Goal: Information Seeking & Learning: Learn about a topic

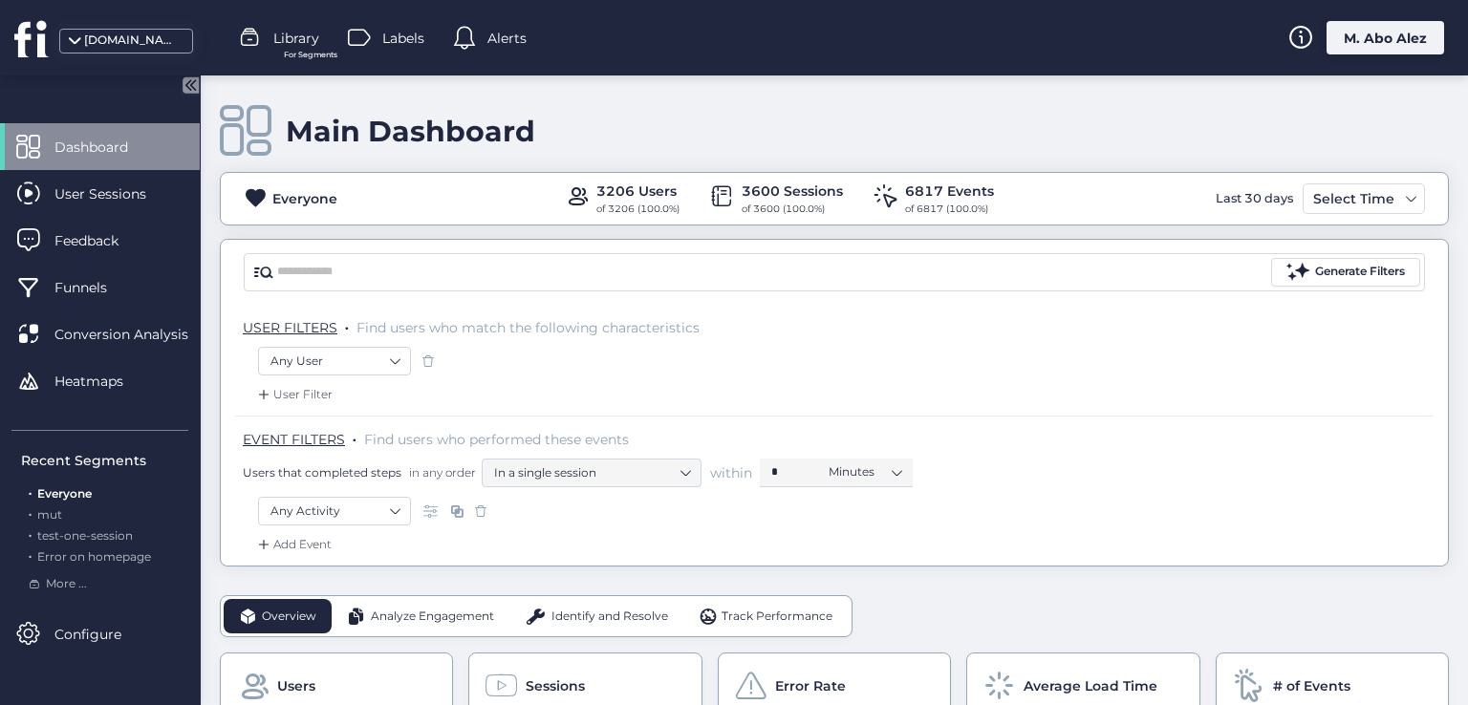
click at [390, 616] on span "Analyze Engagement" at bounding box center [432, 617] width 123 height 18
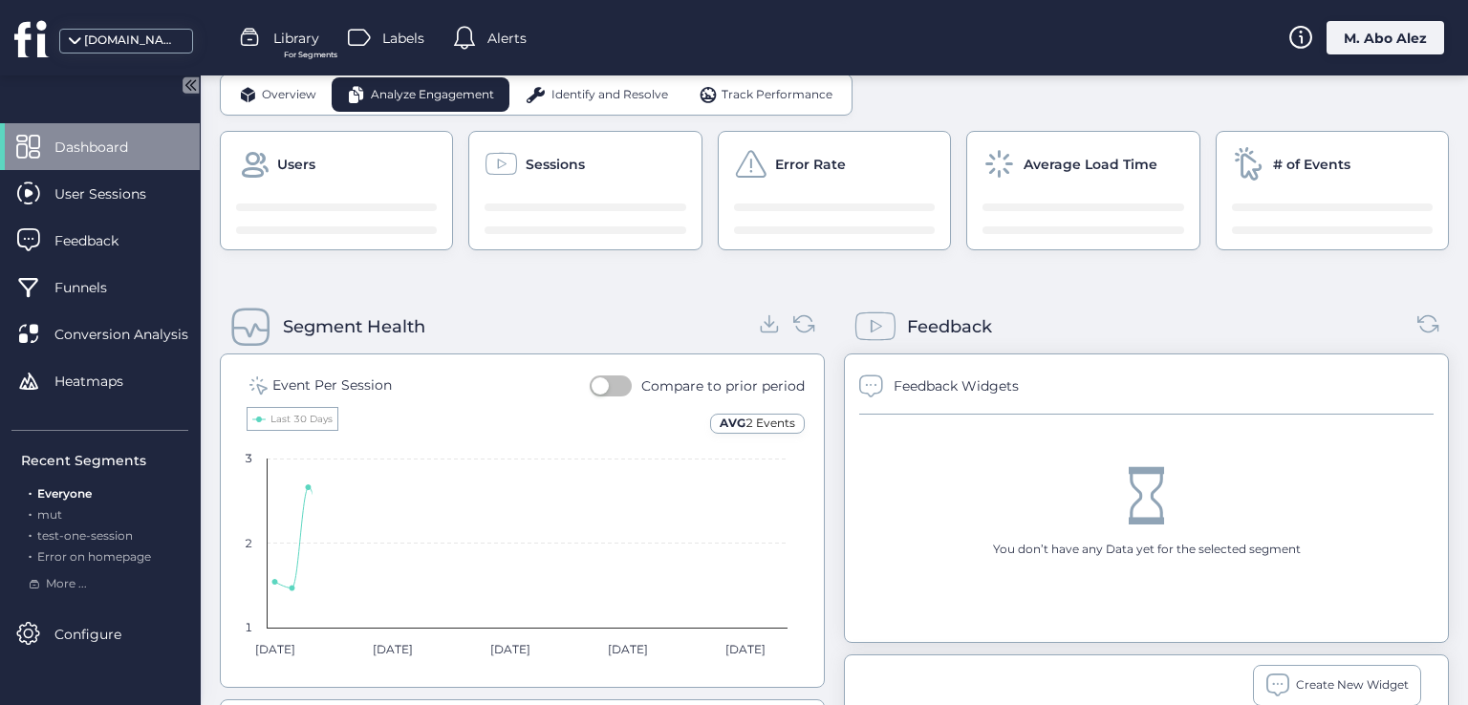
scroll to position [573, 0]
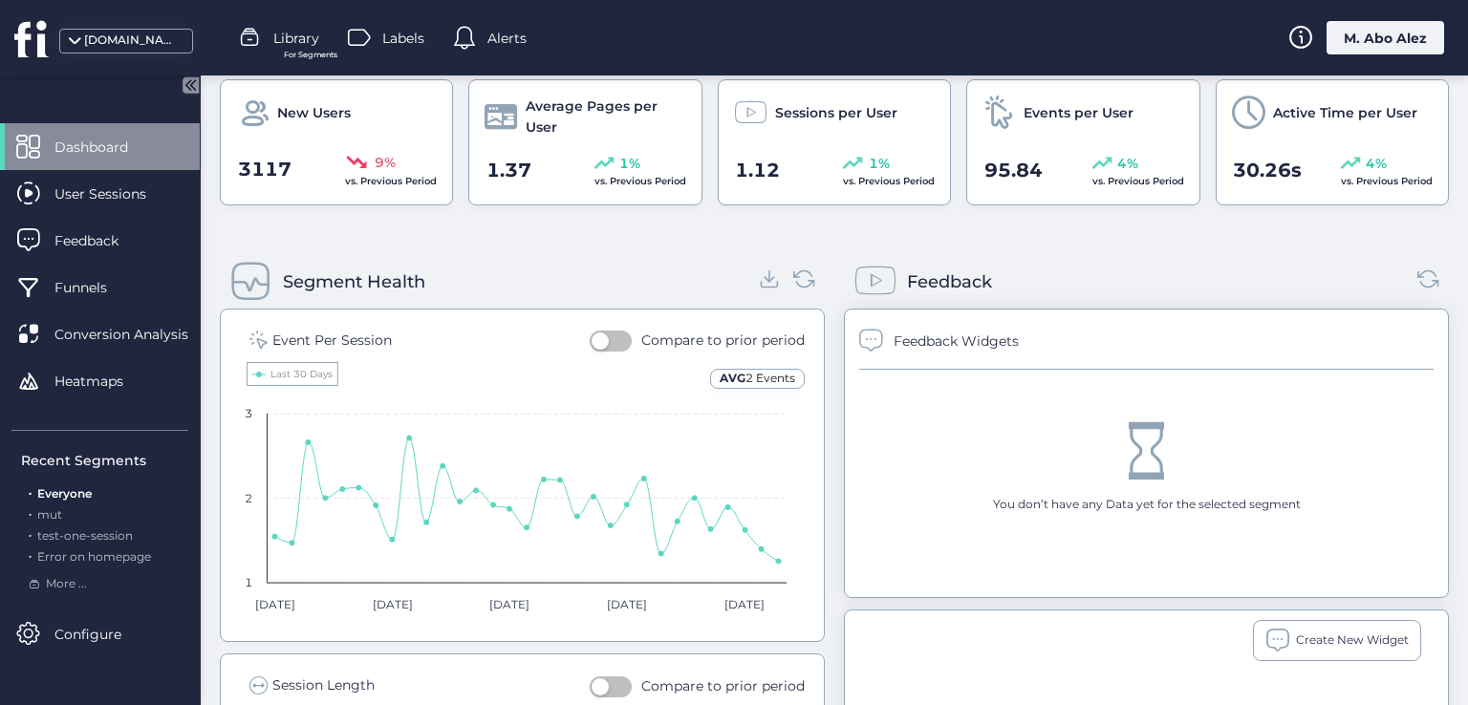
click at [609, 333] on button "button" at bounding box center [611, 341] width 42 height 21
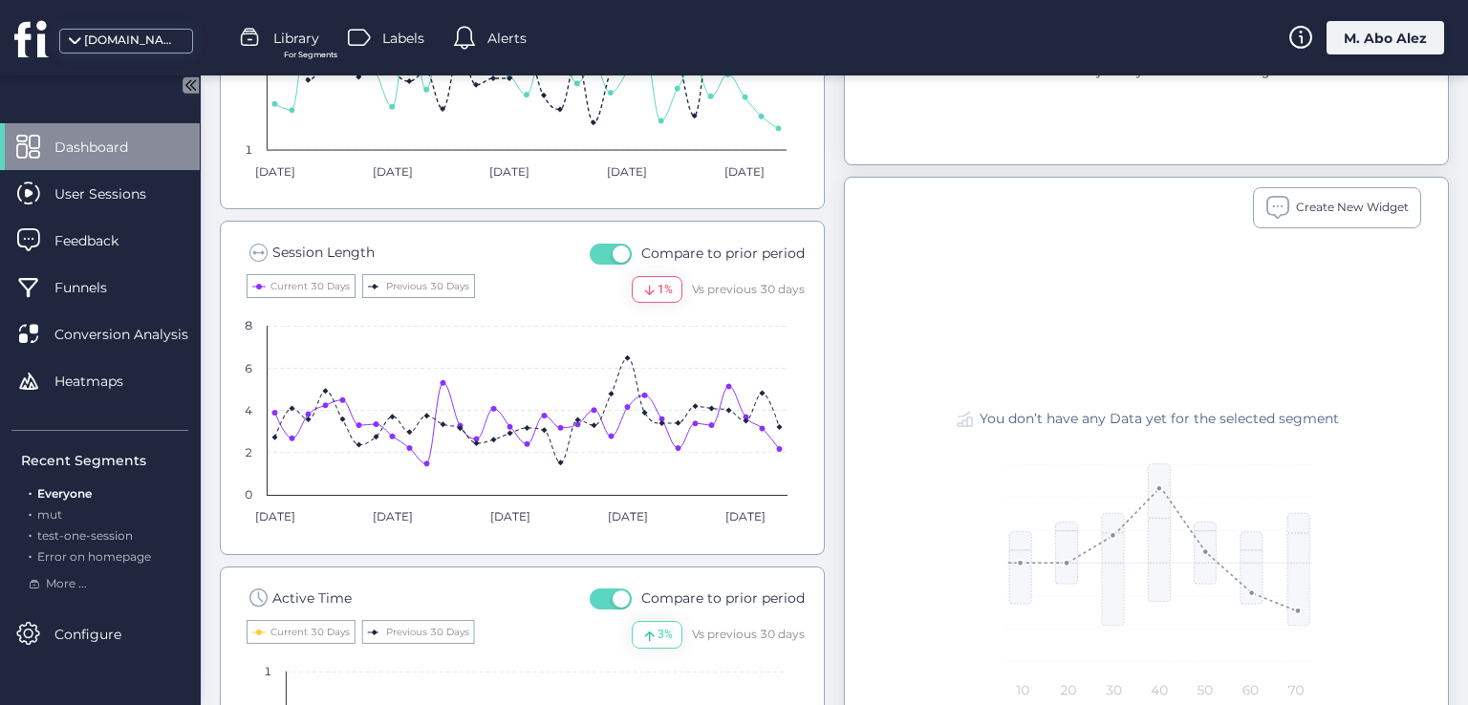
scroll to position [1051, 0]
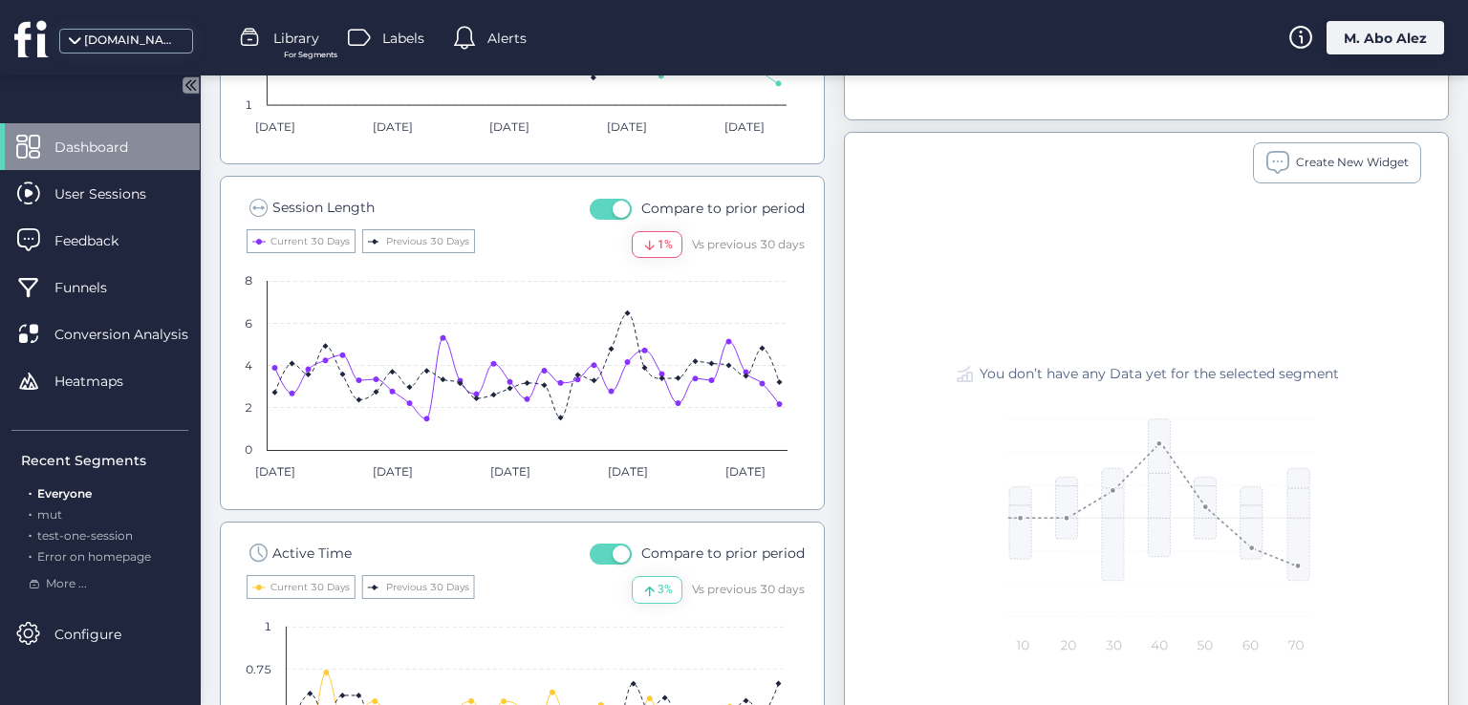
click at [598, 213] on button "button" at bounding box center [611, 209] width 42 height 21
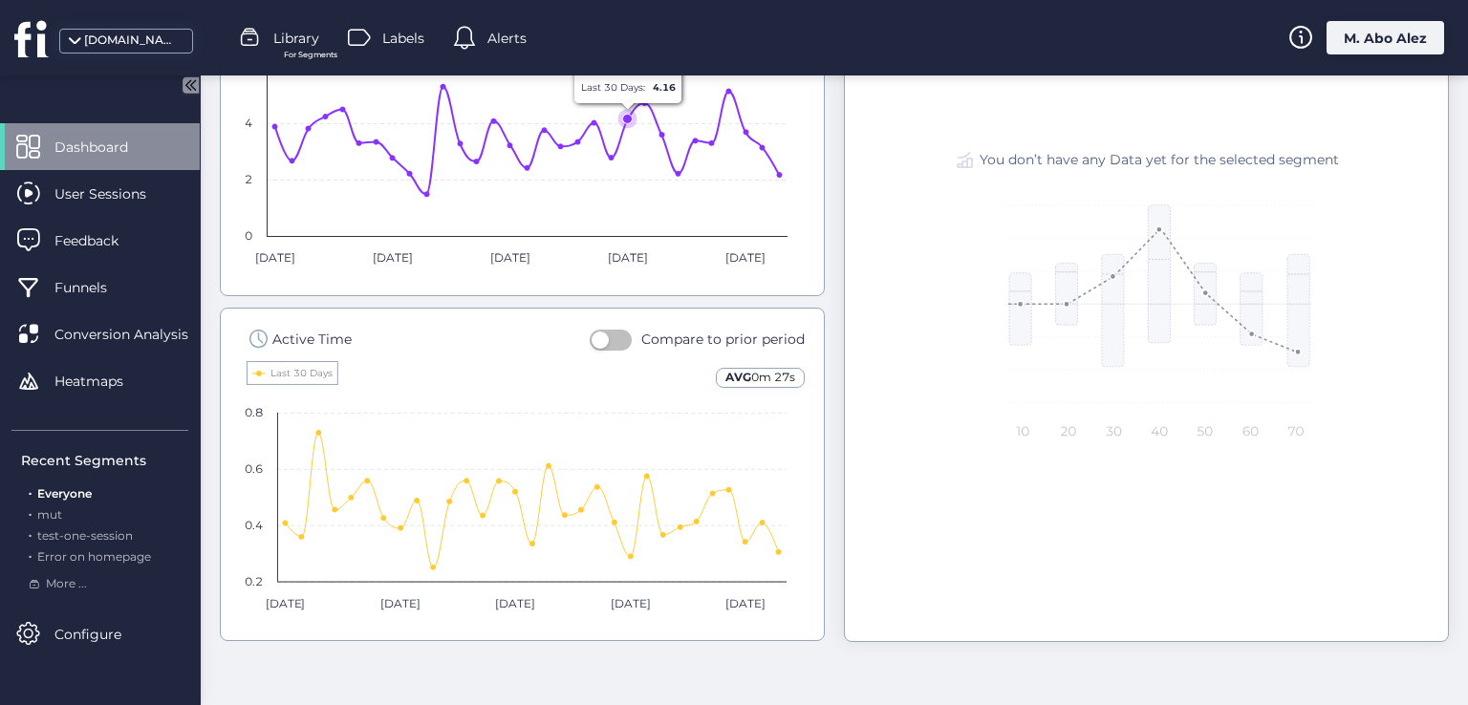
scroll to position [1265, 0]
click at [619, 335] on button "button" at bounding box center [611, 340] width 42 height 21
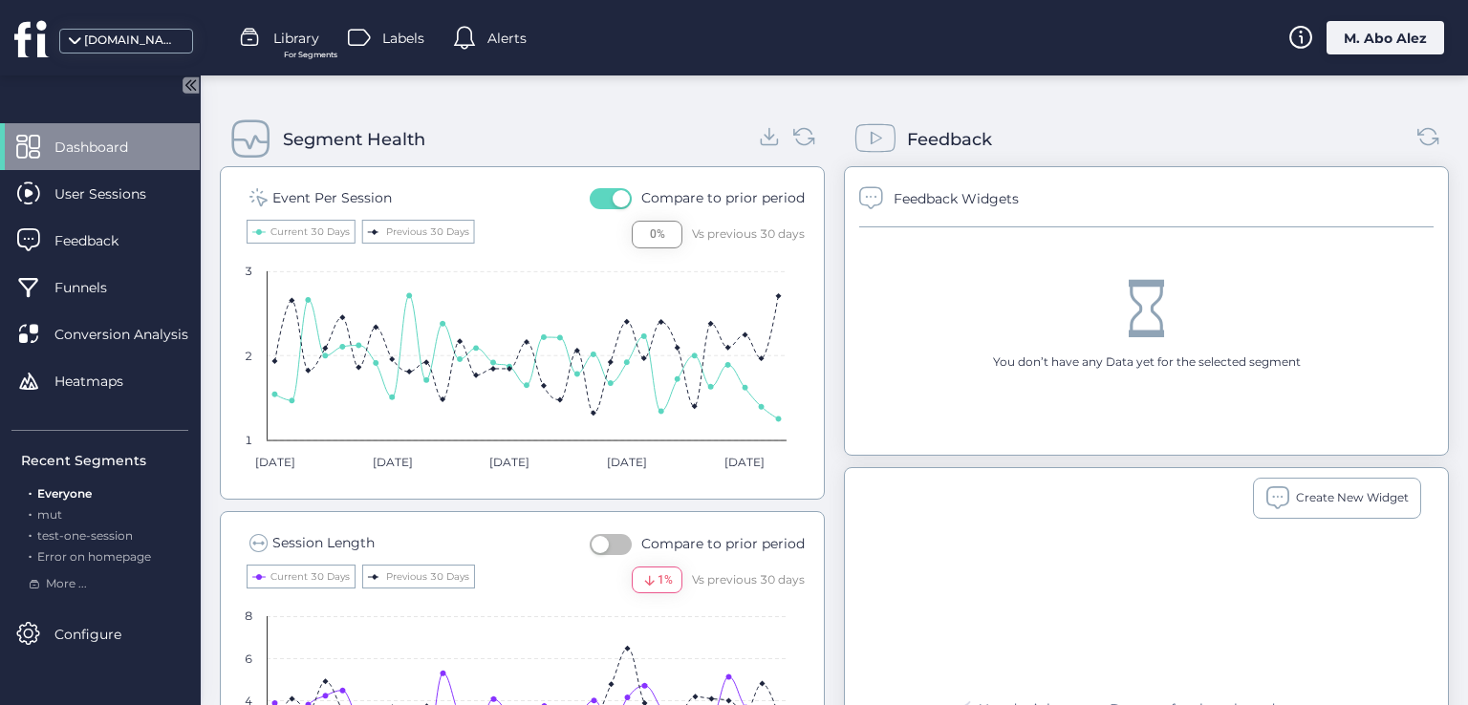
scroll to position [501, 0]
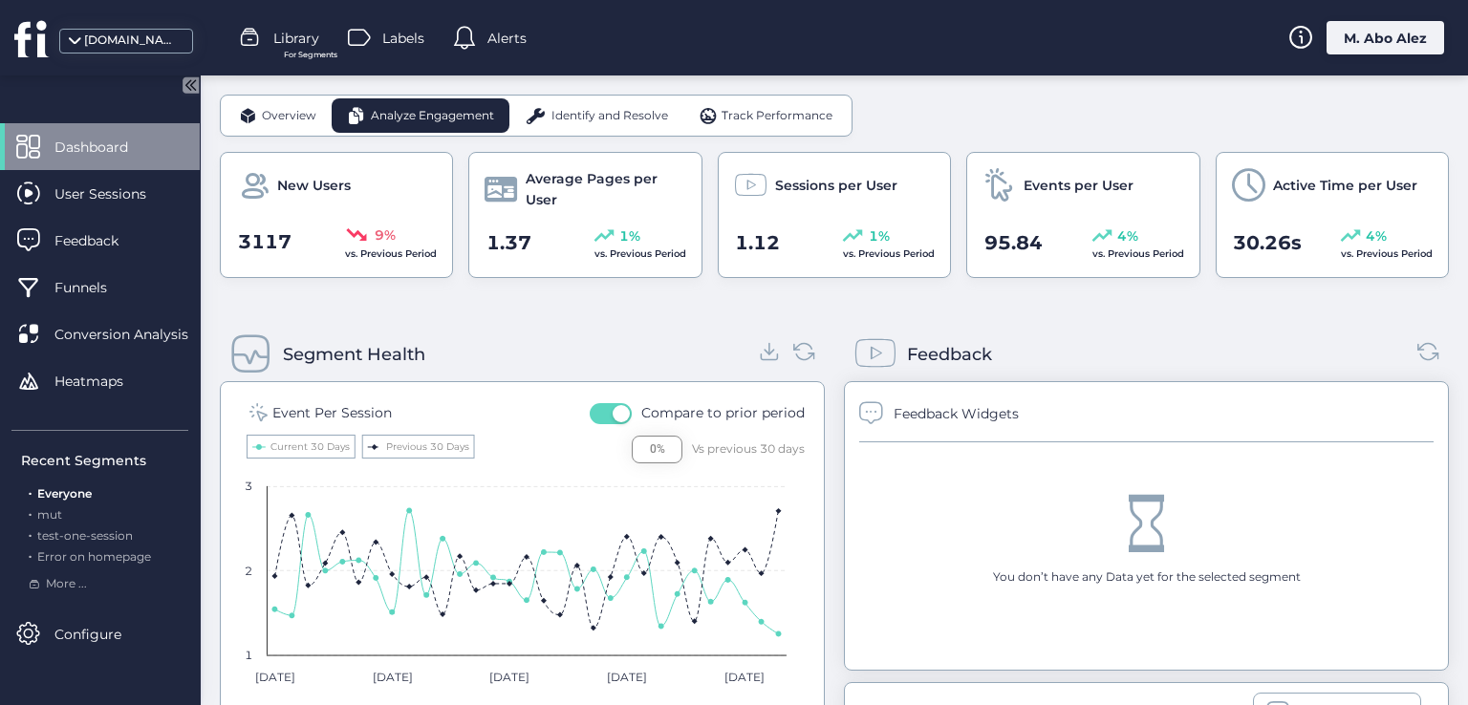
click at [613, 405] on span "button" at bounding box center [621, 413] width 17 height 17
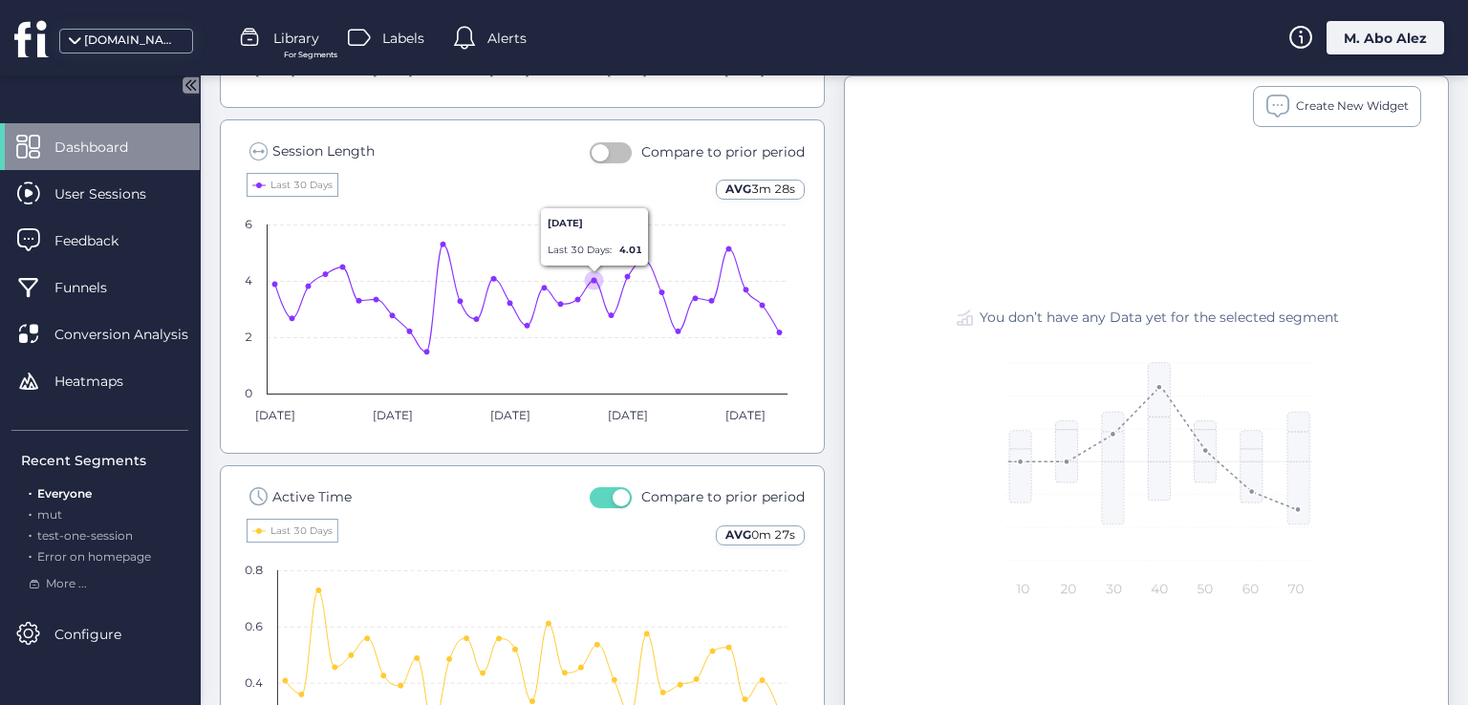
scroll to position [1074, 0]
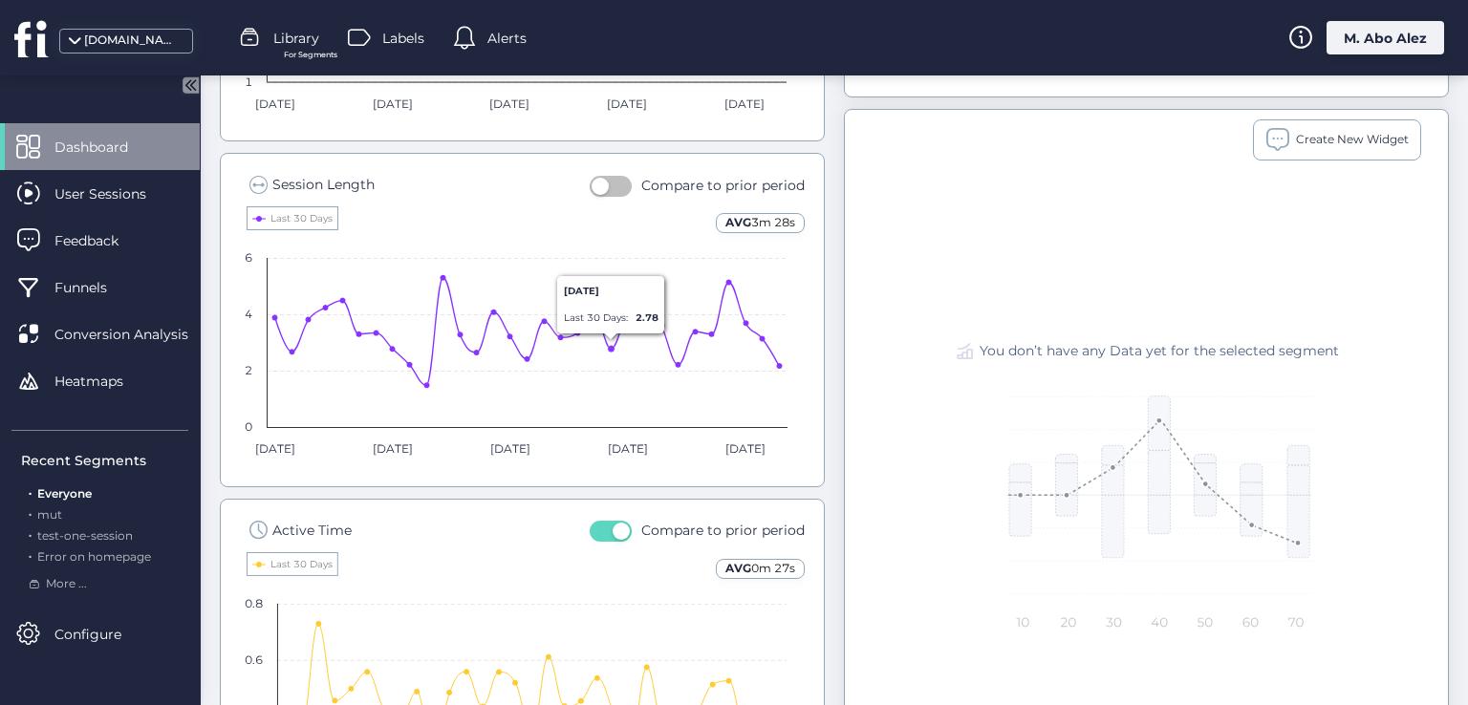
click at [612, 176] on button "button" at bounding box center [611, 186] width 42 height 21
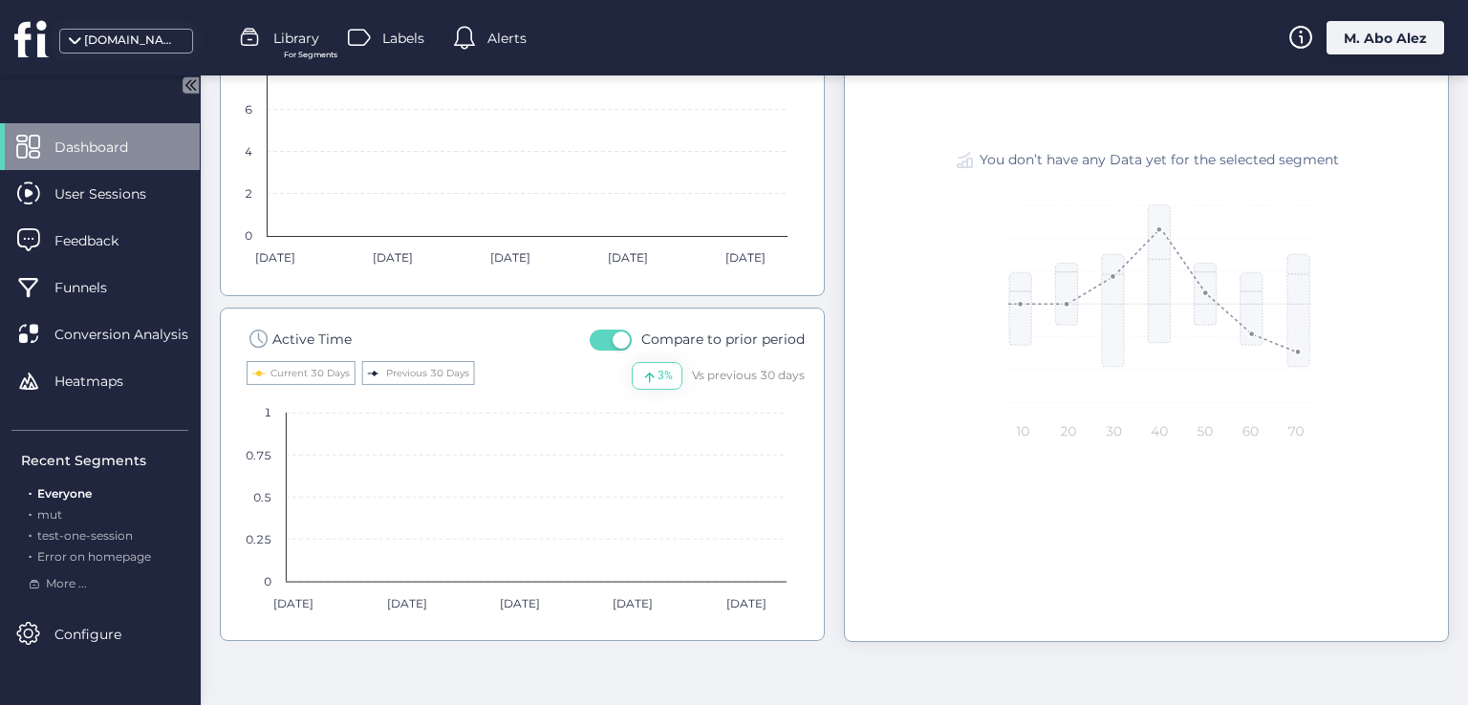
scroll to position [1138, 0]
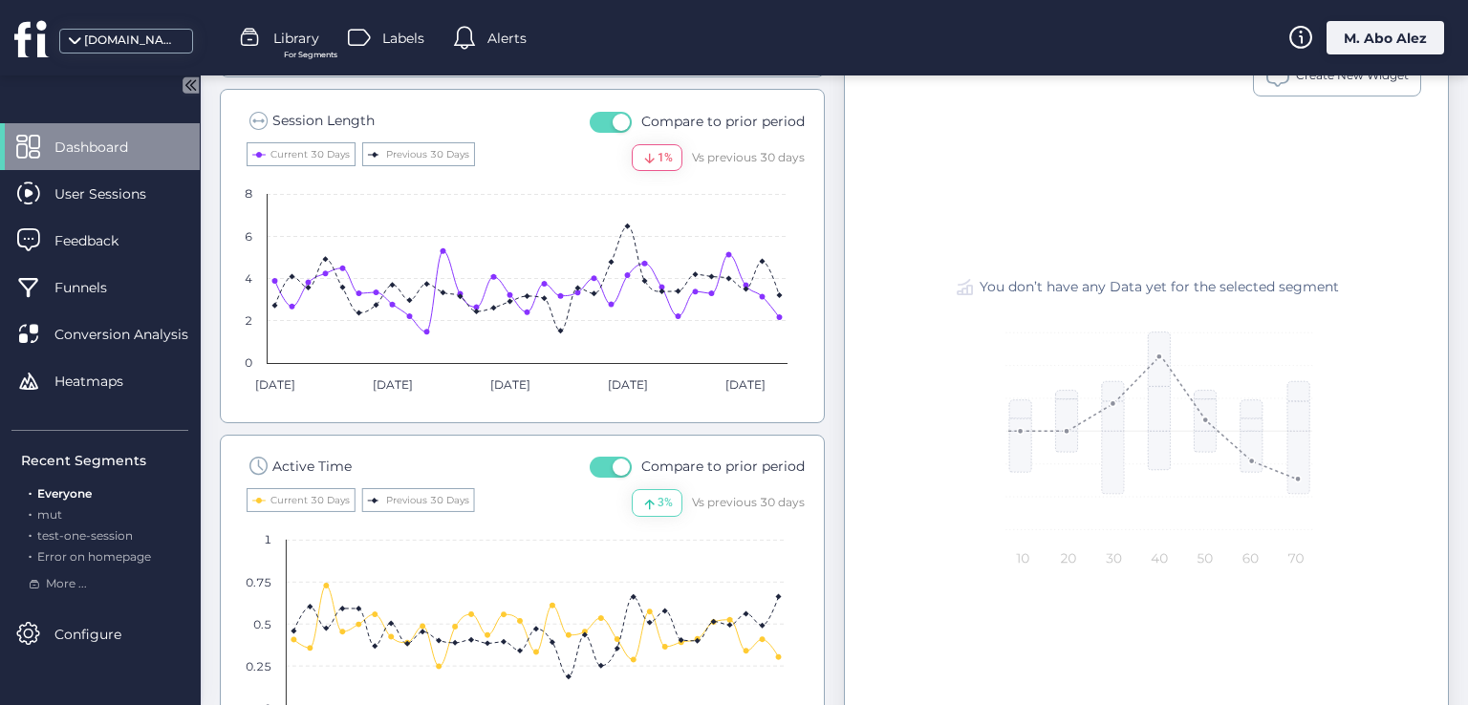
click at [596, 460] on button "button" at bounding box center [611, 467] width 42 height 21
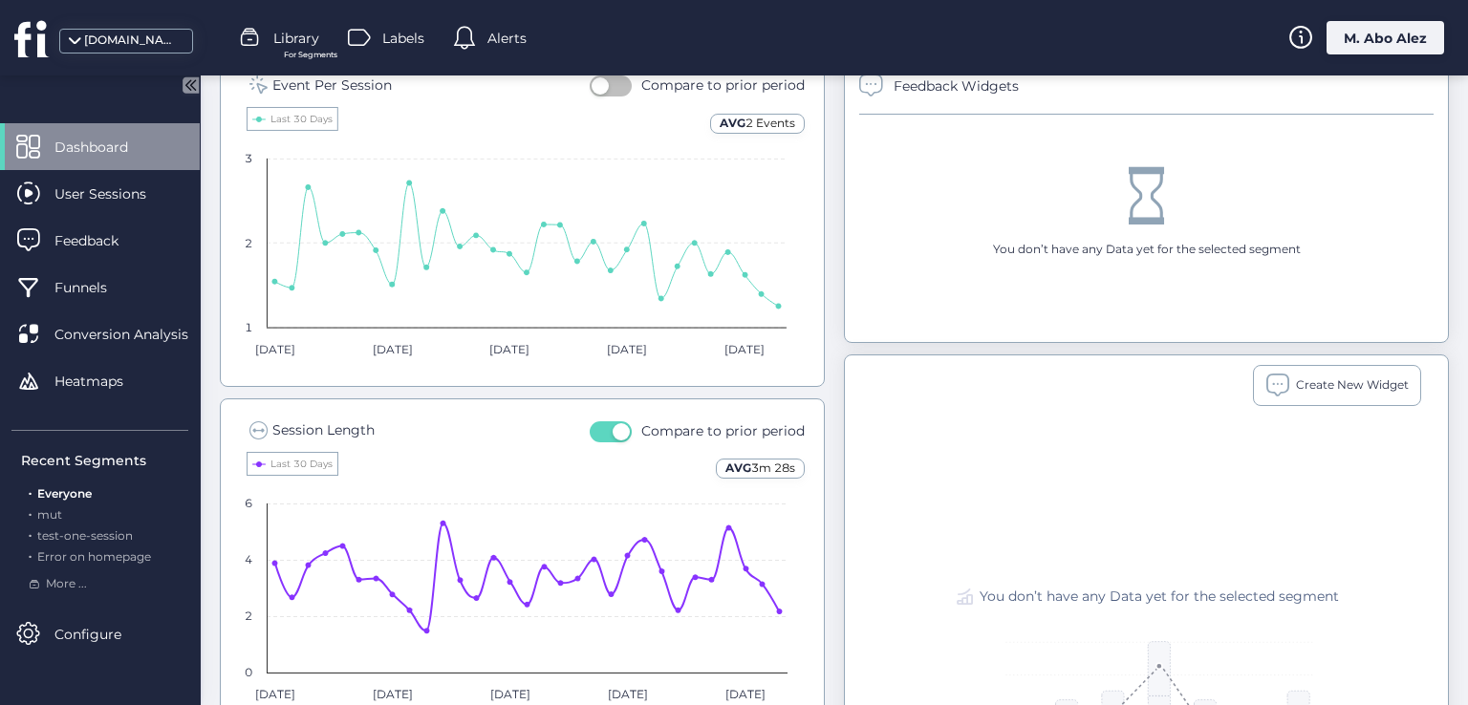
scroll to position [692, 0]
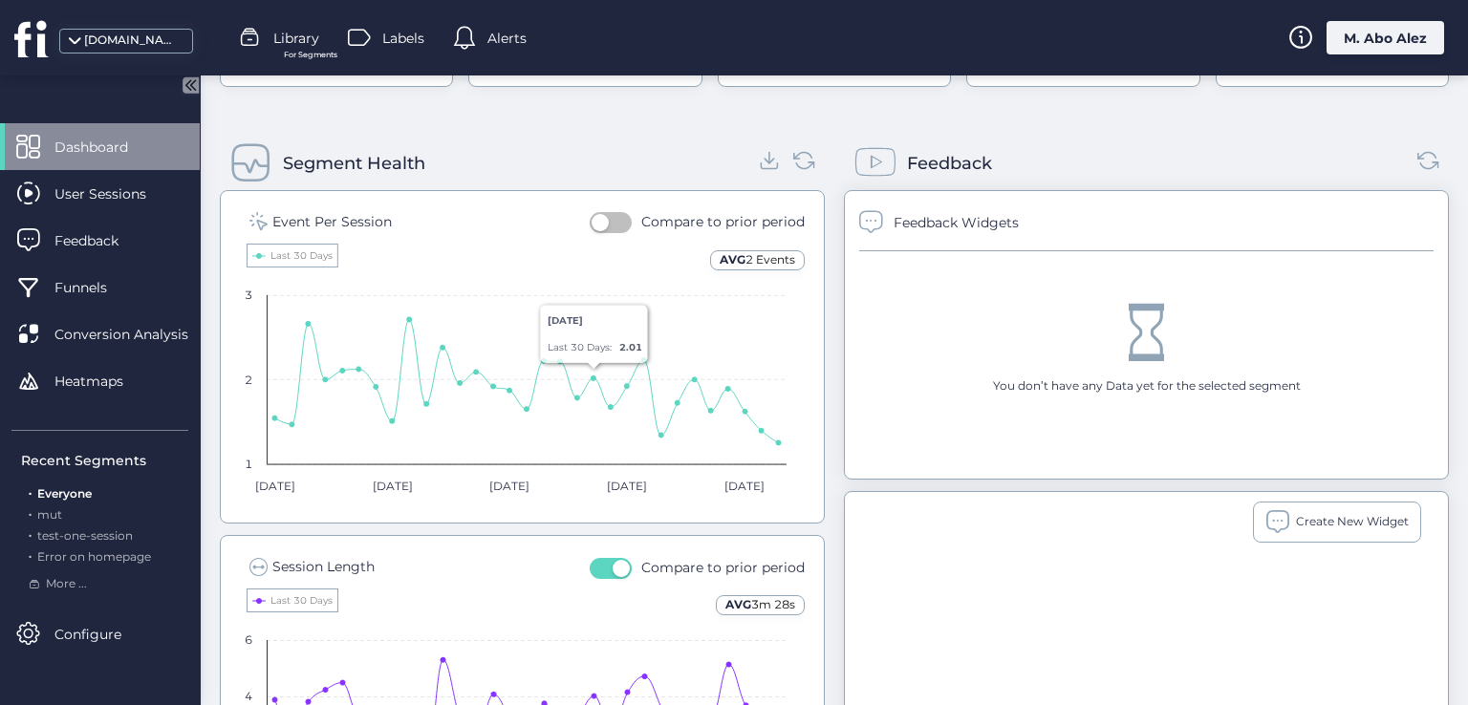
click at [601, 220] on span "button" at bounding box center [600, 222] width 17 height 17
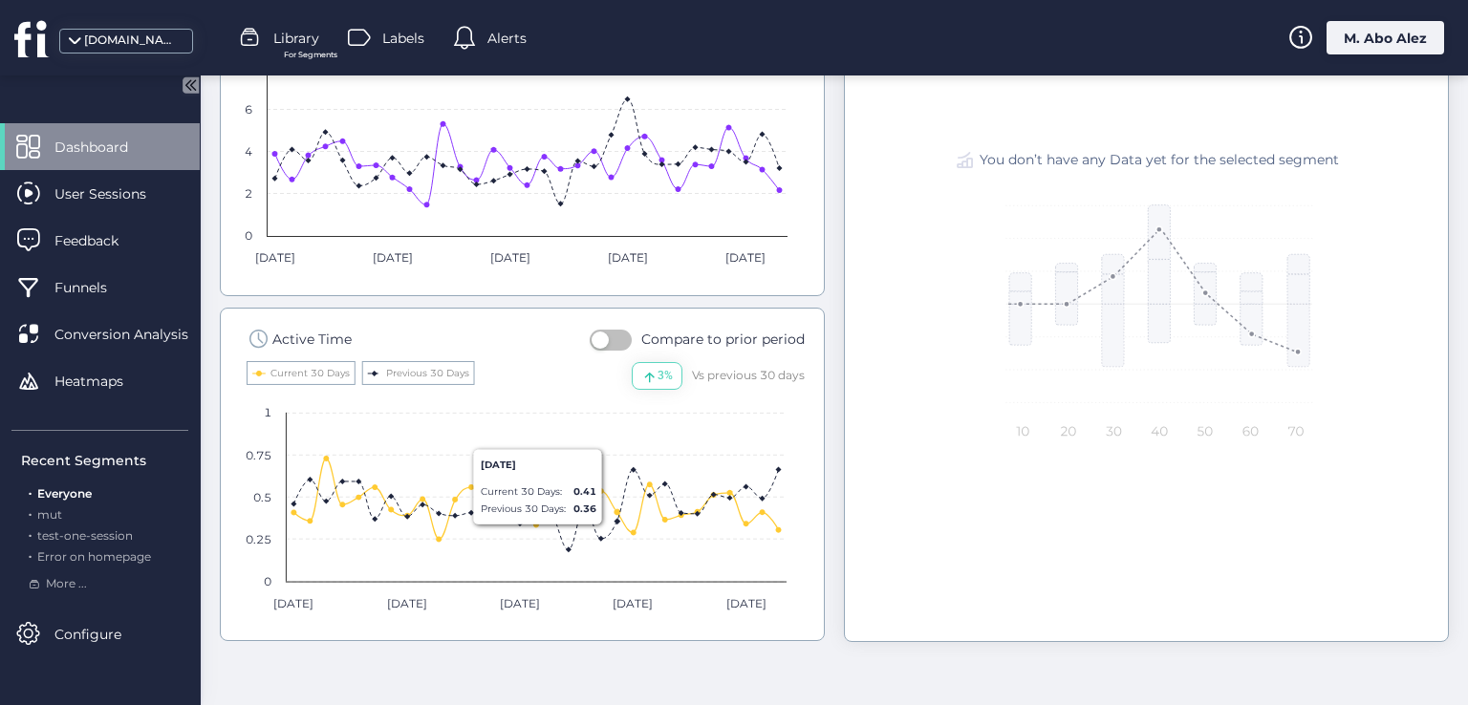
click at [610, 334] on button "button" at bounding box center [611, 340] width 42 height 21
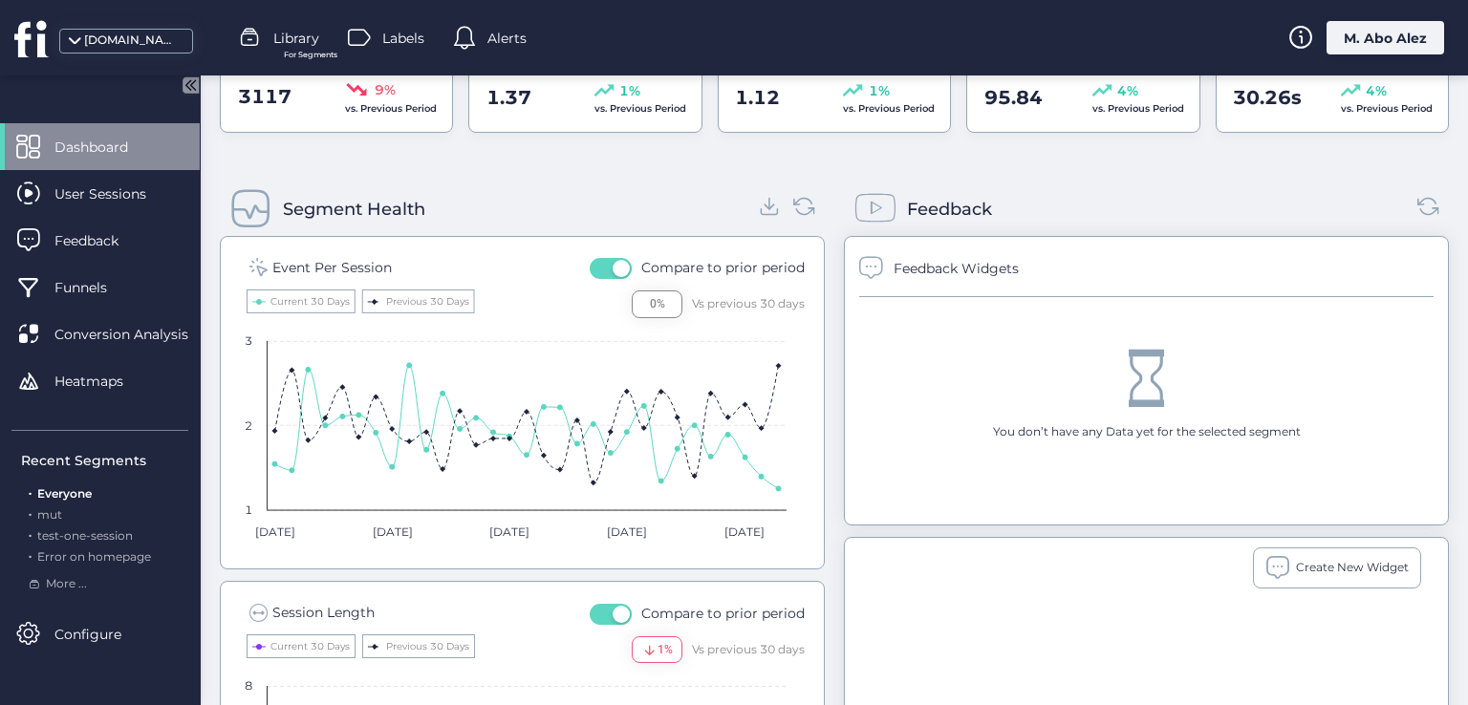
scroll to position [596, 0]
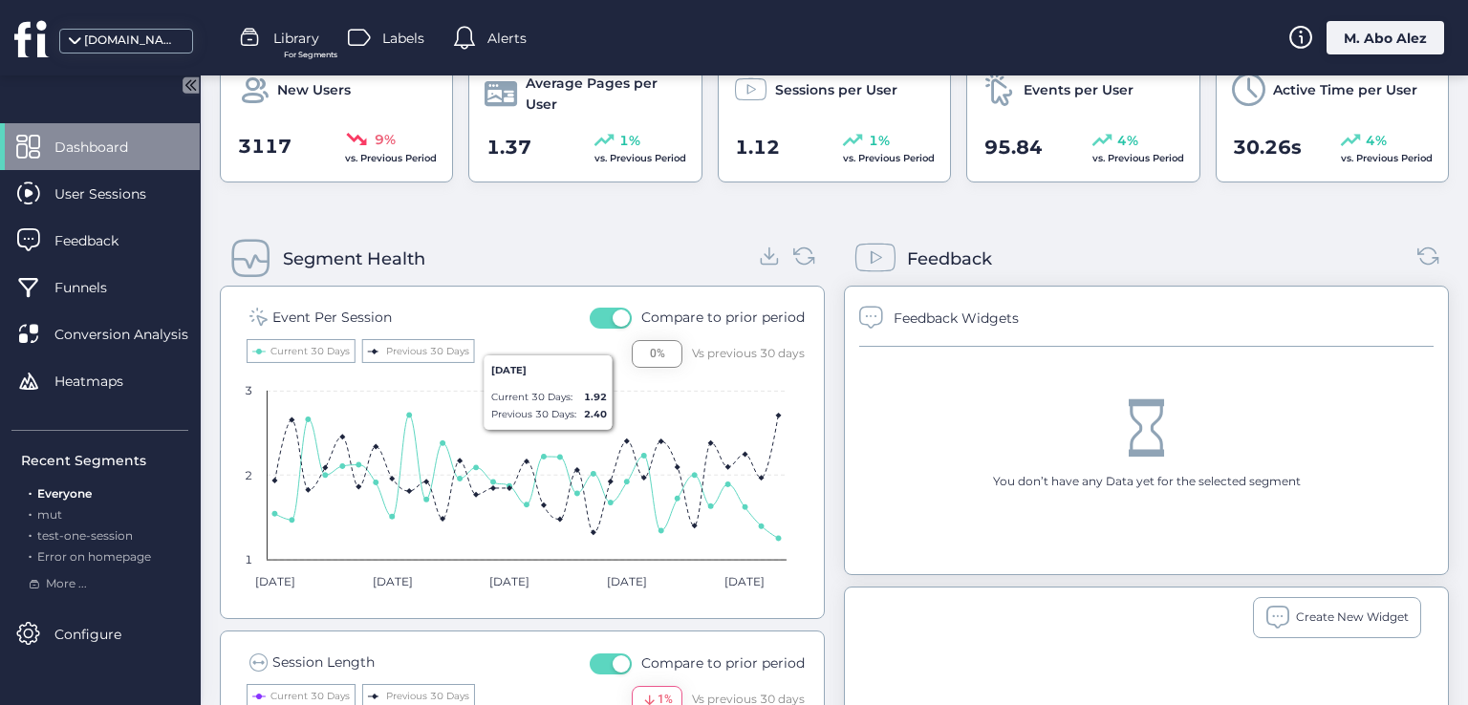
click at [613, 313] on span "button" at bounding box center [621, 318] width 17 height 17
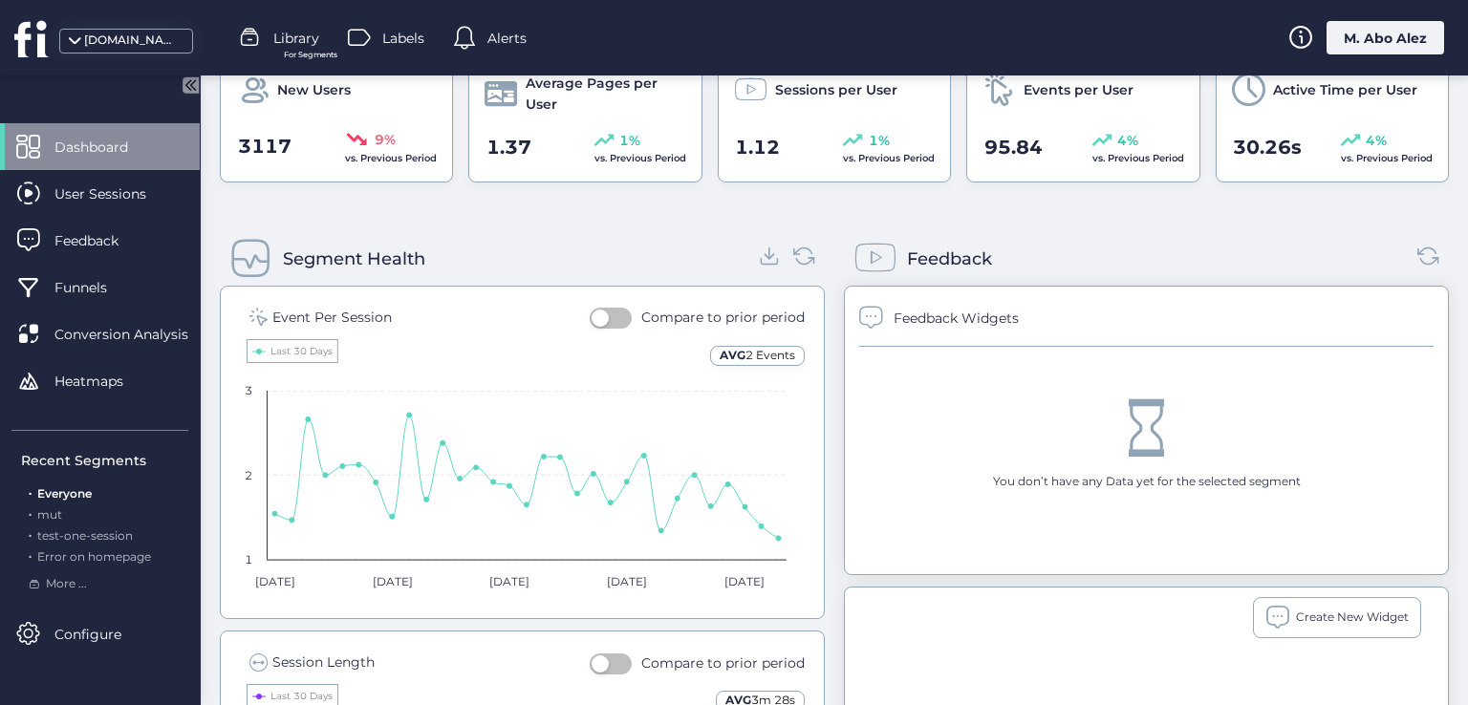
click at [611, 313] on button "button" at bounding box center [611, 318] width 42 height 21
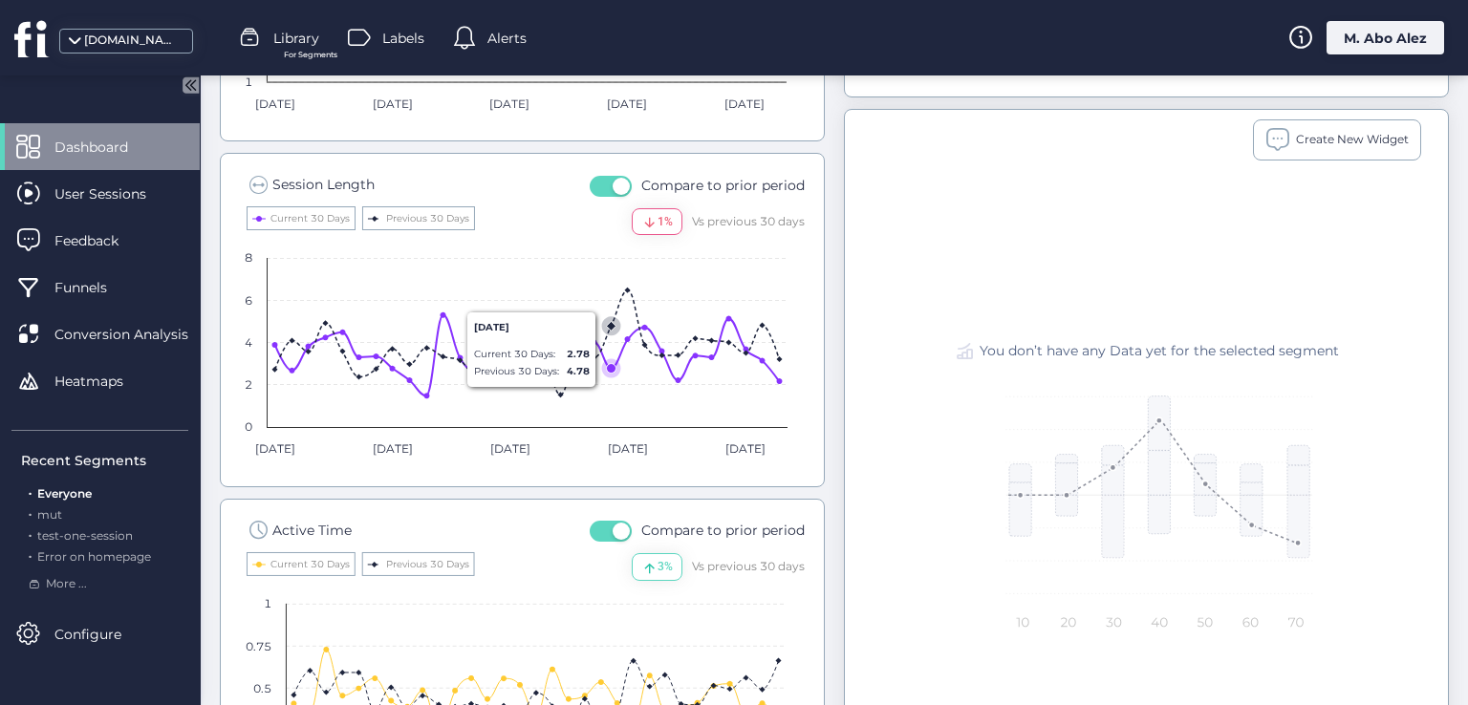
scroll to position [692, 0]
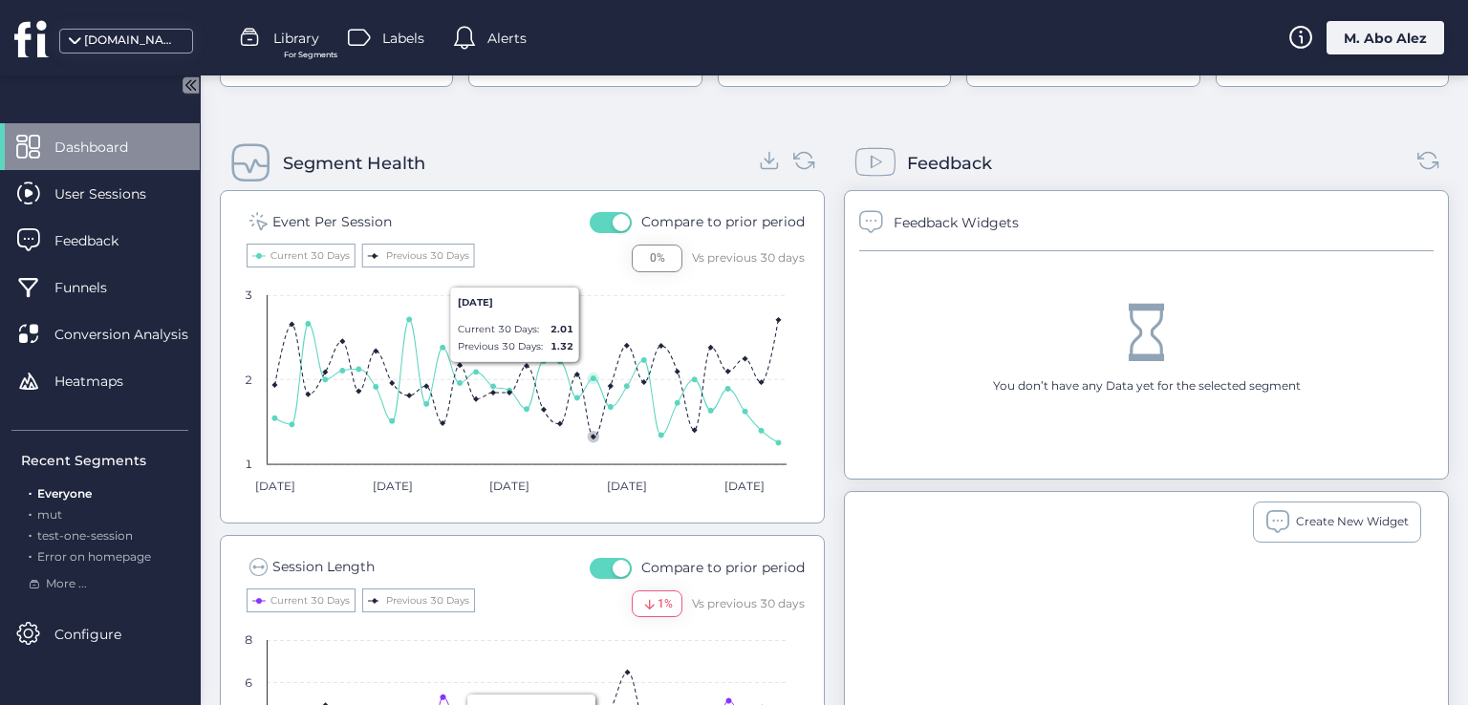
click at [593, 215] on button "button" at bounding box center [611, 222] width 42 height 21
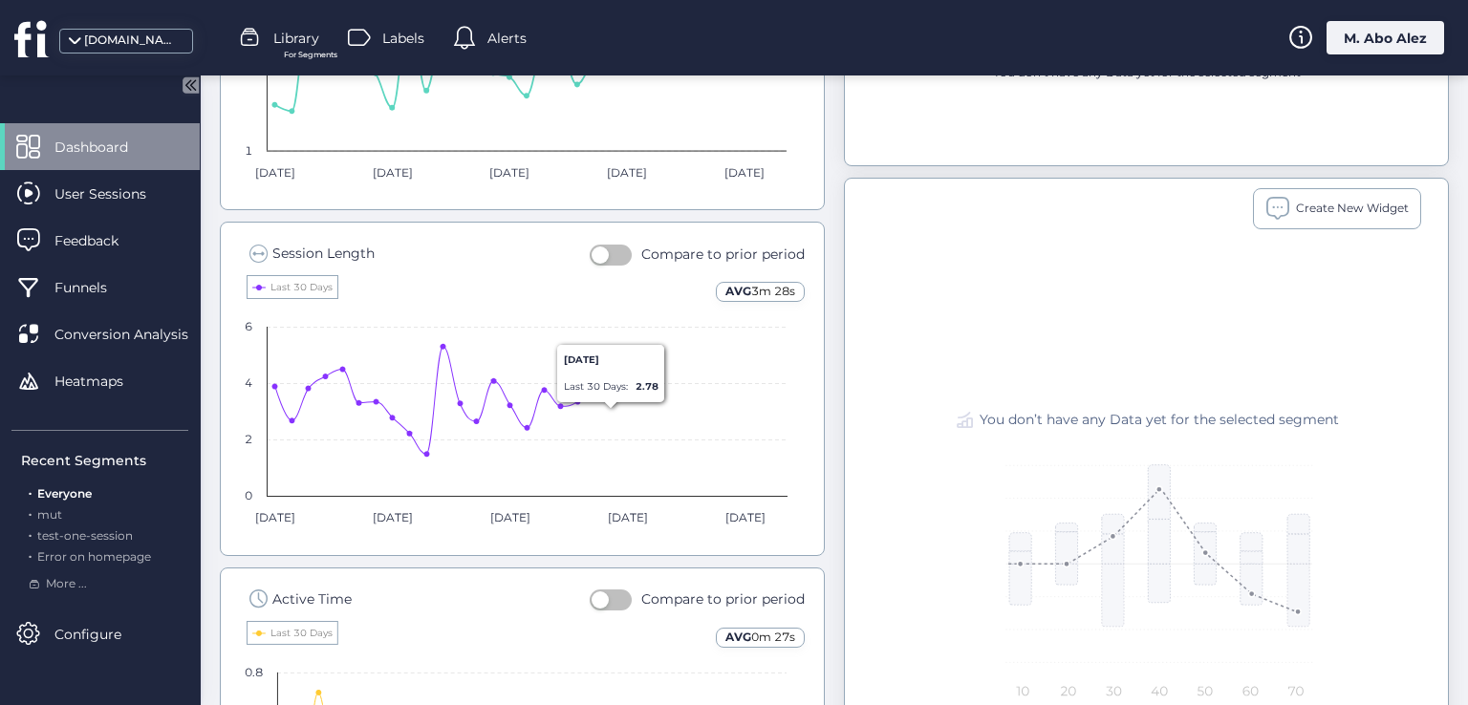
scroll to position [1074, 0]
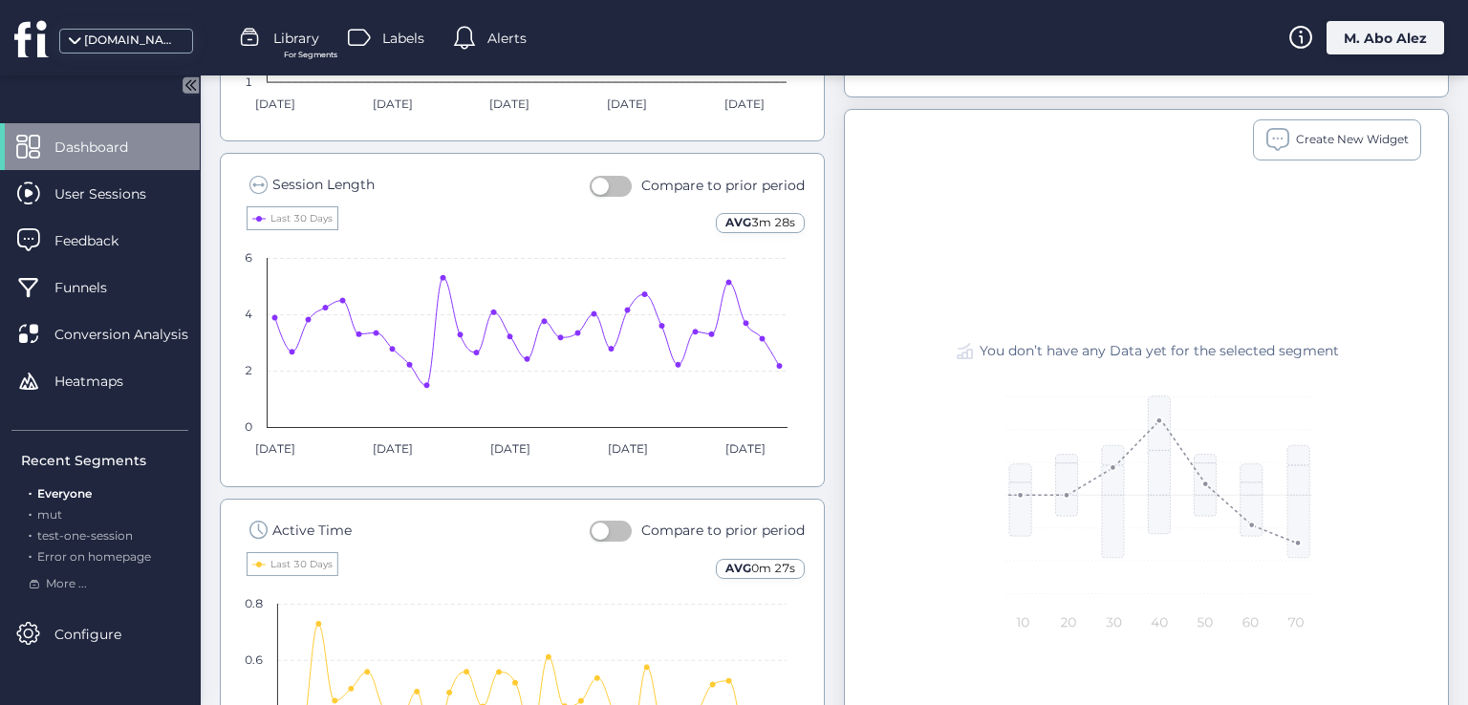
click at [626, 525] on button "button" at bounding box center [611, 531] width 42 height 21
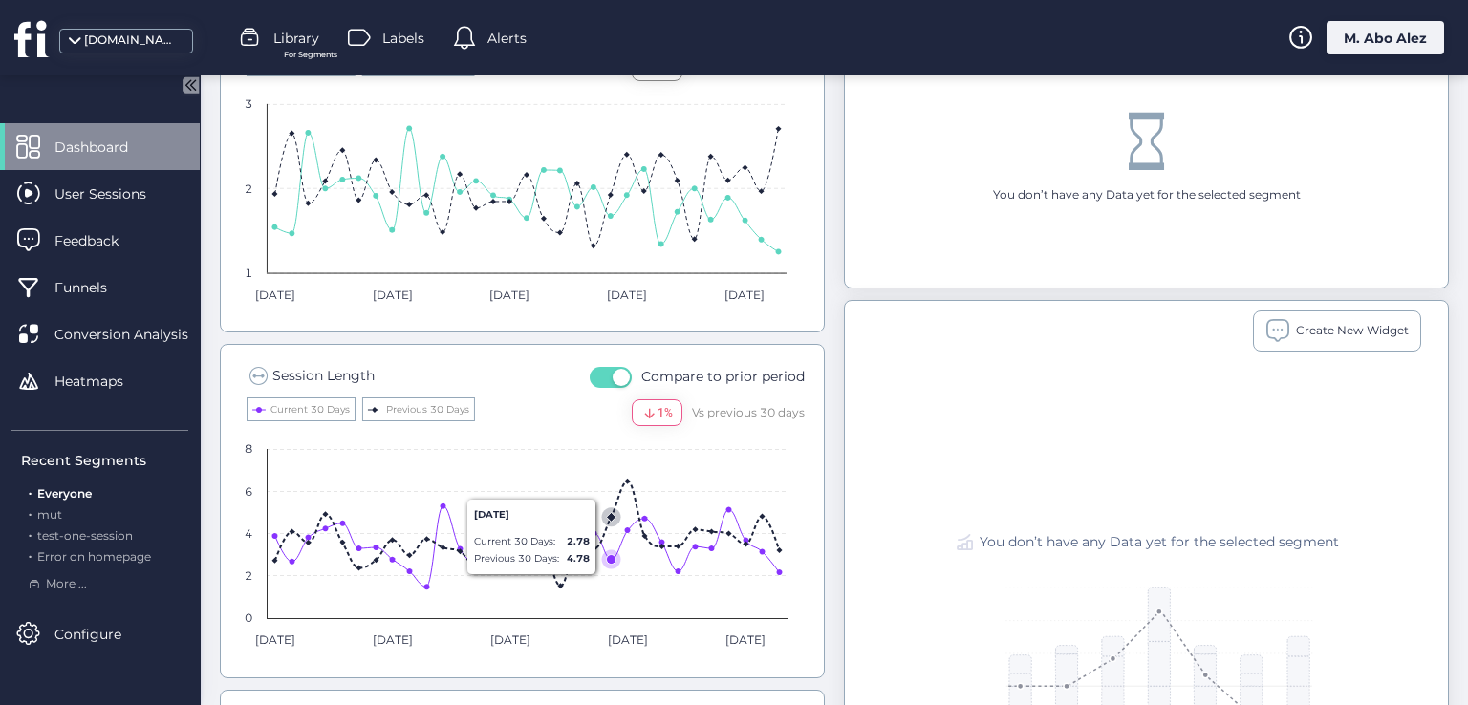
scroll to position [692, 0]
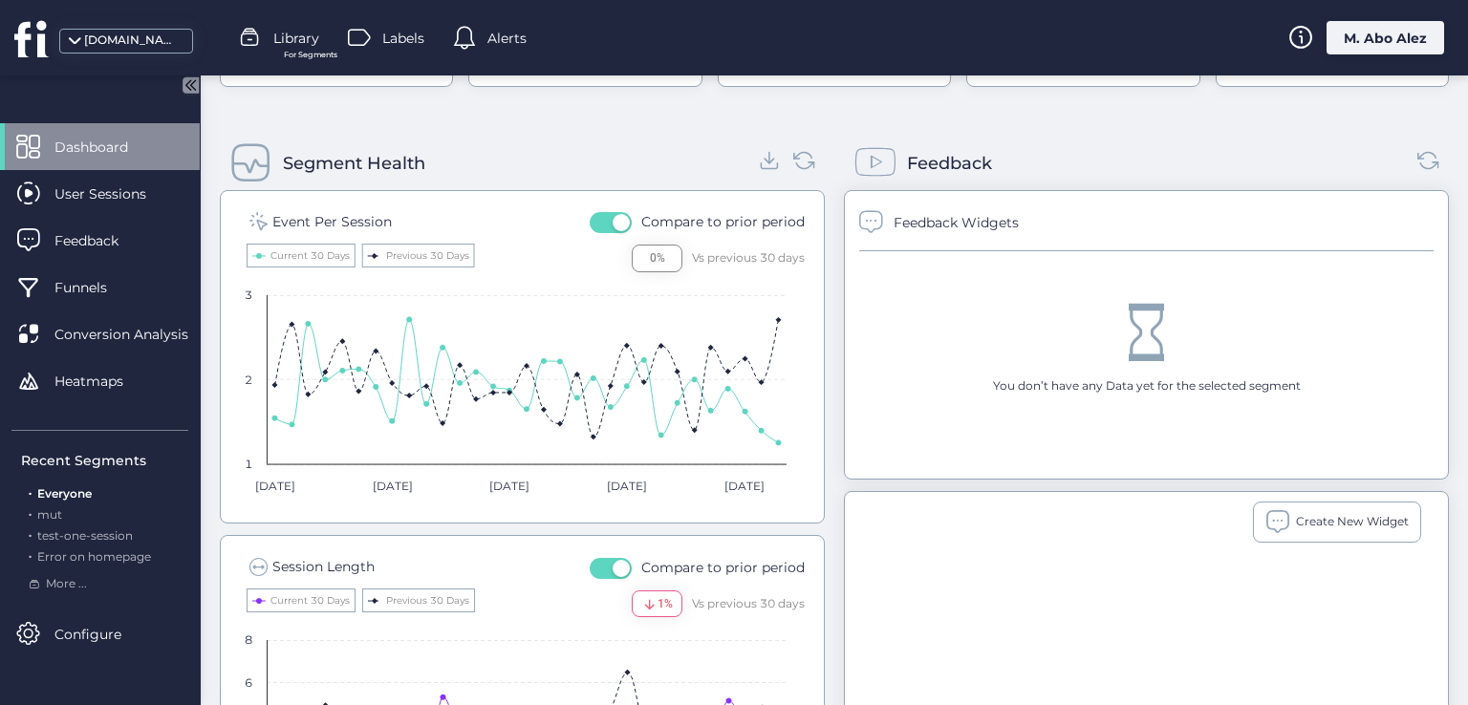
click at [613, 216] on span "button" at bounding box center [621, 222] width 17 height 17
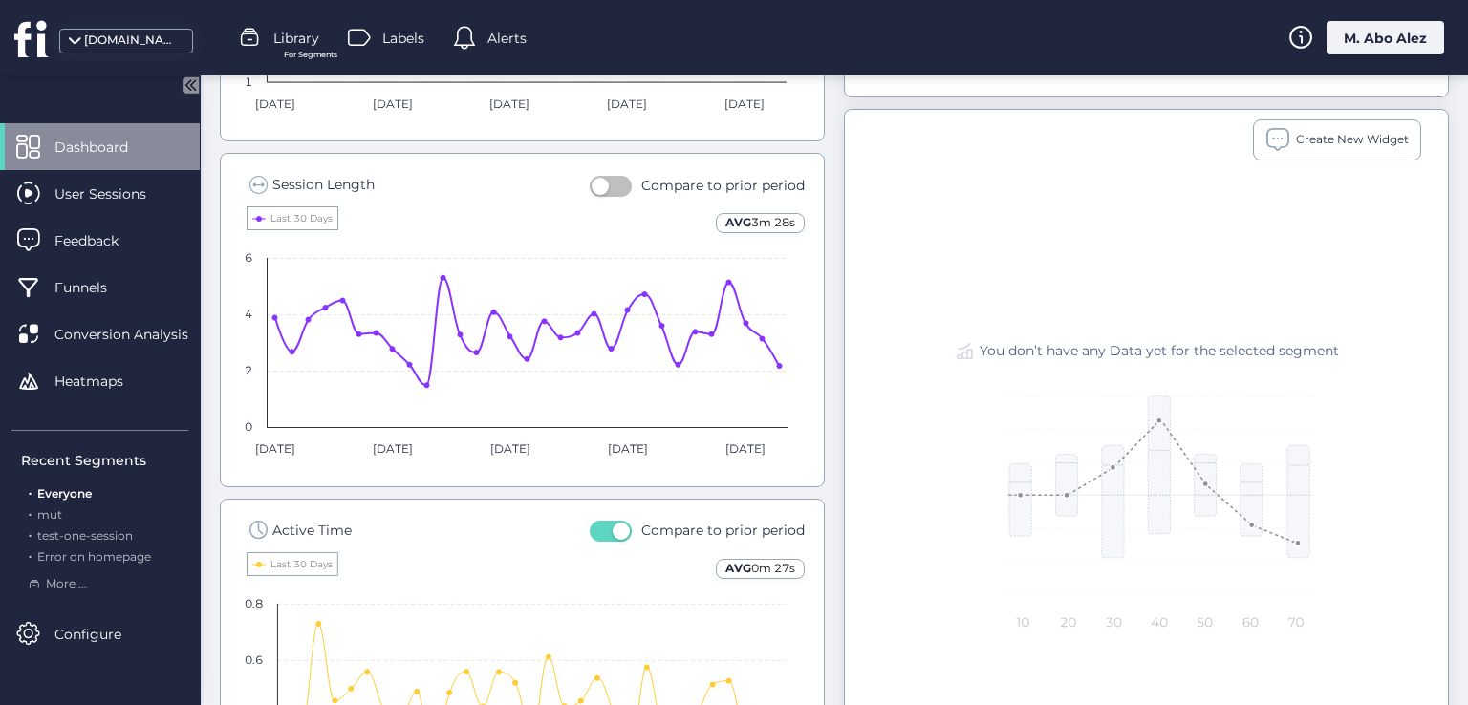
scroll to position [1265, 0]
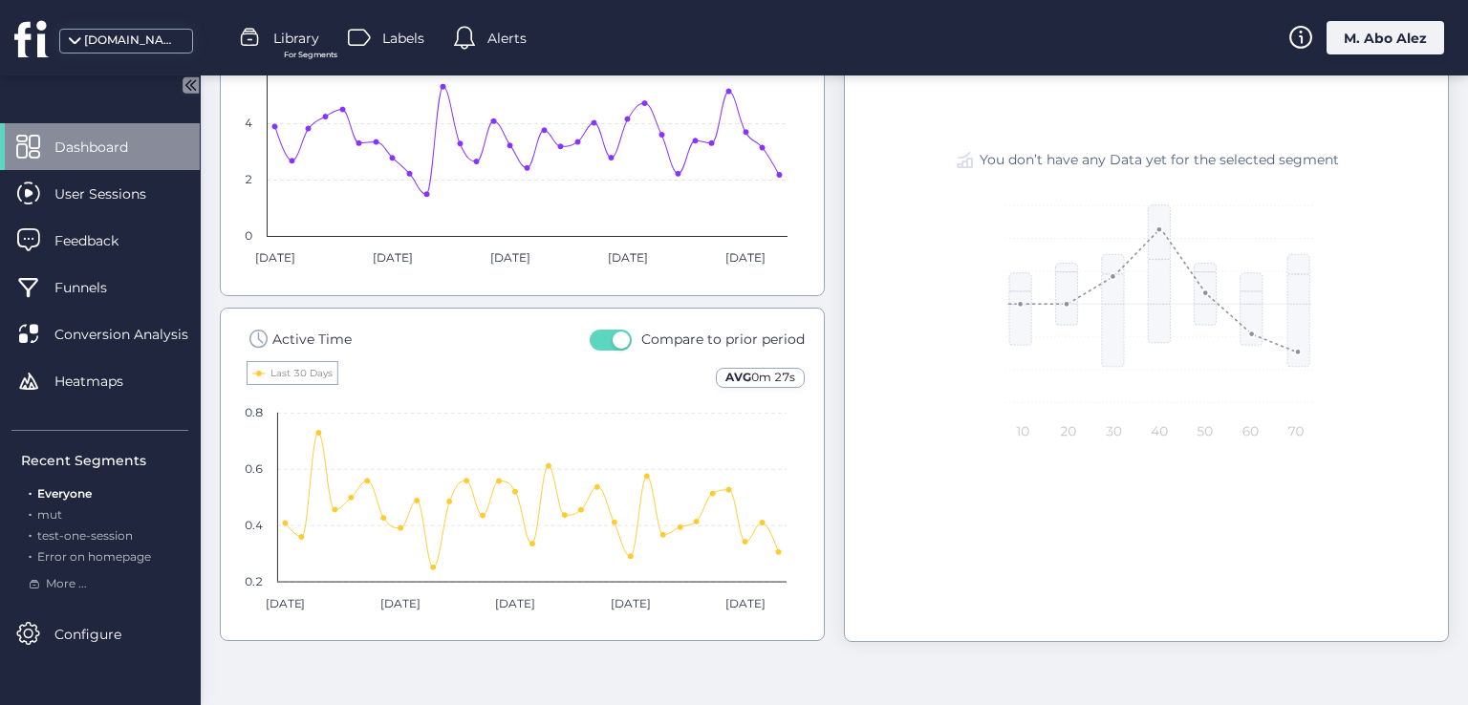
click at [608, 322] on div "Active Time Compare to prior period AVG 0m 27s Created with Highcharts 11.4.8 L…" at bounding box center [522, 475] width 605 height 334
click at [613, 333] on span "button" at bounding box center [621, 340] width 17 height 17
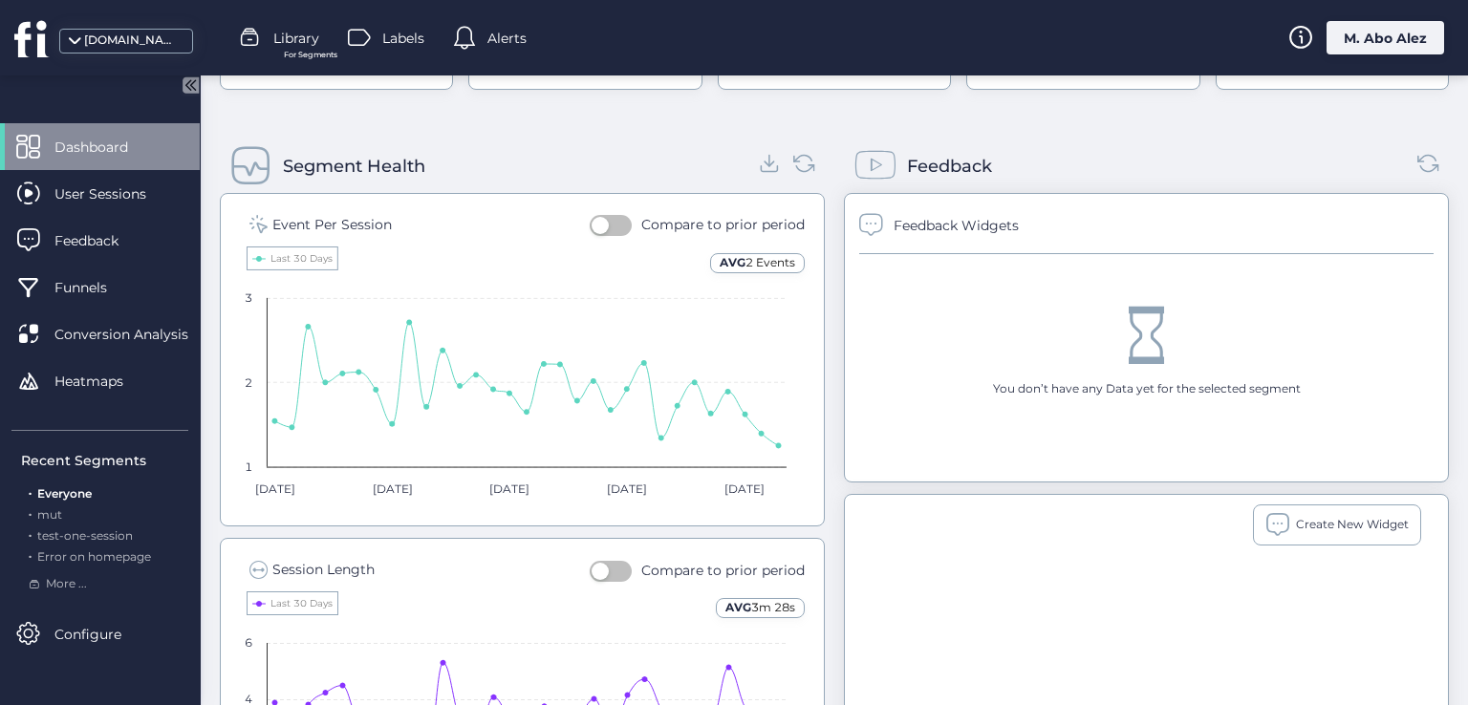
scroll to position [596, 0]
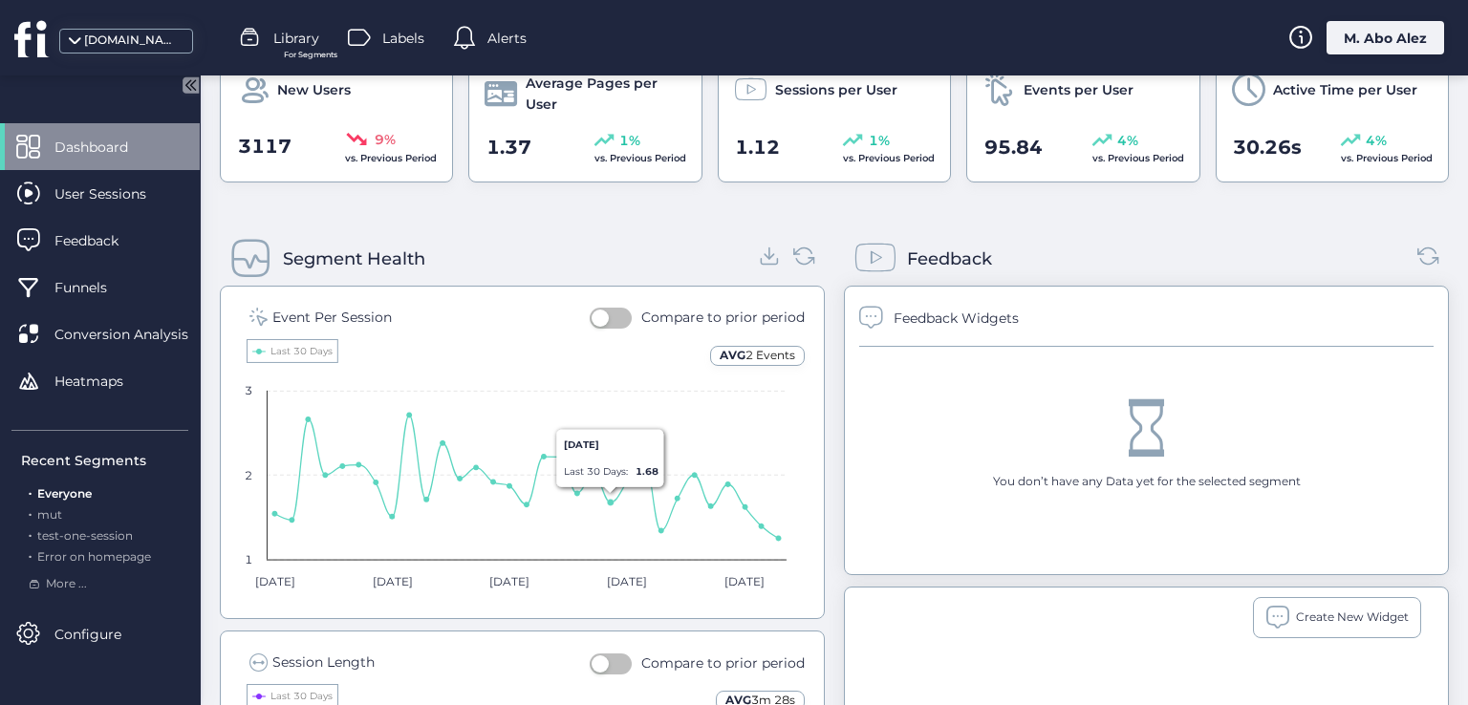
click at [605, 301] on div "Event Per Session Compare to prior period AVG 2 Events Created with Highcharts …" at bounding box center [522, 453] width 605 height 334
click at [612, 313] on button "button" at bounding box center [611, 318] width 42 height 21
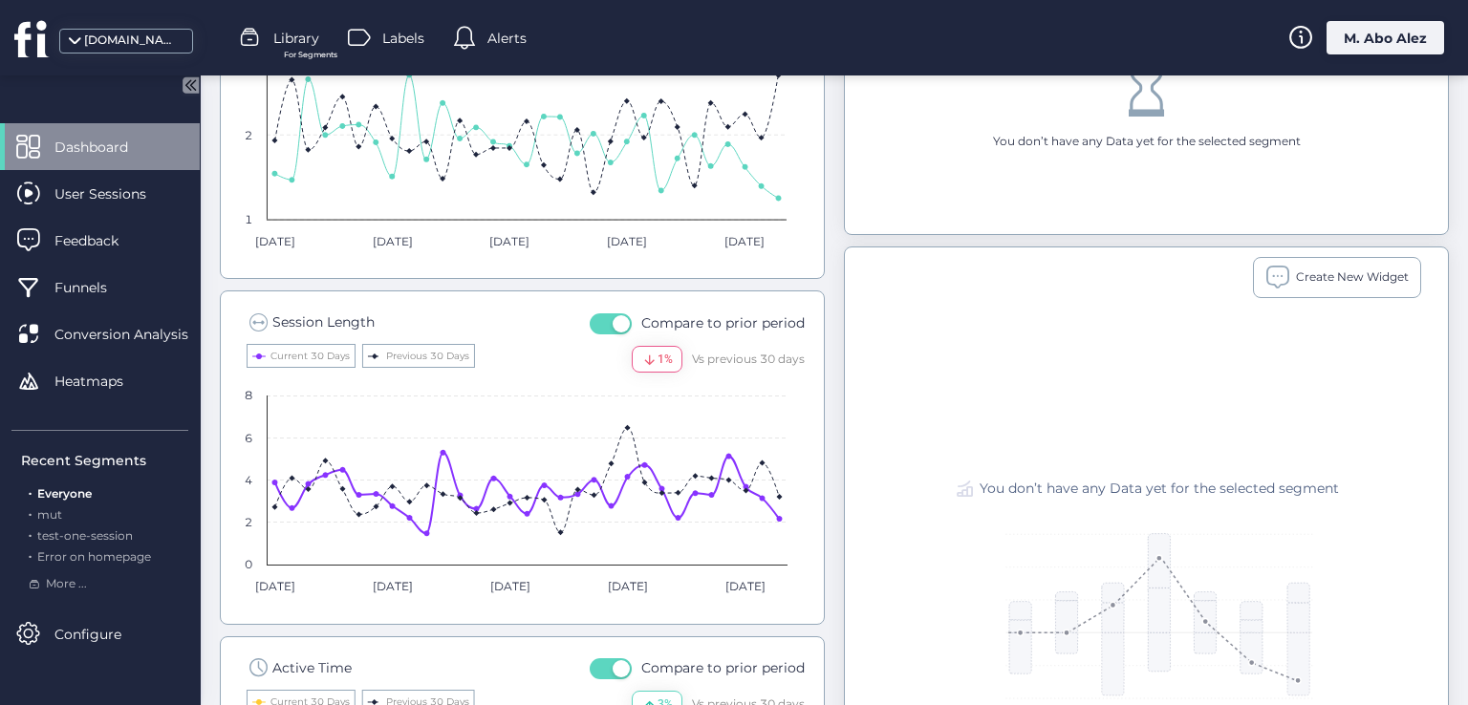
scroll to position [787, 0]
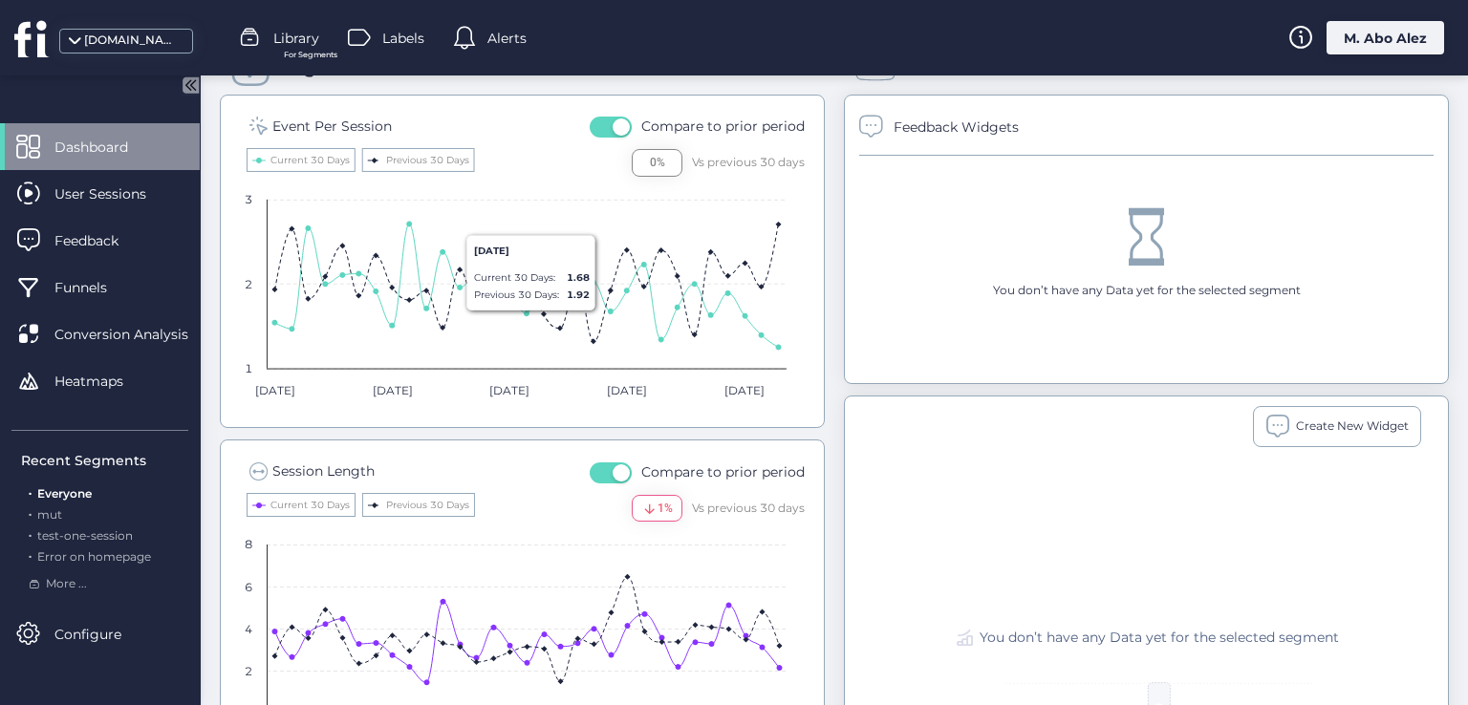
click at [615, 117] on button "button" at bounding box center [611, 127] width 42 height 21
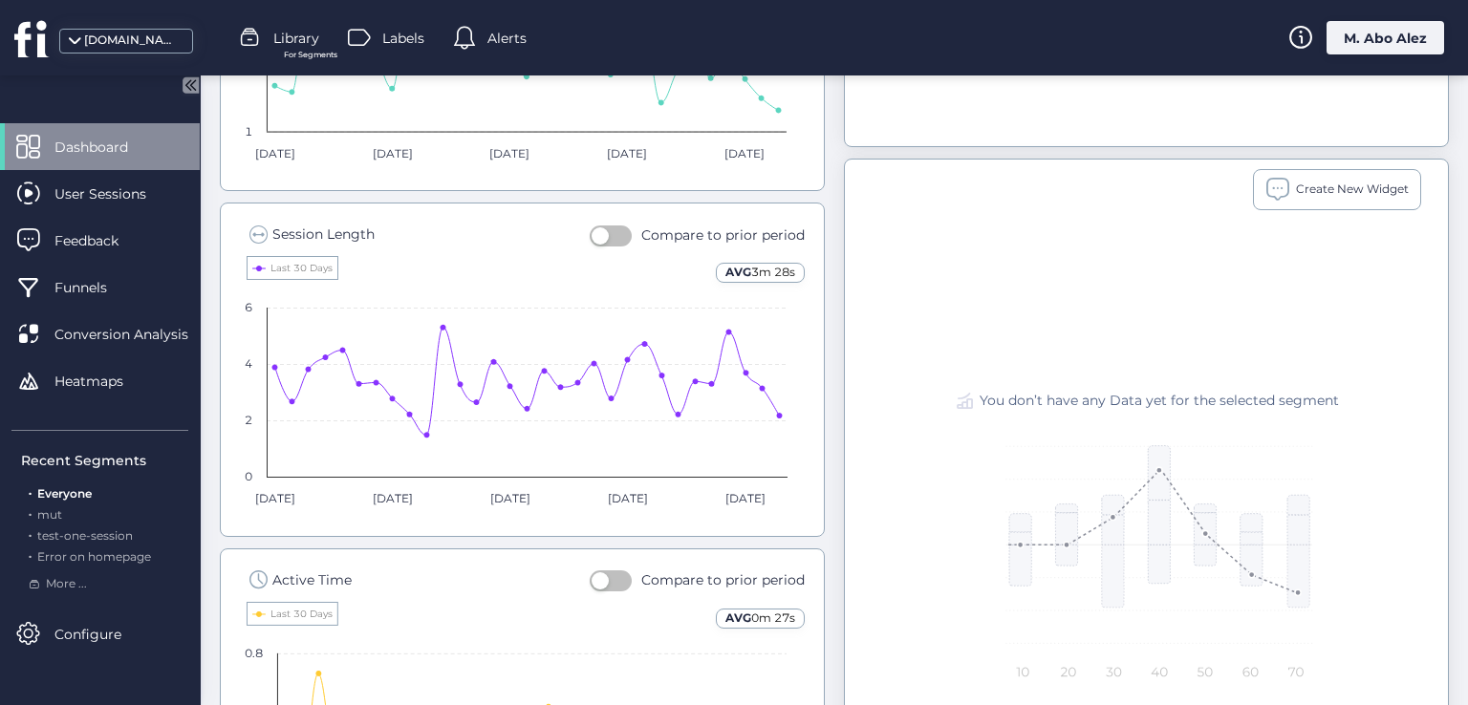
scroll to position [979, 0]
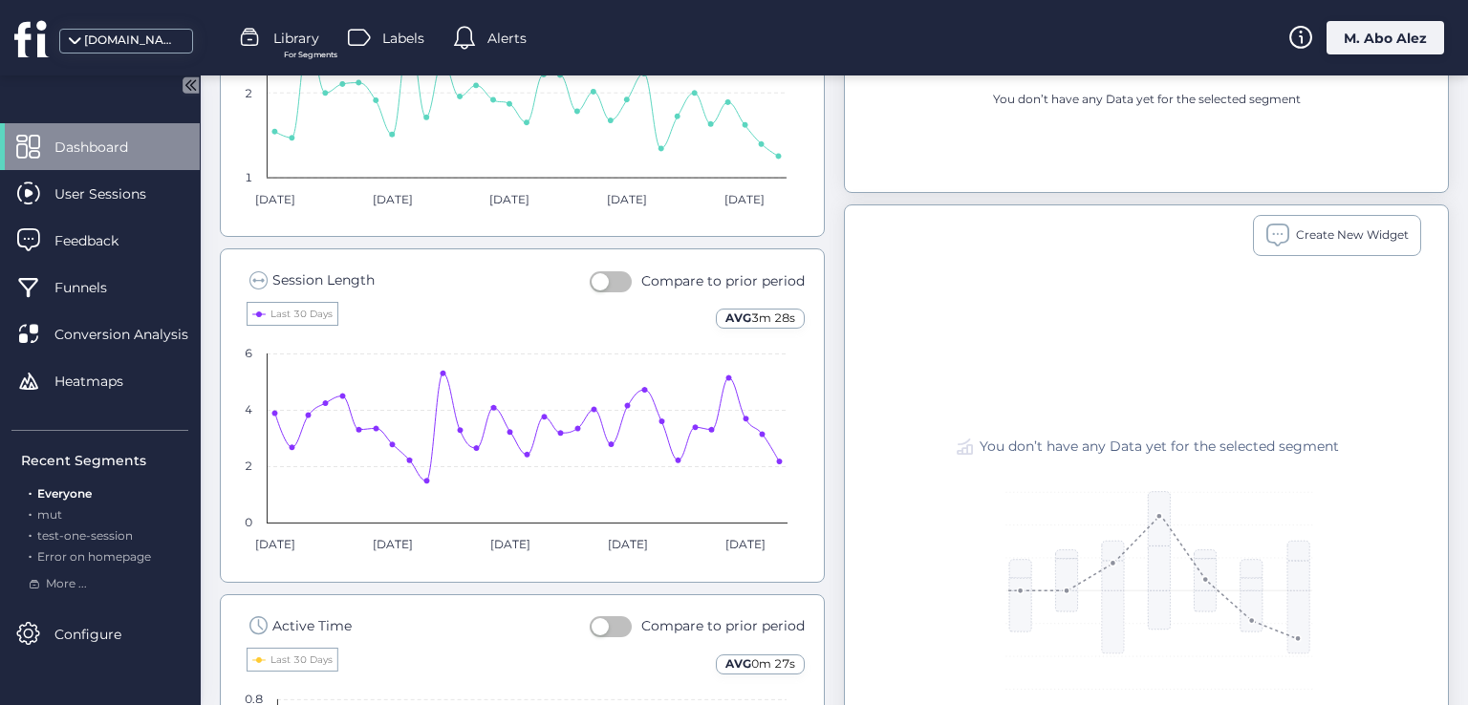
click at [621, 278] on button "button" at bounding box center [611, 281] width 42 height 21
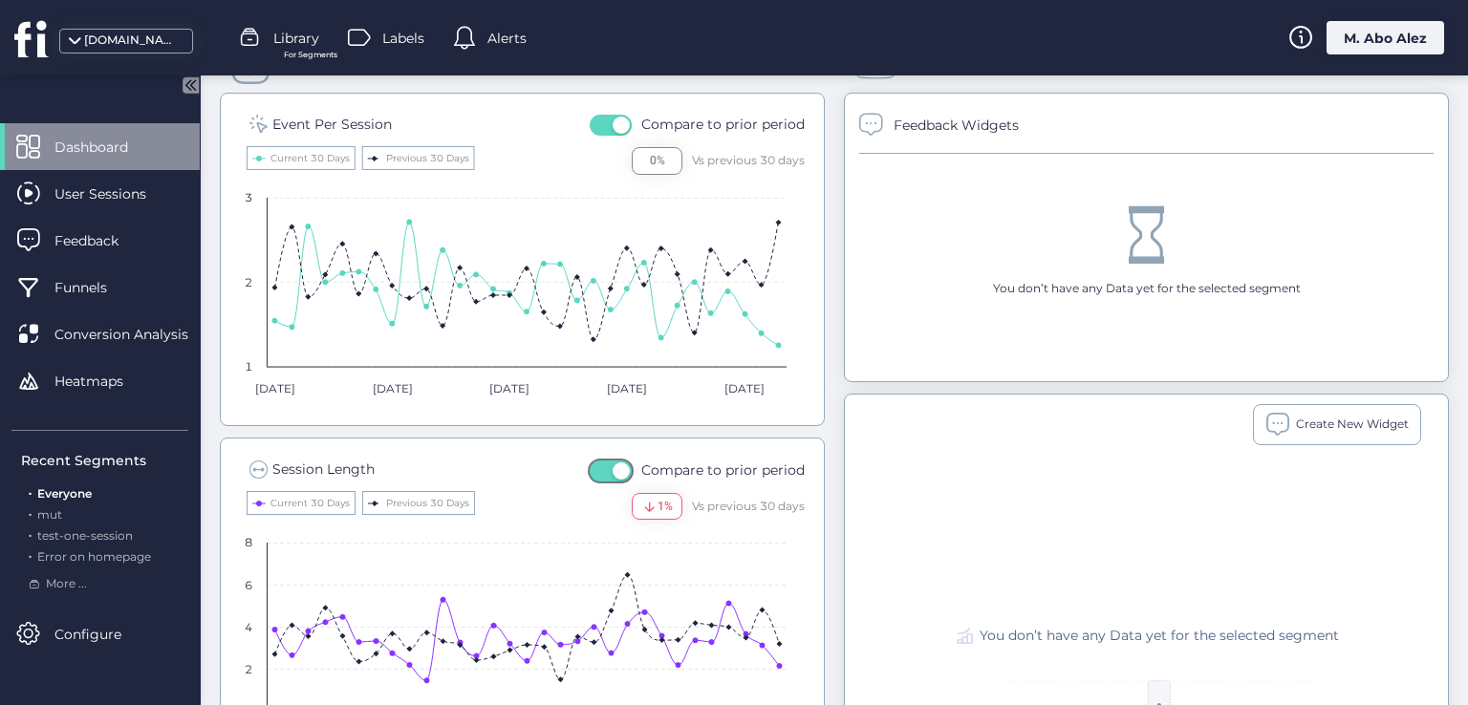
scroll to position [787, 0]
click at [613, 464] on span "button" at bounding box center [621, 472] width 17 height 17
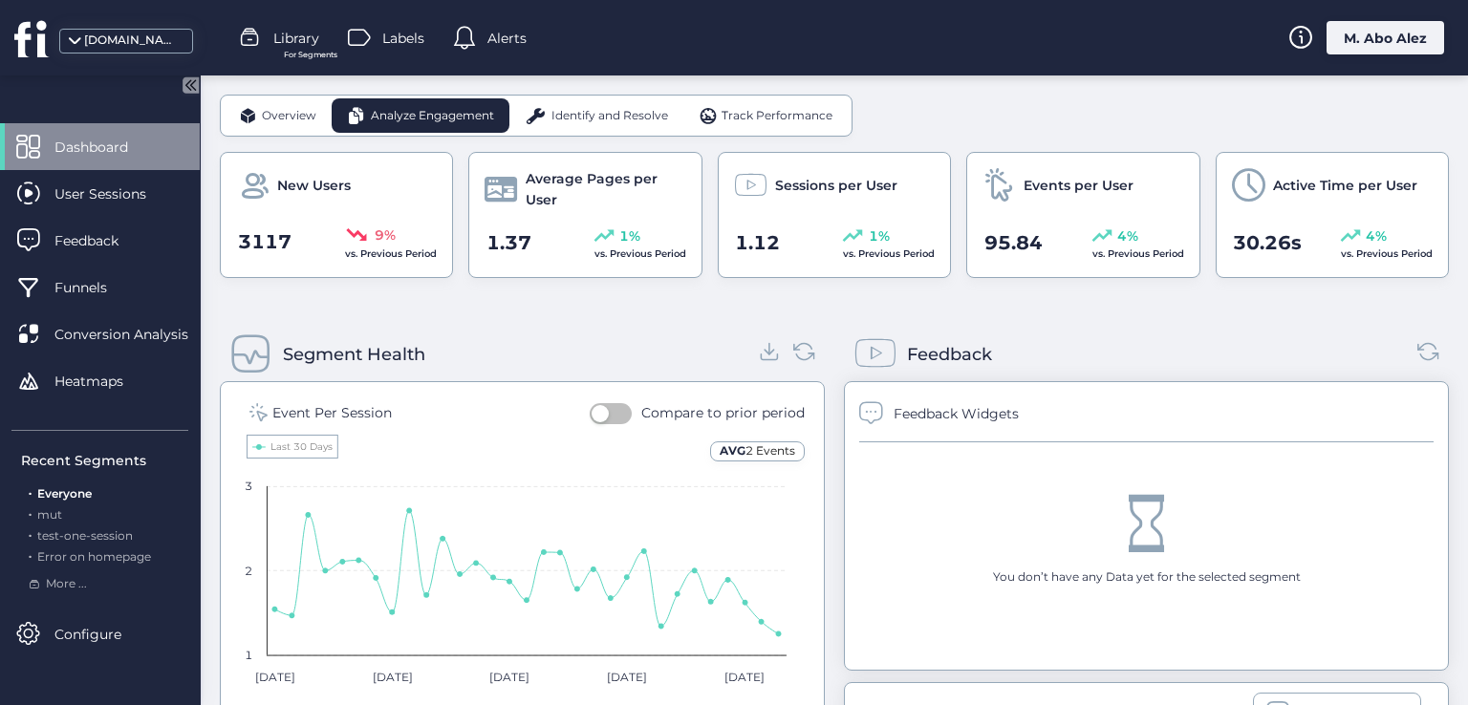
scroll to position [405, 0]
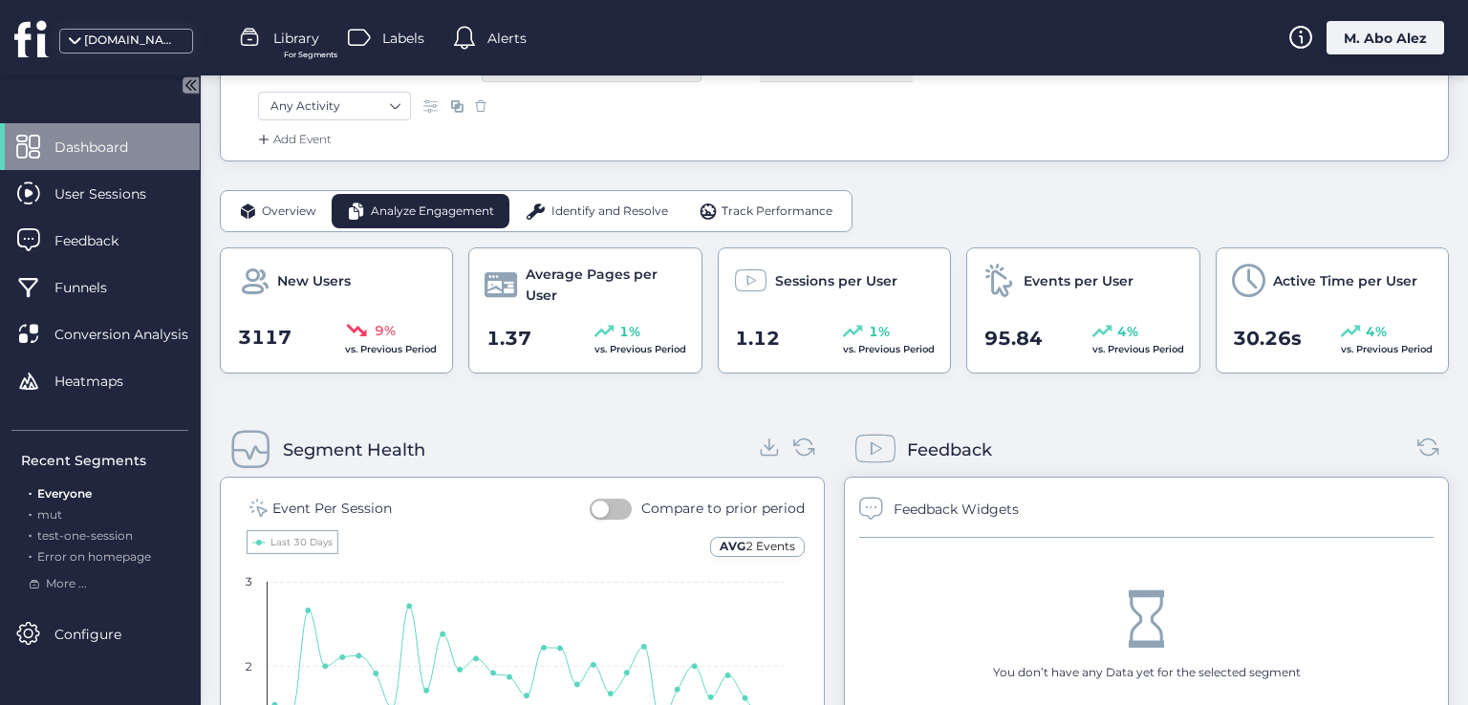
click at [283, 219] on div "Overview" at bounding box center [278, 211] width 108 height 34
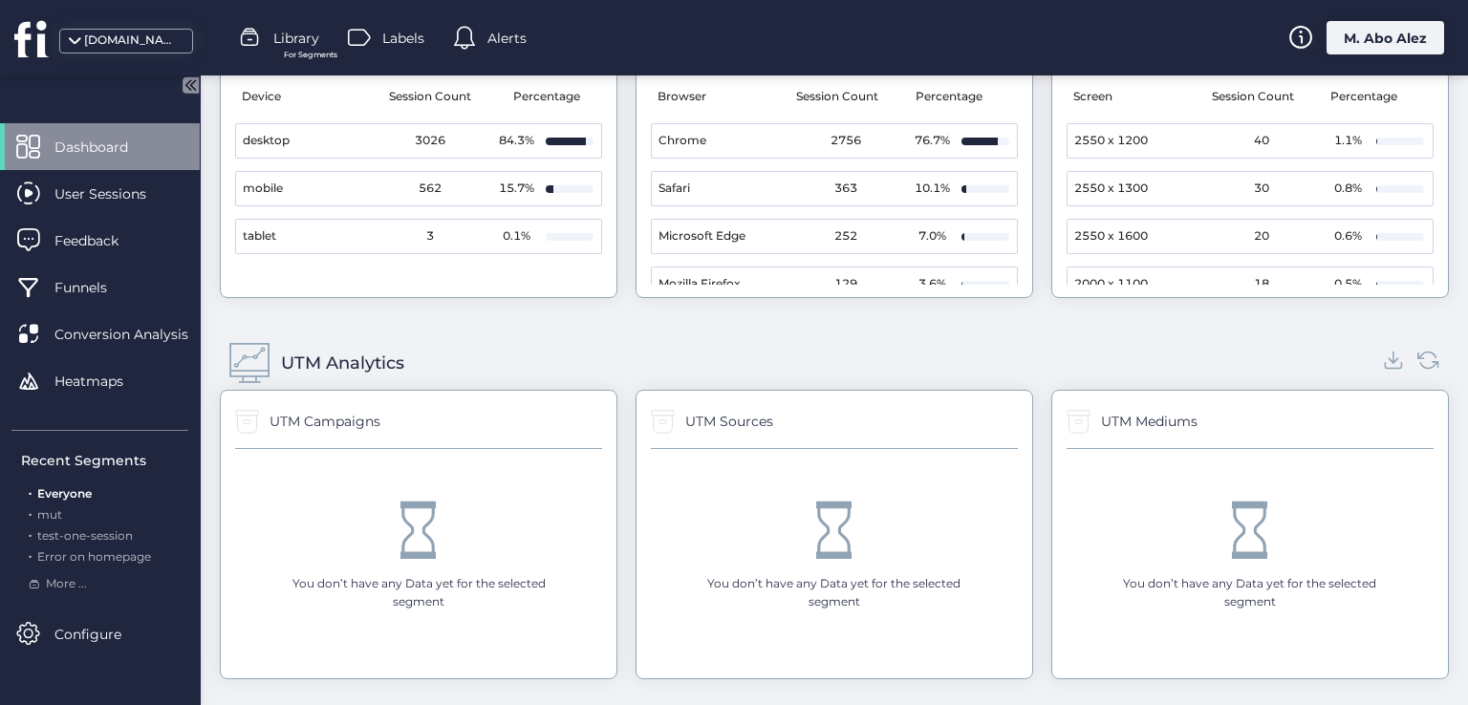
scroll to position [2125, 0]
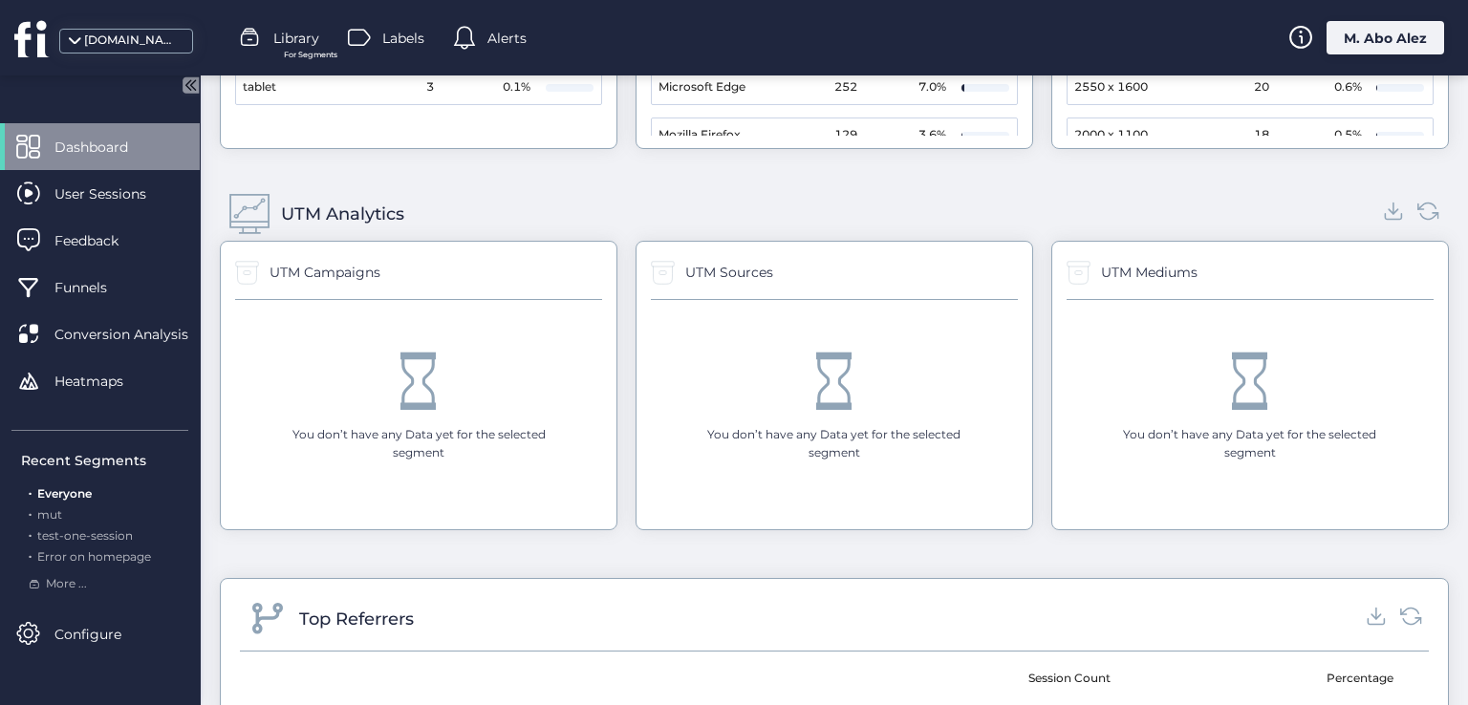
drag, startPoint x: 400, startPoint y: 258, endPoint x: 286, endPoint y: 238, distance: 116.4
click at [287, 241] on div "UTM Campaigns You don’t have any Data yet for the selected segment" at bounding box center [419, 386] width 398 height 290
drag, startPoint x: 302, startPoint y: 206, endPoint x: 328, endPoint y: 215, distance: 27.2
click at [328, 215] on div "UTM Analytics" at bounding box center [342, 214] width 123 height 27
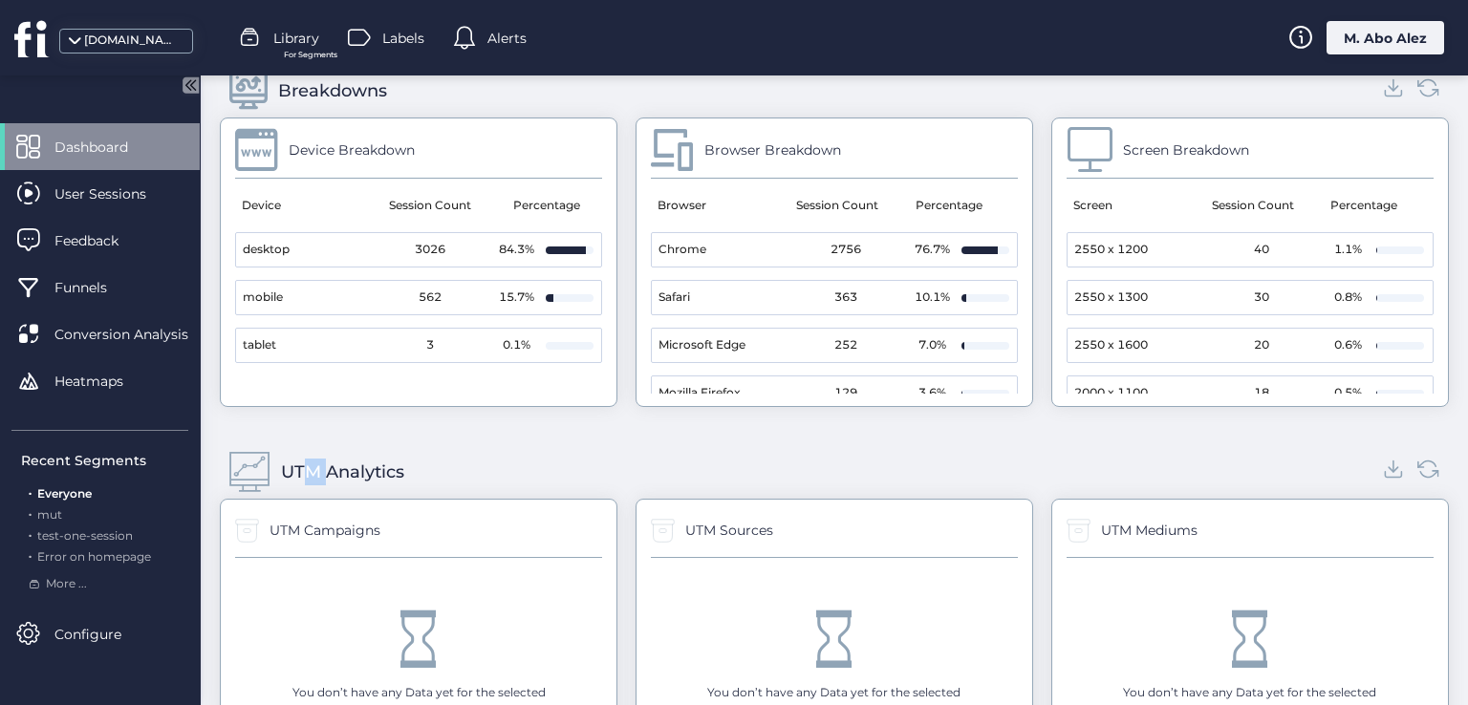
scroll to position [1648, 0]
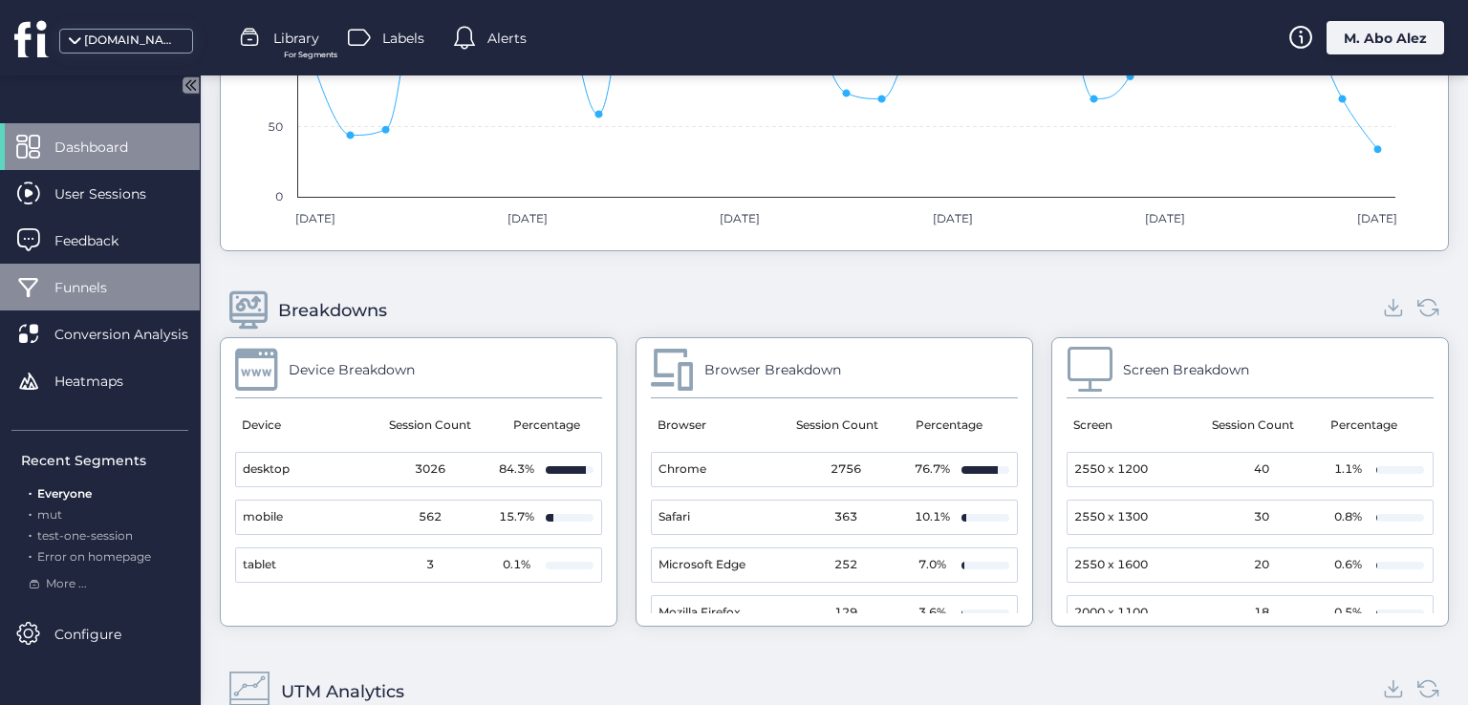
click at [141, 279] on div "Funnels" at bounding box center [100, 287] width 200 height 47
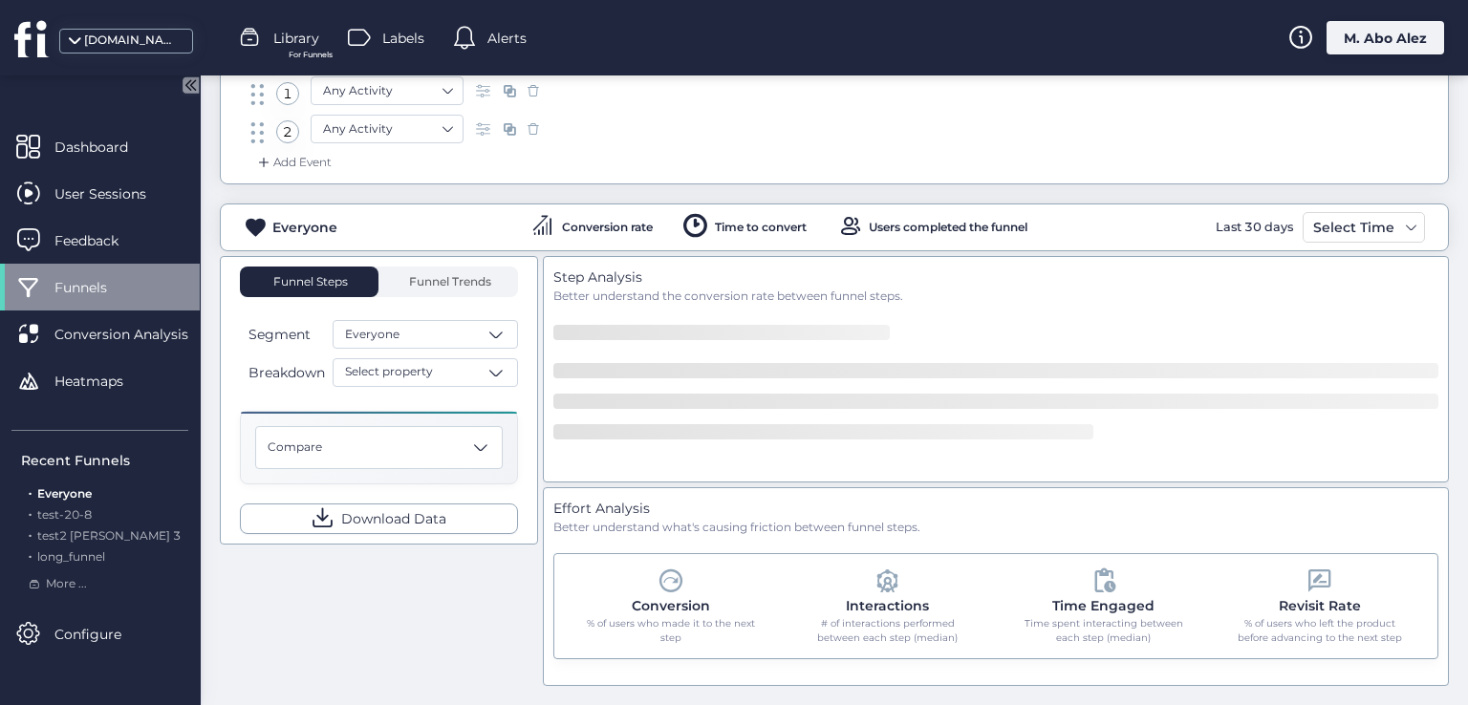
scroll to position [180, 0]
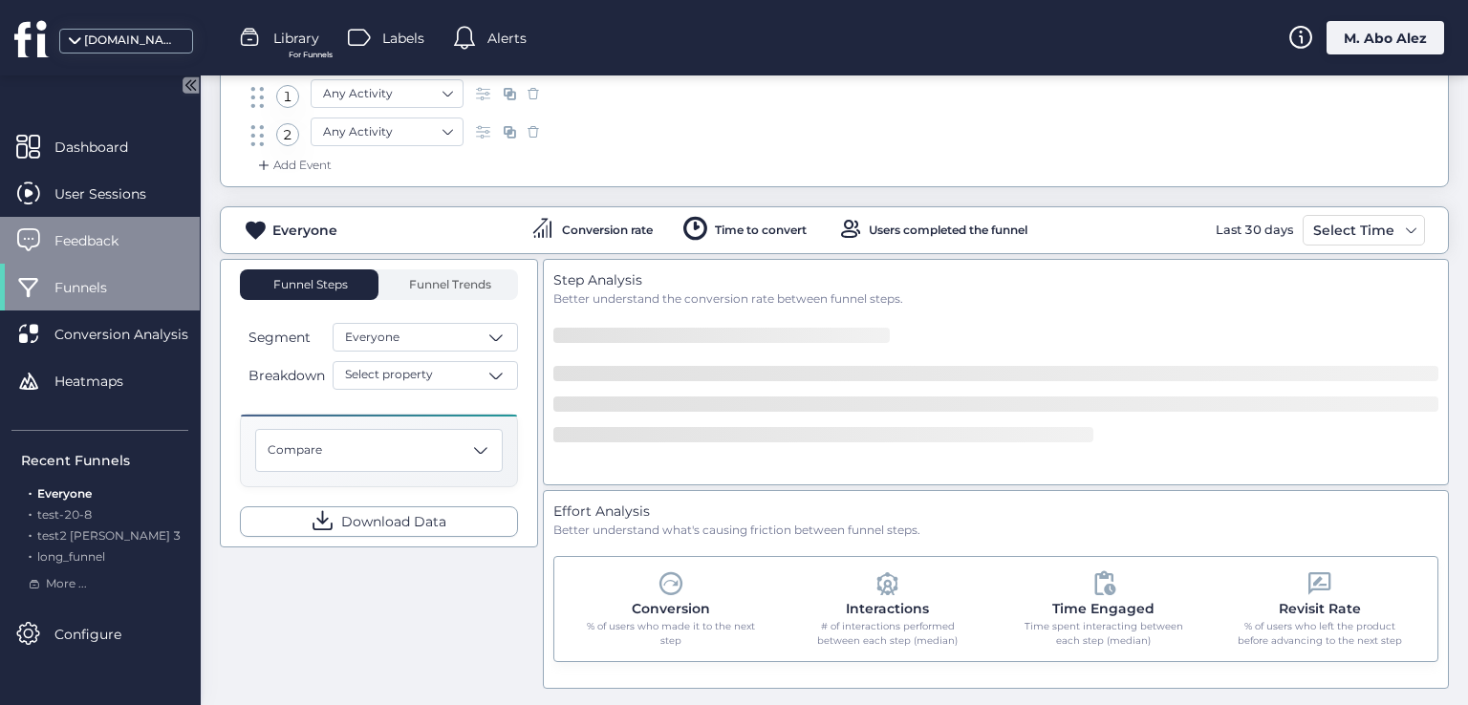
click at [119, 251] on div "Feedback" at bounding box center [100, 240] width 200 height 47
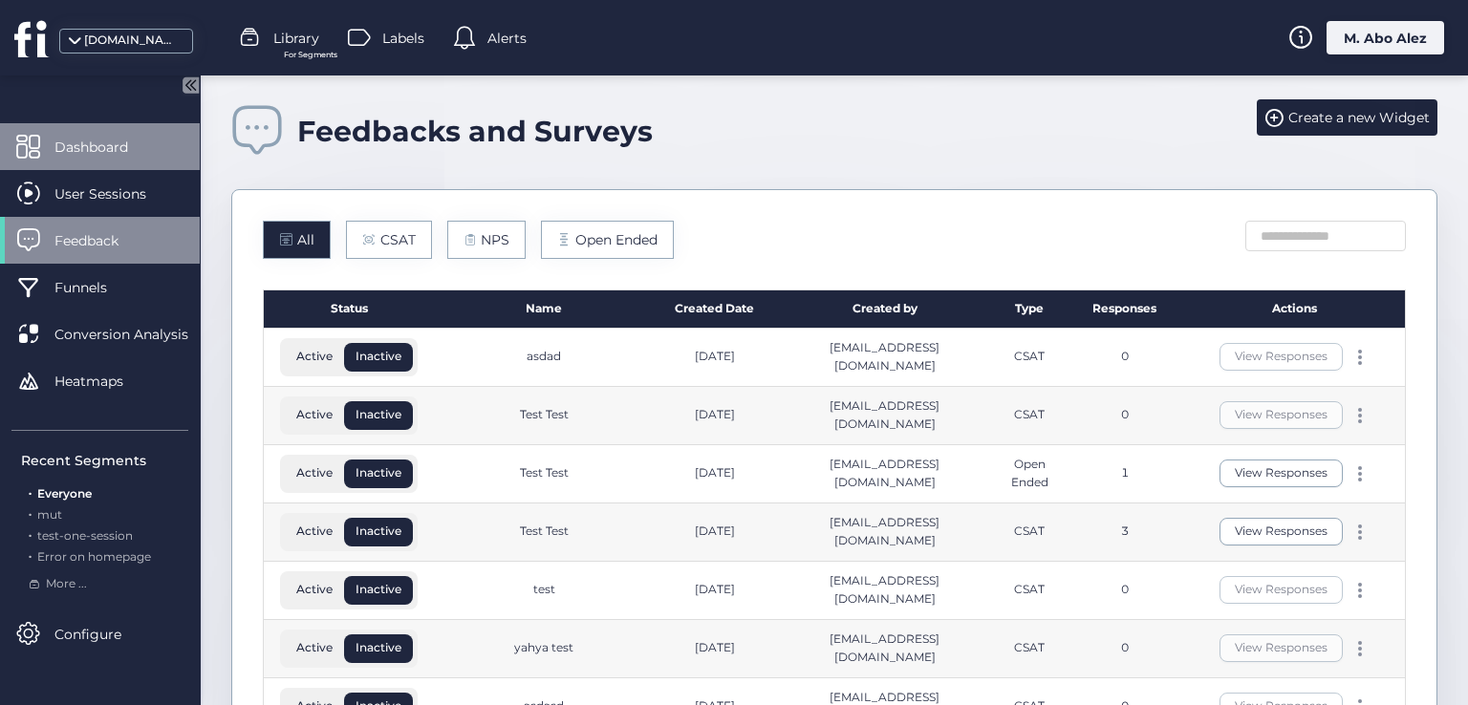
click at [75, 132] on div "Dashboard" at bounding box center [100, 146] width 200 height 47
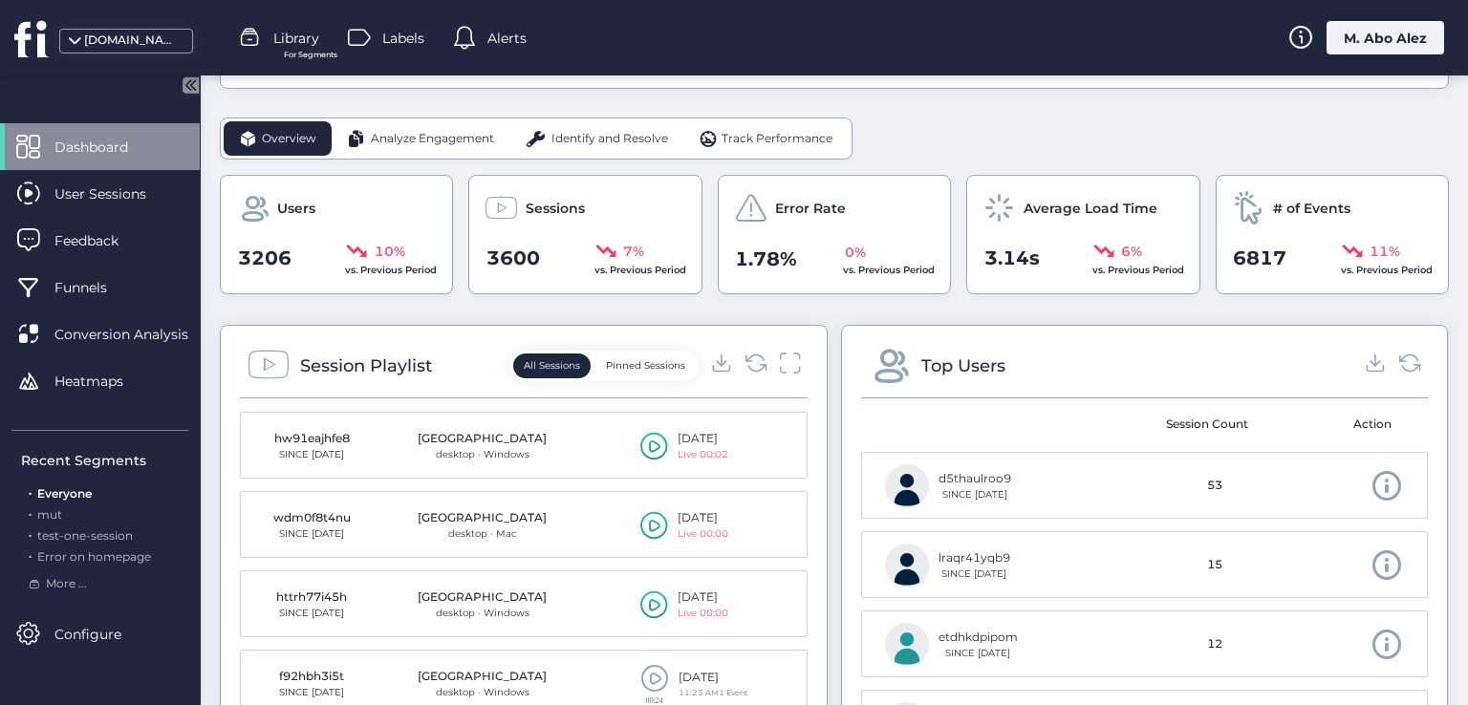
scroll to position [287, 0]
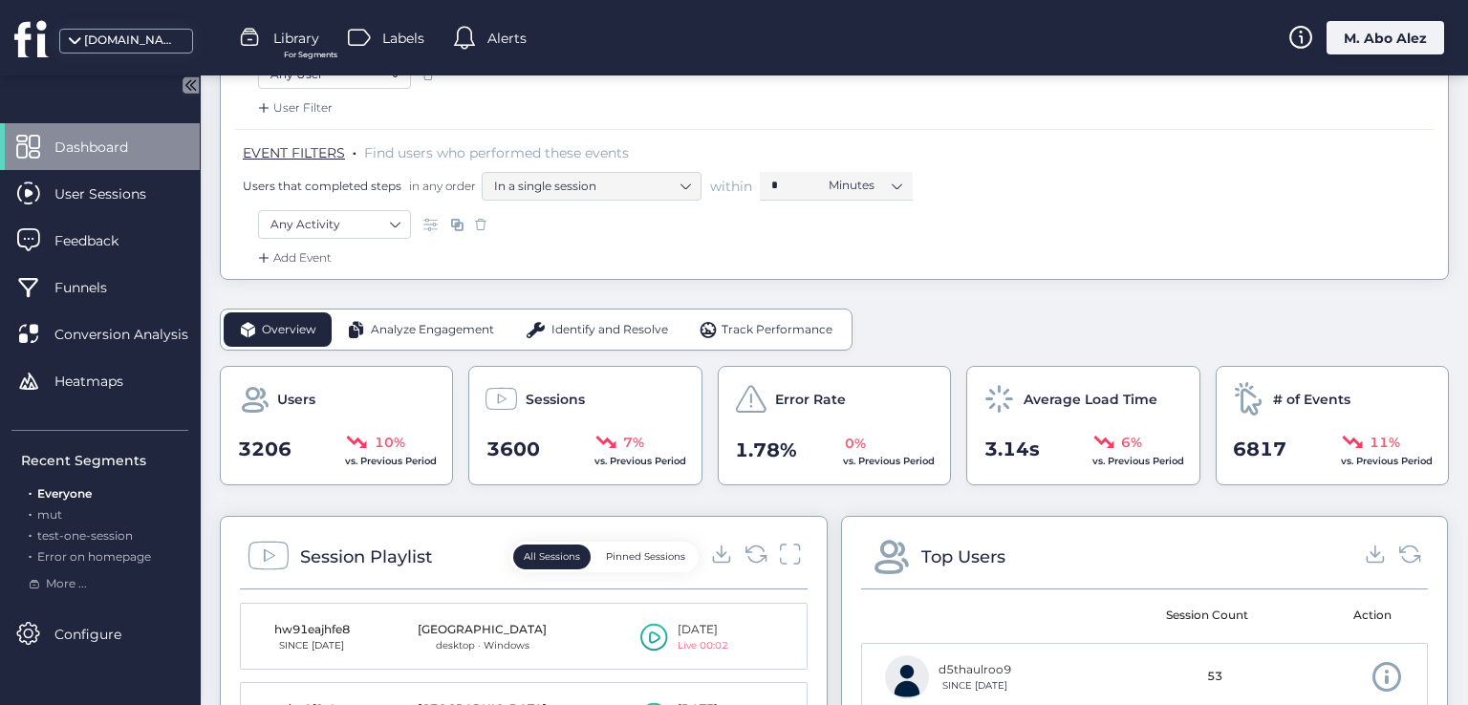
click at [442, 334] on span "Analyze Engagement" at bounding box center [432, 330] width 123 height 18
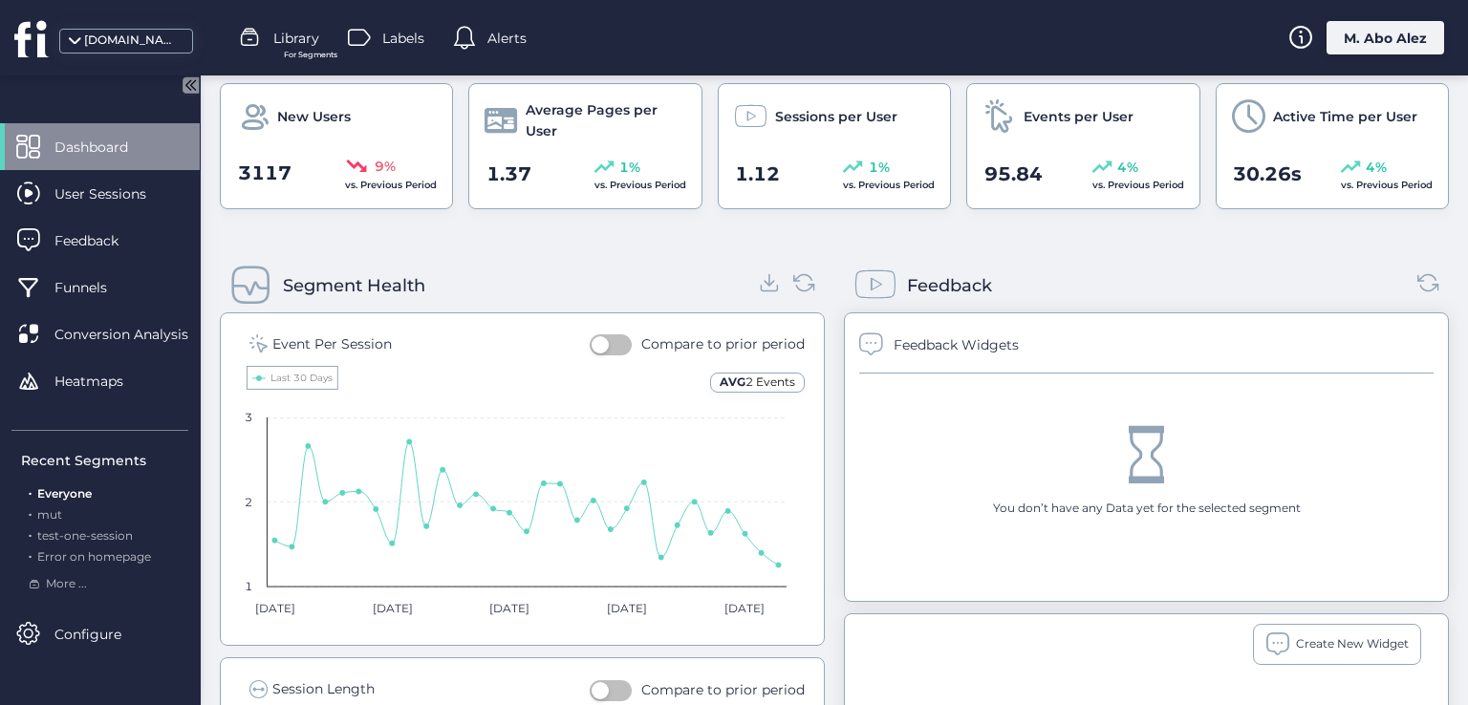
scroll to position [669, 0]
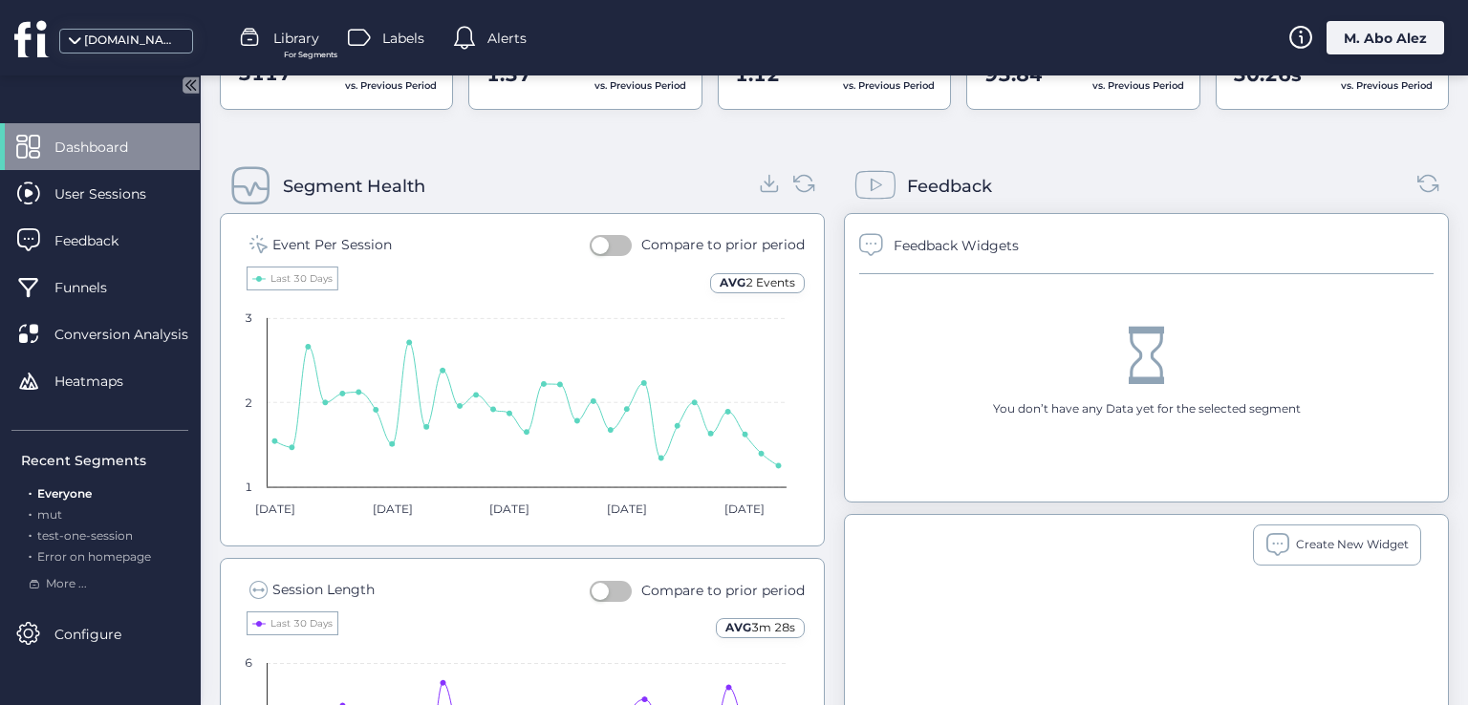
click at [612, 239] on button "button" at bounding box center [611, 245] width 42 height 21
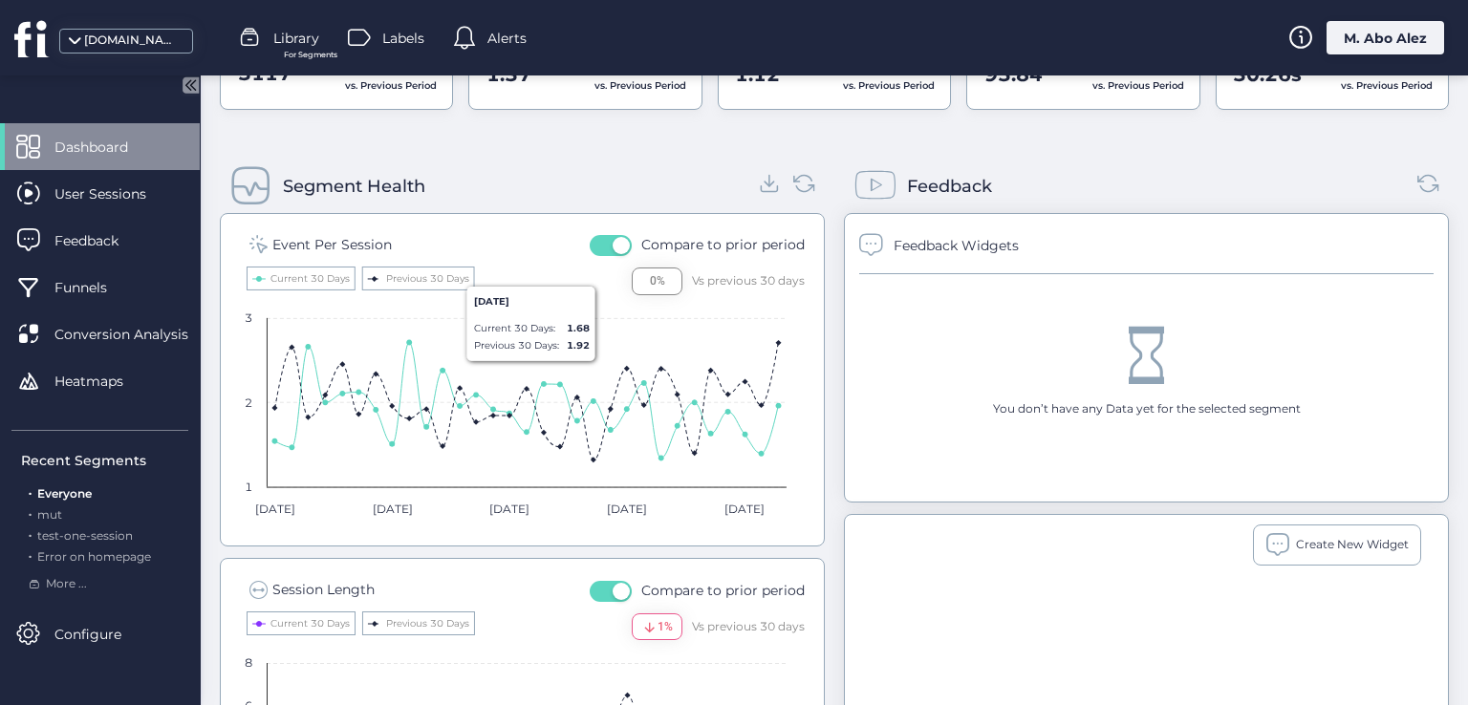
click at [605, 244] on button "button" at bounding box center [611, 245] width 42 height 21
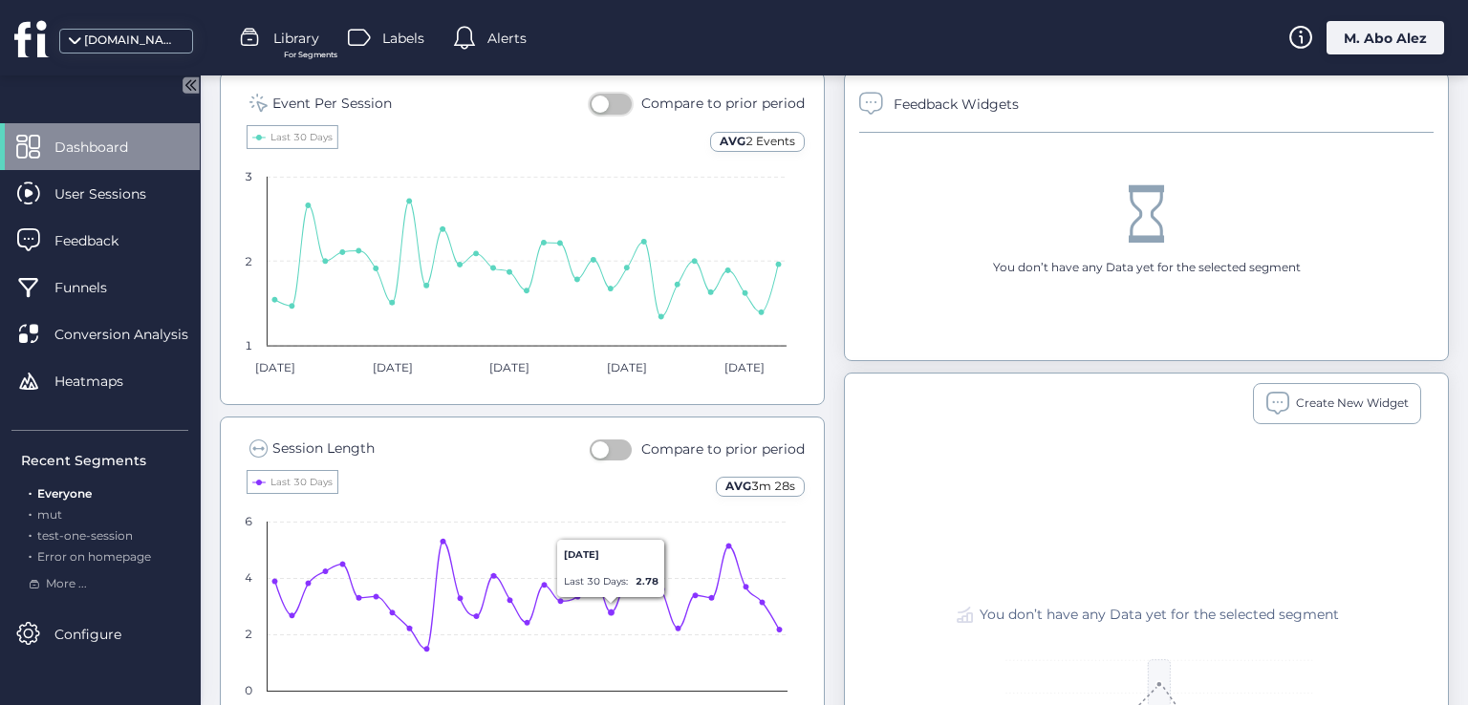
scroll to position [765, 0]
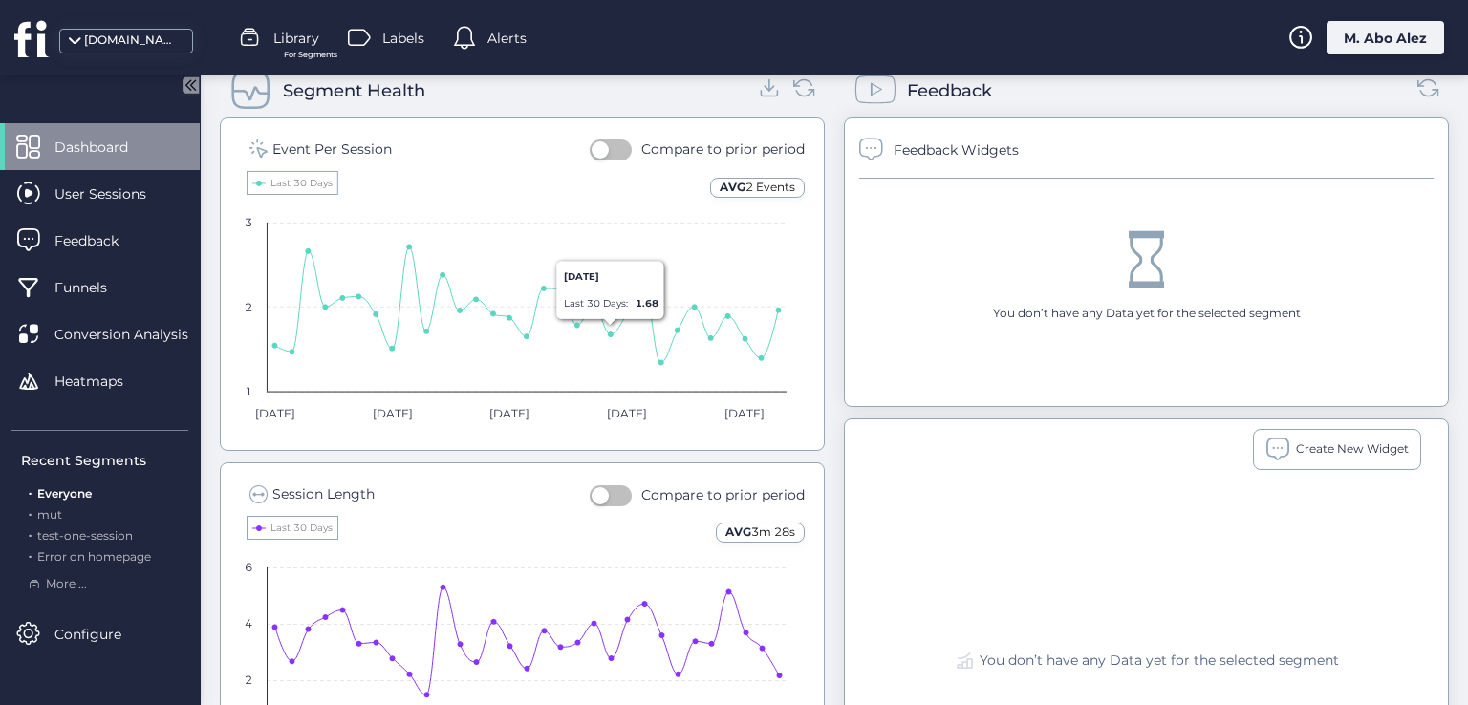
click at [618, 498] on button "button" at bounding box center [611, 495] width 42 height 21
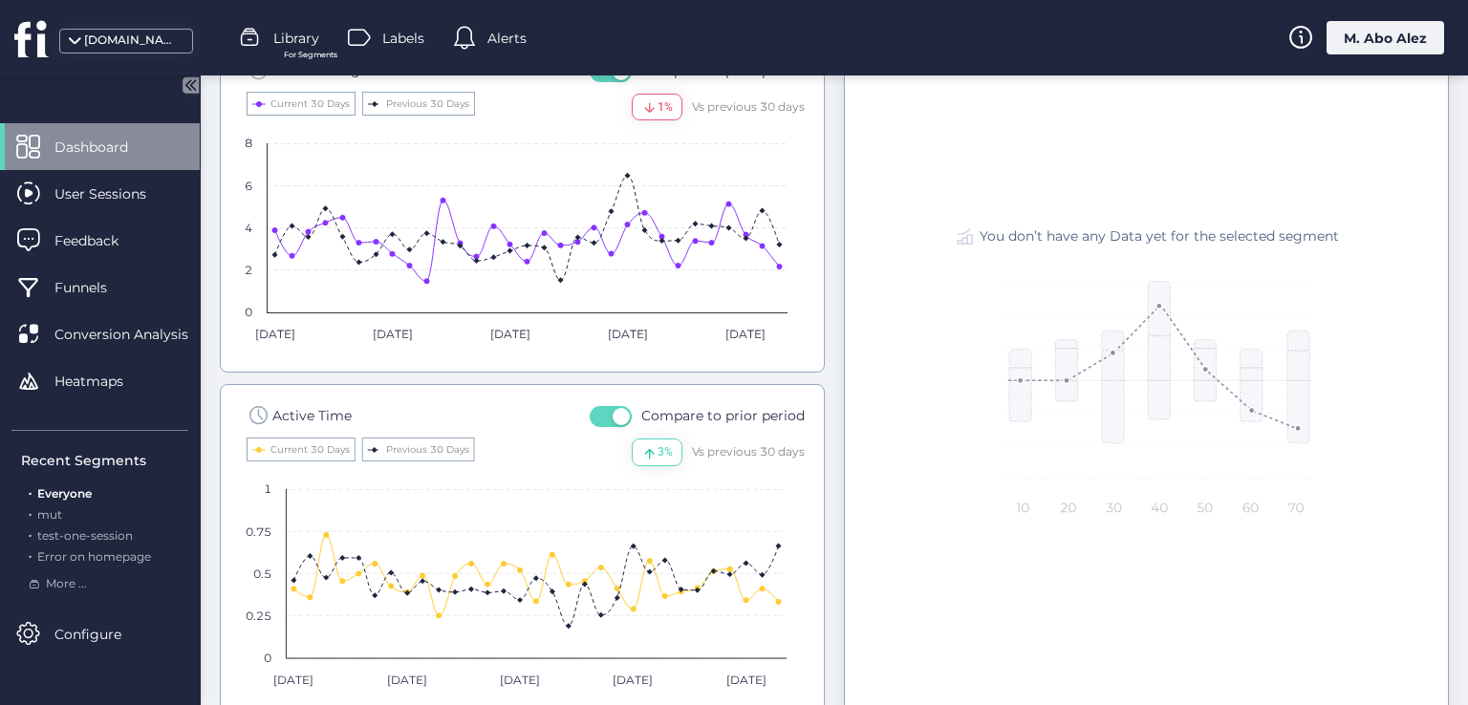
scroll to position [1147, 0]
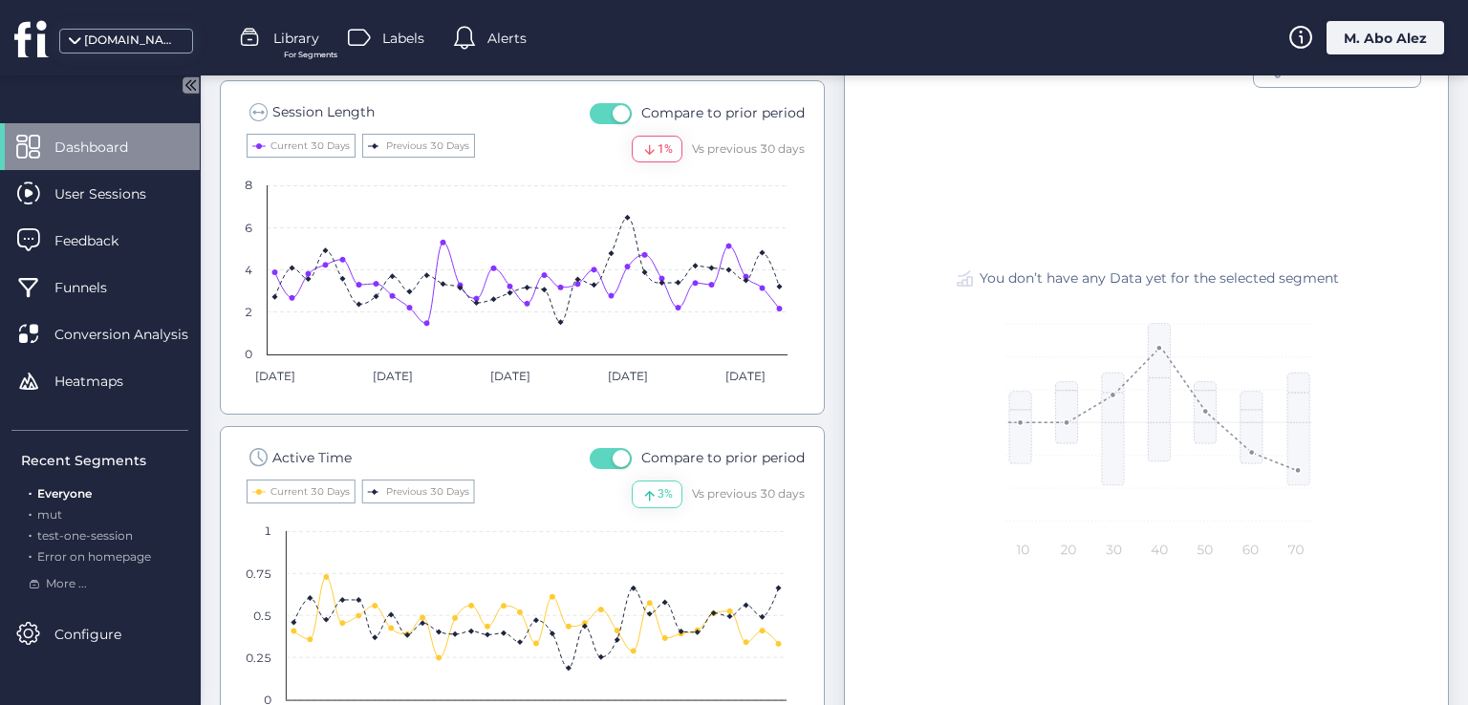
click at [613, 453] on span "button" at bounding box center [621, 458] width 17 height 17
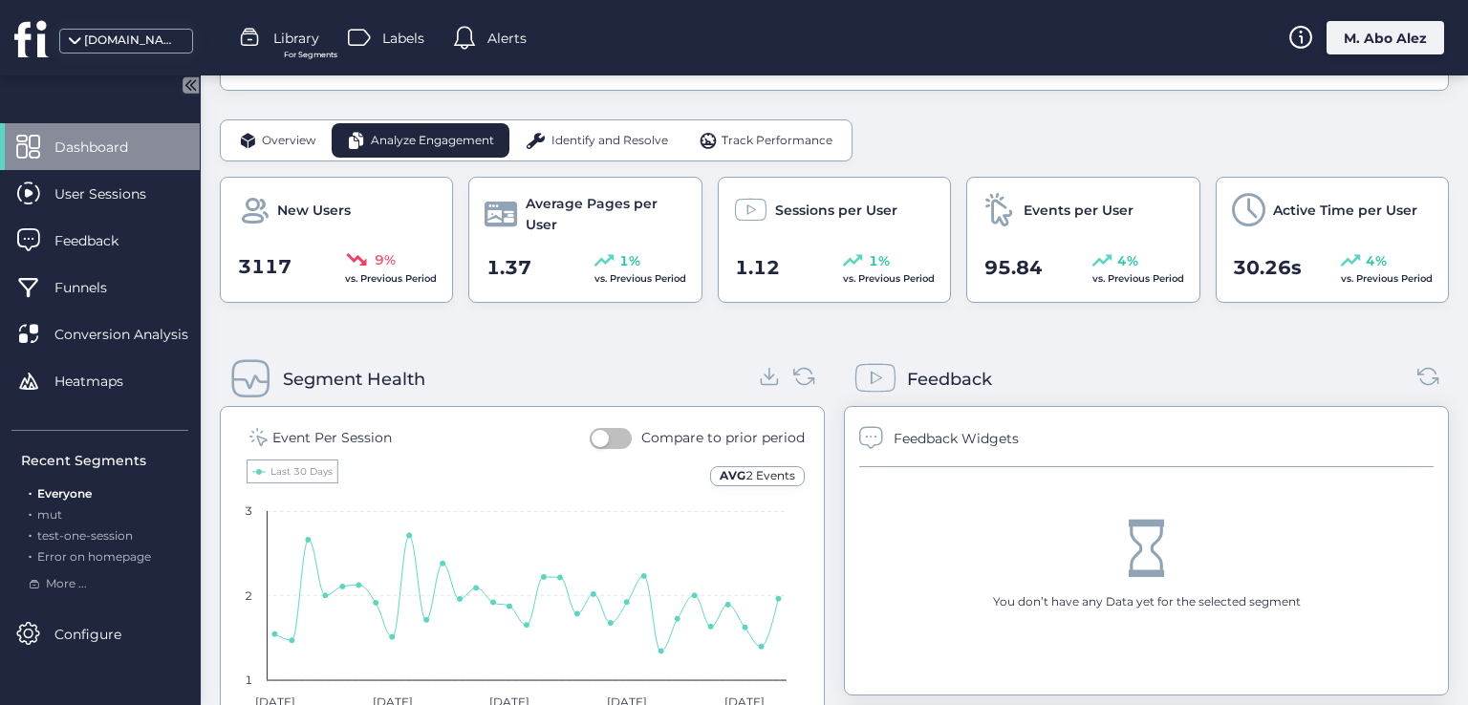
scroll to position [475, 0]
click at [610, 445] on button "button" at bounding box center [611, 439] width 42 height 21
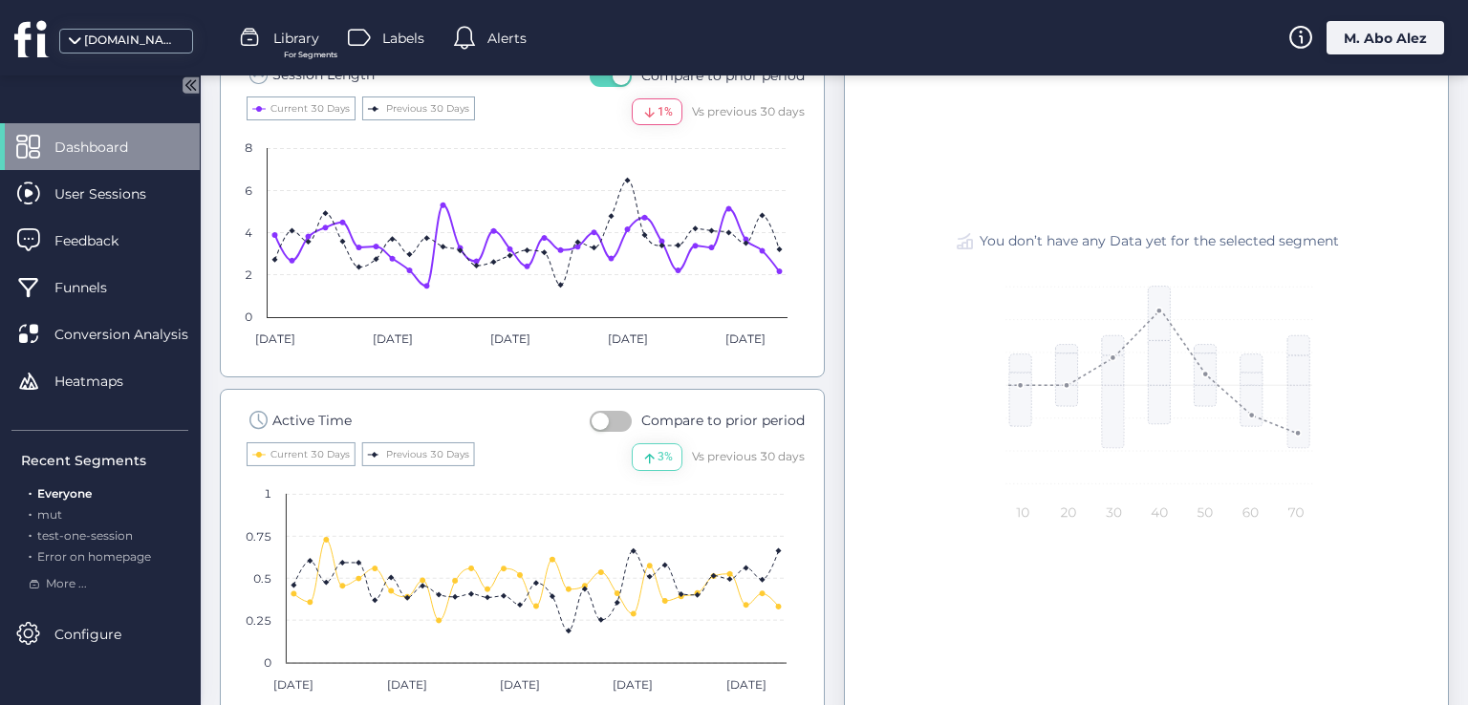
scroll to position [1265, 0]
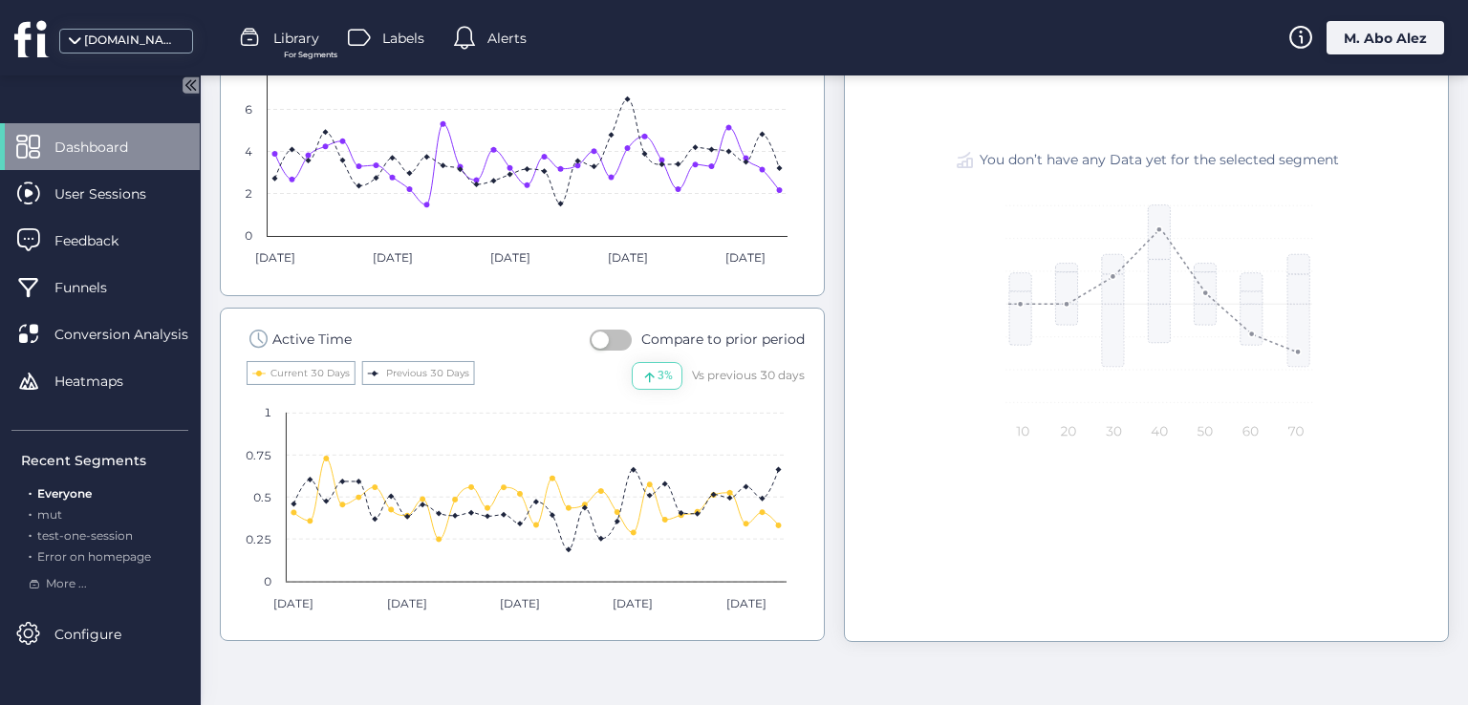
click at [603, 343] on span "button" at bounding box center [600, 340] width 17 height 17
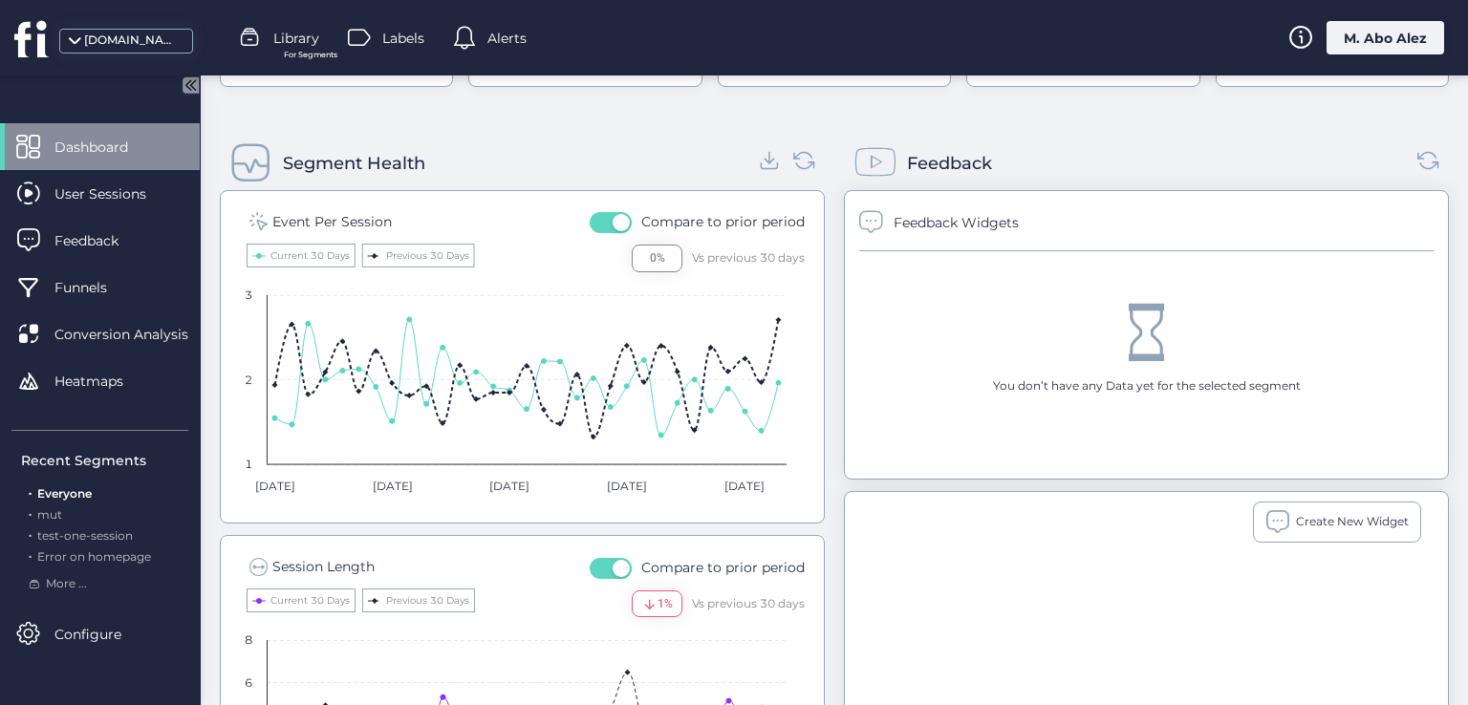
scroll to position [1074, 0]
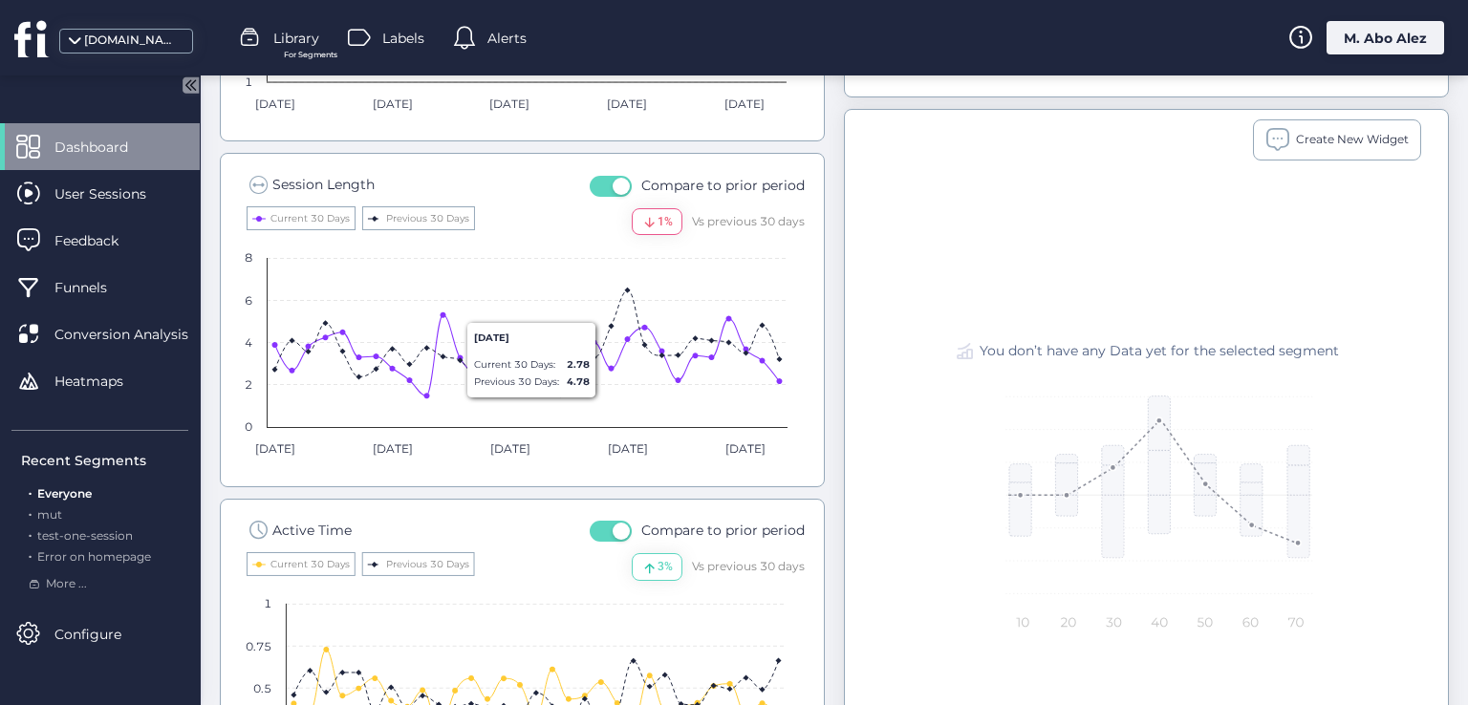
click at [604, 528] on button "button" at bounding box center [611, 531] width 42 height 21
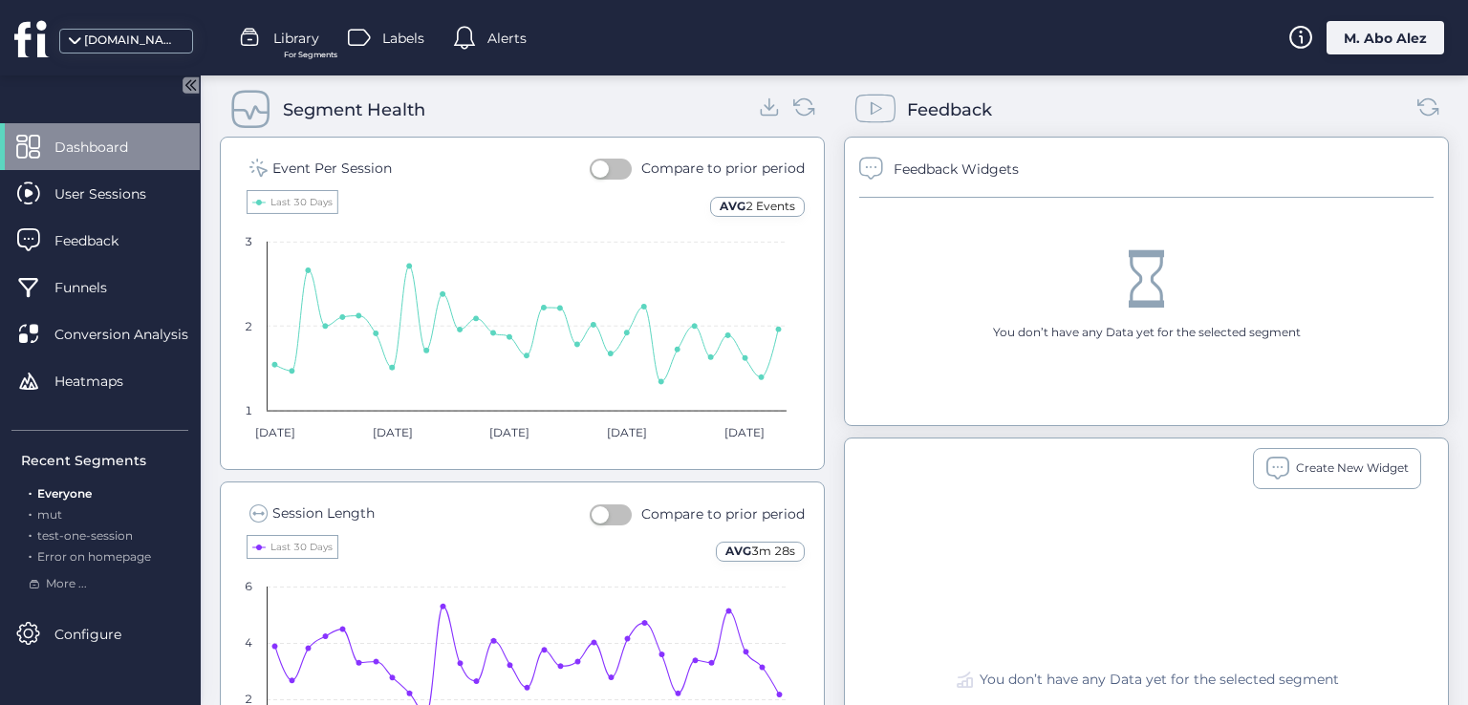
scroll to position [787, 0]
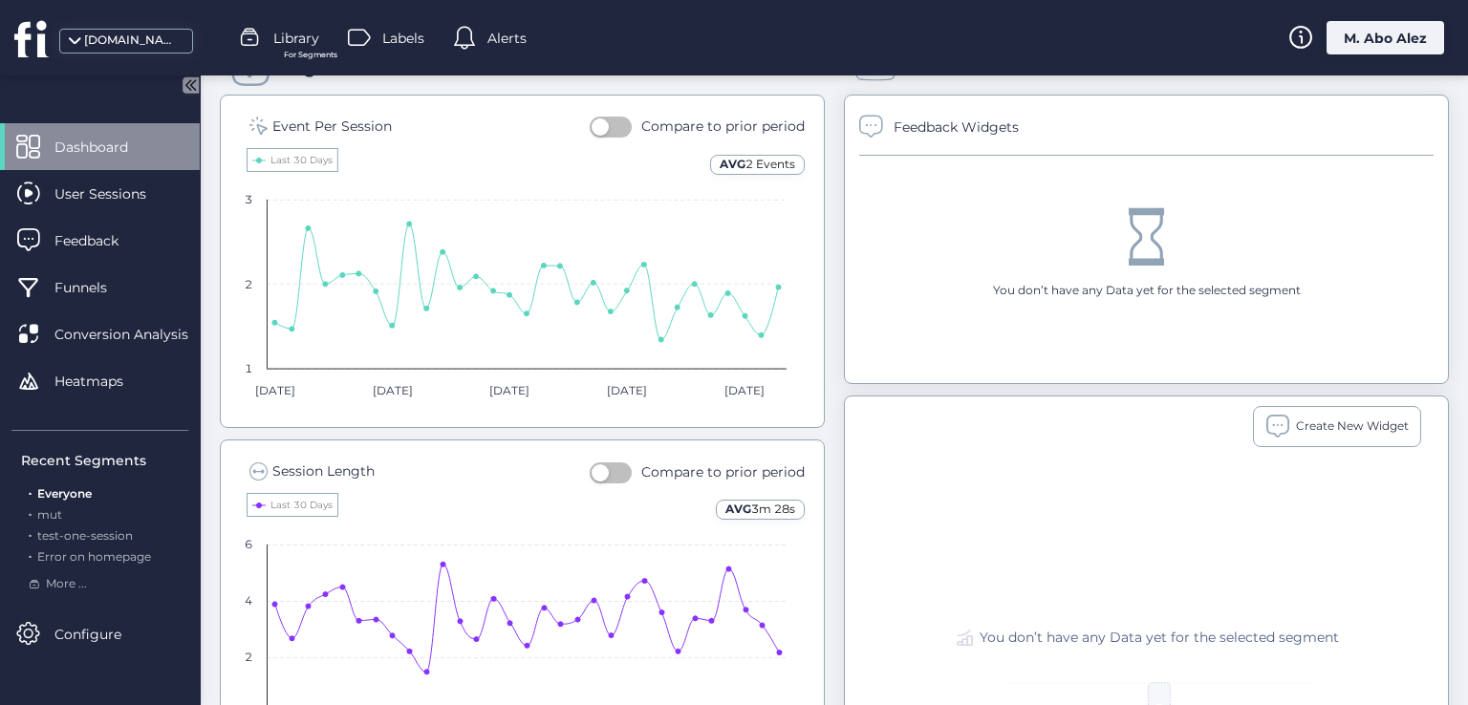
click at [612, 476] on button "button" at bounding box center [611, 473] width 42 height 21
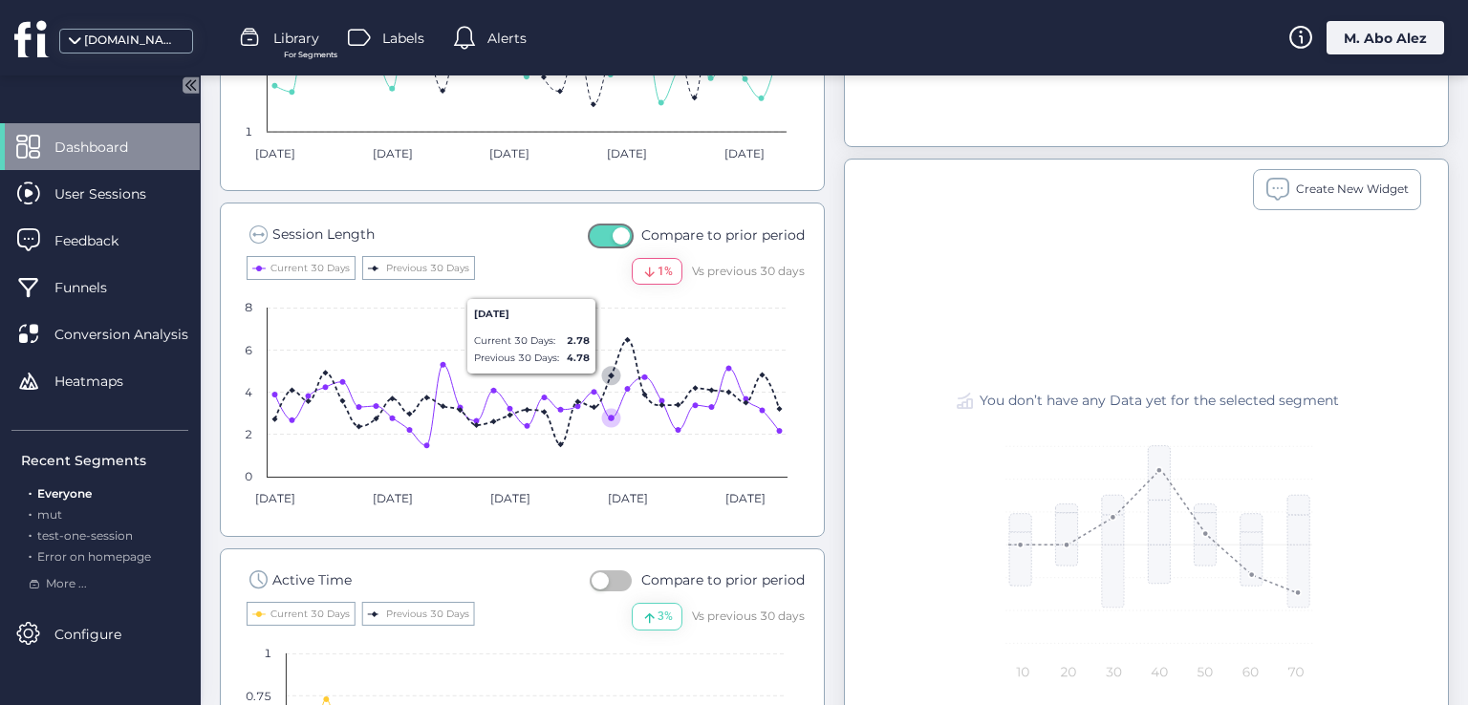
scroll to position [979, 0]
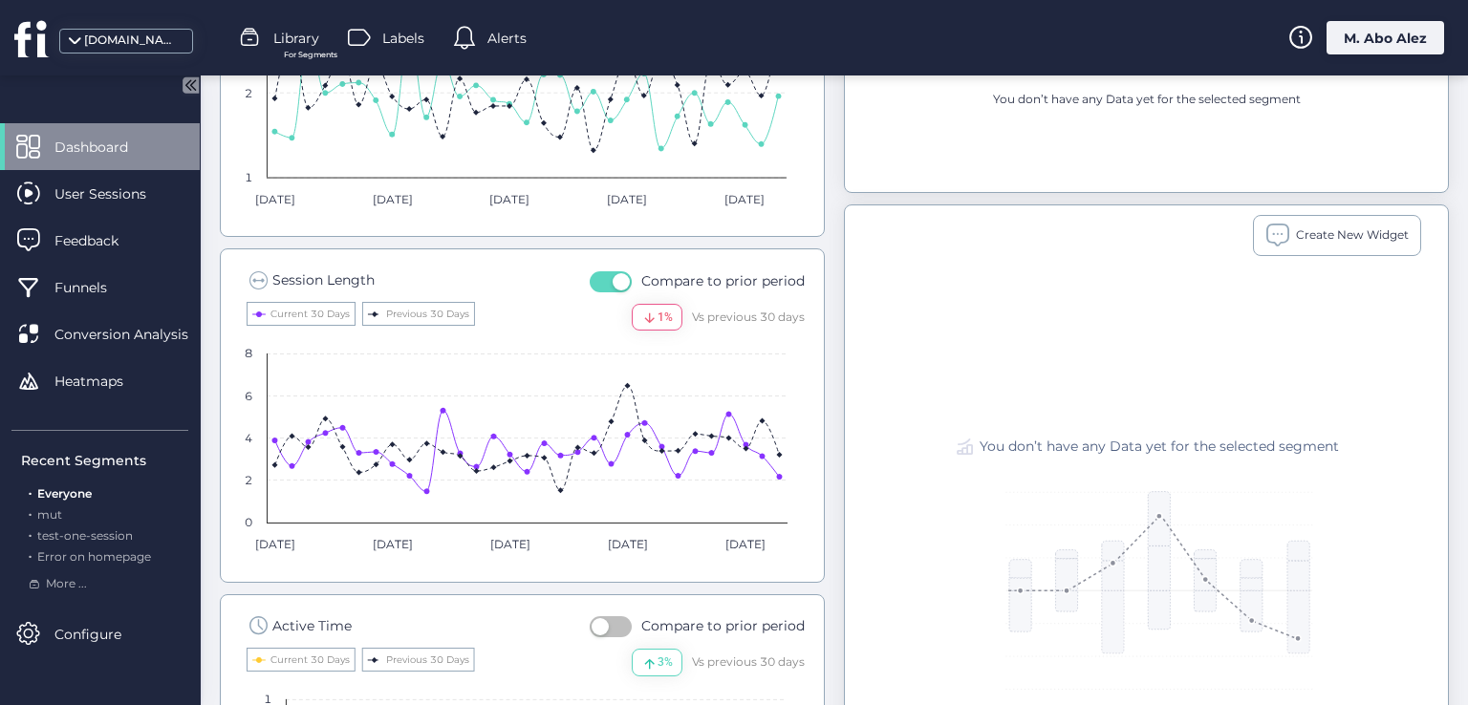
click at [604, 274] on button "button" at bounding box center [611, 281] width 42 height 21
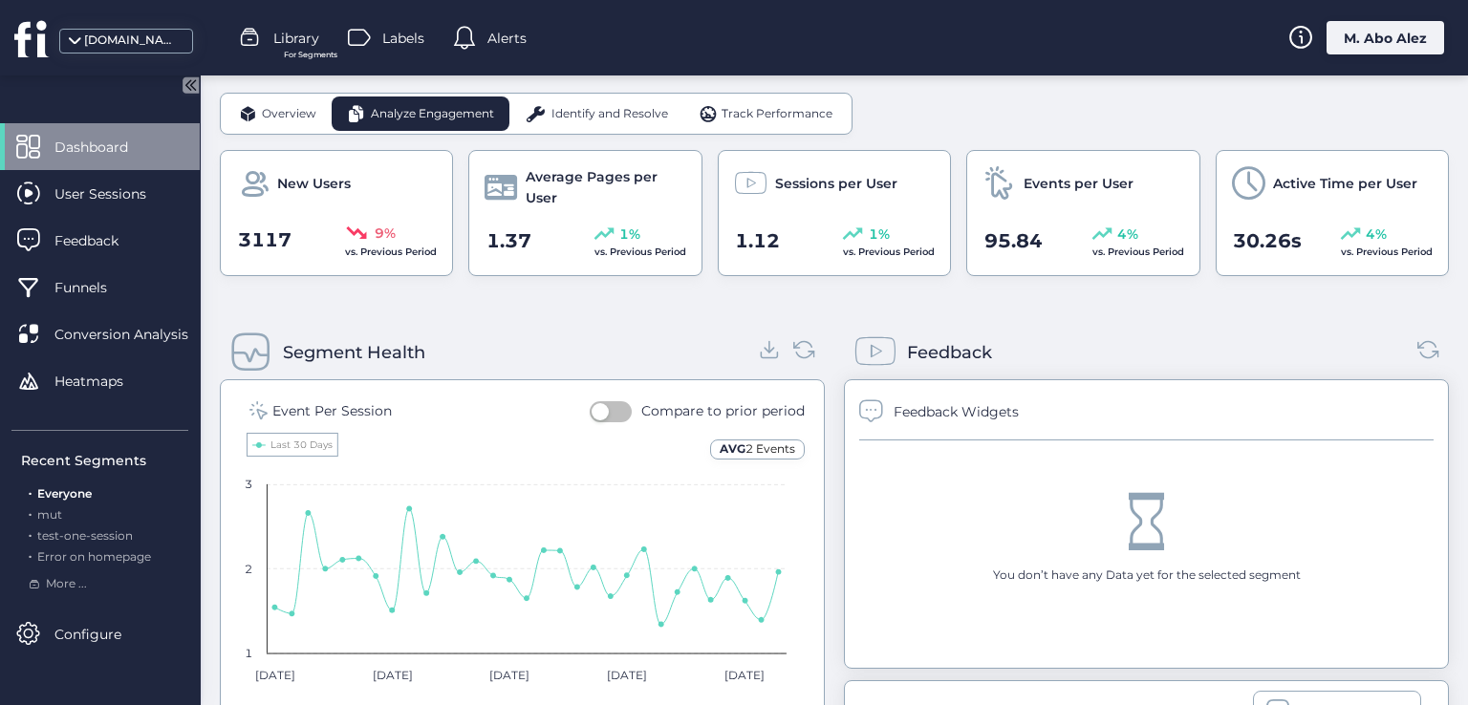
scroll to position [405, 0]
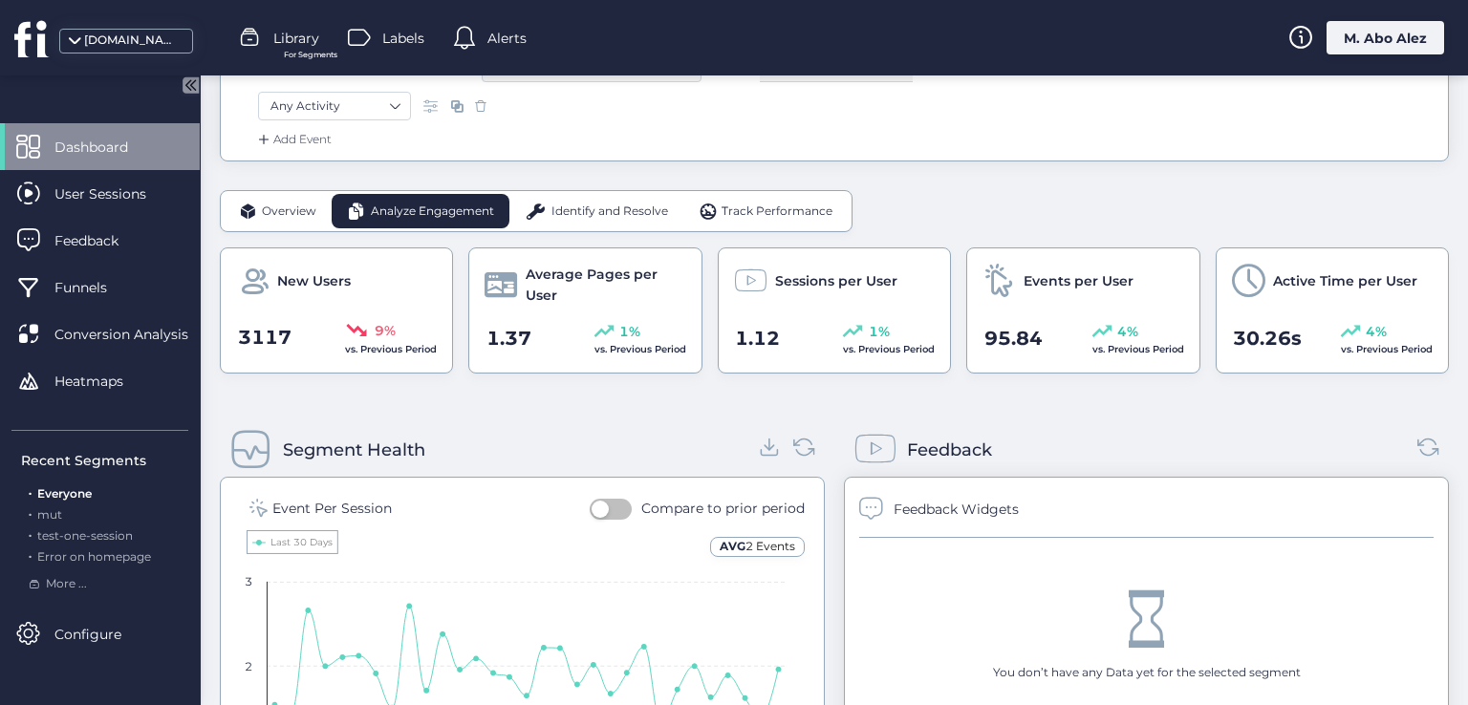
click at [284, 207] on span "Overview" at bounding box center [289, 212] width 54 height 18
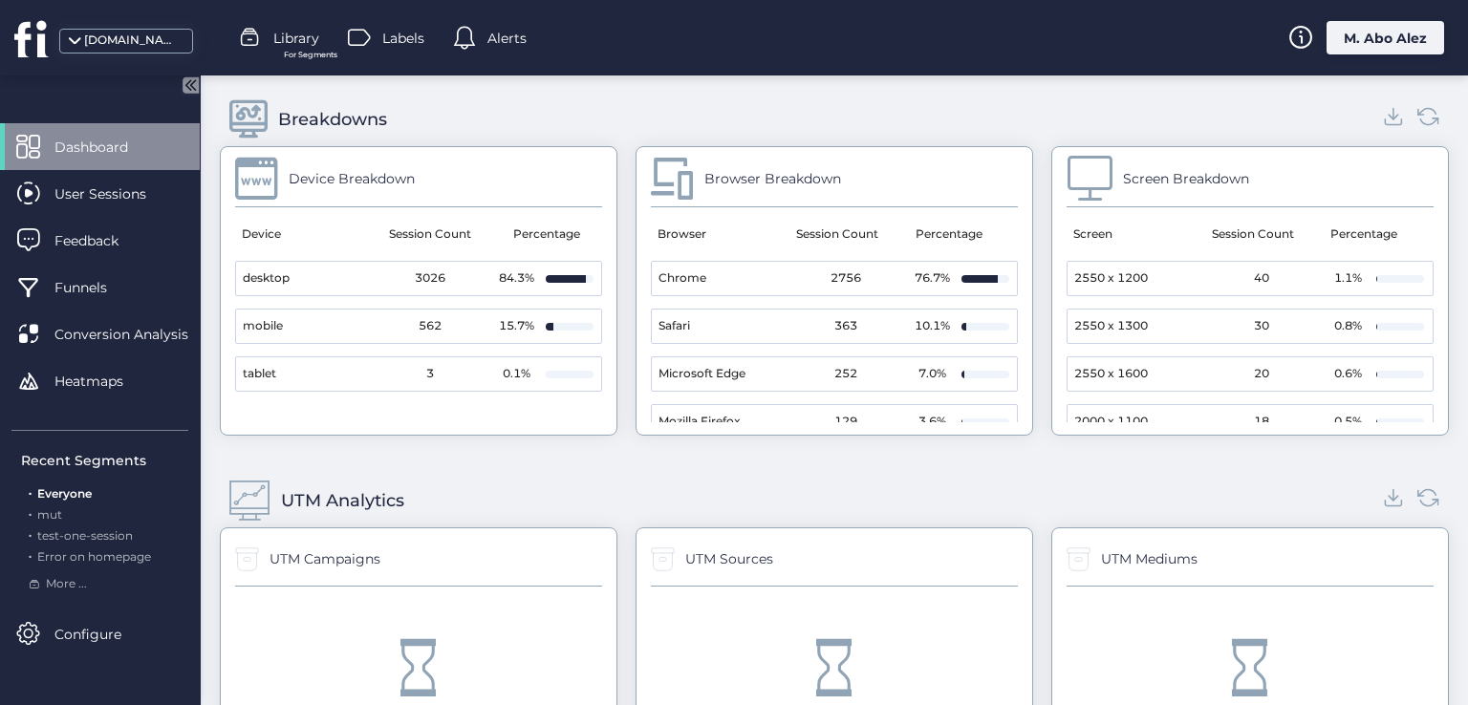
scroll to position [2030, 0]
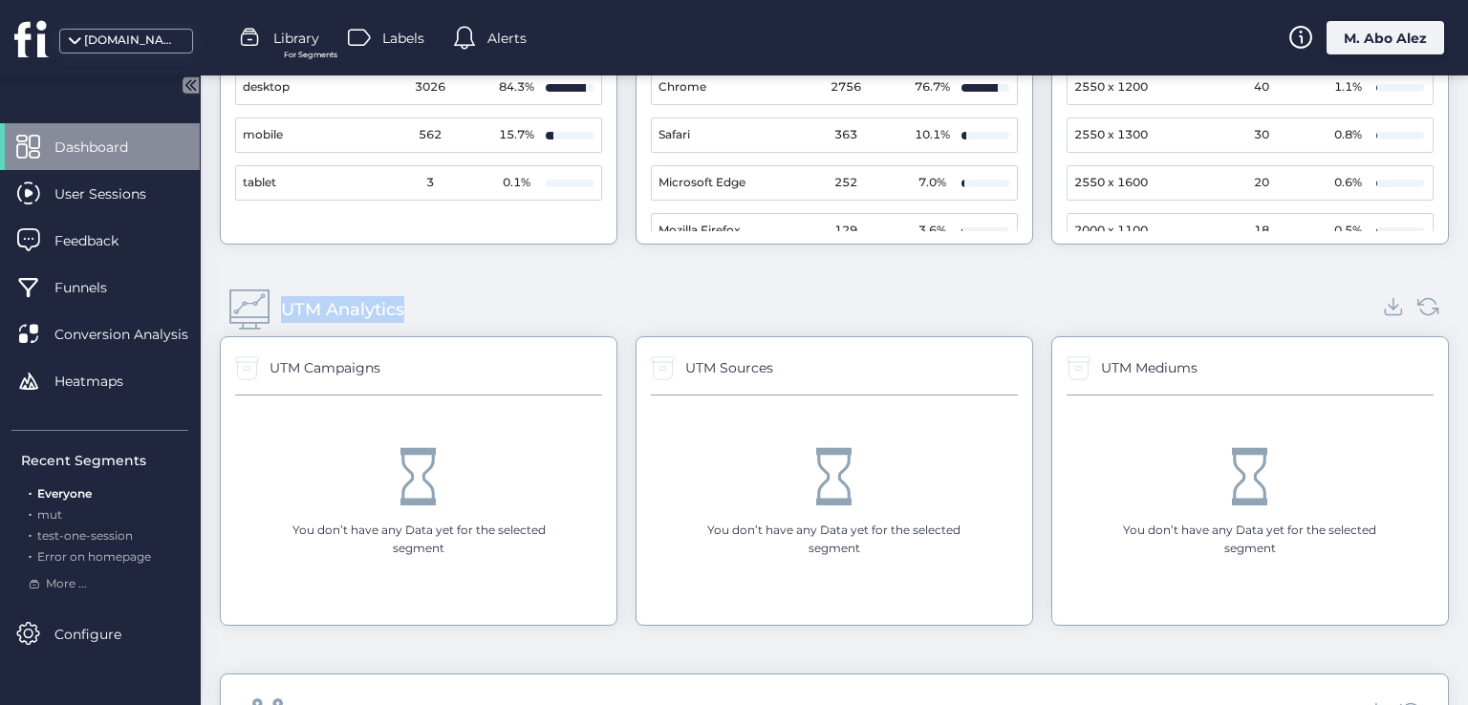
drag, startPoint x: 413, startPoint y: 305, endPoint x: 246, endPoint y: 306, distance: 167.2
click at [246, 306] on div "UTM Analytics" at bounding box center [834, 310] width 1229 height 54
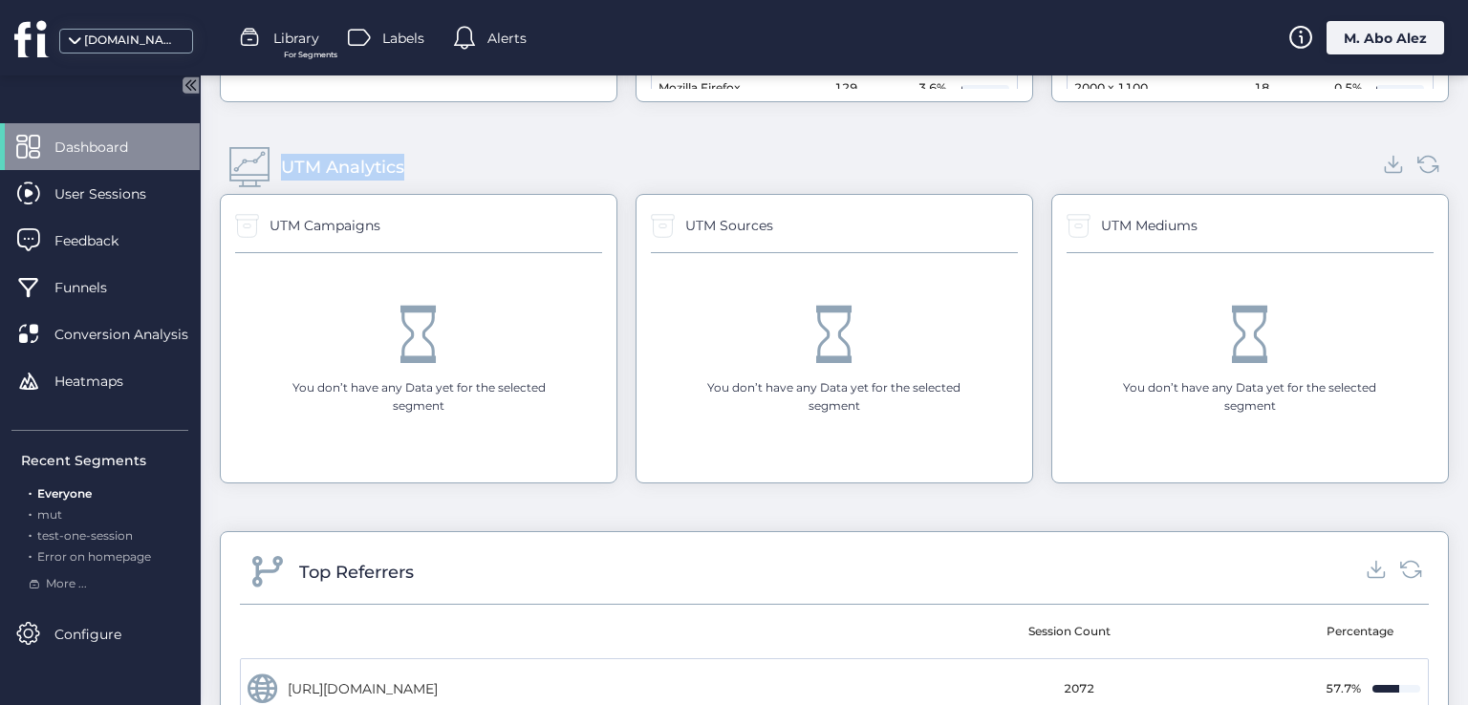
scroll to position [2064, 0]
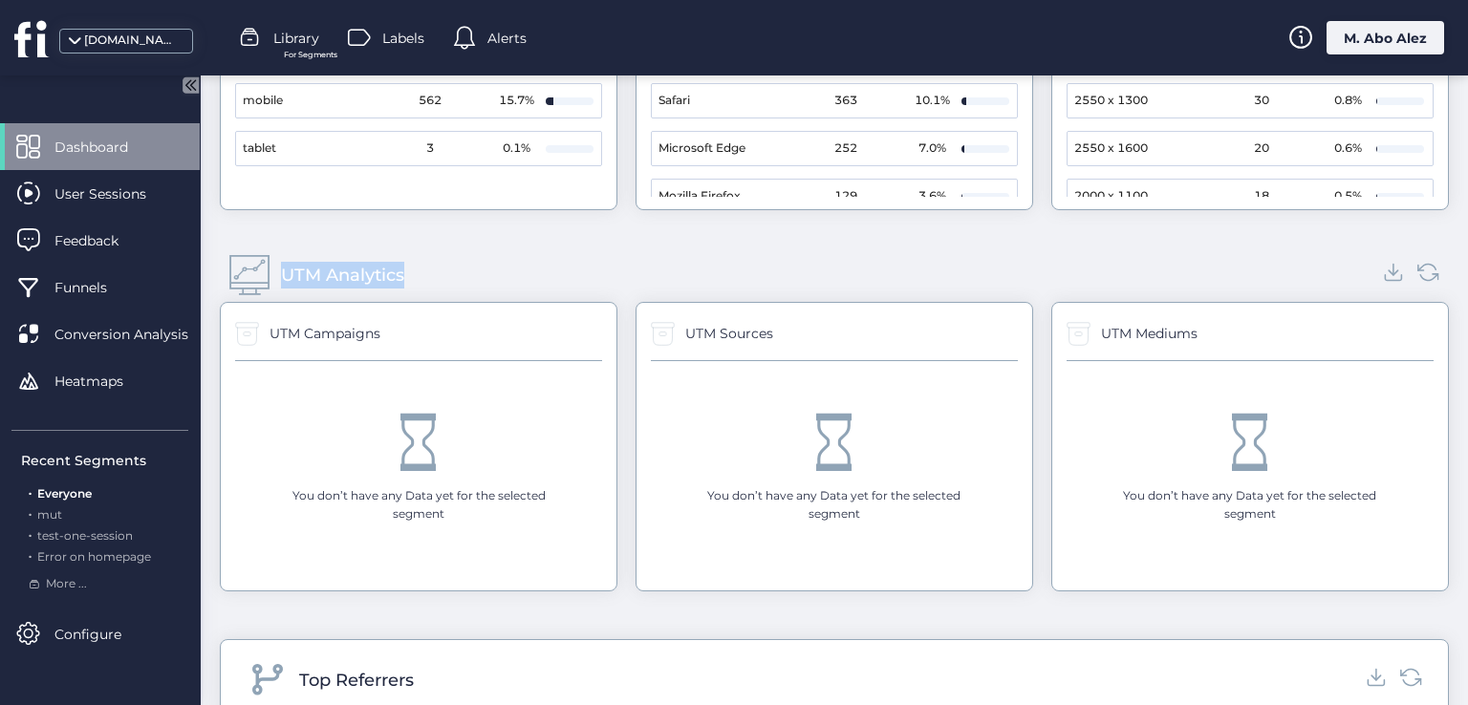
drag, startPoint x: 461, startPoint y: 442, endPoint x: 414, endPoint y: 448, distance: 47.2
click at [415, 448] on div "You don’t have any Data yet for the selected segment" at bounding box center [418, 468] width 367 height 215
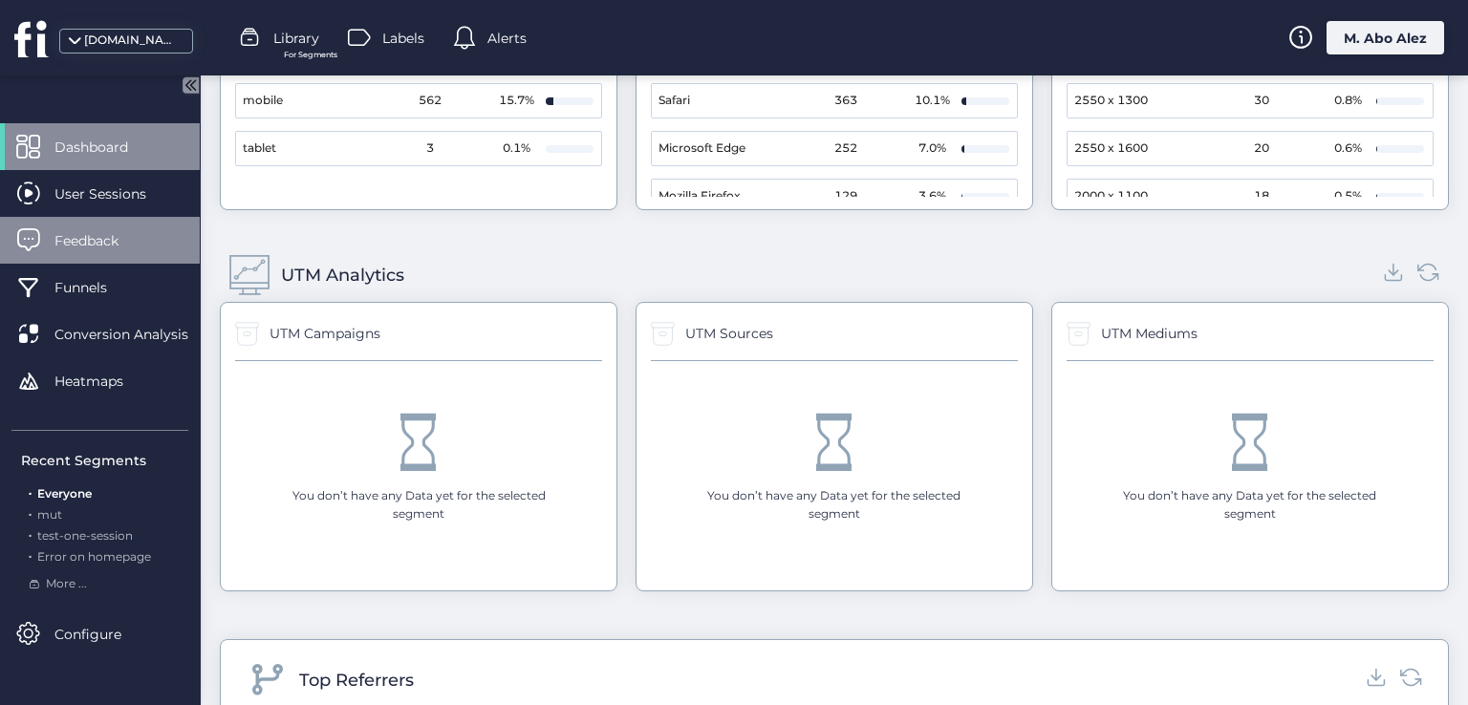
click at [130, 236] on span "Feedback" at bounding box center [100, 240] width 93 height 21
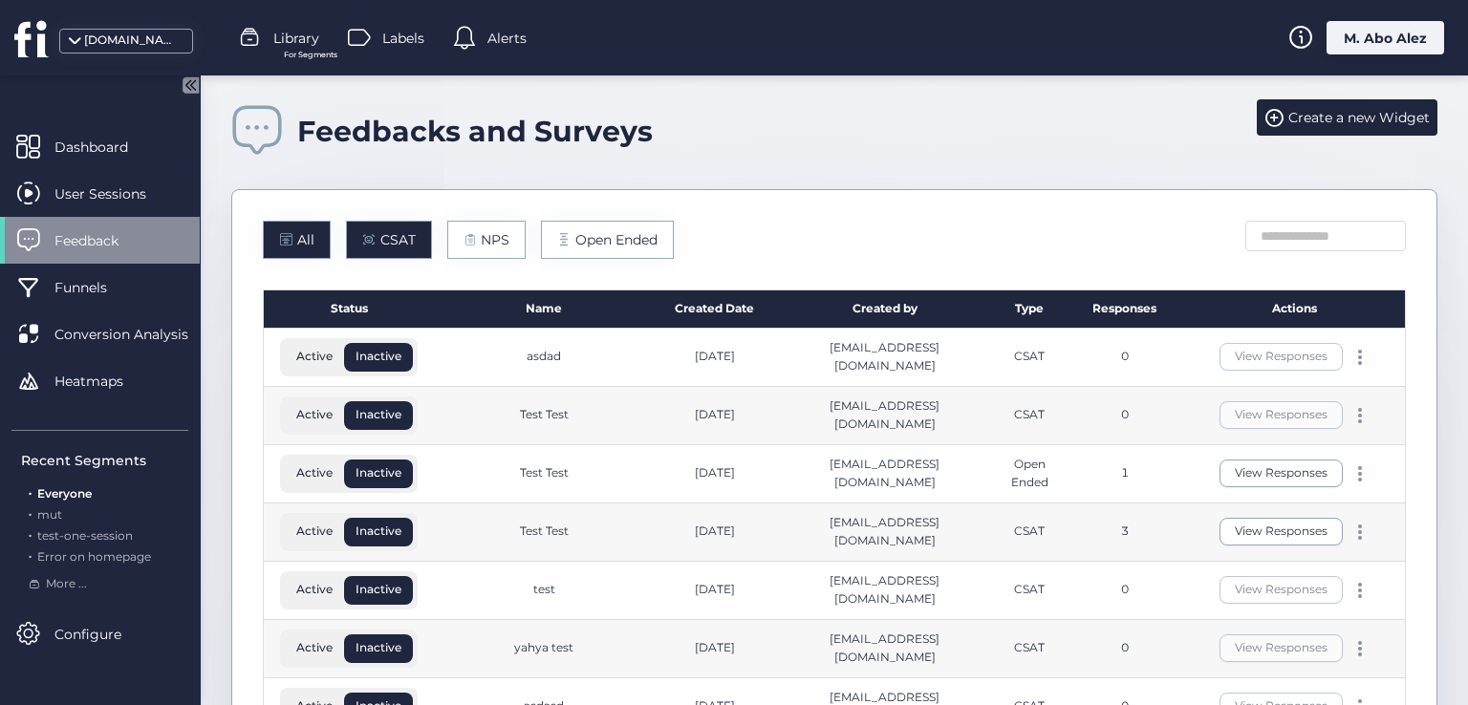
click at [380, 242] on span "CSAT" at bounding box center [397, 239] width 35 height 21
drag, startPoint x: 380, startPoint y: 242, endPoint x: 426, endPoint y: 244, distance: 45.9
drag, startPoint x: 426, startPoint y: 244, endPoint x: 475, endPoint y: 234, distance: 49.7
click at [475, 234] on div "NPS" at bounding box center [486, 240] width 79 height 38
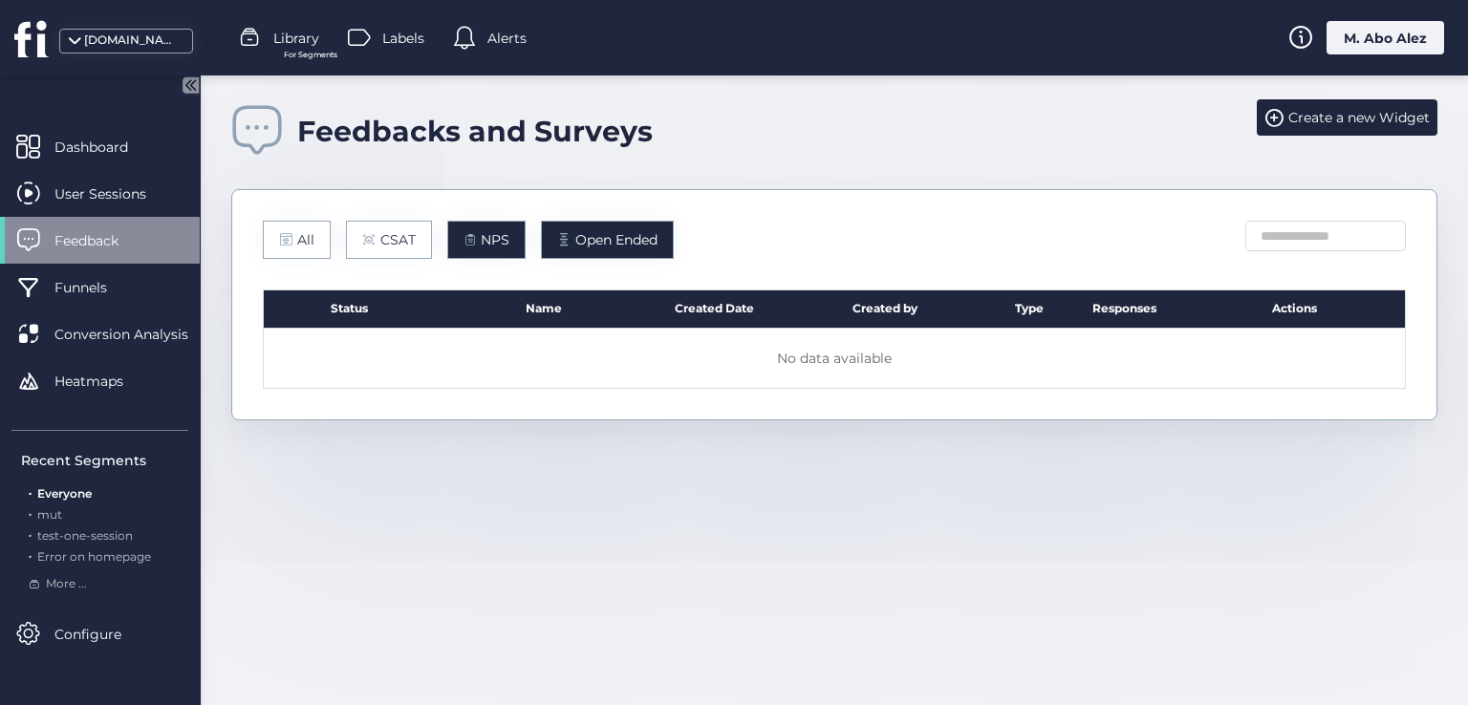
click at [571, 242] on div "Open Ended" at bounding box center [607, 240] width 133 height 38
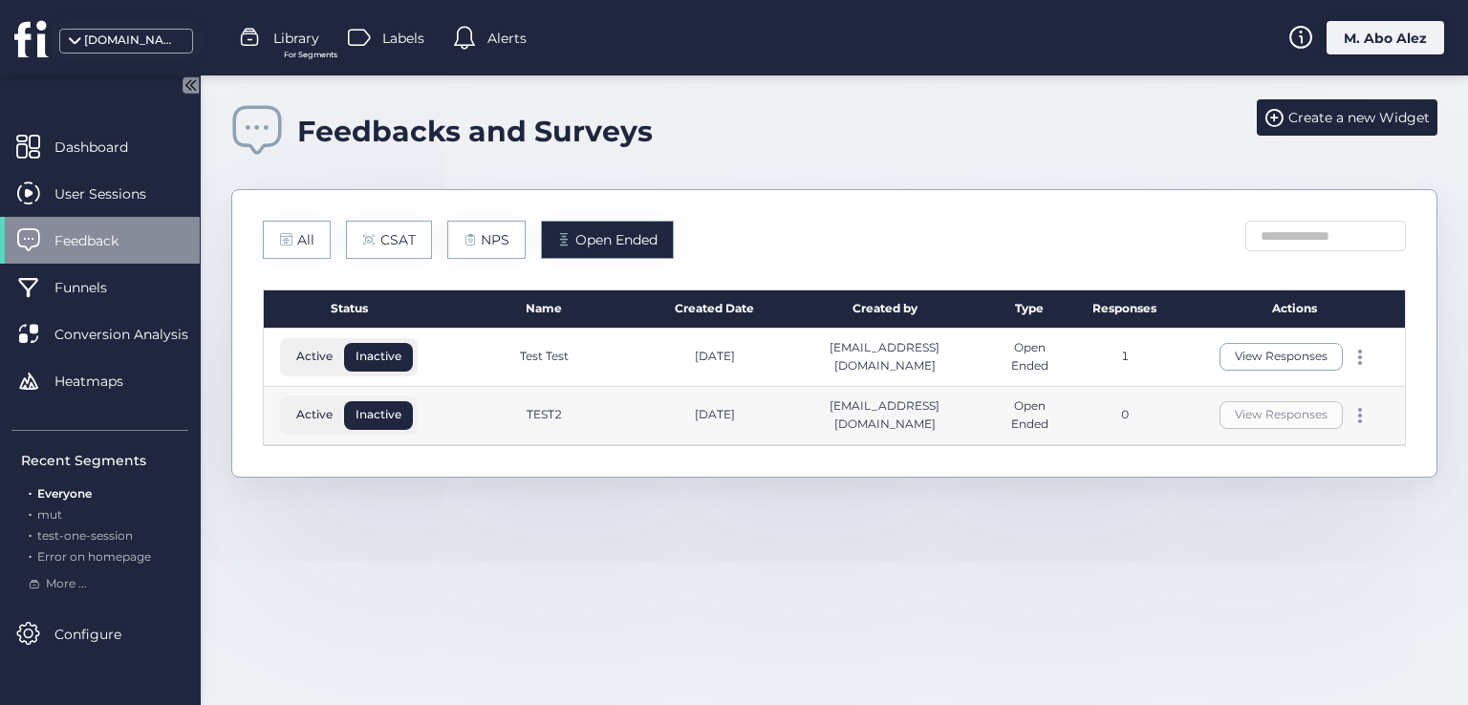
click at [460, 269] on div "All CSAT NPS Open Ended Status Name Created Date Created by Type Responses Acti…" at bounding box center [834, 333] width 1206 height 289
click at [323, 247] on div "All" at bounding box center [297, 240] width 68 height 38
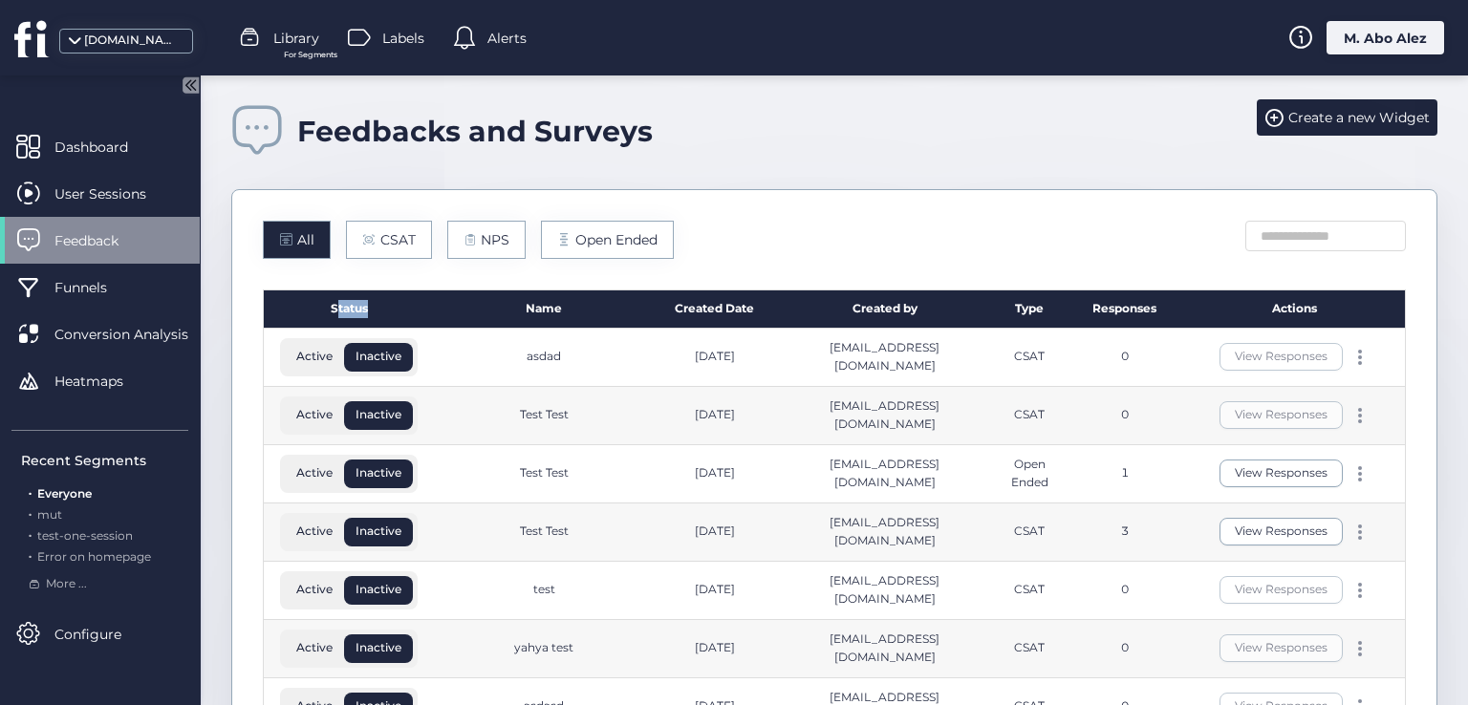
drag, startPoint x: 363, startPoint y: 303, endPoint x: 299, endPoint y: 314, distance: 65.0
click at [299, 314] on div "Status" at bounding box center [349, 310] width 170 height 38
click at [313, 532] on span "Active" at bounding box center [314, 531] width 59 height 17
click at [363, 536] on span "Inactive" at bounding box center [378, 531] width 69 height 17
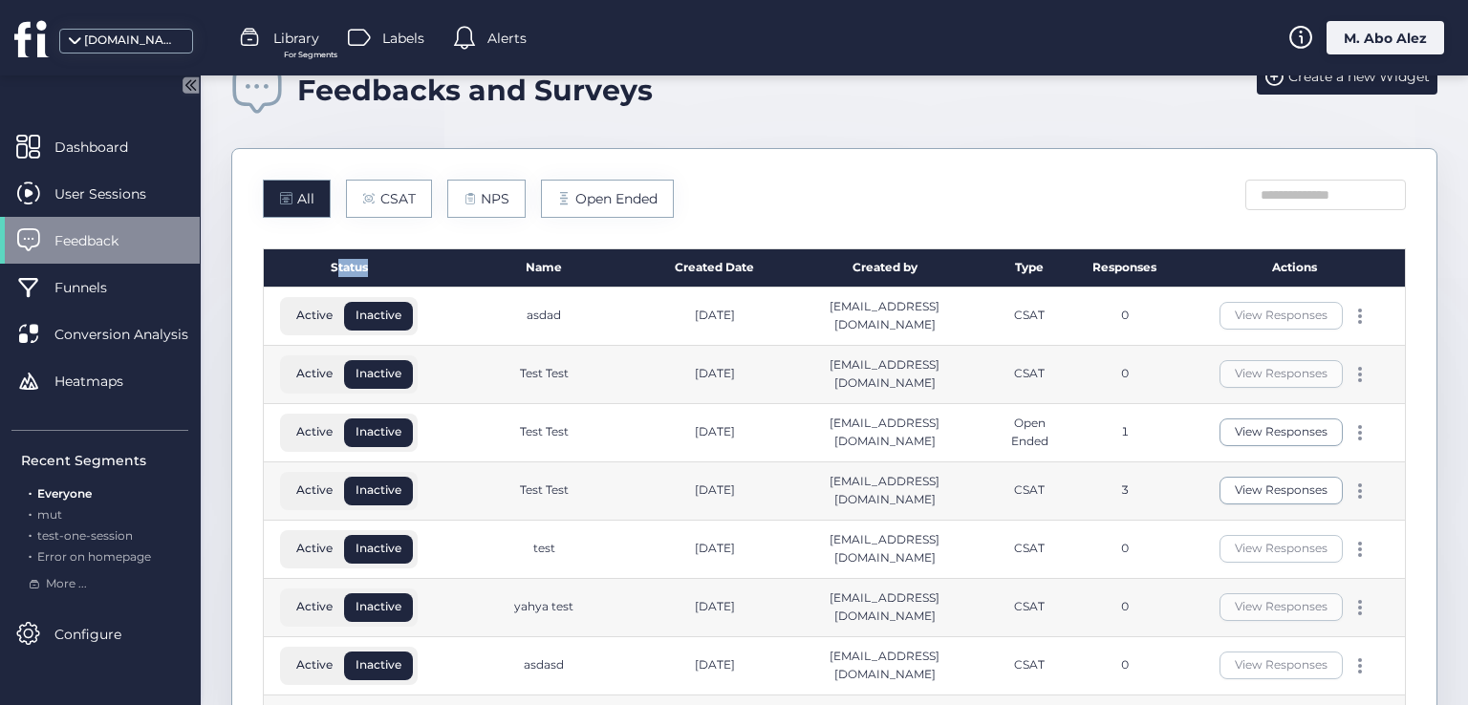
scroll to position [37, 0]
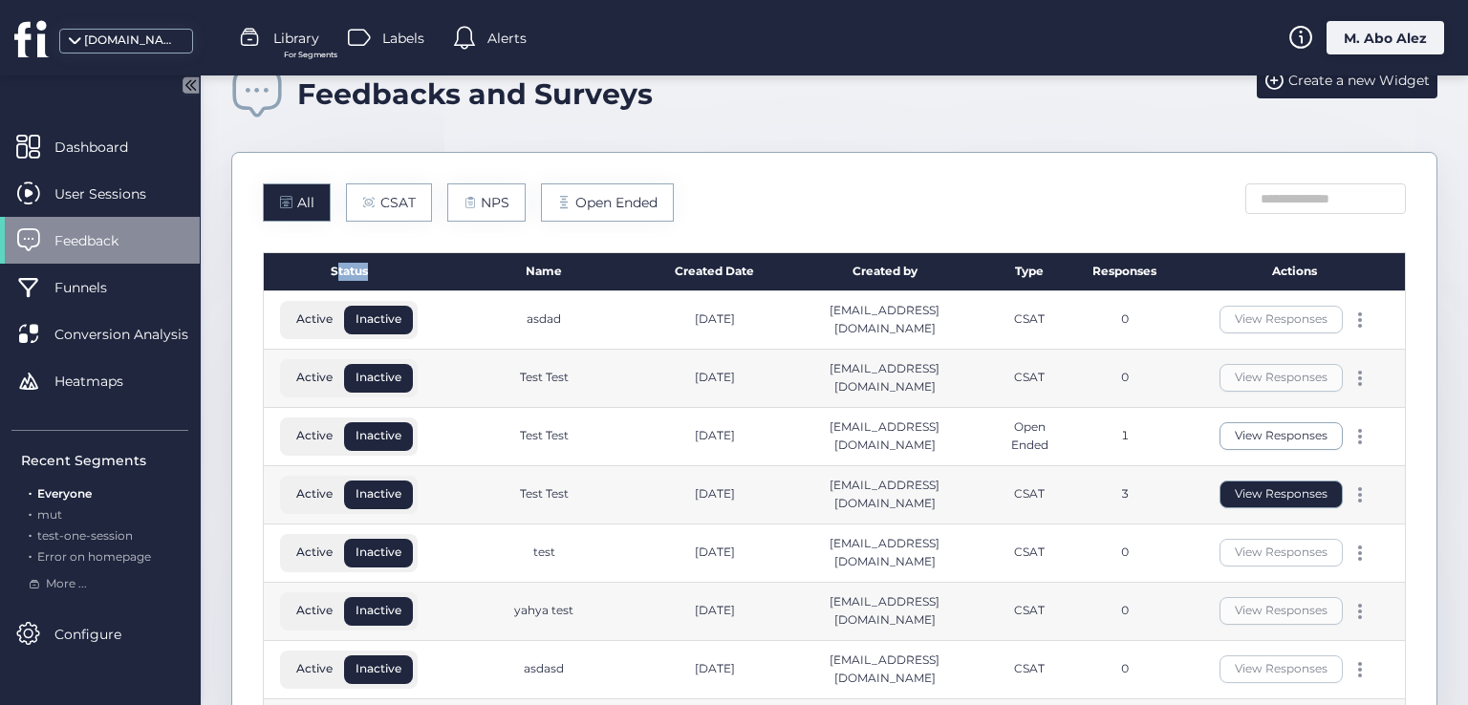
click at [1263, 486] on button "View Responses" at bounding box center [1280, 495] width 123 height 28
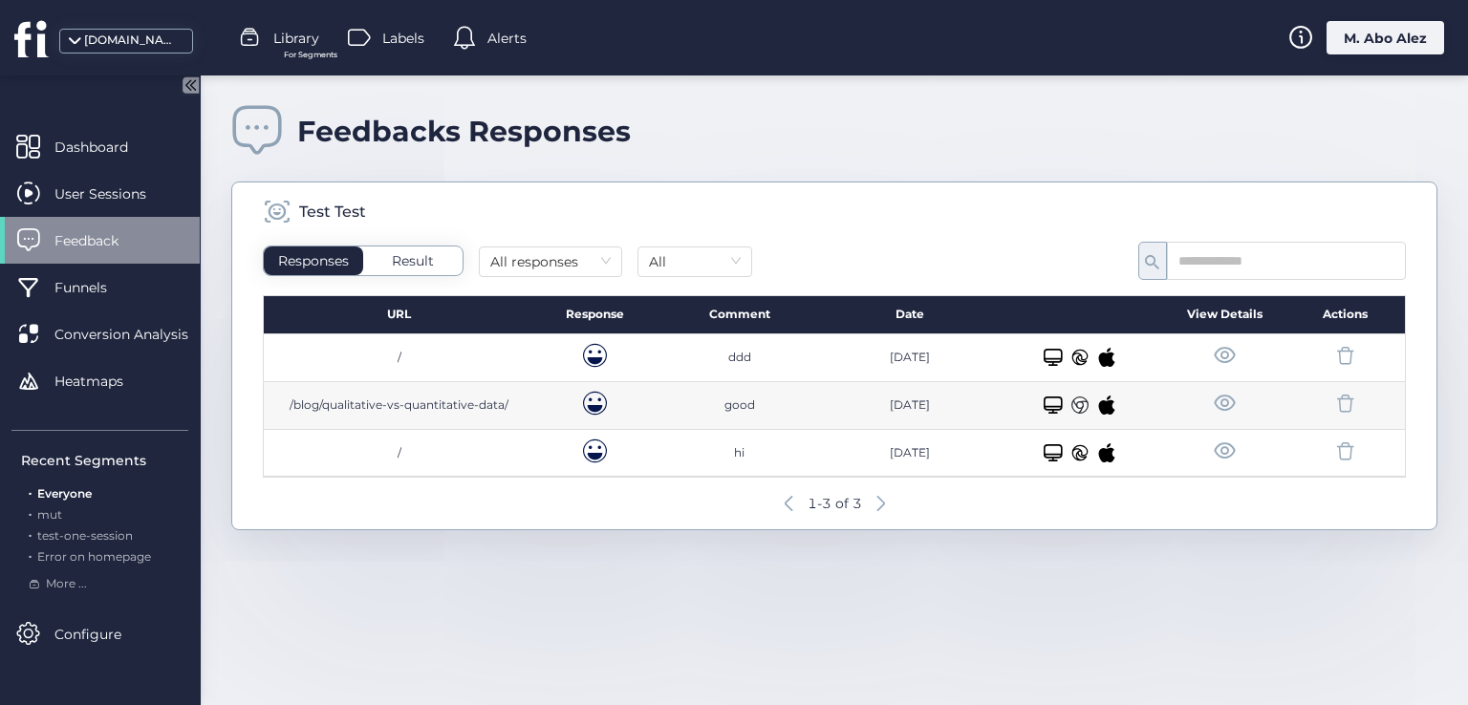
click at [1219, 452] on span at bounding box center [1225, 452] width 24 height 24
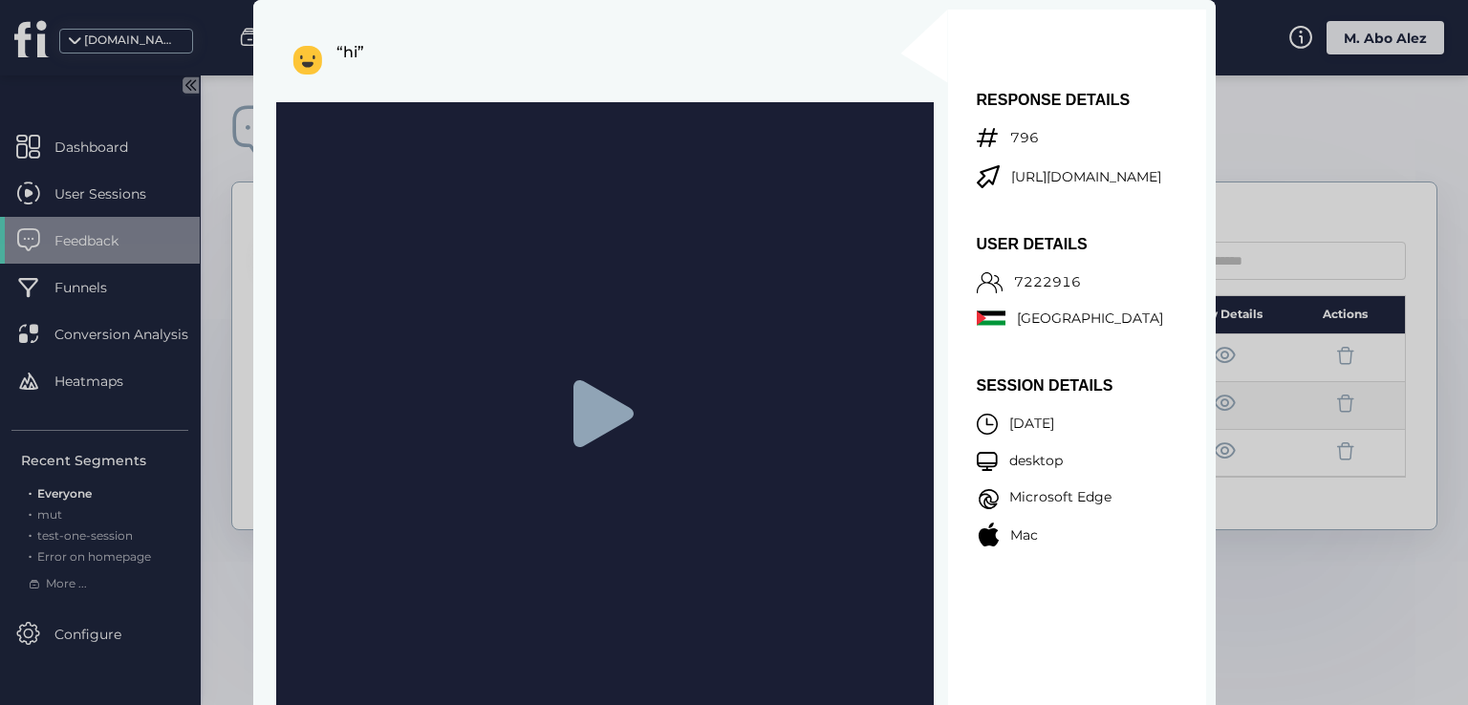
click at [602, 405] on icon at bounding box center [602, 413] width 60 height 67
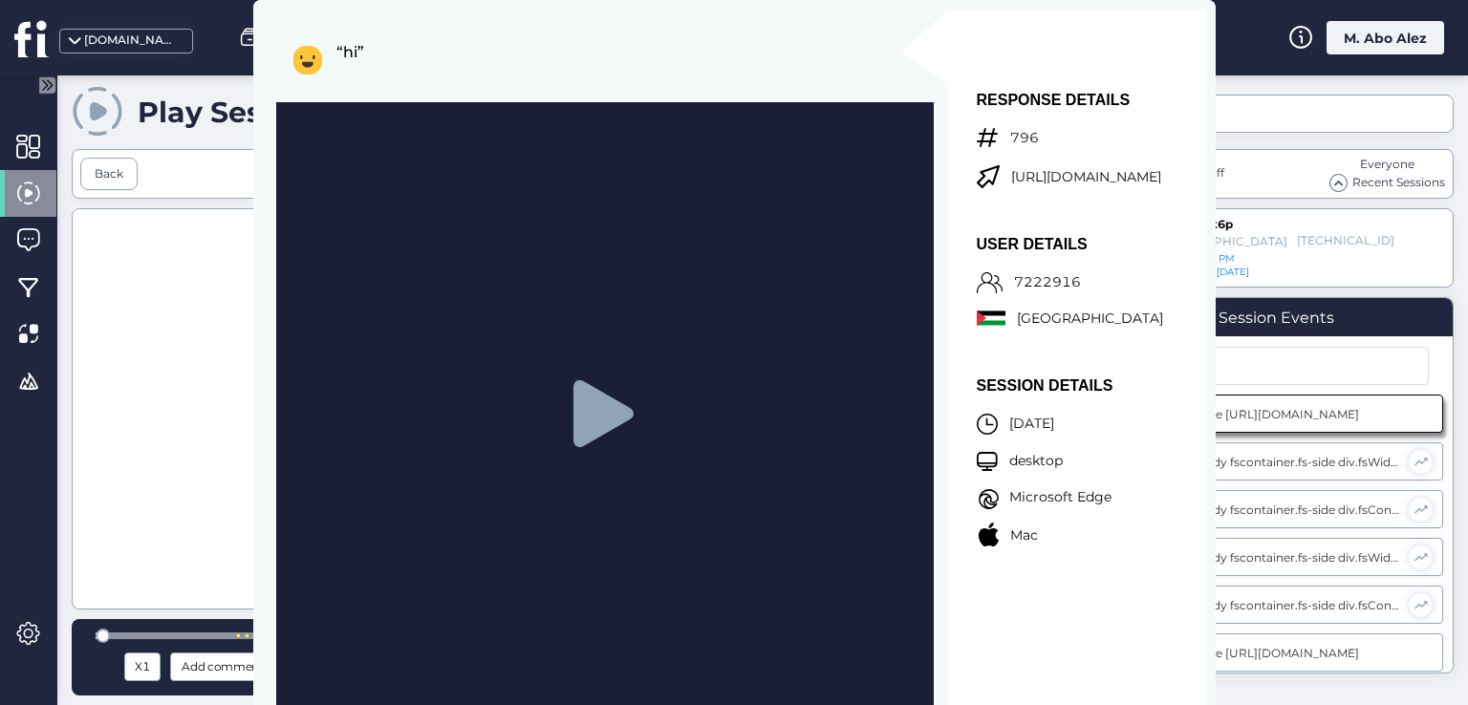
click at [1248, 83] on div "Play Sessions Session Replay HeatMaps Back url: 1/4 - https://www.fullsession.i…" at bounding box center [762, 390] width 1411 height 630
click at [1264, 135] on div "Referer: Direct Autoplay off Everyone Recent Sessions c8rrqudtk6p Palestine 212…" at bounding box center [1276, 350] width 356 height 510
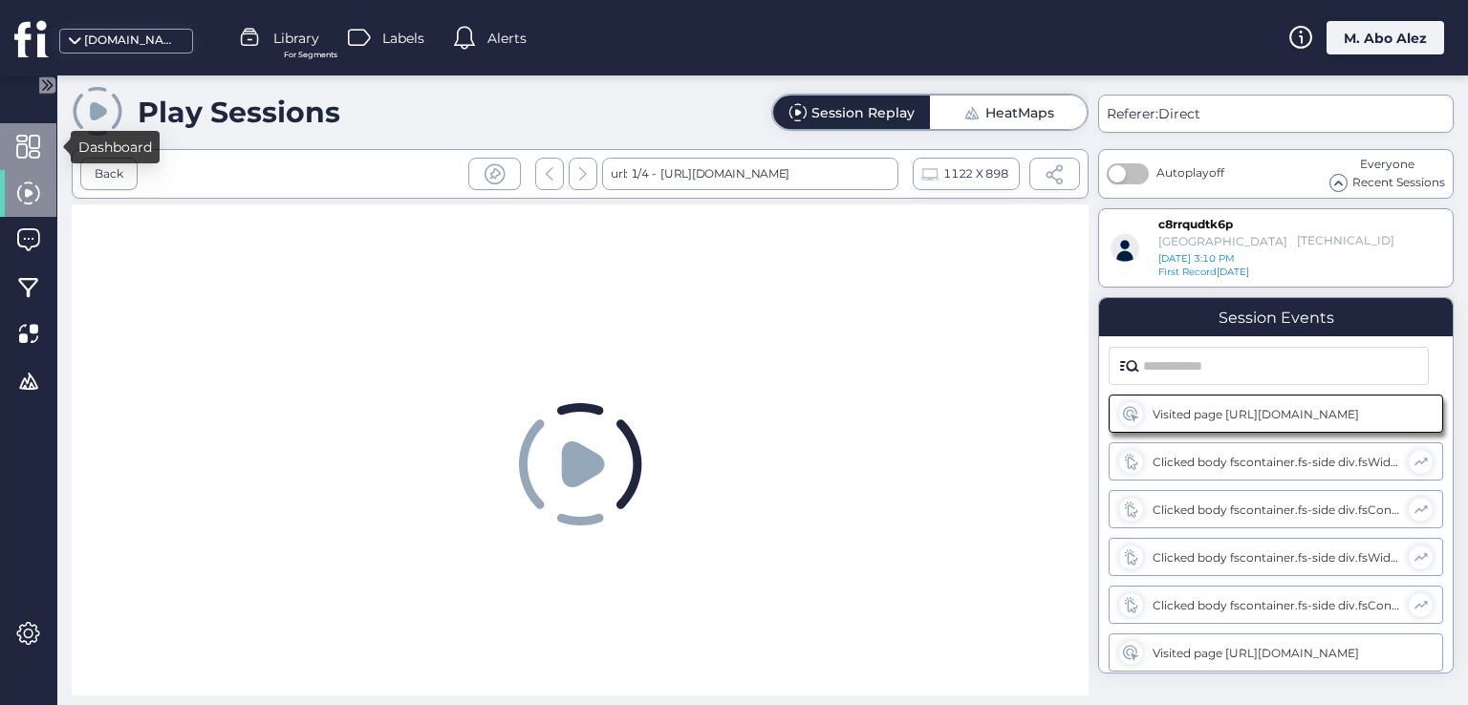
click at [19, 151] on span at bounding box center [28, 147] width 24 height 24
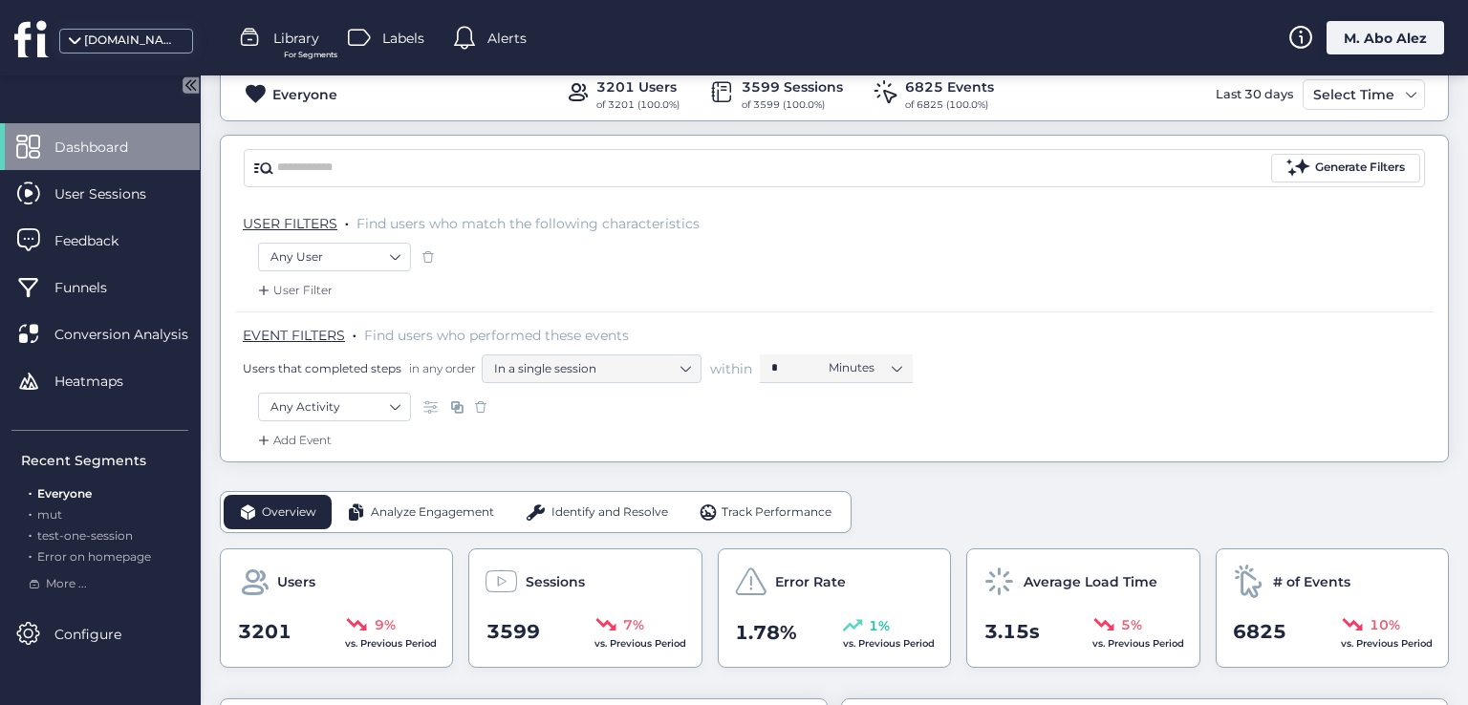
scroll to position [96, 0]
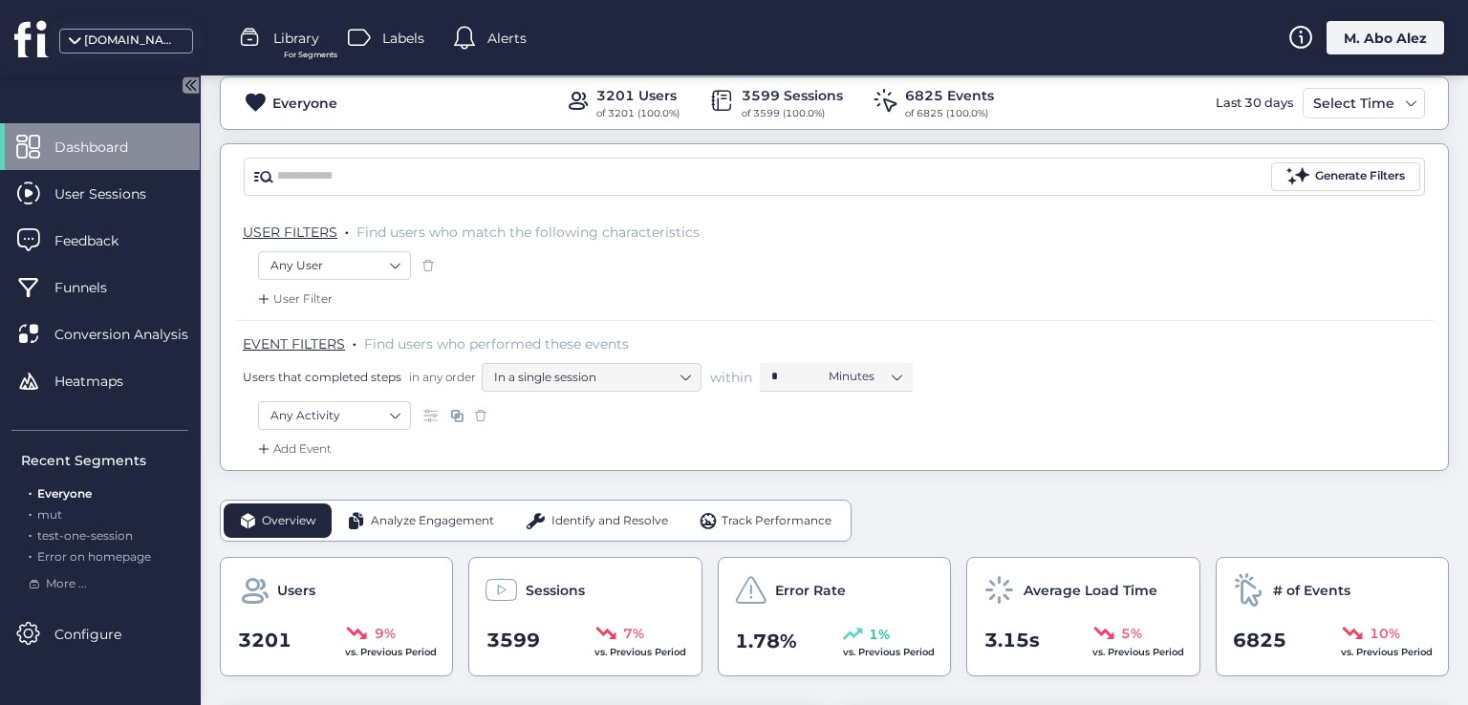
click at [293, 43] on span "Library" at bounding box center [296, 38] width 46 height 21
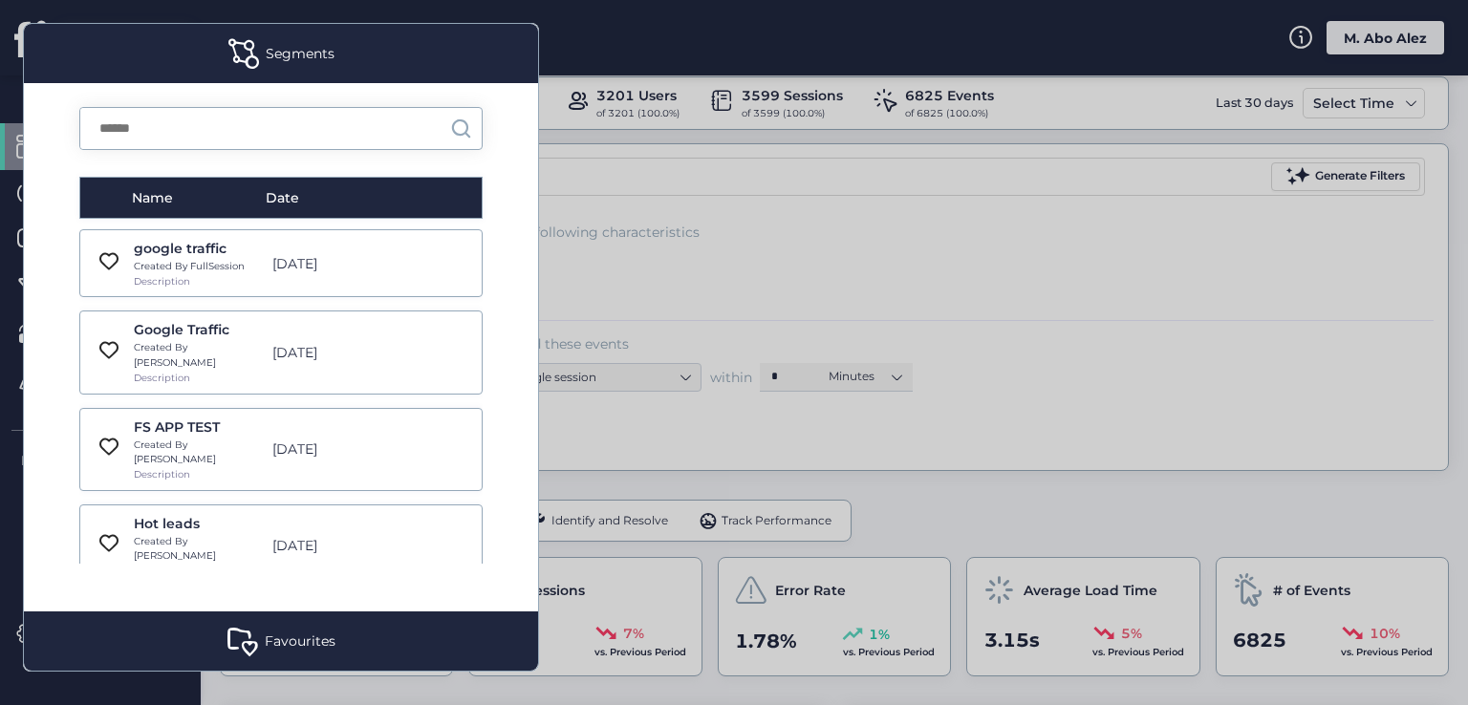
click at [292, 635] on div "Favourites" at bounding box center [300, 641] width 71 height 21
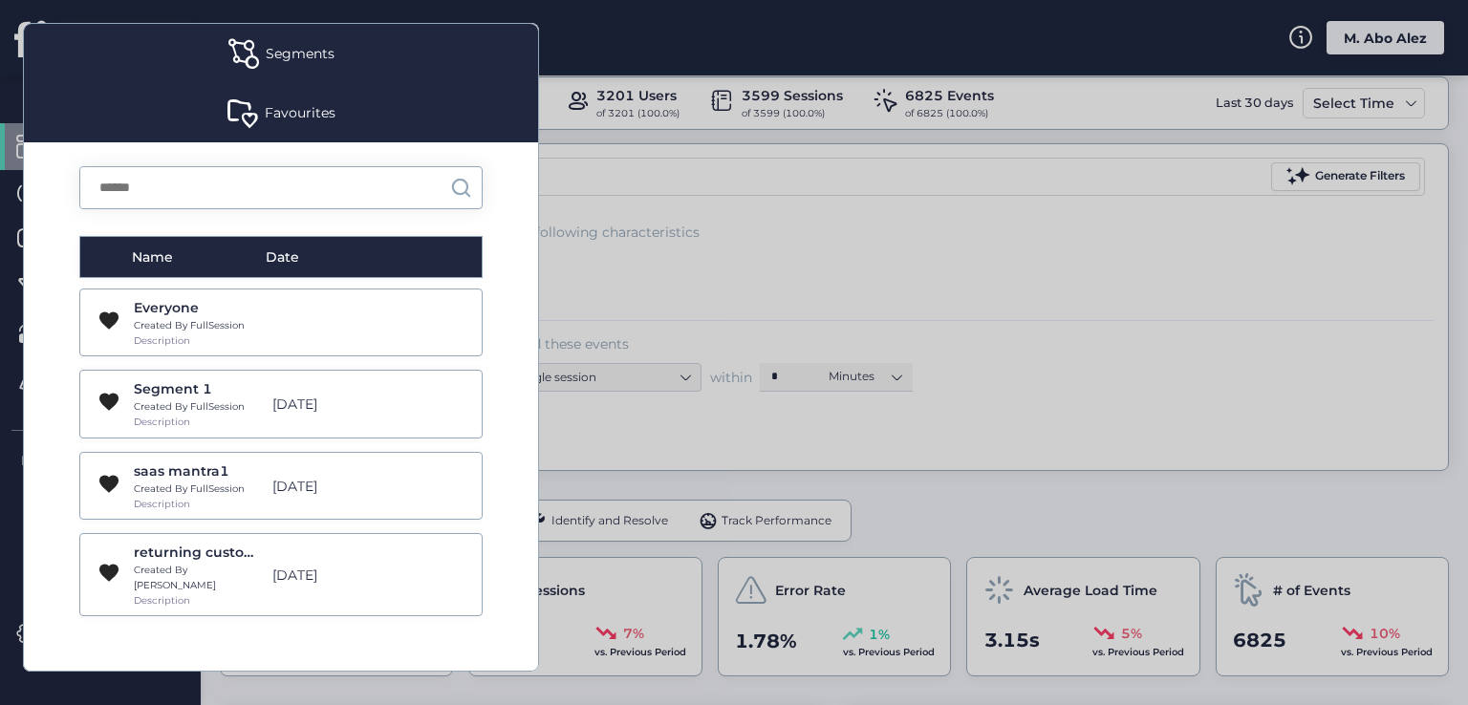
click at [289, 96] on div "Favourites" at bounding box center [281, 112] width 514 height 59
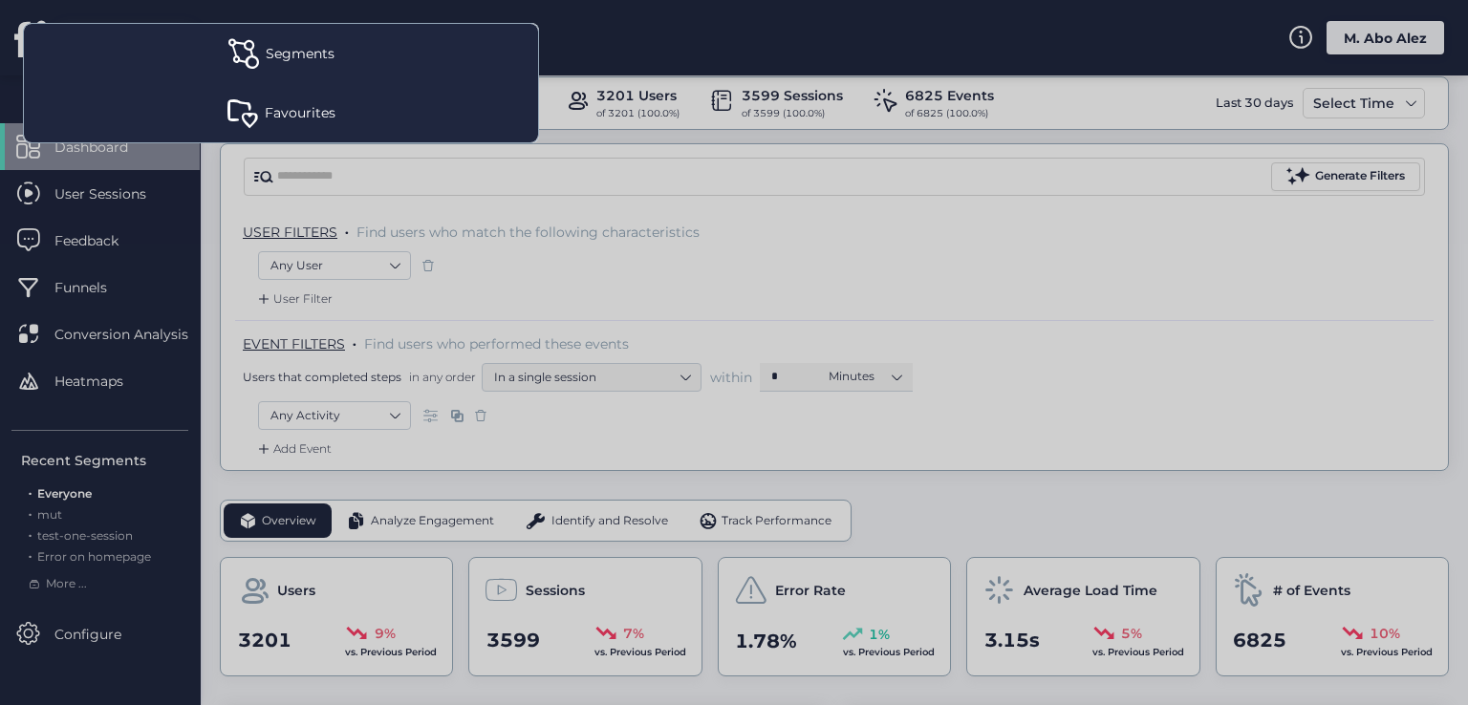
click at [309, 39] on div "Segments" at bounding box center [281, 53] width 514 height 59
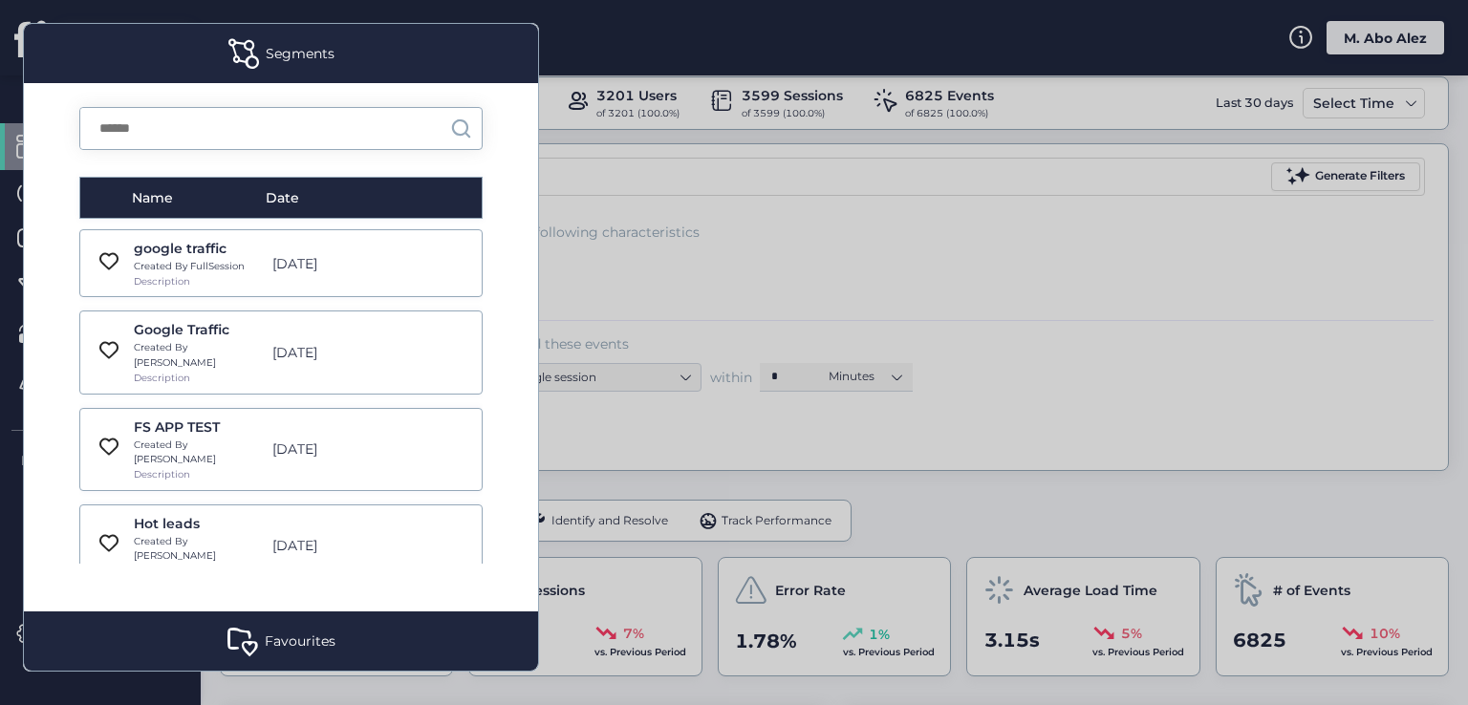
click at [744, 207] on div at bounding box center [734, 352] width 1468 height 705
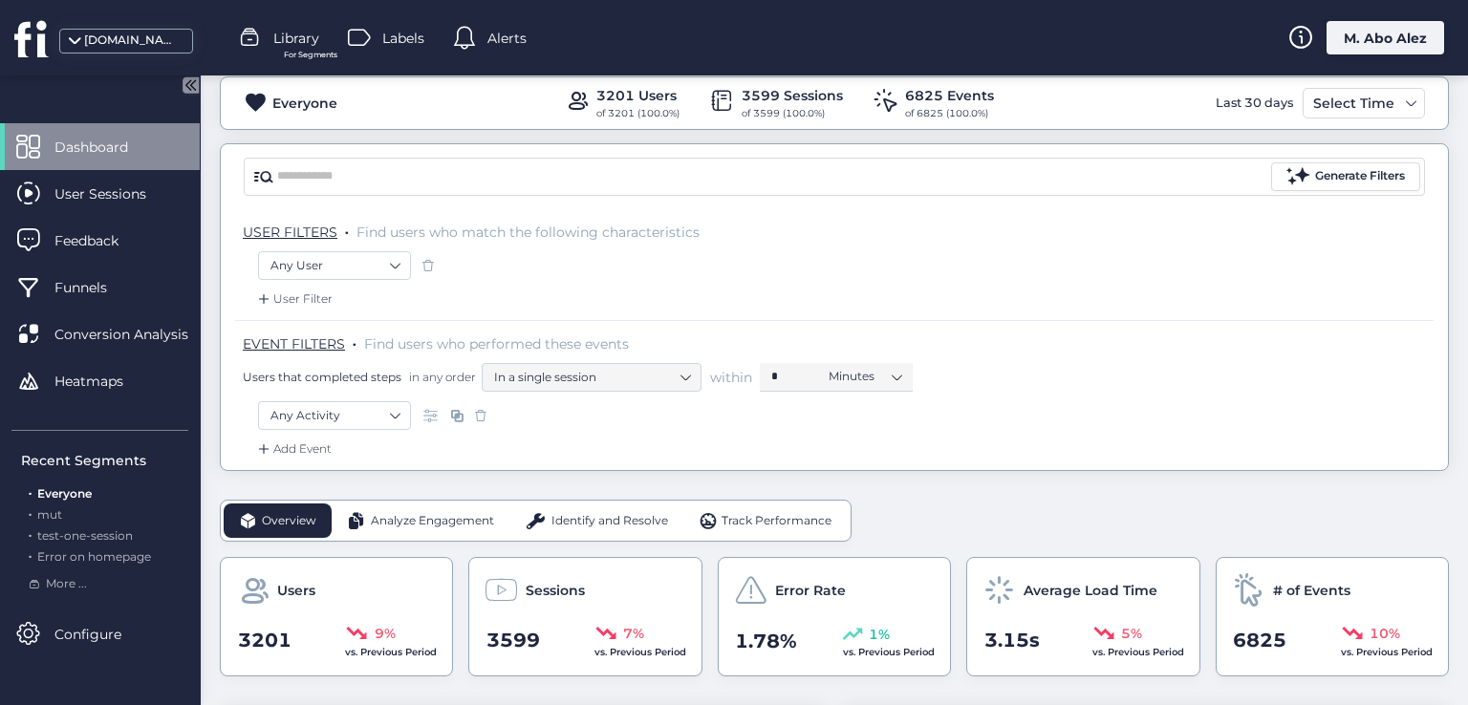
click at [275, 48] on span "Library" at bounding box center [296, 38] width 46 height 21
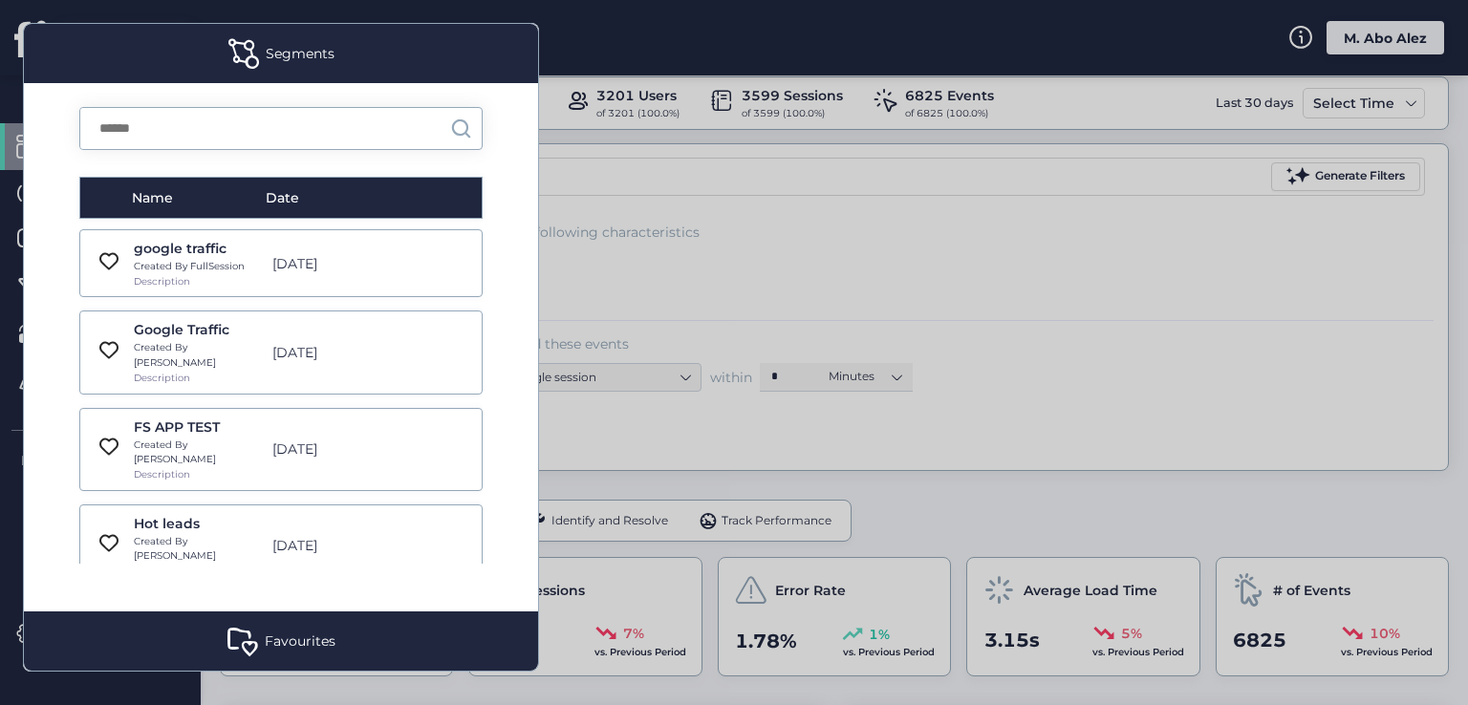
click at [278, 647] on div "Favourites" at bounding box center [300, 641] width 71 height 21
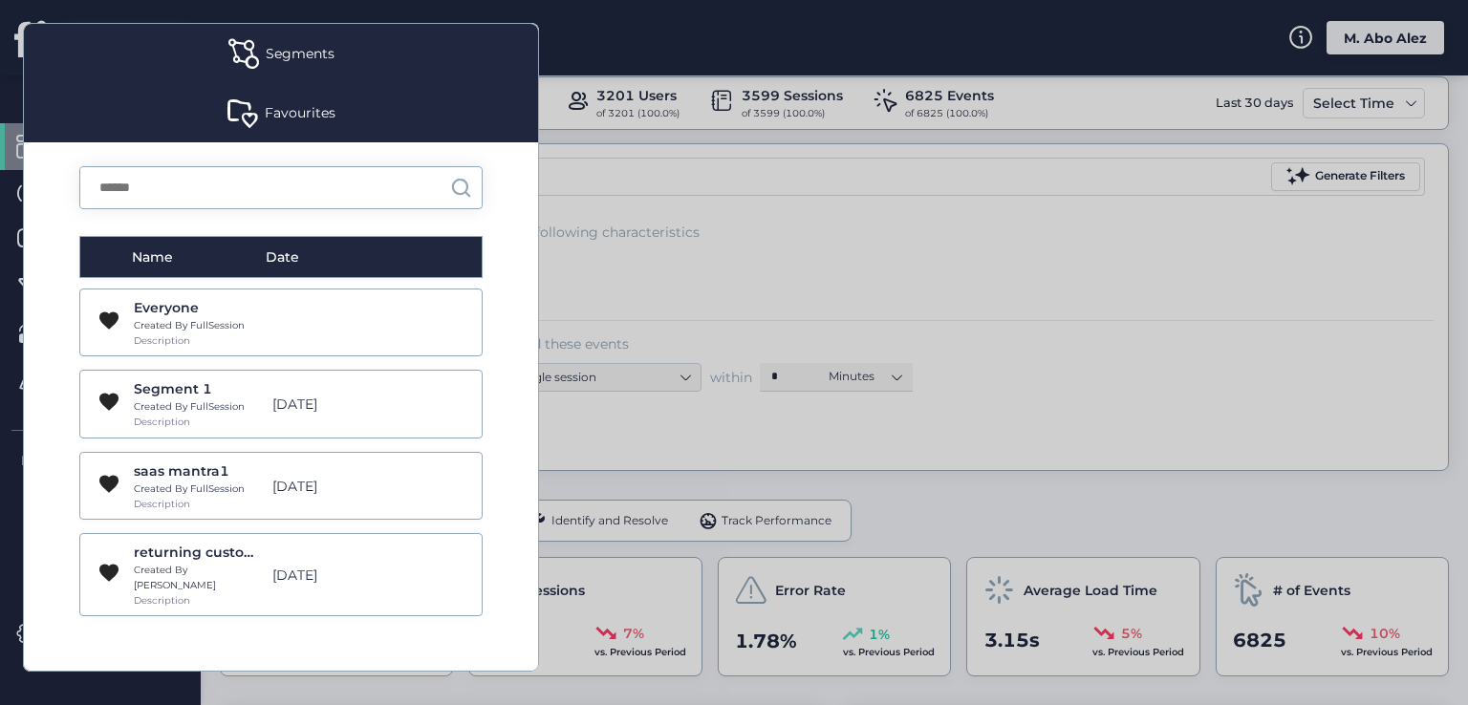
click at [307, 110] on div "Favourites" at bounding box center [300, 112] width 71 height 21
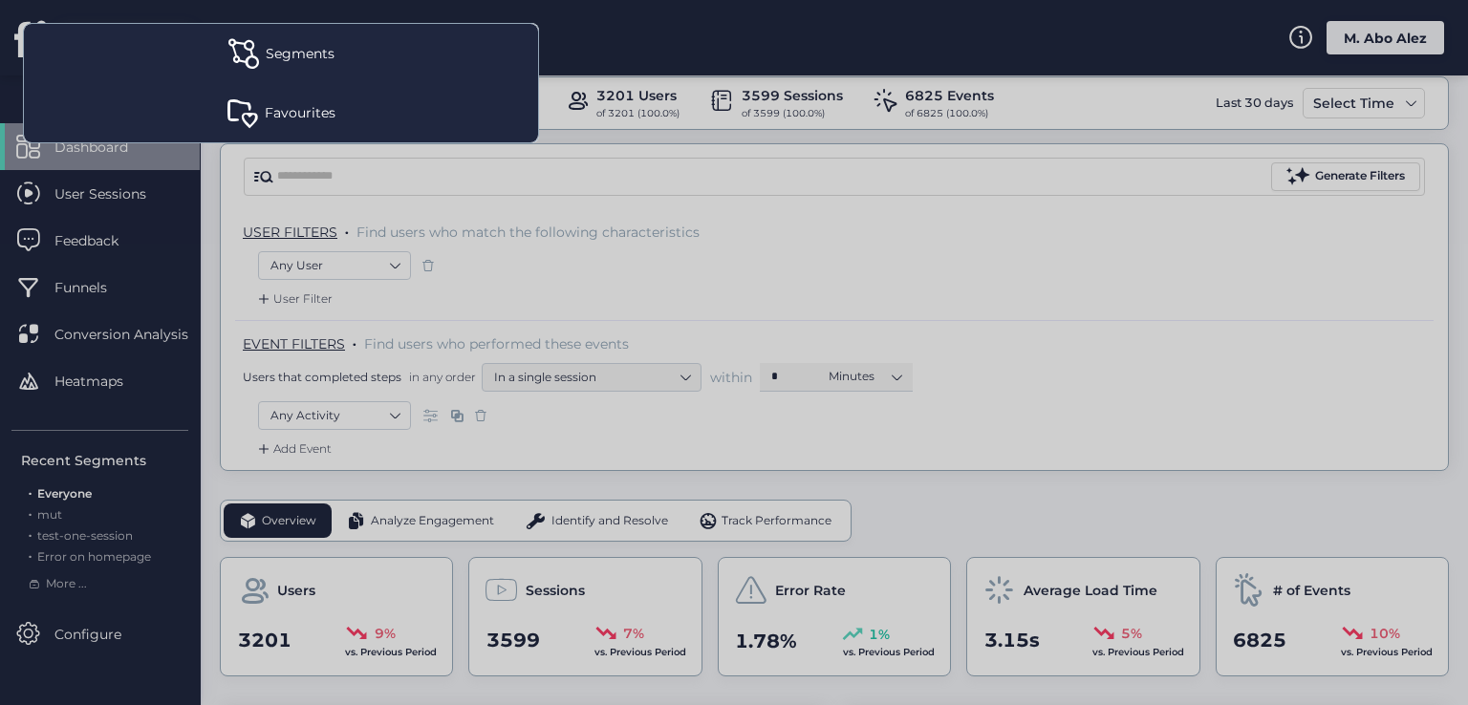
click at [726, 211] on div at bounding box center [734, 352] width 1468 height 705
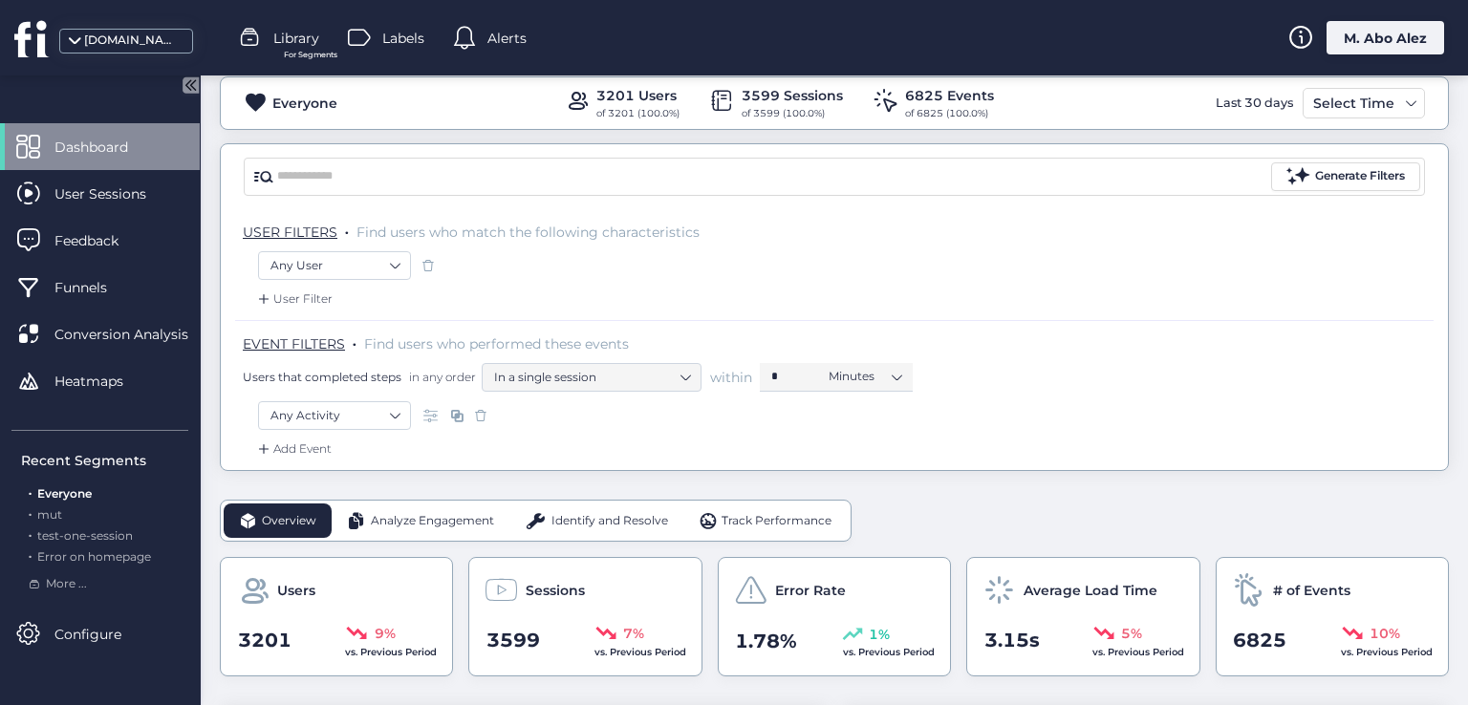
click at [1363, 28] on div "M. Abo Alez" at bounding box center [1385, 37] width 118 height 33
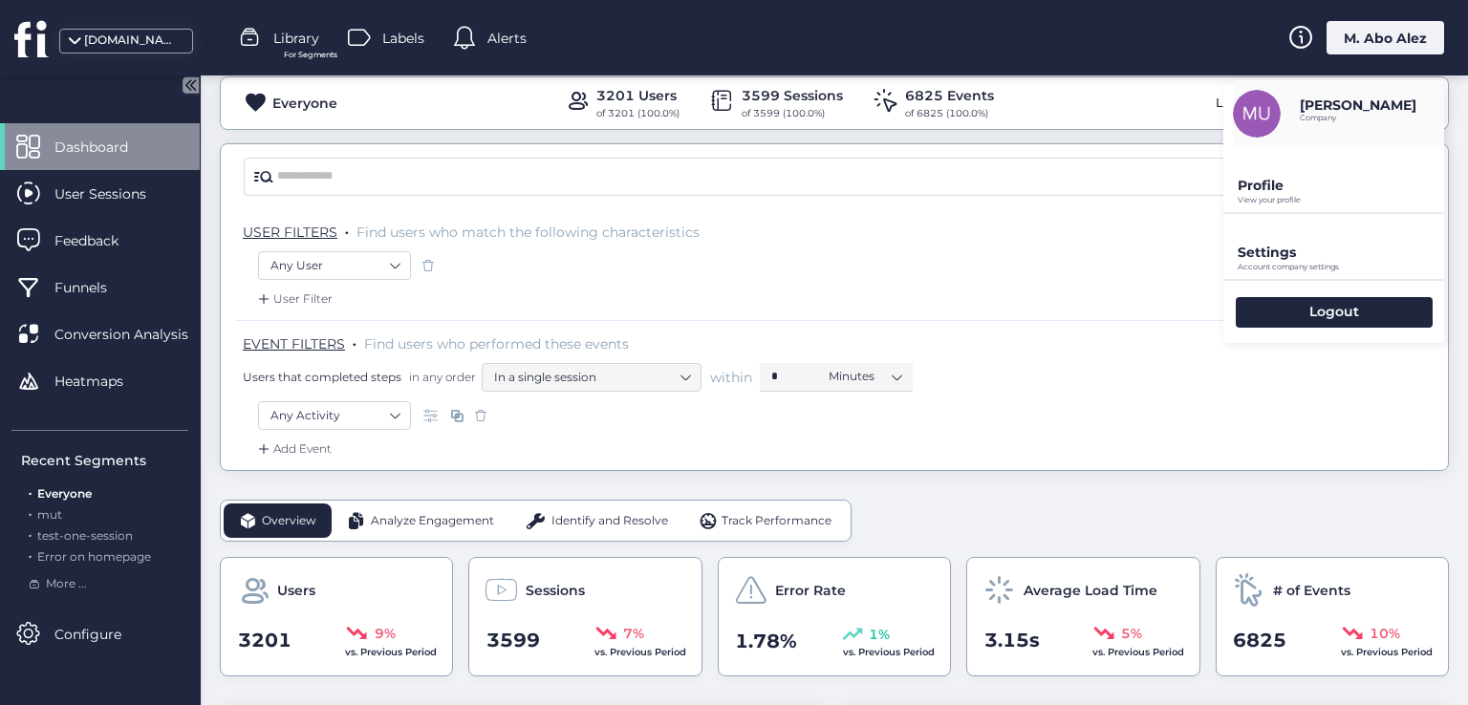
click at [1296, 203] on p "View your profile" at bounding box center [1341, 200] width 206 height 9
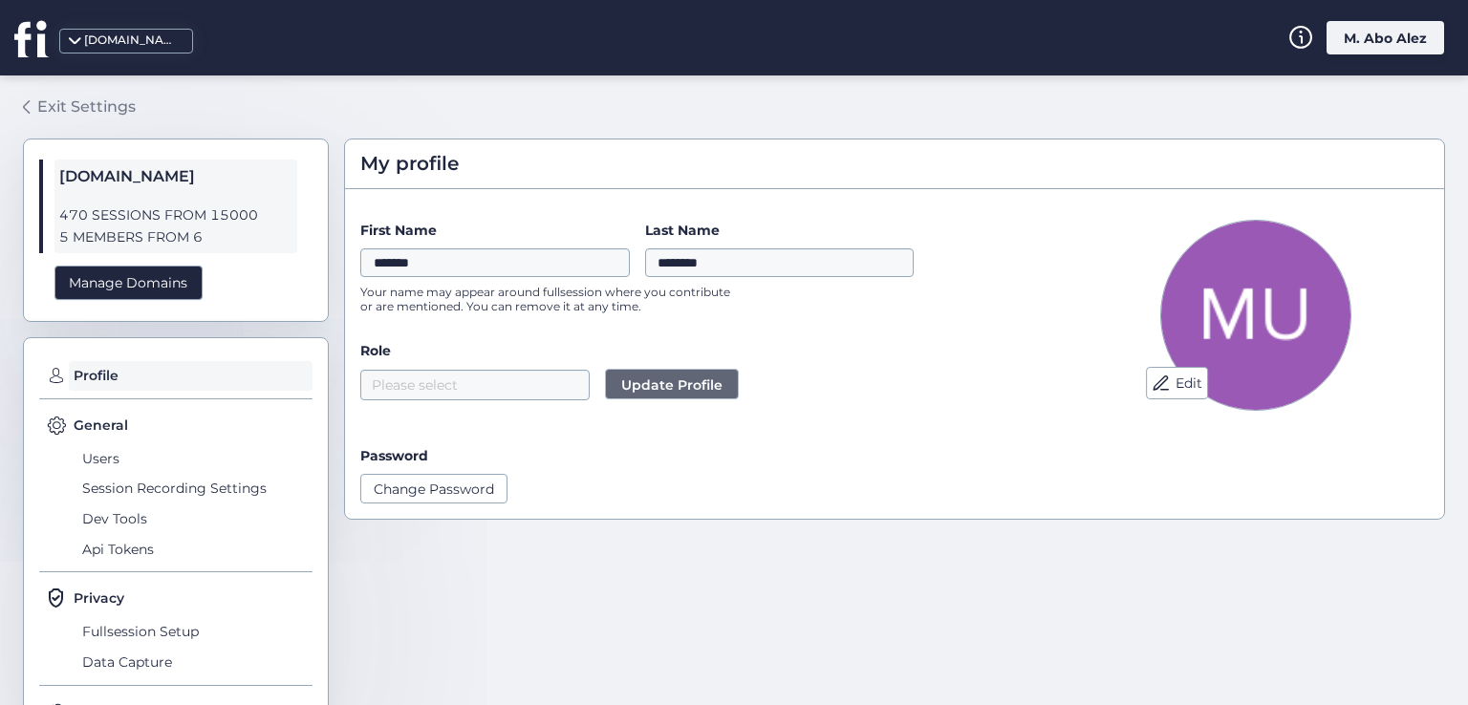
click at [49, 112] on div "Exit Settings" at bounding box center [86, 107] width 98 height 24
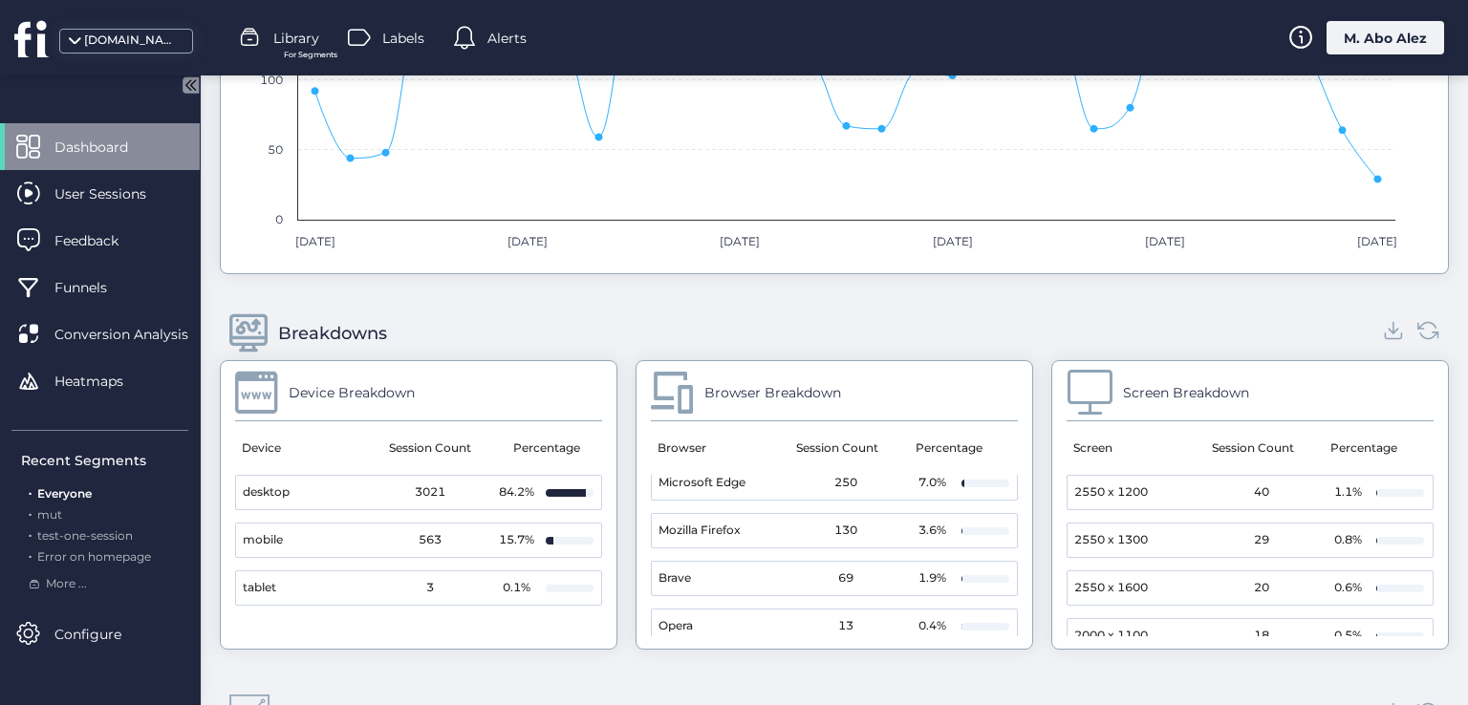
scroll to position [170, 0]
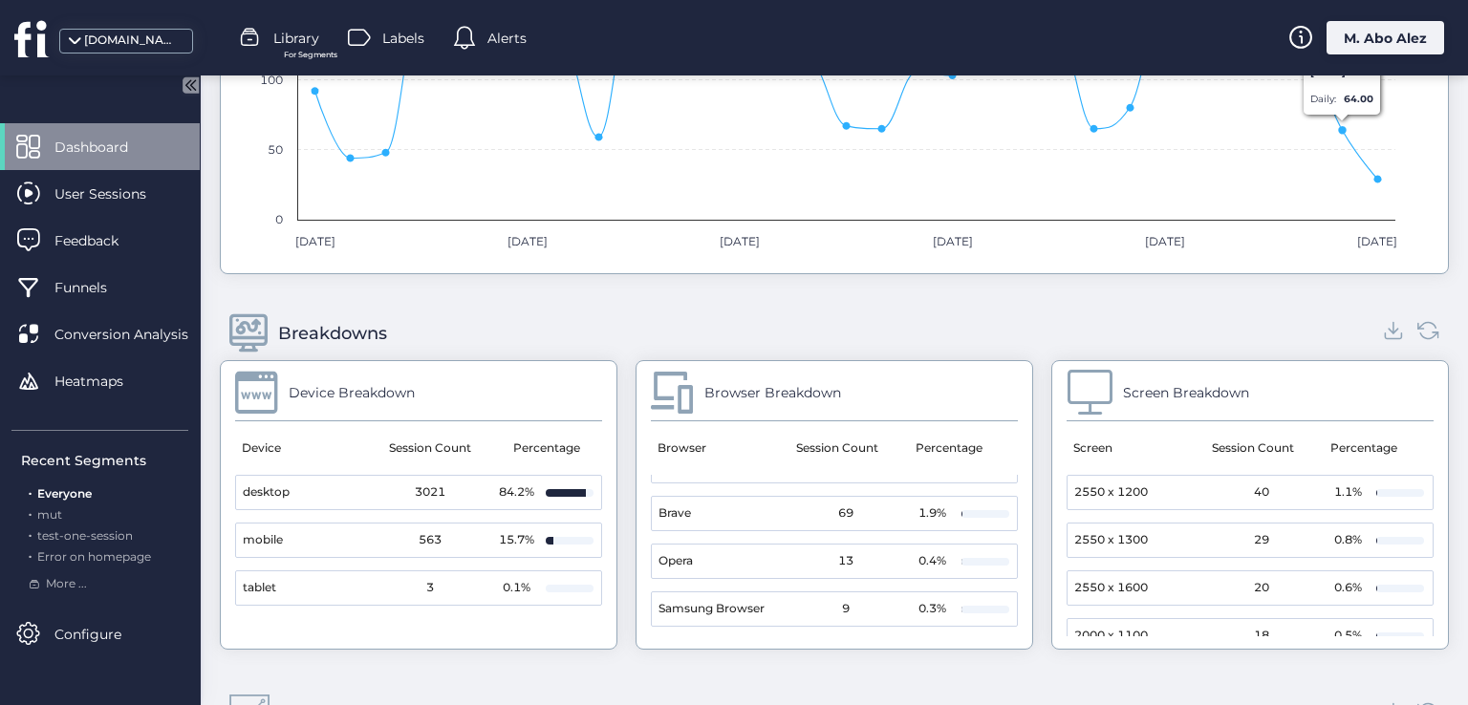
click at [1361, 31] on div "M. Abo Alez" at bounding box center [1385, 37] width 118 height 33
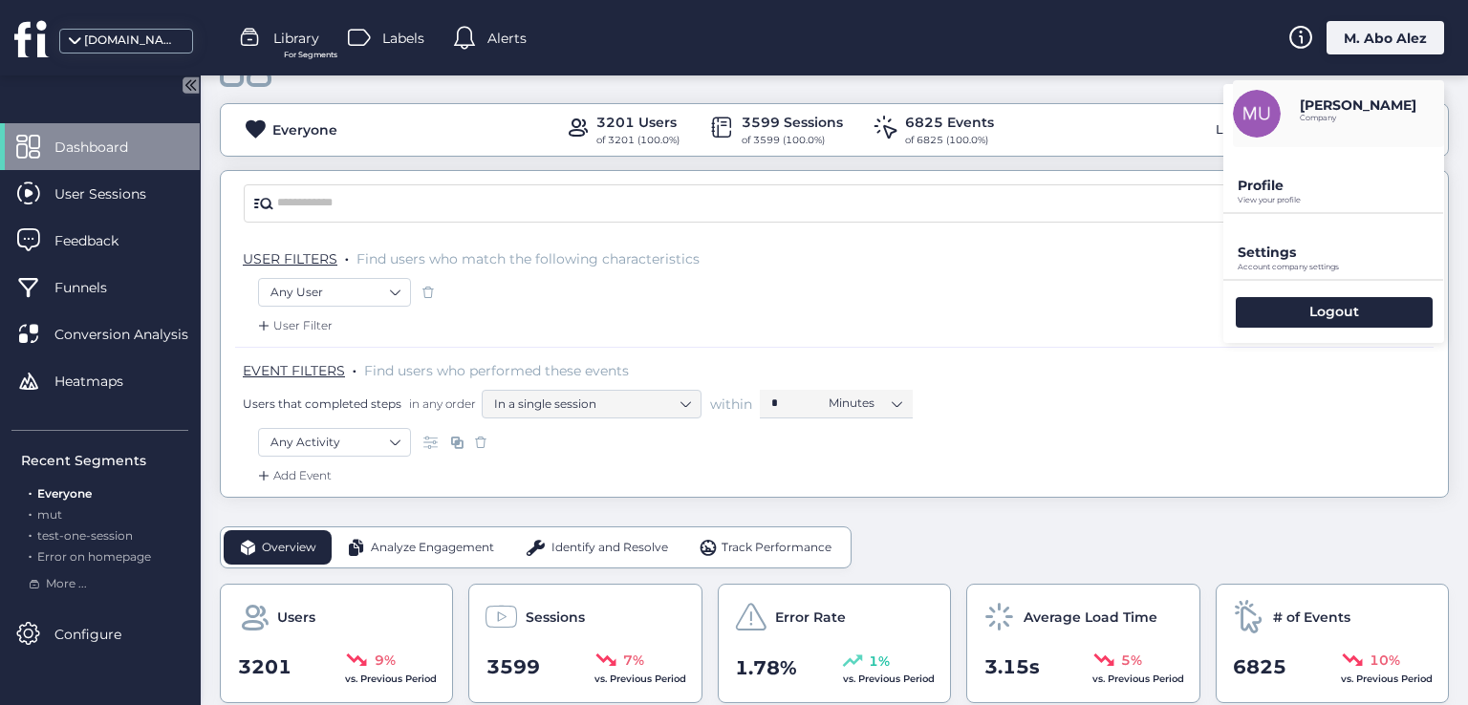
scroll to position [0, 0]
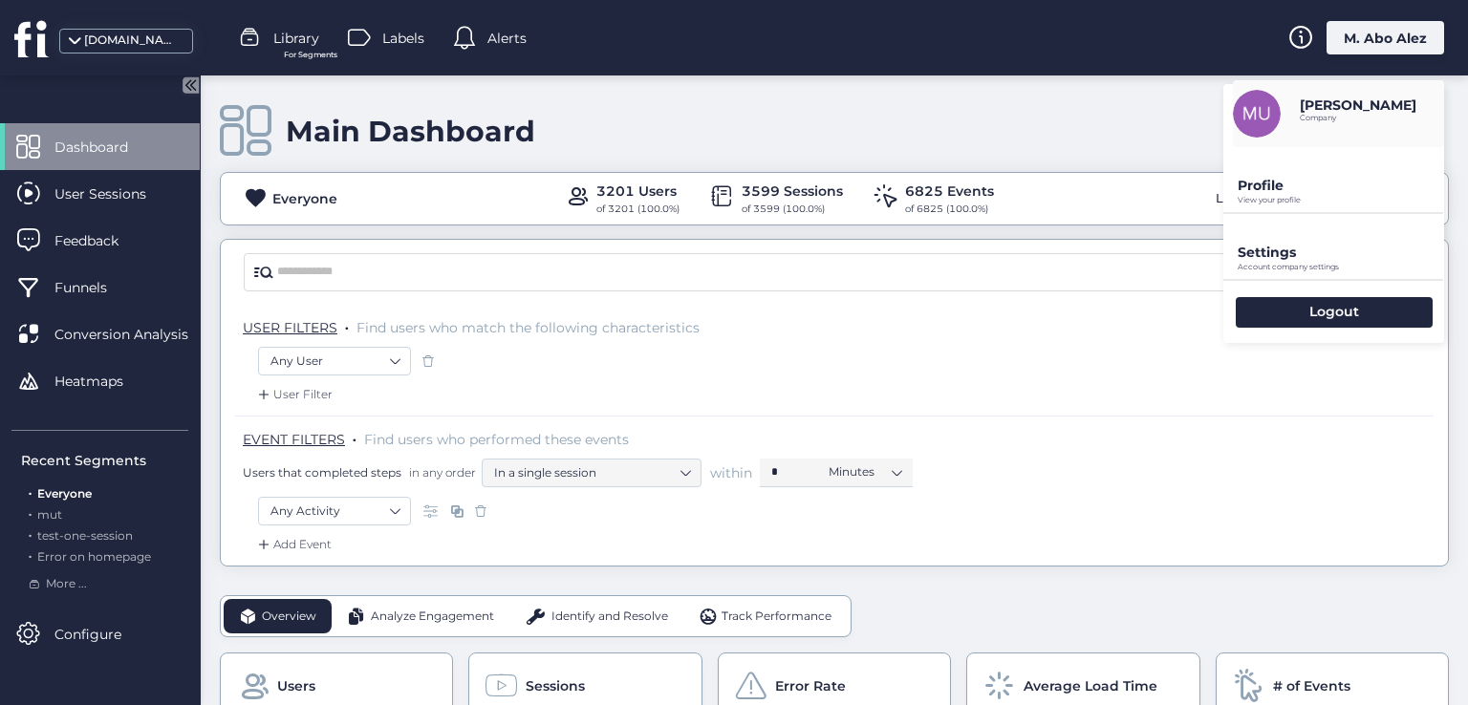
click at [639, 234] on div "Main Dashboard Everyone 3201 Users of 3201 (100.0%) 3599 Sessions of 3599 (100.…" at bounding box center [834, 320] width 1229 height 491
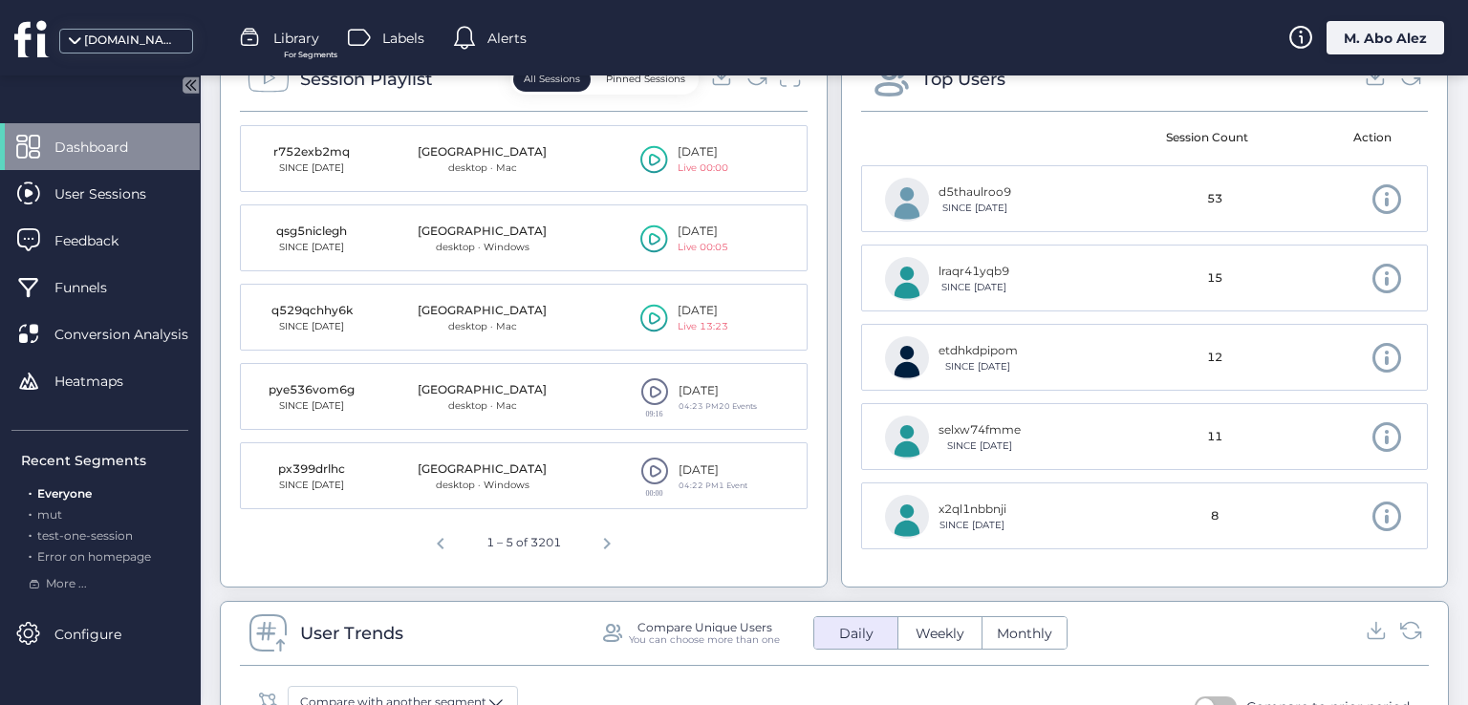
scroll to position [478, 0]
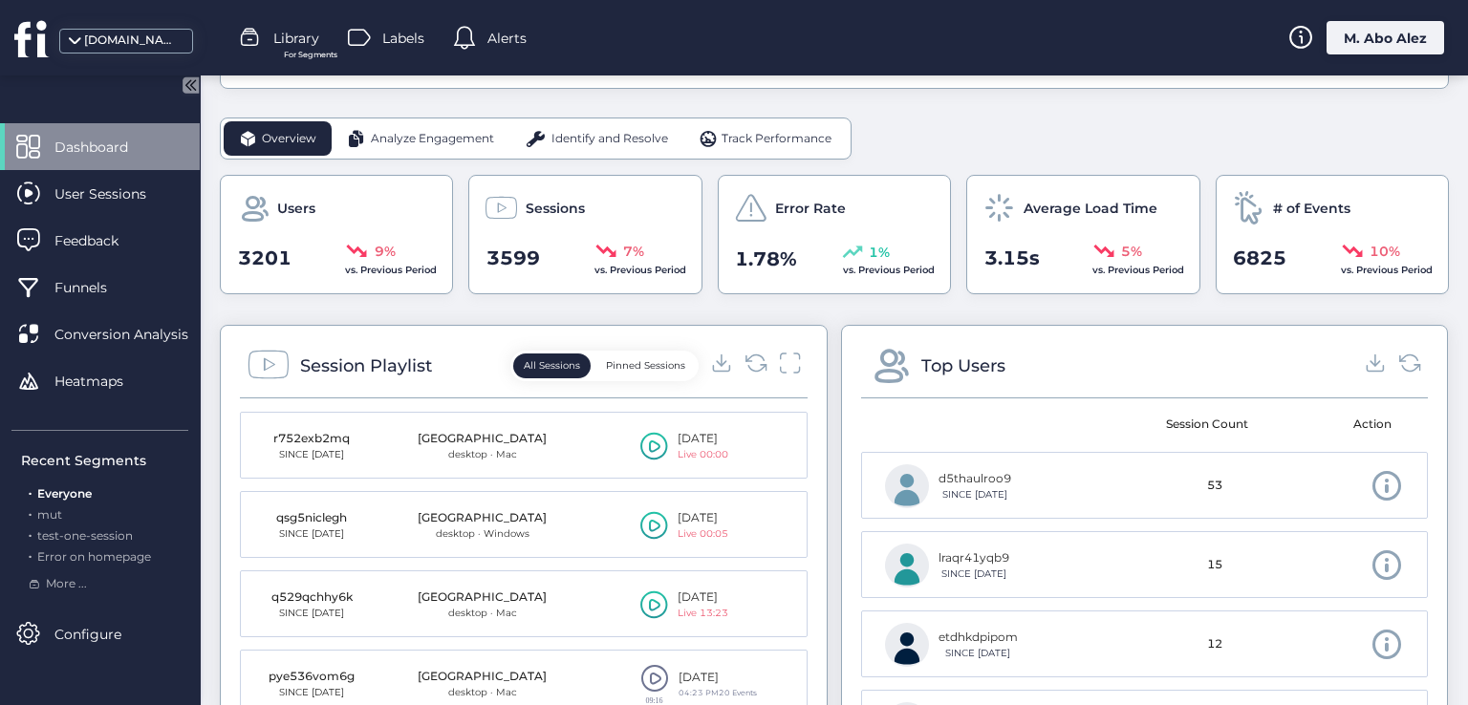
click at [643, 367] on button "Pinned Sessions" at bounding box center [645, 366] width 100 height 25
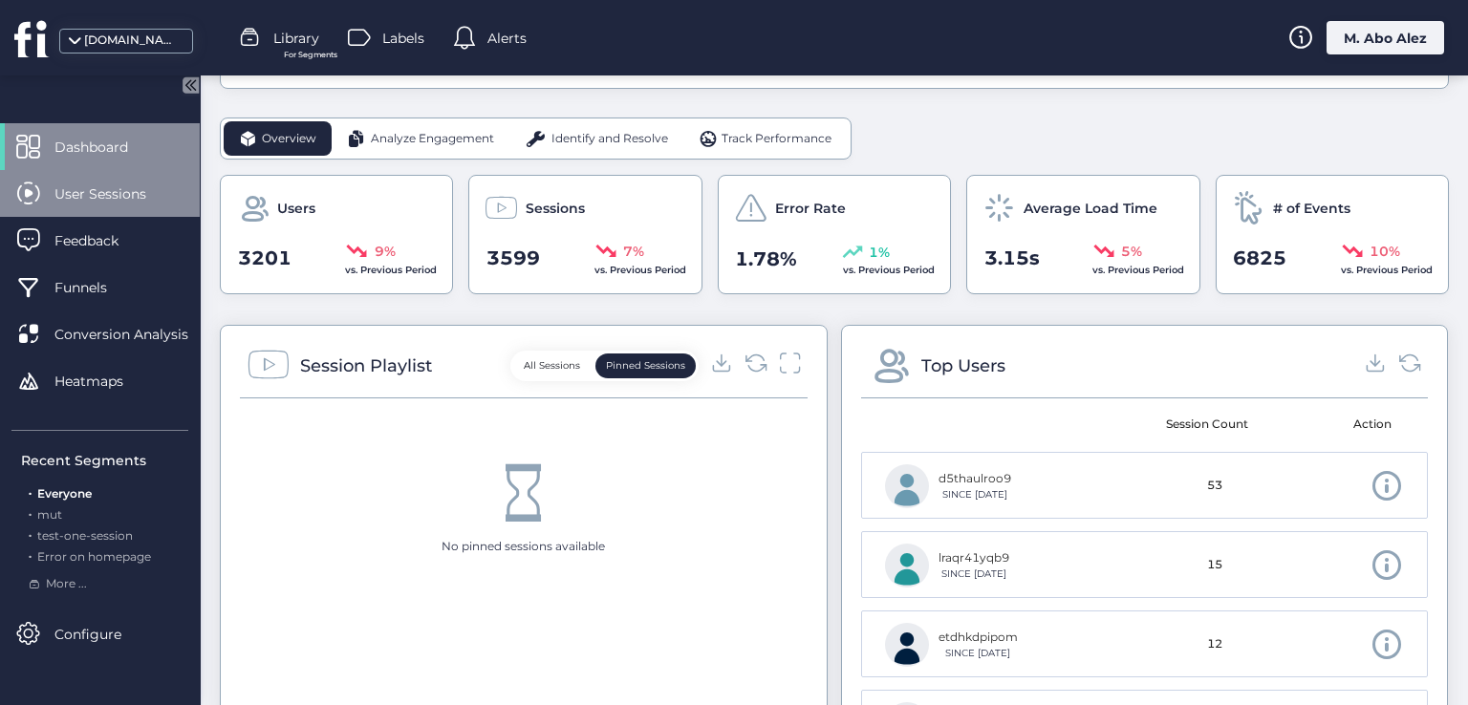
click at [80, 192] on span "User Sessions" at bounding box center [114, 193] width 120 height 21
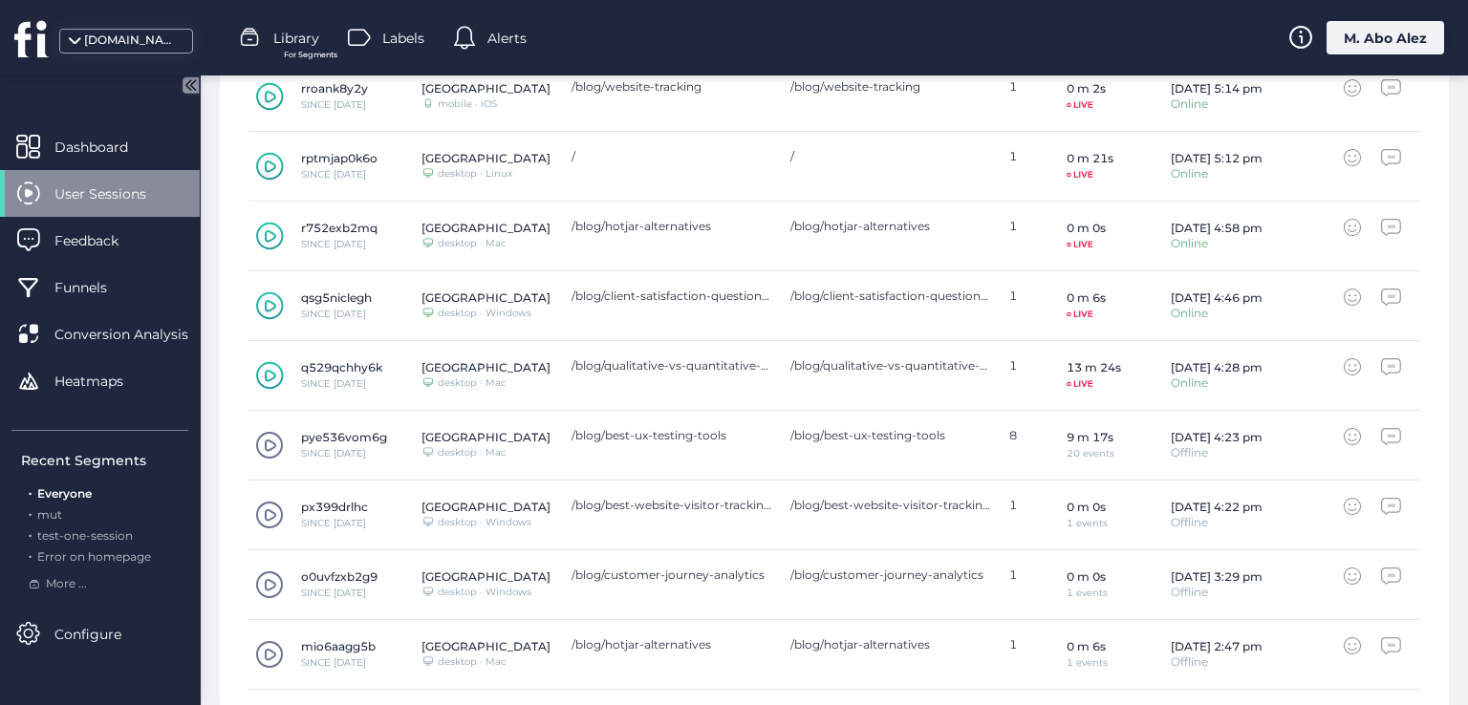
scroll to position [669, 0]
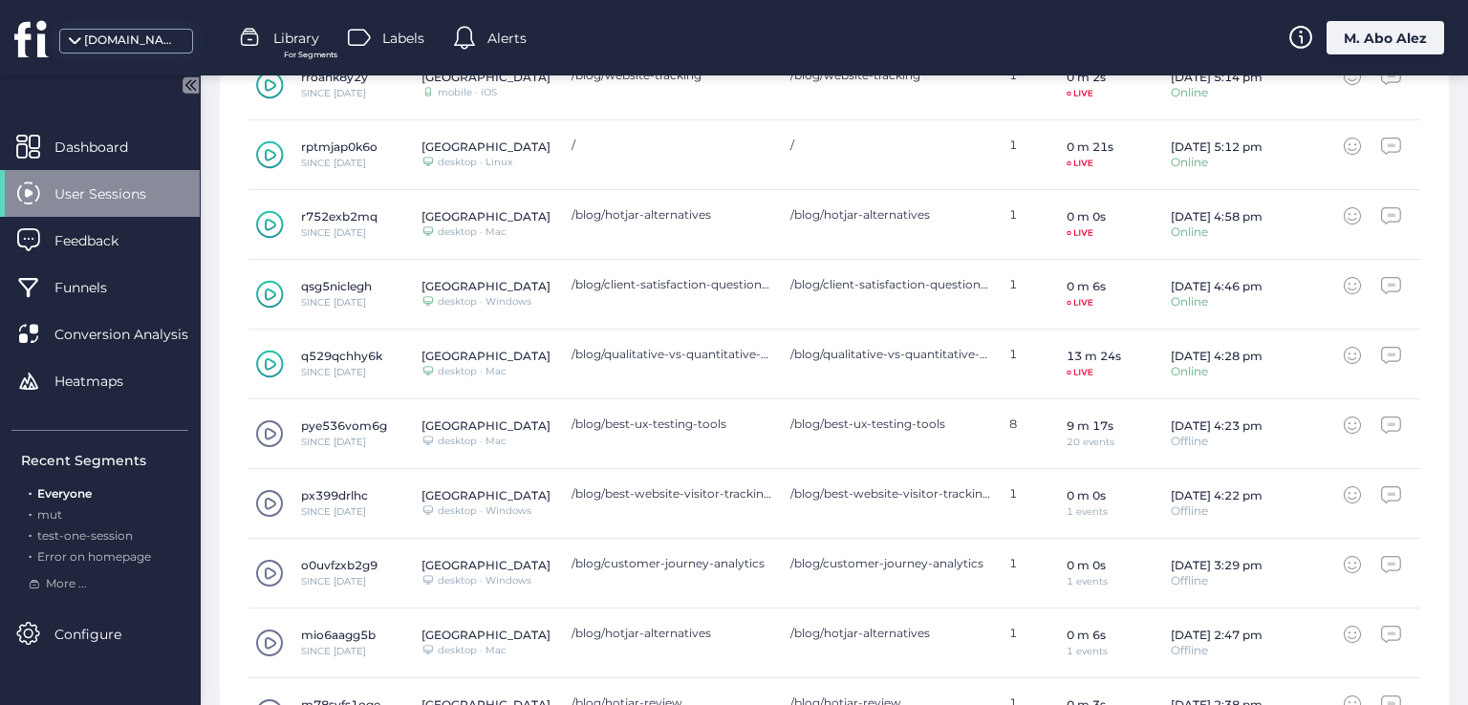
click at [275, 430] on span at bounding box center [269, 434] width 29 height 29
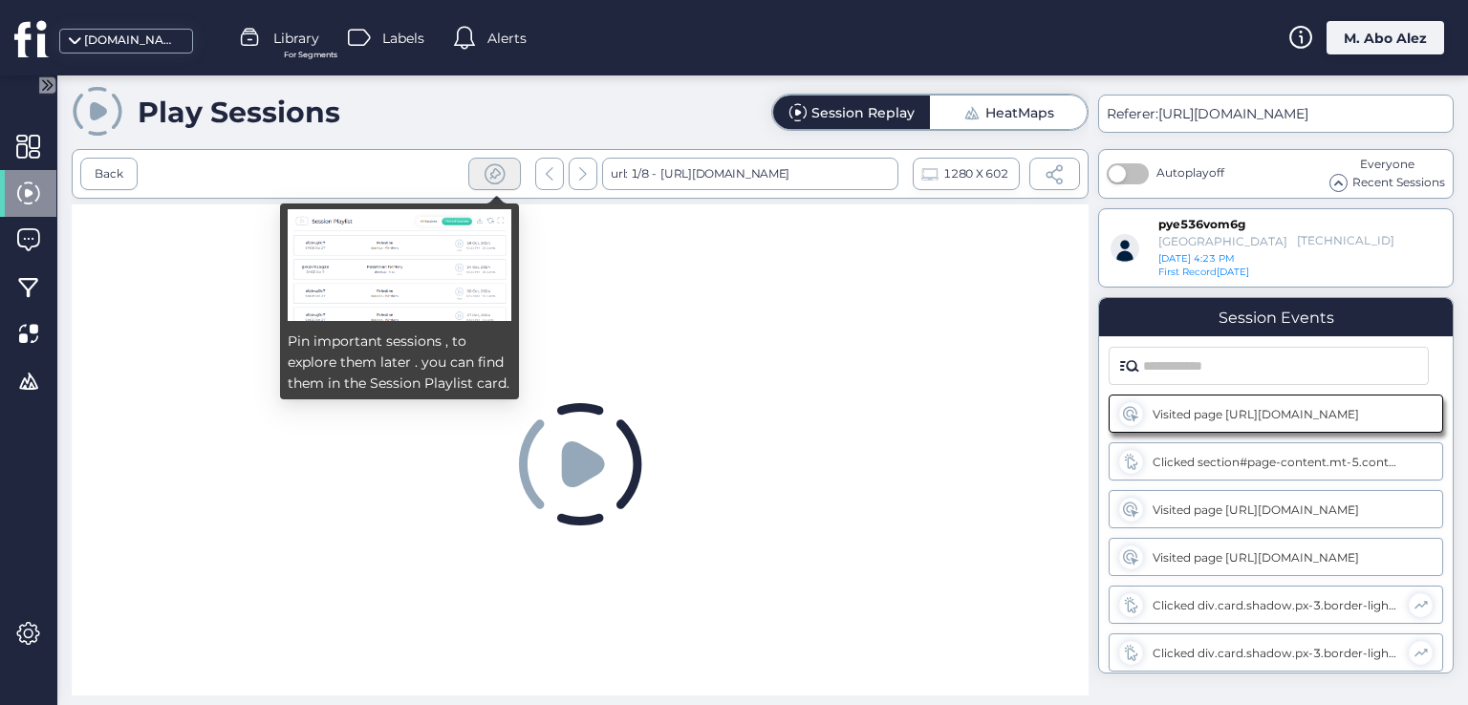
click at [496, 172] on span at bounding box center [495, 174] width 24 height 24
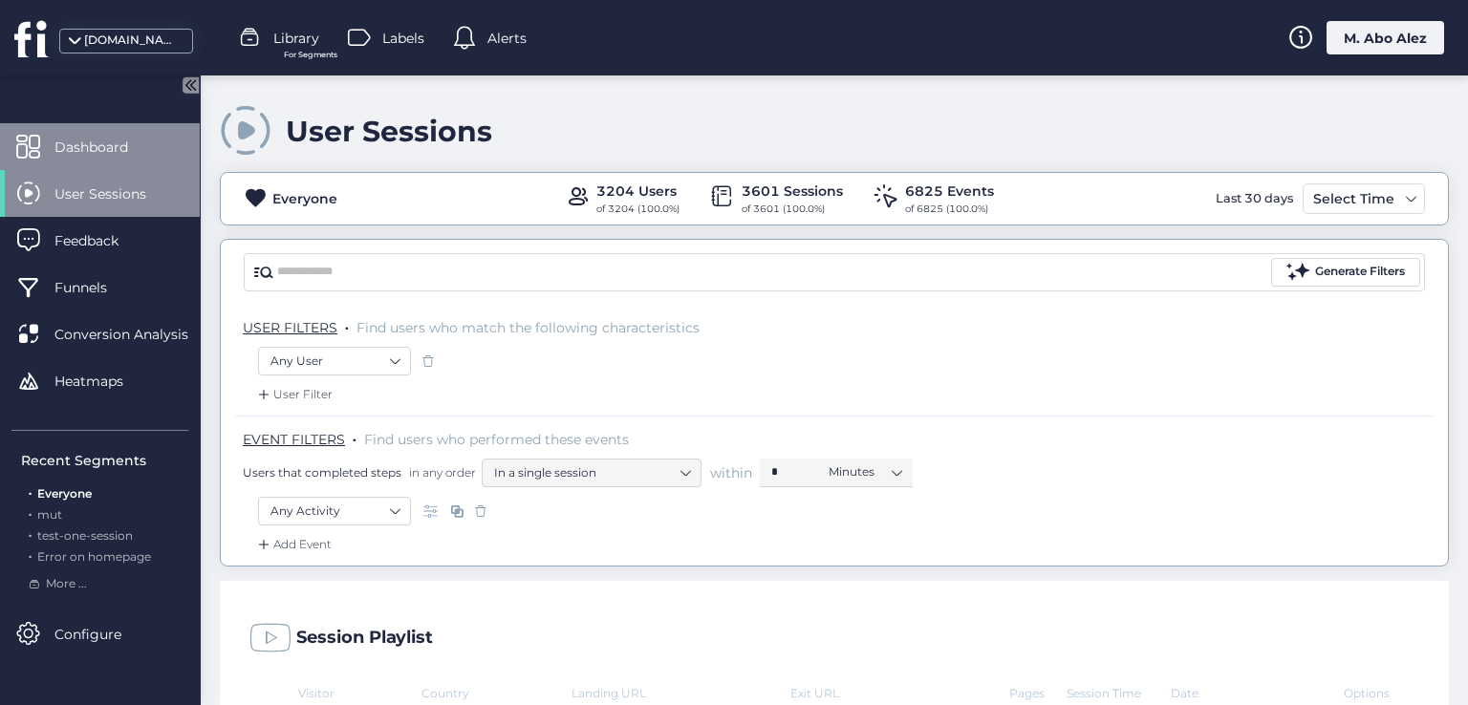
click at [121, 139] on span "Dashboard" at bounding box center [105, 147] width 102 height 21
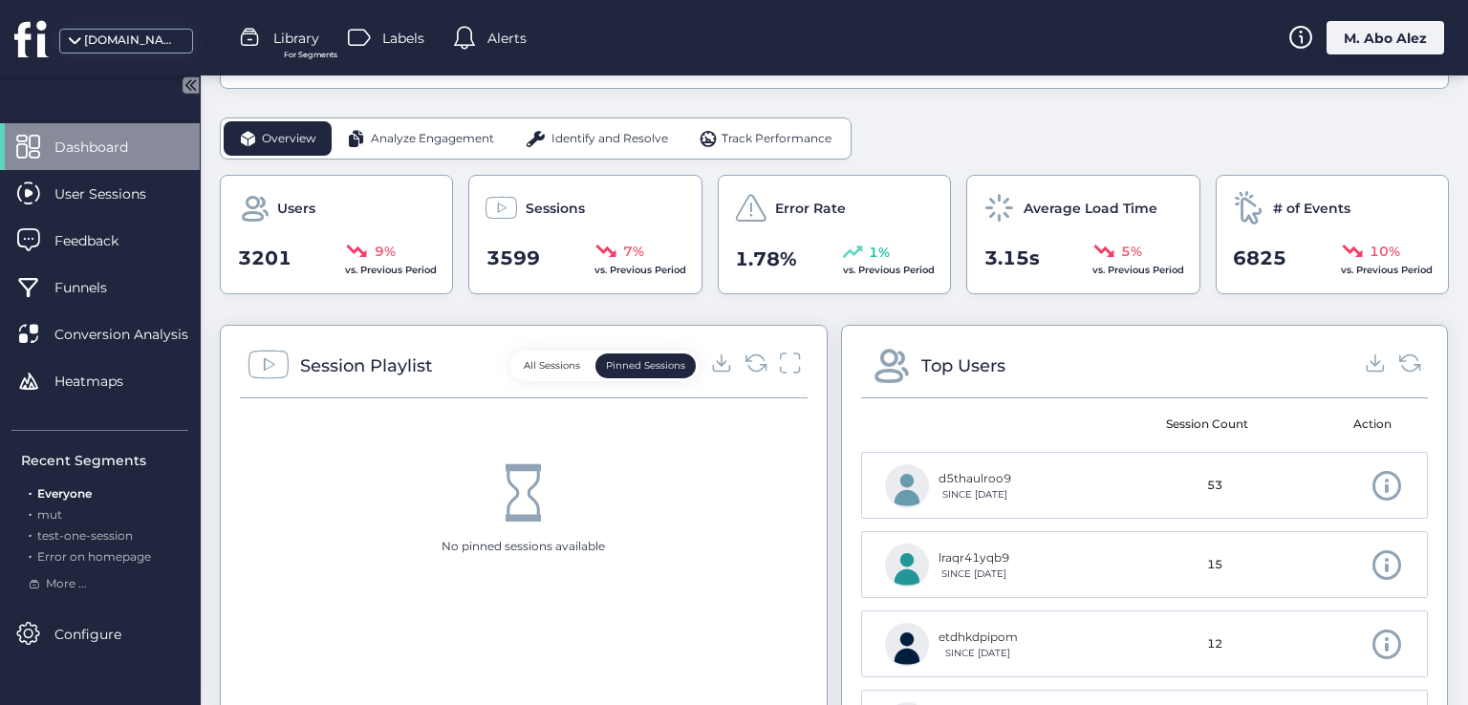
scroll to position [573, 0]
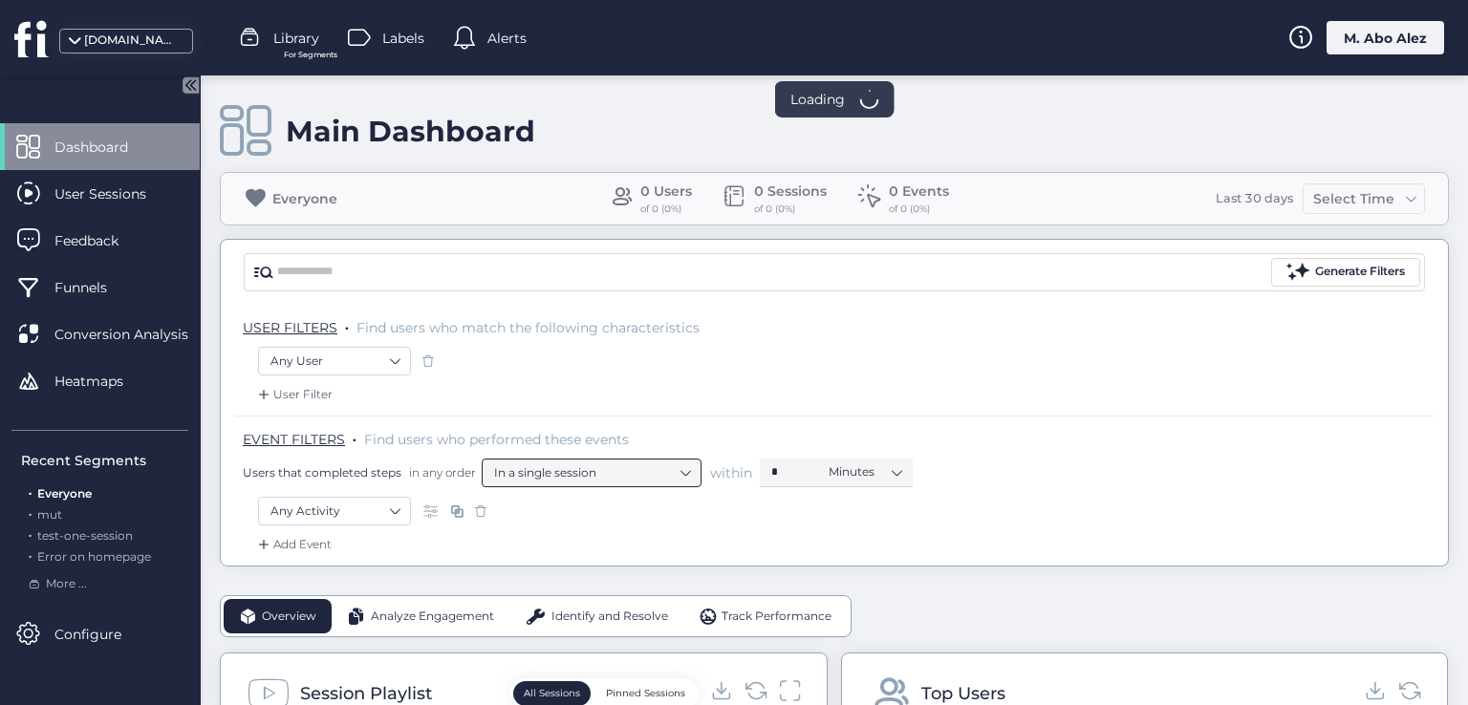
scroll to position [287, 0]
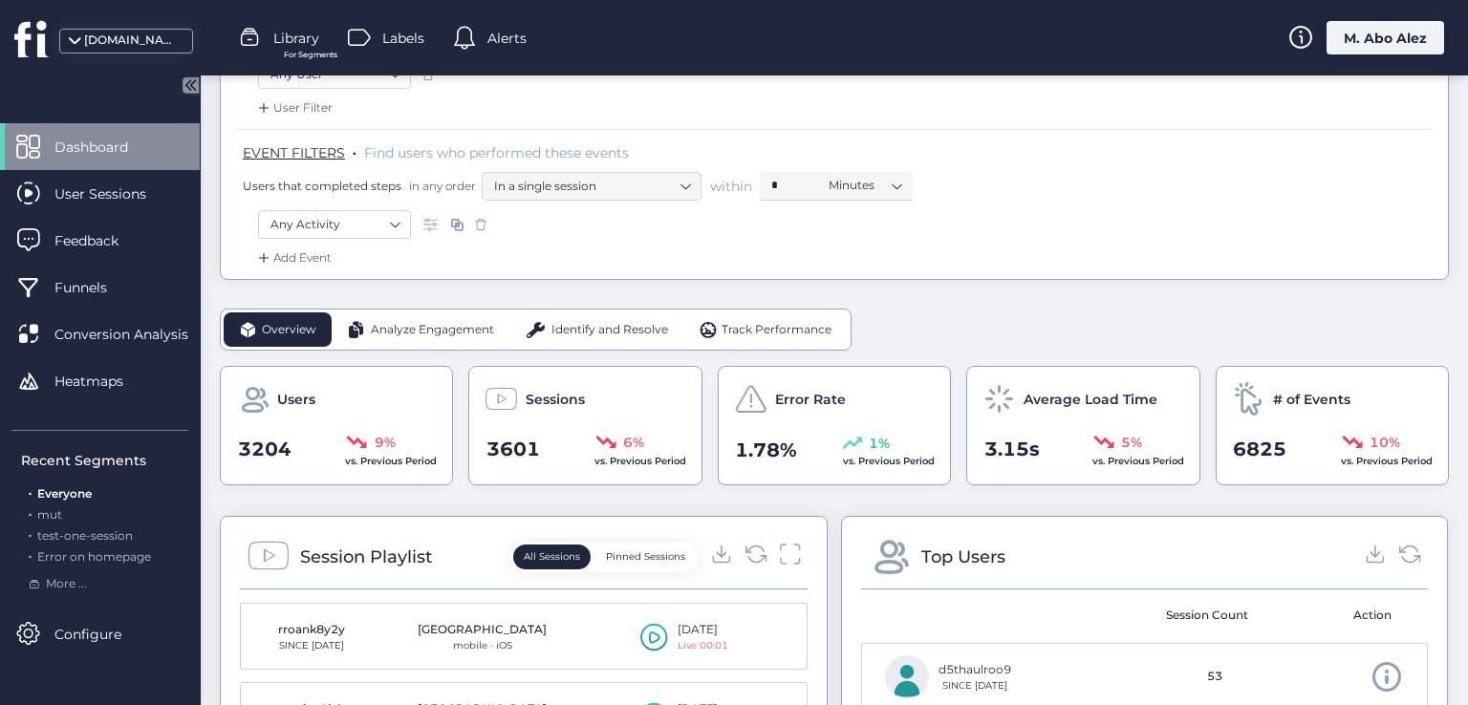
click at [602, 417] on div "Sessions 3601 6% vs. Previous Period" at bounding box center [584, 425] width 233 height 119
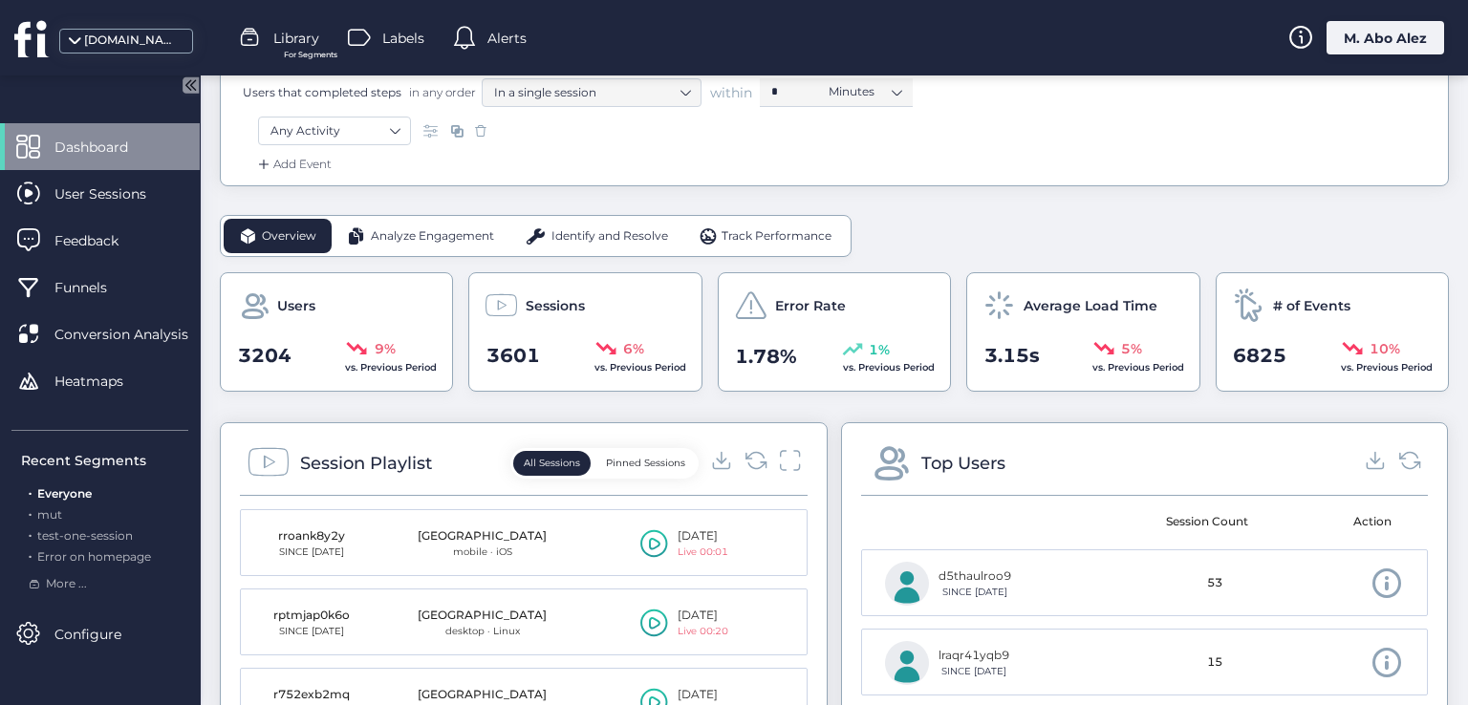
scroll to position [478, 0]
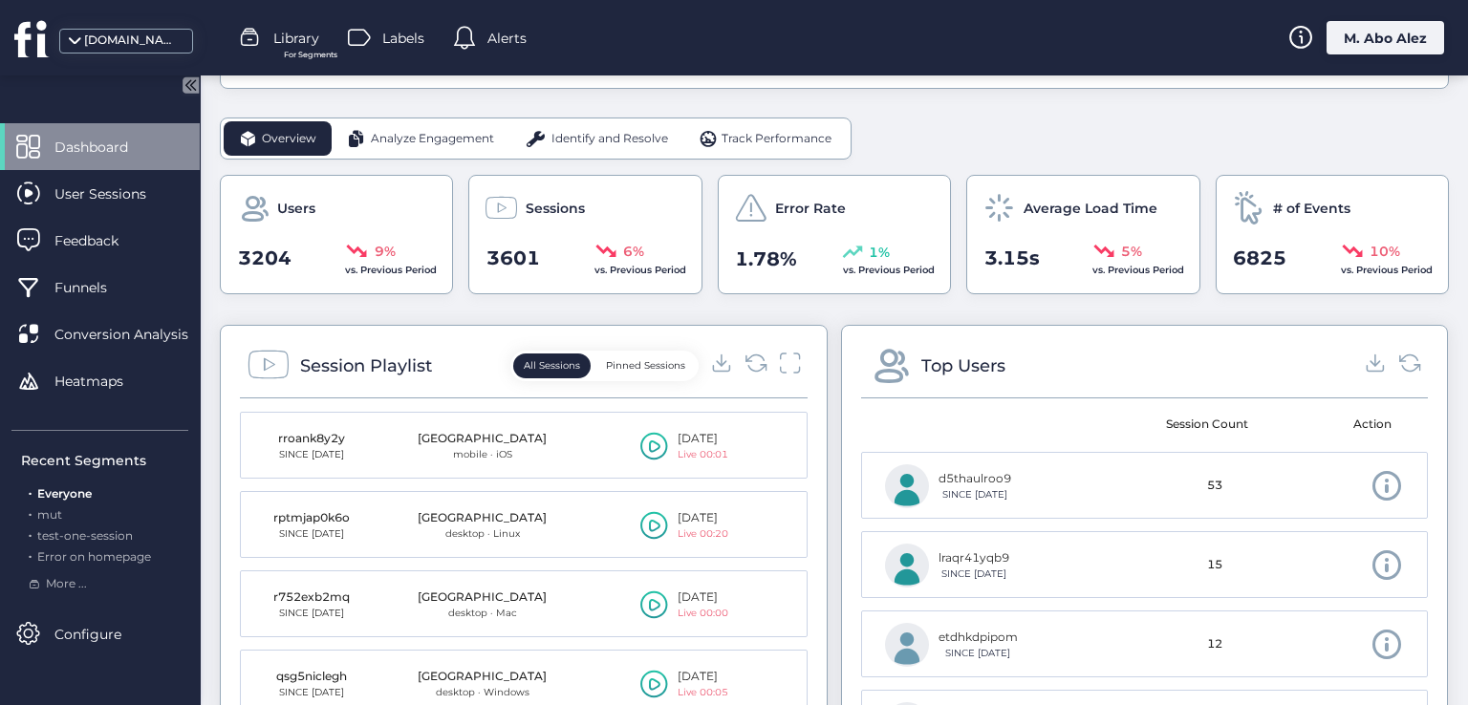
click at [612, 354] on button "Pinned Sessions" at bounding box center [645, 366] width 100 height 25
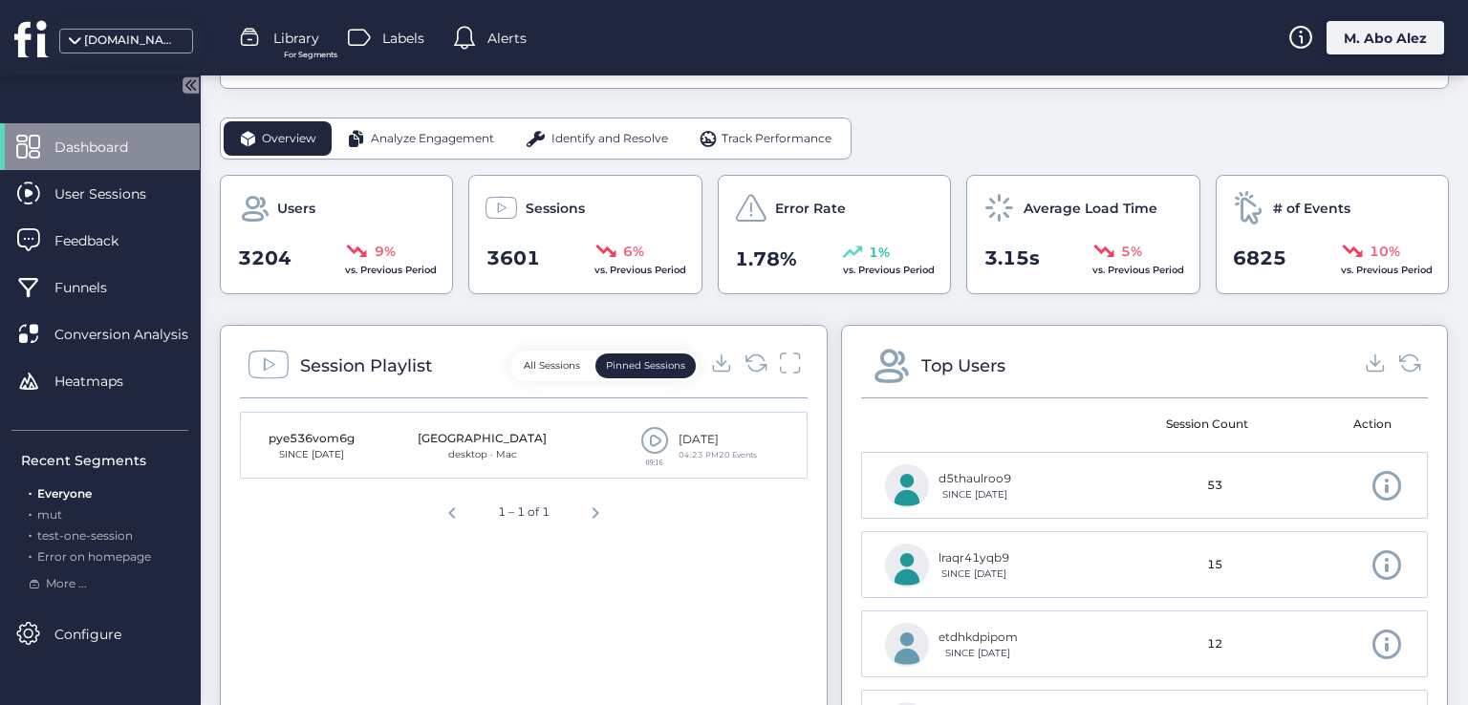
click at [532, 351] on div "All Sessions Pinned Sessions" at bounding box center [604, 366] width 188 height 31
click at [550, 357] on button "All Sessions" at bounding box center [551, 366] width 77 height 25
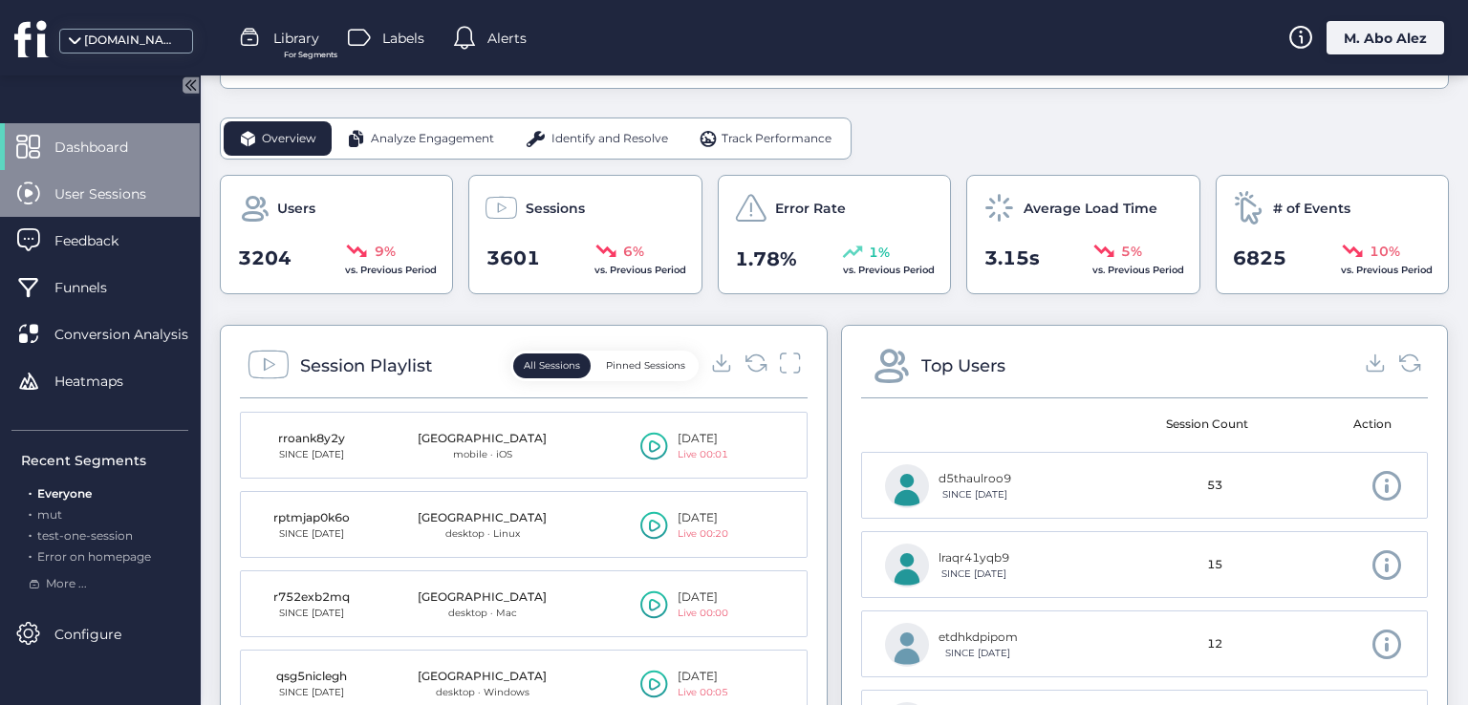
click at [135, 196] on span "User Sessions" at bounding box center [114, 193] width 120 height 21
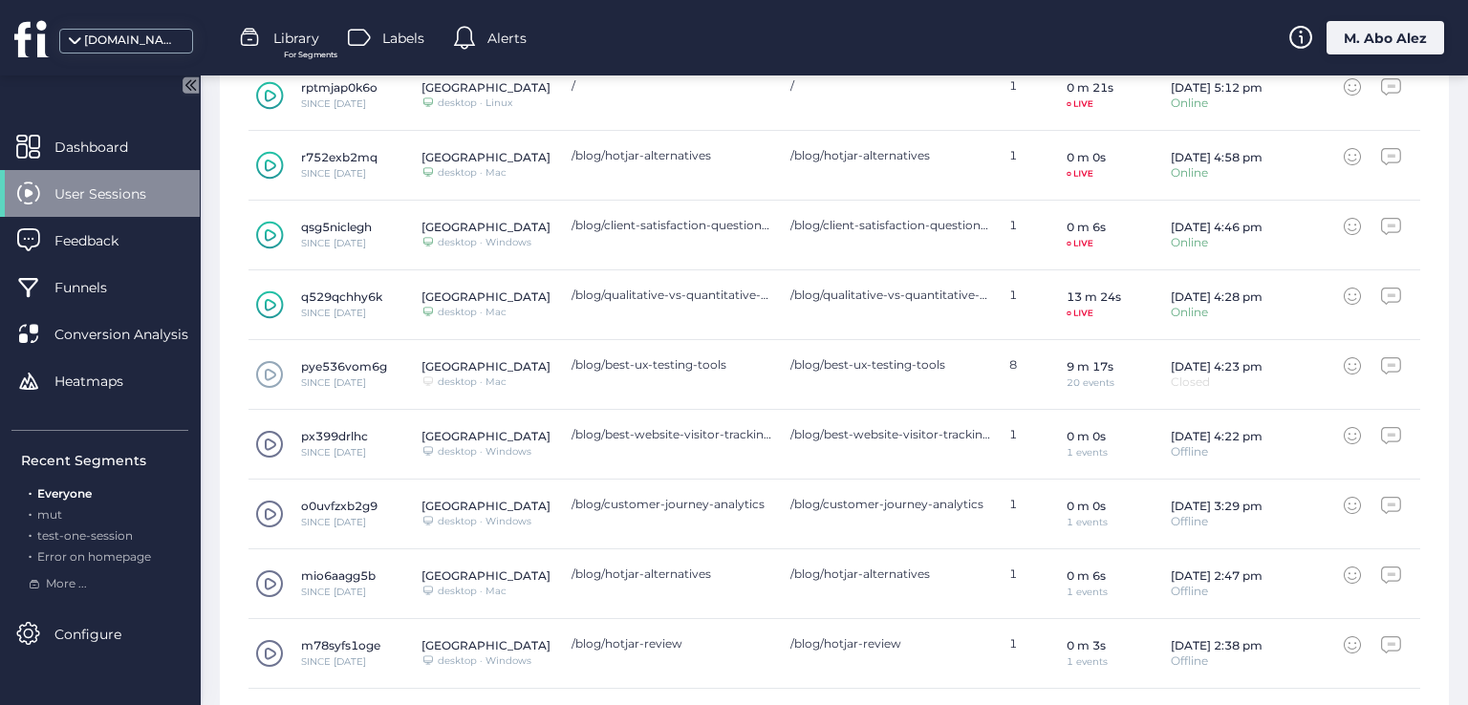
scroll to position [686, 0]
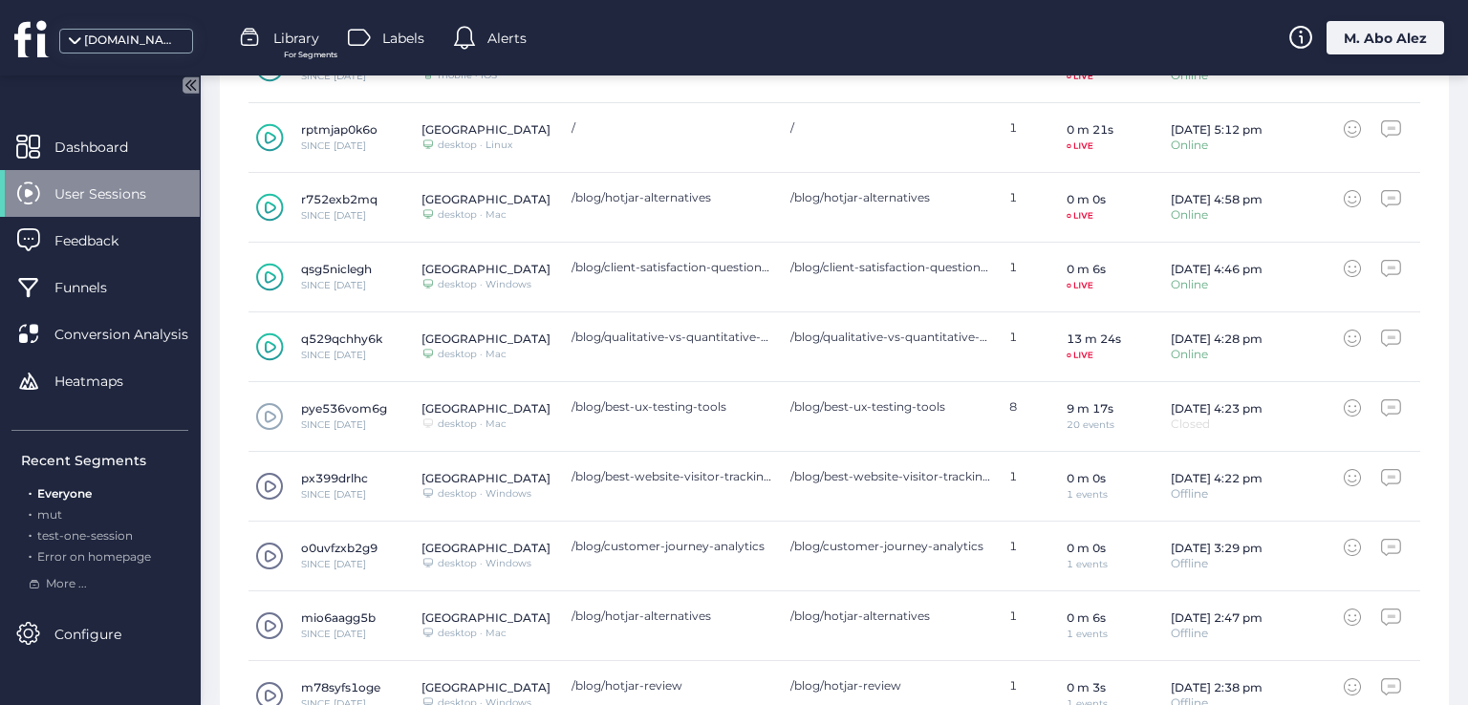
click at [264, 416] on span at bounding box center [269, 416] width 29 height 29
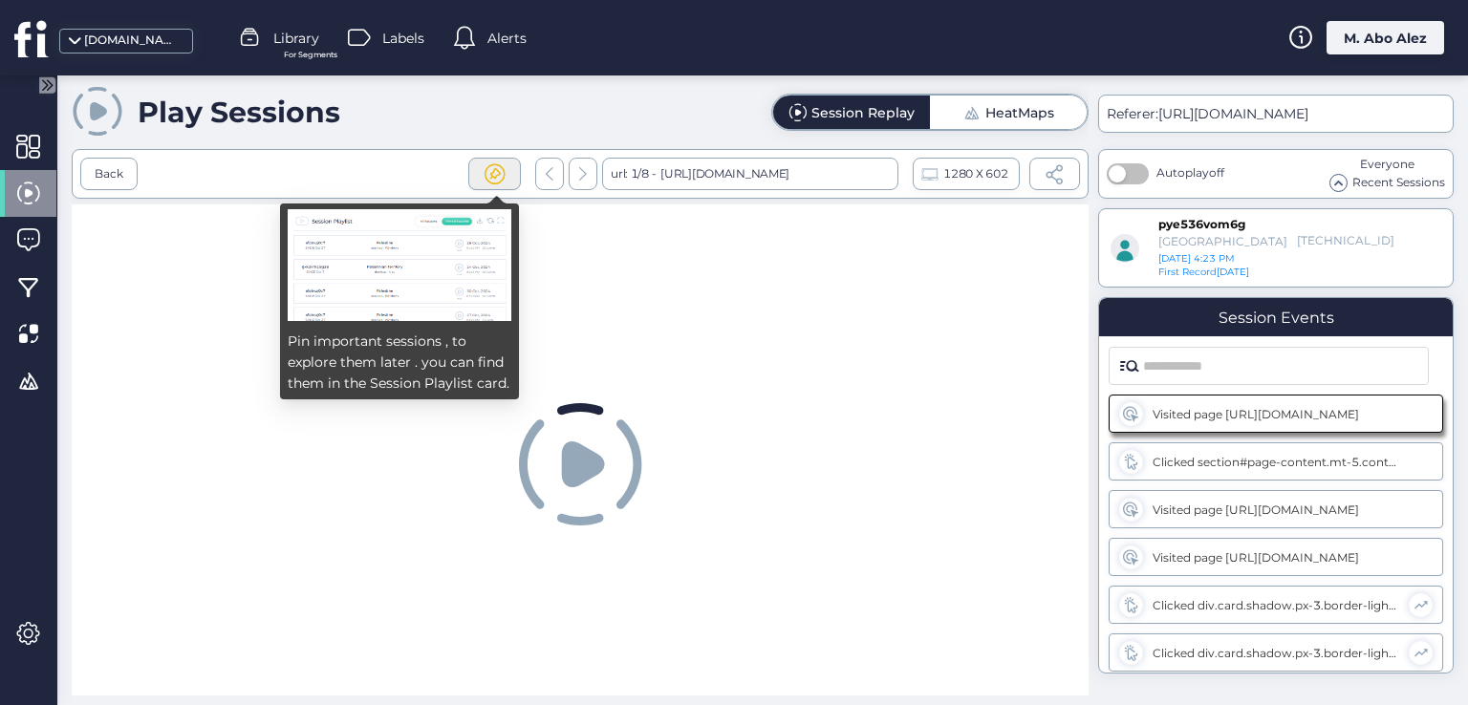
click at [484, 173] on span at bounding box center [495, 174] width 24 height 24
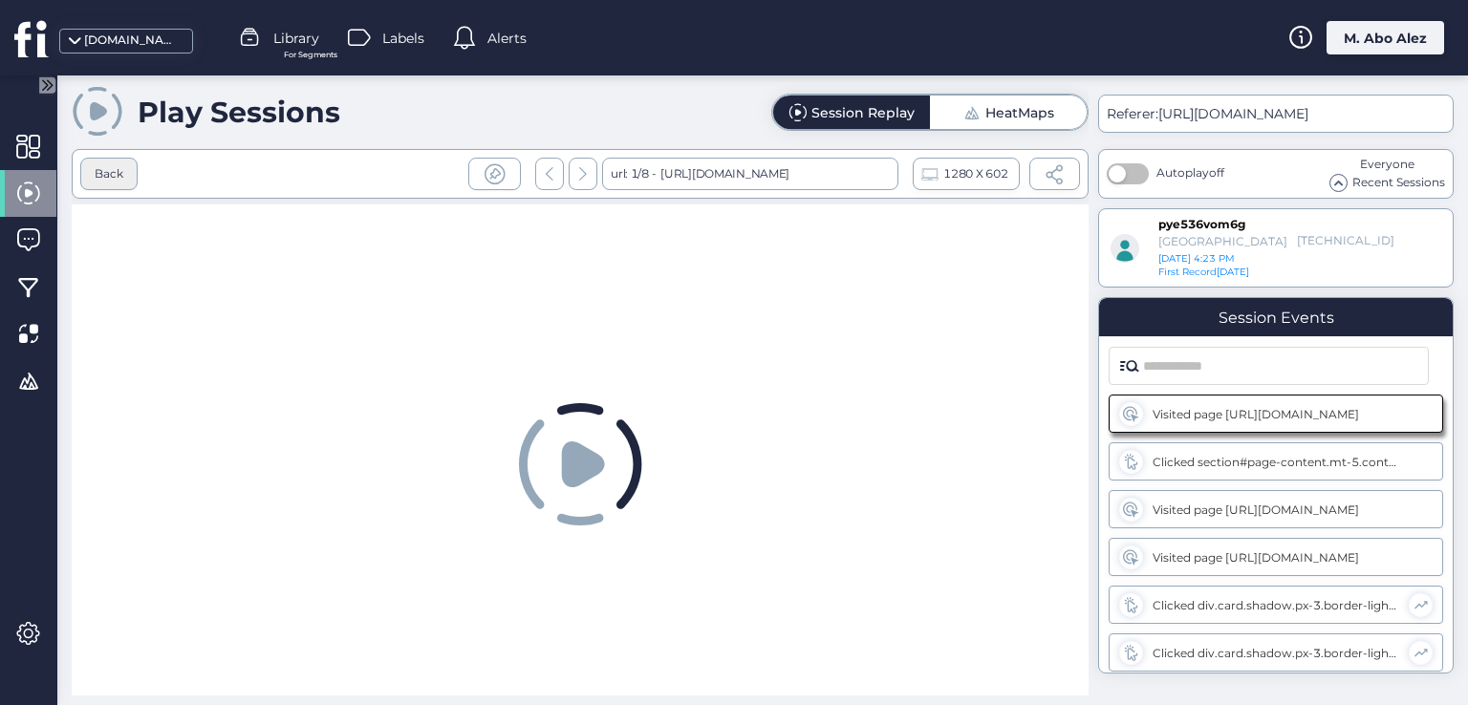
click at [116, 187] on div "Back" at bounding box center [108, 174] width 57 height 32
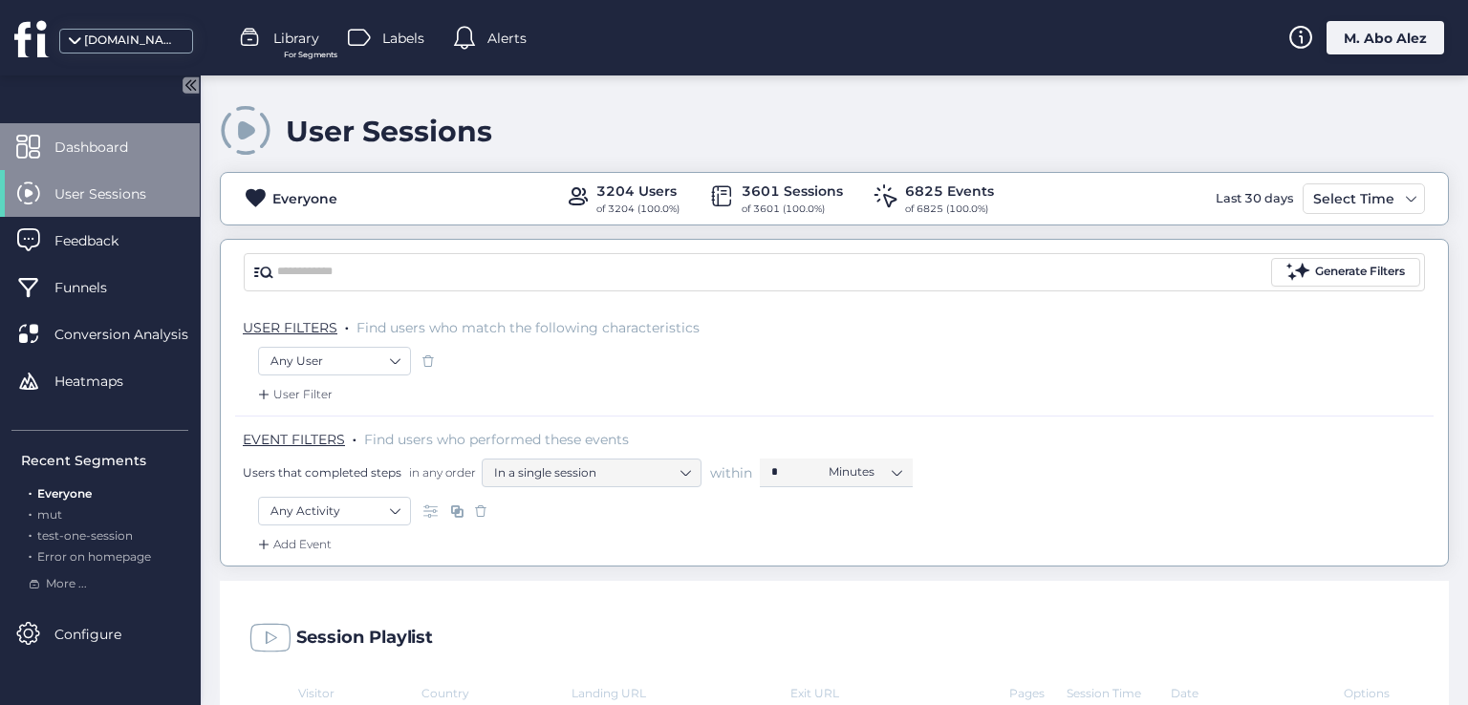
click at [54, 138] on span "Dashboard" at bounding box center [105, 147] width 102 height 21
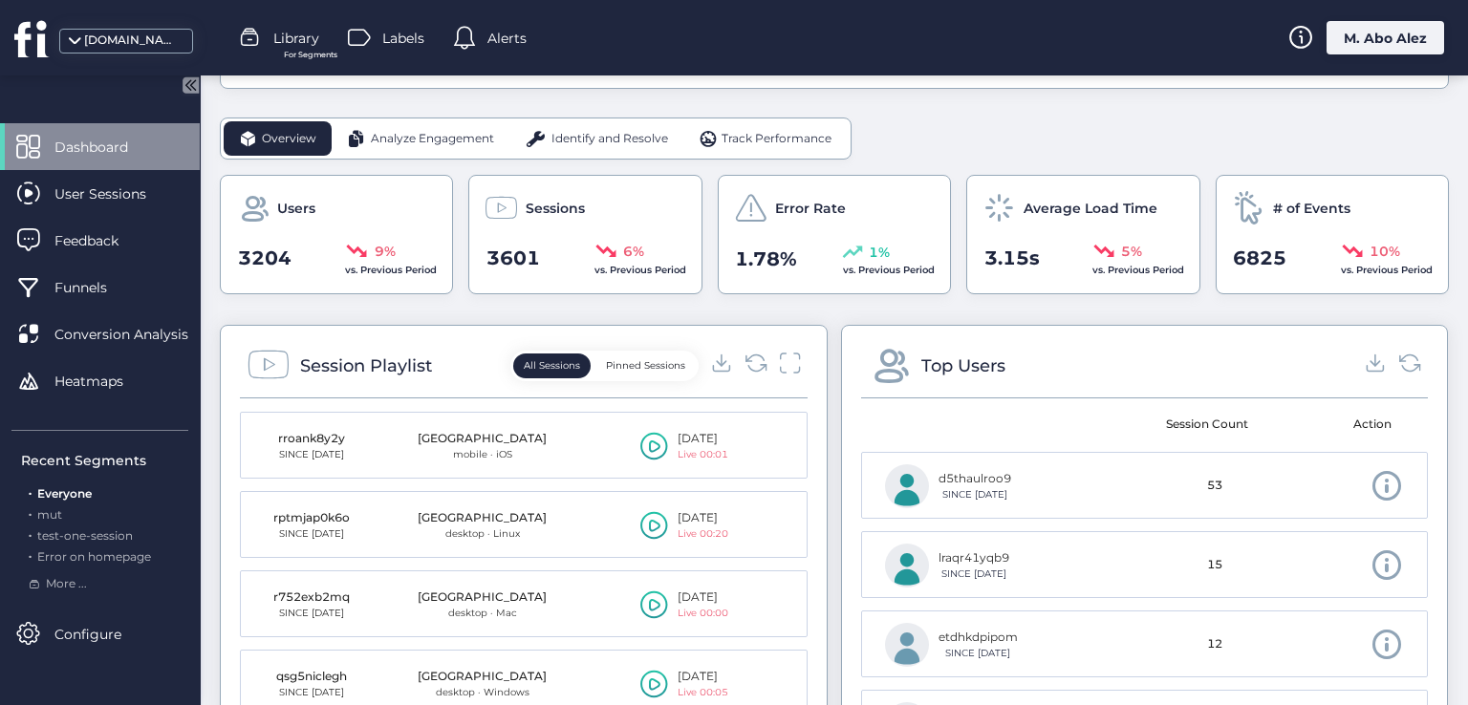
scroll to position [573, 0]
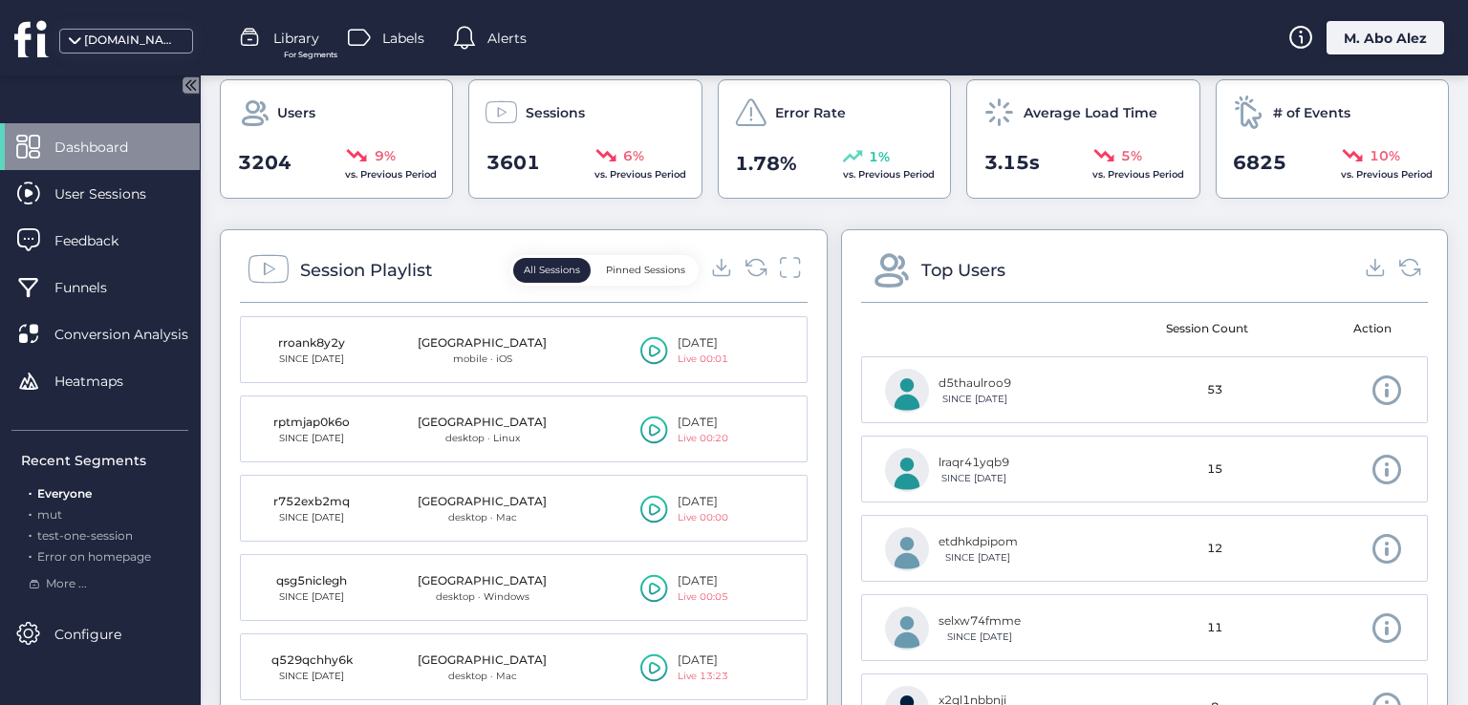
click at [628, 267] on button "Pinned Sessions" at bounding box center [645, 270] width 100 height 25
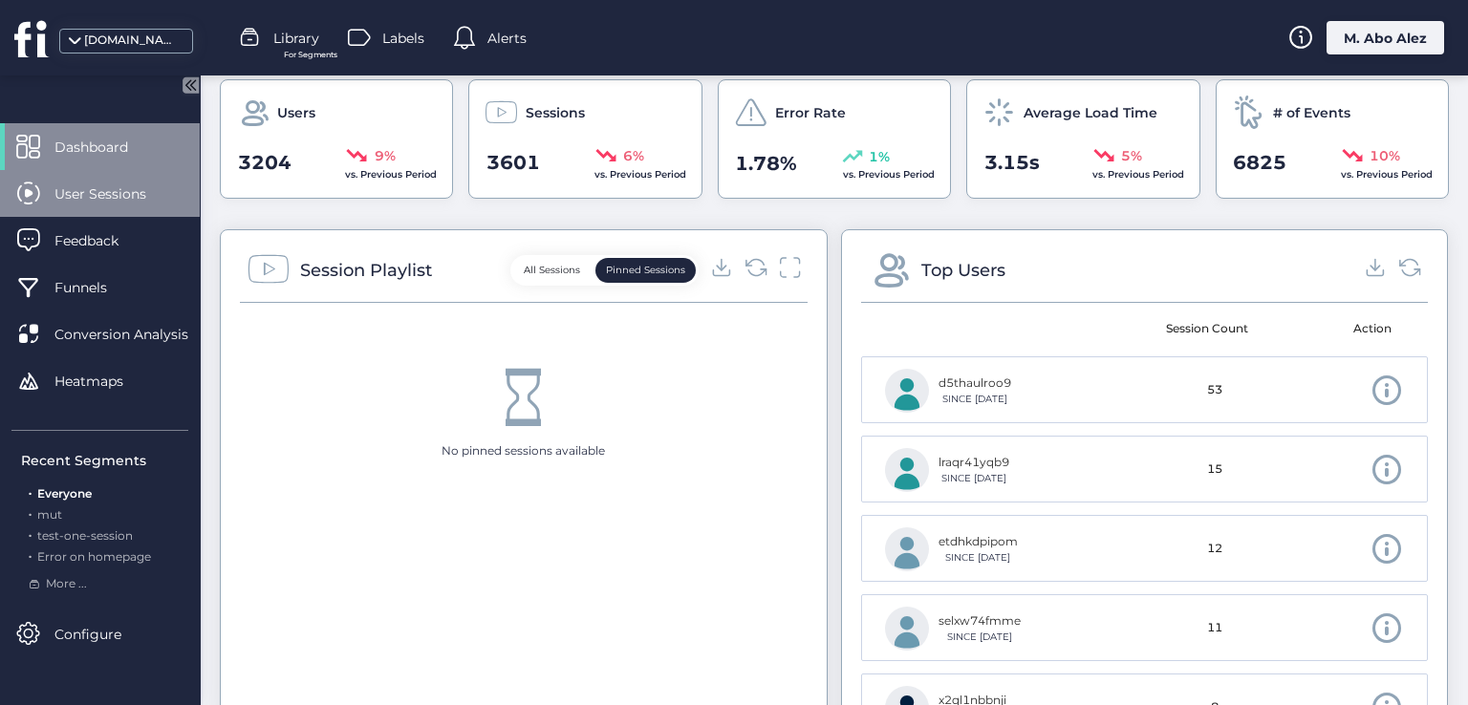
click at [148, 174] on div "User Sessions" at bounding box center [100, 193] width 200 height 47
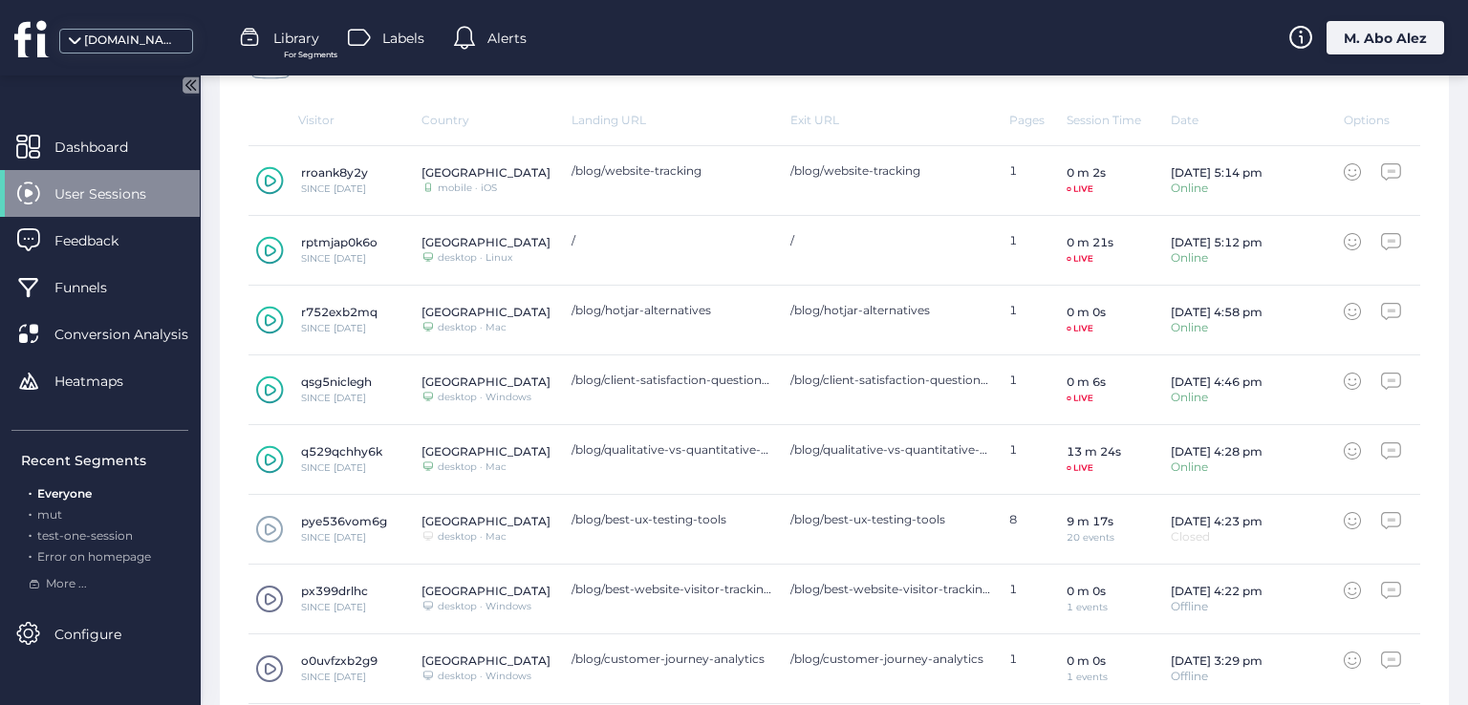
click at [274, 462] on icon at bounding box center [270, 459] width 28 height 29
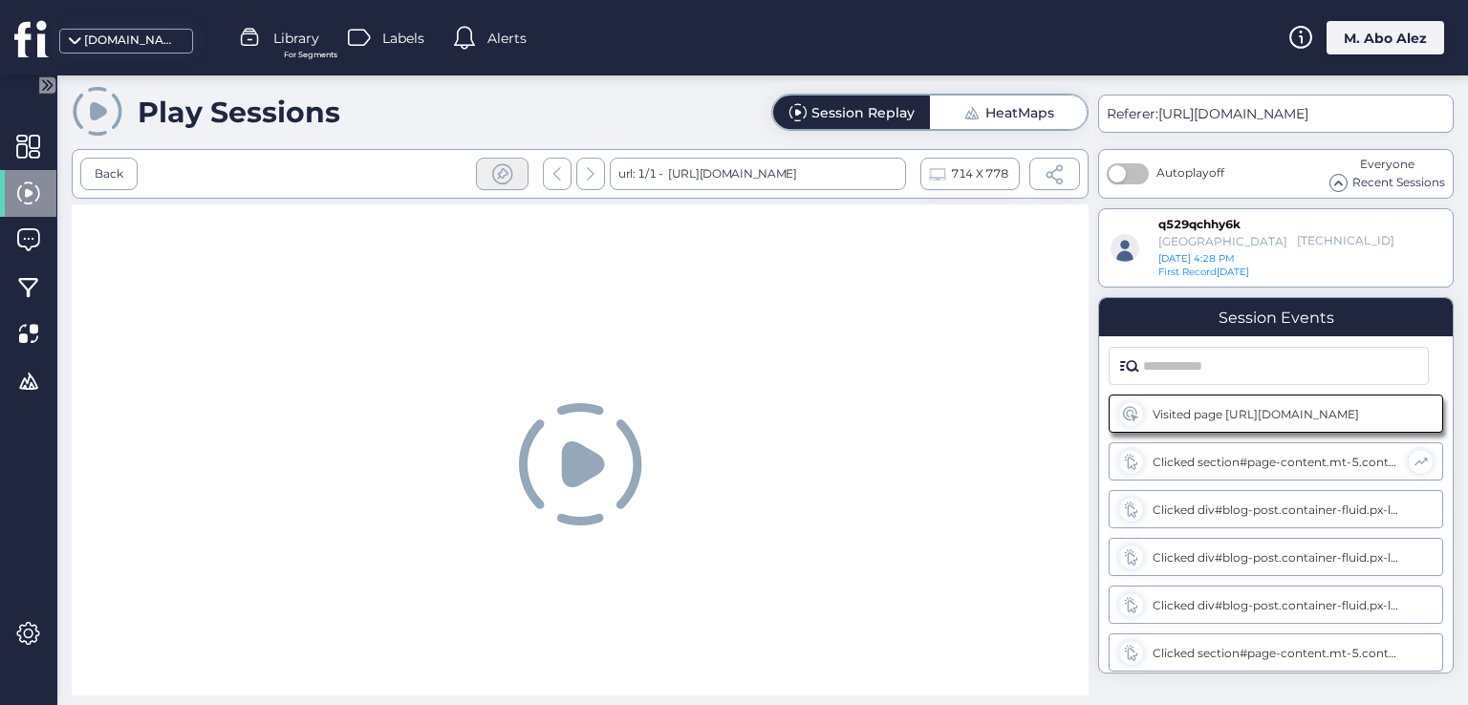
click at [512, 162] on div at bounding box center [502, 174] width 53 height 32
click at [88, 176] on div "Back" at bounding box center [108, 174] width 57 height 32
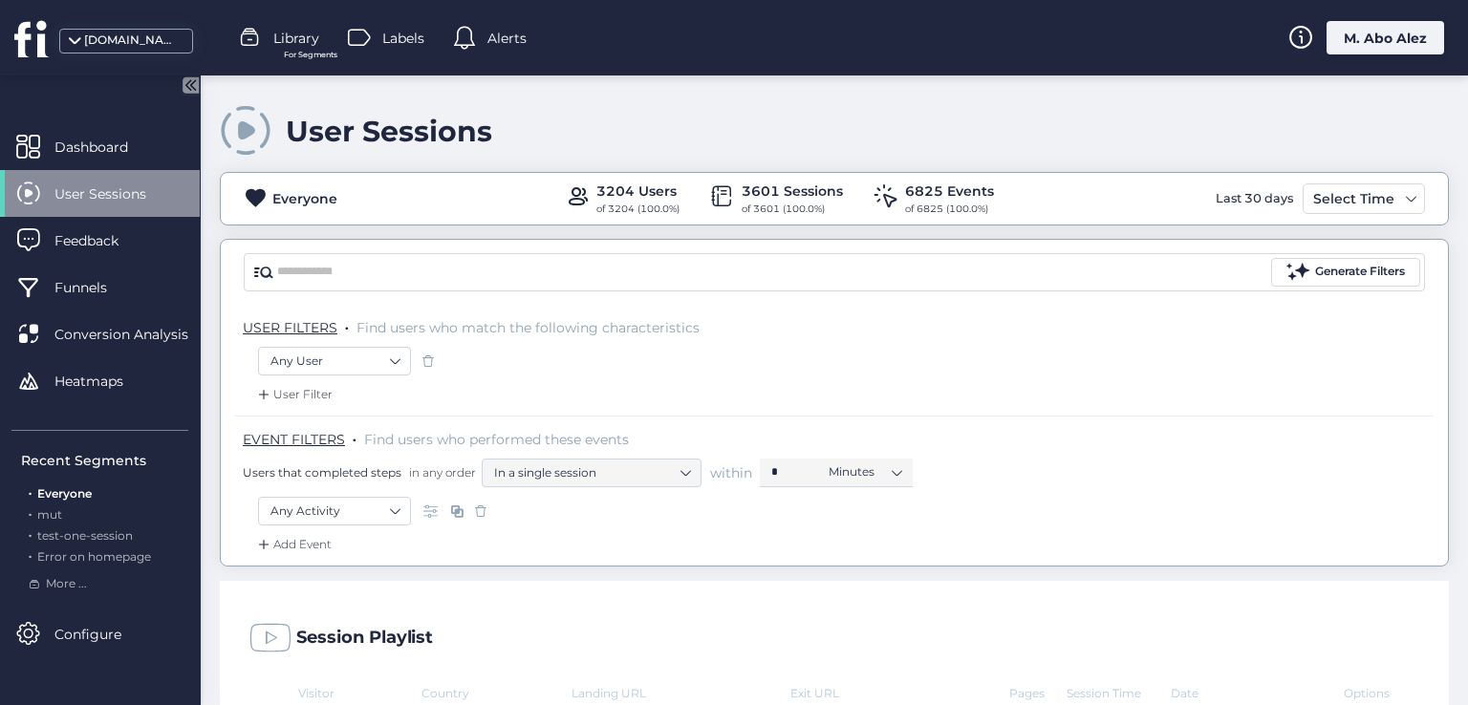
click at [105, 170] on div "User Sessions" at bounding box center [100, 193] width 200 height 47
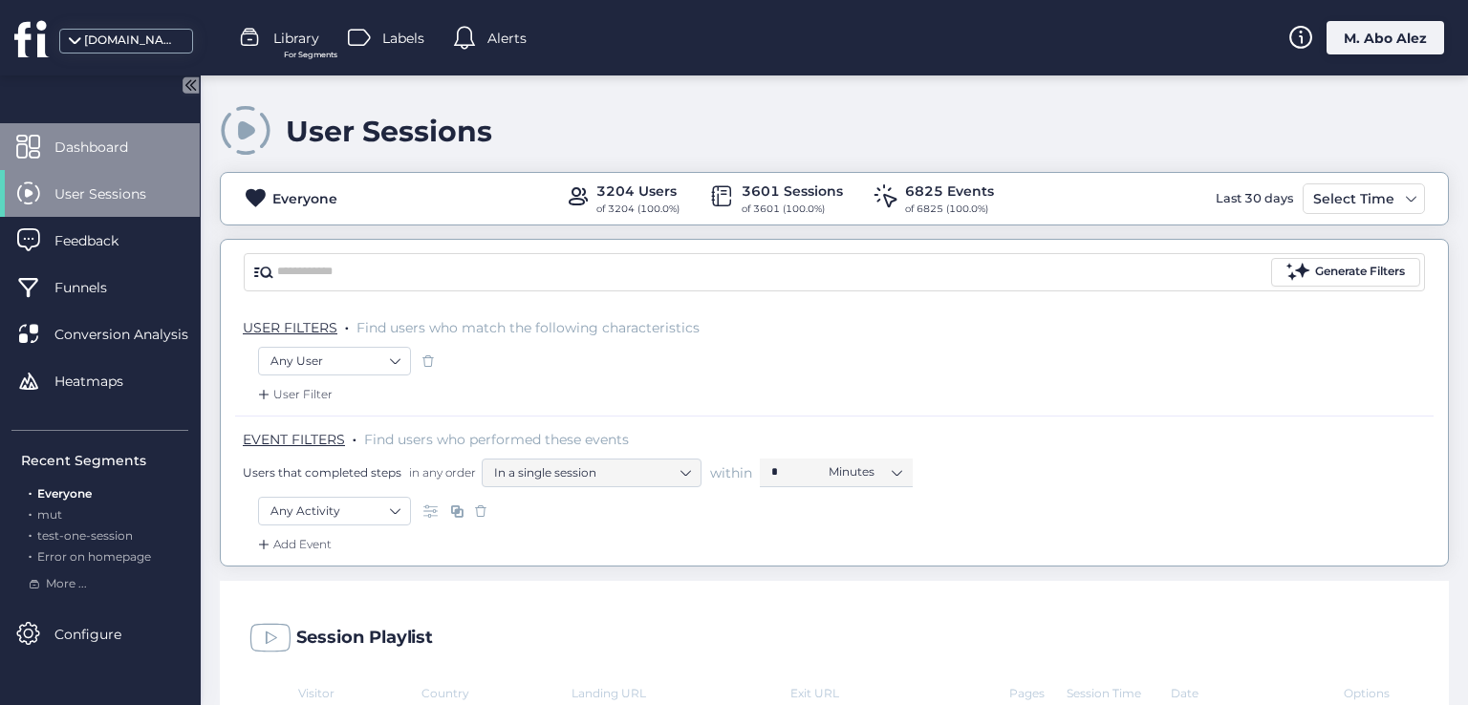
click at [108, 155] on span "Dashboard" at bounding box center [105, 147] width 102 height 21
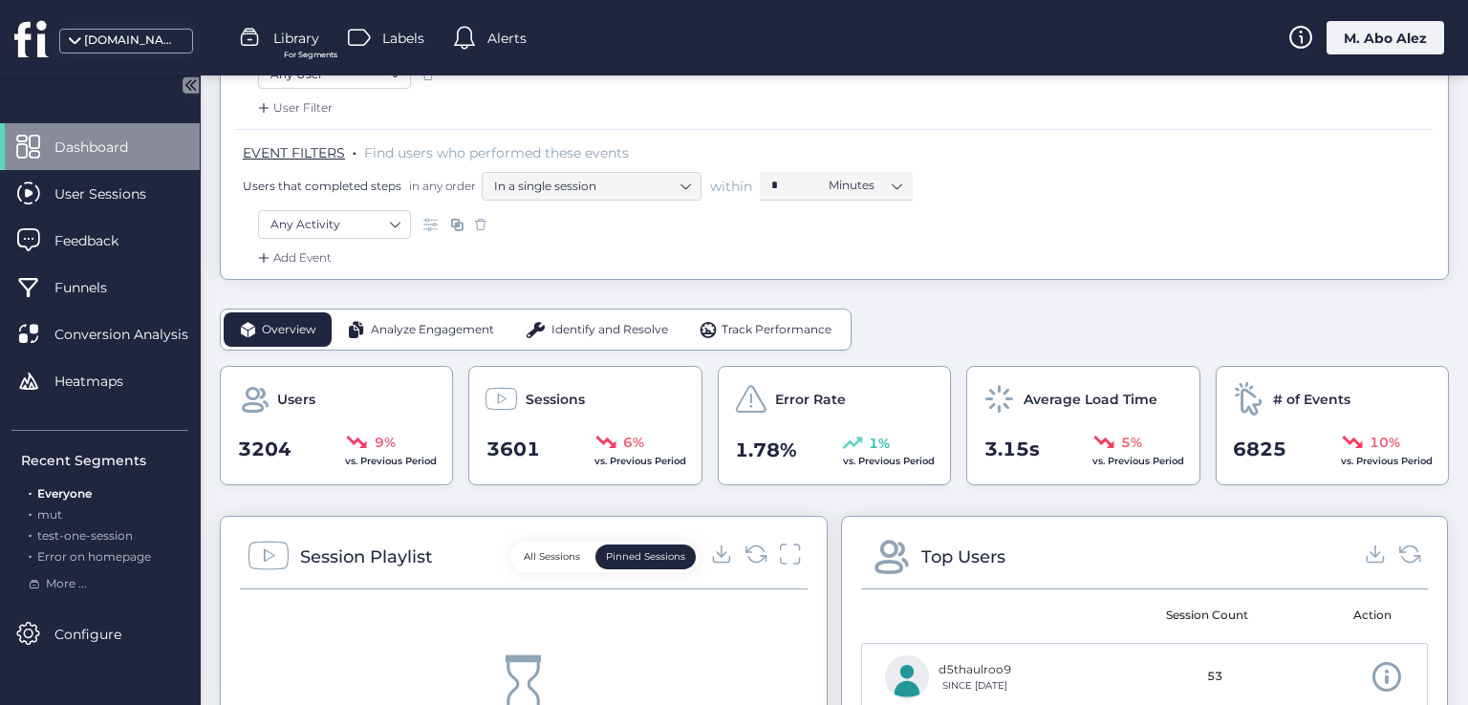
scroll to position [573, 0]
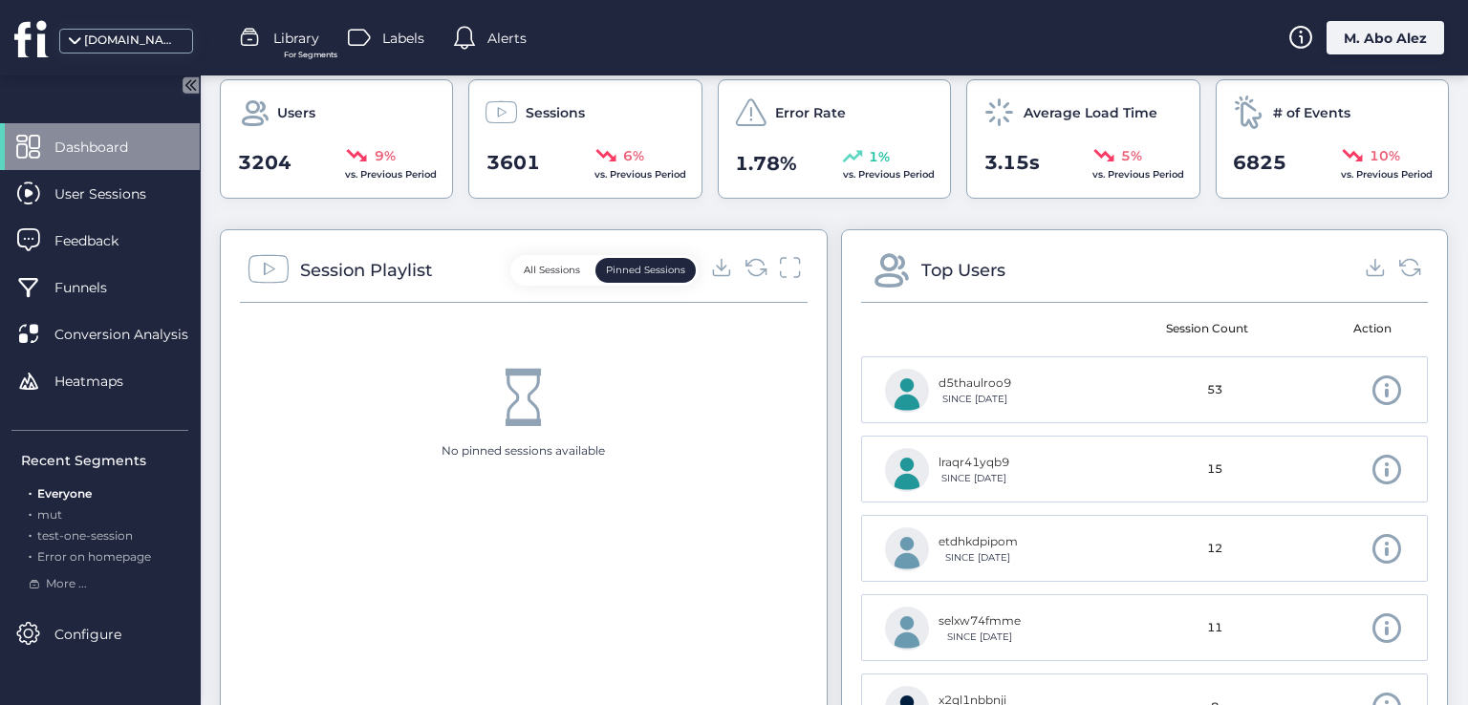
drag, startPoint x: 623, startPoint y: 444, endPoint x: 465, endPoint y: 432, distance: 158.2
click at [465, 432] on div "No pinned sessions available" at bounding box center [524, 414] width 568 height 197
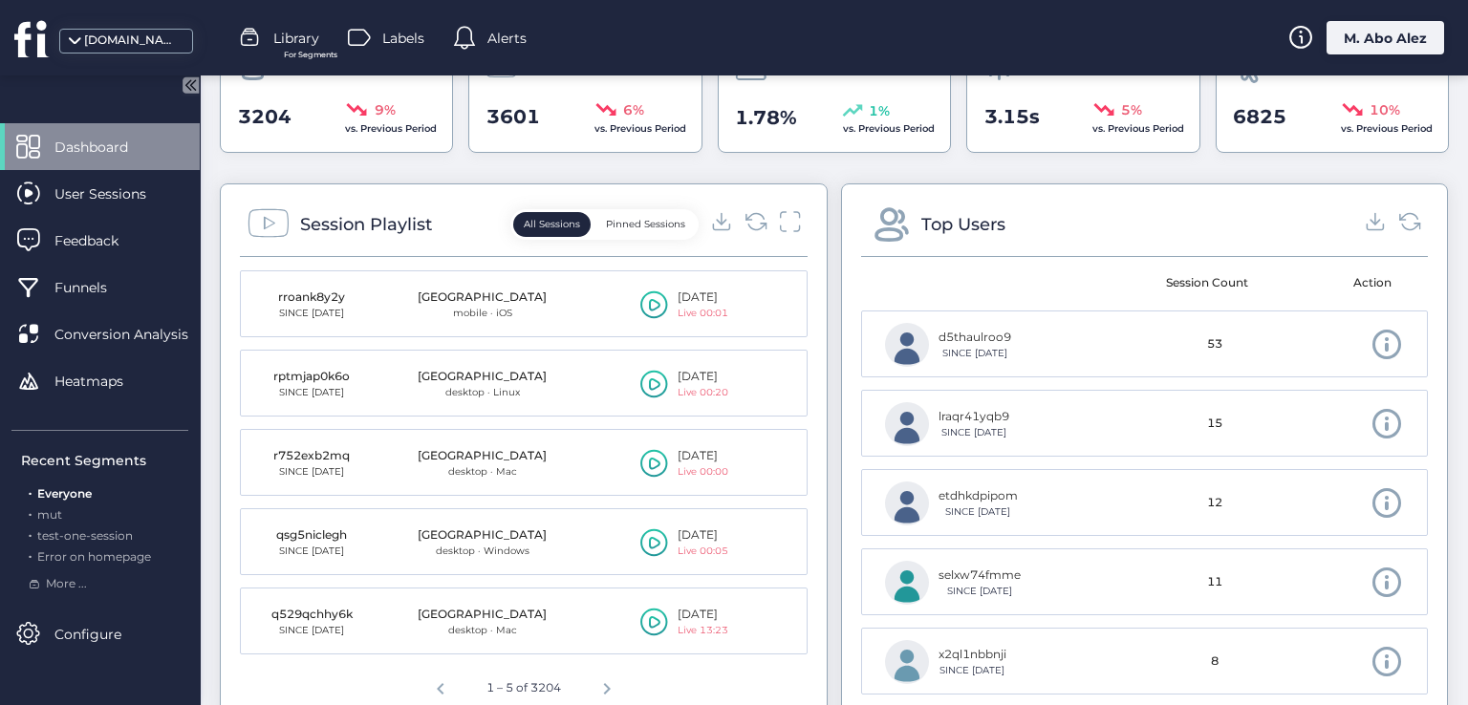
scroll to position [478, 0]
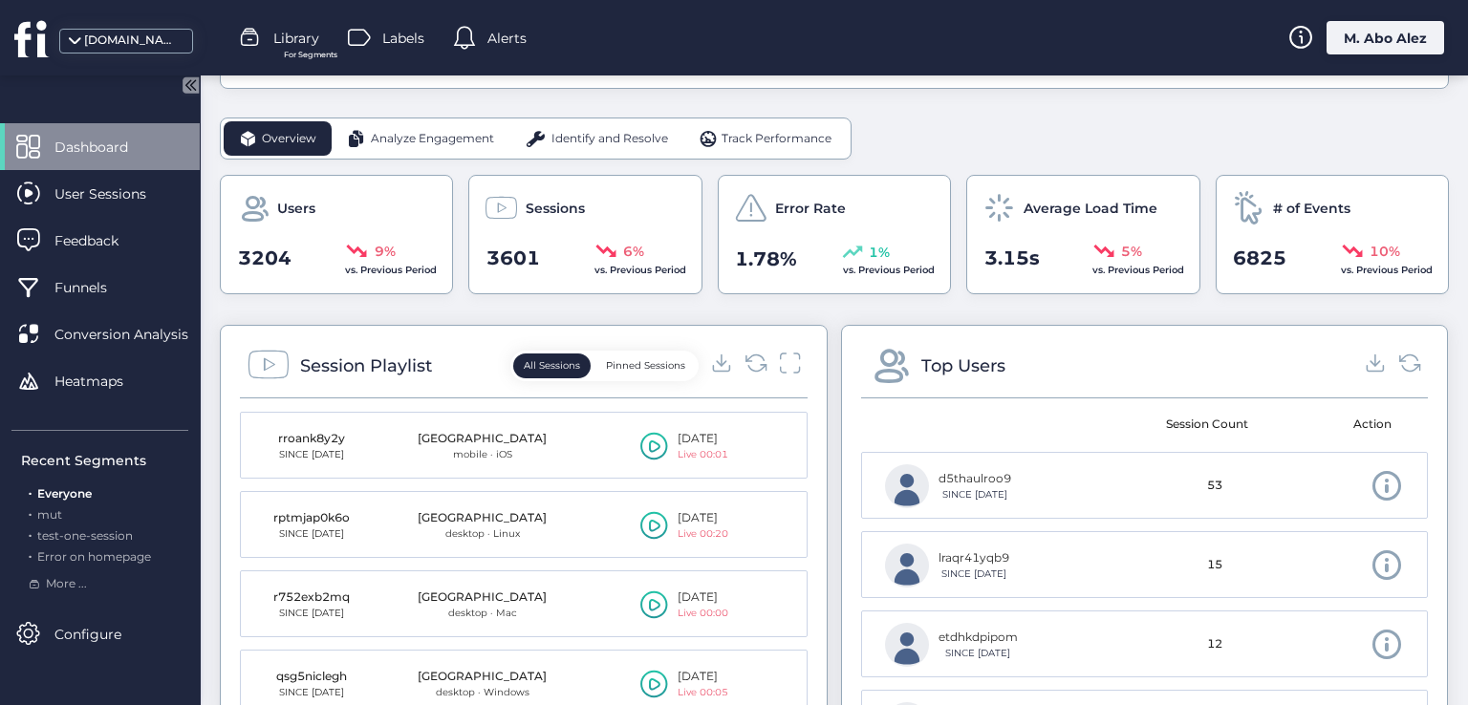
click at [613, 364] on button "Pinned Sessions" at bounding box center [645, 366] width 100 height 25
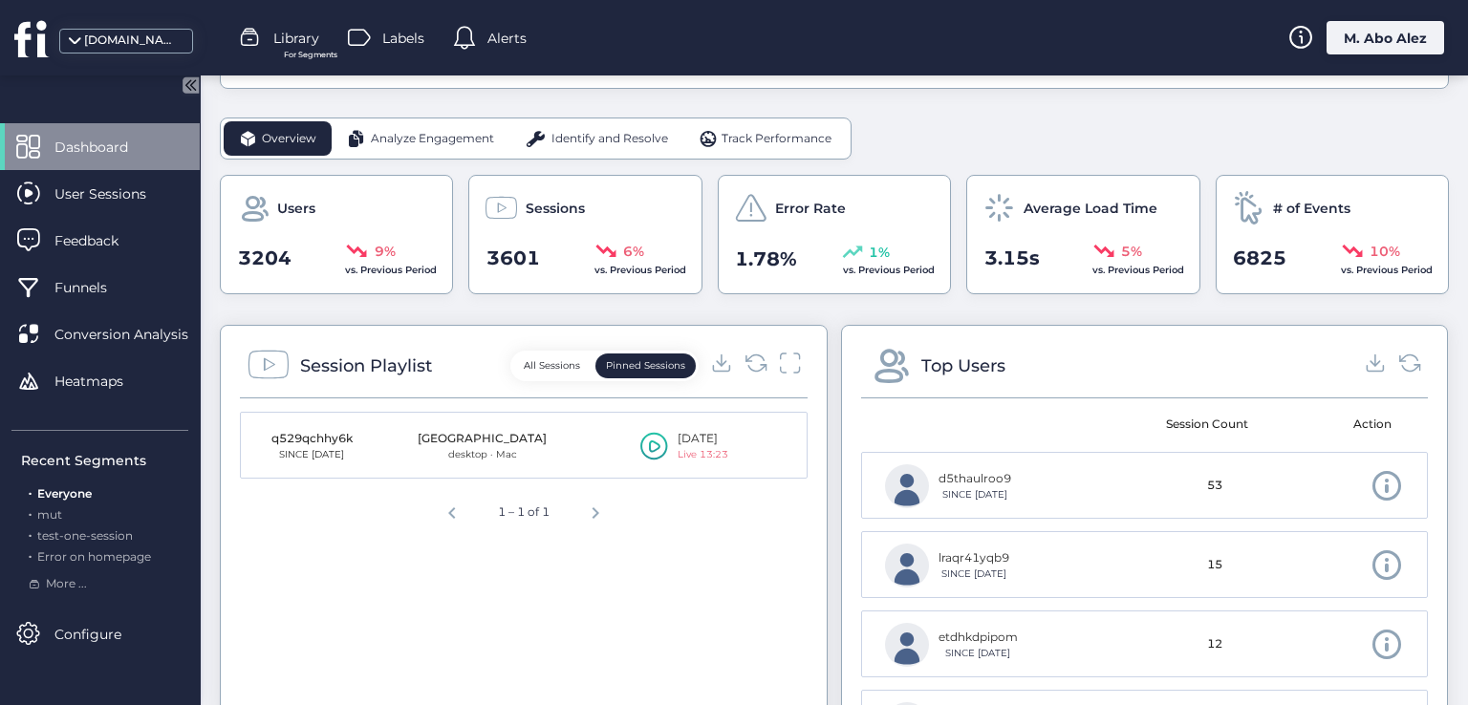
drag, startPoint x: 286, startPoint y: 437, endPoint x: 186, endPoint y: 456, distance: 101.2
click at [186, 456] on mat-drawer-container "Dashboard User Sessions Feedback Funnels Conversion Analysis Heatmaps Recent Se…" at bounding box center [734, 352] width 1468 height 705
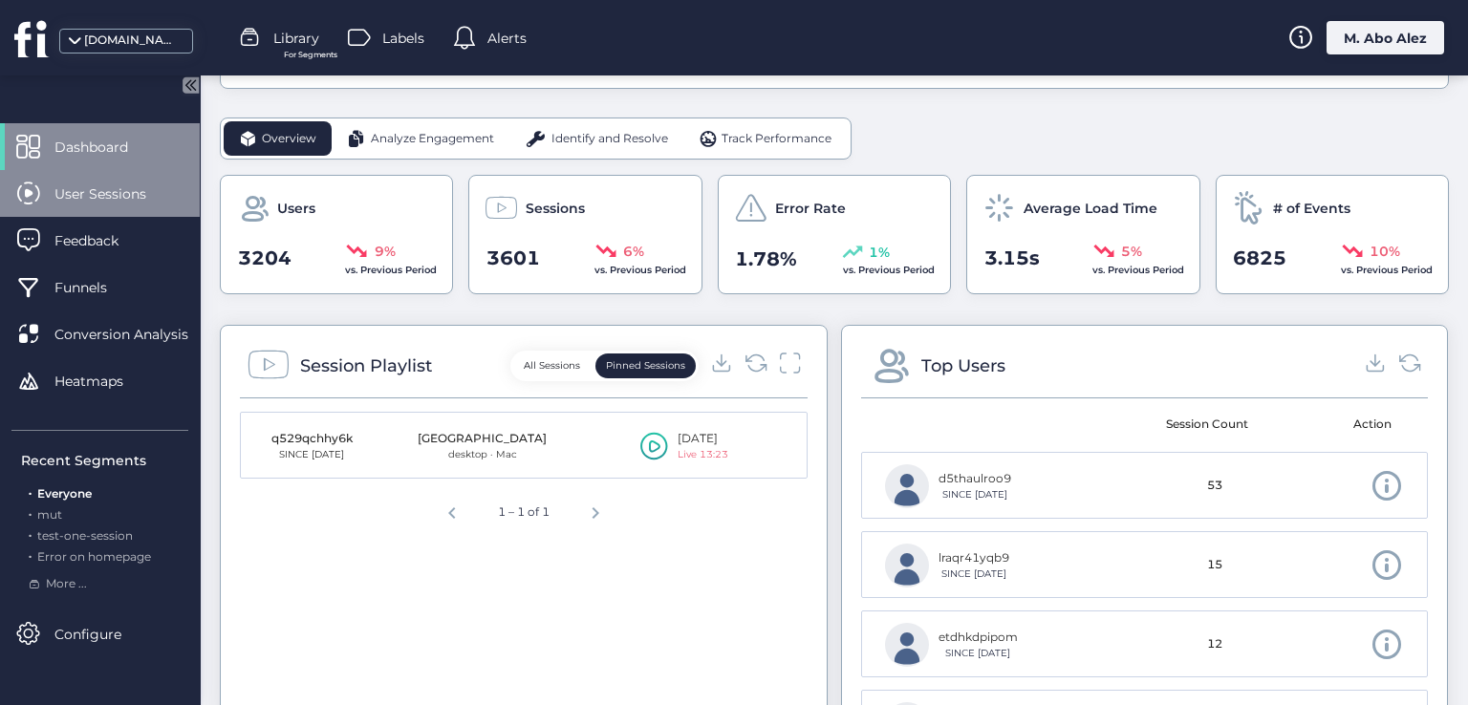
click at [129, 192] on span "User Sessions" at bounding box center [114, 193] width 120 height 21
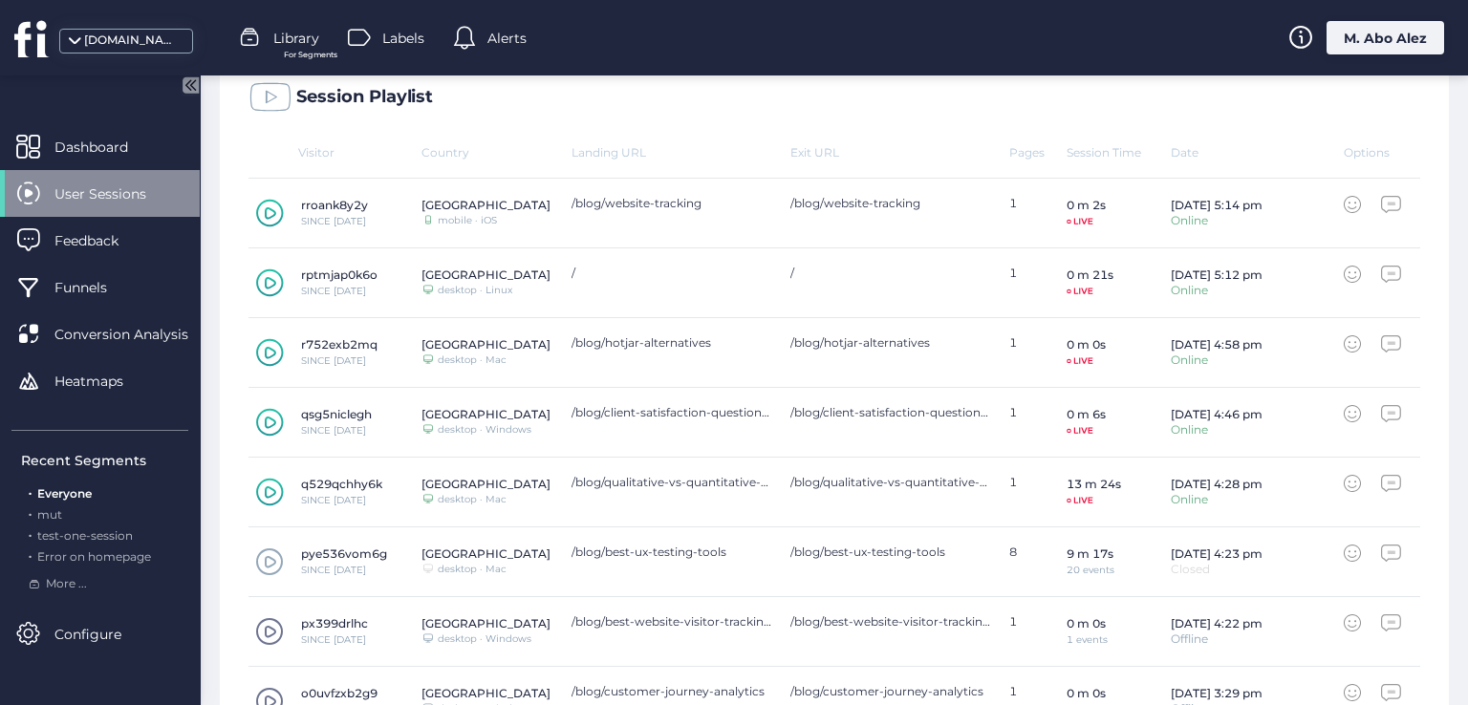
scroll to position [669, 0]
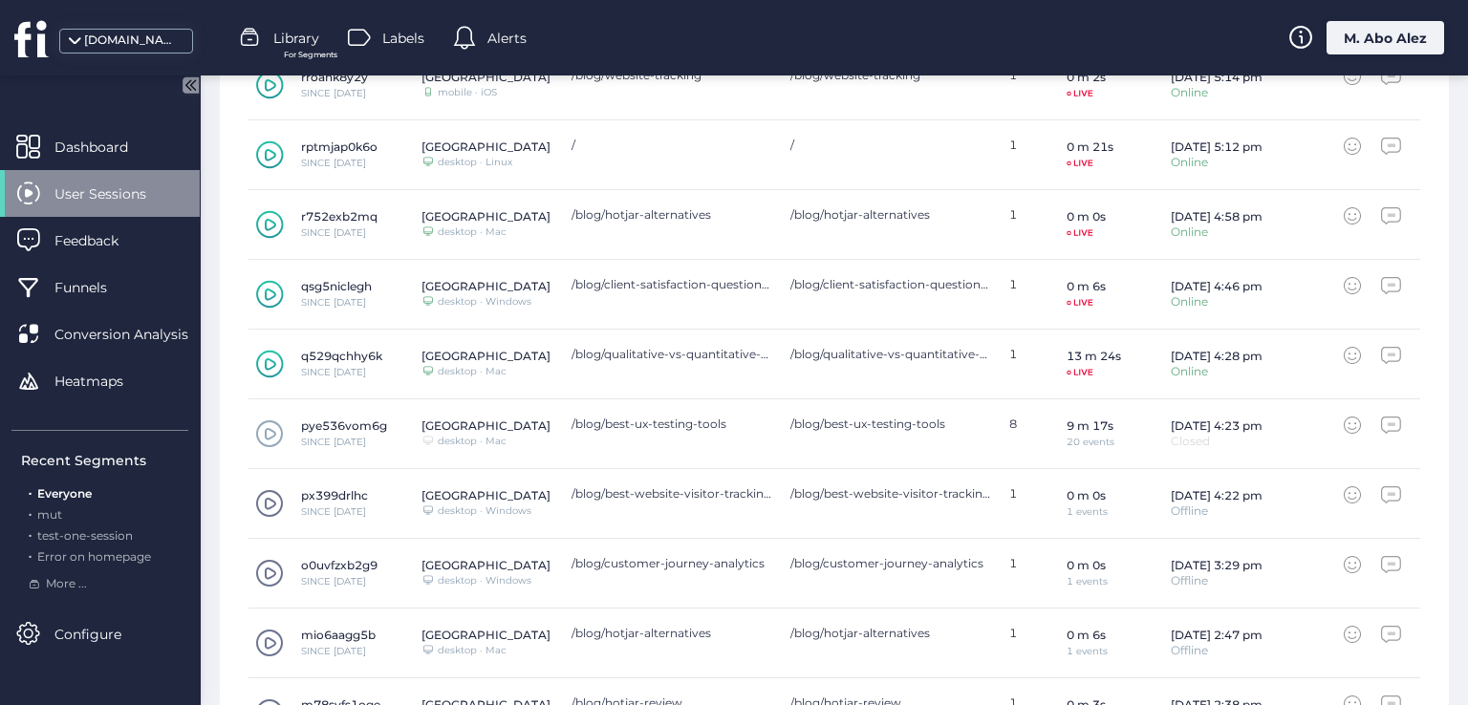
click at [271, 355] on icon at bounding box center [270, 364] width 28 height 29
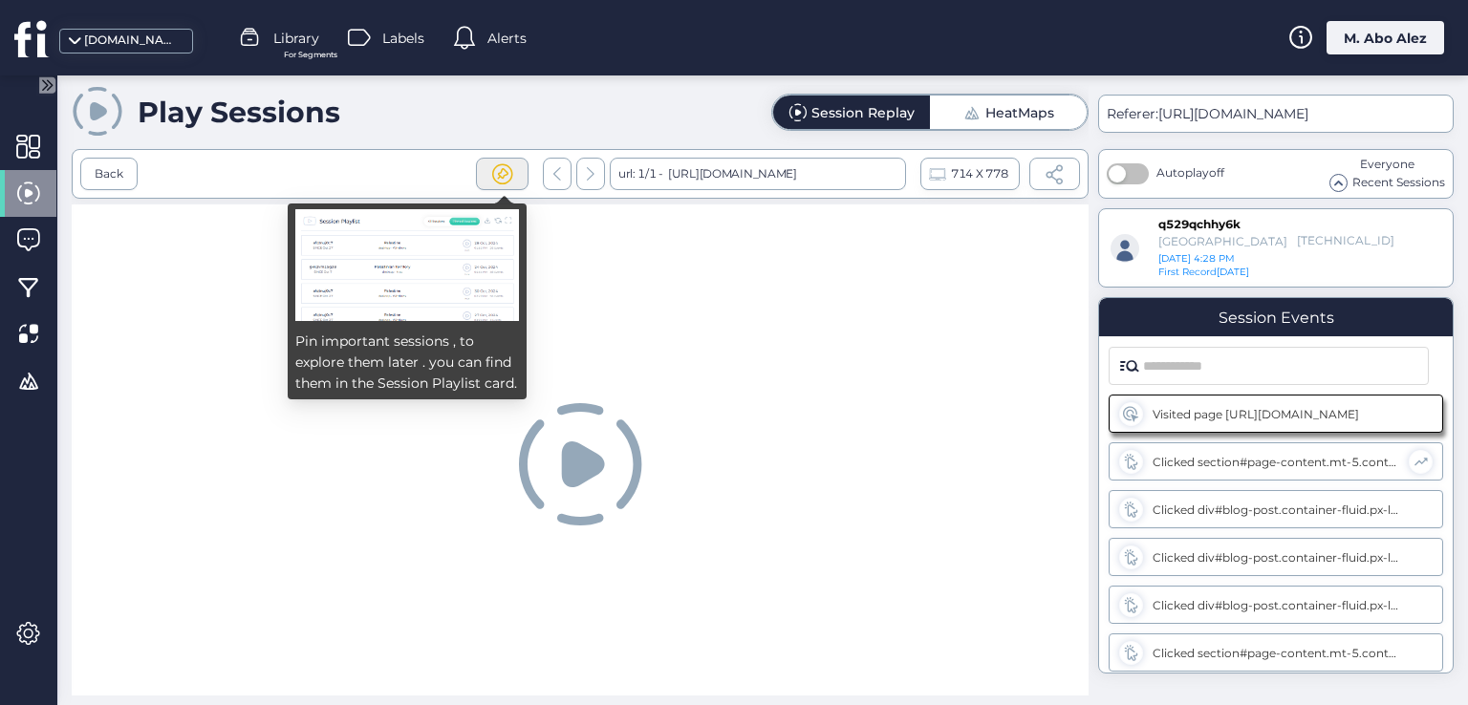
click at [495, 173] on span at bounding box center [502, 174] width 24 height 24
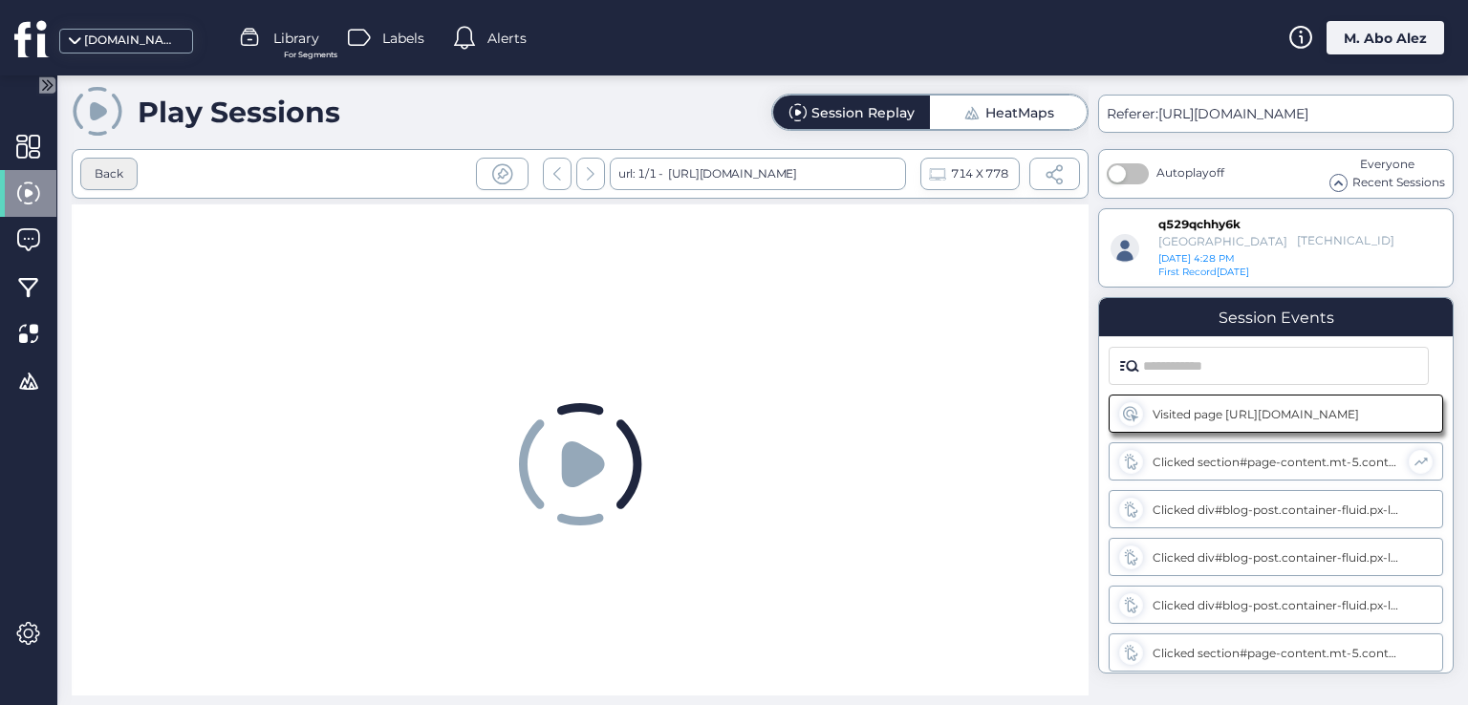
click at [119, 179] on div "Back" at bounding box center [109, 174] width 29 height 18
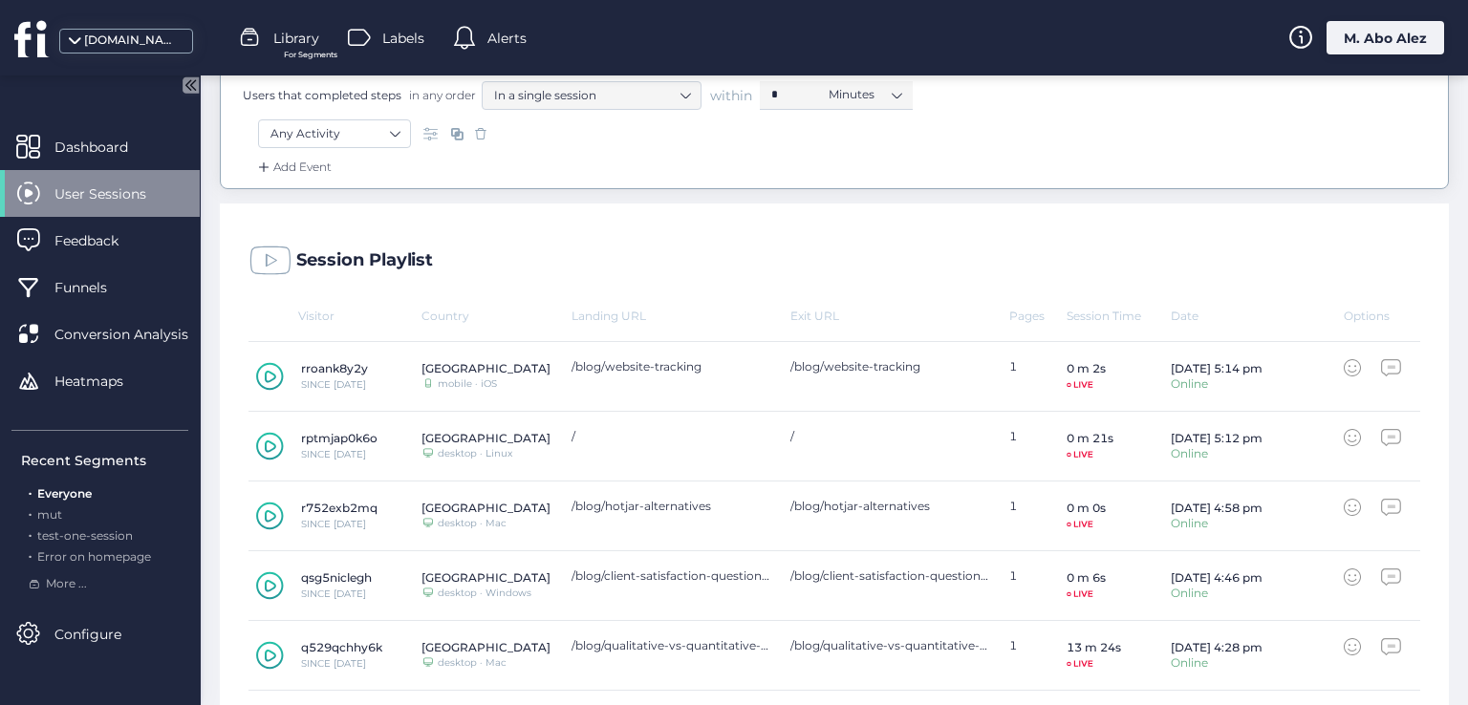
scroll to position [382, 0]
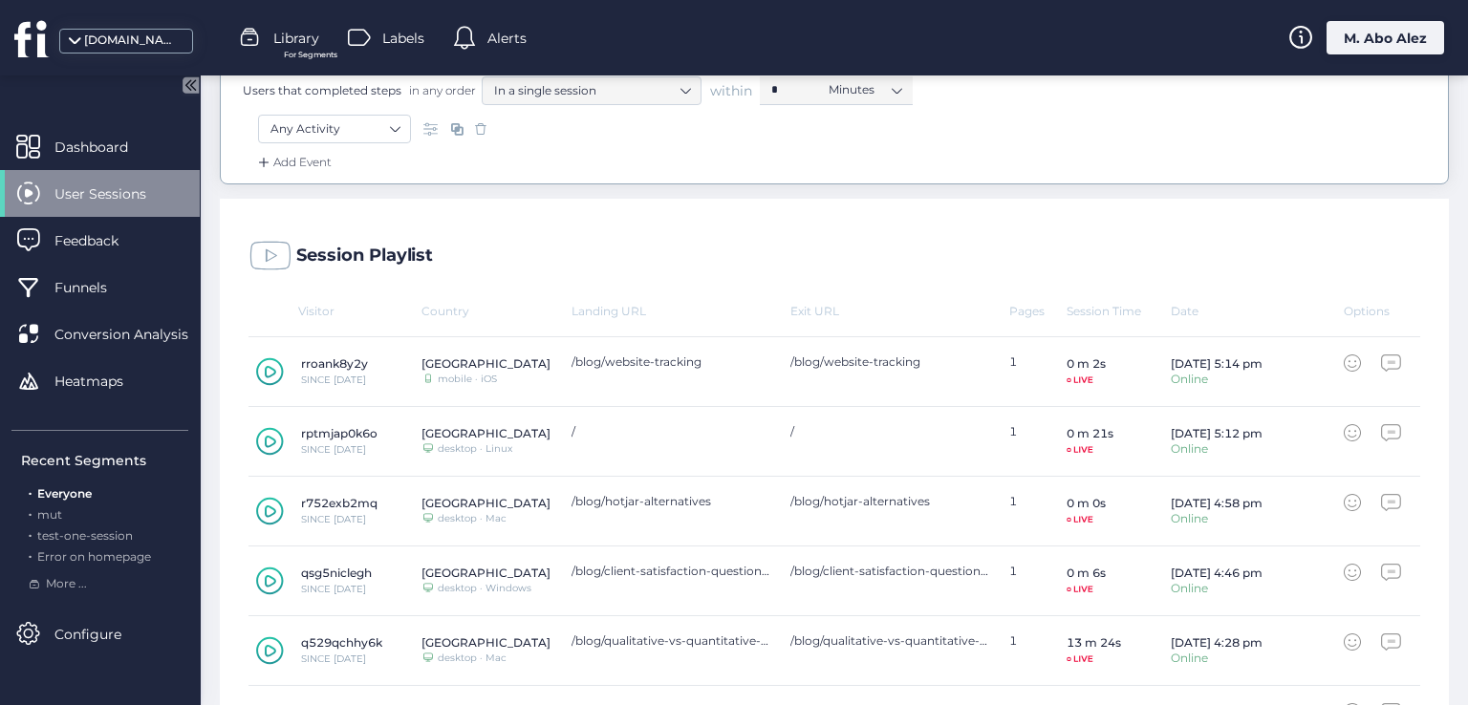
click at [275, 363] on icon at bounding box center [270, 371] width 28 height 29
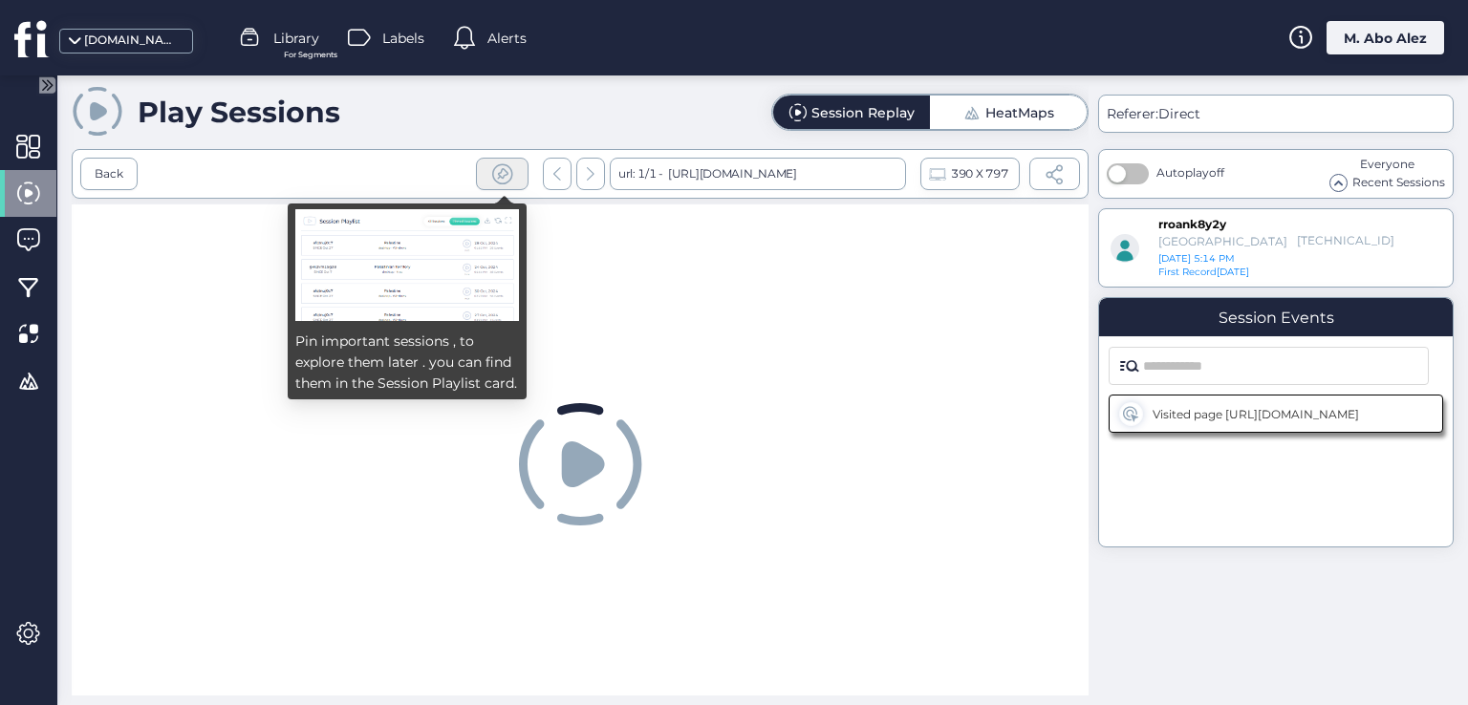
click at [483, 162] on div at bounding box center [502, 174] width 53 height 32
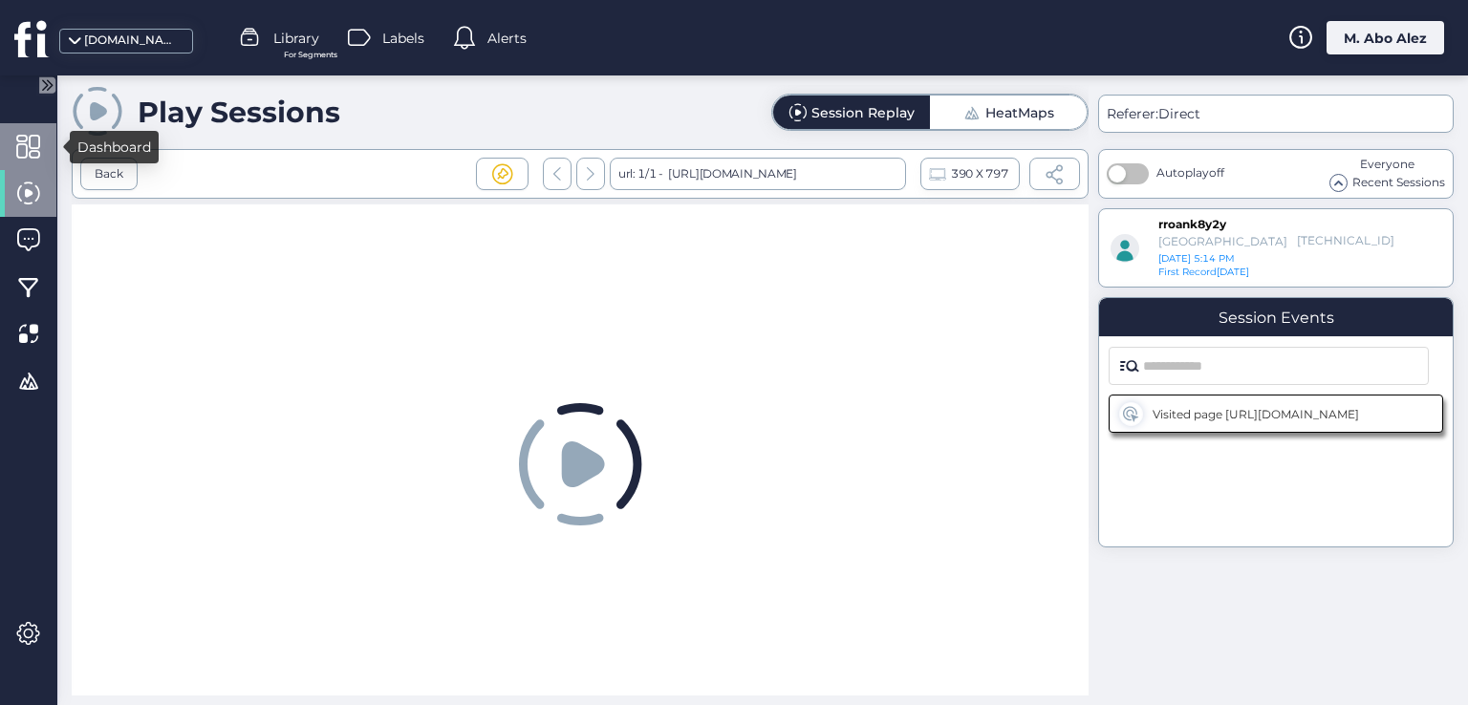
click at [31, 156] on span at bounding box center [28, 147] width 24 height 24
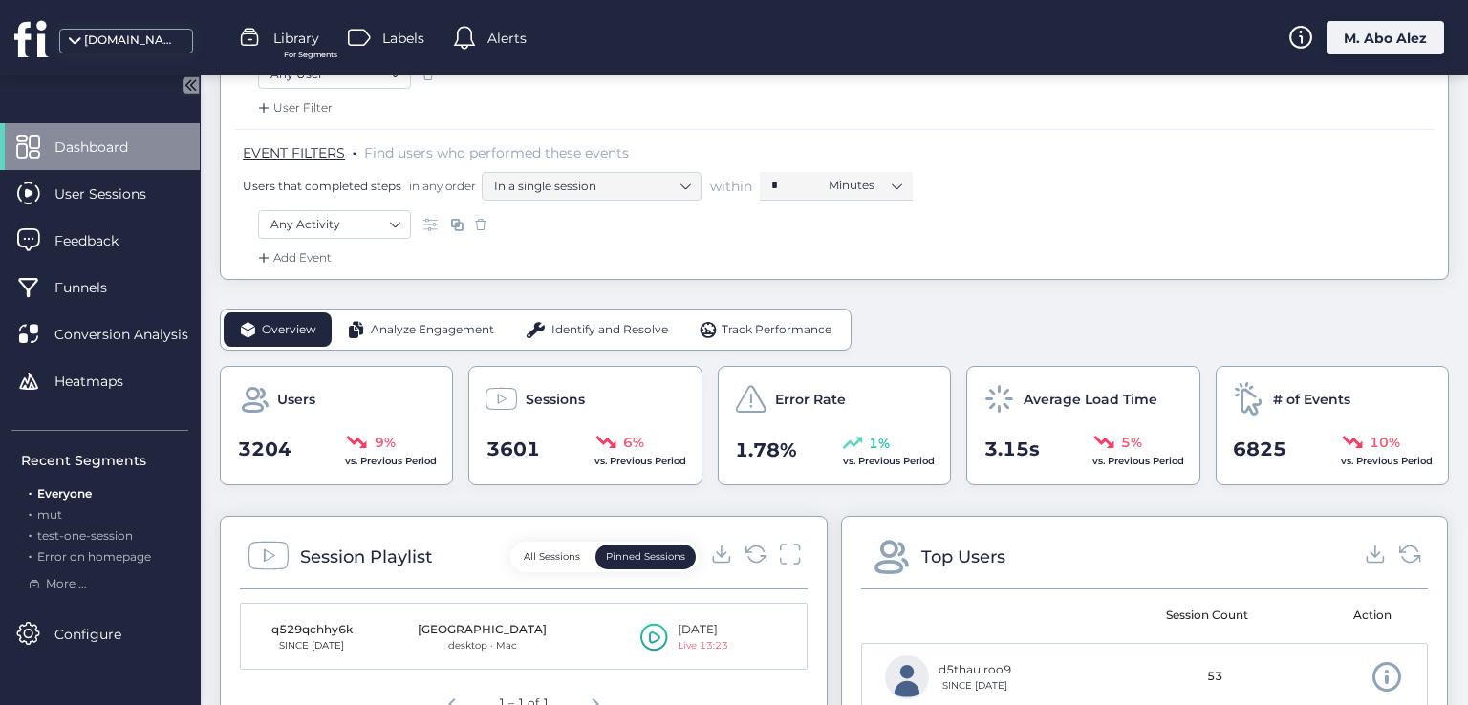
scroll to position [573, 0]
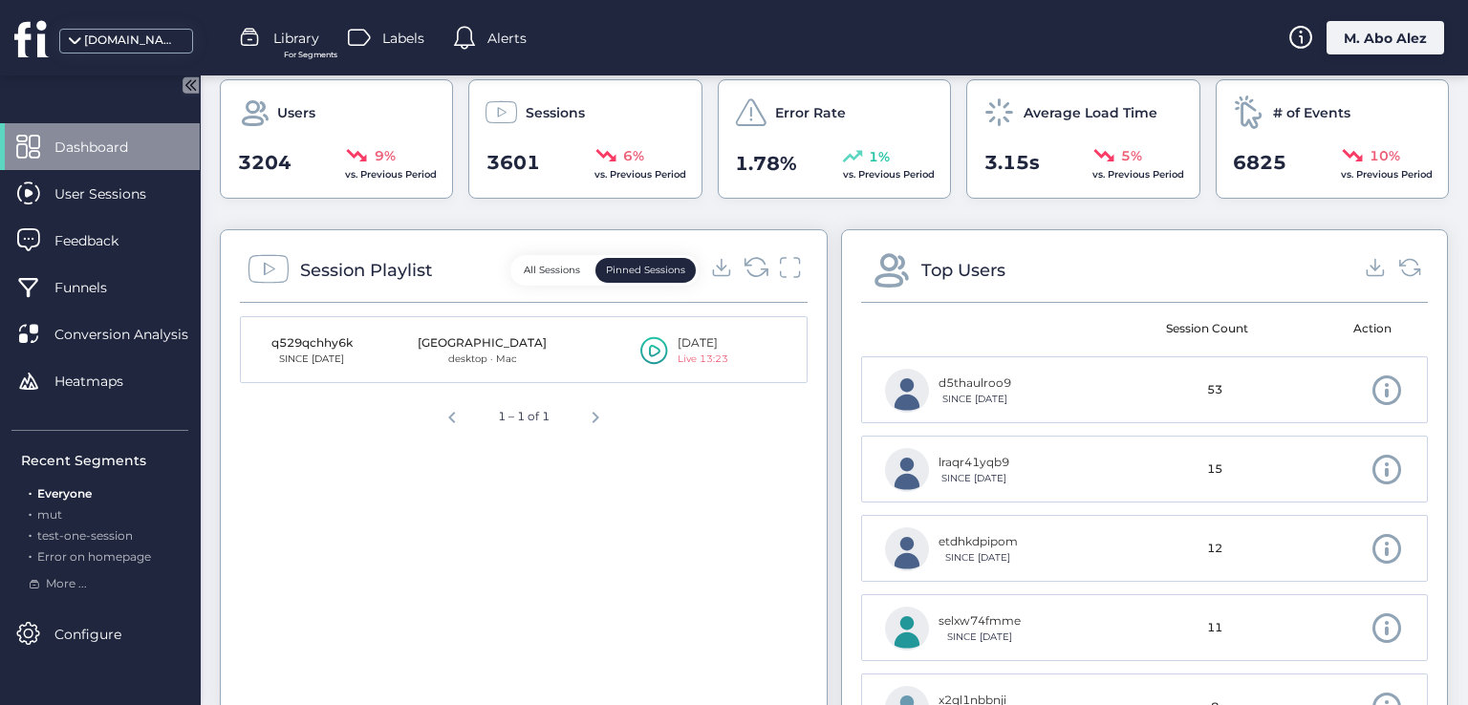
click at [752, 271] on icon at bounding box center [756, 267] width 26 height 26
drag, startPoint x: 368, startPoint y: 340, endPoint x: 278, endPoint y: 340, distance: 89.8
click at [278, 340] on mat-cell "rroank8y2y SINCE Aug 24" at bounding box center [311, 350] width 141 height 67
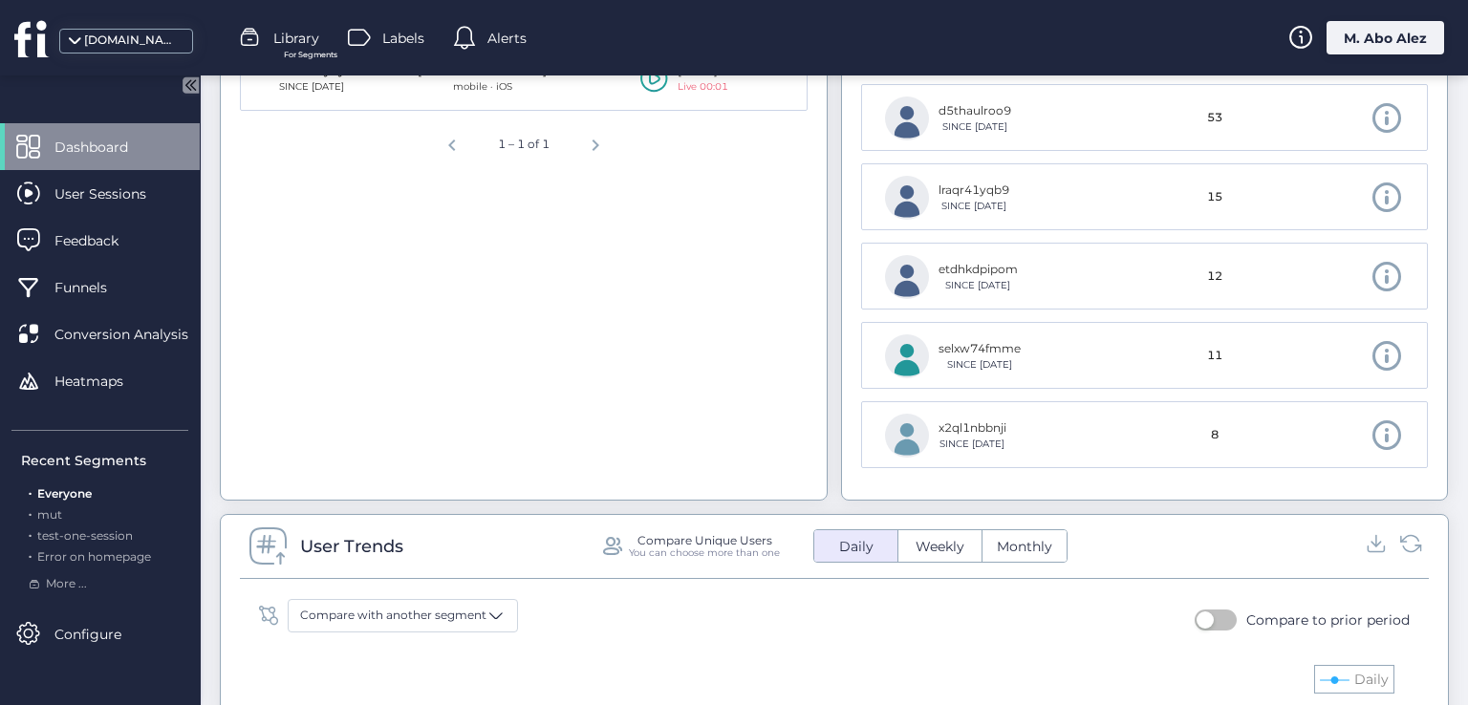
scroll to position [669, 0]
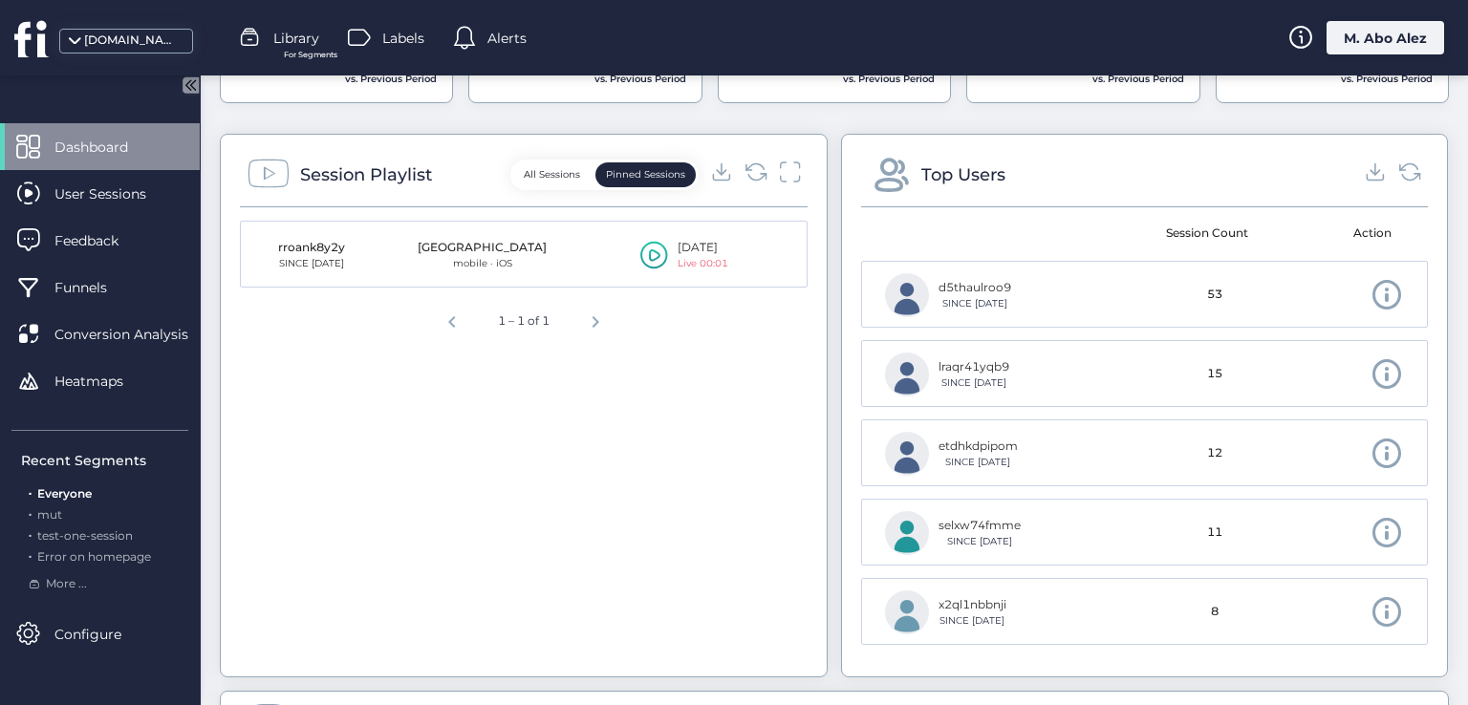
click at [1370, 441] on span at bounding box center [1386, 453] width 33 height 33
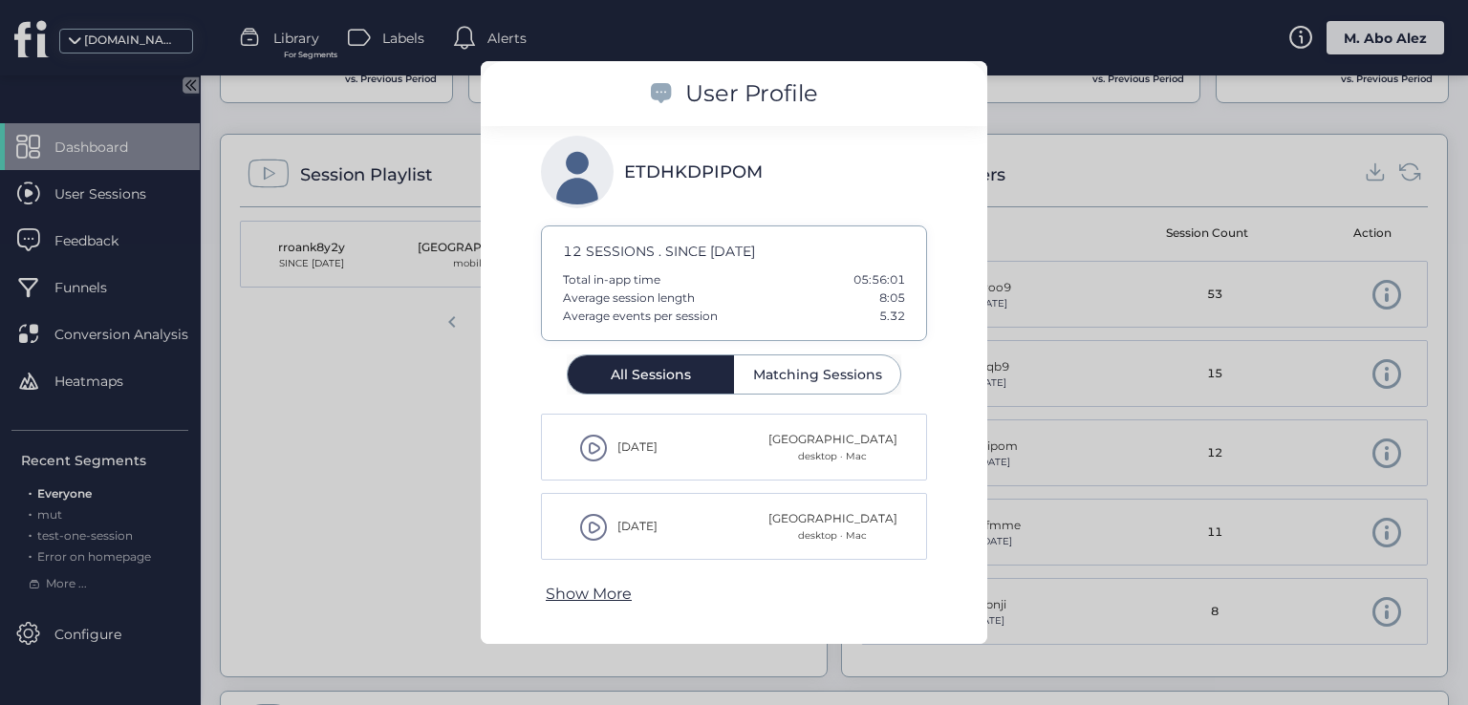
click at [588, 597] on p "Show More" at bounding box center [589, 594] width 86 height 24
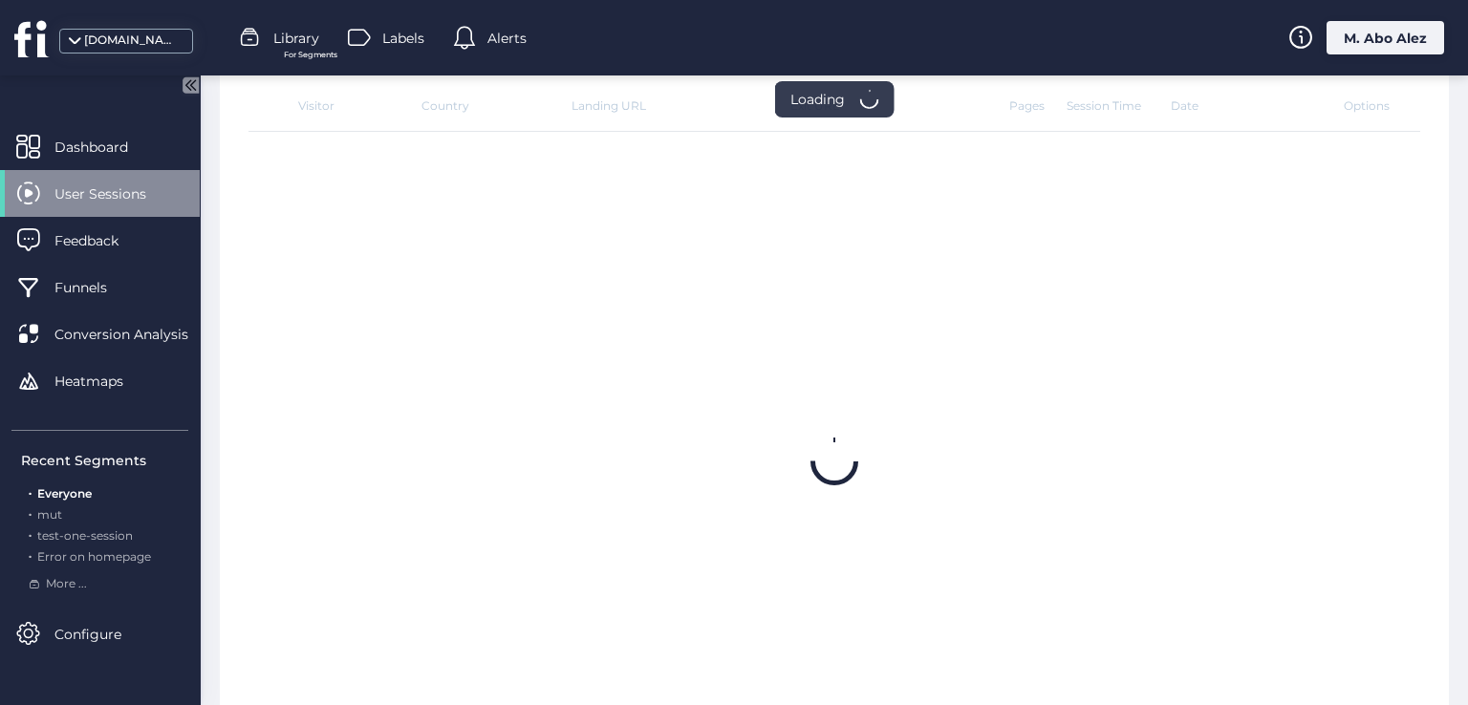
scroll to position [749, 0]
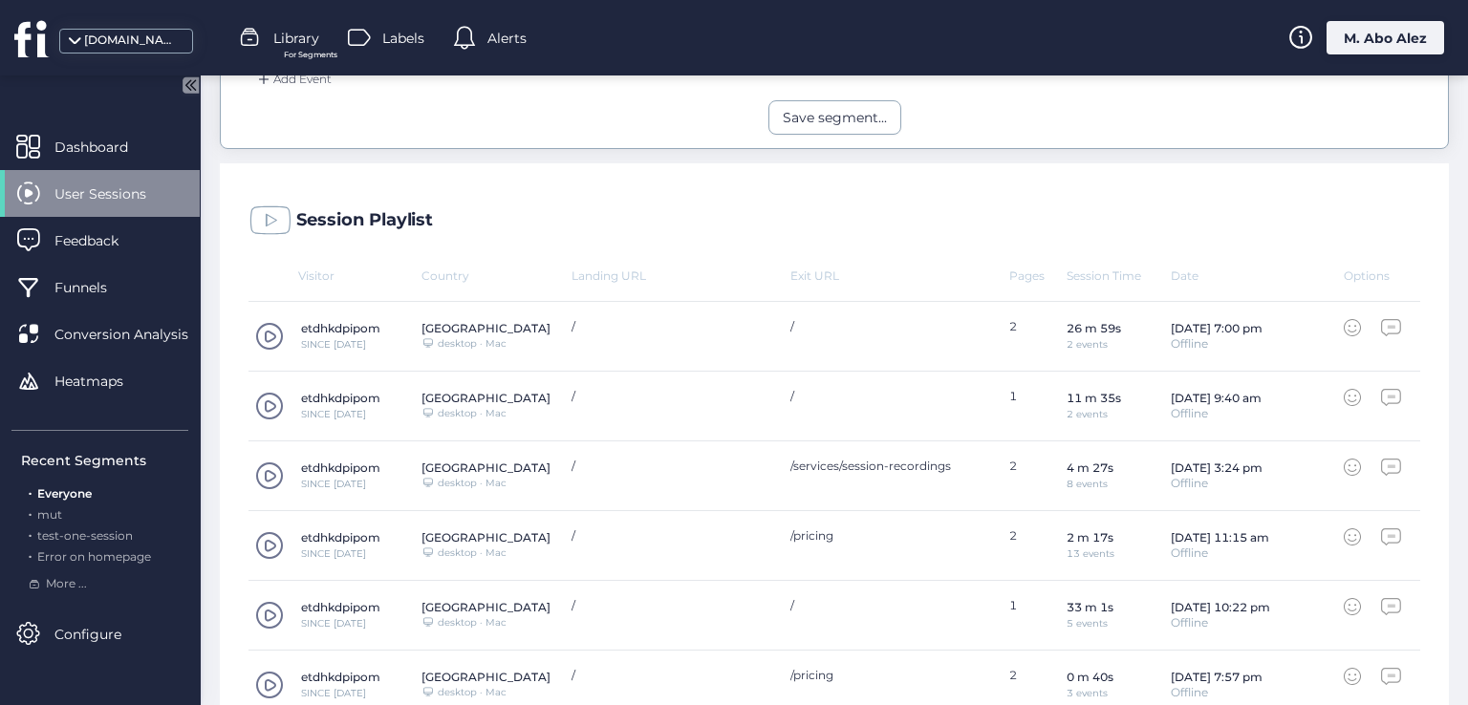
scroll to position [669, 0]
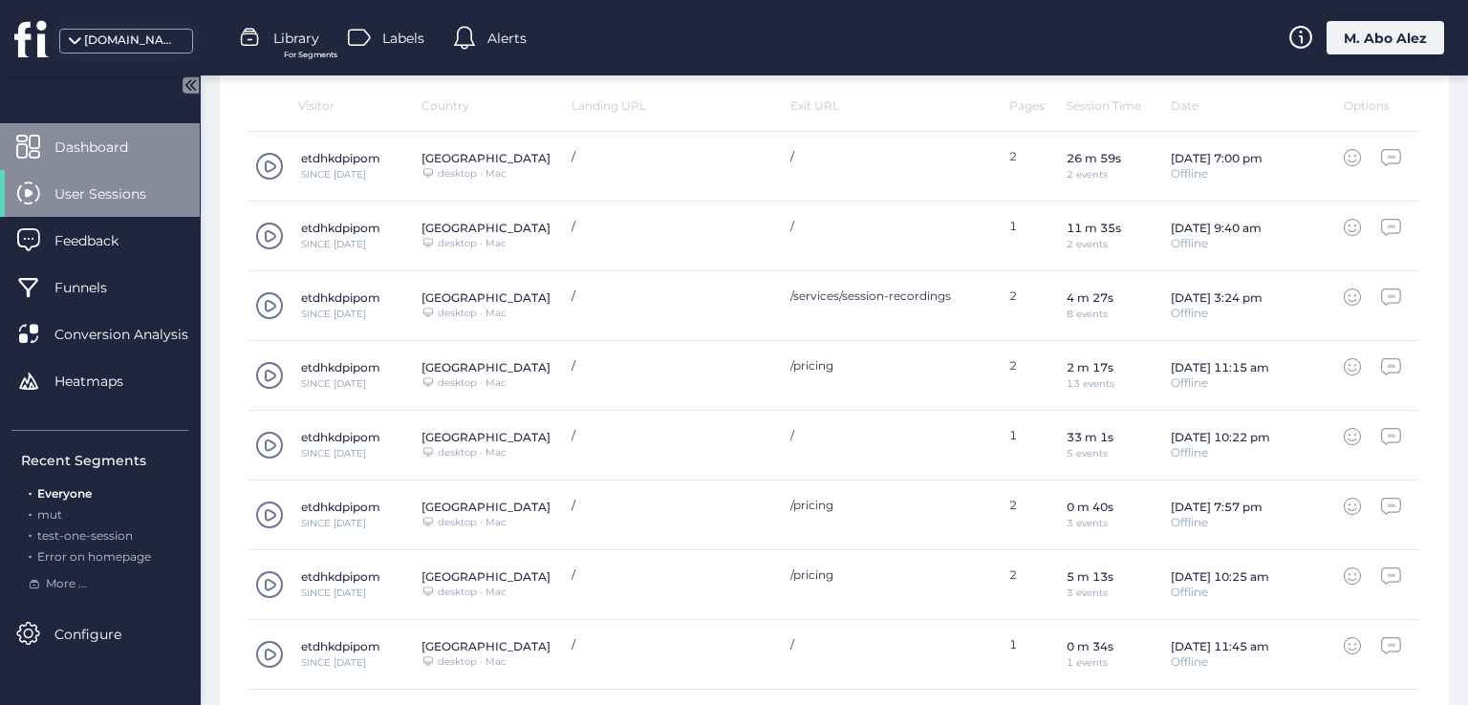
click at [112, 155] on span "Dashboard" at bounding box center [105, 147] width 102 height 21
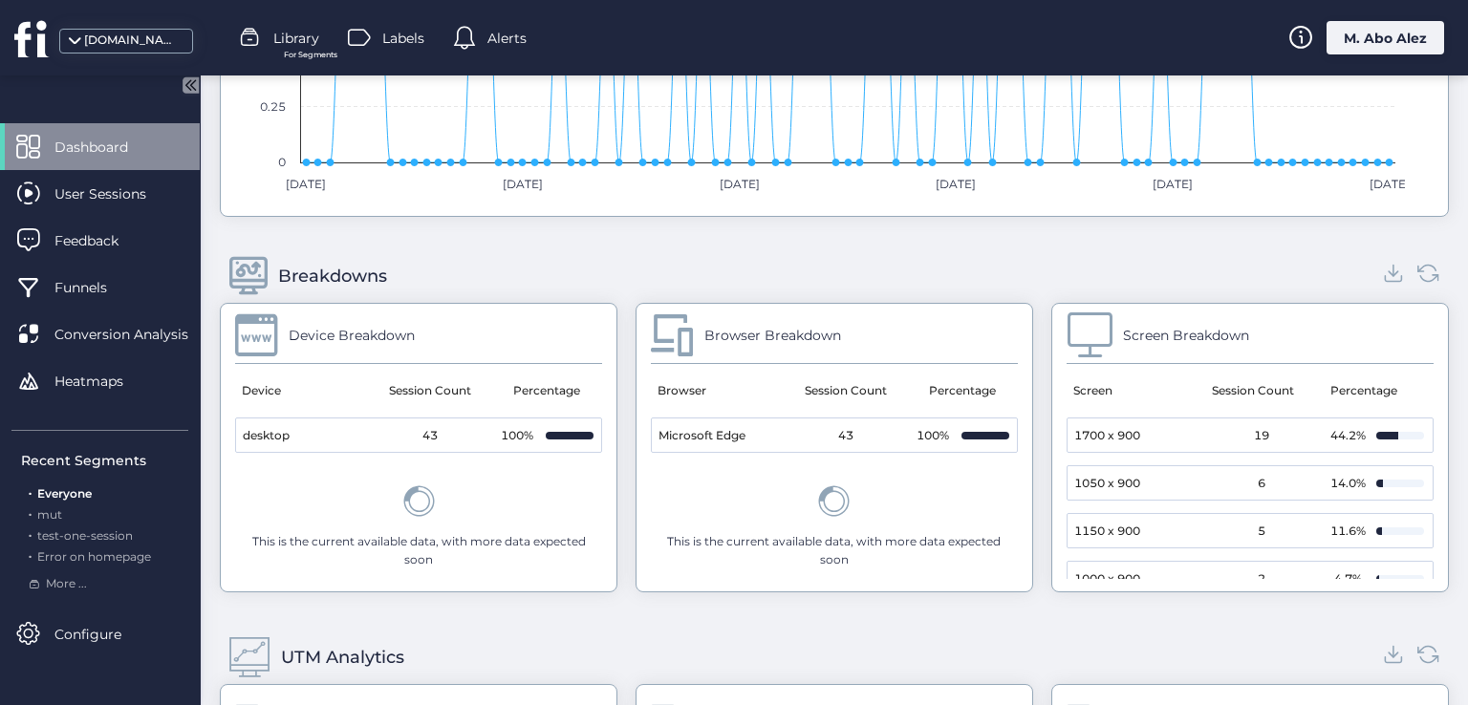
scroll to position [1200, 0]
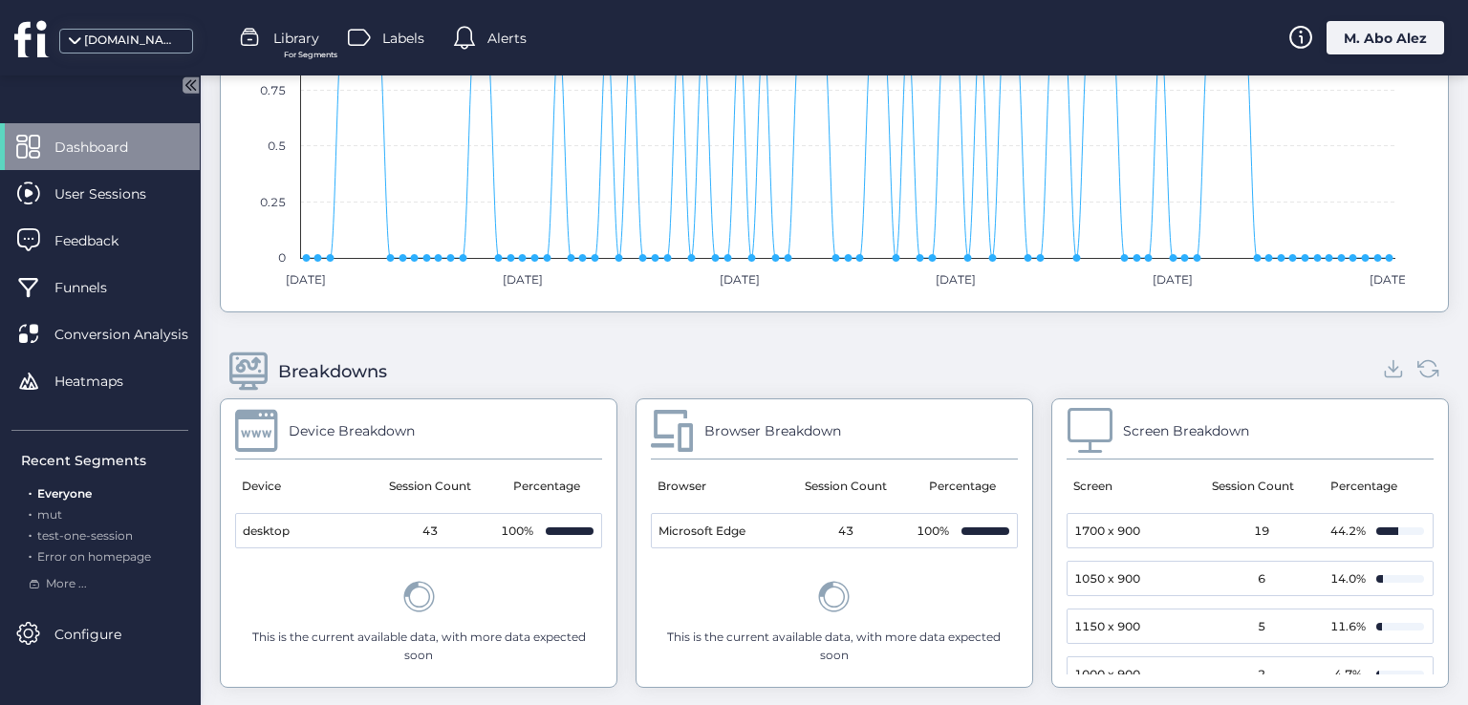
click at [1398, 528] on div at bounding box center [1411, 532] width 27 height 8
drag, startPoint x: 1365, startPoint y: 523, endPoint x: 1265, endPoint y: 525, distance: 99.4
click at [1376, 528] on div at bounding box center [1386, 532] width 21 height 8
drag, startPoint x: 1262, startPoint y: 526, endPoint x: 1249, endPoint y: 528, distance: 12.8
click at [1253, 528] on mat-cell "19" at bounding box center [1262, 530] width 132 height 33
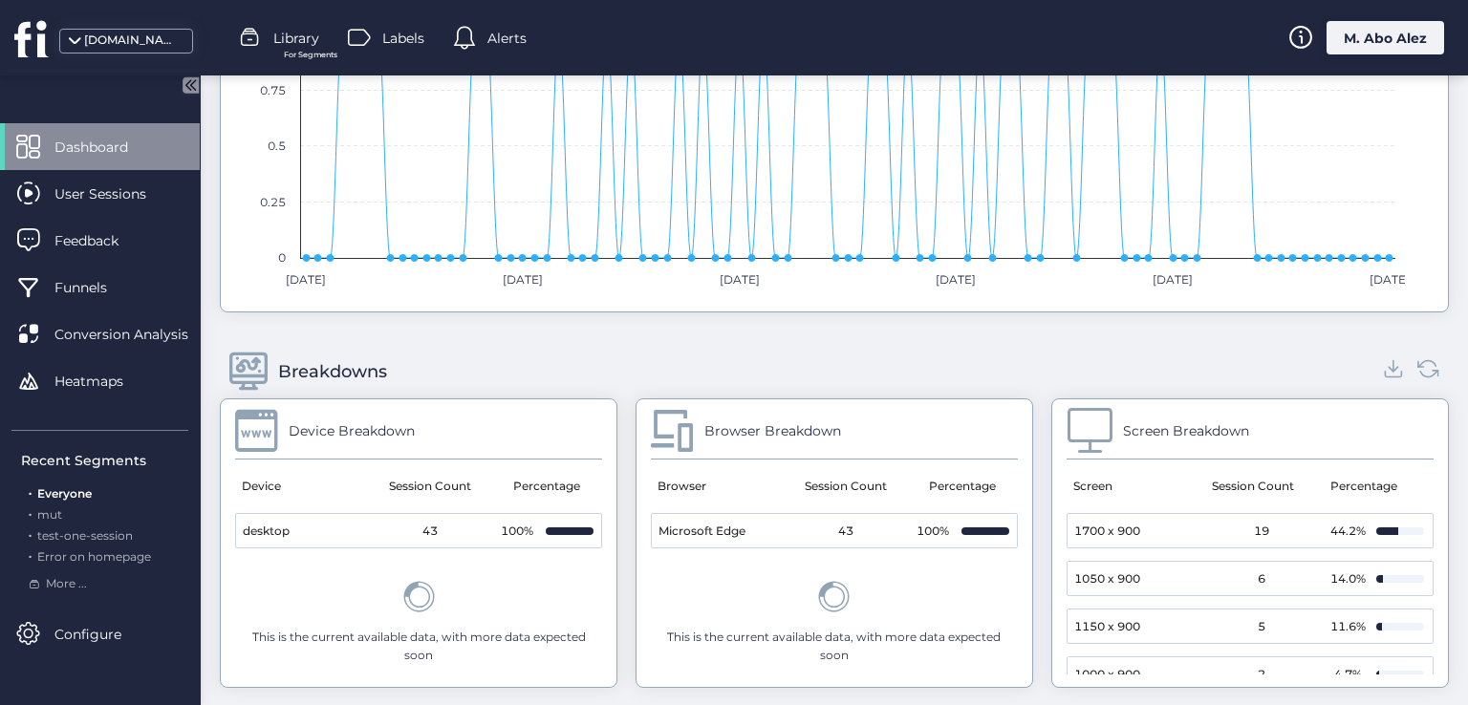
click at [1248, 519] on mat-cell "19" at bounding box center [1262, 530] width 132 height 33
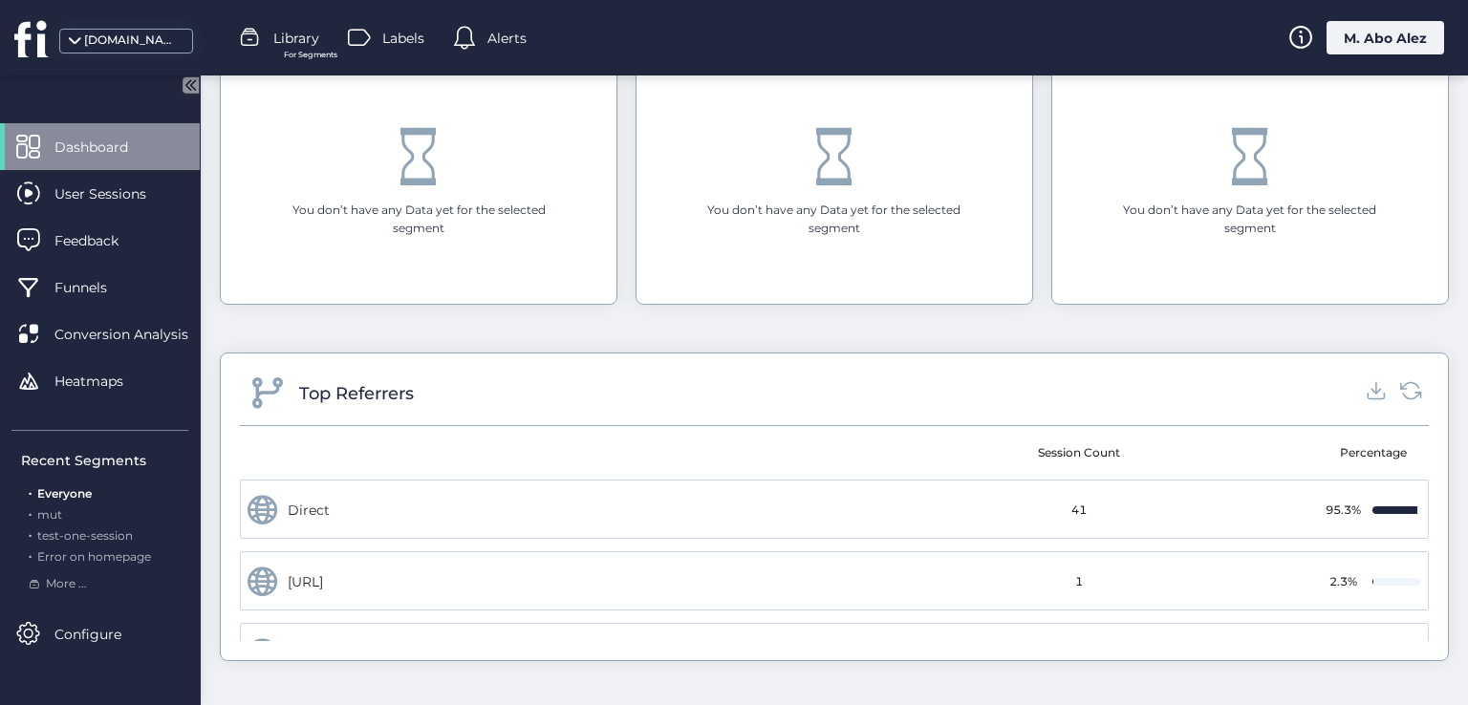
scroll to position [54, 0]
click at [199, 89] on icon at bounding box center [188, 85] width 24 height 24
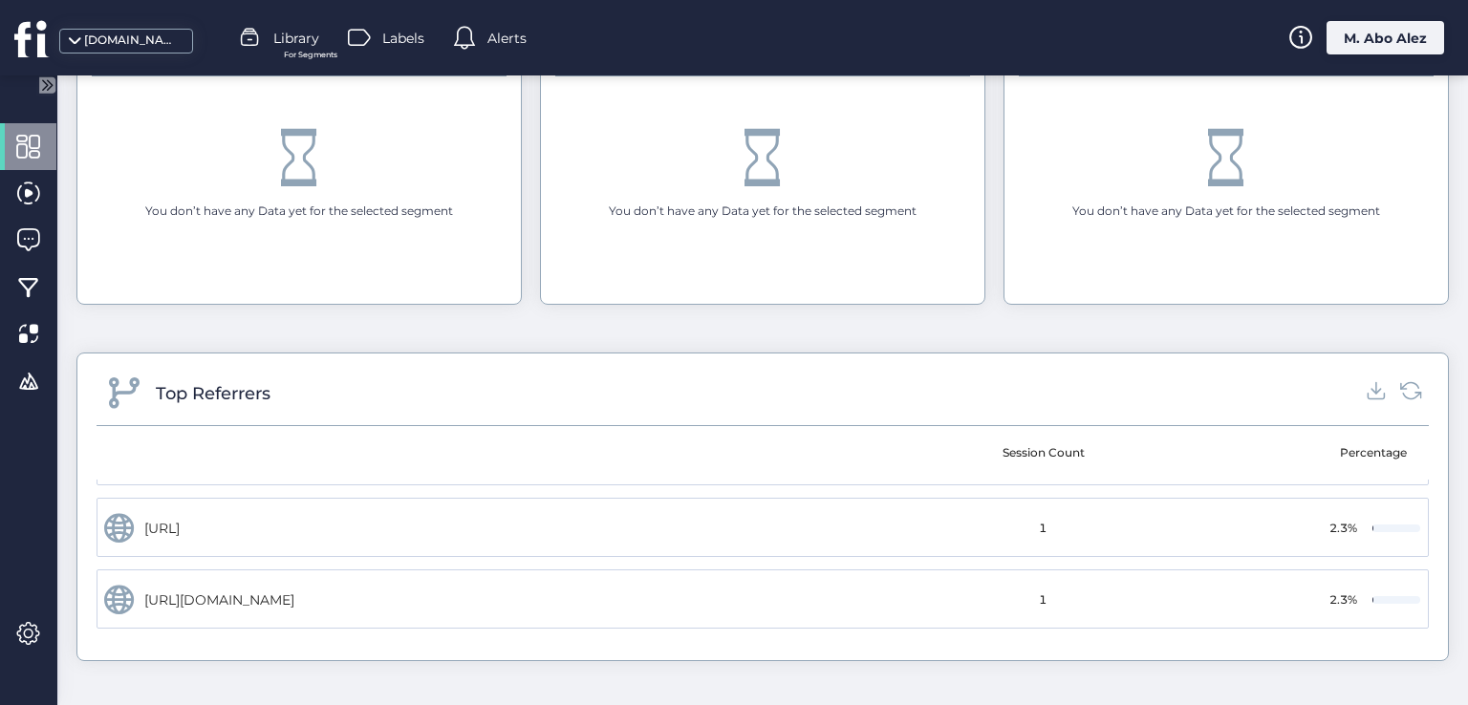
click at [377, 25] on div "Labels" at bounding box center [386, 38] width 76 height 29
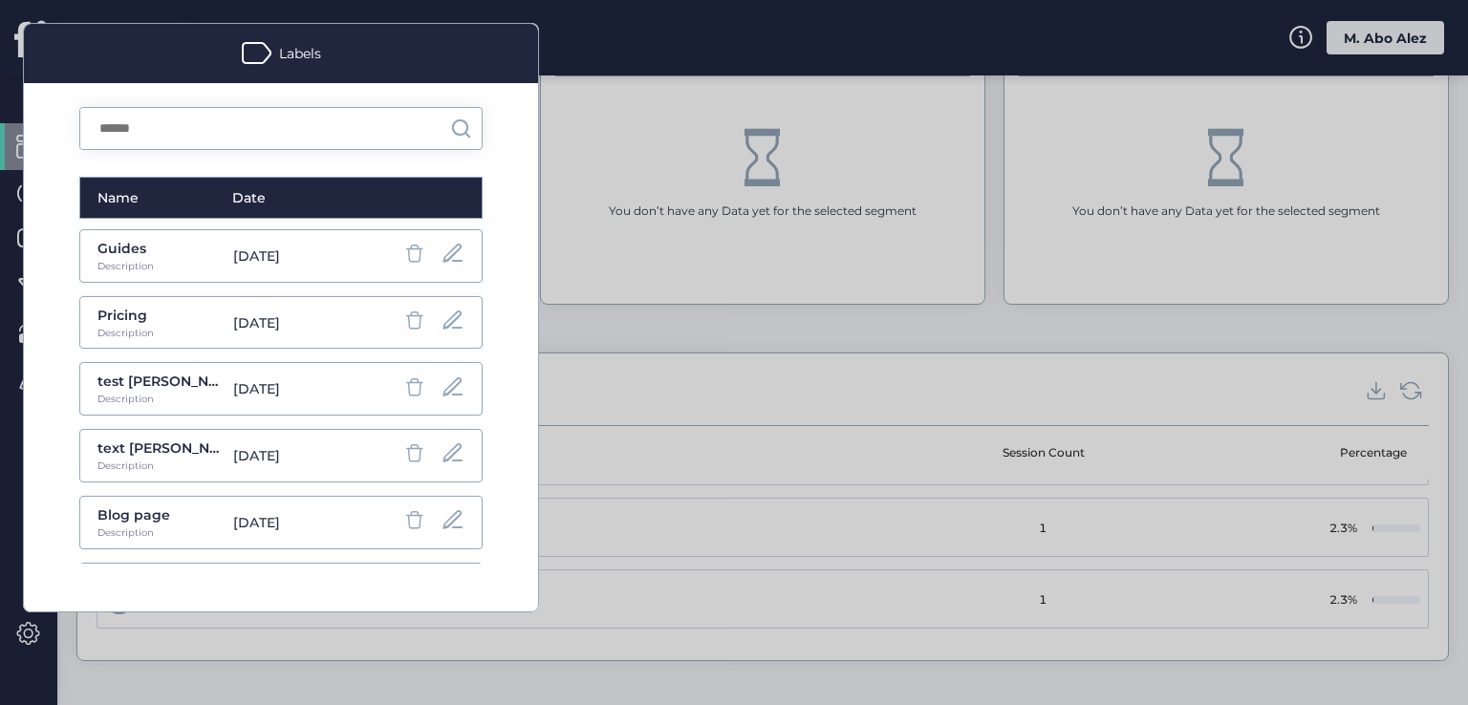
click at [341, 60] on div "Labels" at bounding box center [281, 53] width 514 height 59
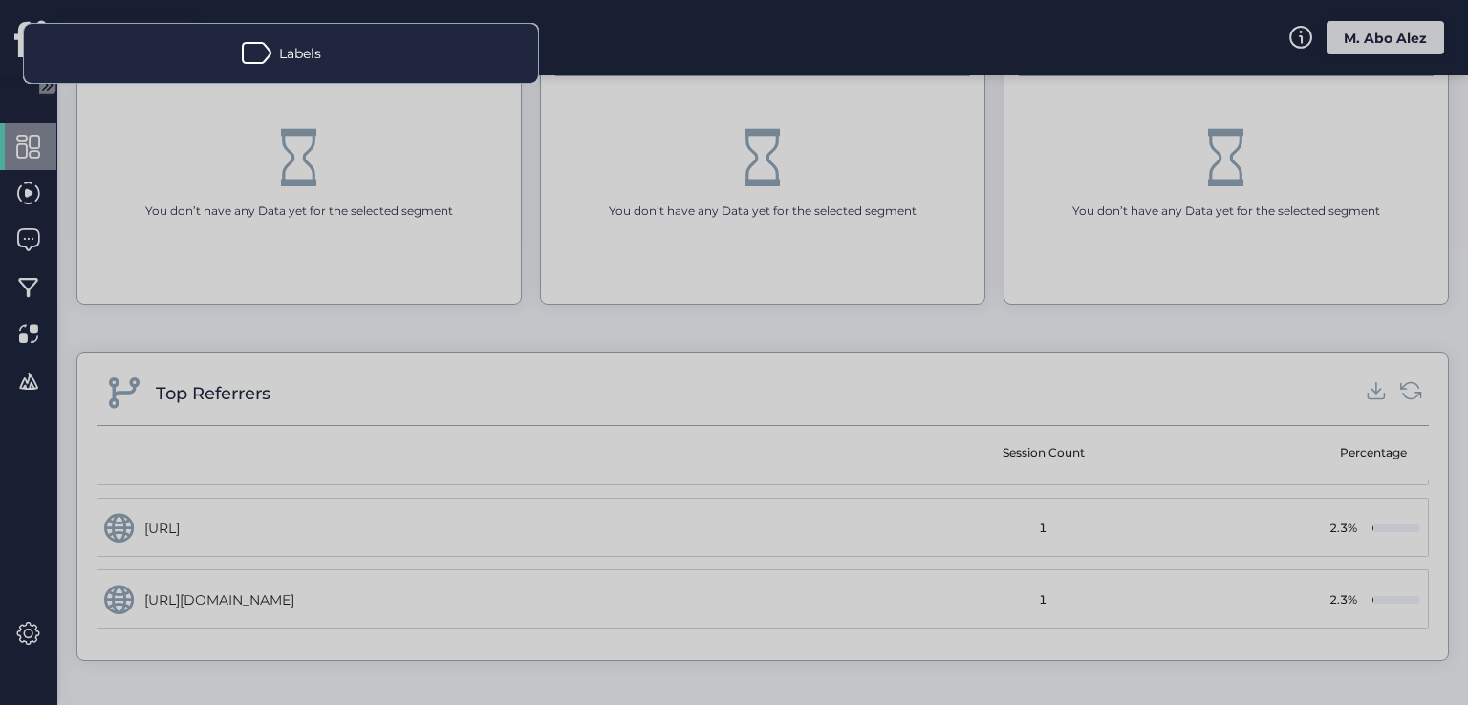
click at [341, 60] on div "Labels" at bounding box center [281, 53] width 514 height 59
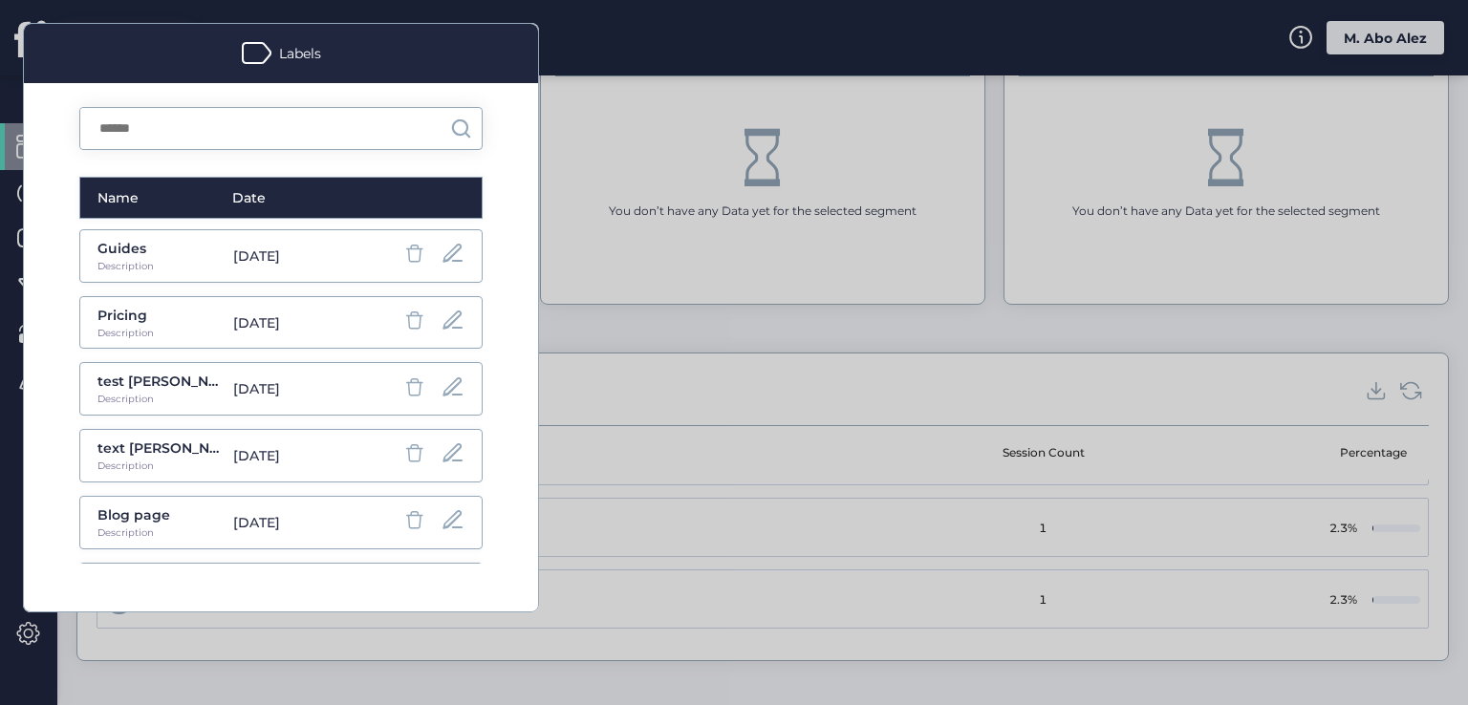
click at [592, 146] on div at bounding box center [734, 352] width 1468 height 705
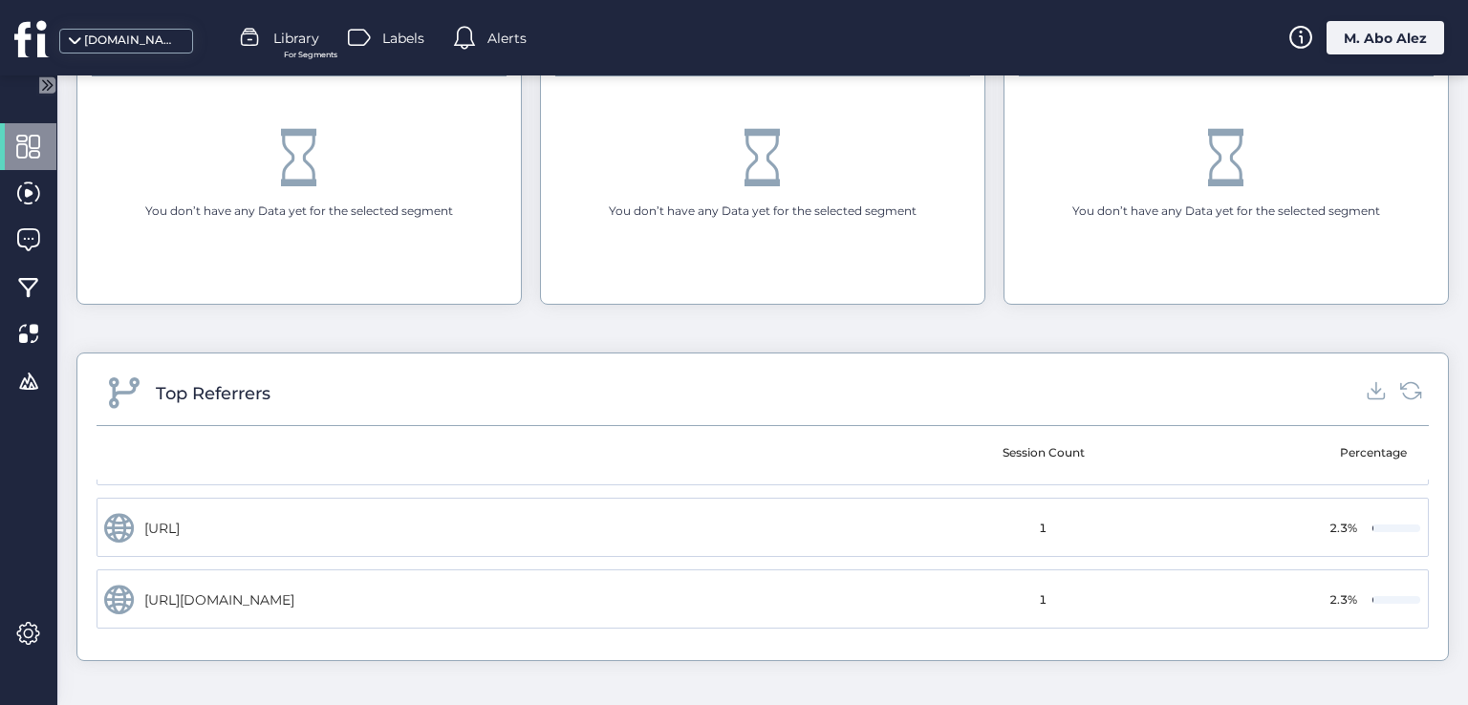
click at [483, 47] on div "Alerts" at bounding box center [490, 38] width 74 height 29
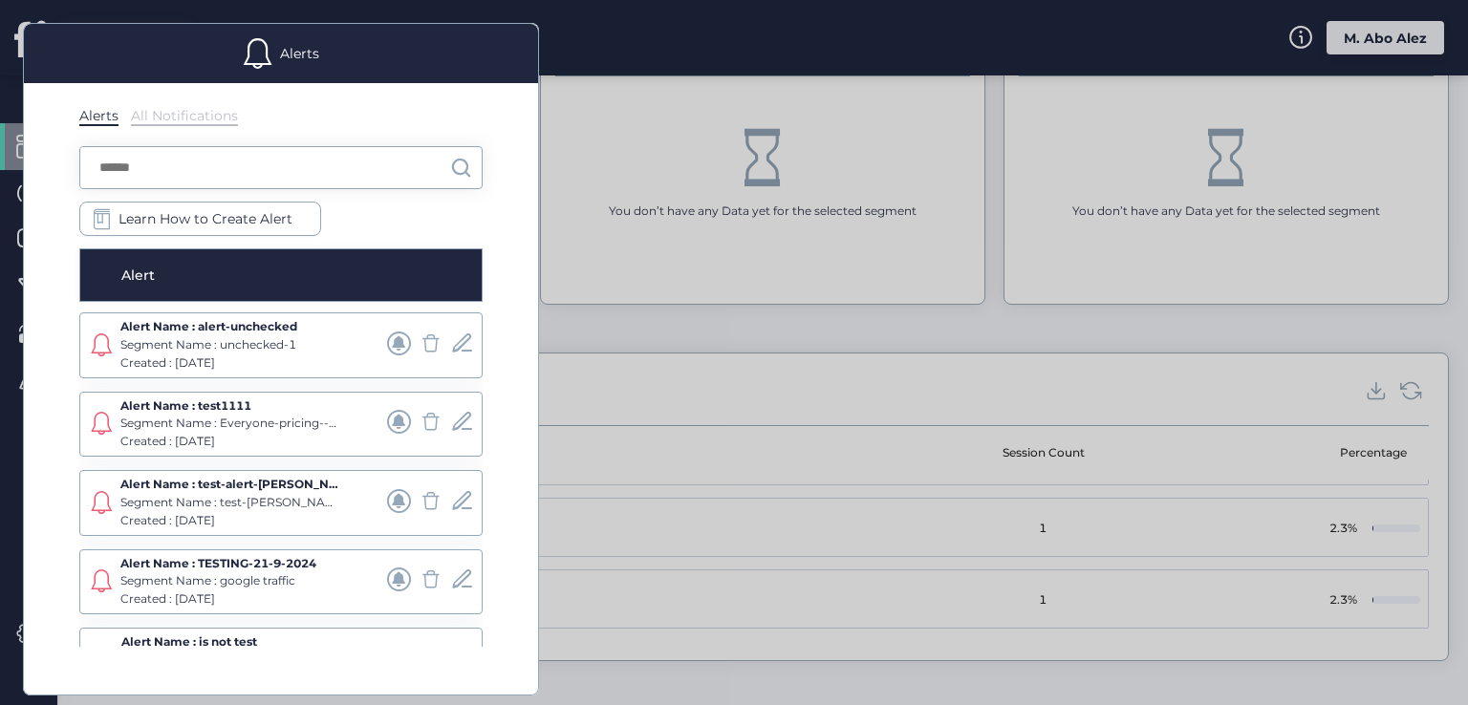
click at [483, 47] on div "Alerts" at bounding box center [281, 53] width 514 height 59
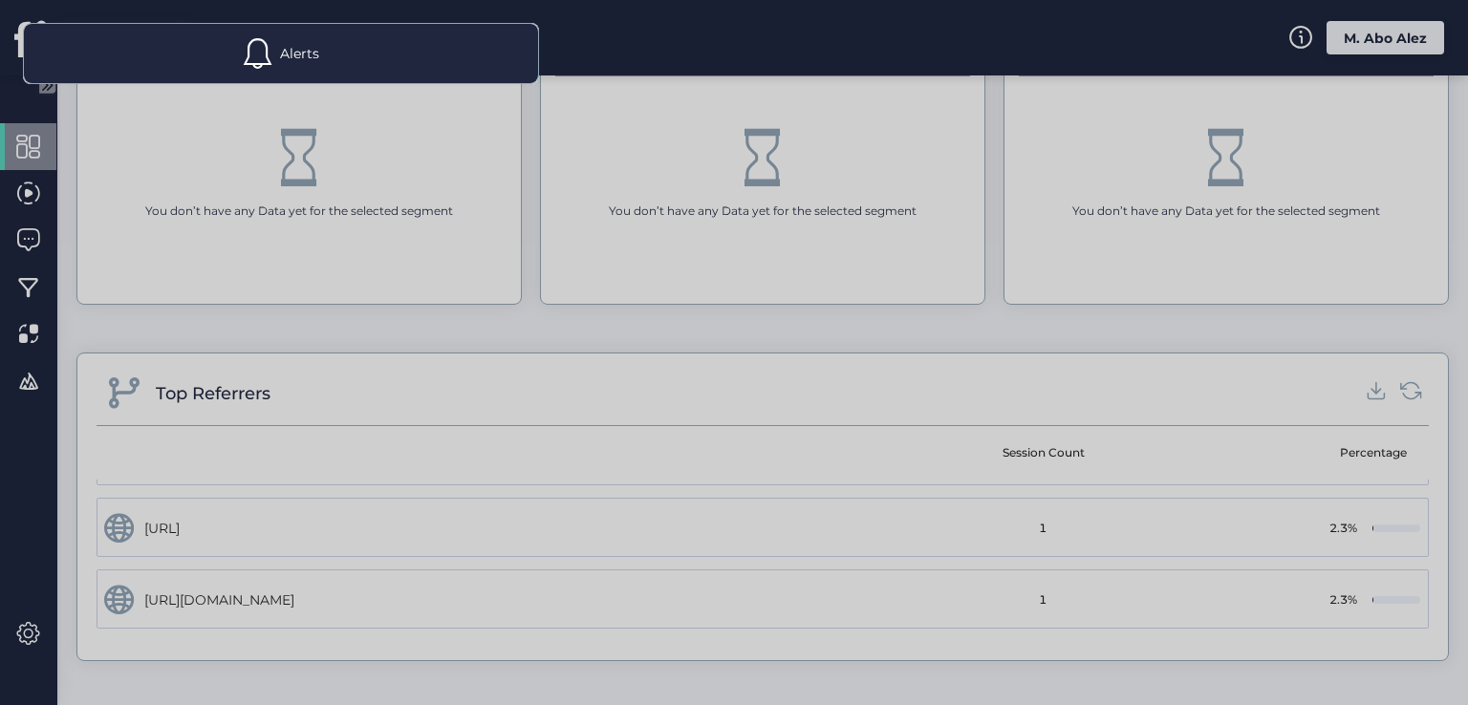
click at [350, 143] on div at bounding box center [734, 352] width 1468 height 705
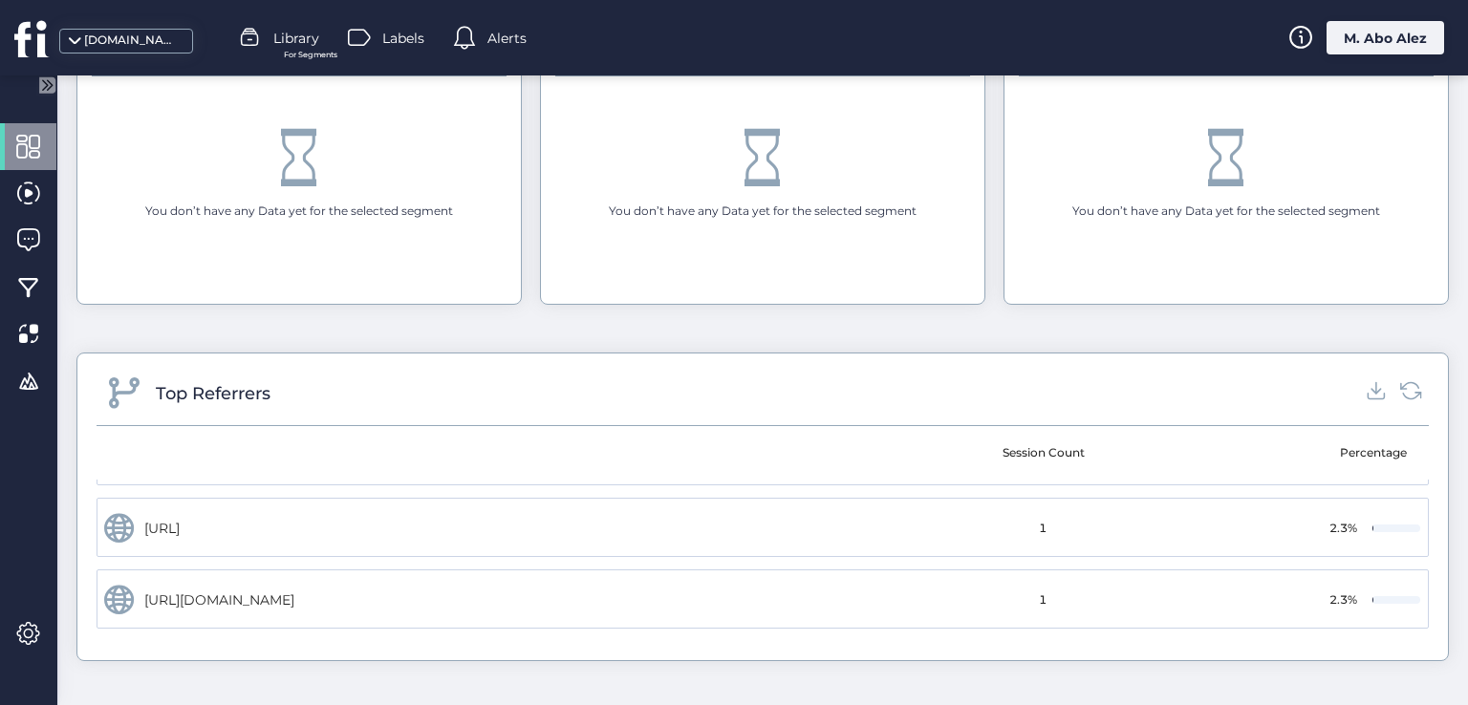
click at [270, 40] on div "Library For Segments" at bounding box center [279, 38] width 80 height 29
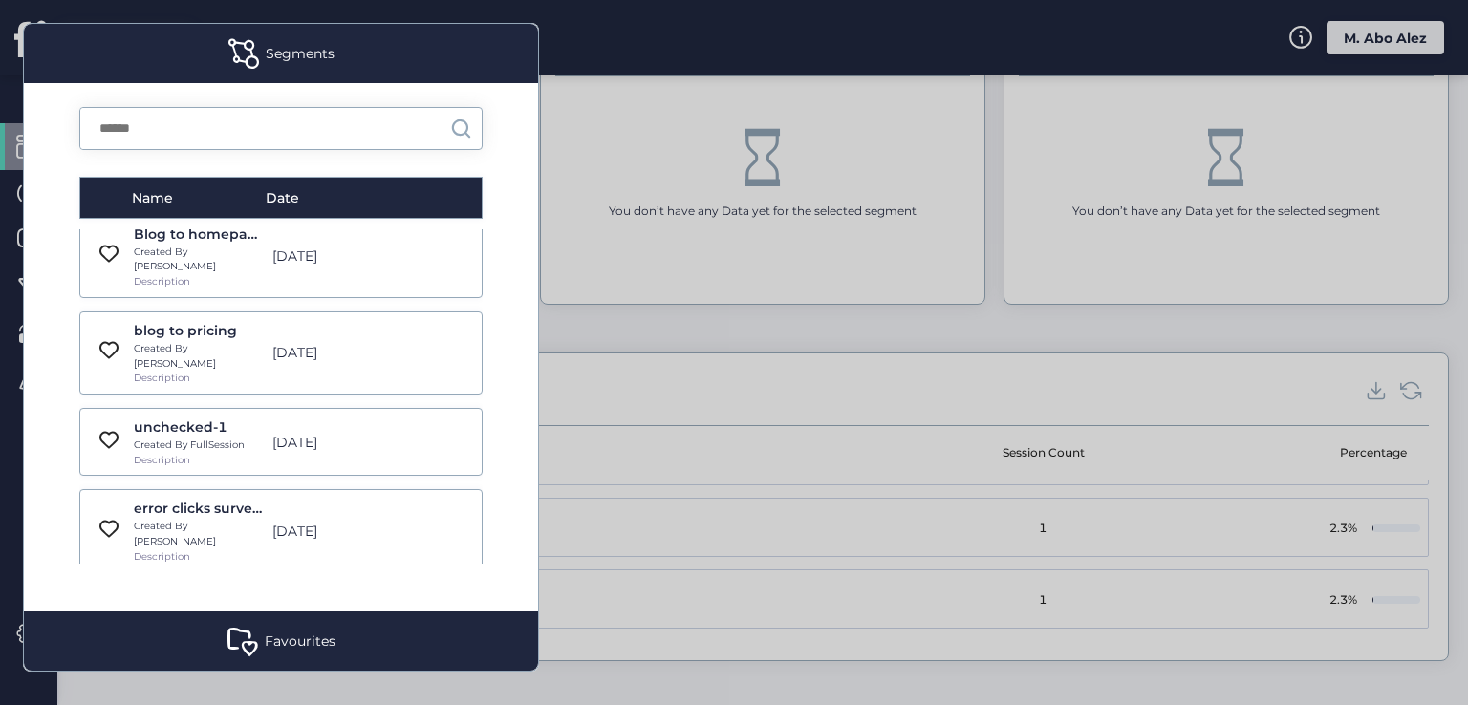
scroll to position [13383, 0]
click at [579, 343] on div at bounding box center [734, 352] width 1468 height 705
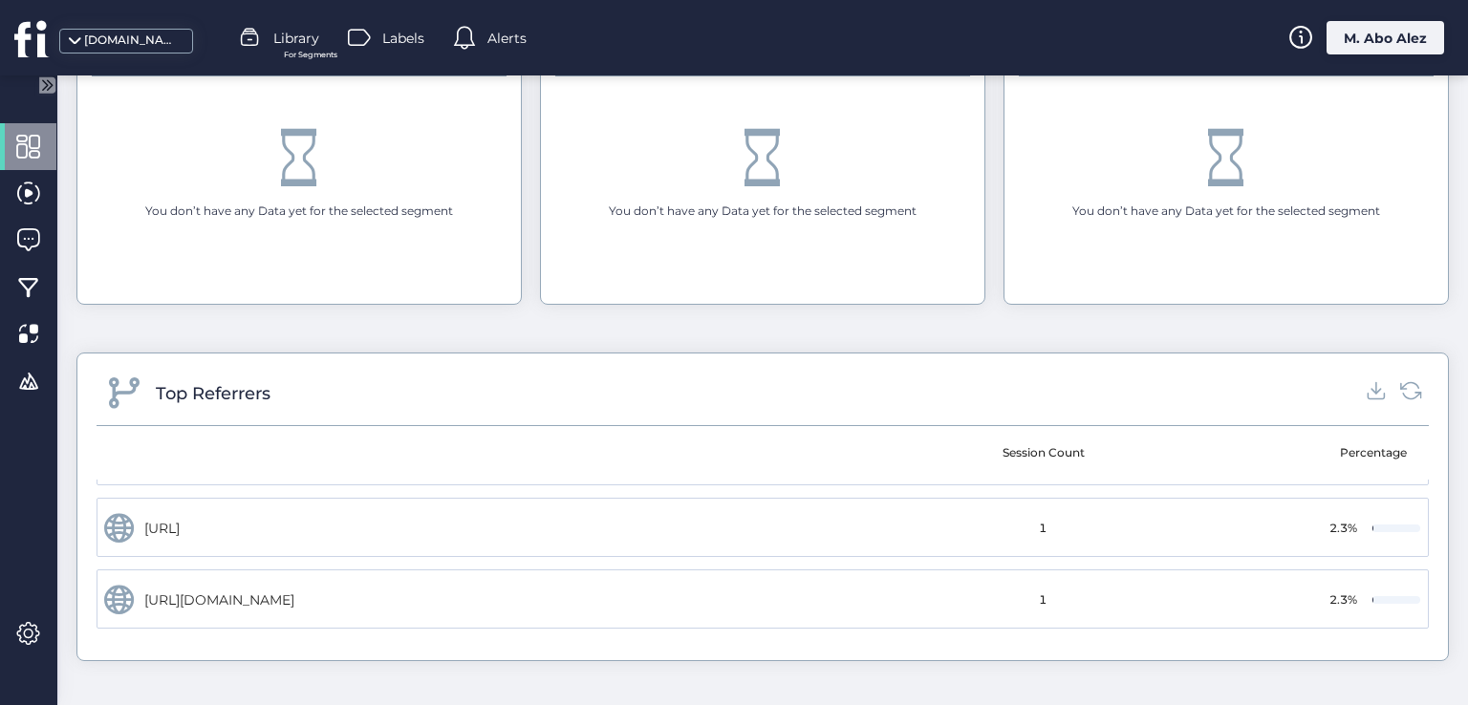
click at [38, 85] on icon at bounding box center [44, 85] width 24 height 24
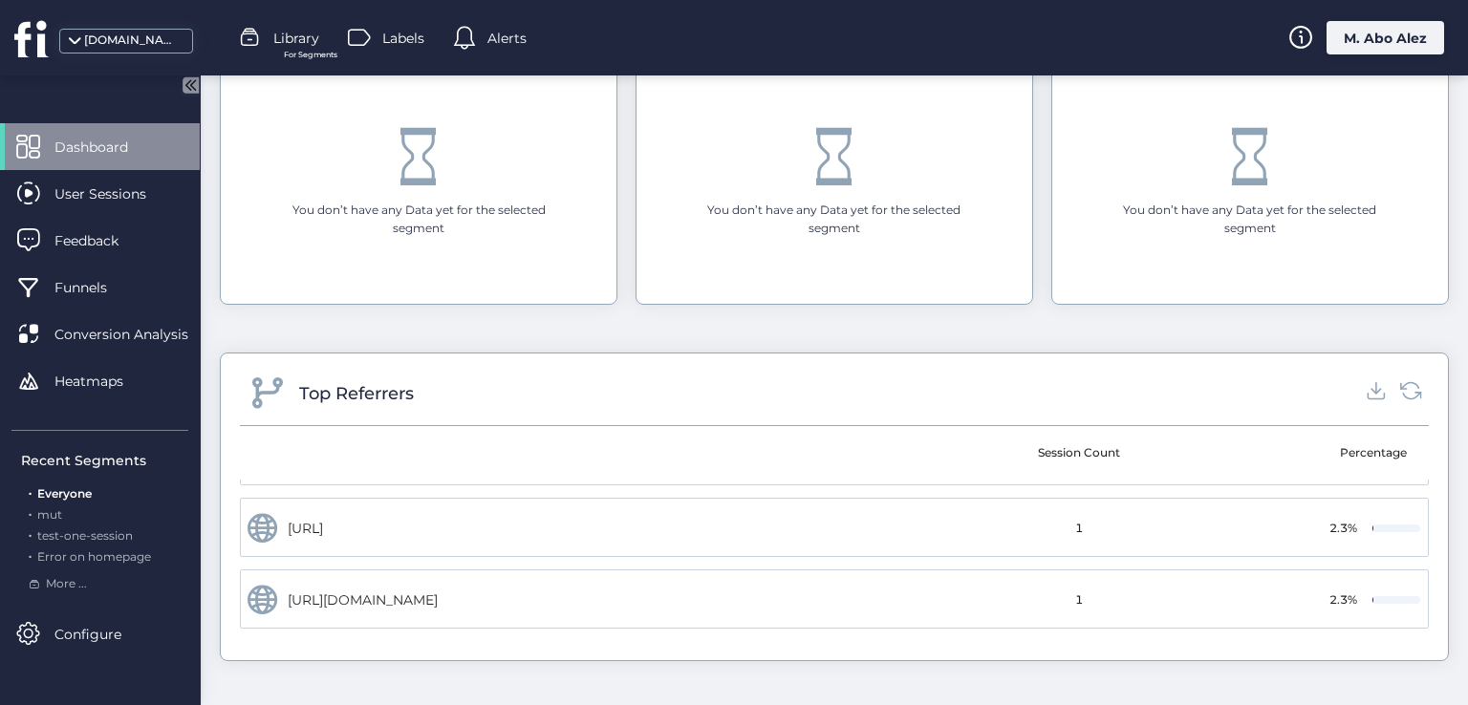
click at [122, 137] on span "Dashboard" at bounding box center [105, 147] width 102 height 21
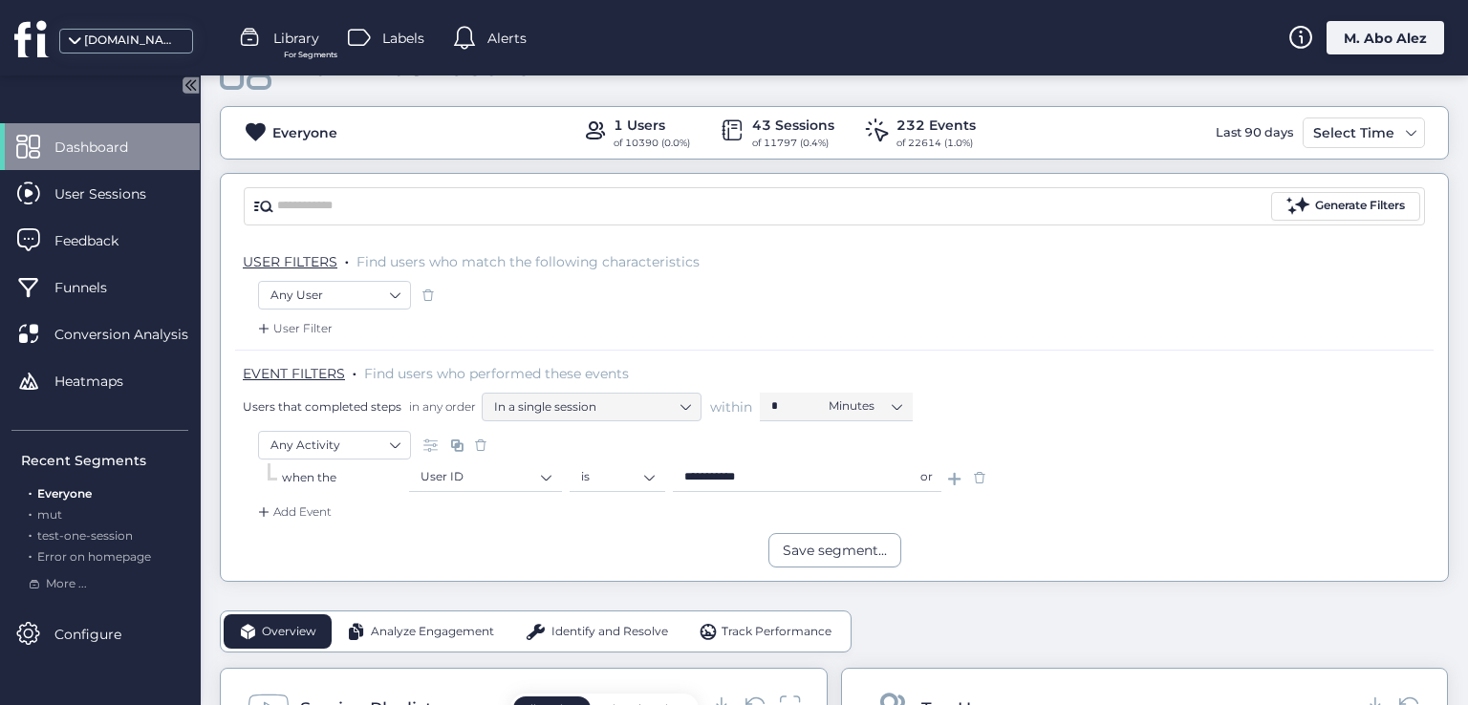
scroll to position [0, 0]
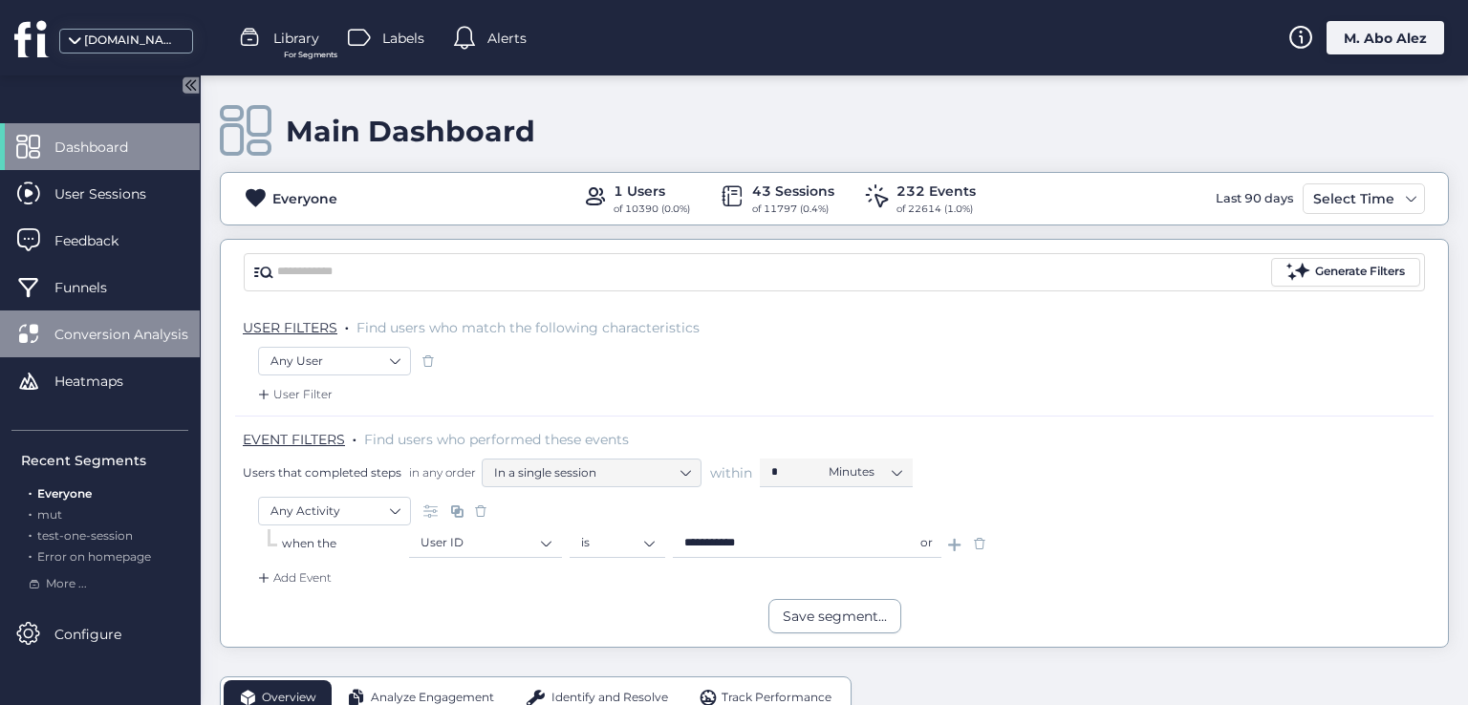
click at [155, 342] on span "Conversion Analysis" at bounding box center [135, 334] width 162 height 21
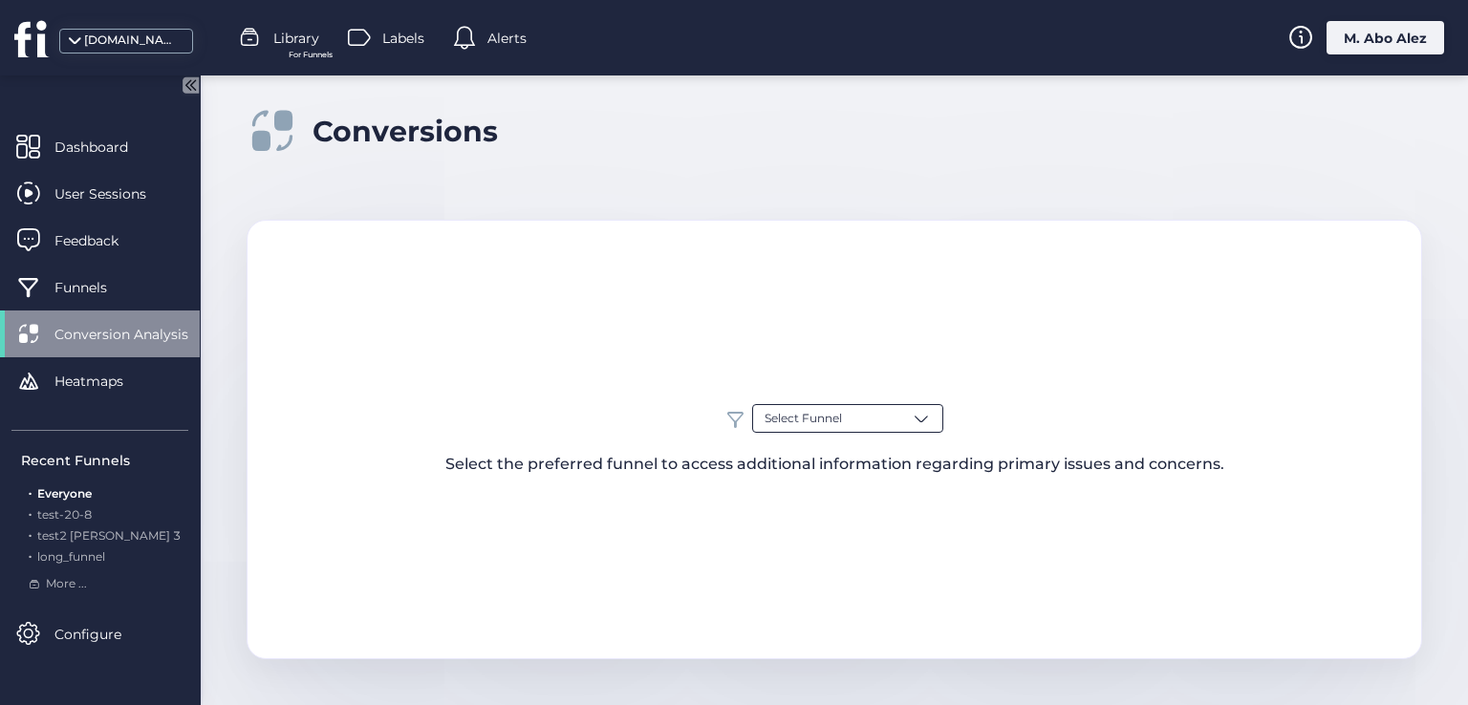
click at [907, 425] on div "Select Funnel" at bounding box center [847, 418] width 191 height 29
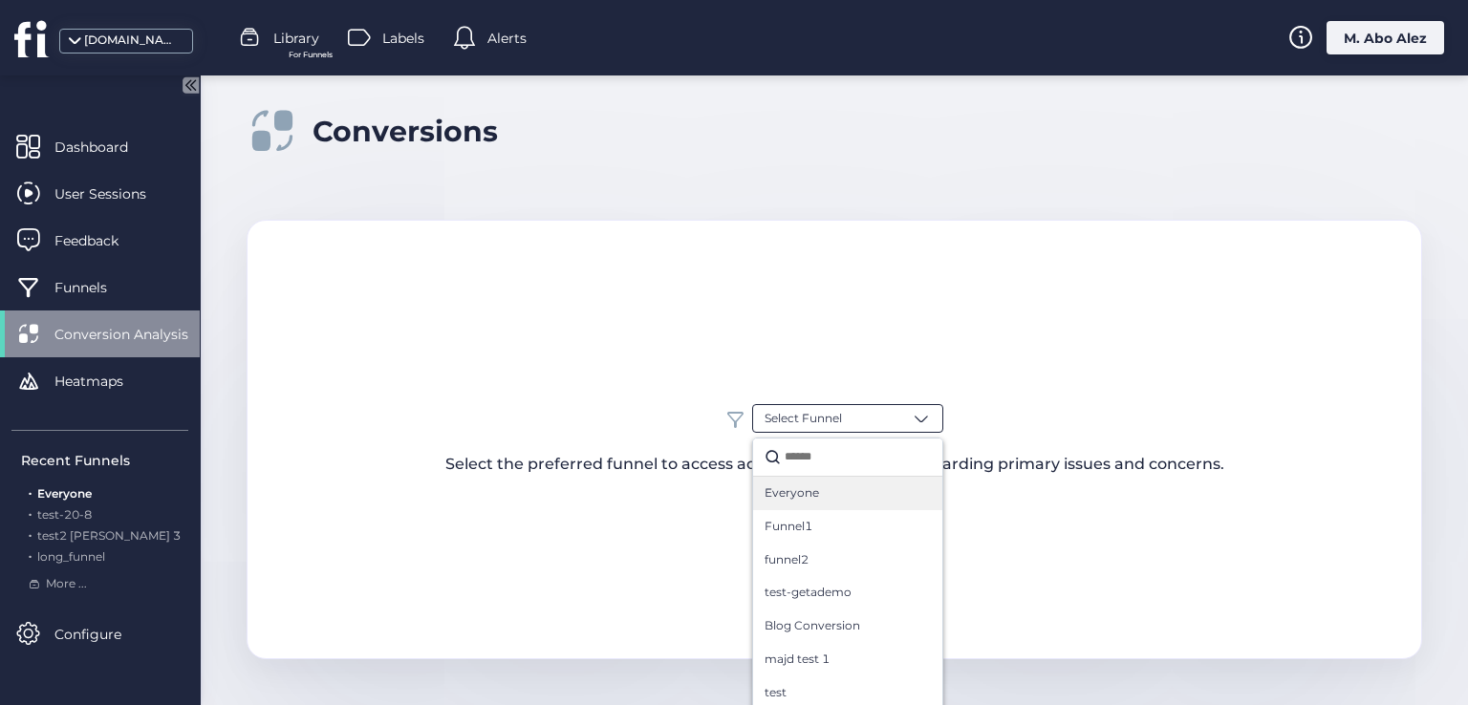
click at [825, 485] on div "Everyone" at bounding box center [848, 494] width 166 height 18
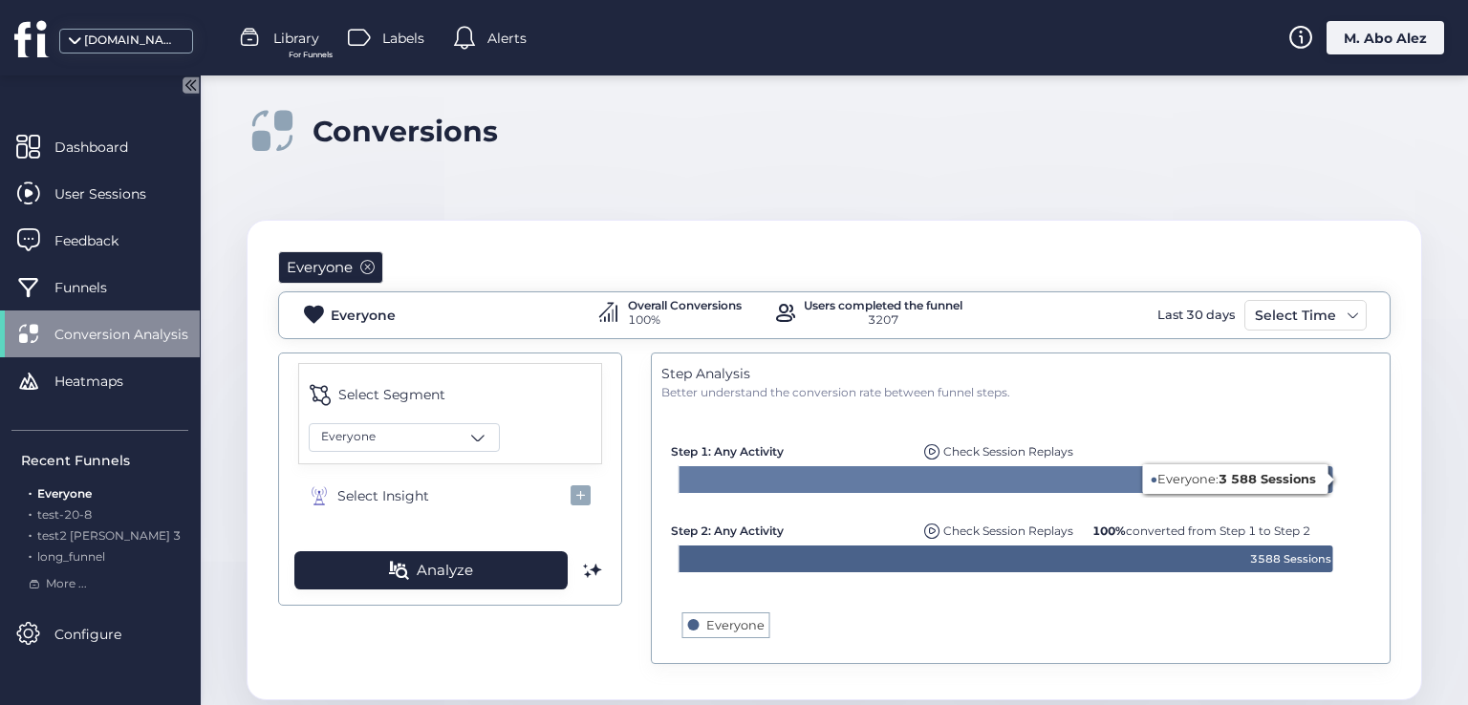
click at [1250, 473] on text "3588 Sessions" at bounding box center [1290, 479] width 81 height 13
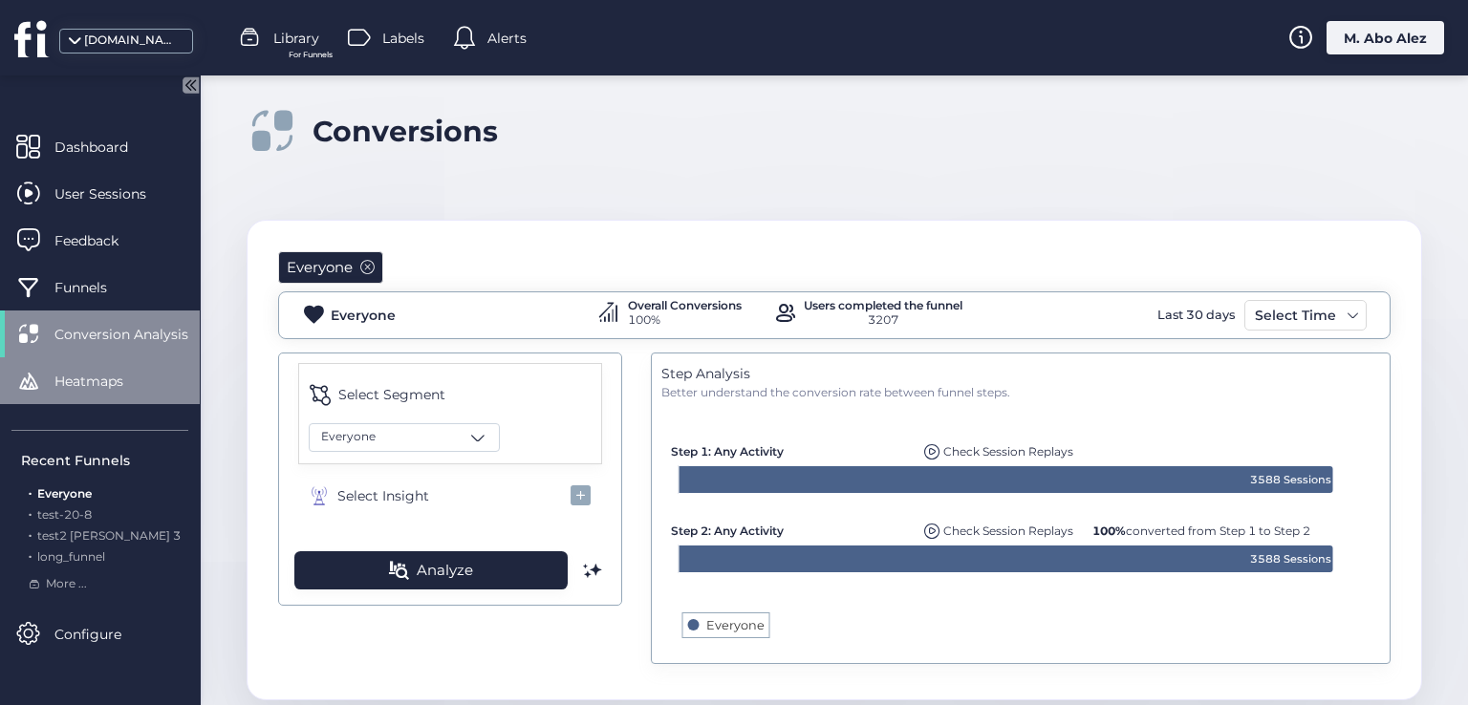
click at [133, 373] on span "Heatmaps" at bounding box center [102, 381] width 97 height 21
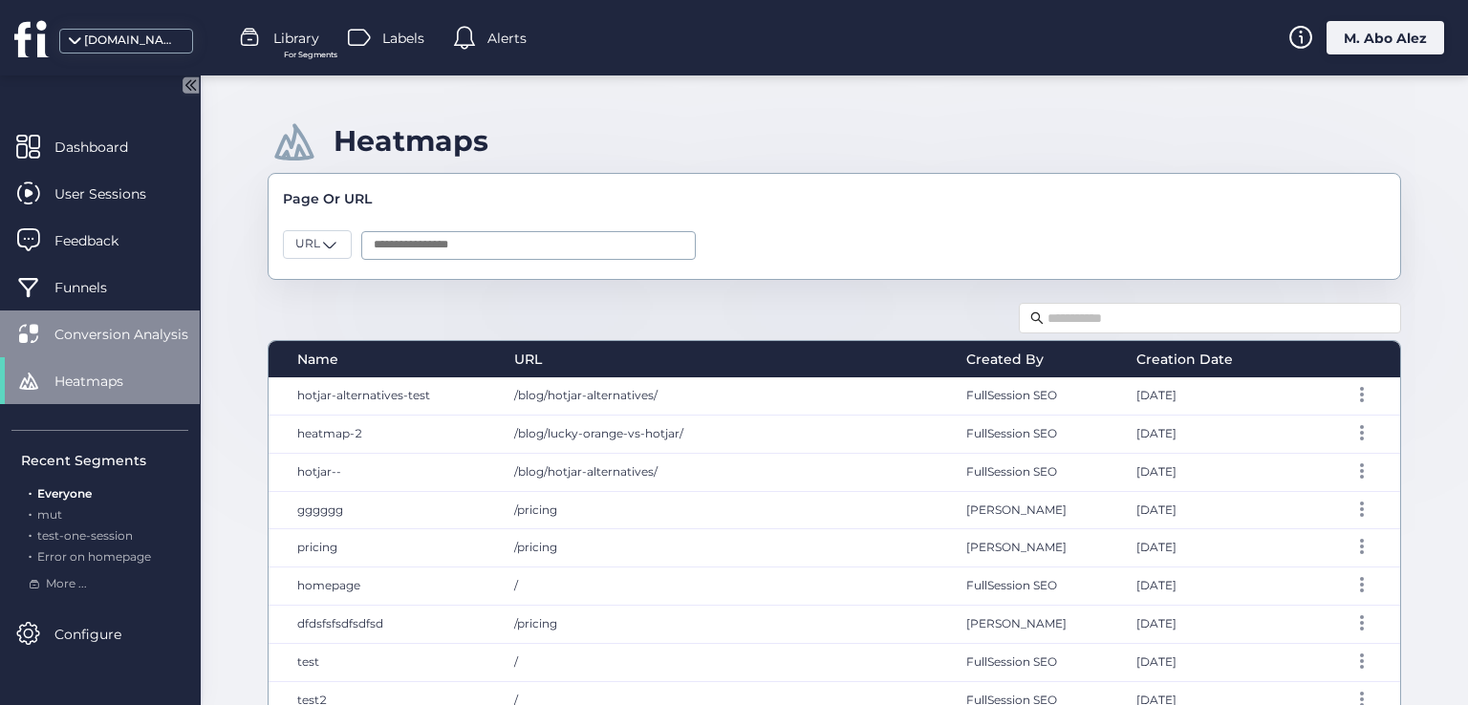
click at [97, 344] on span "Conversion Analysis" at bounding box center [135, 334] width 162 height 21
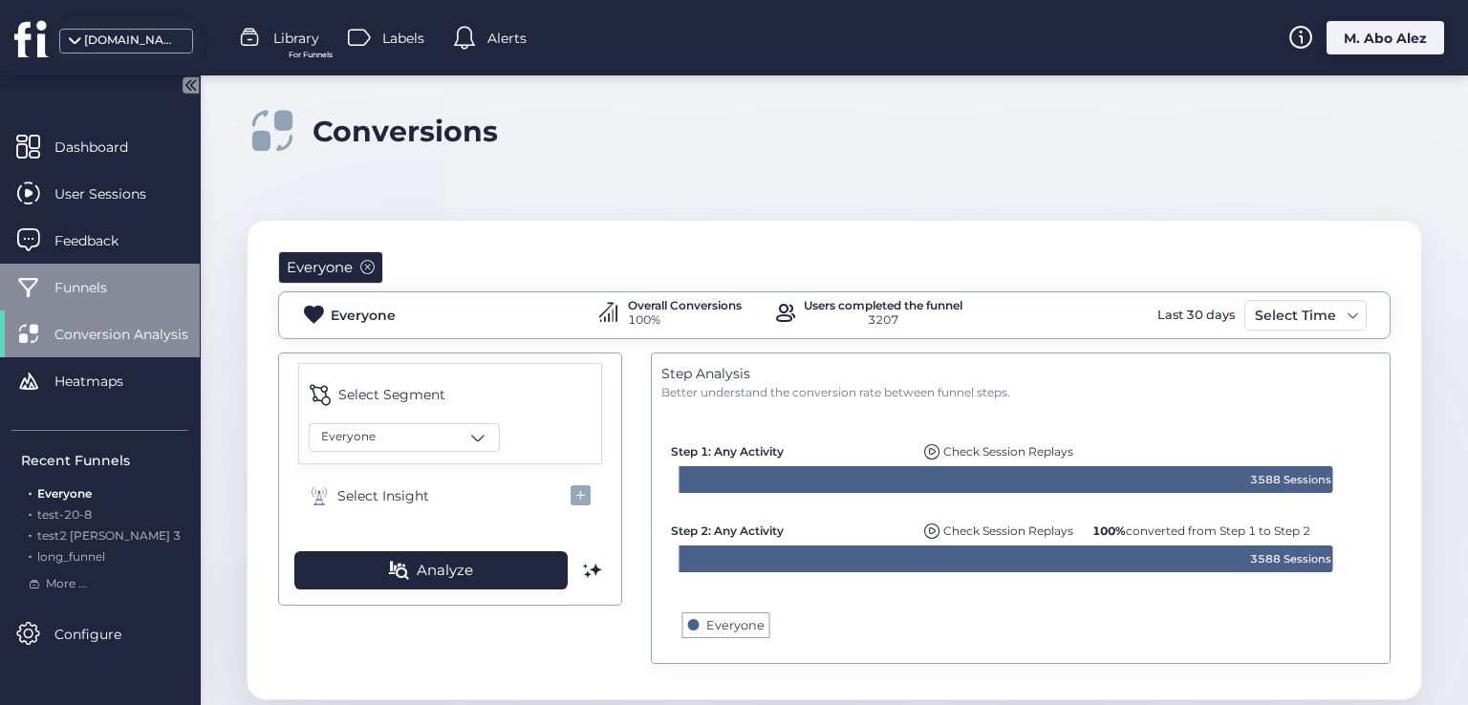
click at [134, 291] on span "Funnels" at bounding box center [94, 287] width 81 height 21
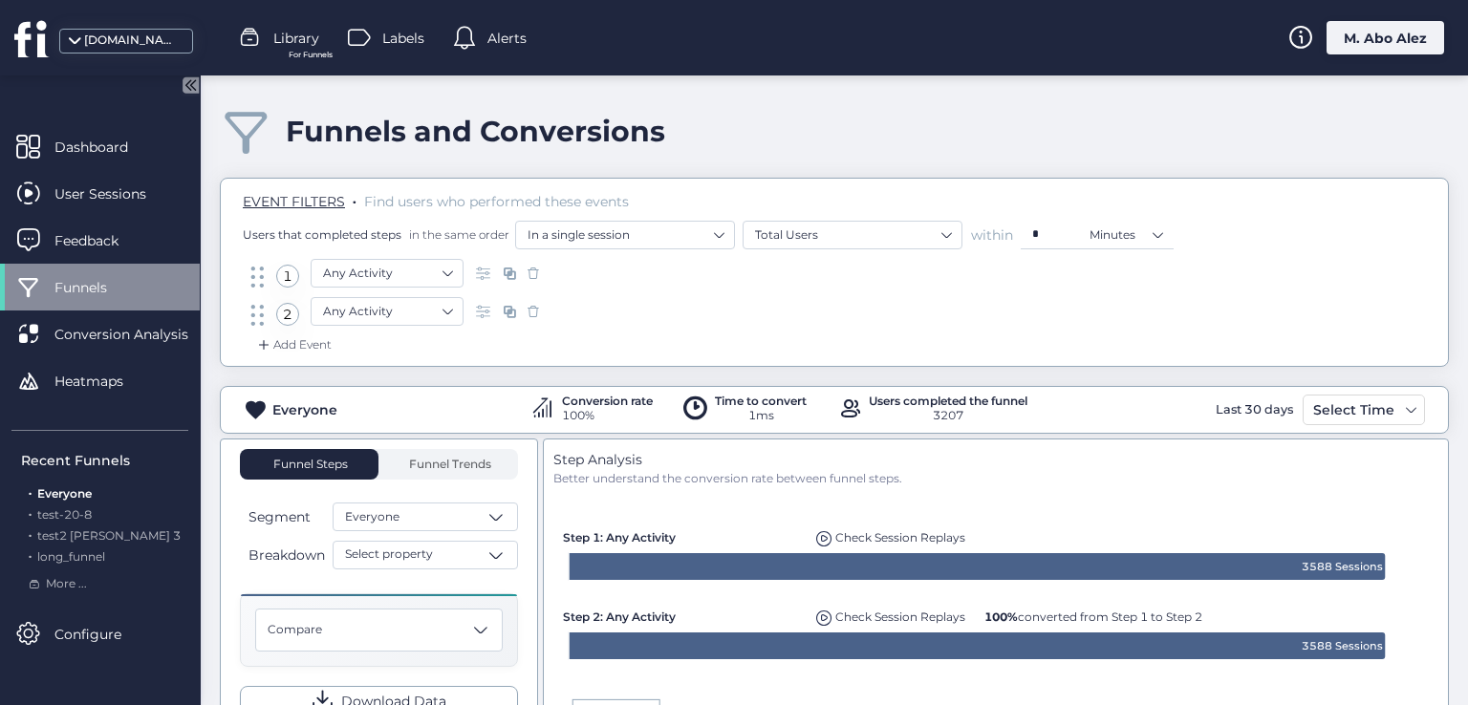
scroll to position [191, 0]
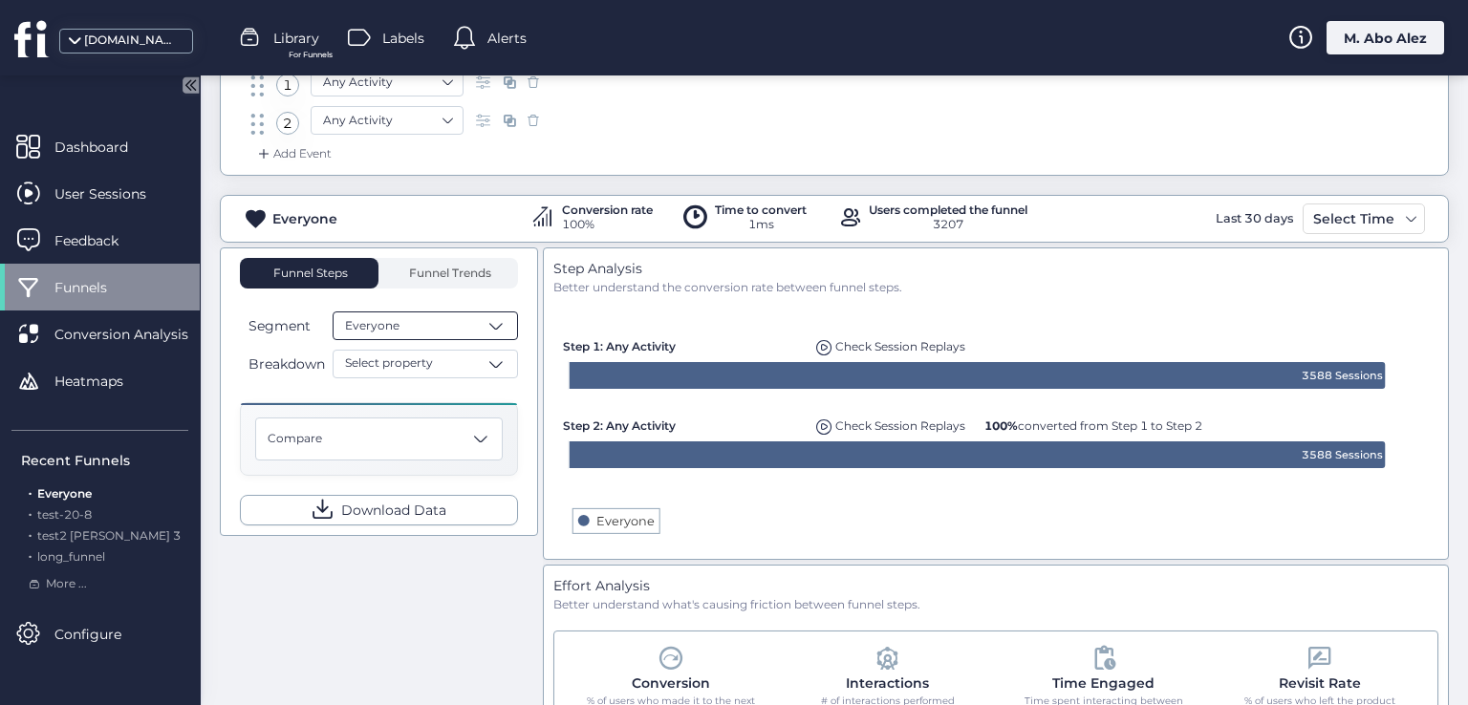
click at [461, 319] on div "Everyone" at bounding box center [425, 326] width 185 height 29
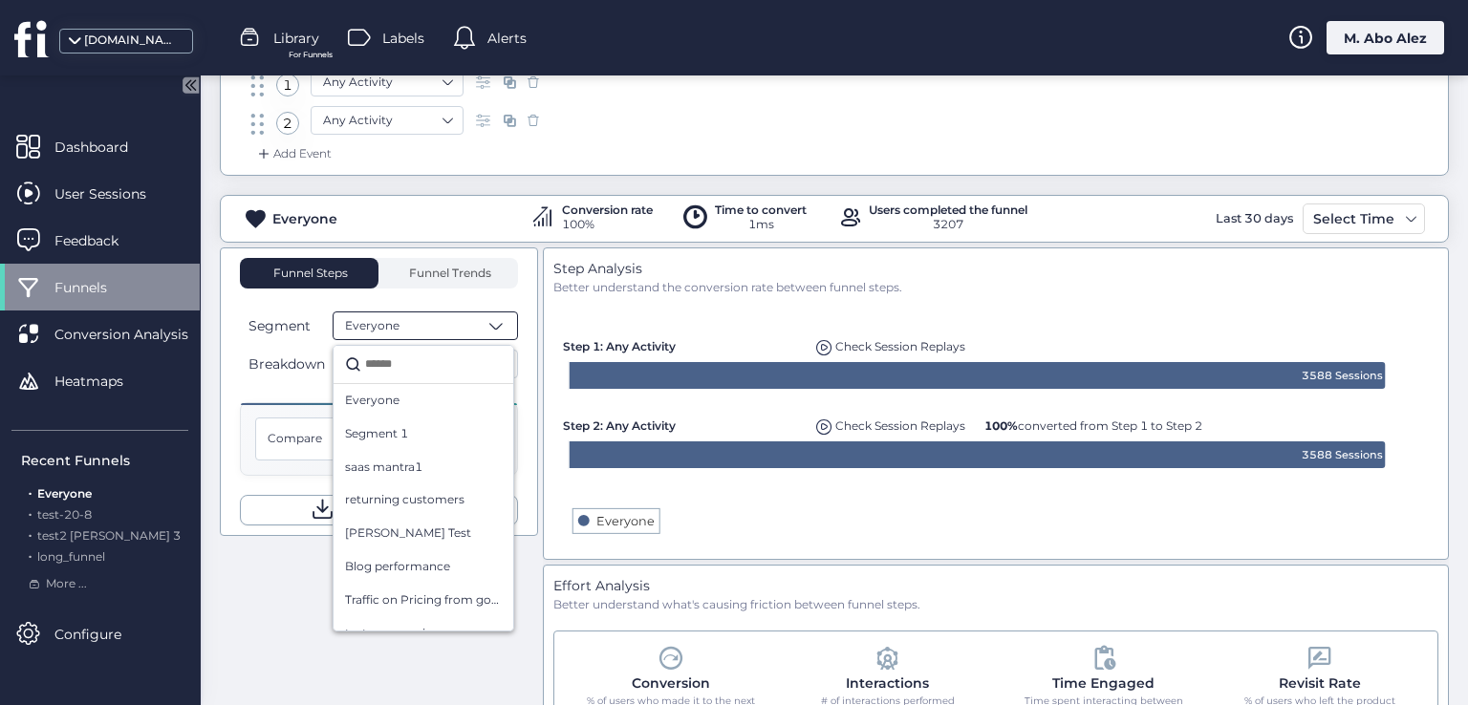
click at [463, 315] on div "Everyone" at bounding box center [425, 326] width 185 height 29
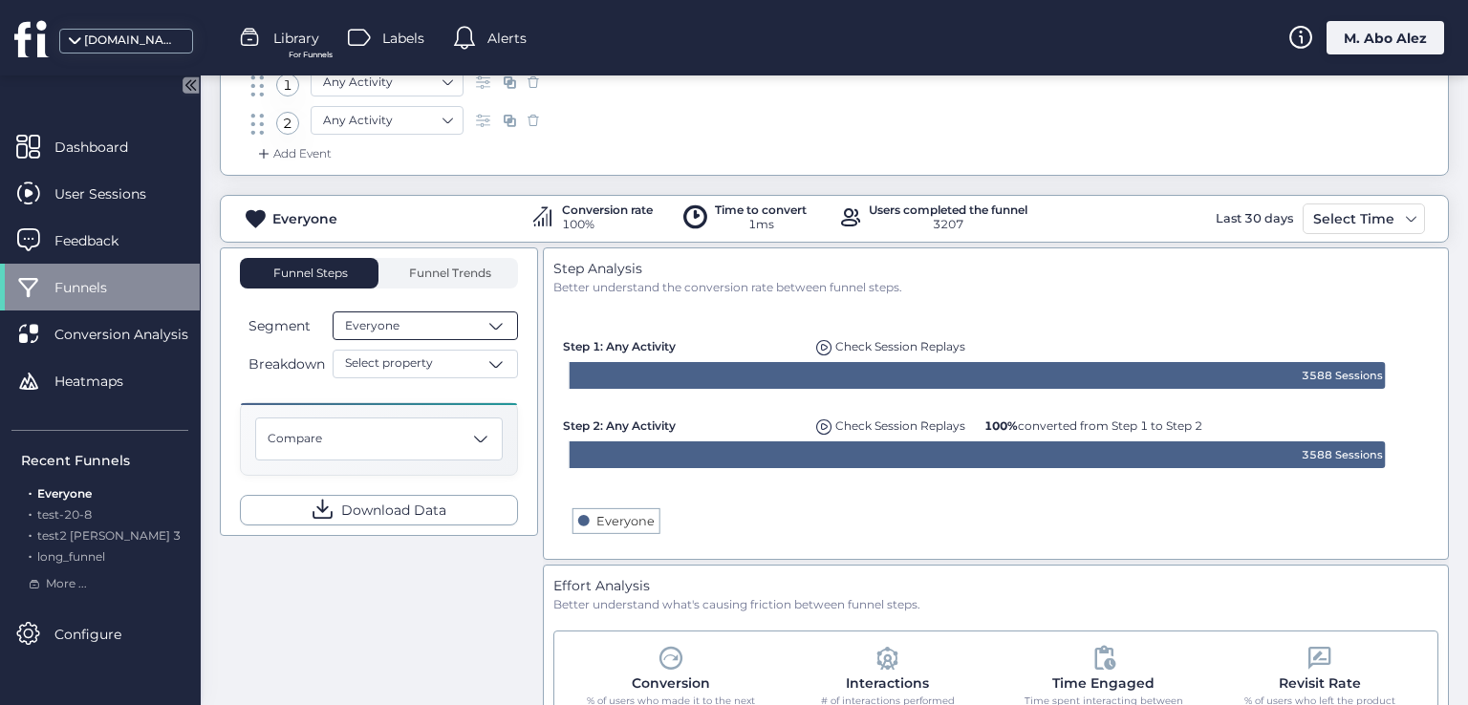
click at [410, 329] on div "Everyone" at bounding box center [425, 326] width 185 height 29
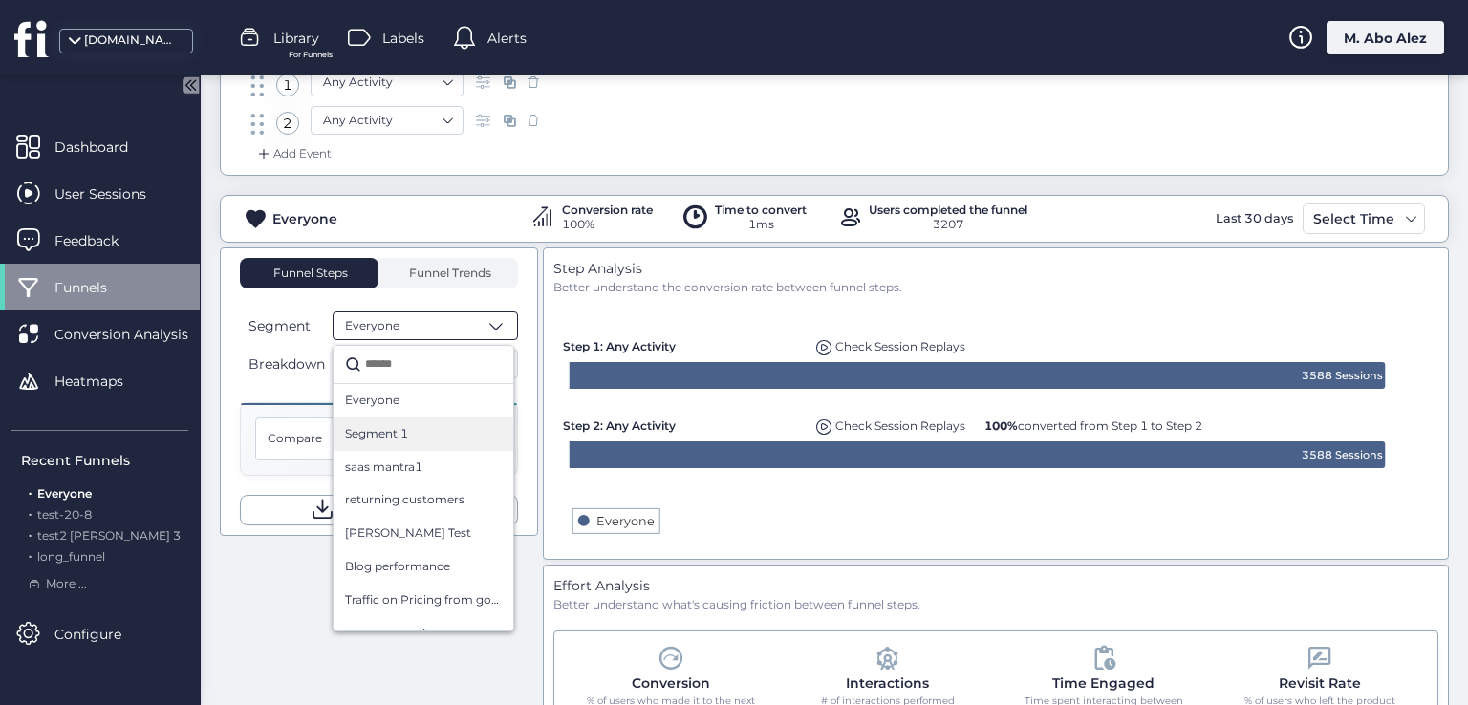
click at [419, 442] on div "Segment 1" at bounding box center [424, 434] width 180 height 33
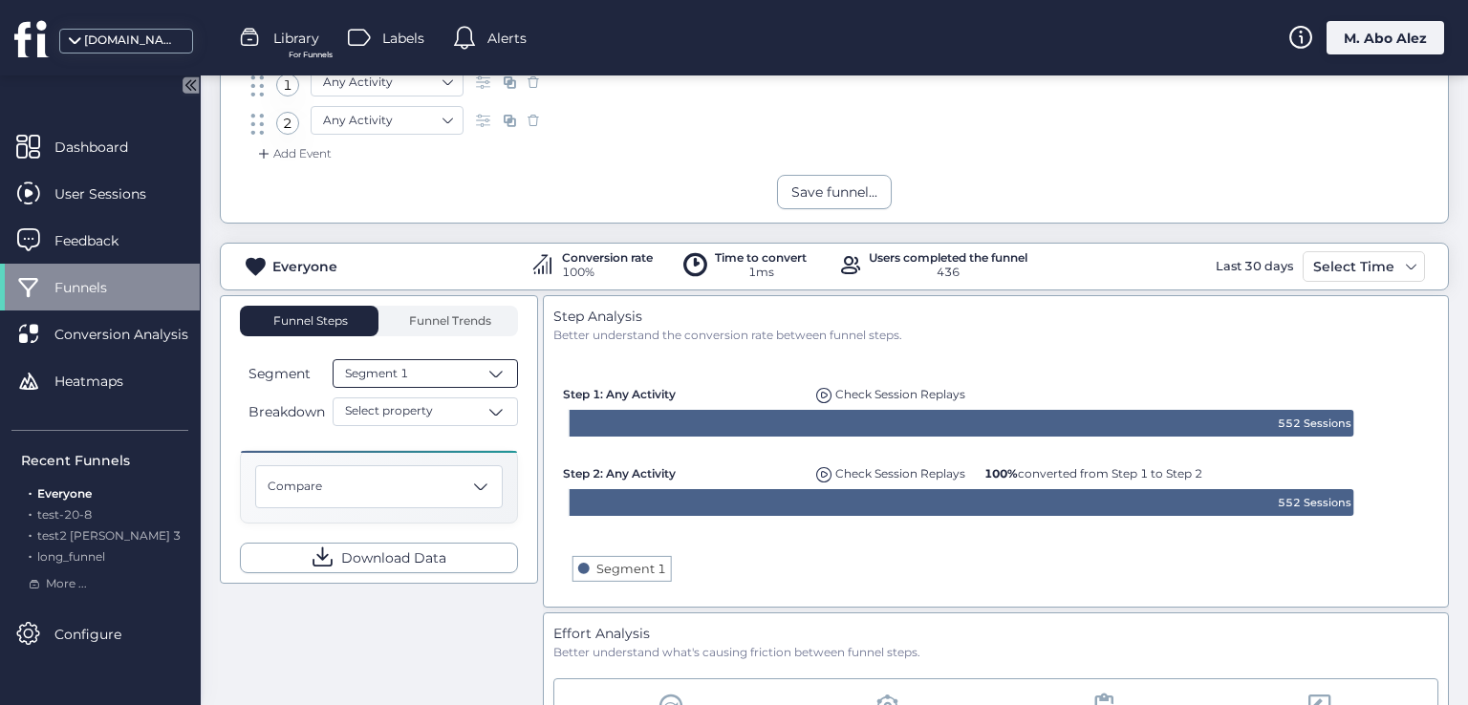
click at [450, 369] on div "Segment 1" at bounding box center [425, 373] width 185 height 29
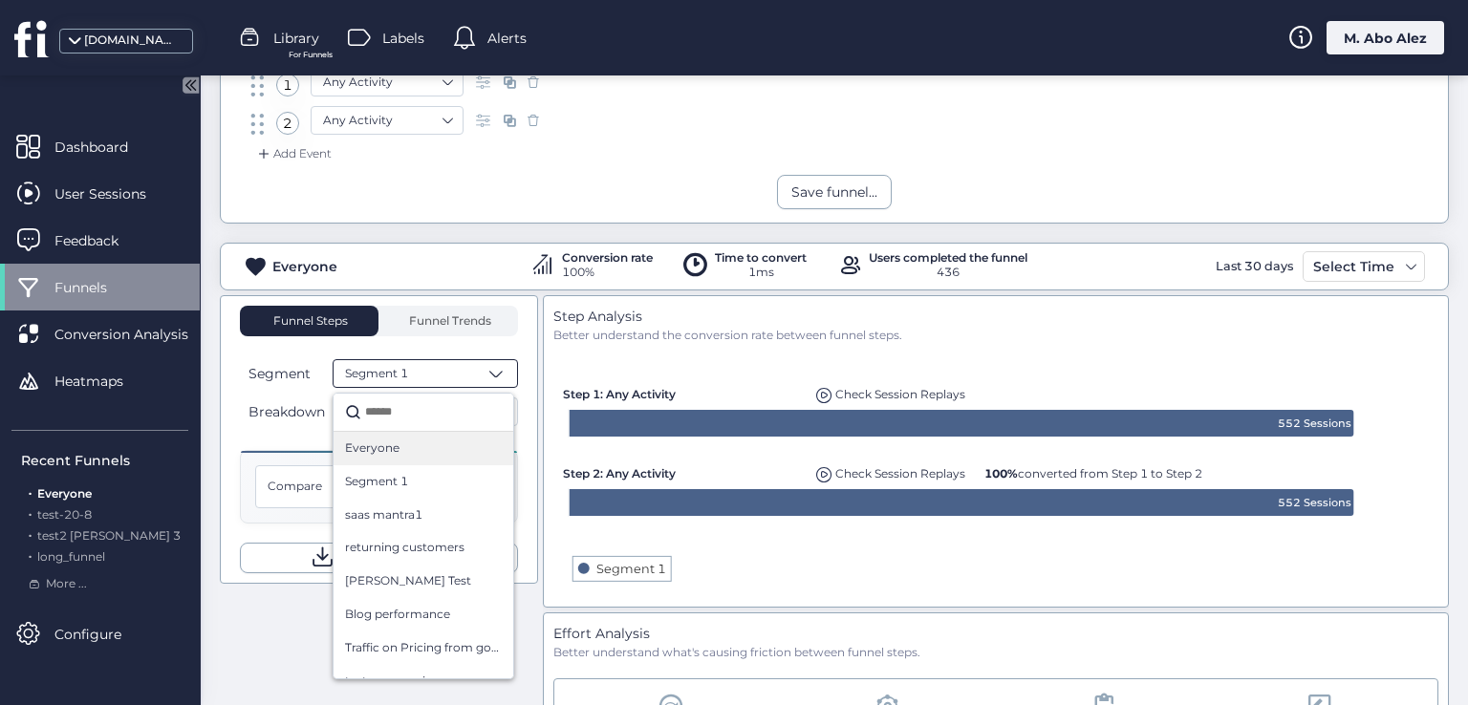
click at [436, 455] on div "Everyone" at bounding box center [424, 448] width 180 height 33
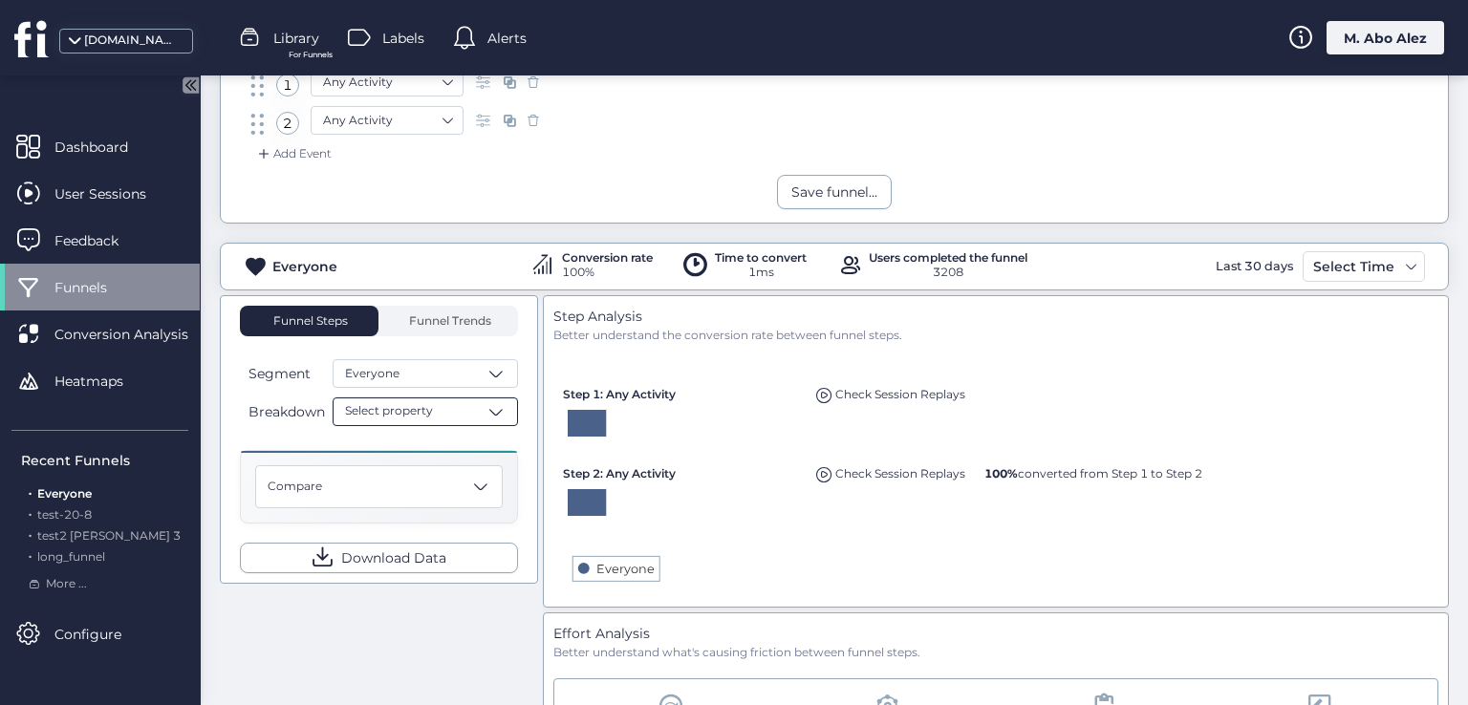
click at [470, 412] on div "Select property" at bounding box center [425, 412] width 185 height 29
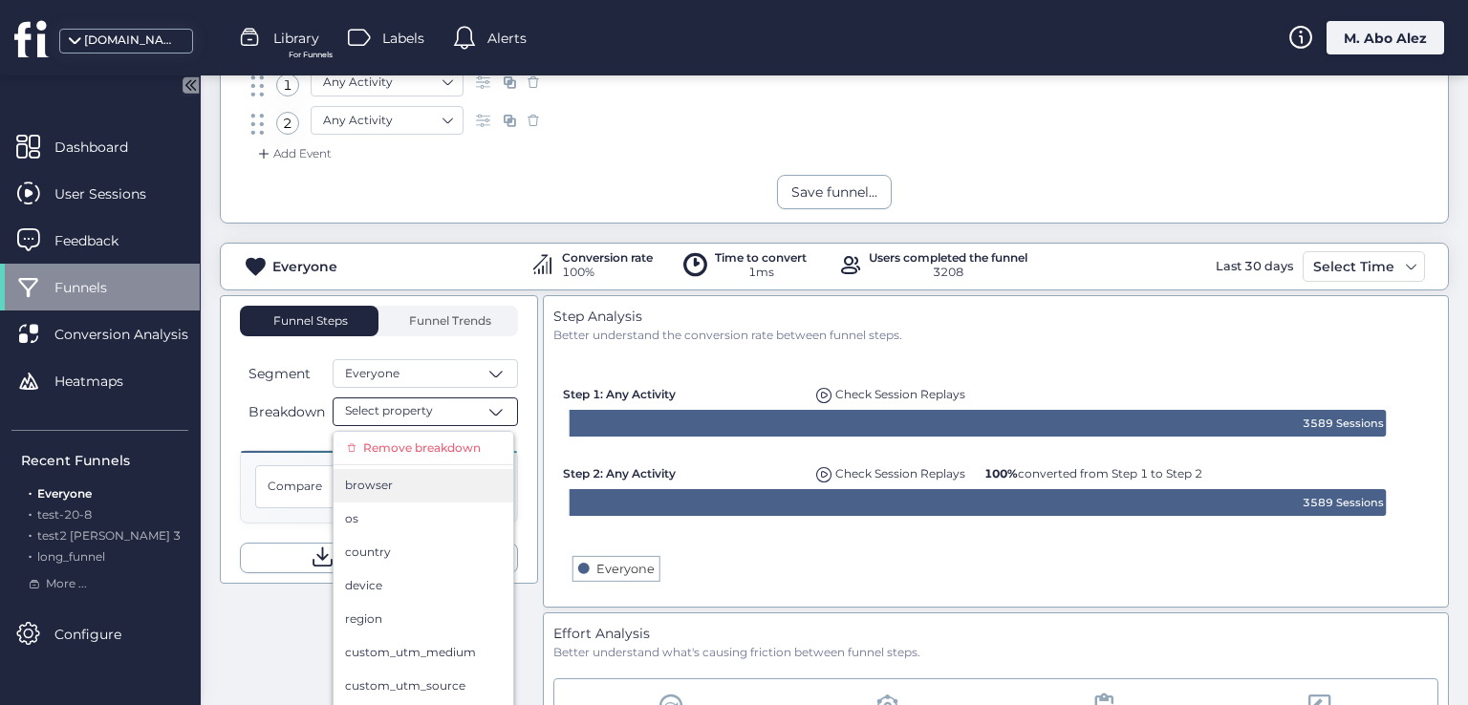
click at [369, 498] on div "browser" at bounding box center [424, 485] width 180 height 33
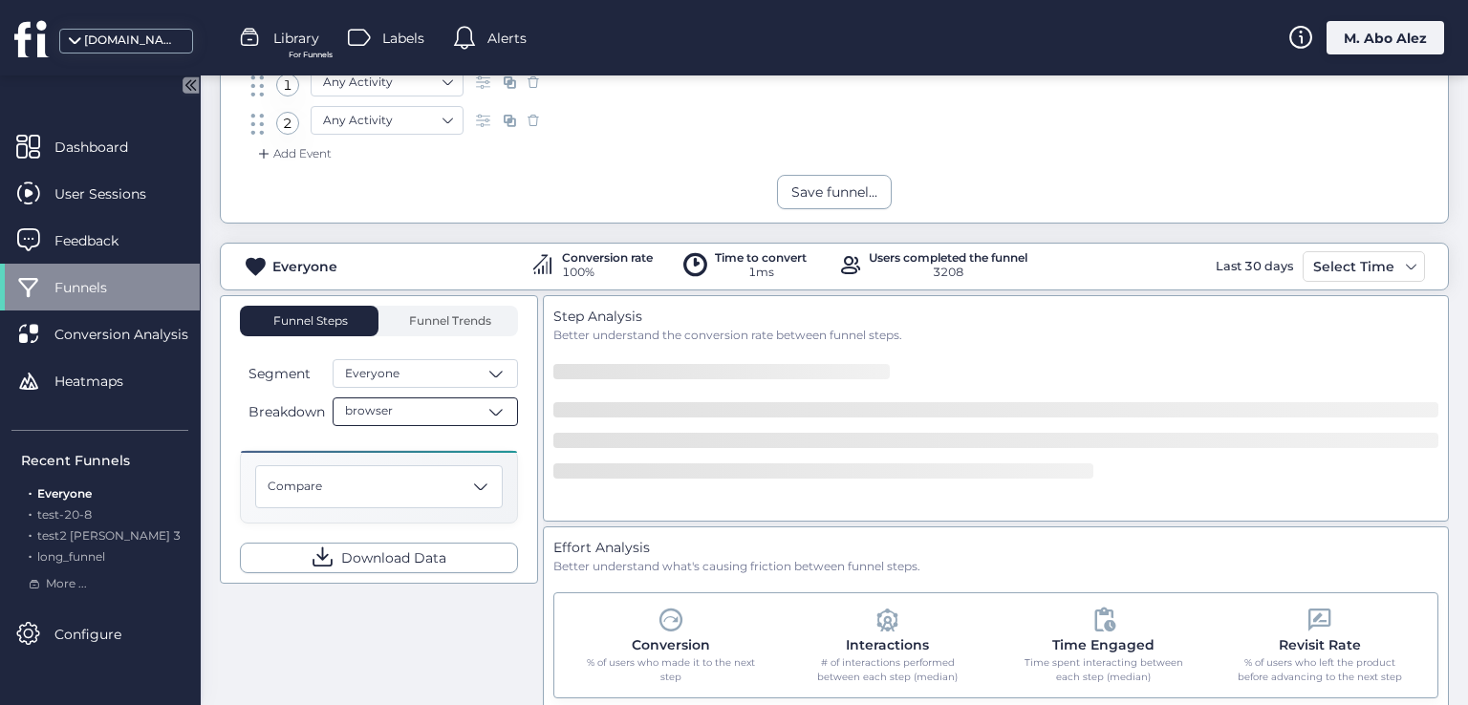
click at [416, 406] on div "browser" at bounding box center [425, 412] width 185 height 29
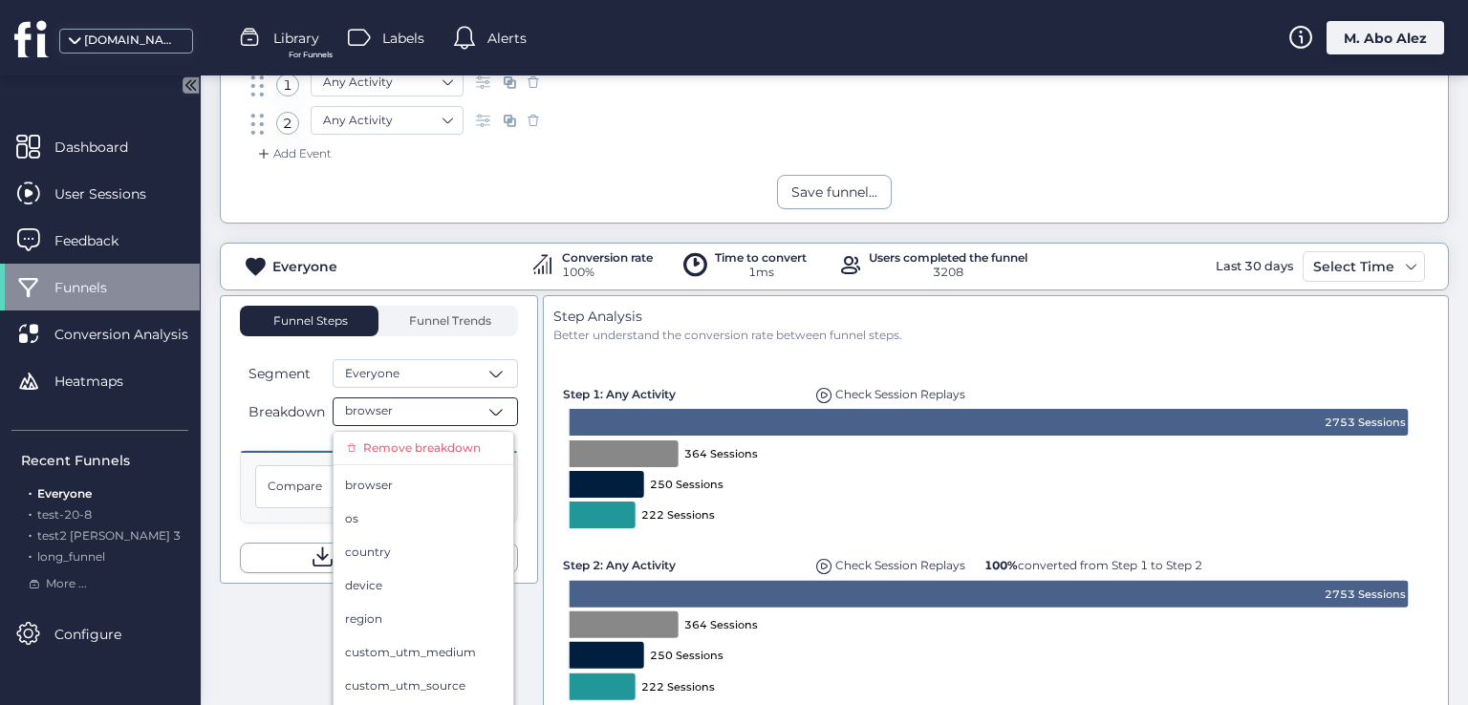
click at [455, 410] on div "browser" at bounding box center [425, 412] width 185 height 29
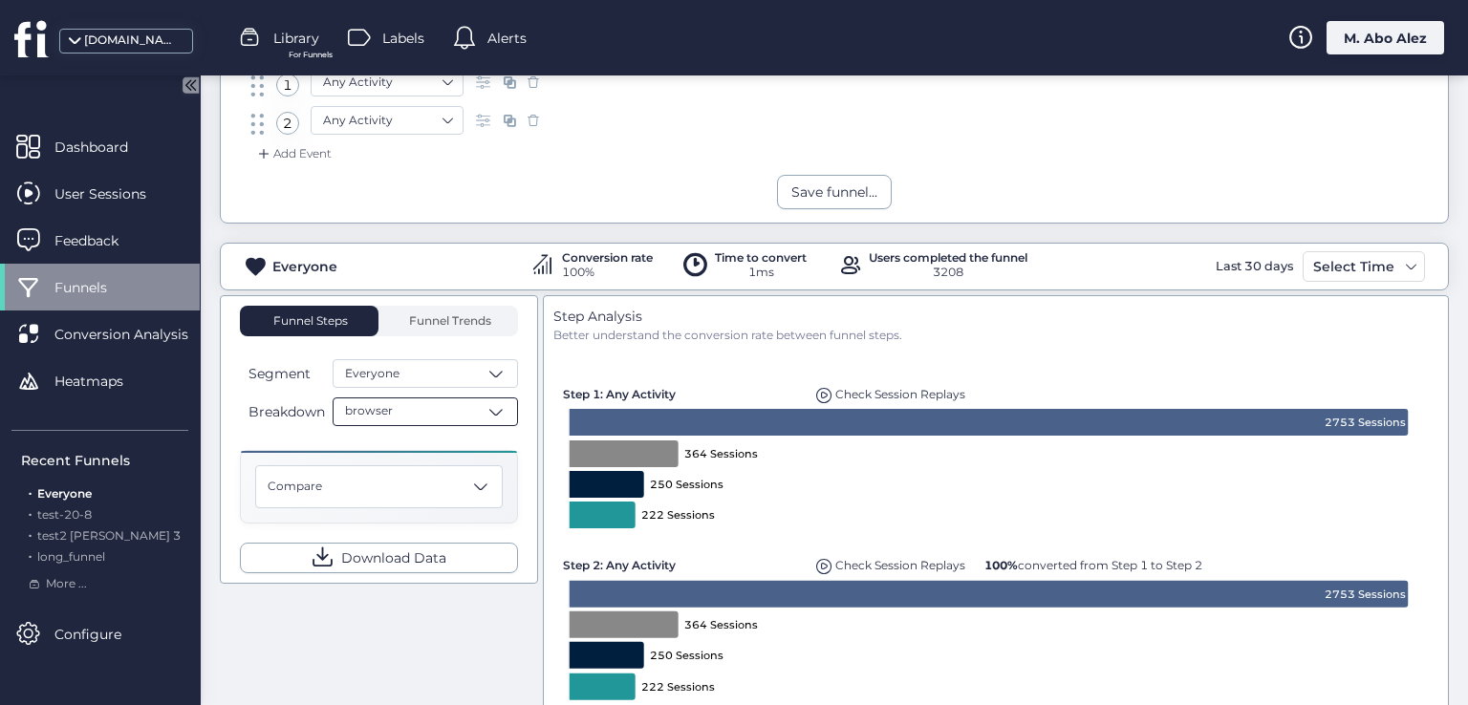
click at [391, 408] on div "browser" at bounding box center [425, 412] width 185 height 29
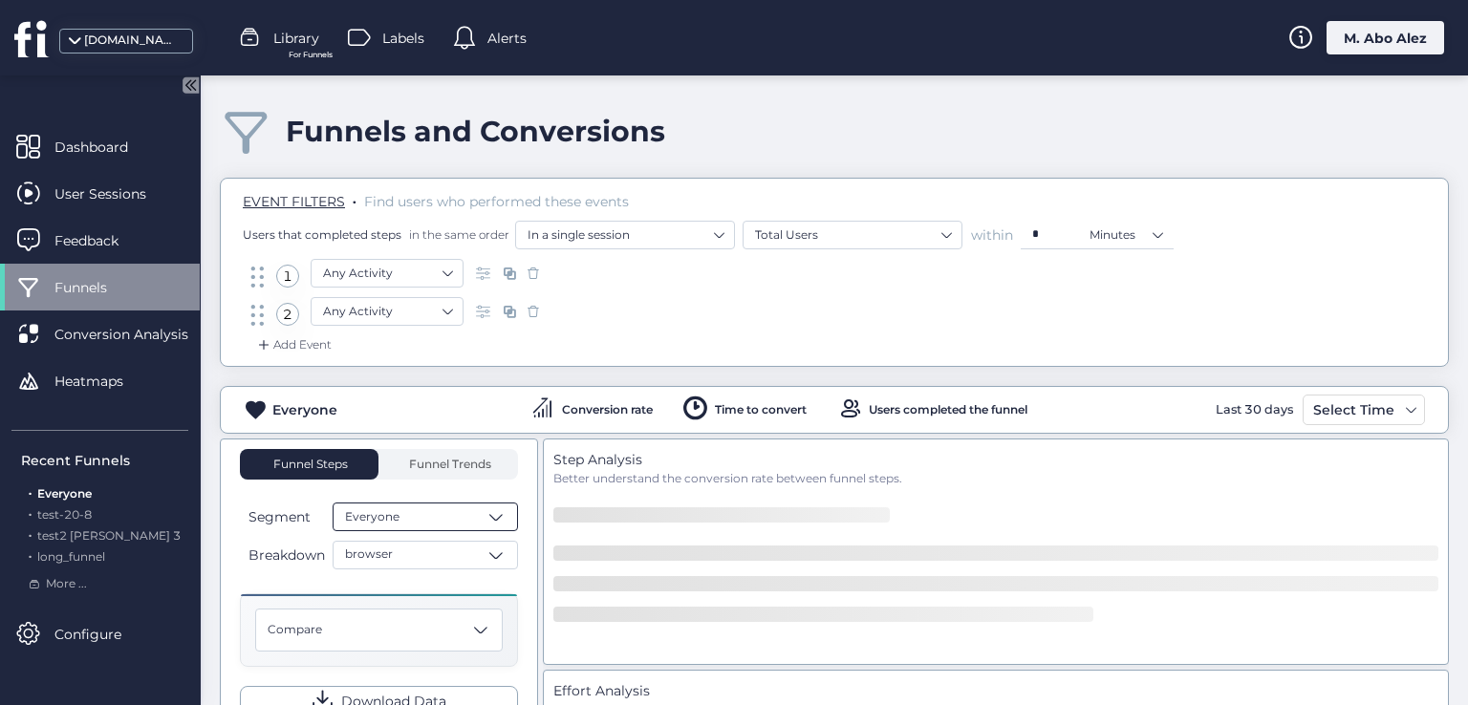
scroll to position [191, 0]
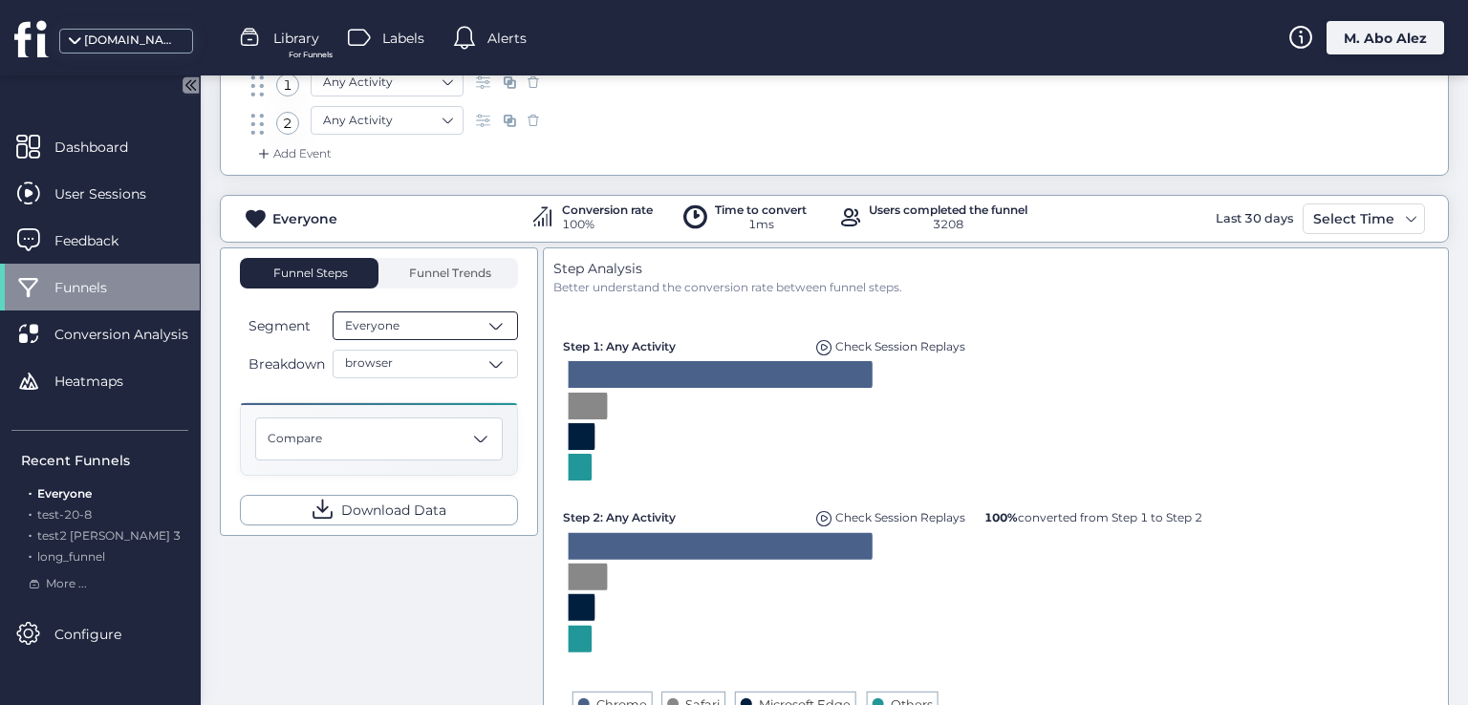
click at [459, 333] on div "Everyone" at bounding box center [425, 326] width 185 height 29
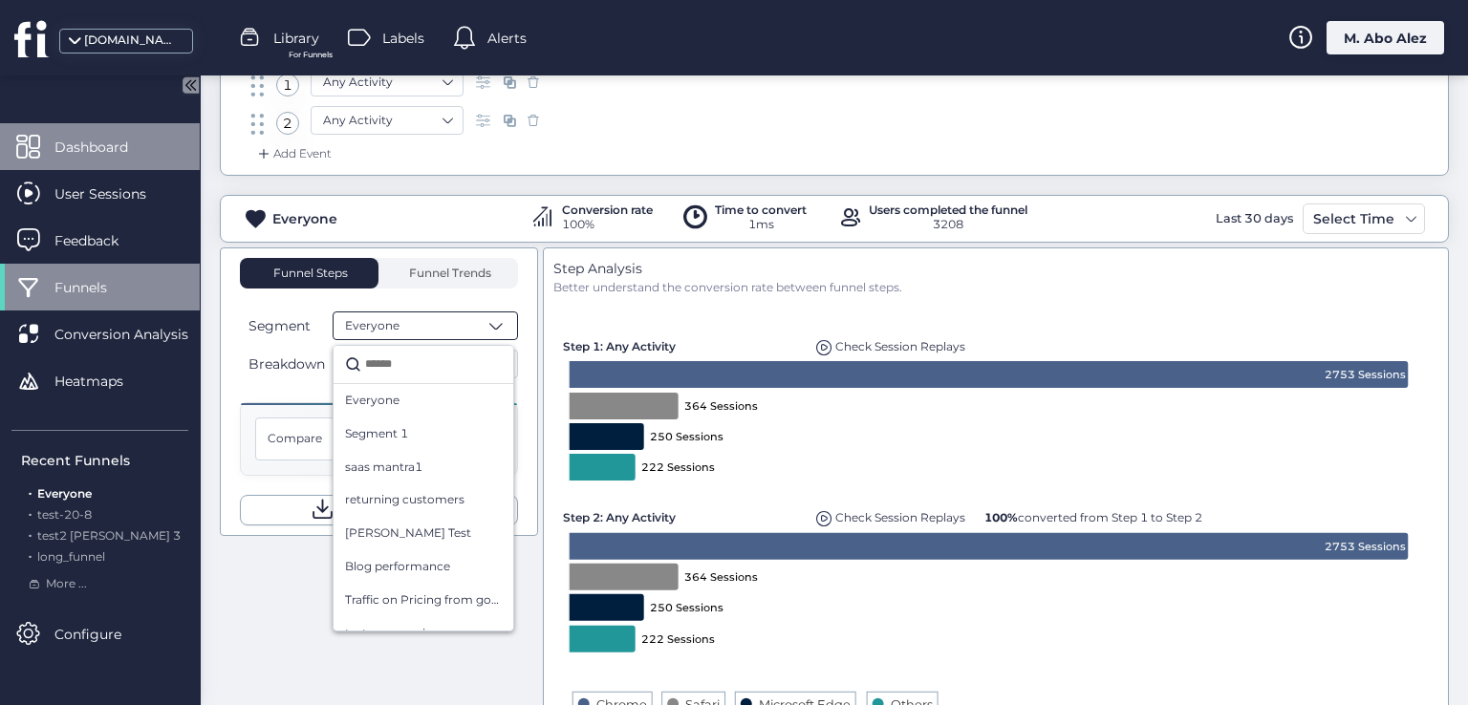
click at [134, 158] on div "Dashboard" at bounding box center [100, 146] width 200 height 47
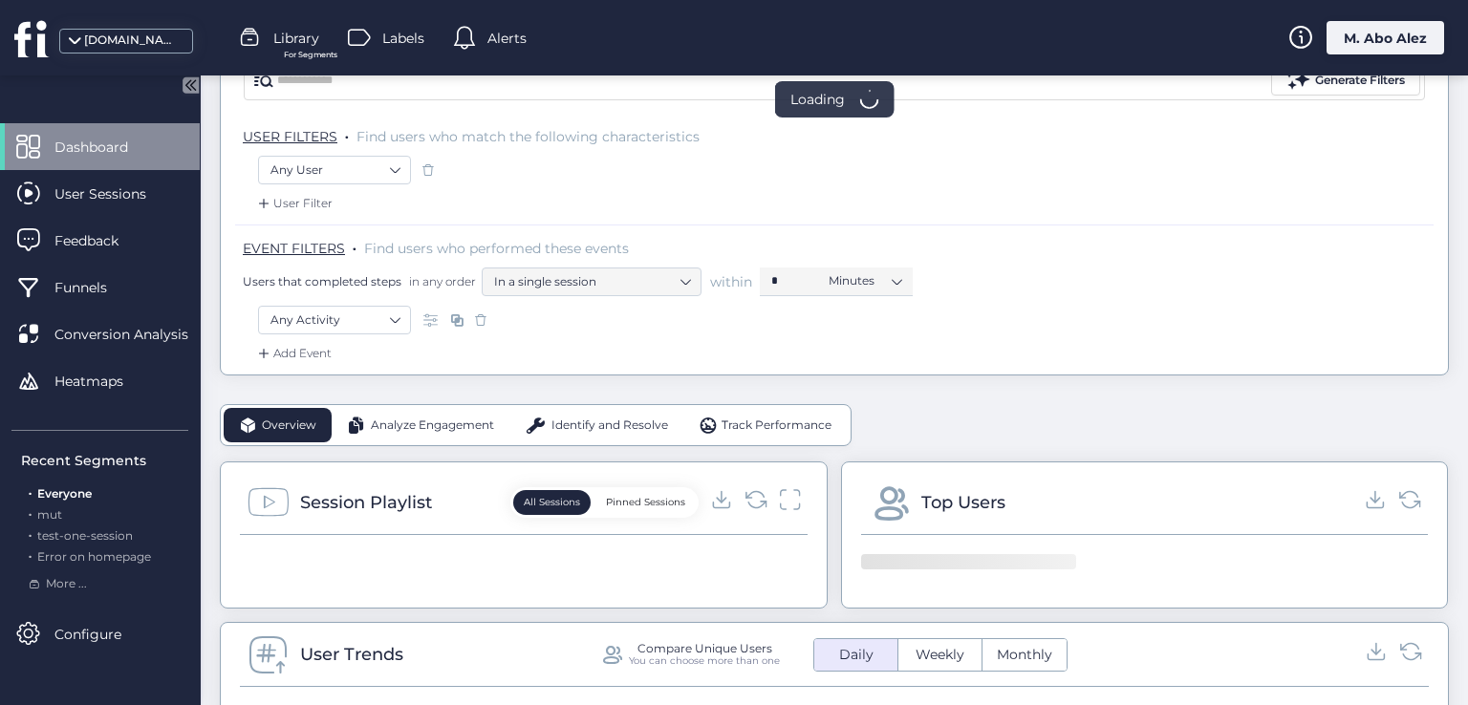
scroll to position [191, 0]
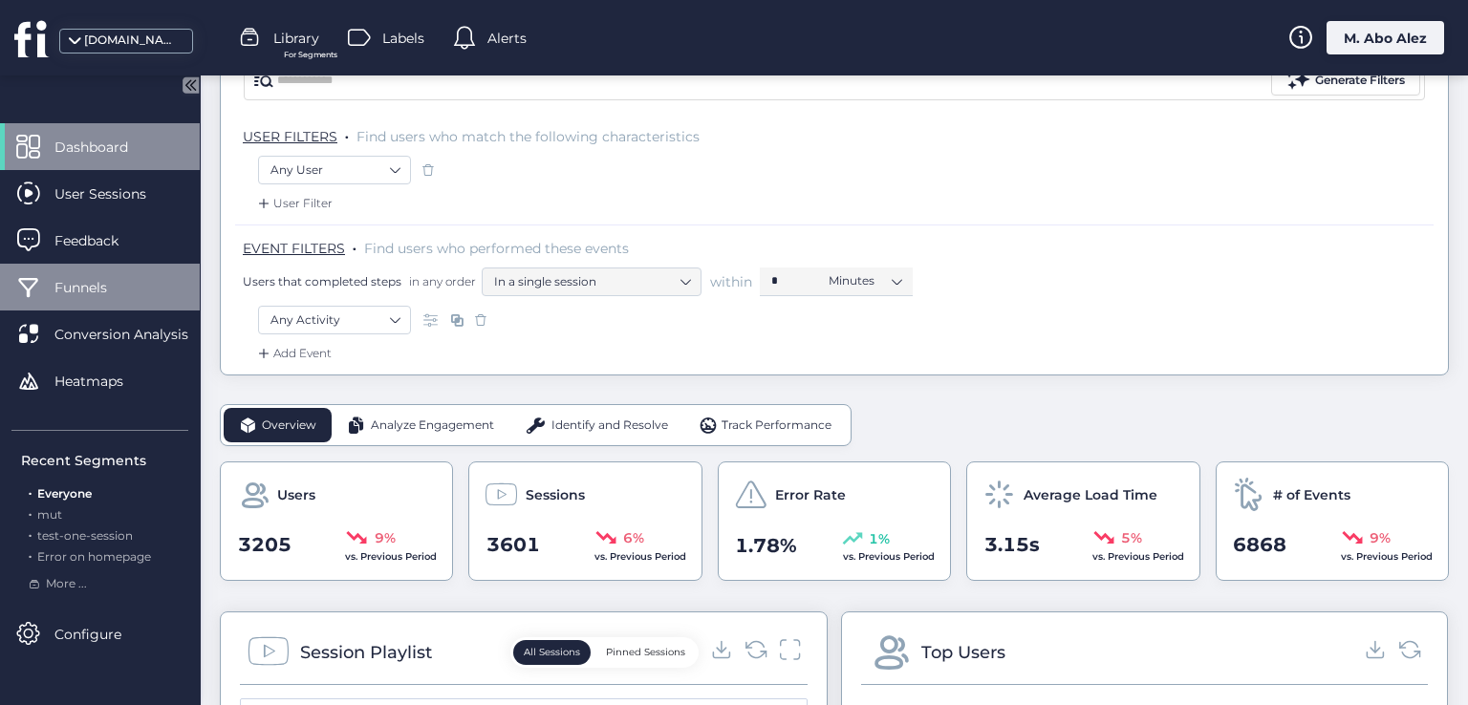
click at [107, 278] on span "Funnels" at bounding box center [94, 287] width 81 height 21
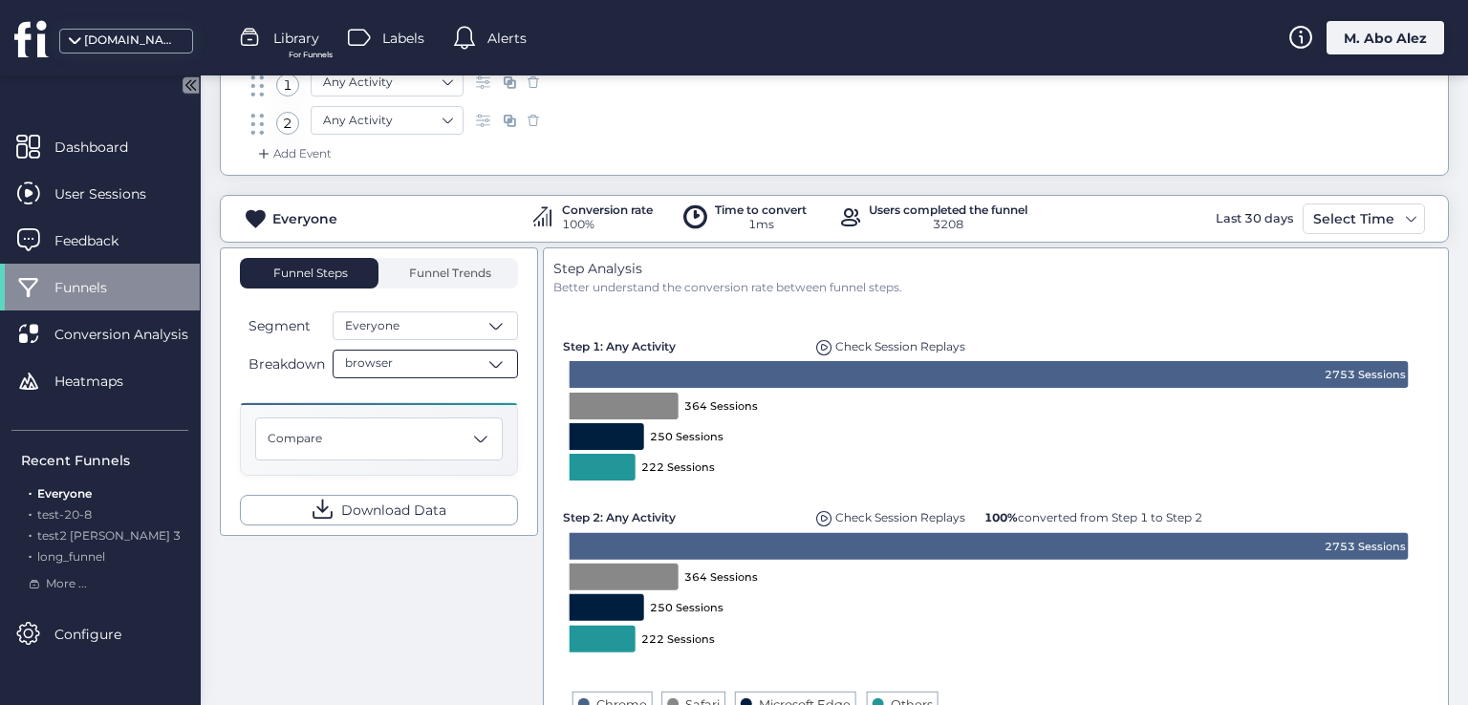
click at [449, 362] on div "browser" at bounding box center [425, 364] width 185 height 29
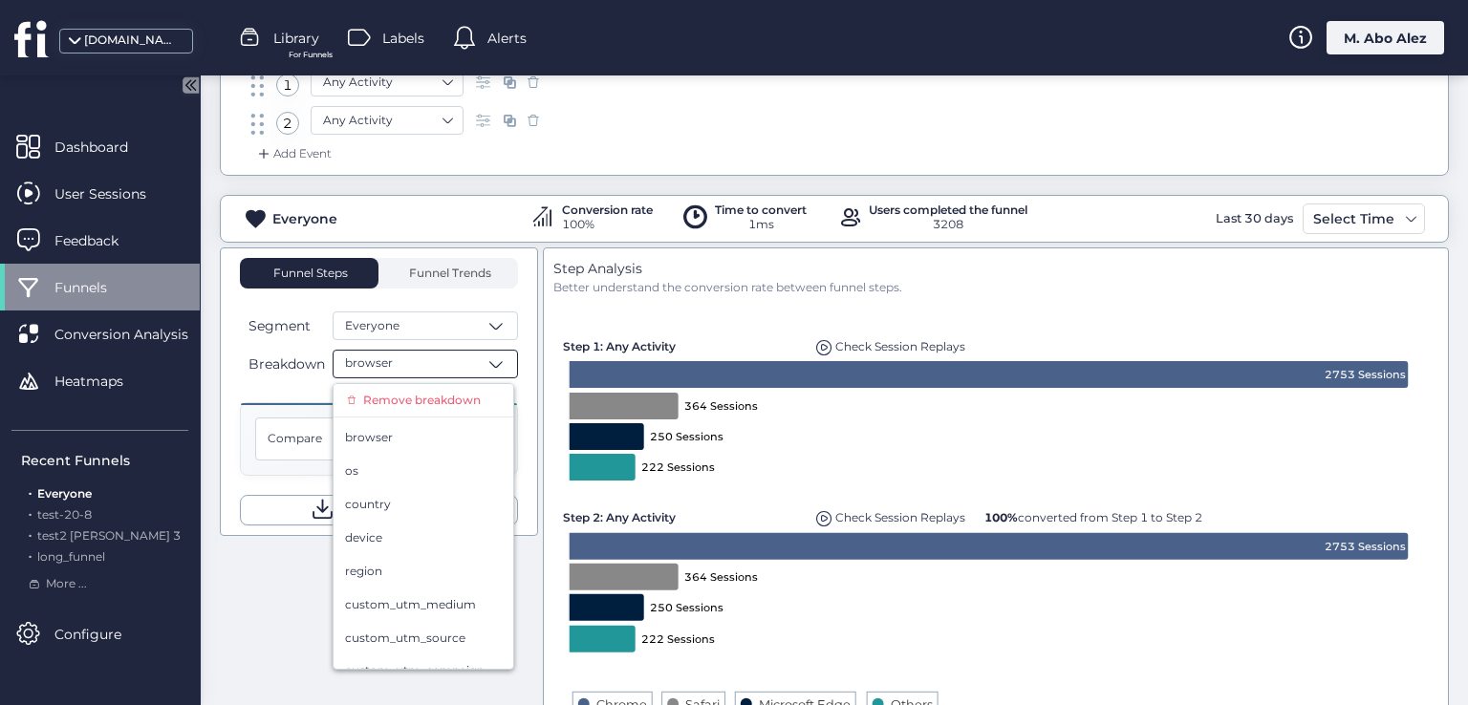
click at [1352, 40] on div "M. Abo Alez" at bounding box center [1385, 37] width 118 height 33
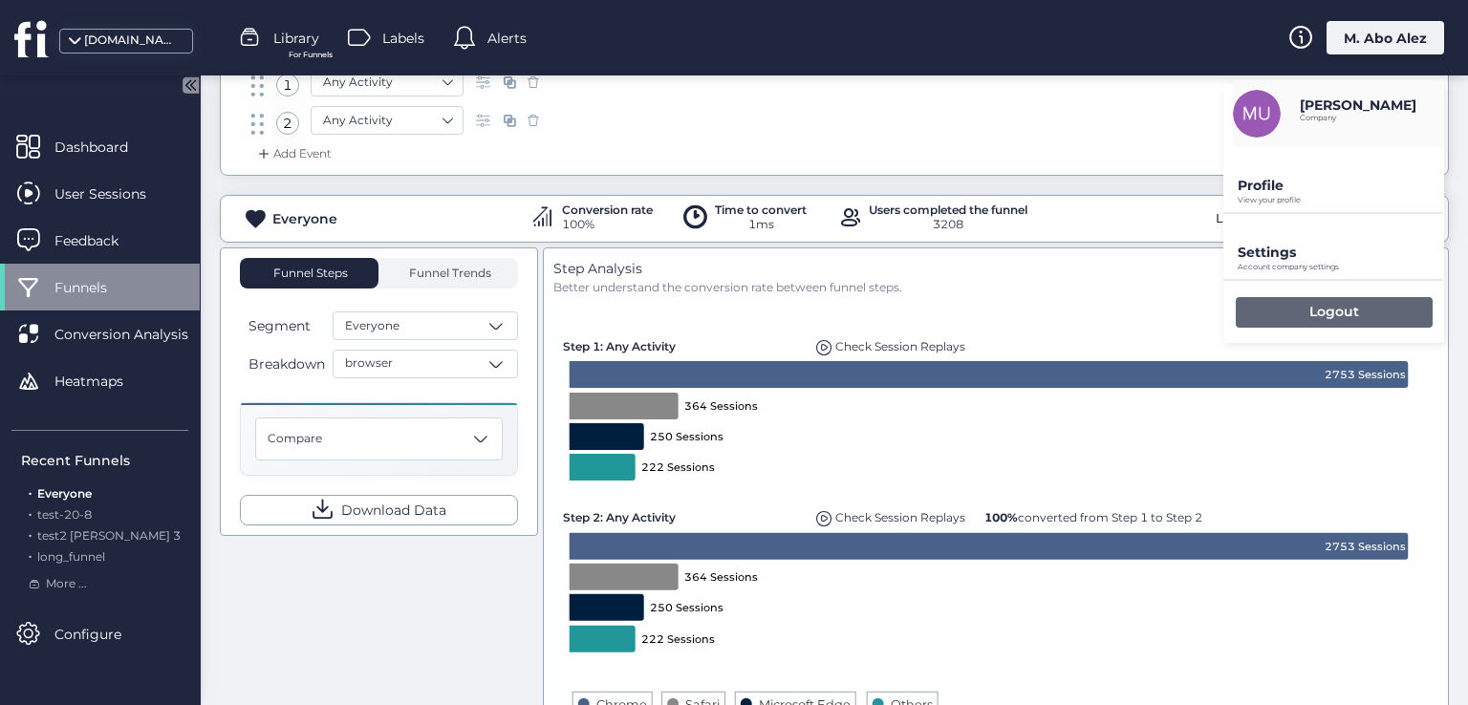
click at [1266, 312] on div "Logout" at bounding box center [1334, 312] width 197 height 31
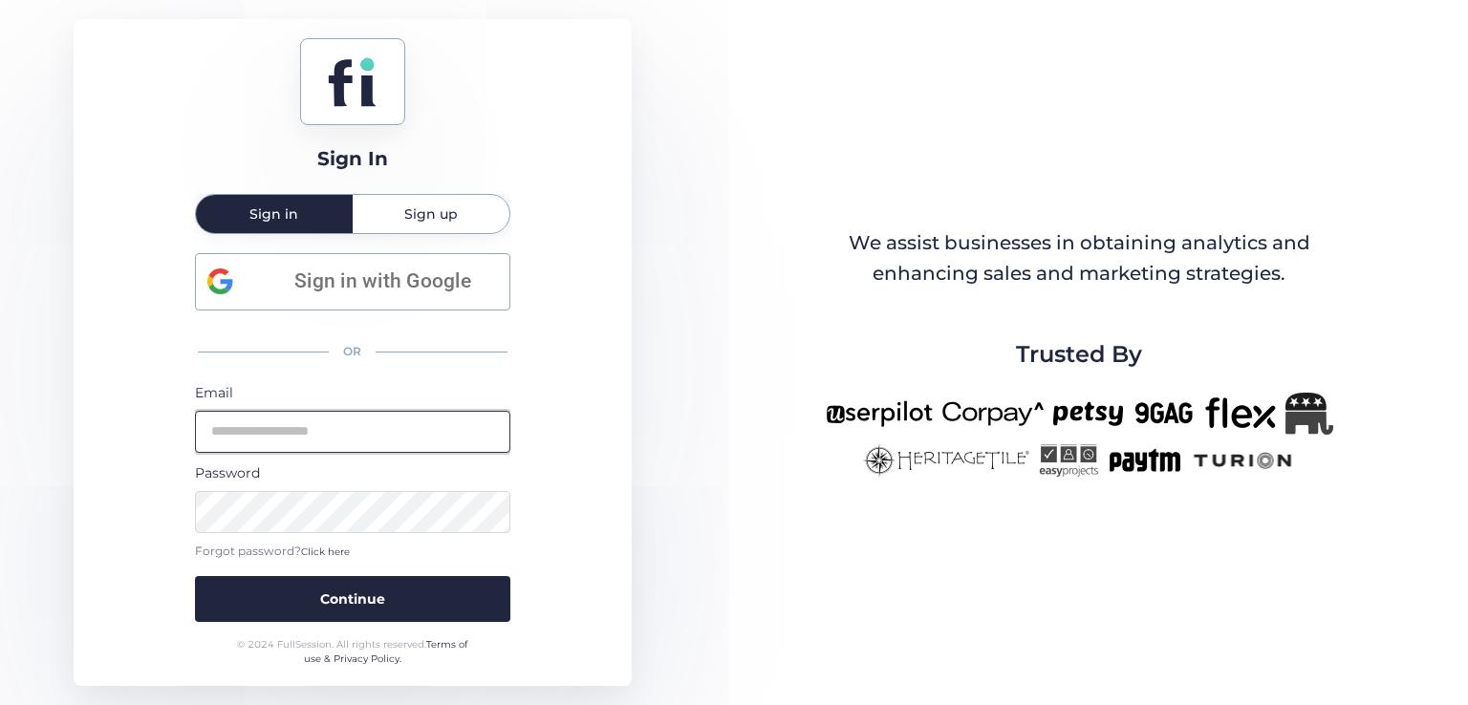
click at [399, 426] on input "email" at bounding box center [352, 432] width 315 height 42
type input "**********"
click at [195, 576] on button "Continue" at bounding box center [352, 599] width 315 height 46
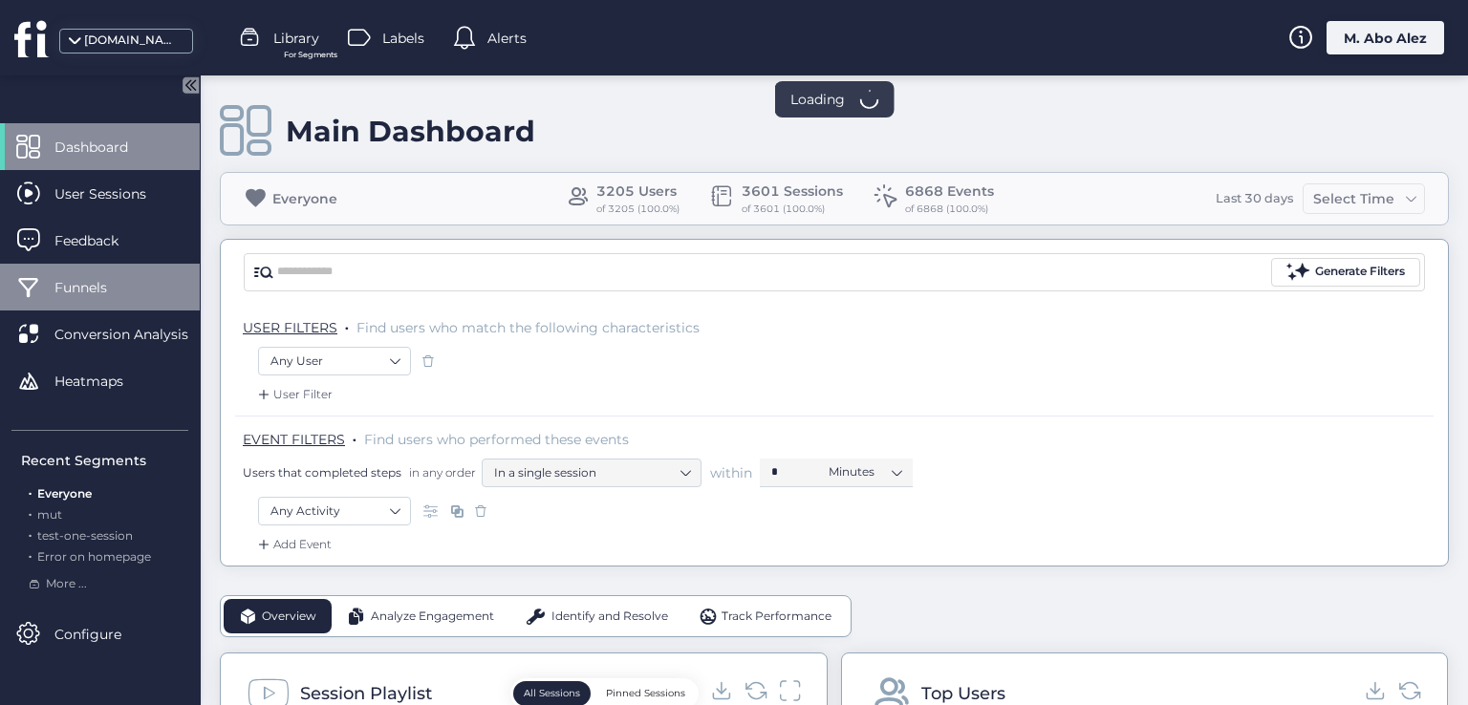
click at [35, 295] on span at bounding box center [28, 287] width 24 height 24
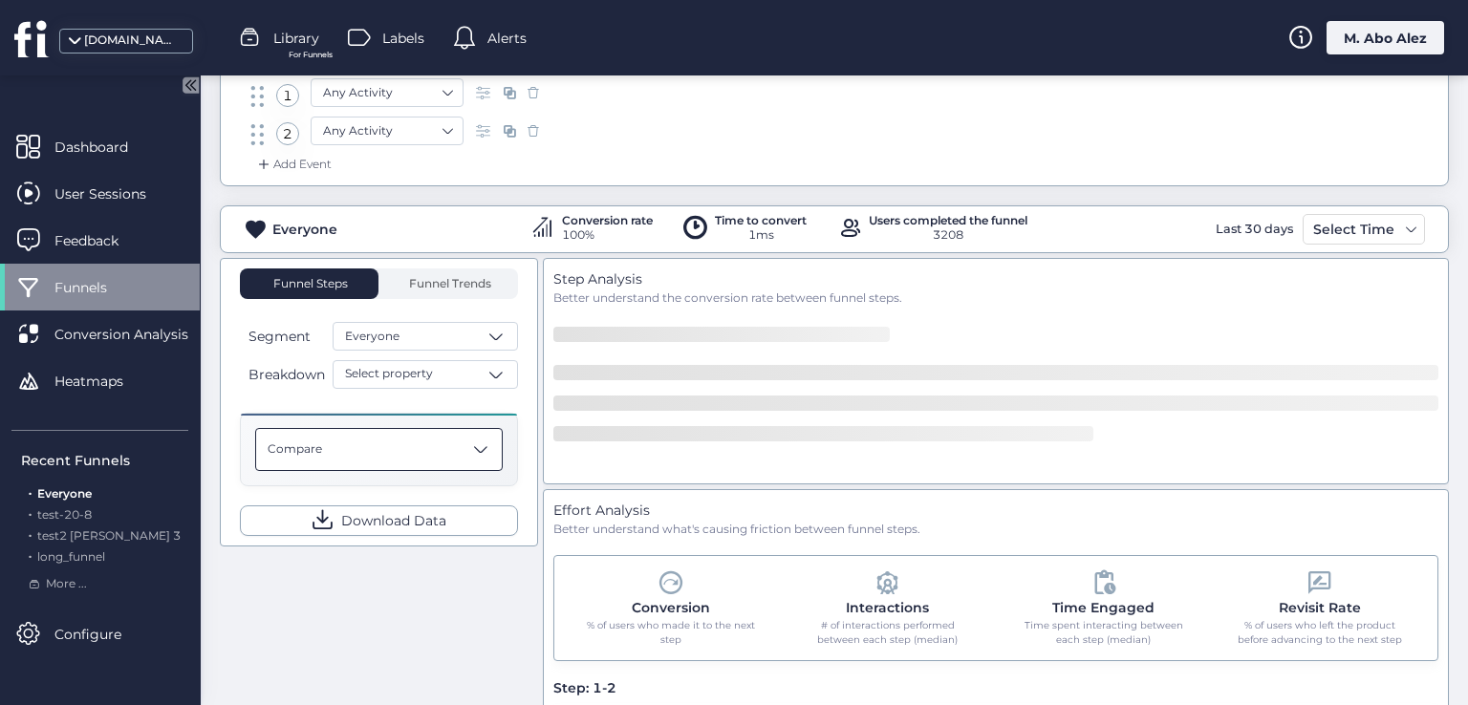
scroll to position [191, 0]
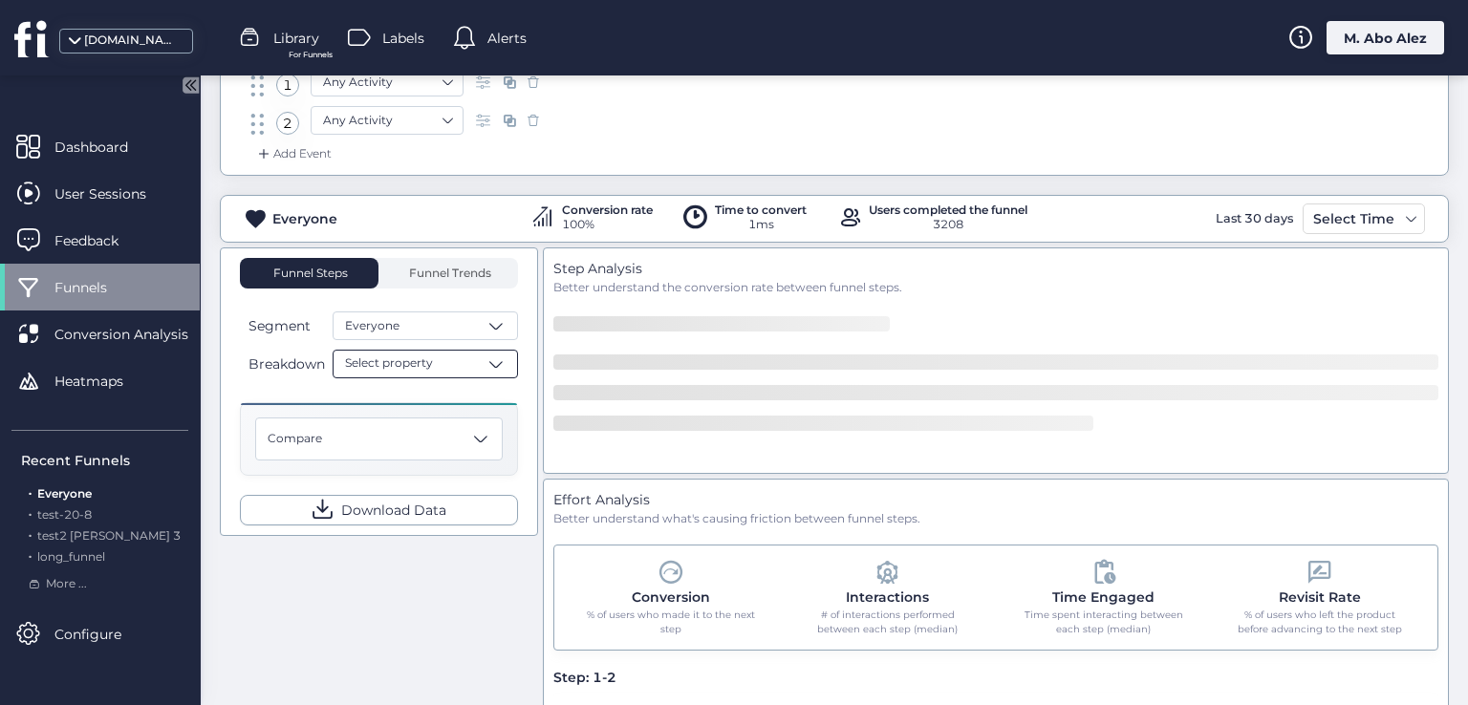
click at [434, 367] on div "Select property" at bounding box center [425, 364] width 185 height 29
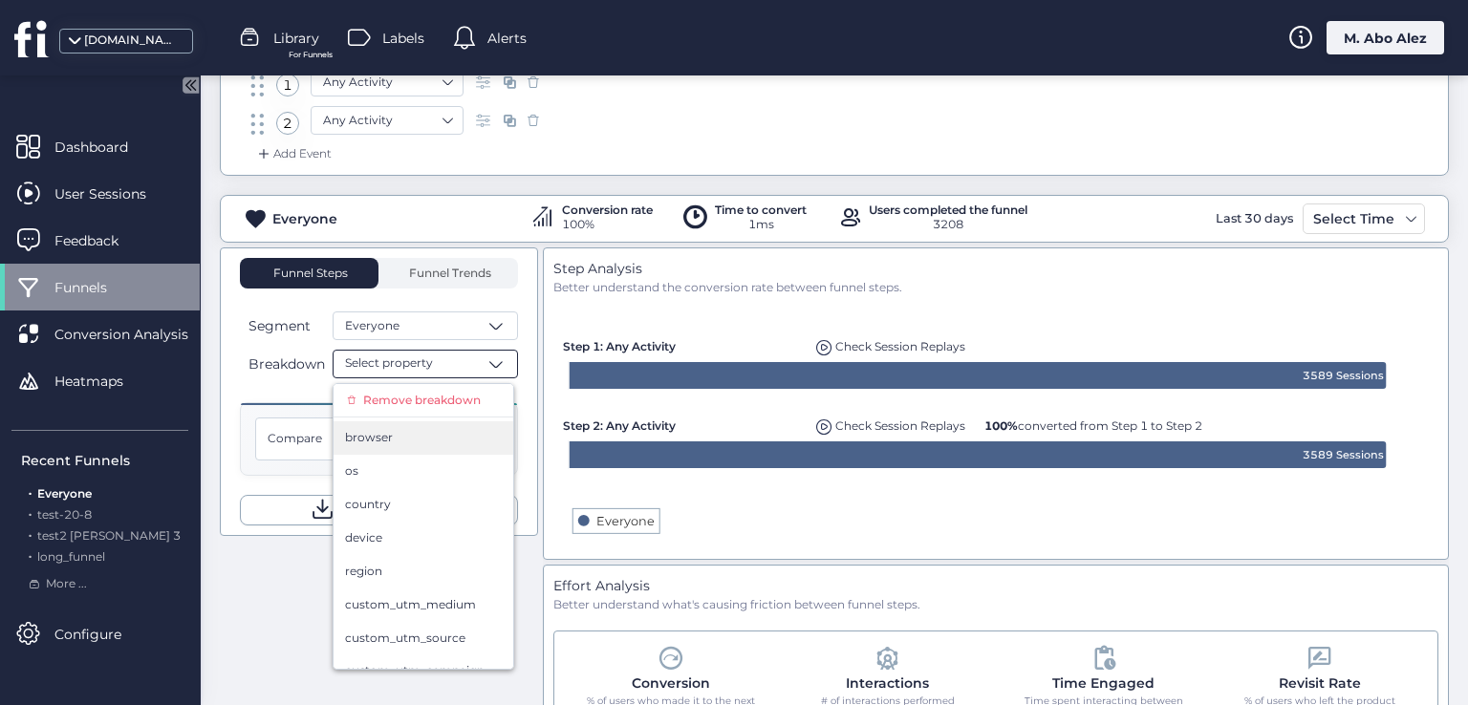
click at [413, 442] on div "browser" at bounding box center [423, 438] width 157 height 18
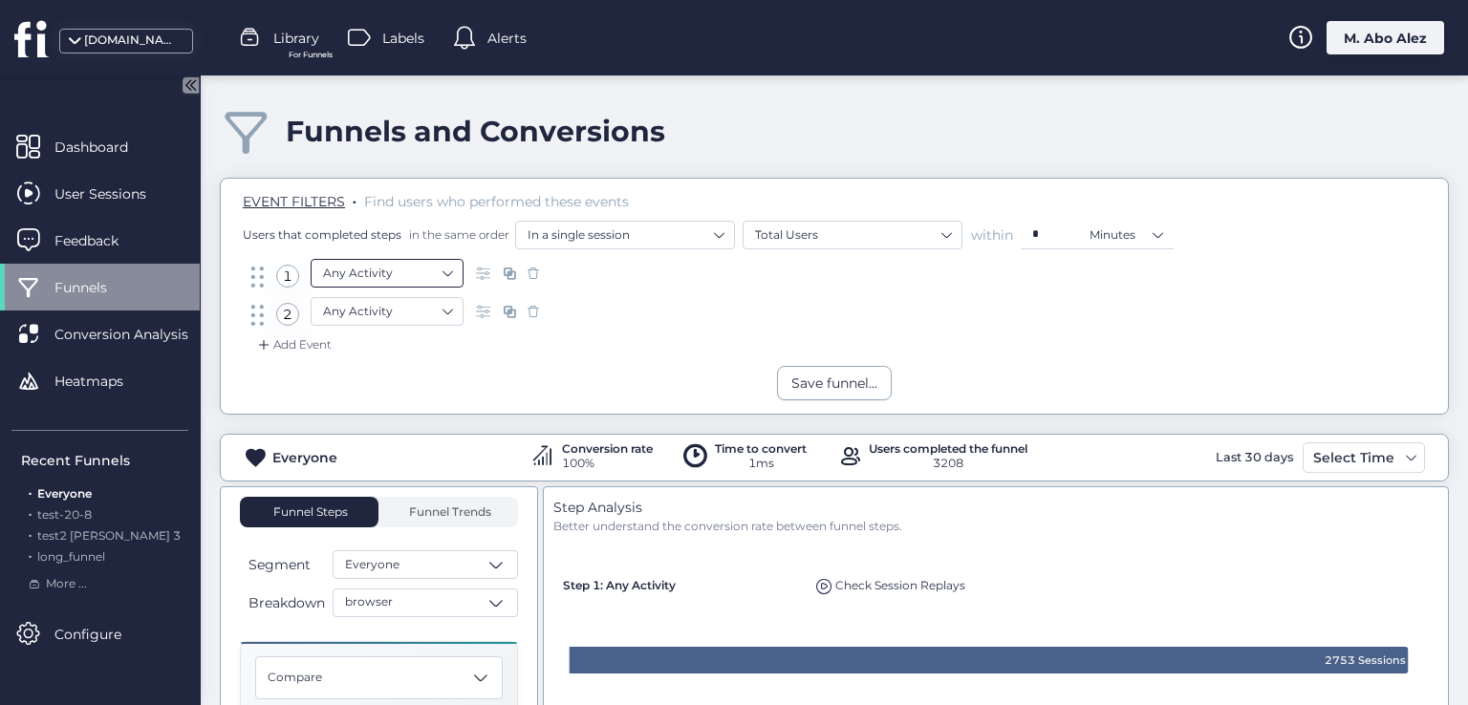
click at [371, 277] on nz-select-item "Any Activity" at bounding box center [387, 273] width 128 height 29
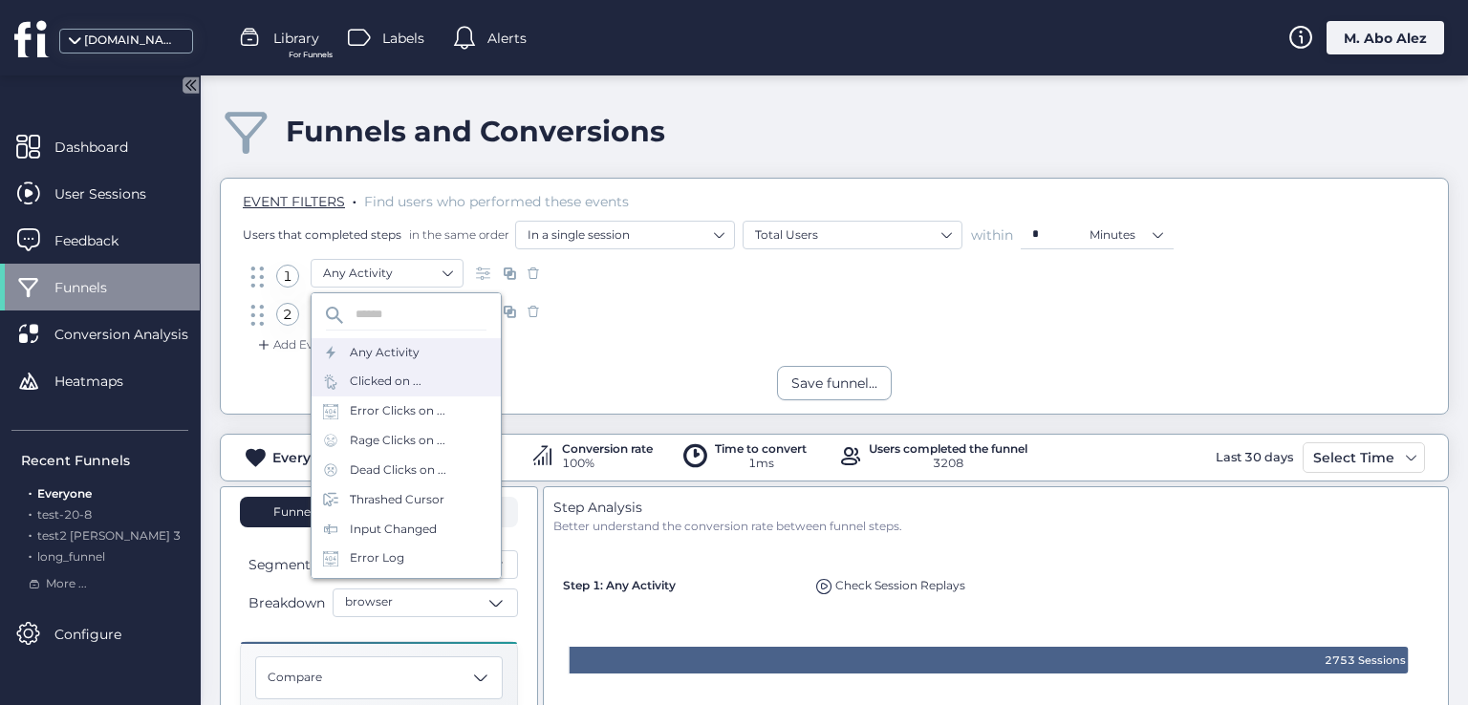
click at [402, 380] on div "Clicked on ..." at bounding box center [386, 382] width 72 height 18
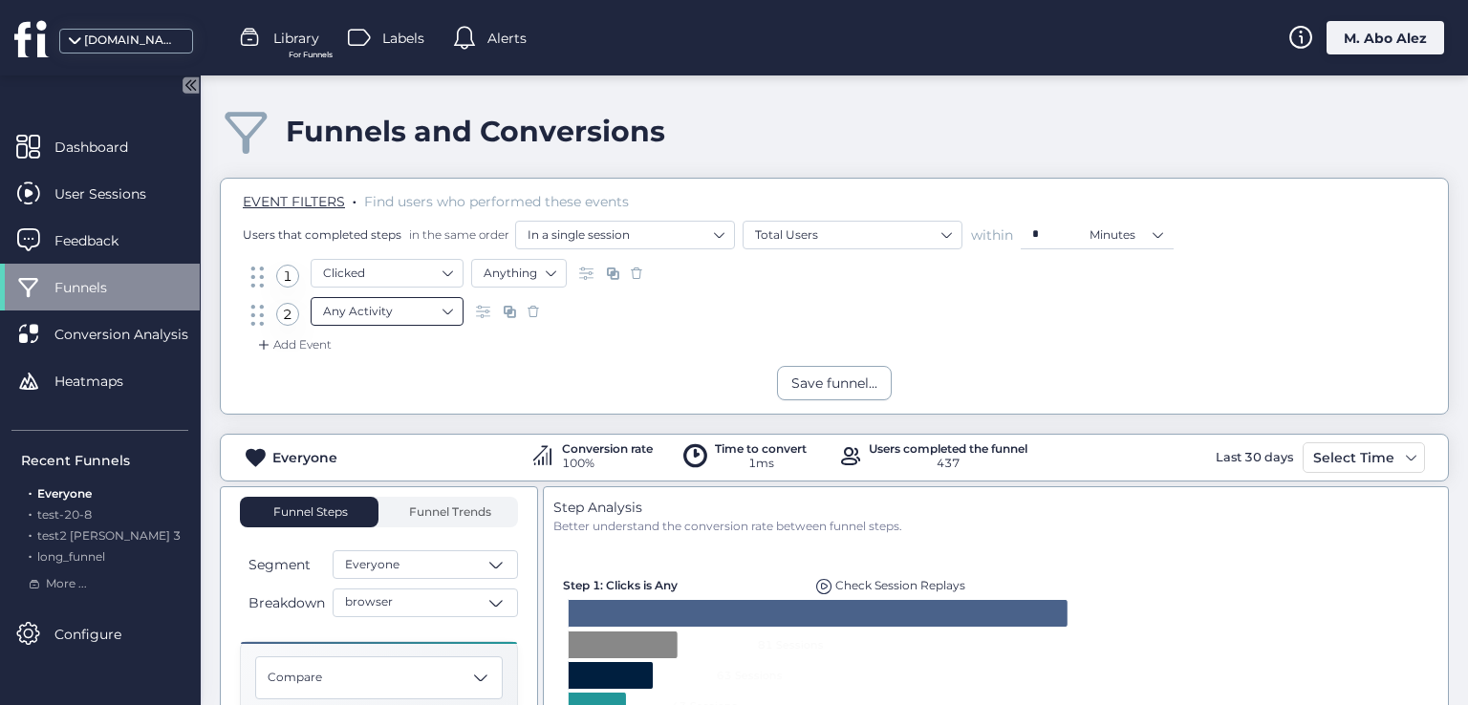
click at [390, 307] on nz-select-item "Any Activity" at bounding box center [387, 311] width 128 height 29
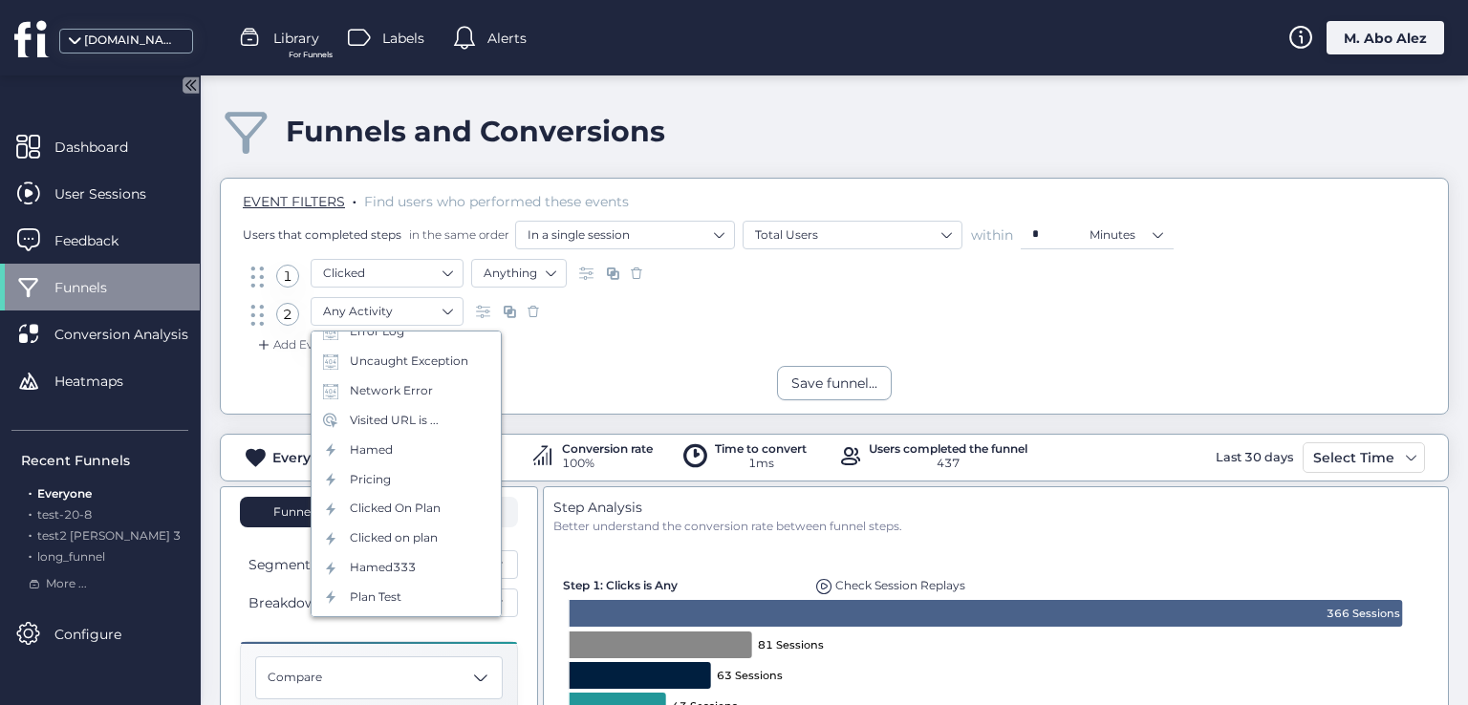
scroll to position [287, 0]
click at [559, 379] on div "Save funnel..." at bounding box center [834, 383] width 1227 height 34
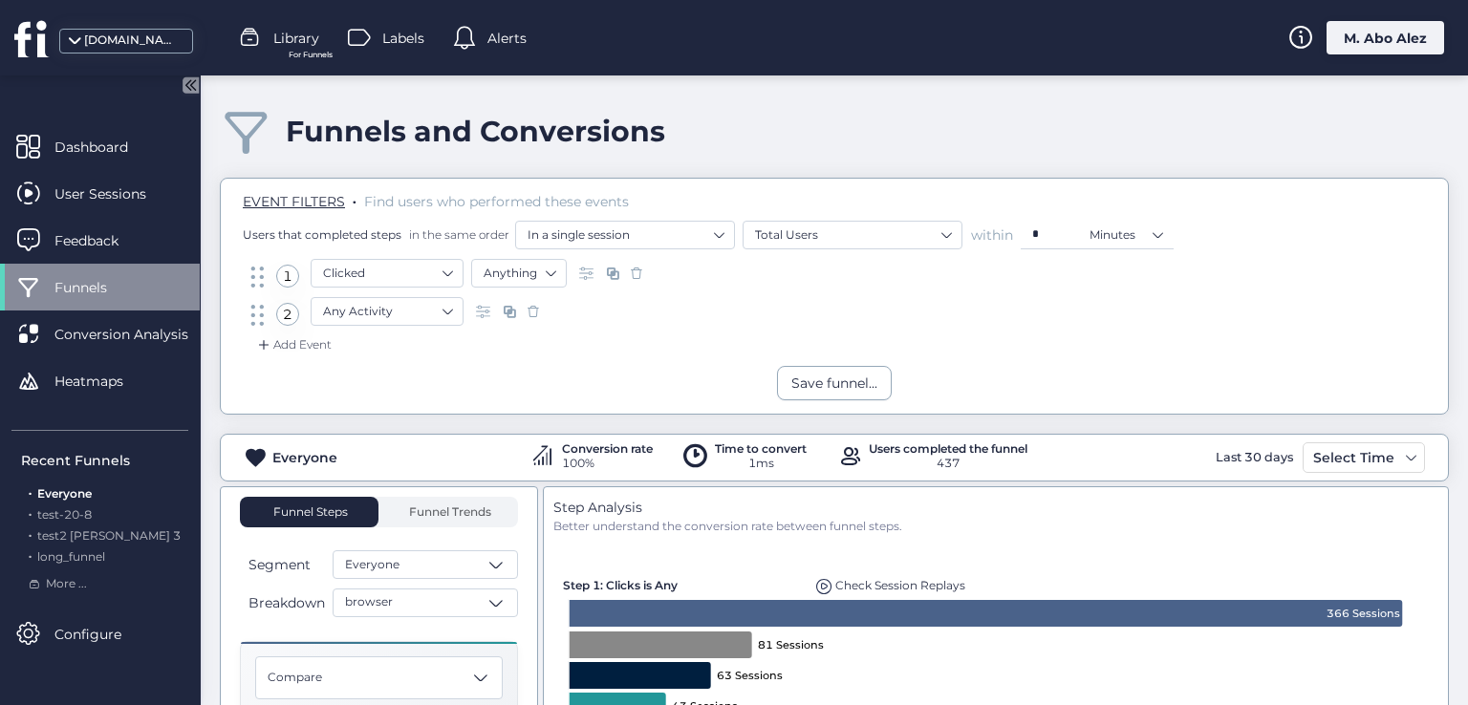
scroll to position [96, 0]
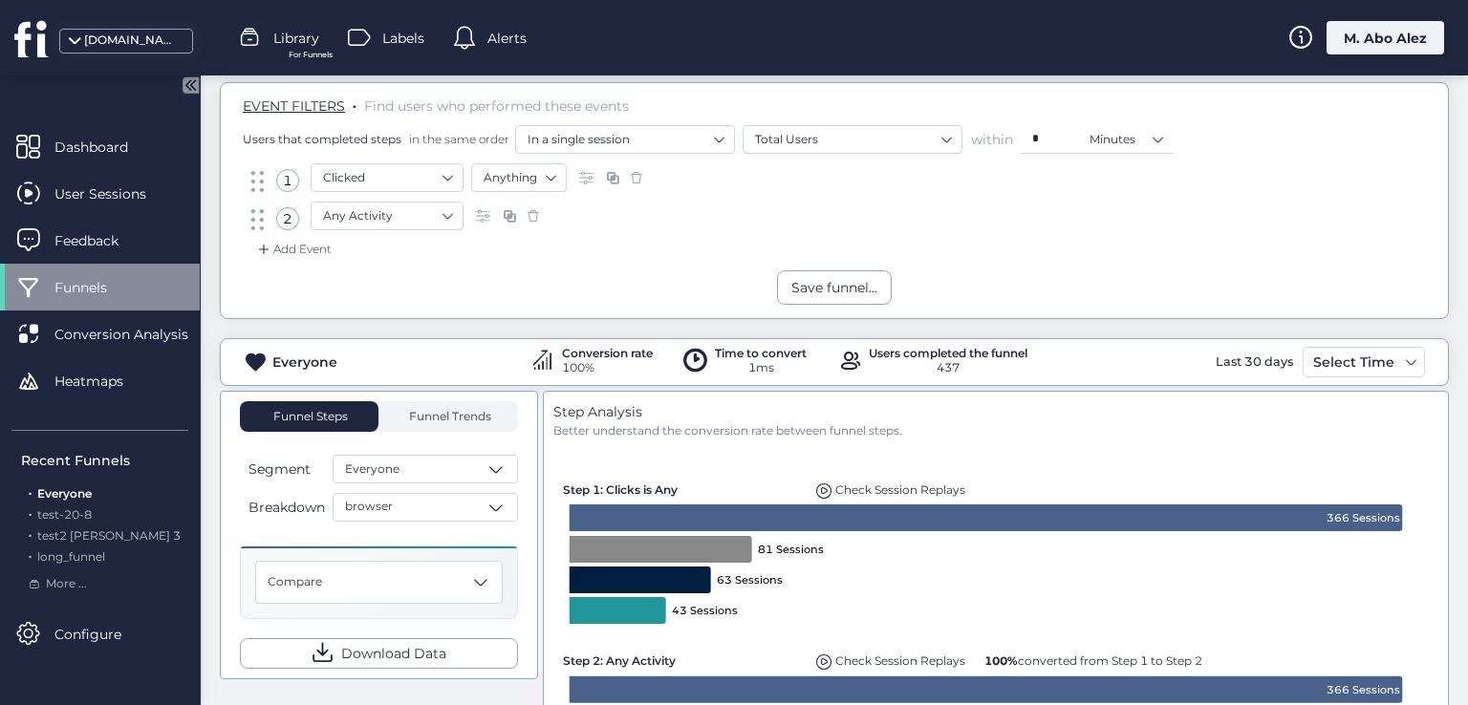
click at [638, 174] on span at bounding box center [636, 177] width 19 height 19
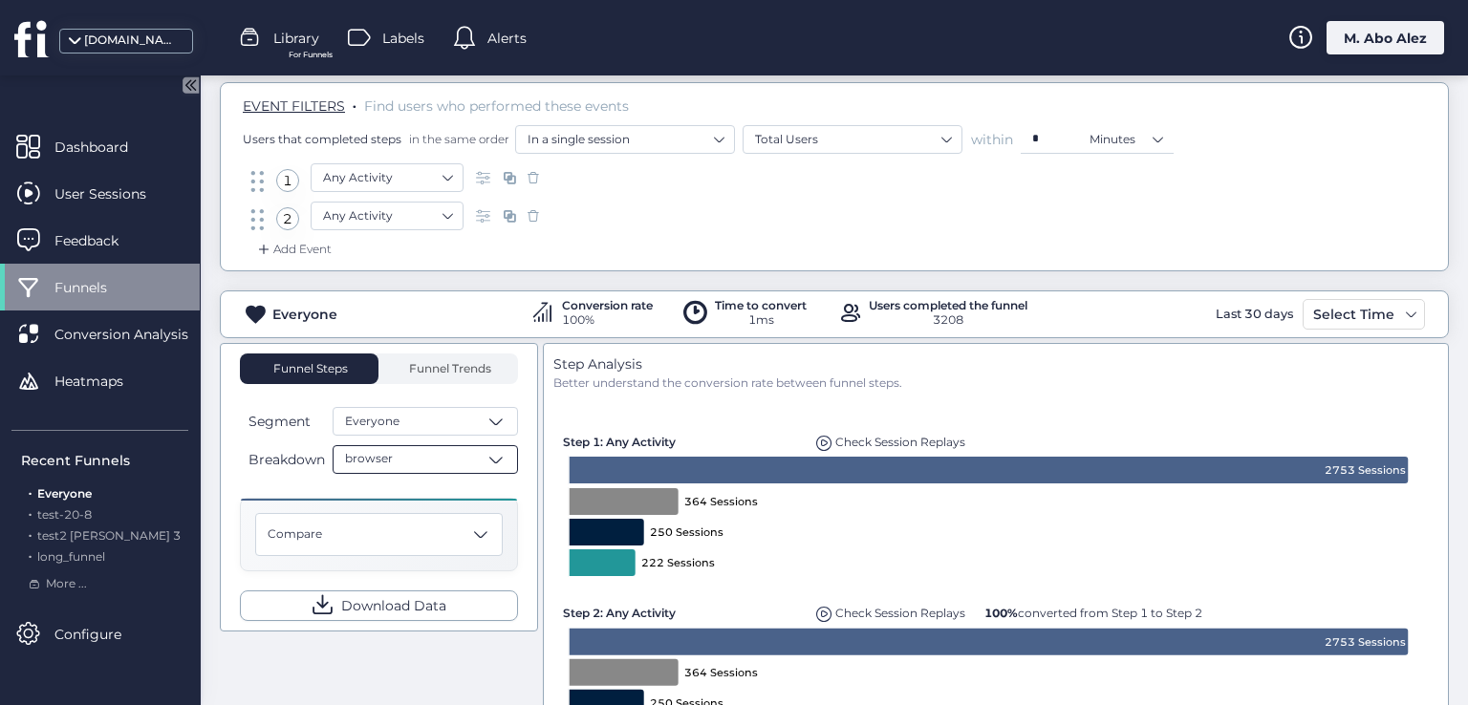
click at [493, 460] on span at bounding box center [495, 459] width 19 height 19
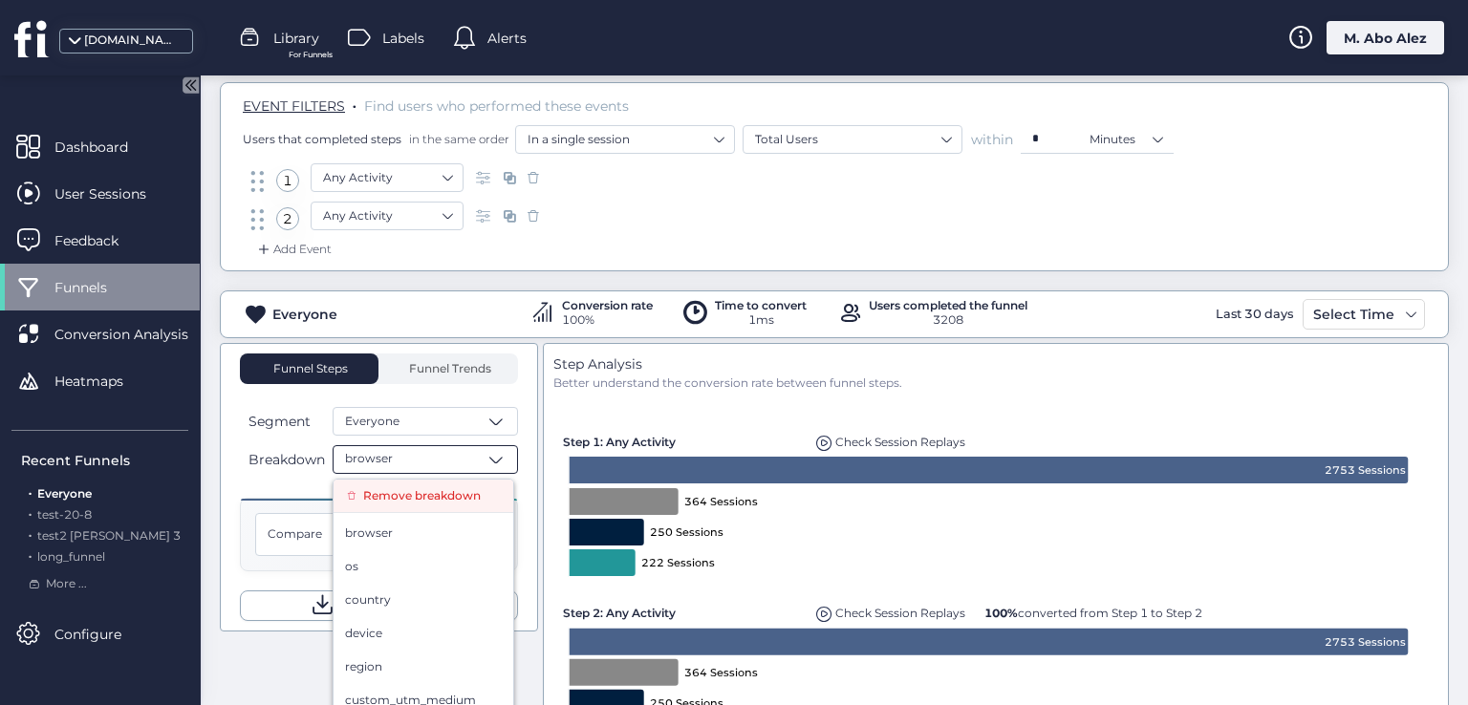
click at [377, 497] on span "Remove breakdown" at bounding box center [422, 496] width 118 height 18
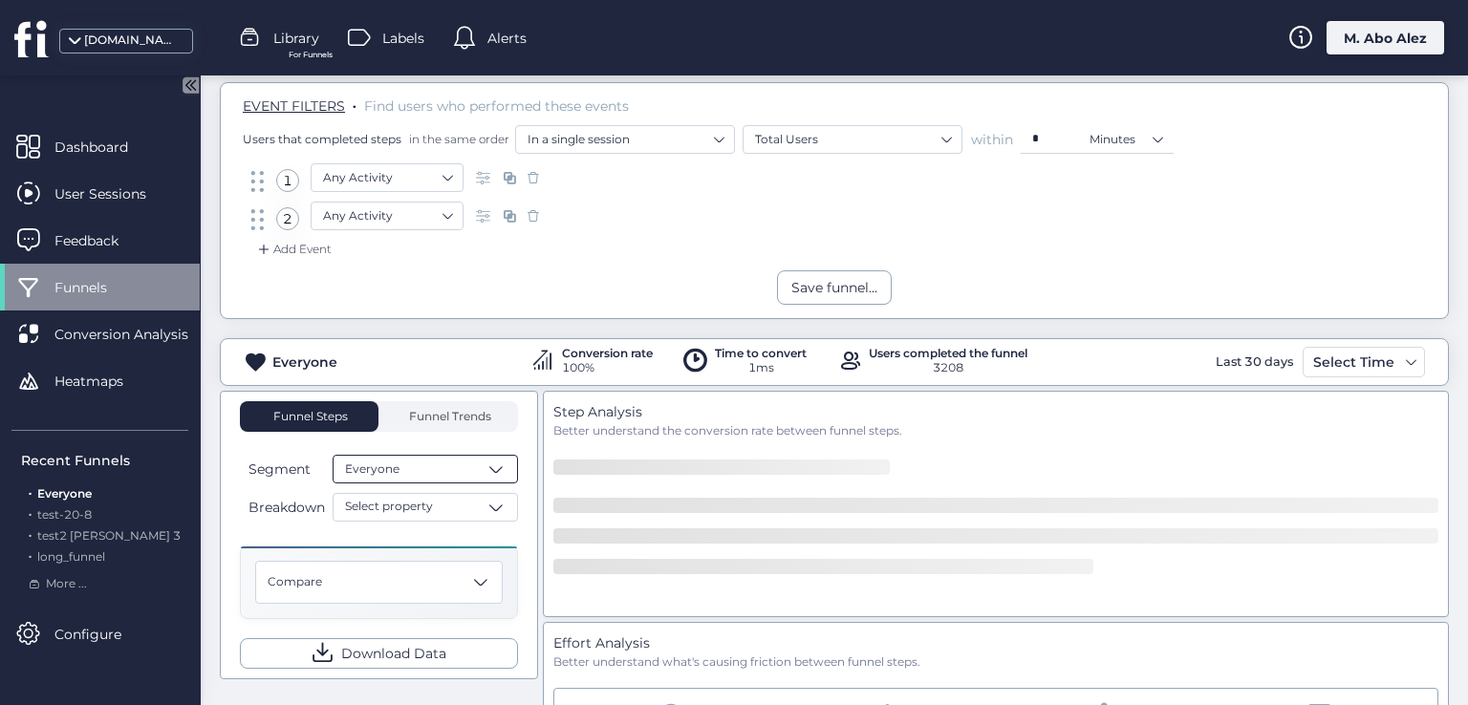
scroll to position [191, 0]
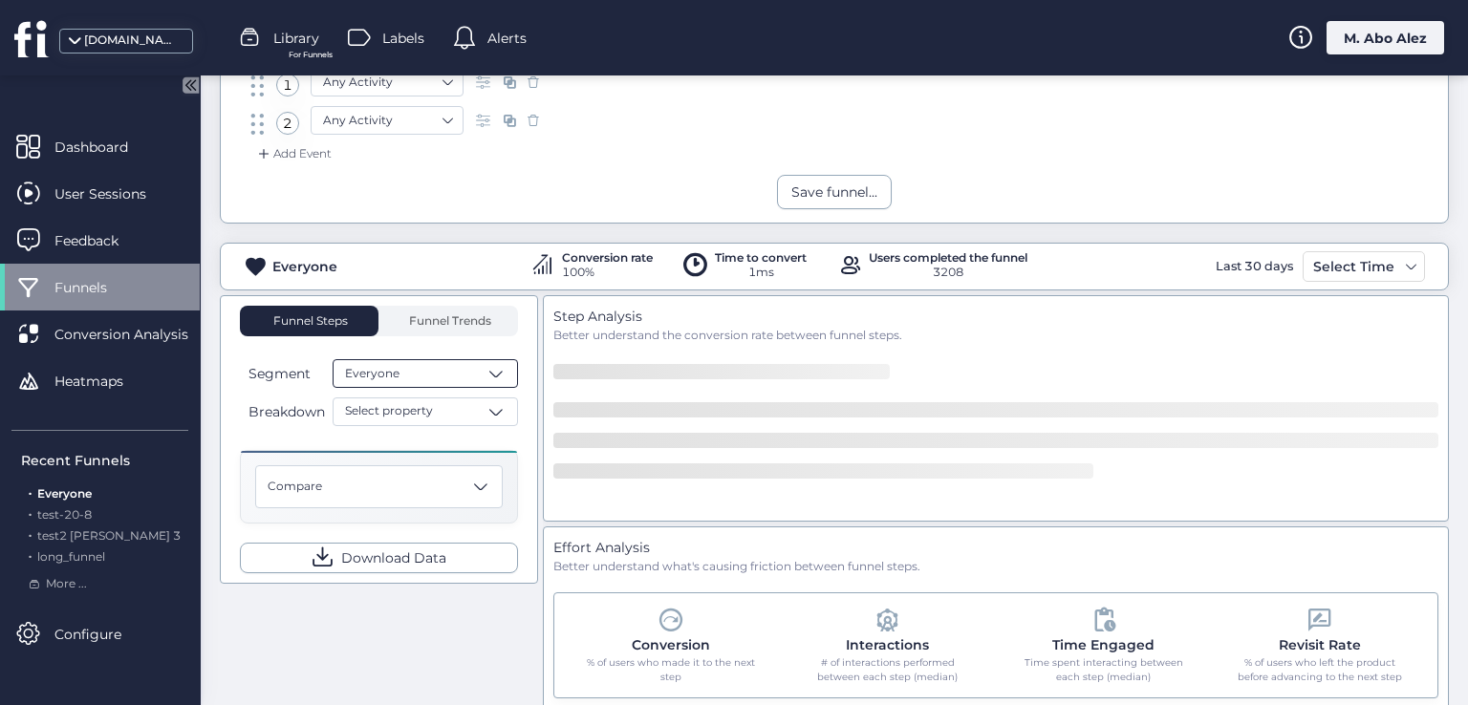
click at [445, 370] on div "Everyone" at bounding box center [425, 373] width 185 height 29
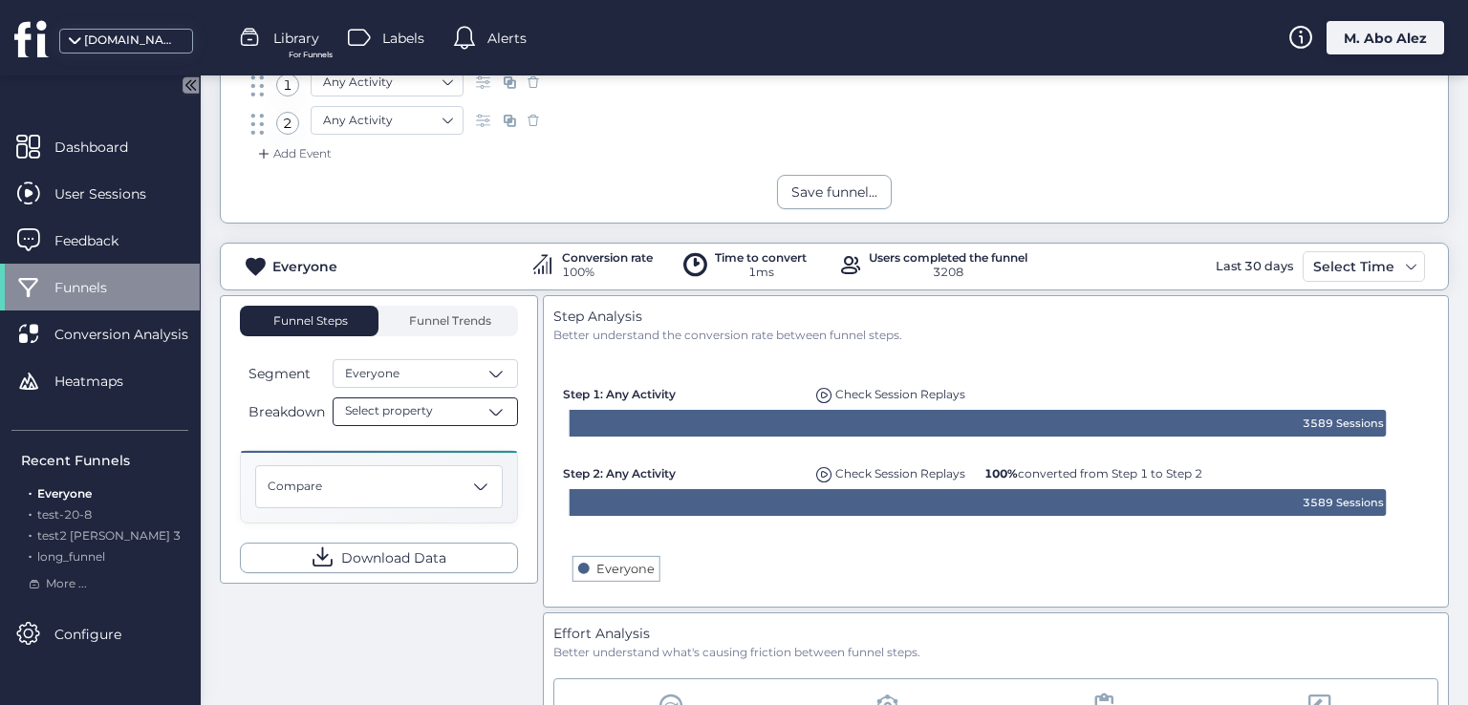
click at [486, 402] on span at bounding box center [495, 411] width 19 height 19
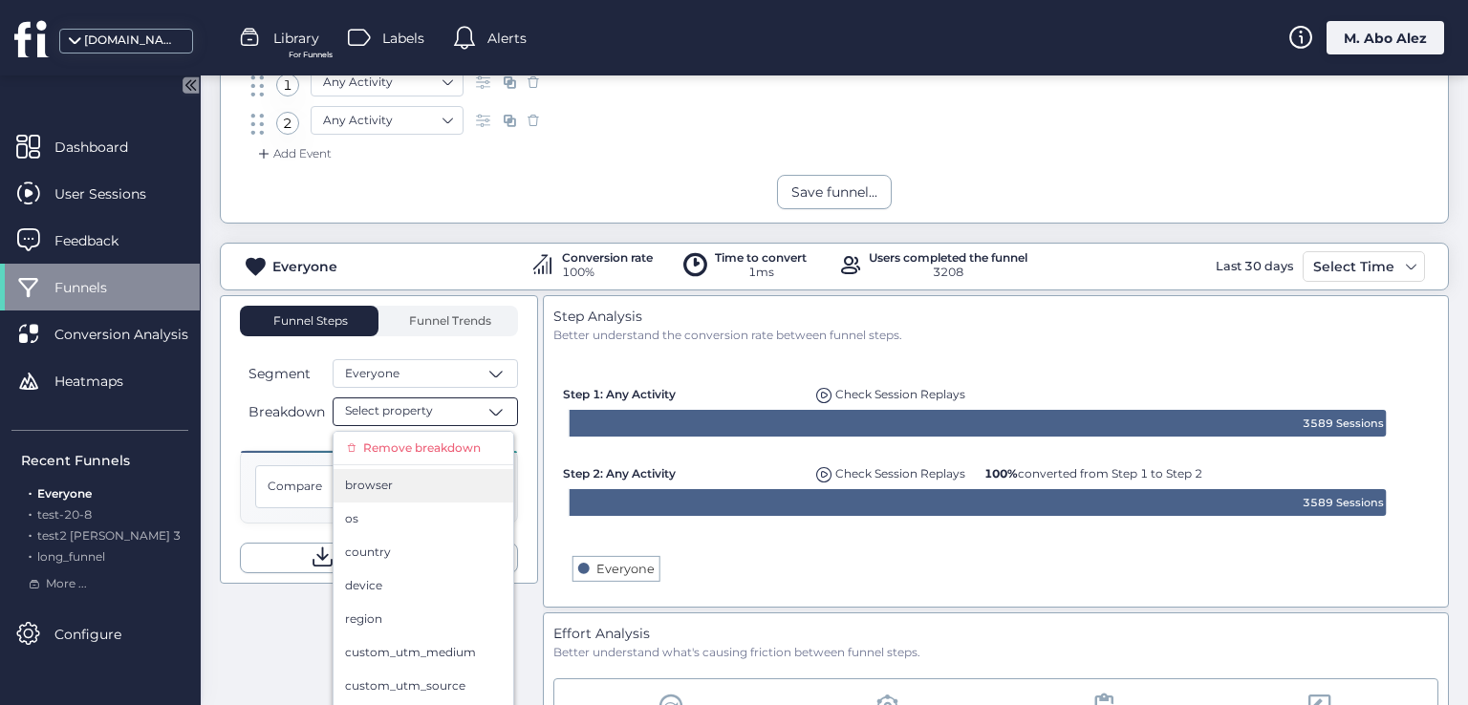
click at [418, 481] on div "browser" at bounding box center [423, 486] width 157 height 18
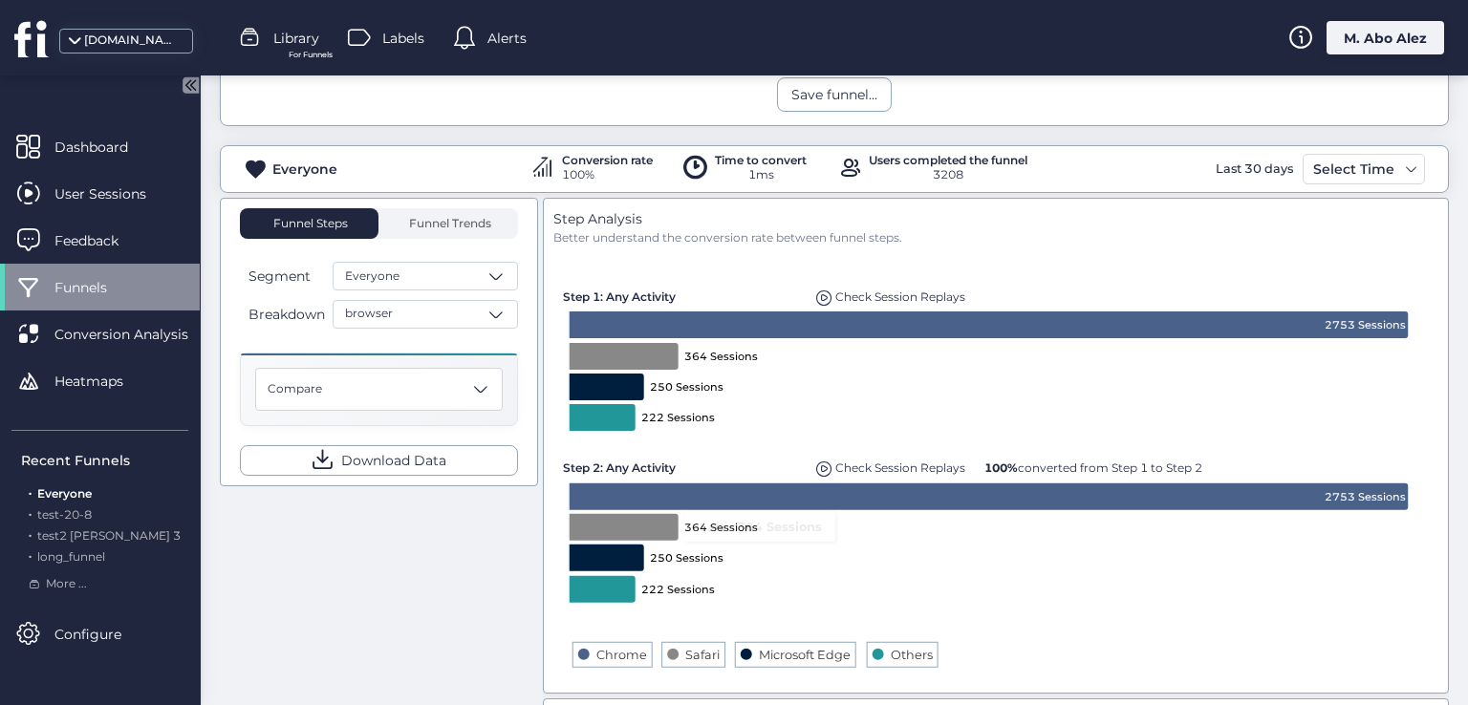
scroll to position [191, 0]
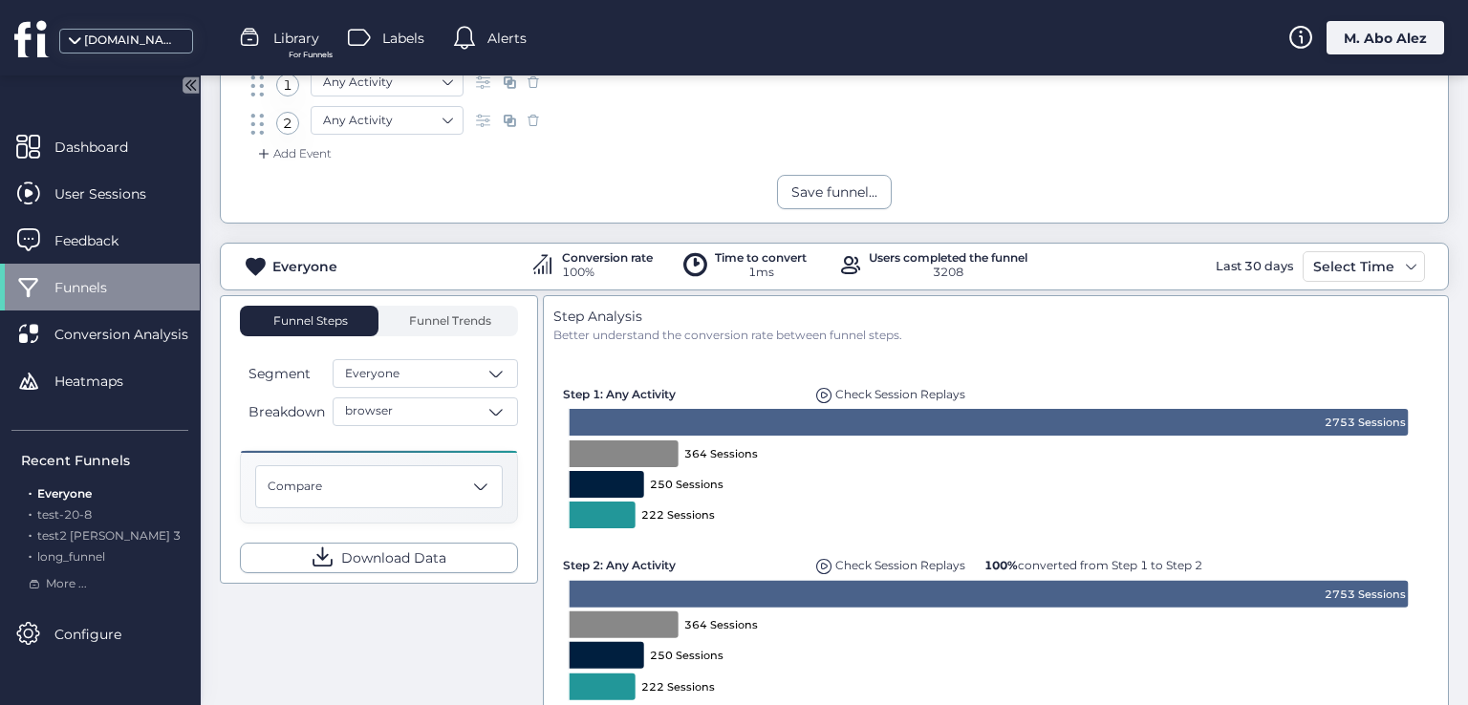
click at [1376, 39] on div "M. Abo Alez" at bounding box center [1385, 37] width 118 height 33
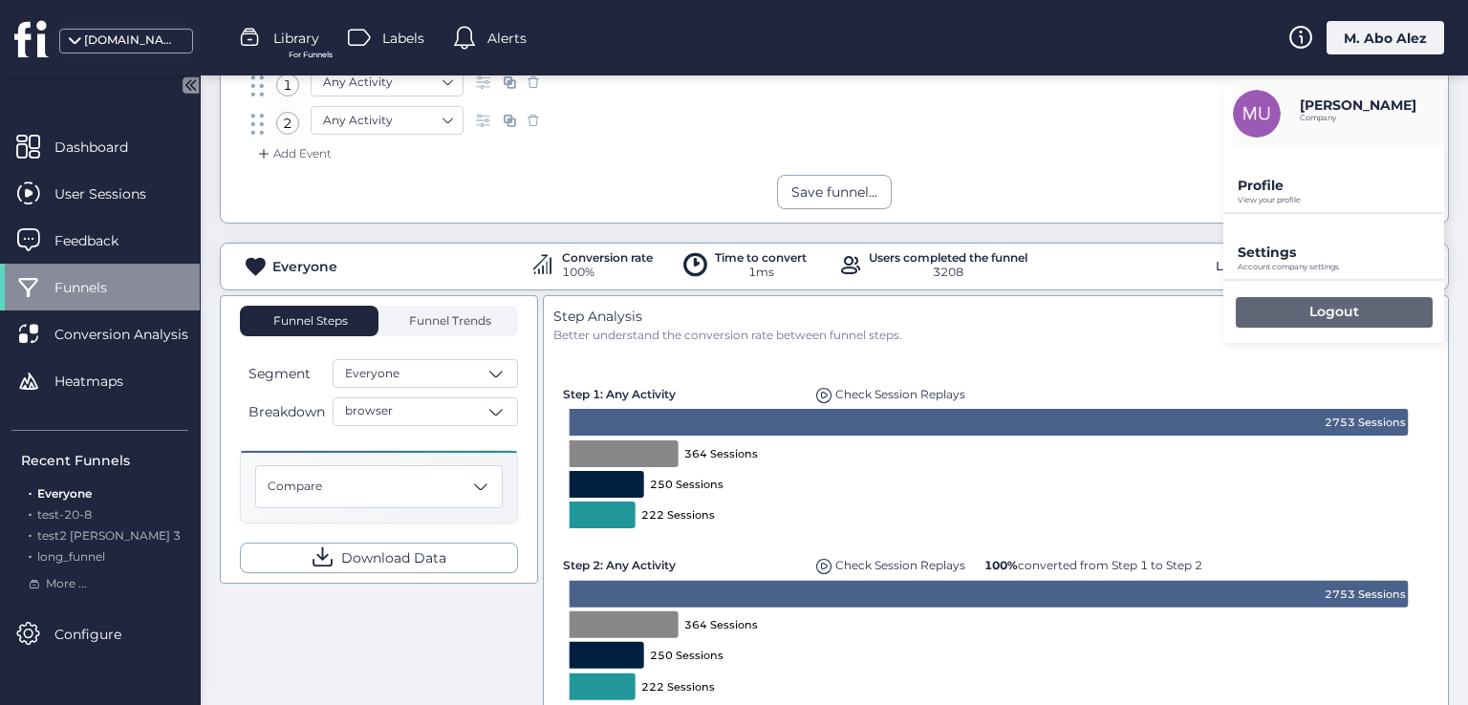
click at [1284, 308] on div "Logout" at bounding box center [1334, 312] width 197 height 31
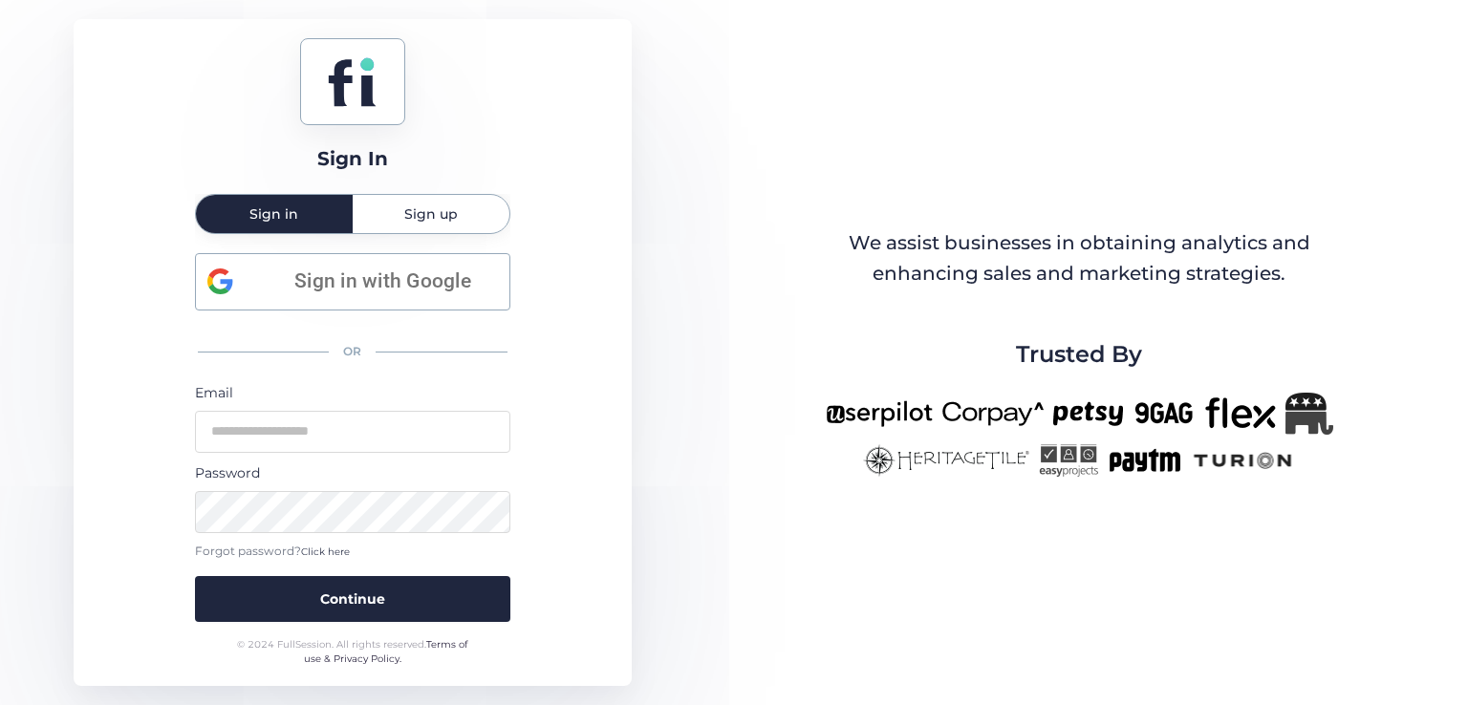
click at [268, 471] on div "Password" at bounding box center [352, 473] width 315 height 21
drag, startPoint x: 269, startPoint y: 444, endPoint x: 273, endPoint y: 453, distance: 9.8
click at [269, 444] on input "email" at bounding box center [352, 432] width 315 height 42
type input "**********"
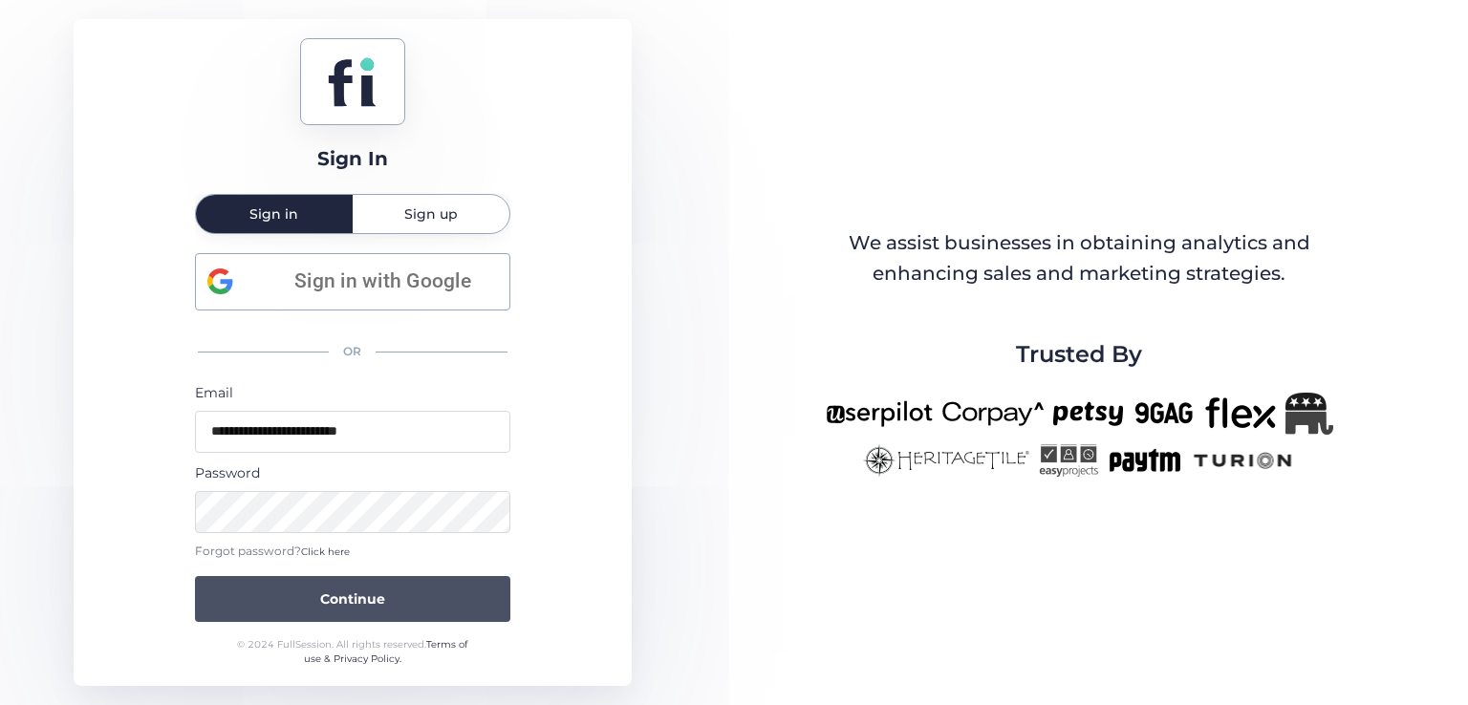
click at [348, 589] on span "Continue" at bounding box center [352, 599] width 65 height 21
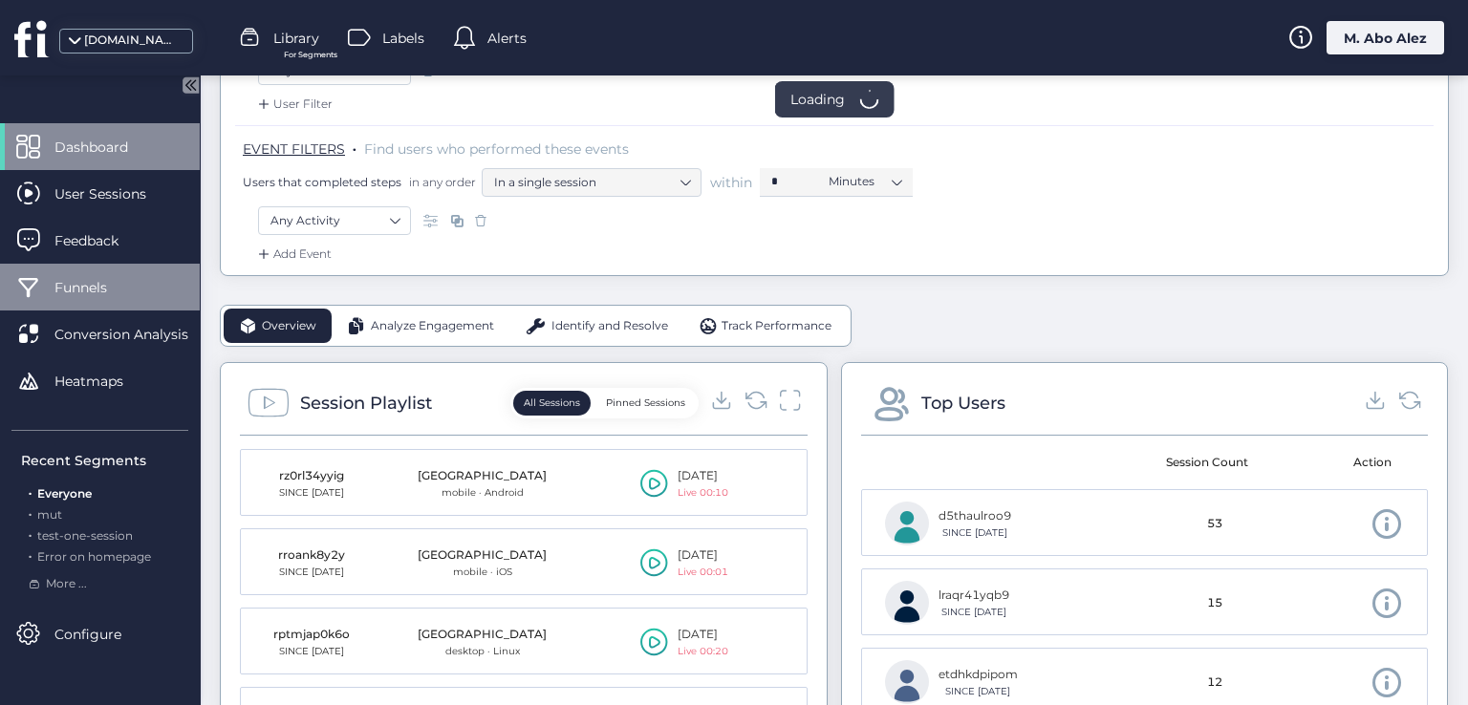
scroll to position [382, 0]
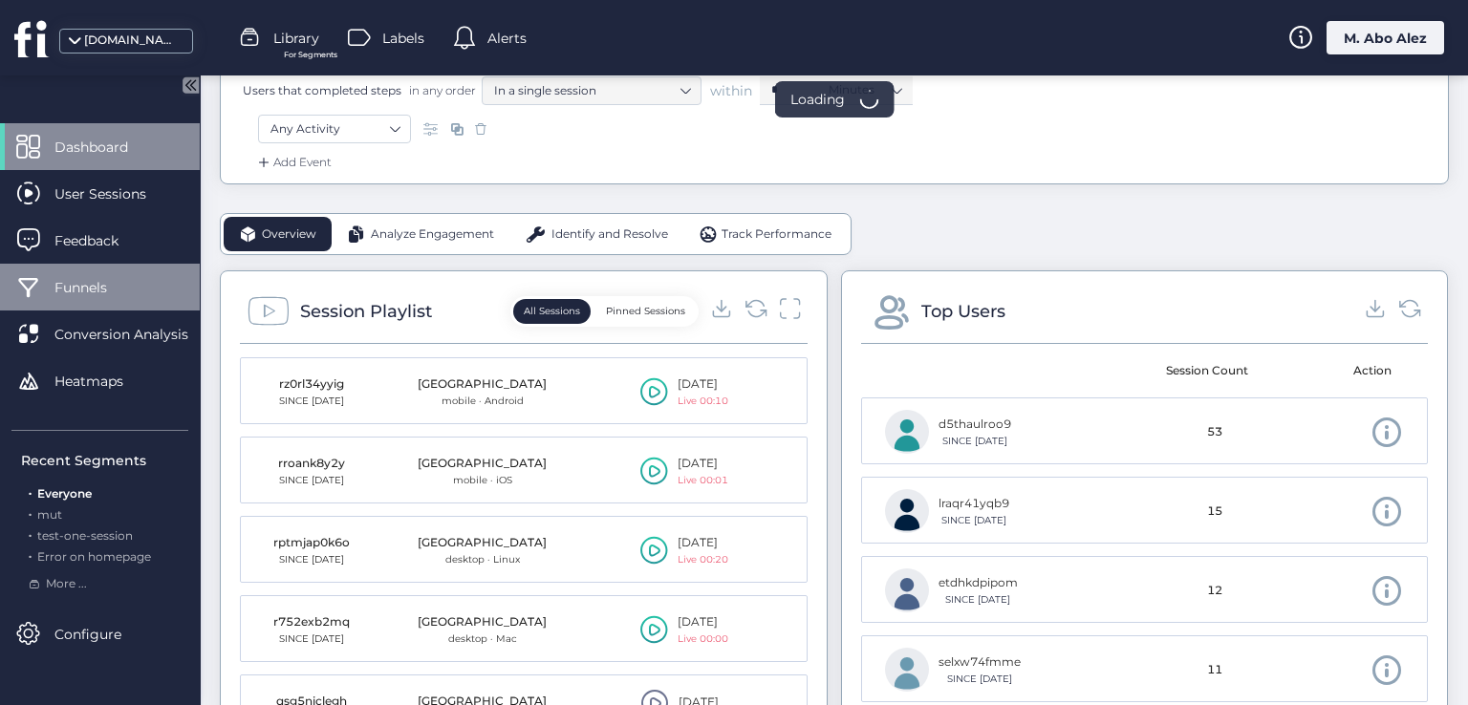
click at [111, 288] on span "Funnels" at bounding box center [94, 287] width 81 height 21
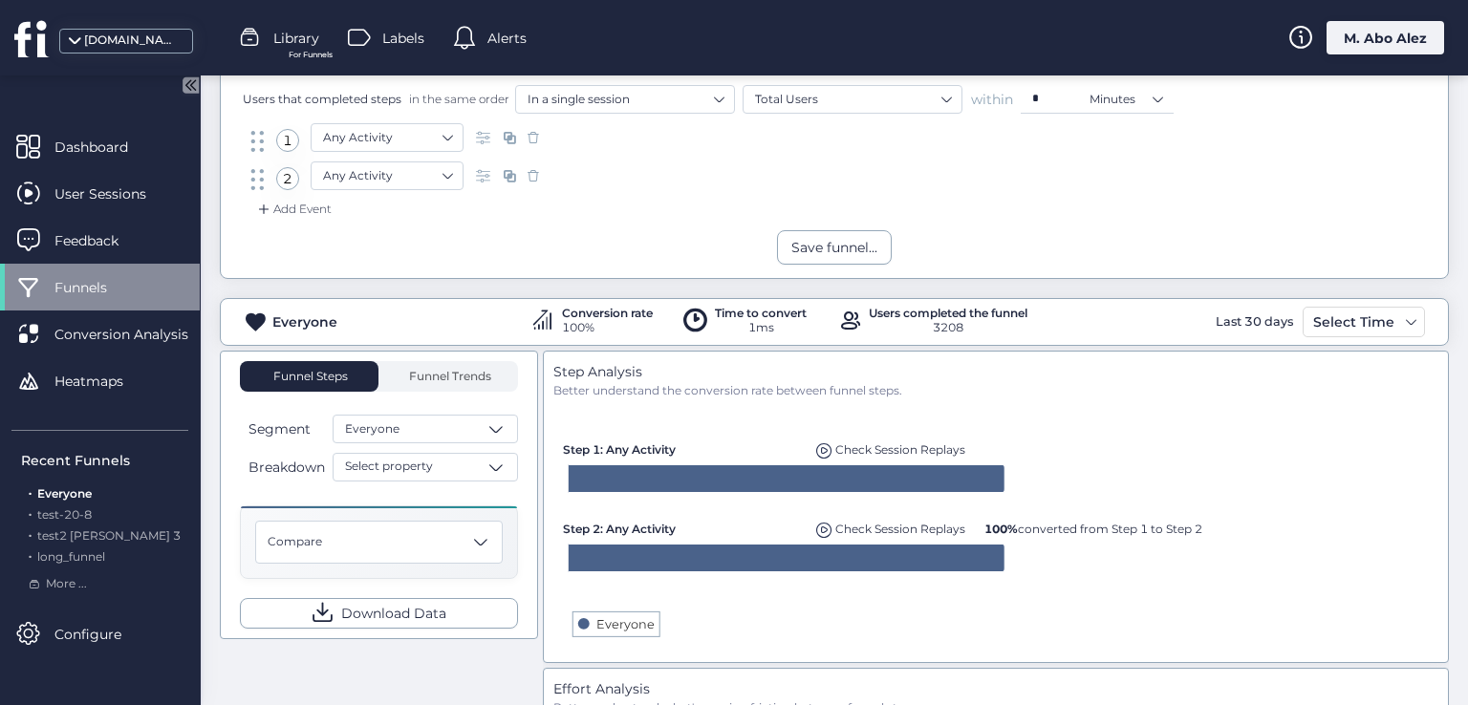
scroll to position [96, 0]
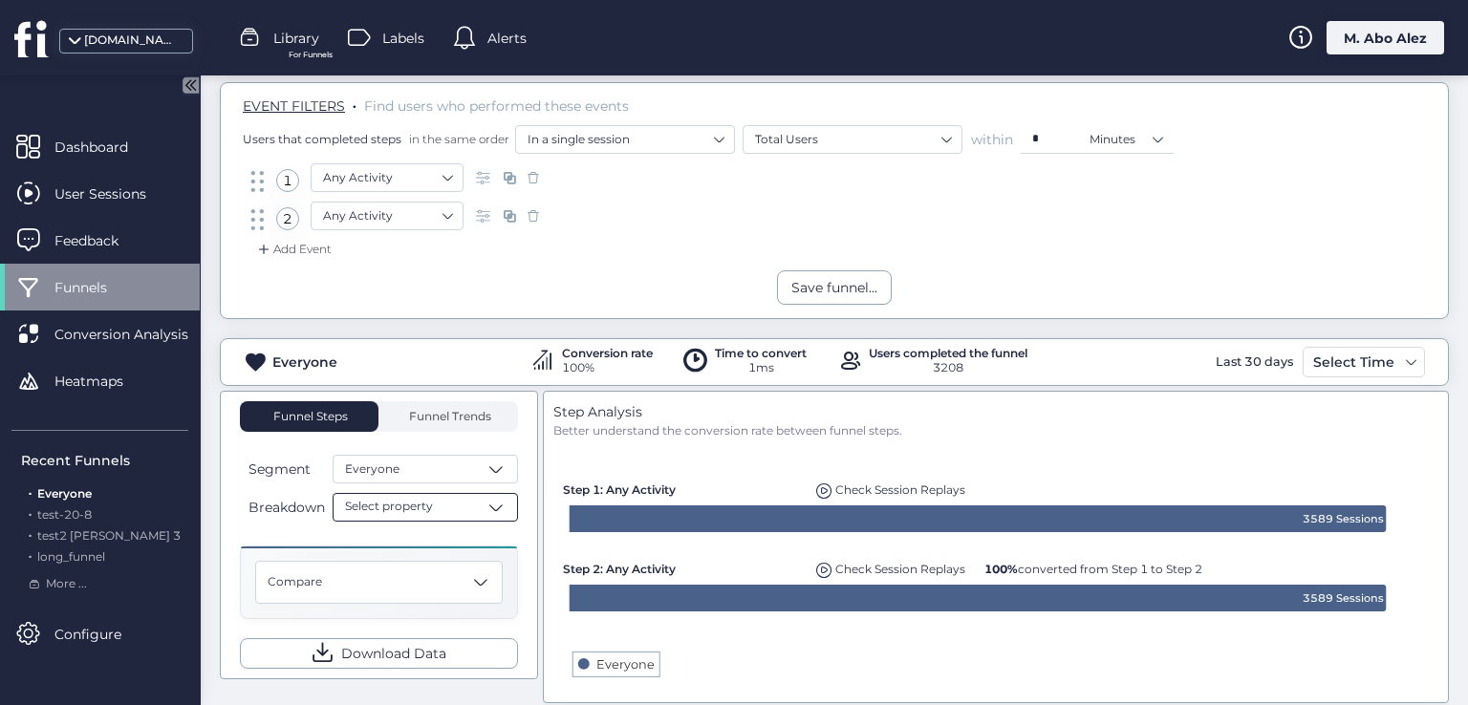
click at [451, 506] on div "Select property" at bounding box center [425, 507] width 185 height 29
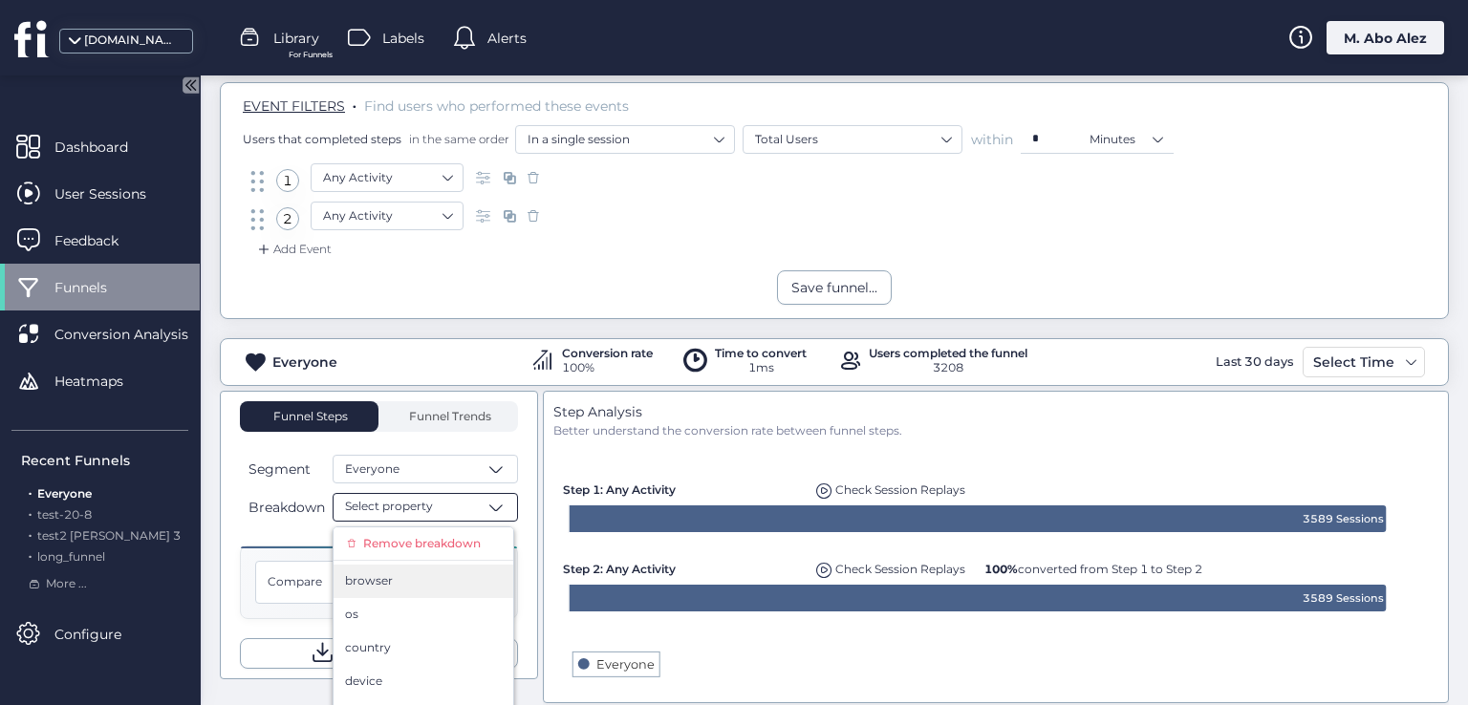
click at [413, 588] on div "browser" at bounding box center [423, 581] width 157 height 18
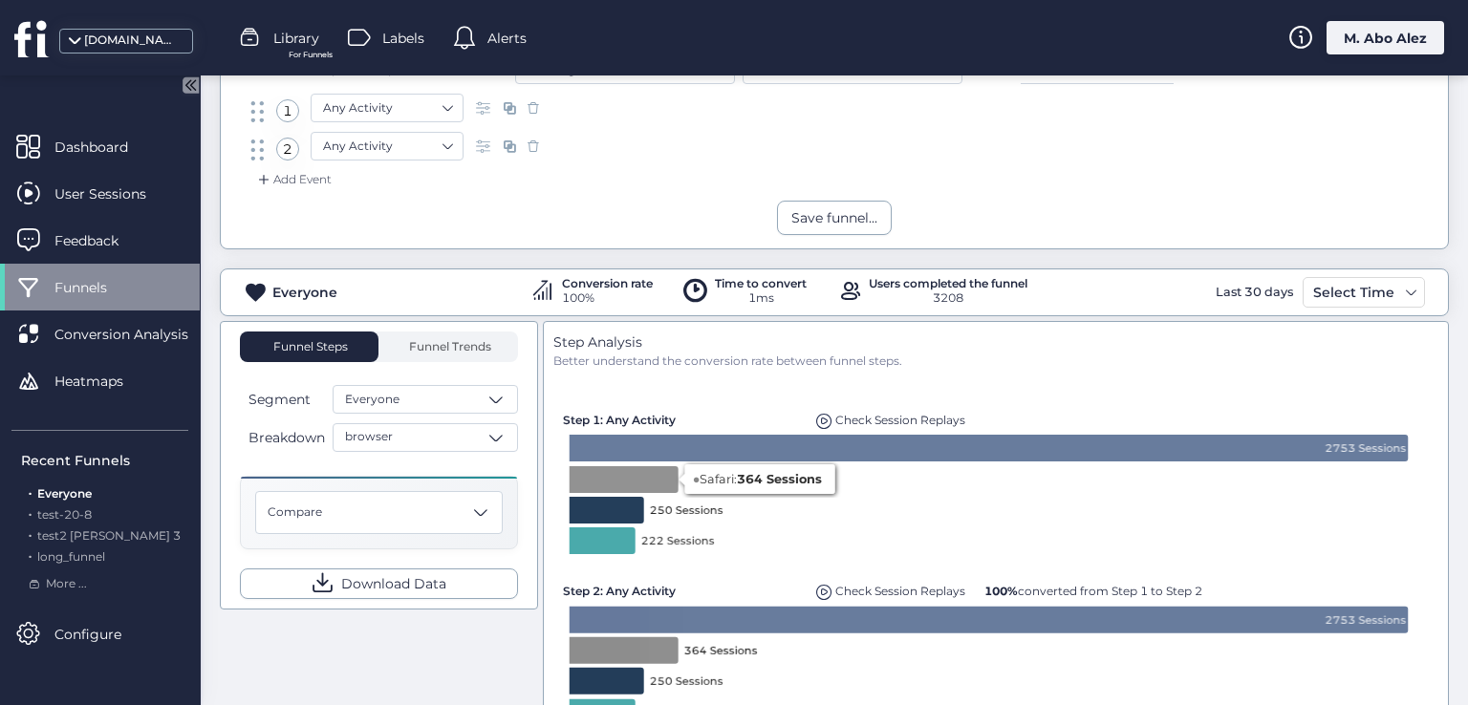
scroll to position [96, 0]
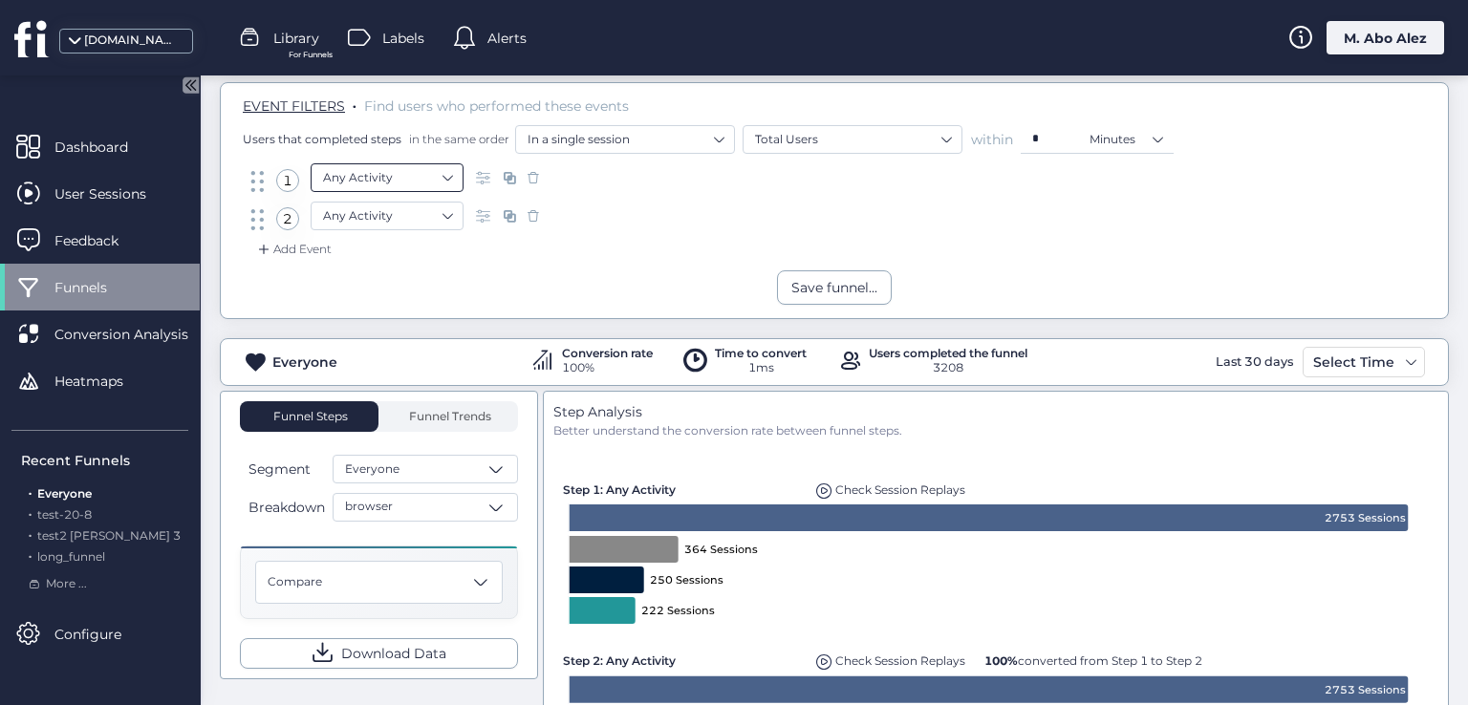
click at [421, 173] on nz-select-item "Any Activity" at bounding box center [387, 177] width 128 height 29
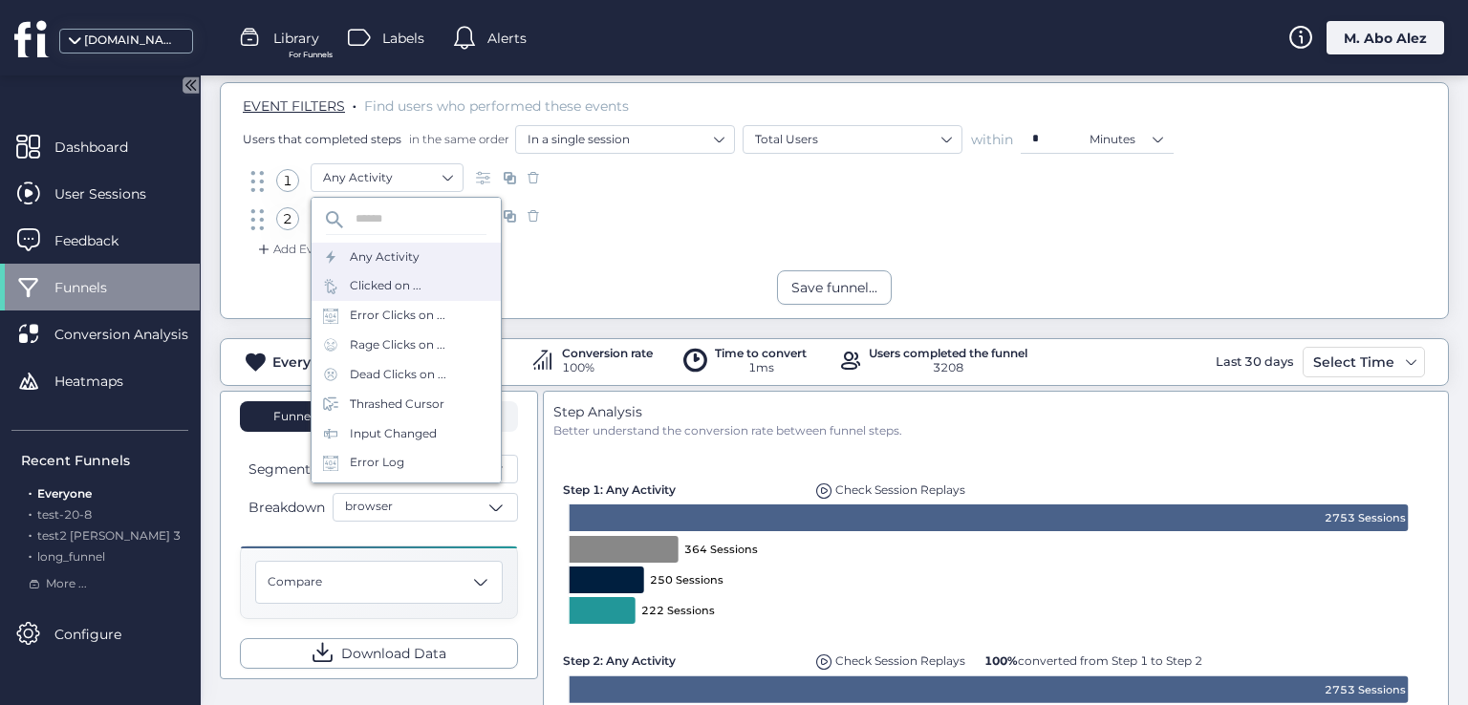
click at [400, 287] on div "Clicked on ..." at bounding box center [386, 286] width 72 height 18
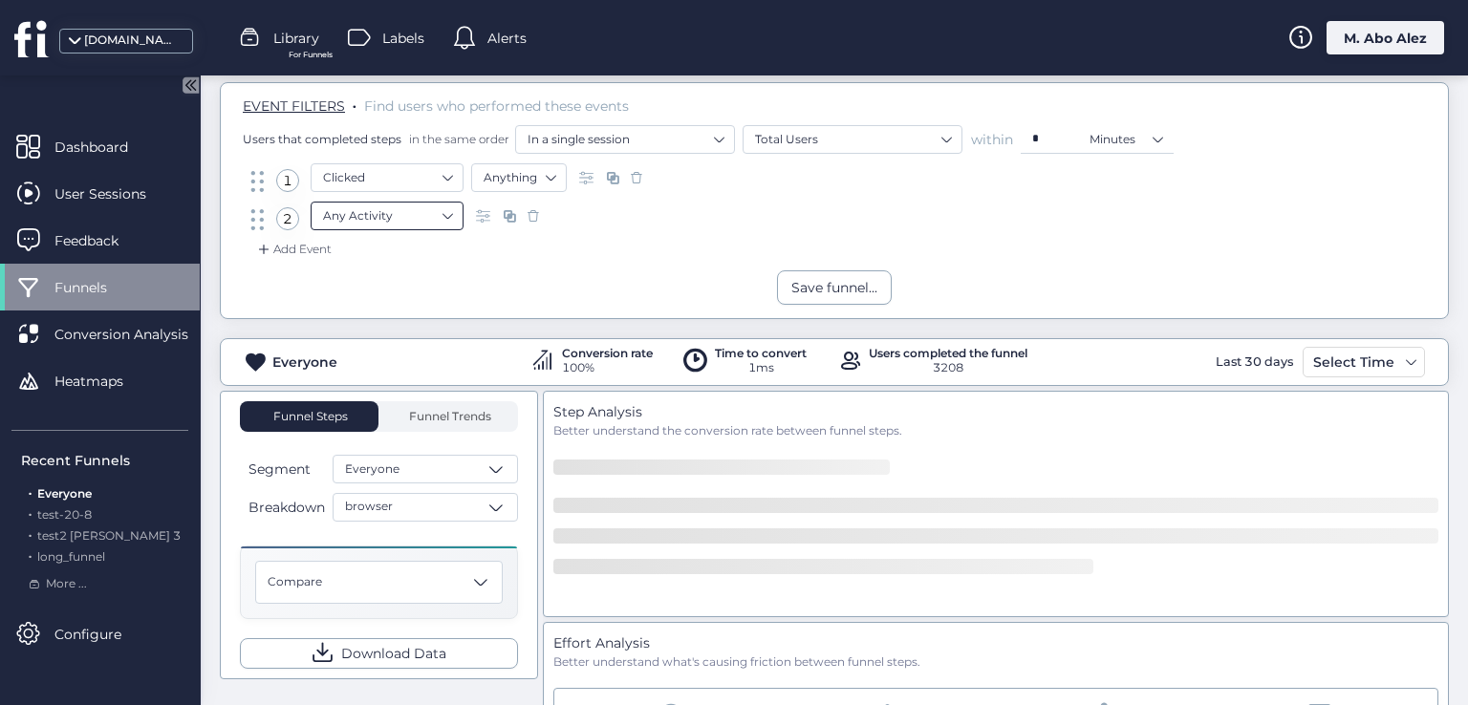
click at [432, 214] on nz-select-item "Any Activity" at bounding box center [387, 216] width 128 height 29
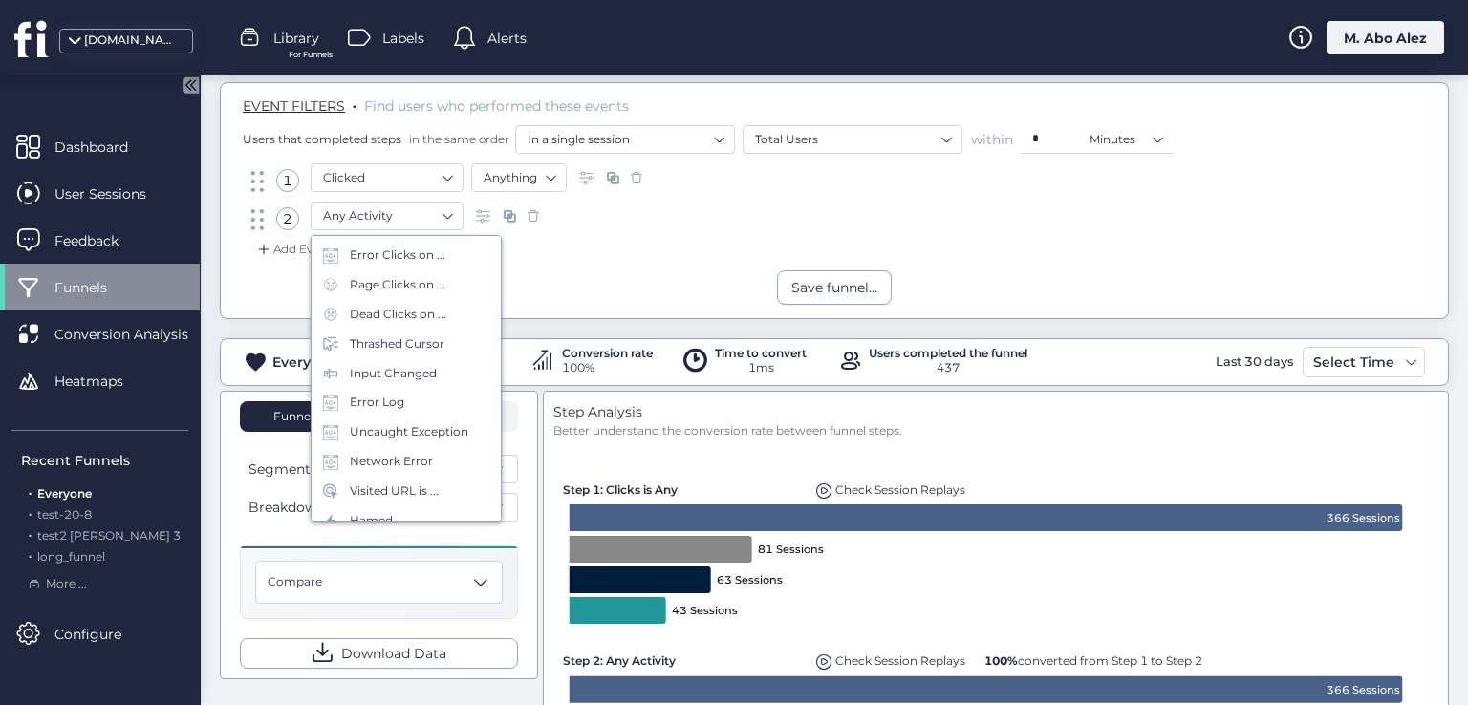
scroll to position [96, 0]
click at [406, 376] on div "Input Changed" at bounding box center [393, 377] width 87 height 18
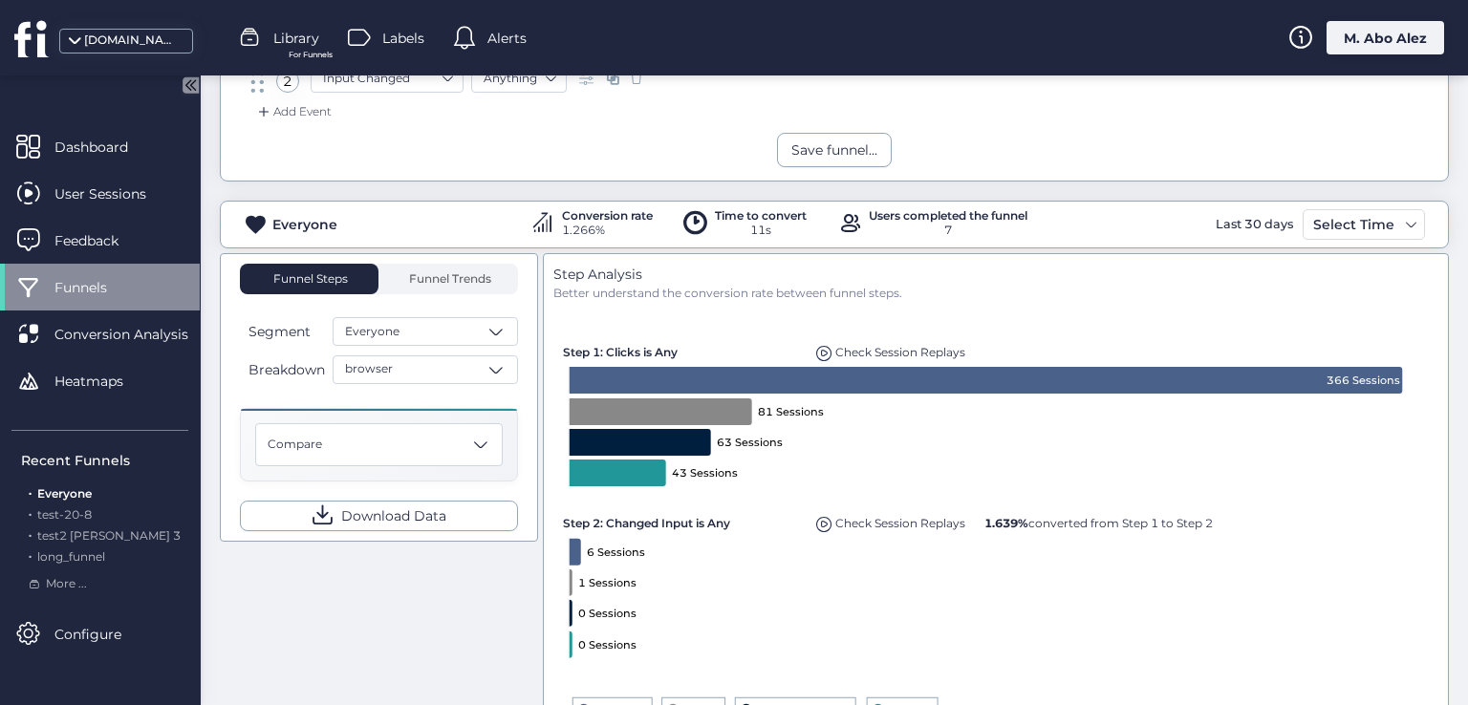
scroll to position [96, 0]
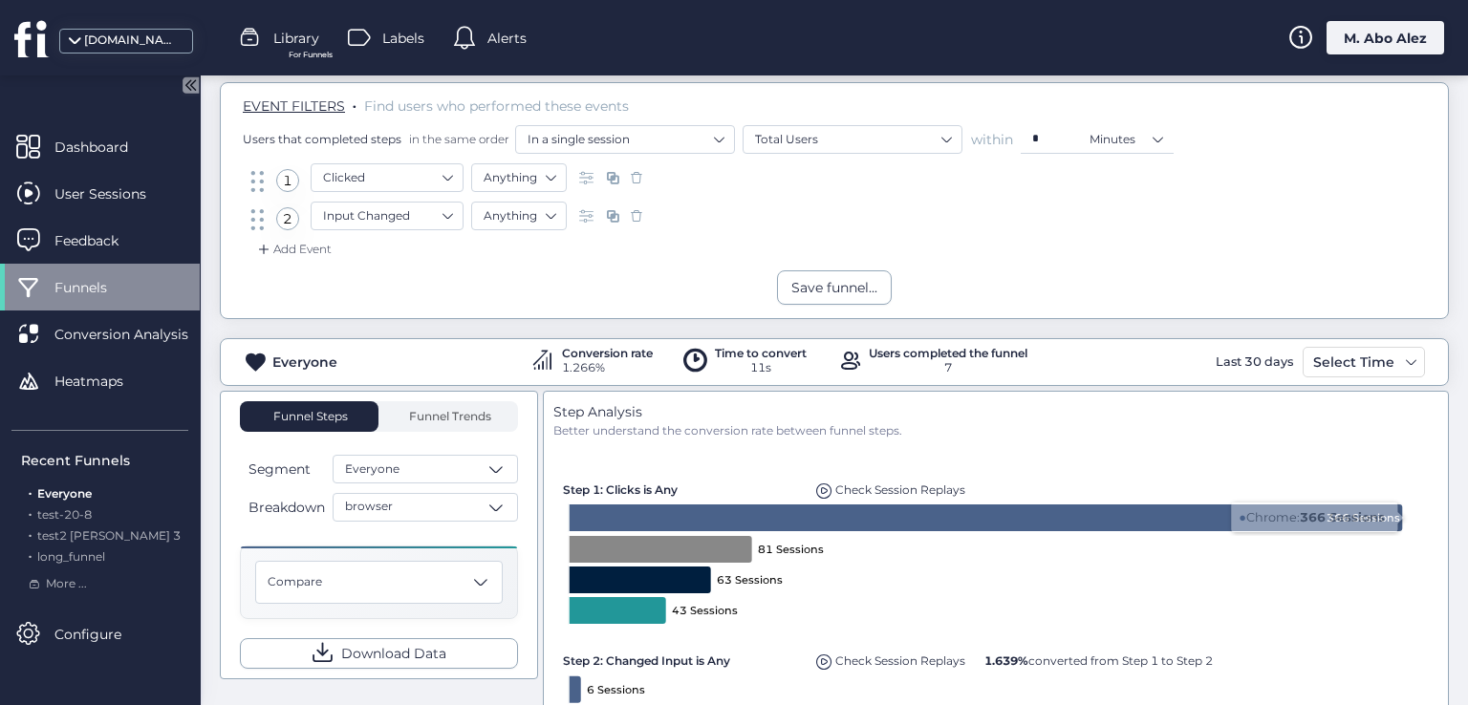
click at [314, 248] on div "Add Event" at bounding box center [292, 249] width 77 height 19
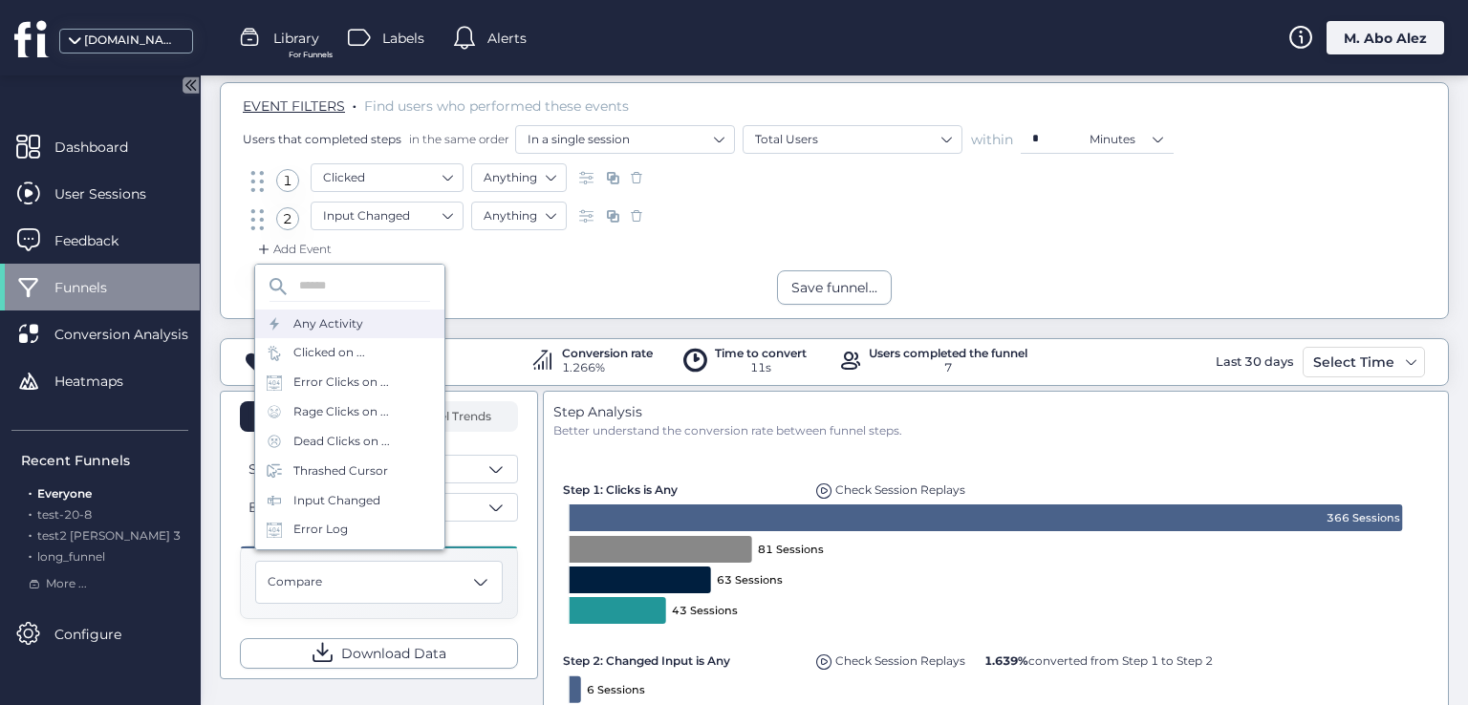
click at [354, 325] on div "Any Activity" at bounding box center [328, 324] width 70 height 18
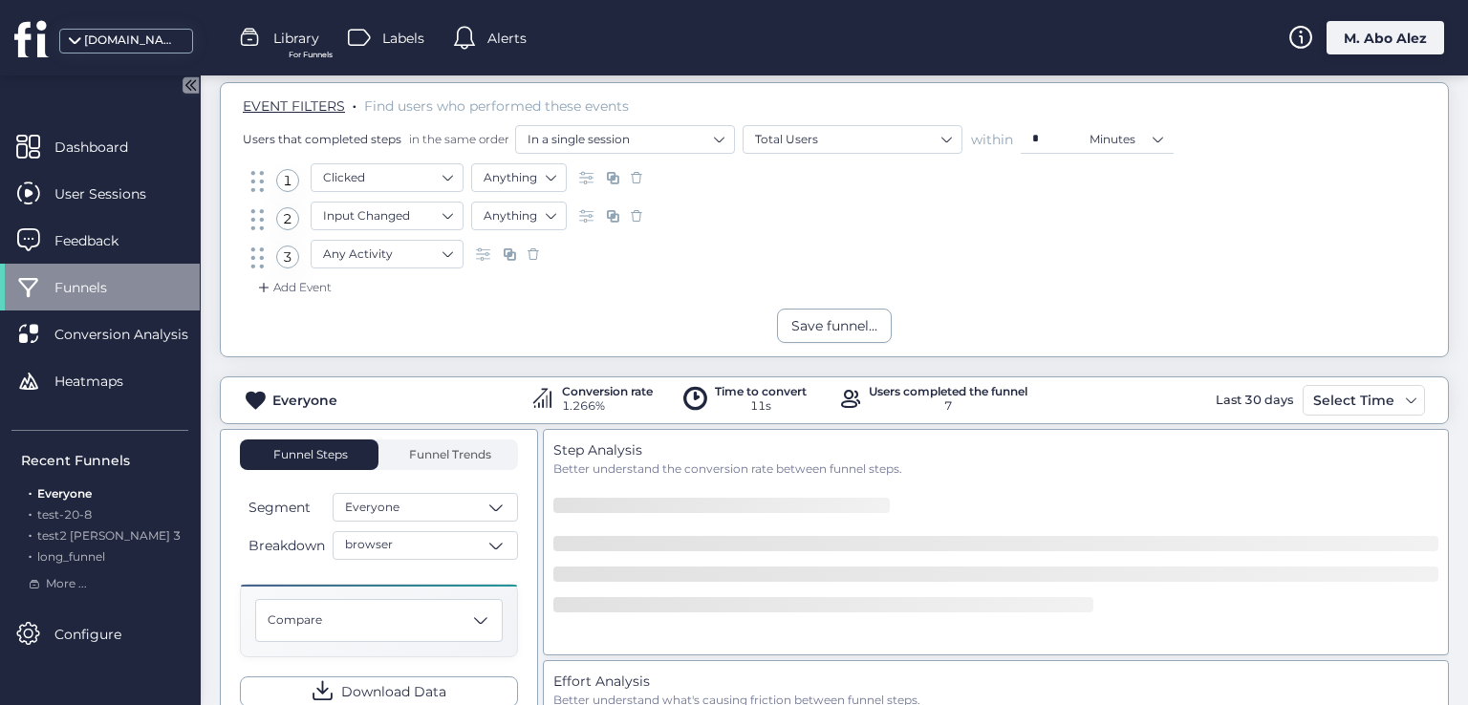
click at [317, 286] on div "Add Event" at bounding box center [292, 287] width 77 height 19
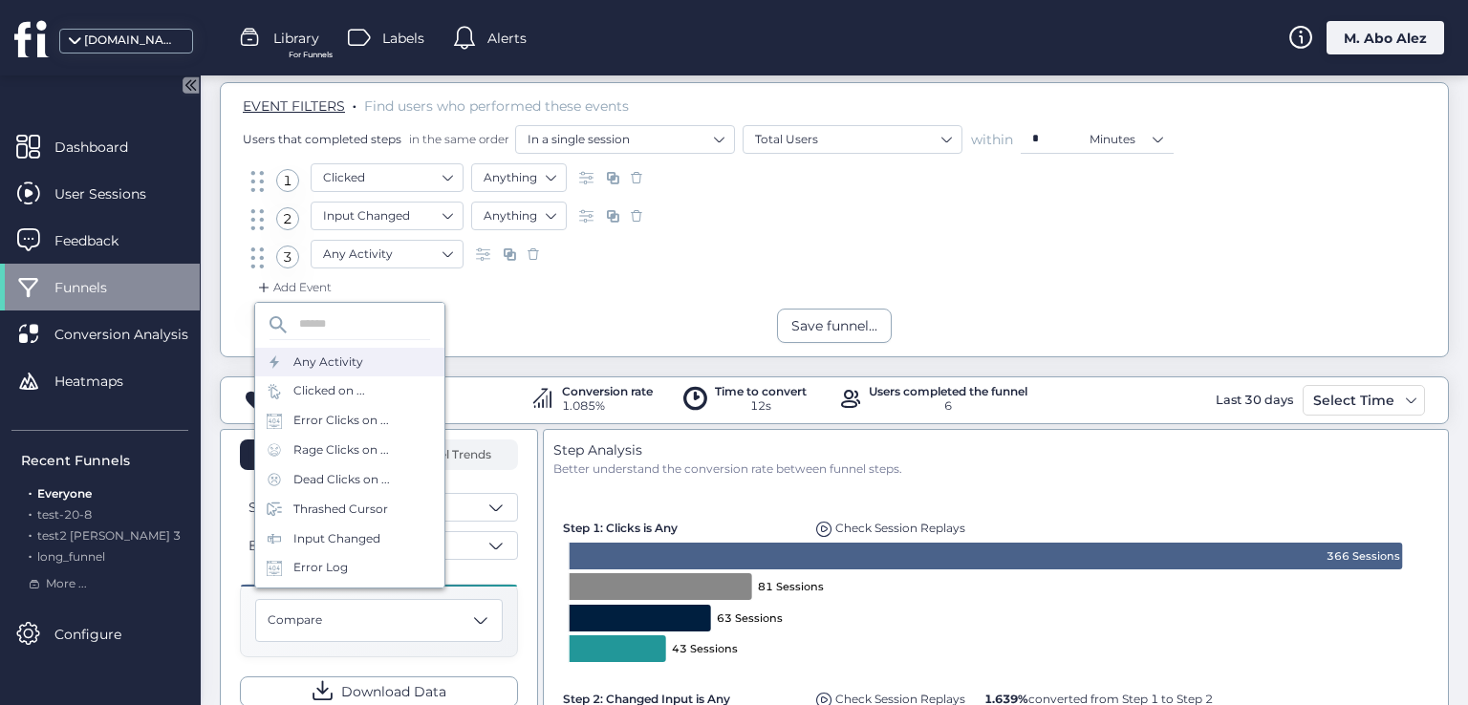
drag, startPoint x: 355, startPoint y: 377, endPoint x: 358, endPoint y: 356, distance: 20.4
click at [358, 356] on div "Any Activity Clicked on ... Error Clicks on ... Rage Clicks on ... Dead Clicks …" at bounding box center [349, 495] width 189 height 294
click at [358, 356] on div "Any Activity" at bounding box center [328, 363] width 70 height 18
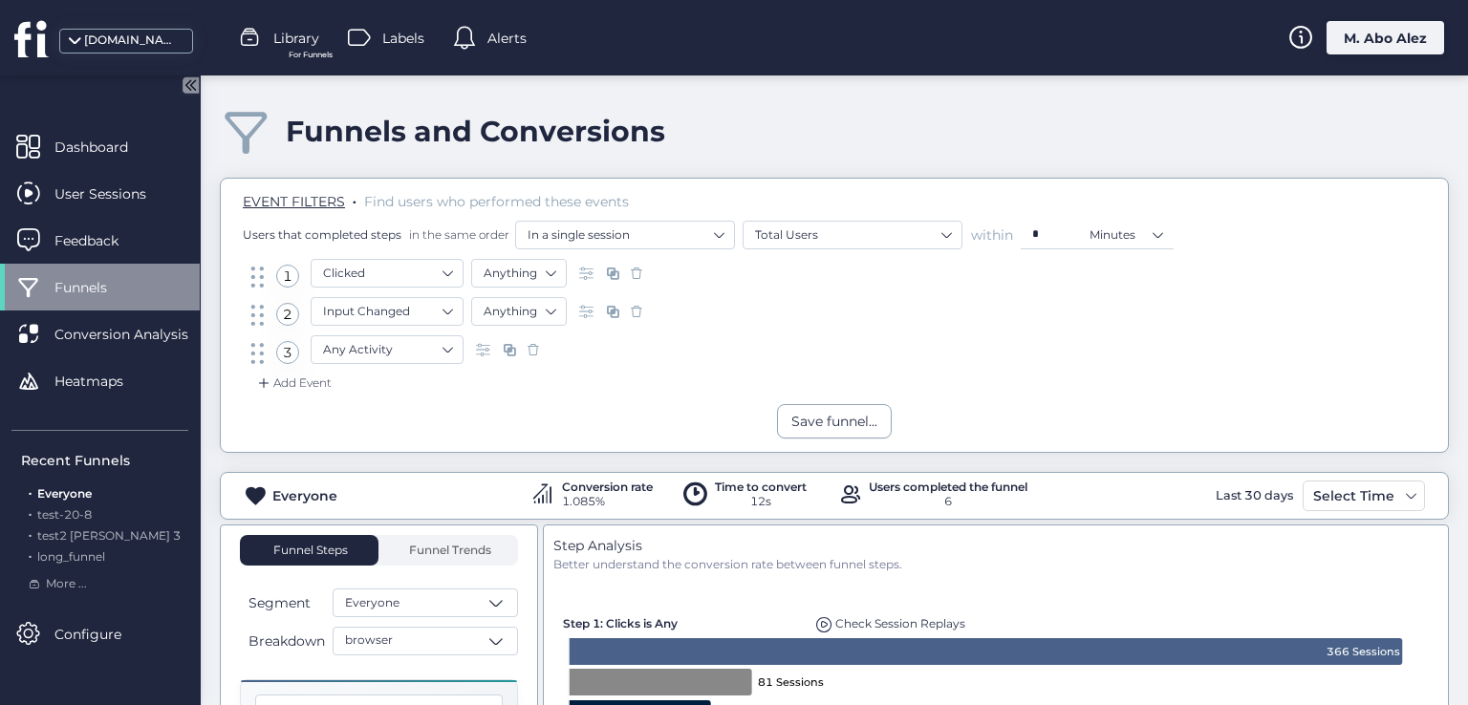
click at [315, 377] on div "Add Event" at bounding box center [292, 383] width 77 height 19
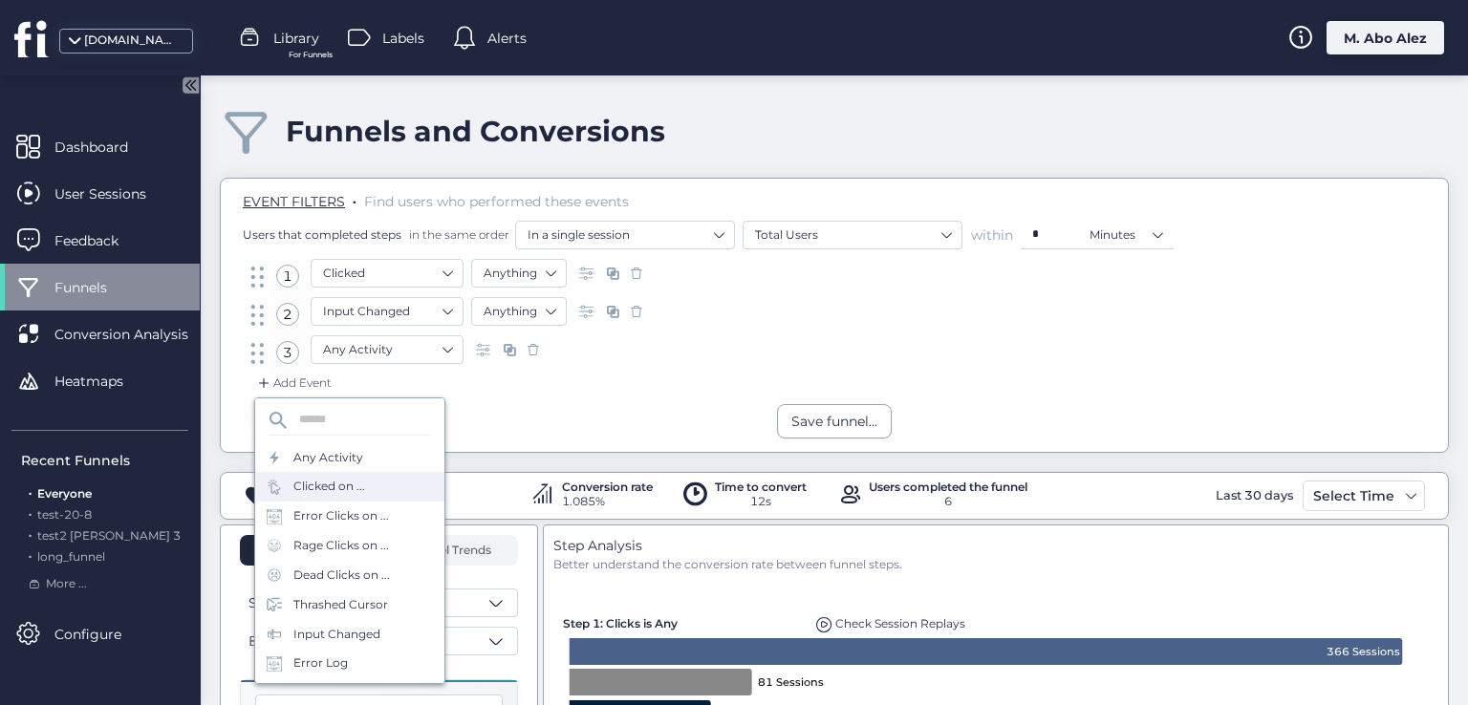
click at [359, 484] on div "Clicked on ..." at bounding box center [329, 487] width 72 height 18
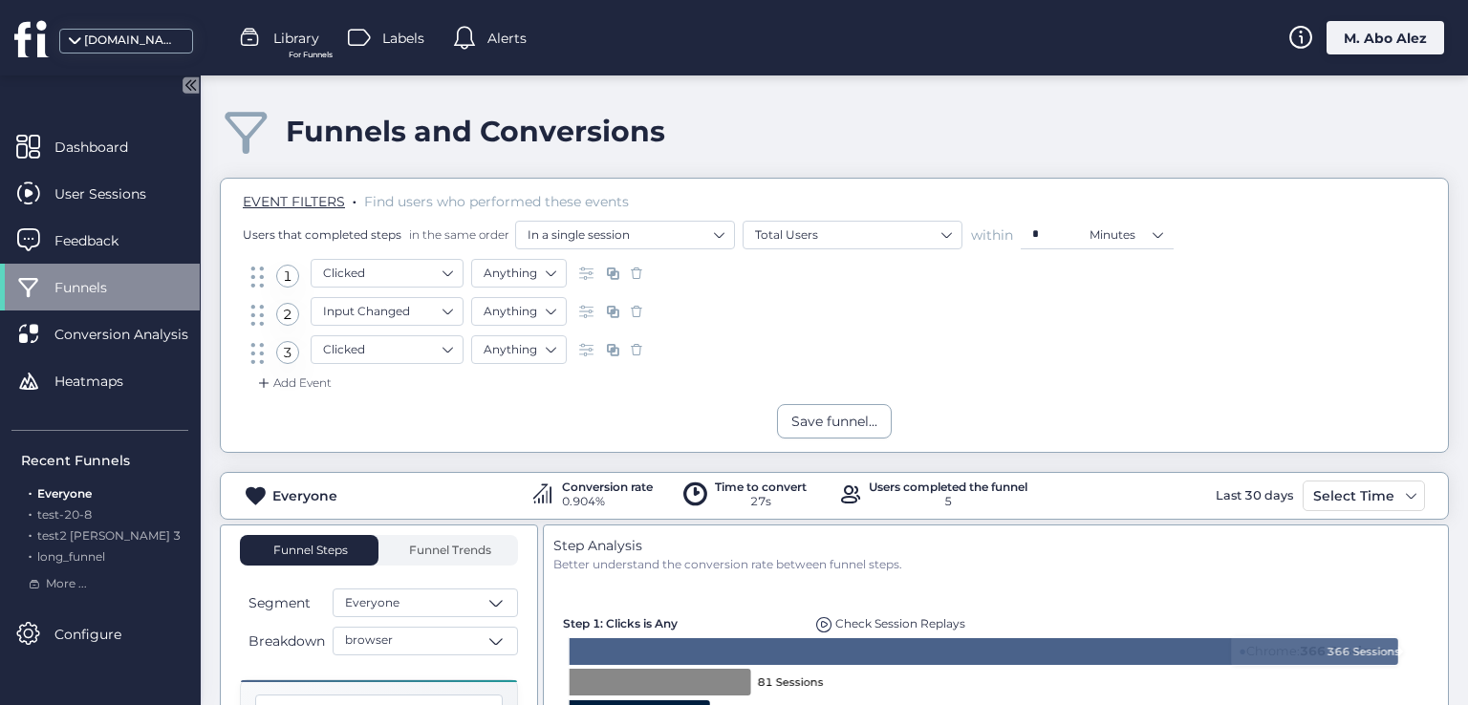
click at [312, 370] on div "Clicked Anything" at bounding box center [481, 354] width 340 height 38
click at [318, 393] on div "Add Event" at bounding box center [834, 389] width 1198 height 31
click at [316, 384] on div "Add Event" at bounding box center [292, 383] width 77 height 19
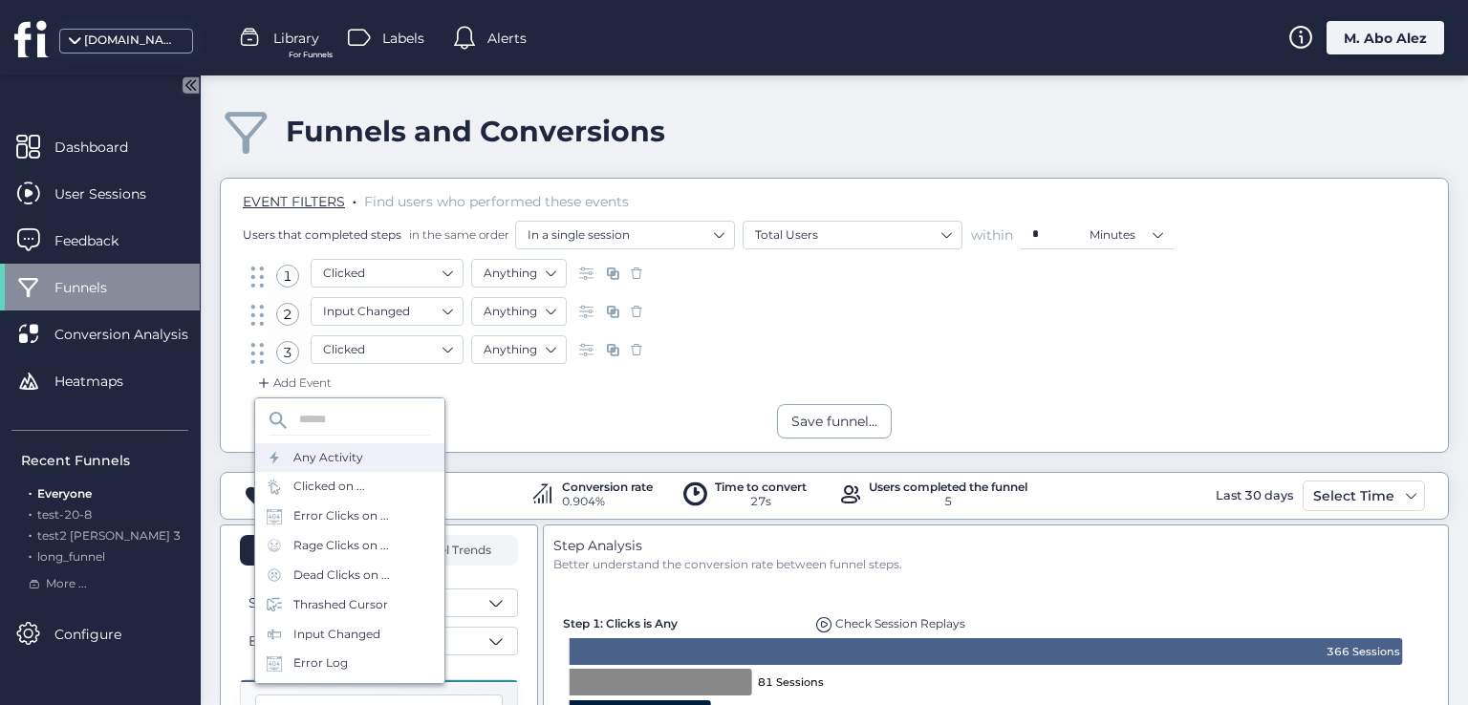
click at [361, 448] on div "Any Activity" at bounding box center [349, 458] width 189 height 30
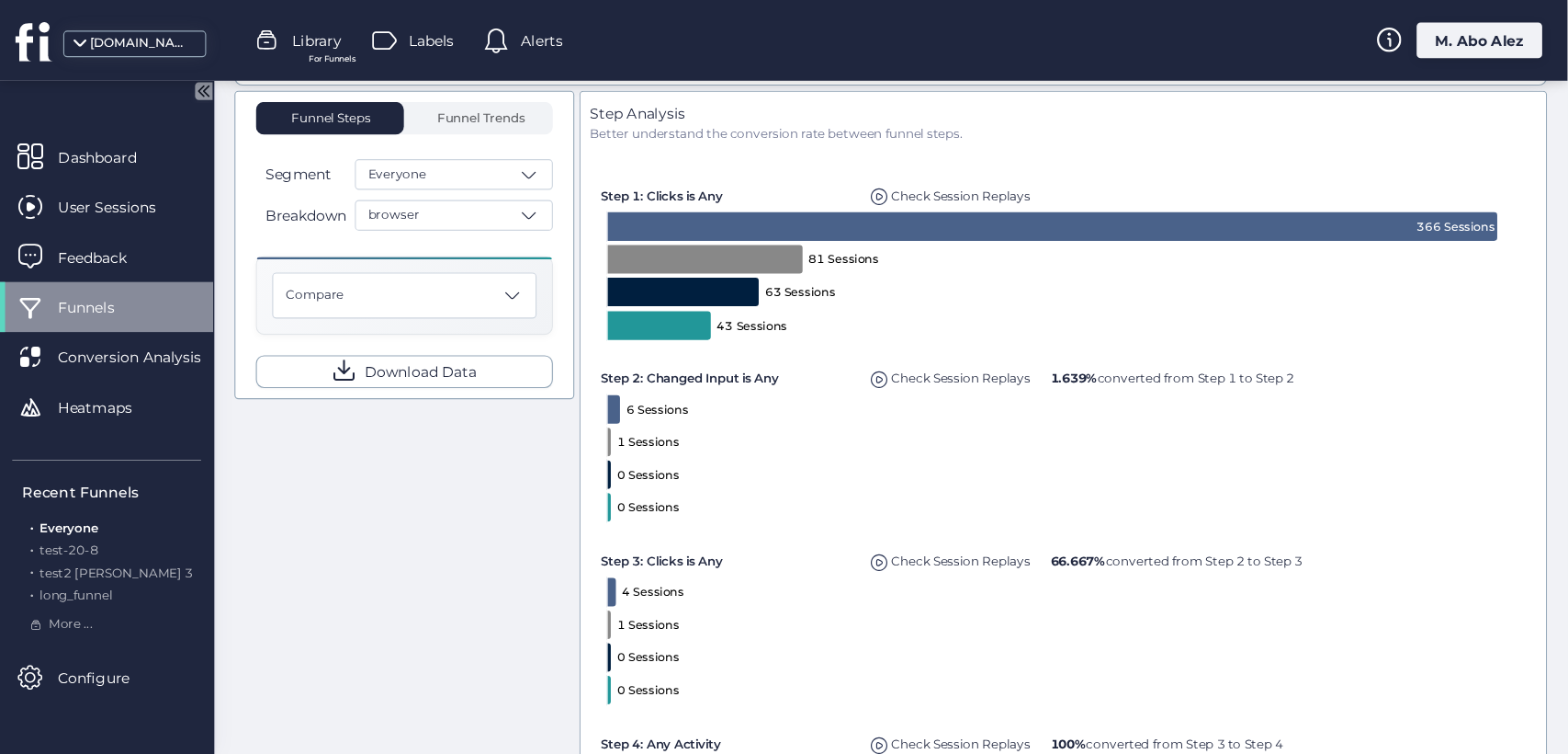
scroll to position [367, 0]
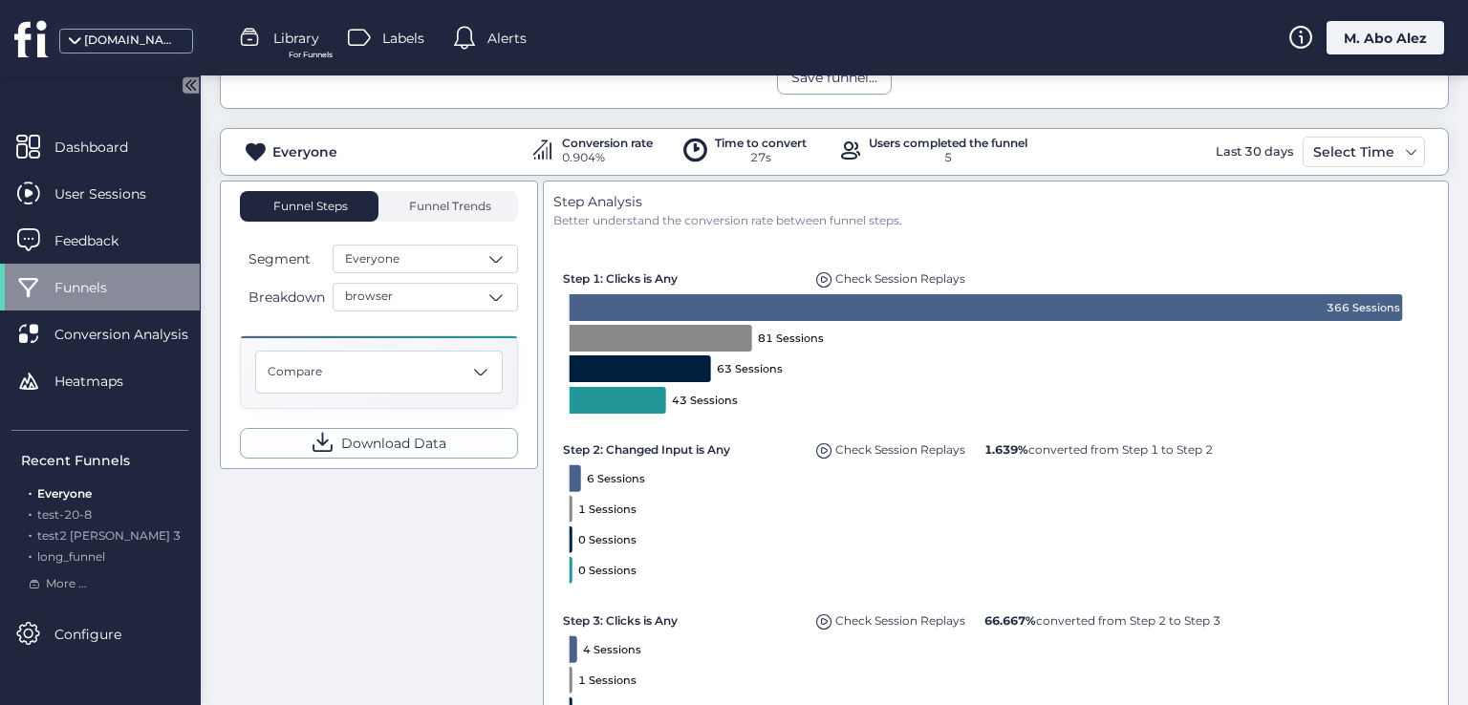
click at [837, 442] on span "Check Session Replays" at bounding box center [900, 449] width 130 height 14
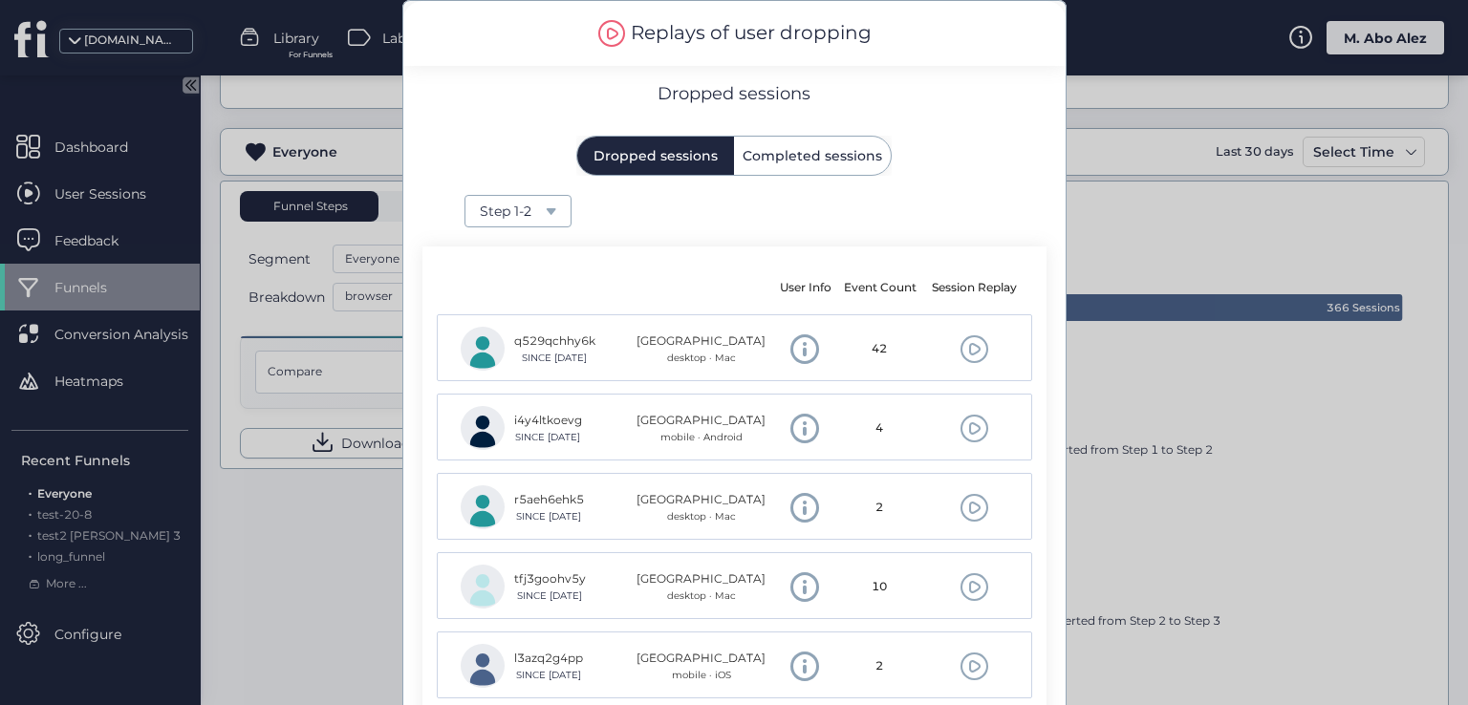
click at [521, 214] on div "Step 1-2" at bounding box center [513, 211] width 66 height 21
click at [658, 276] on mat-header-cell at bounding box center [701, 288] width 149 height 54
click at [1086, 350] on div at bounding box center [734, 352] width 1468 height 705
drag, startPoint x: 441, startPoint y: 471, endPoint x: 422, endPoint y: 471, distance: 18.2
click at [438, 471] on mat-table "q529qchhy6k SINCE Aug 24 Vietnam desktop · Mac 42 i4y4ltkoevg SINCE Aug 24 Phil…" at bounding box center [734, 512] width 595 height 397
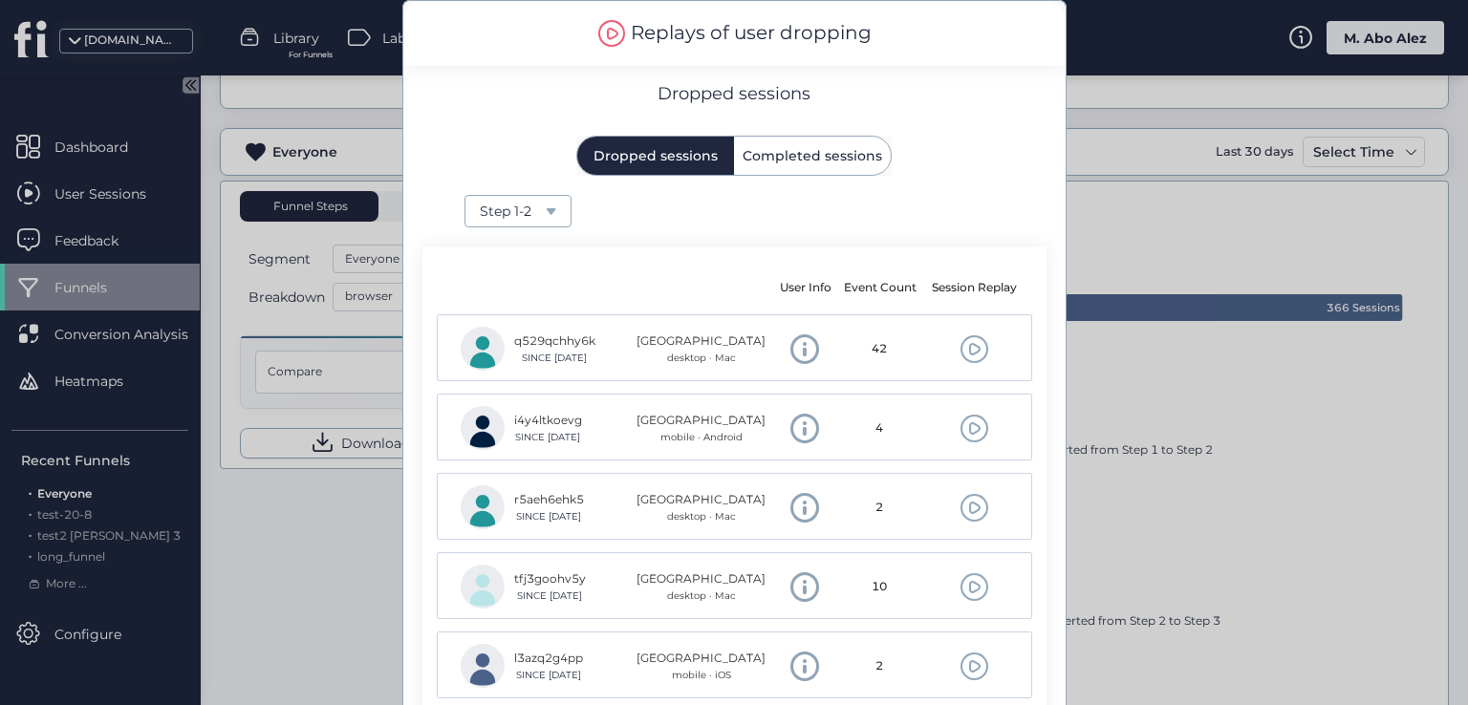
click at [338, 486] on div at bounding box center [734, 352] width 1468 height 705
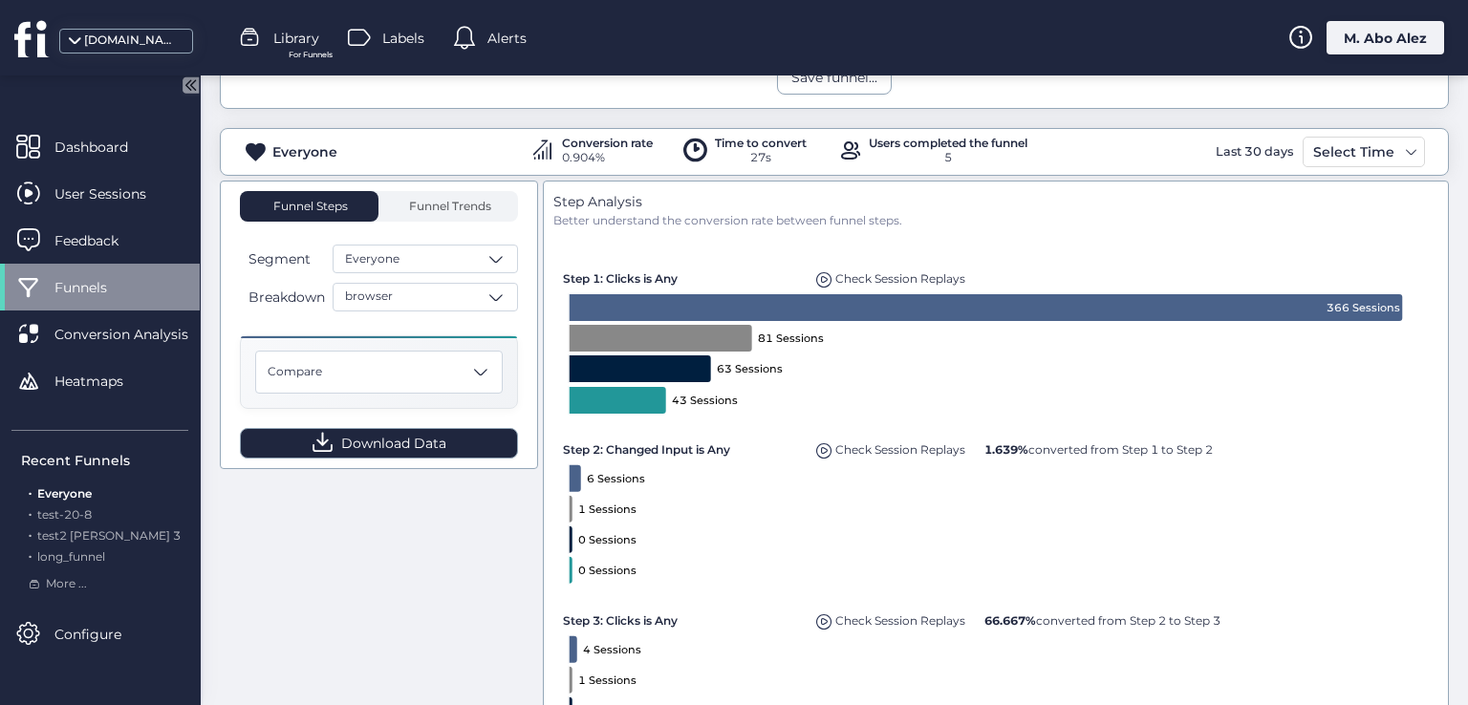
drag, startPoint x: 335, startPoint y: 529, endPoint x: 352, endPoint y: 444, distance: 86.6
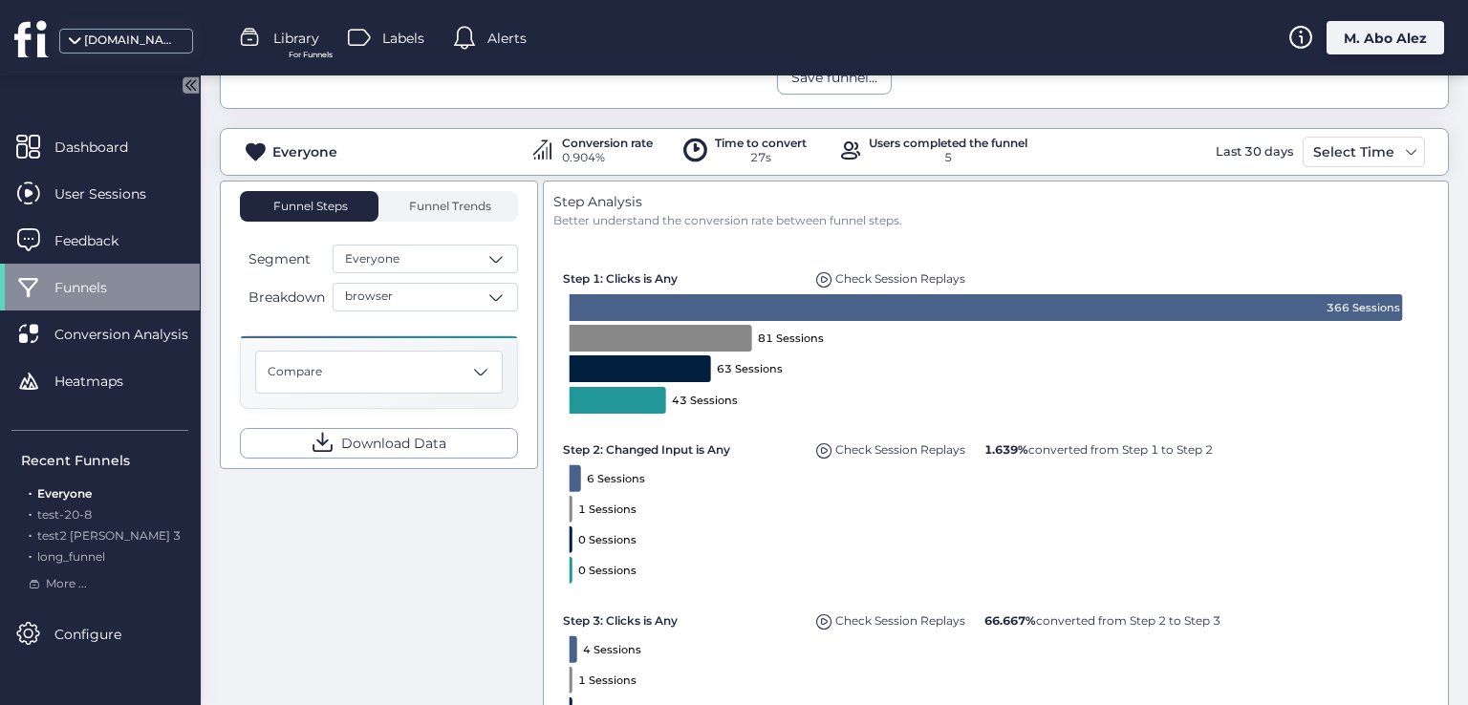
click at [835, 450] on span "Check Session Replays" at bounding box center [900, 449] width 130 height 14
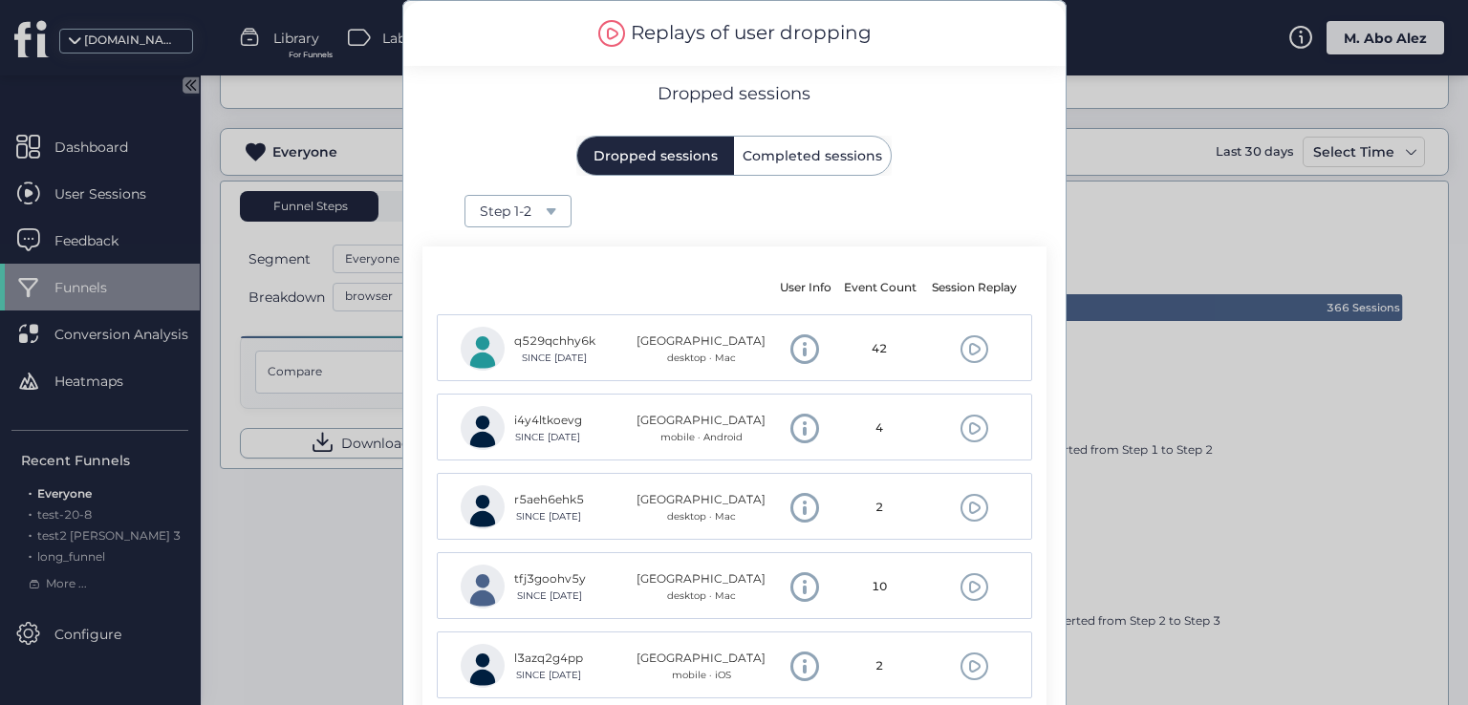
click at [344, 319] on div at bounding box center [734, 352] width 1468 height 705
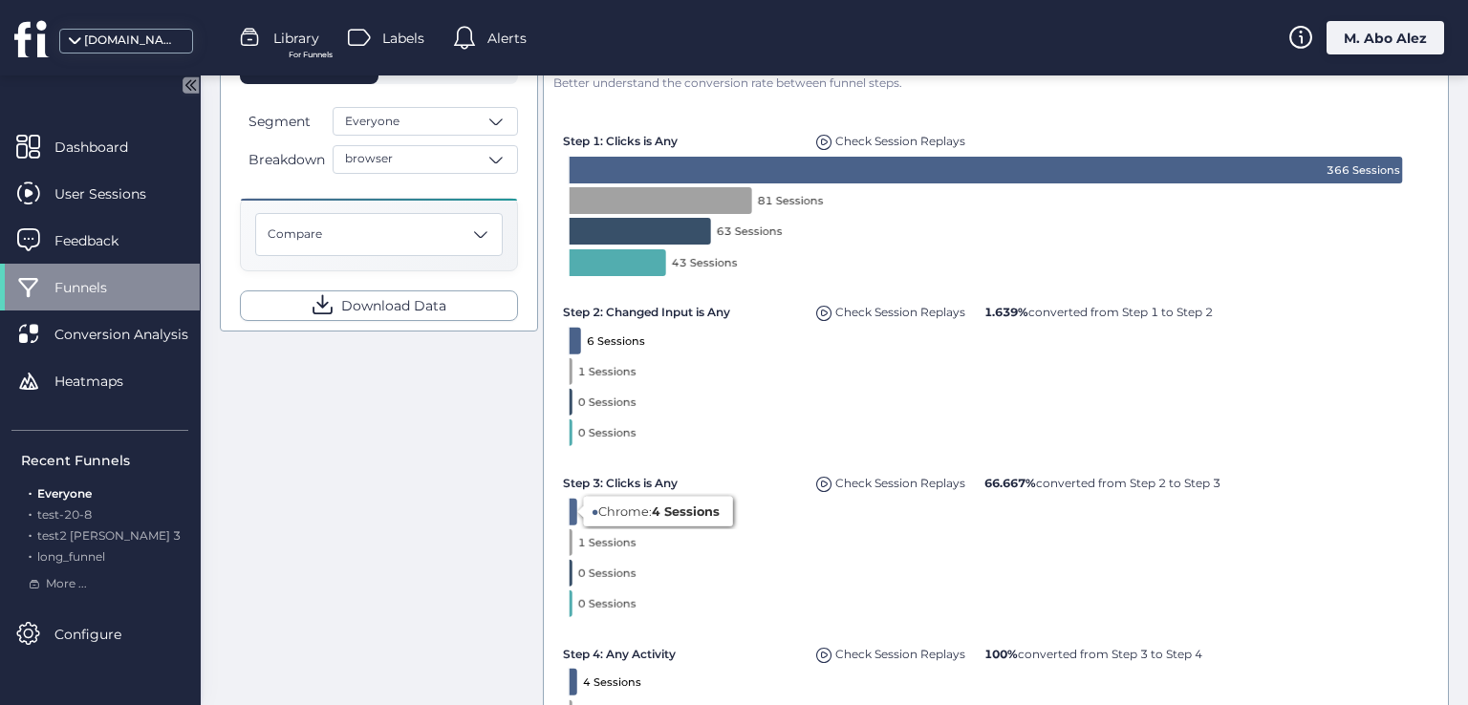
scroll to position [478, 0]
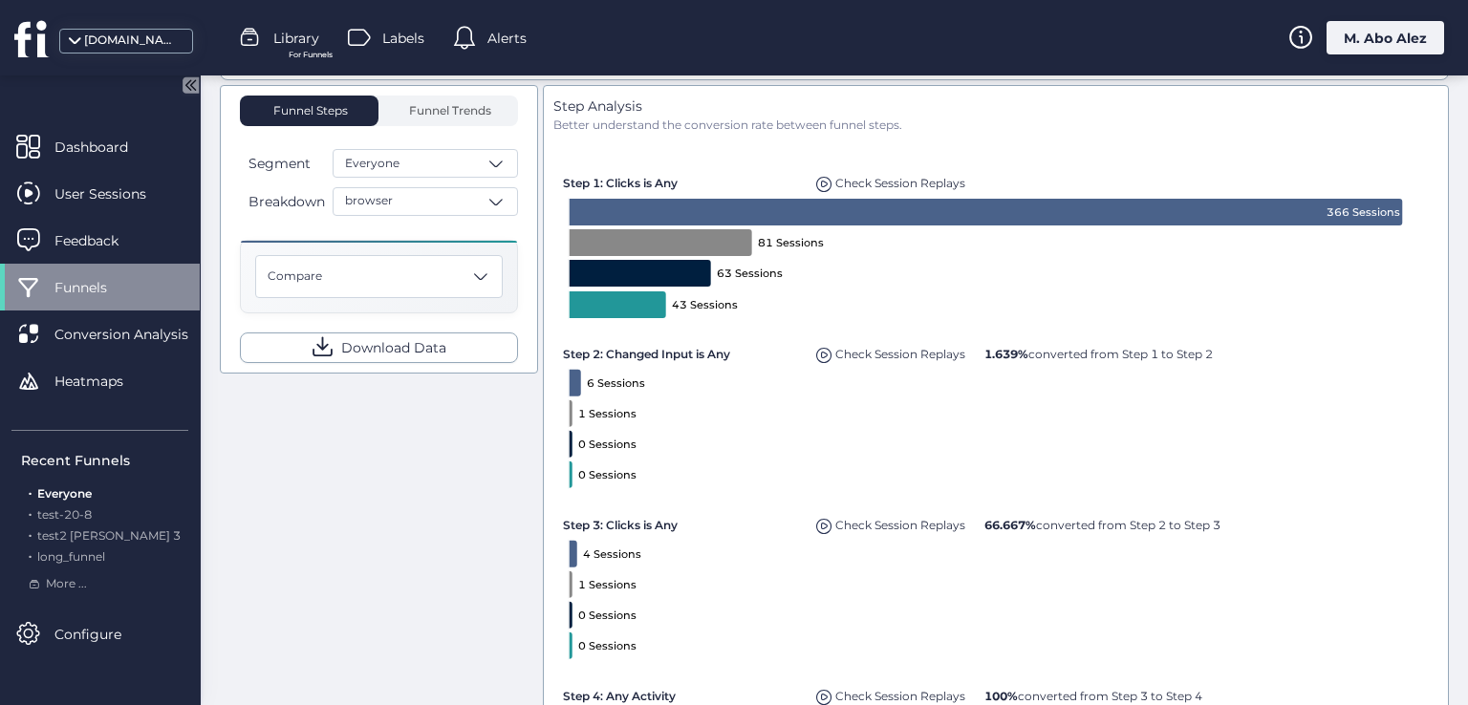
click at [830, 387] on rect at bounding box center [995, 523] width 874 height 776
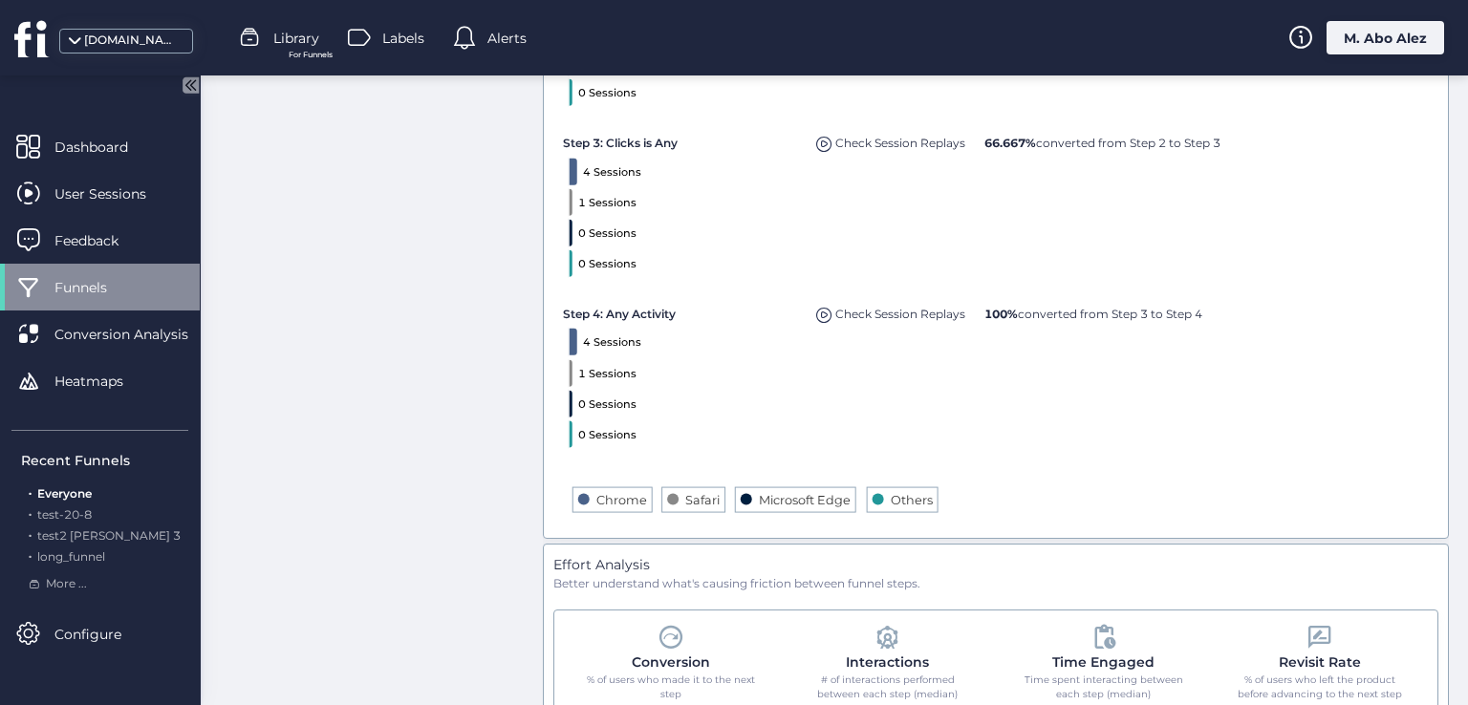
drag, startPoint x: 815, startPoint y: 322, endPoint x: 817, endPoint y: 300, distance: 22.1
click at [814, 321] on div "Created with Highcharts 11.4.8 366 Sessions 6 Sessions 4 Sessions 4 Sessions 81…" at bounding box center [996, 140] width 886 height 776
click at [817, 300] on div "Check Session Replays" at bounding box center [890, 310] width 159 height 27
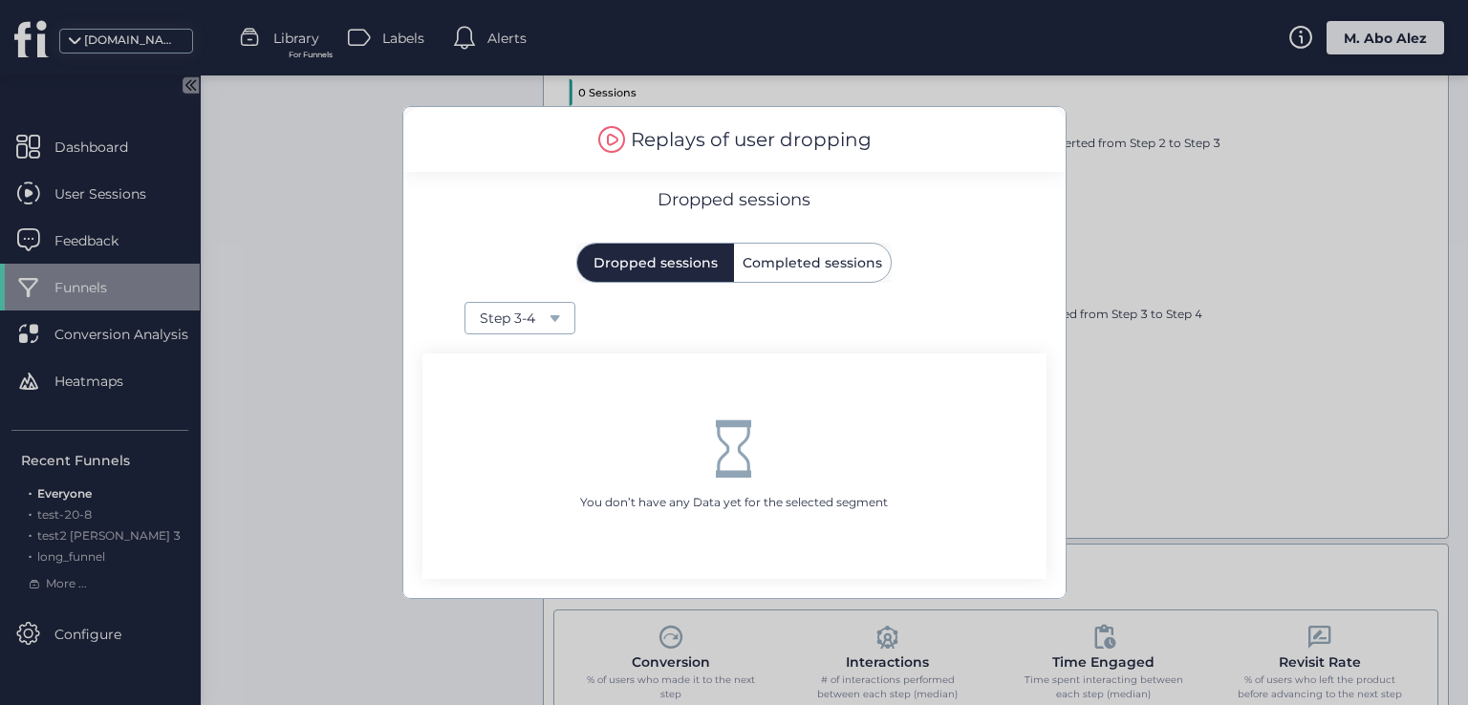
click at [1227, 305] on div at bounding box center [734, 352] width 1468 height 705
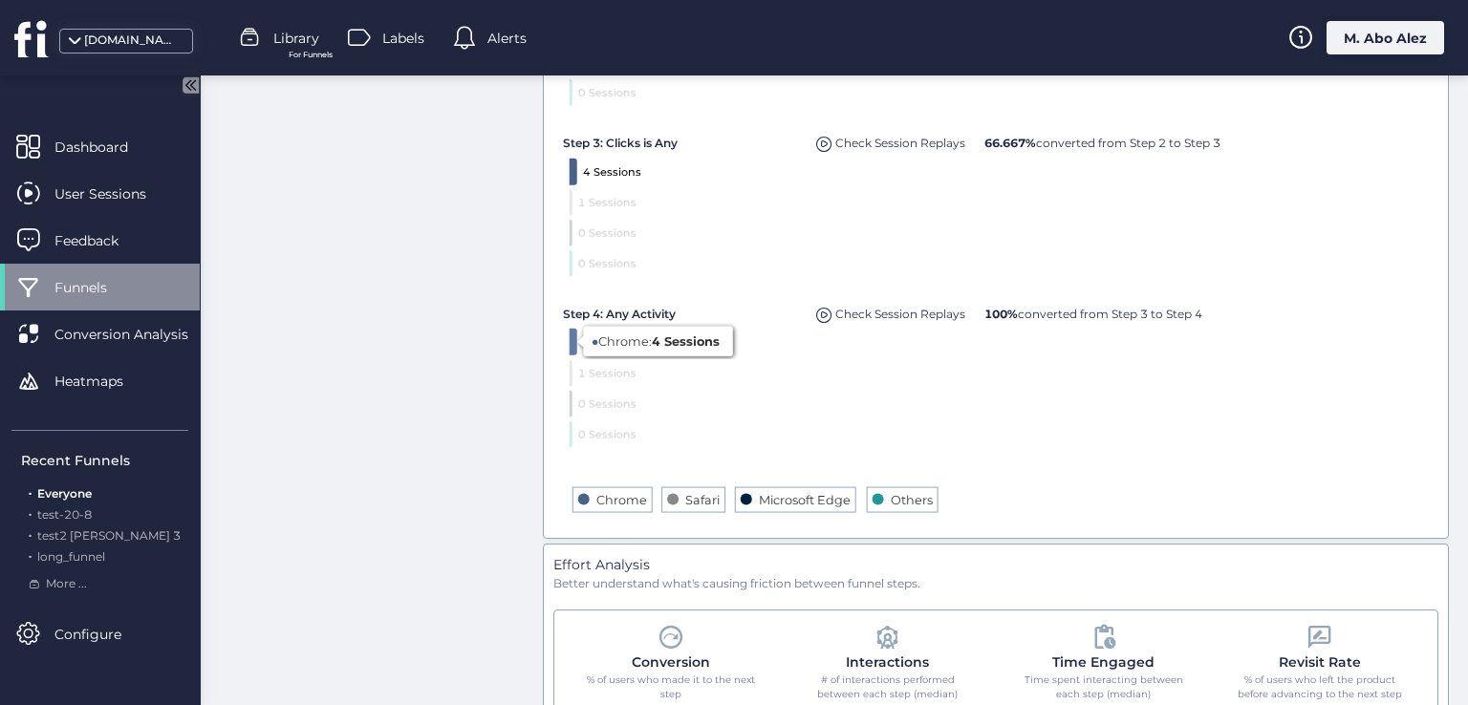
drag, startPoint x: 623, startPoint y: 337, endPoint x: 572, endPoint y: 342, distance: 50.9
click at [582, 342] on text "4 Sessions" at bounding box center [611, 341] width 58 height 13
click at [568, 343] on icon at bounding box center [573, 342] width 10 height 29
click at [679, 342] on rect at bounding box center [995, 140] width 874 height 776
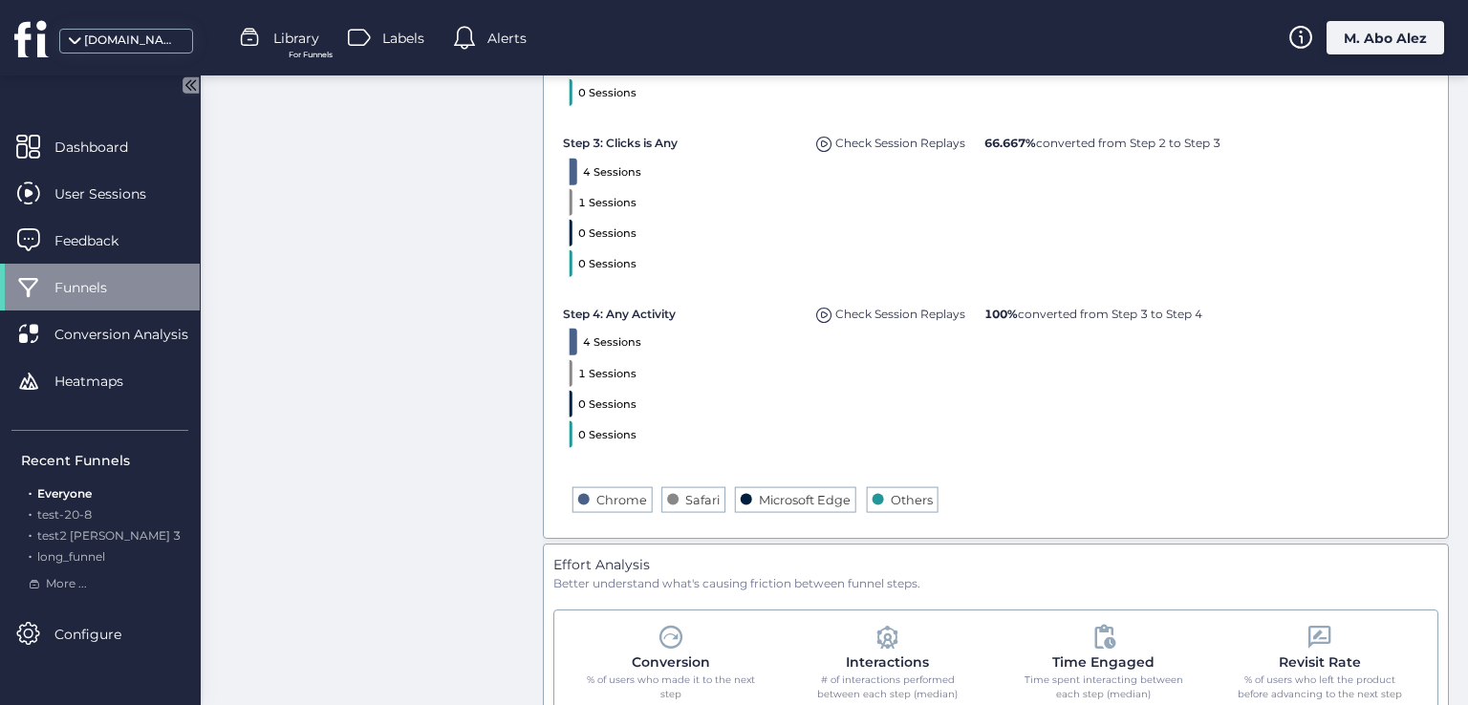
click at [828, 307] on div "Check Session Replays" at bounding box center [890, 310] width 159 height 27
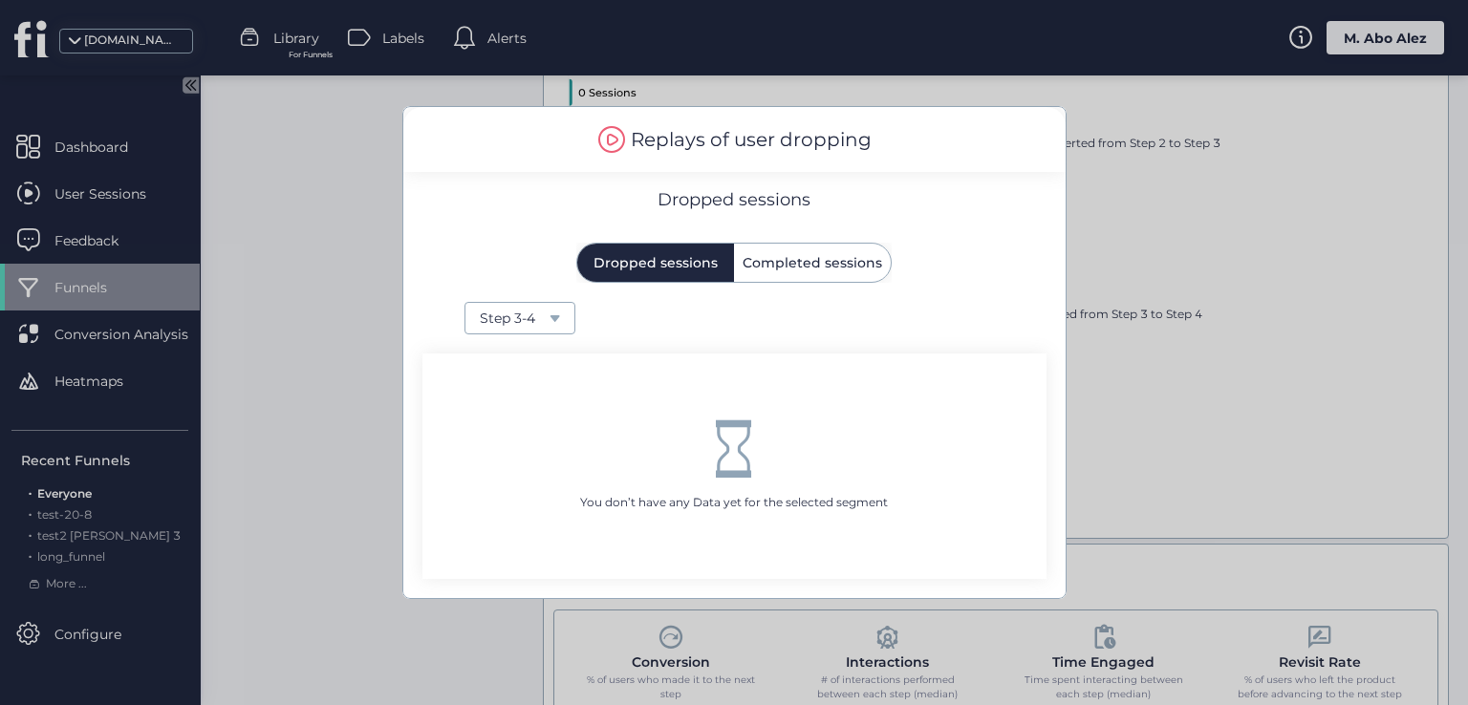
click at [531, 321] on div "Step 3-4" at bounding box center [515, 318] width 70 height 21
click at [616, 334] on div "You don’t have any Data yet for the selected segment" at bounding box center [734, 466] width 662 height 264
click at [399, 291] on div at bounding box center [734, 352] width 1468 height 705
click at [335, 206] on div at bounding box center [734, 352] width 1468 height 705
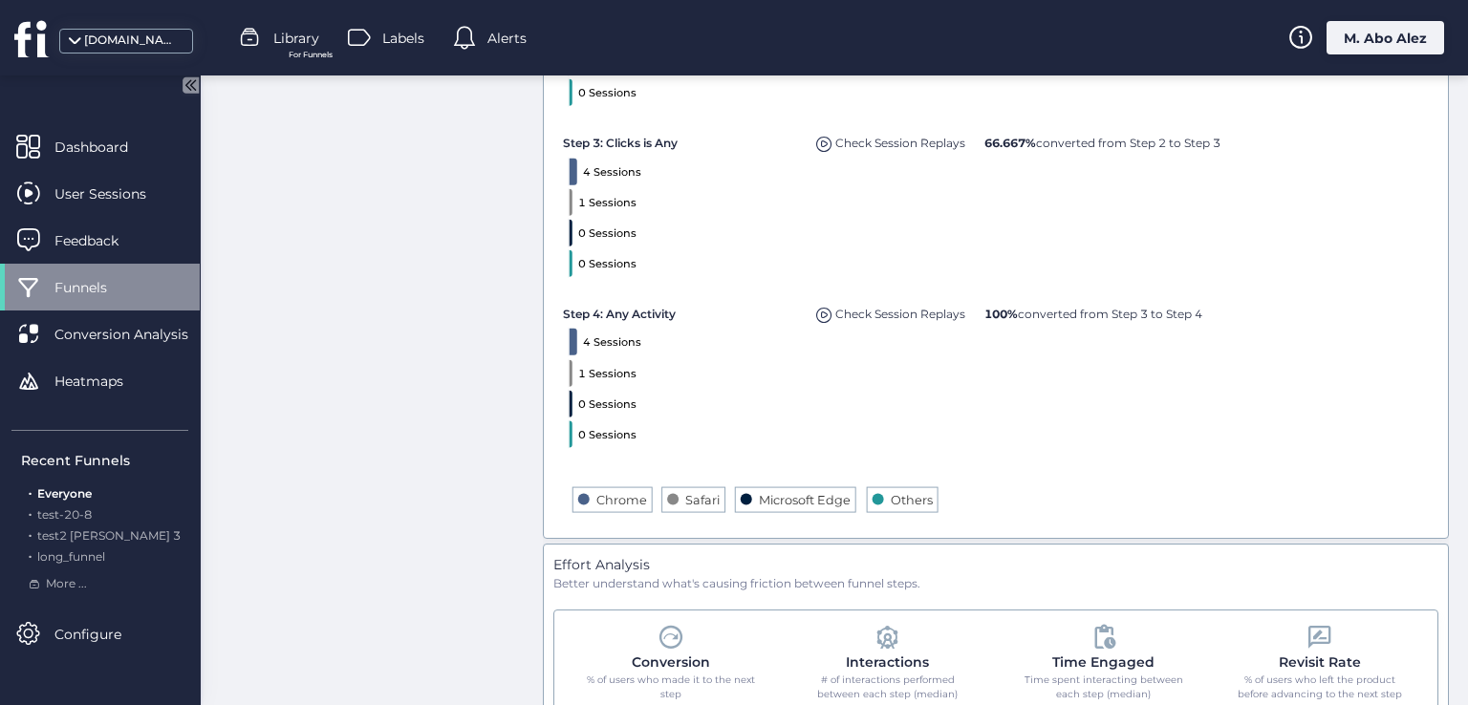
click at [384, 118] on div "Funnel Steps Funnel Trends Segment Everyone Breakdown browser Compare Download …" at bounding box center [834, 554] width 1229 height 1703
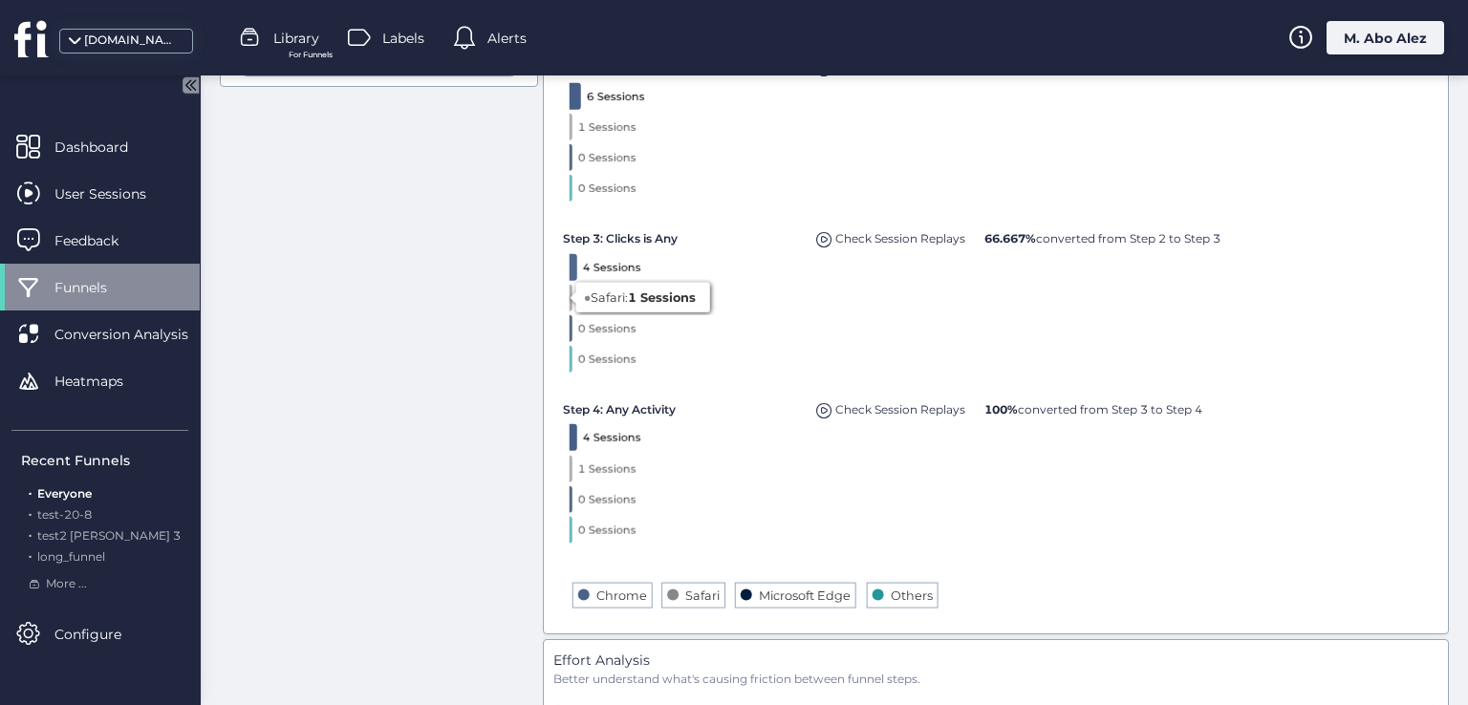
scroll to position [669, 0]
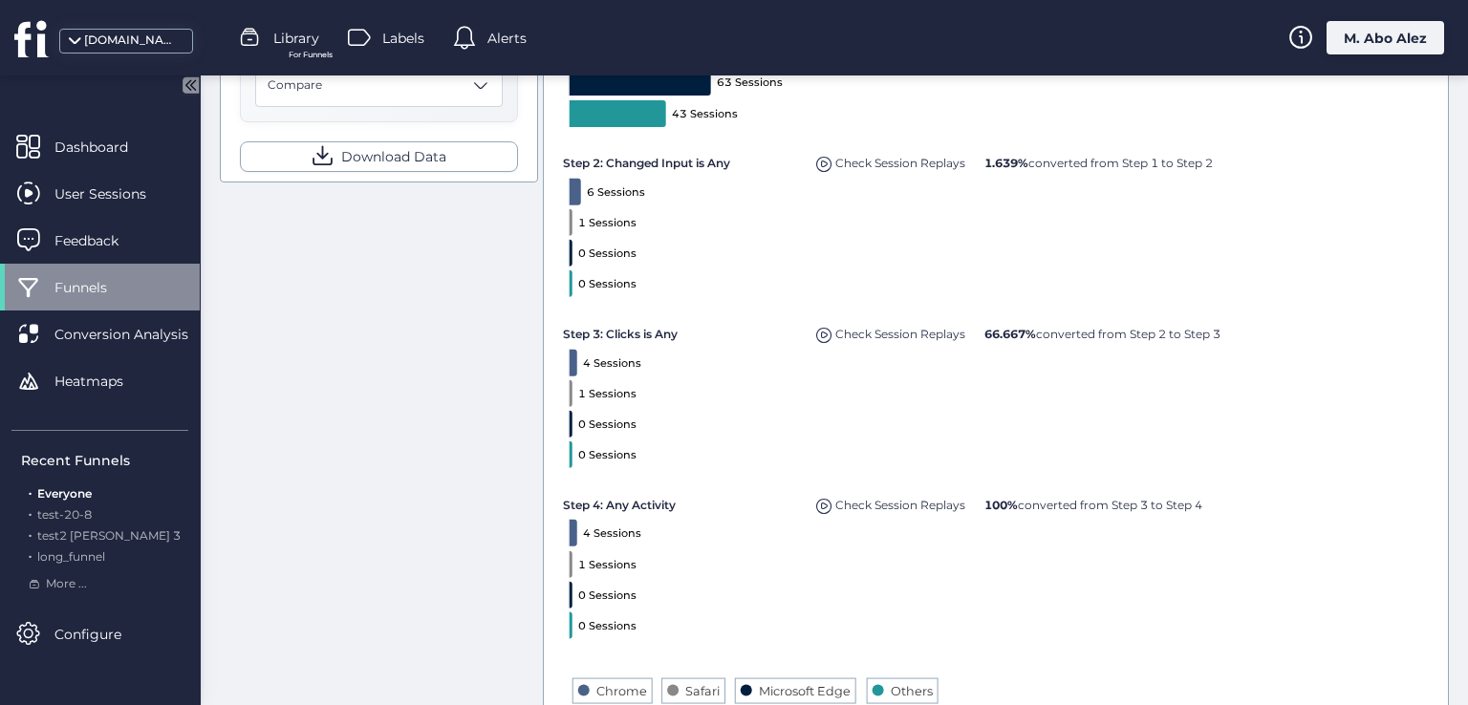
click at [827, 330] on span at bounding box center [824, 335] width 16 height 16
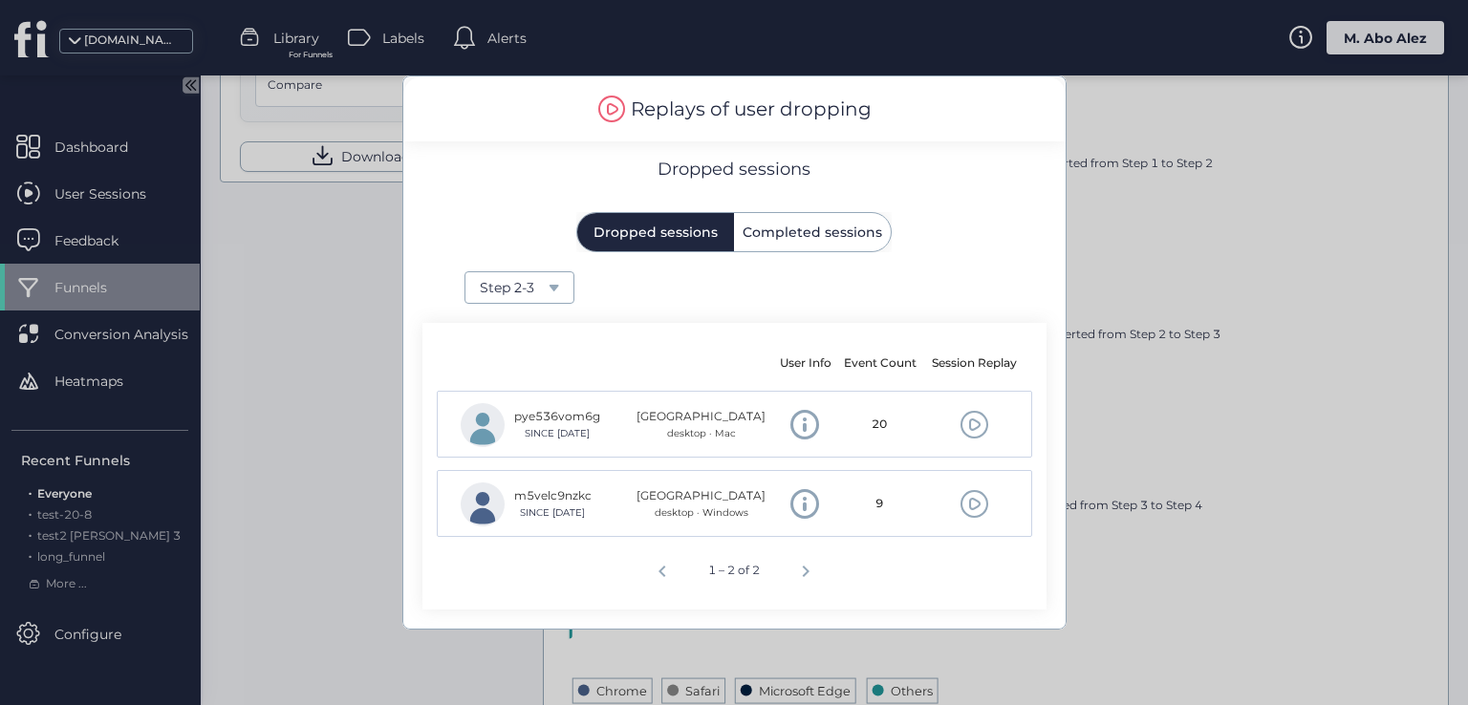
click at [1206, 361] on div at bounding box center [734, 352] width 1468 height 705
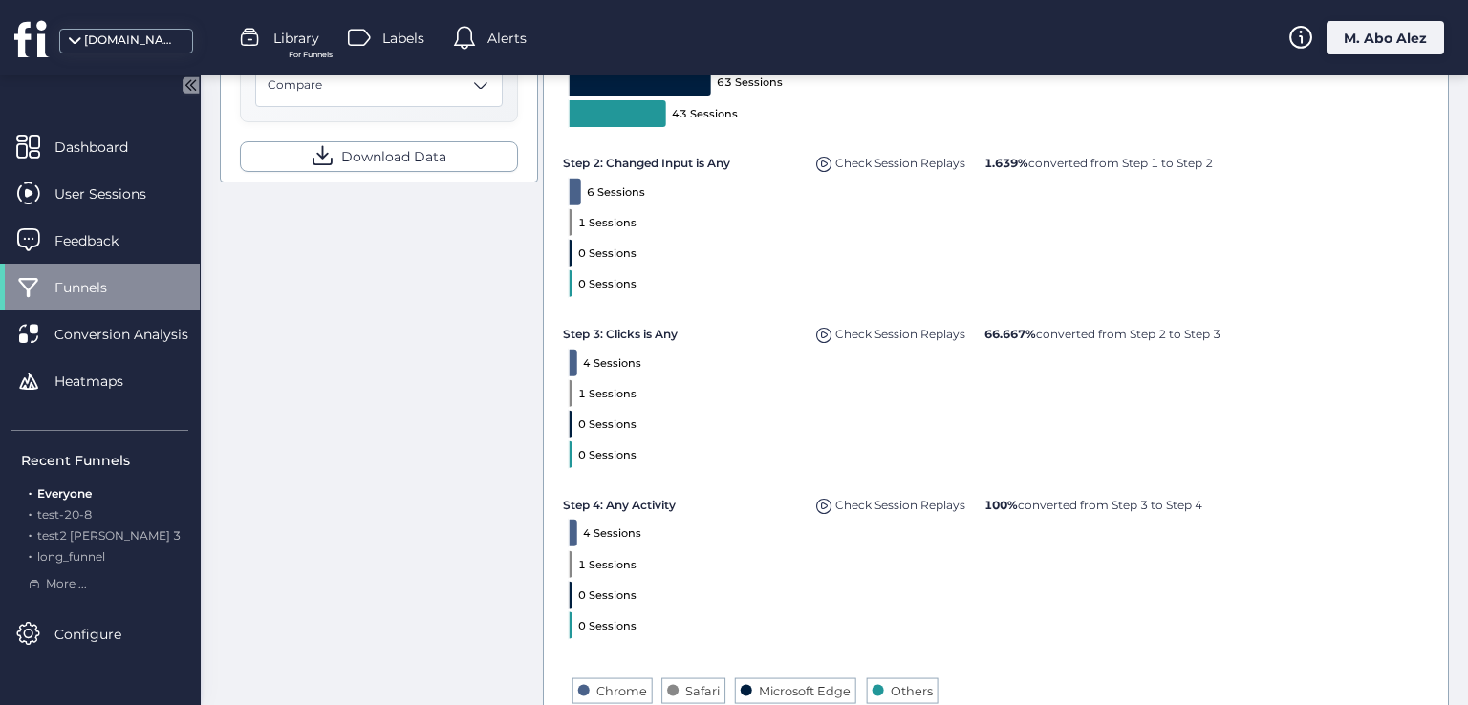
click at [820, 330] on span at bounding box center [824, 335] width 16 height 16
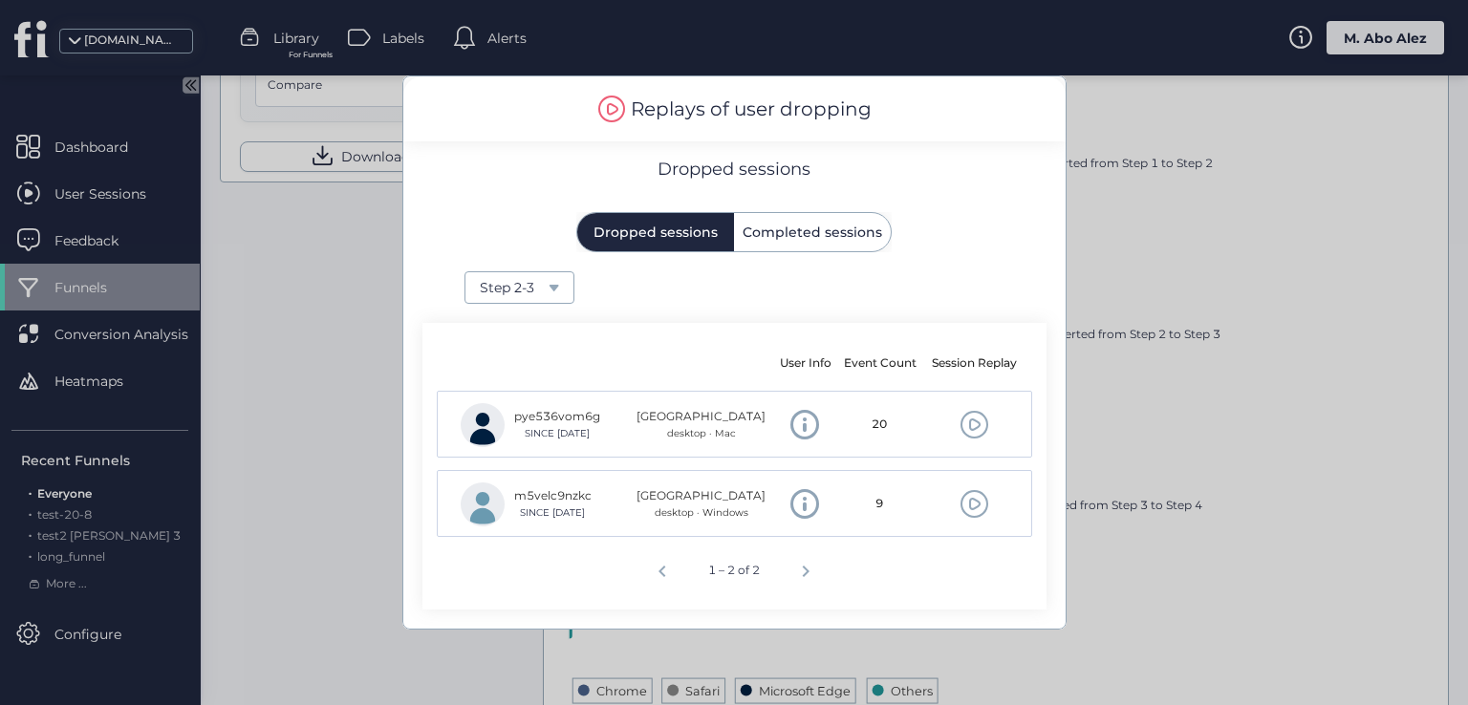
click at [1162, 349] on div at bounding box center [734, 352] width 1468 height 705
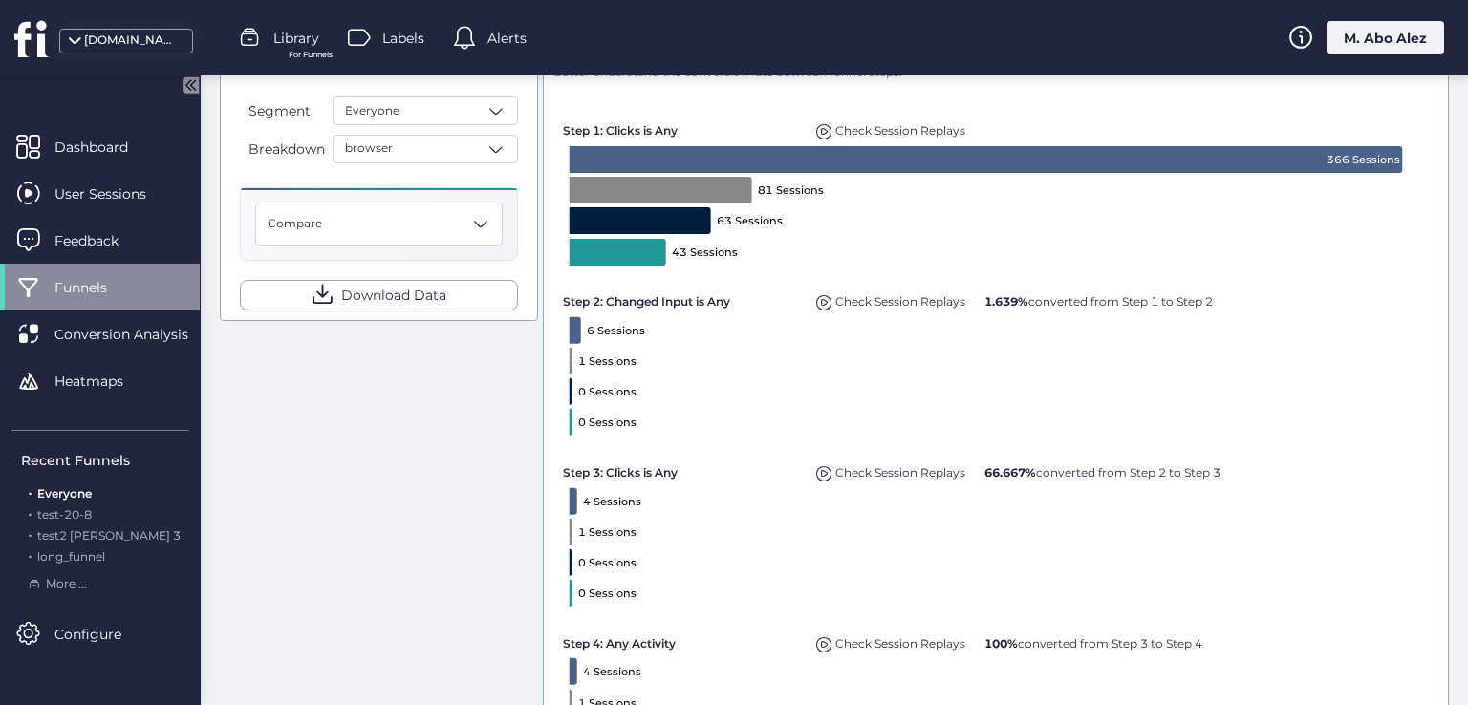
scroll to position [573, 0]
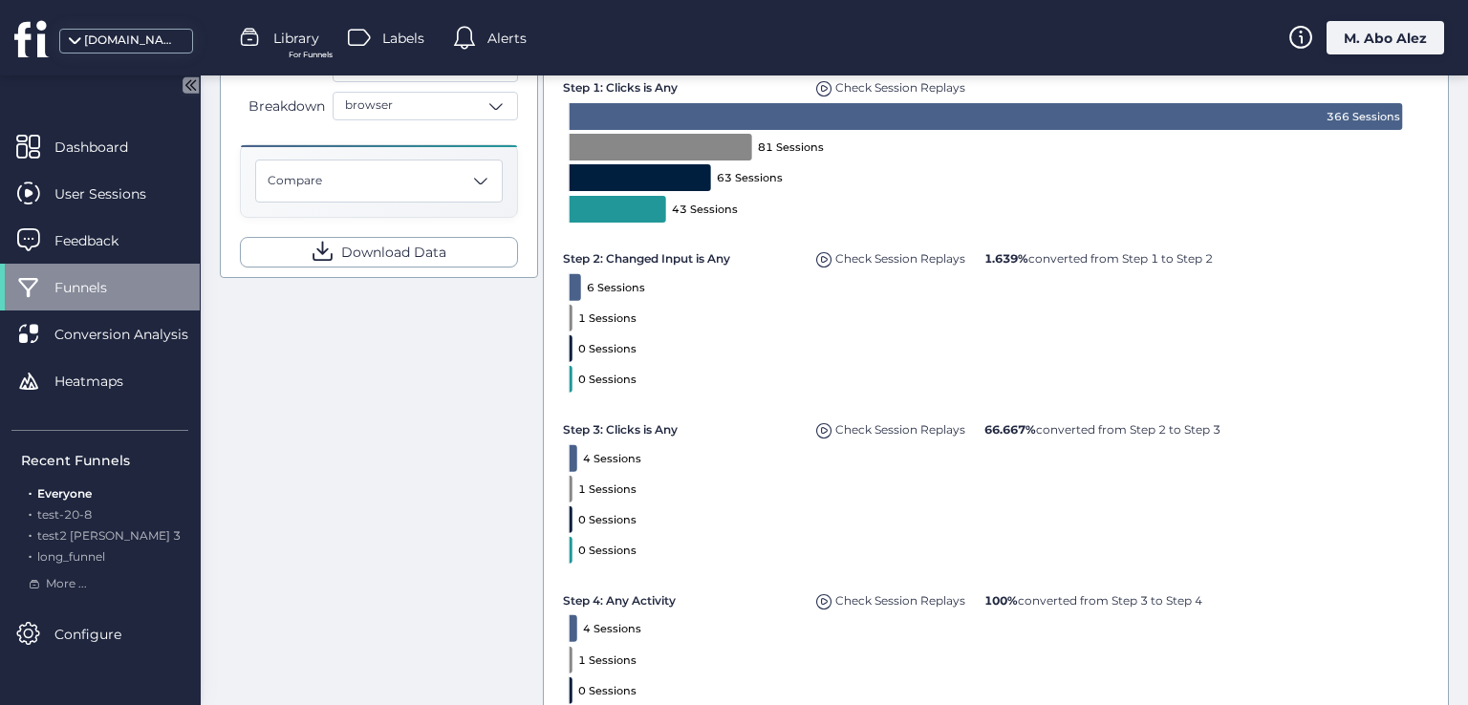
click at [816, 426] on span at bounding box center [824, 430] width 16 height 16
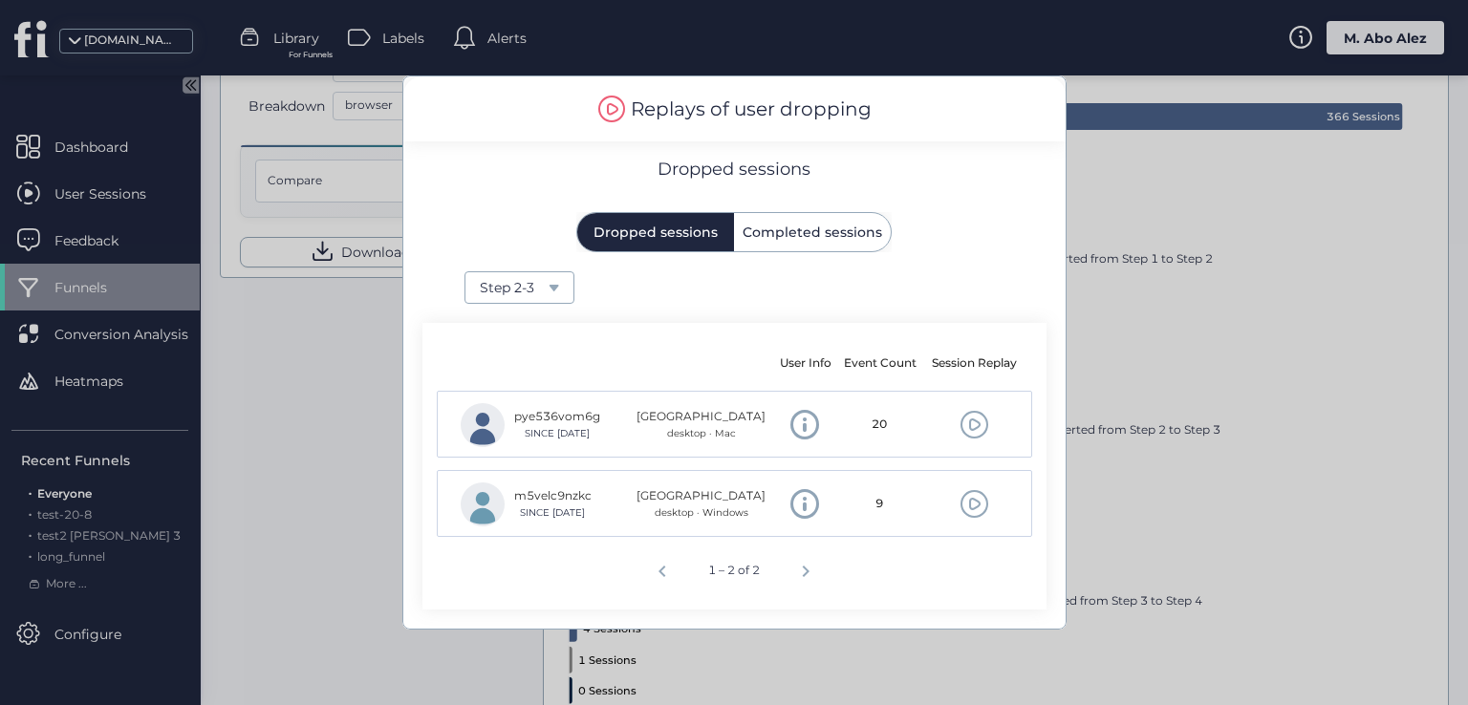
click at [781, 258] on div "Replays of user dropping Dropped sessions Dropped sessions Completed sessions S…" at bounding box center [734, 189] width 662 height 226
click at [795, 210] on div "Replays of user dropping Dropped sessions Dropped sessions Completed sessions S…" at bounding box center [734, 189] width 662 height 226
click at [795, 226] on span "Completed sessions" at bounding box center [813, 232] width 140 height 13
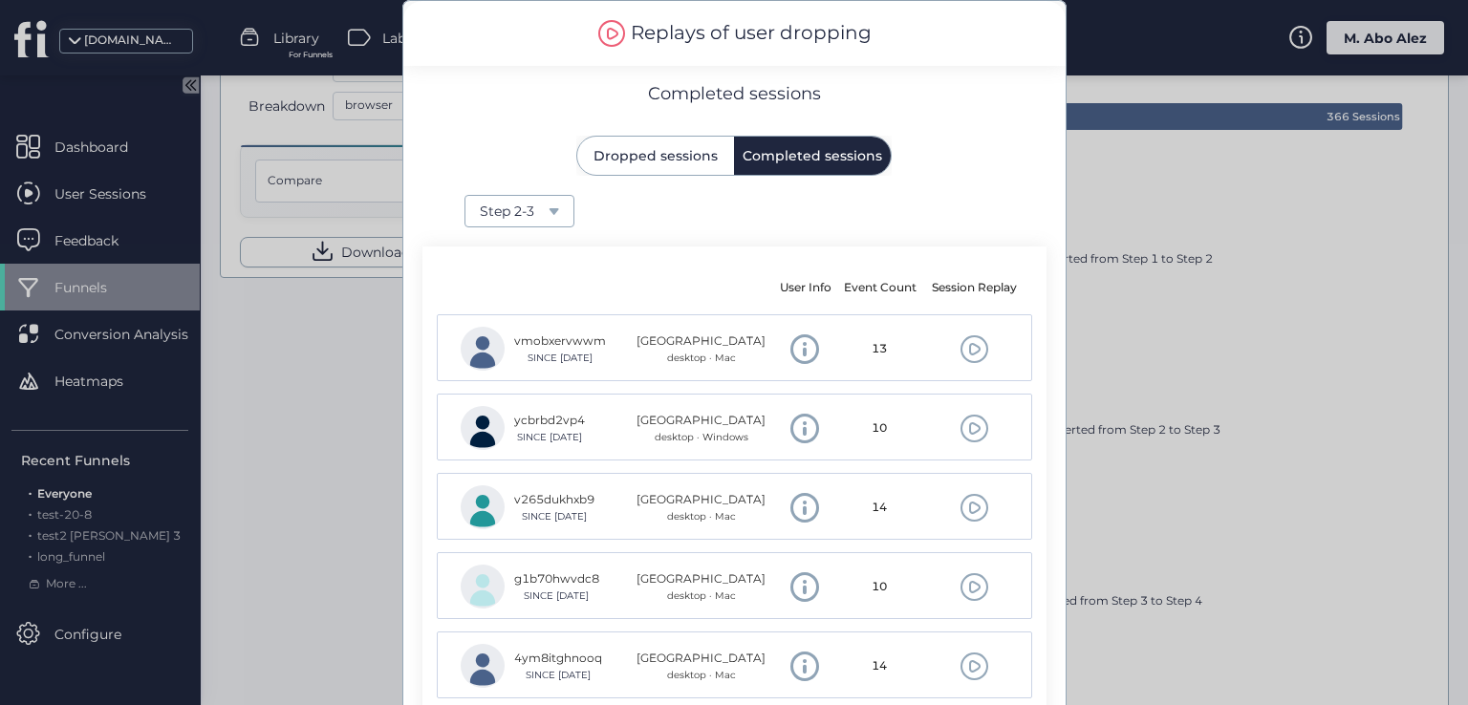
click at [1432, 368] on div at bounding box center [734, 352] width 1468 height 705
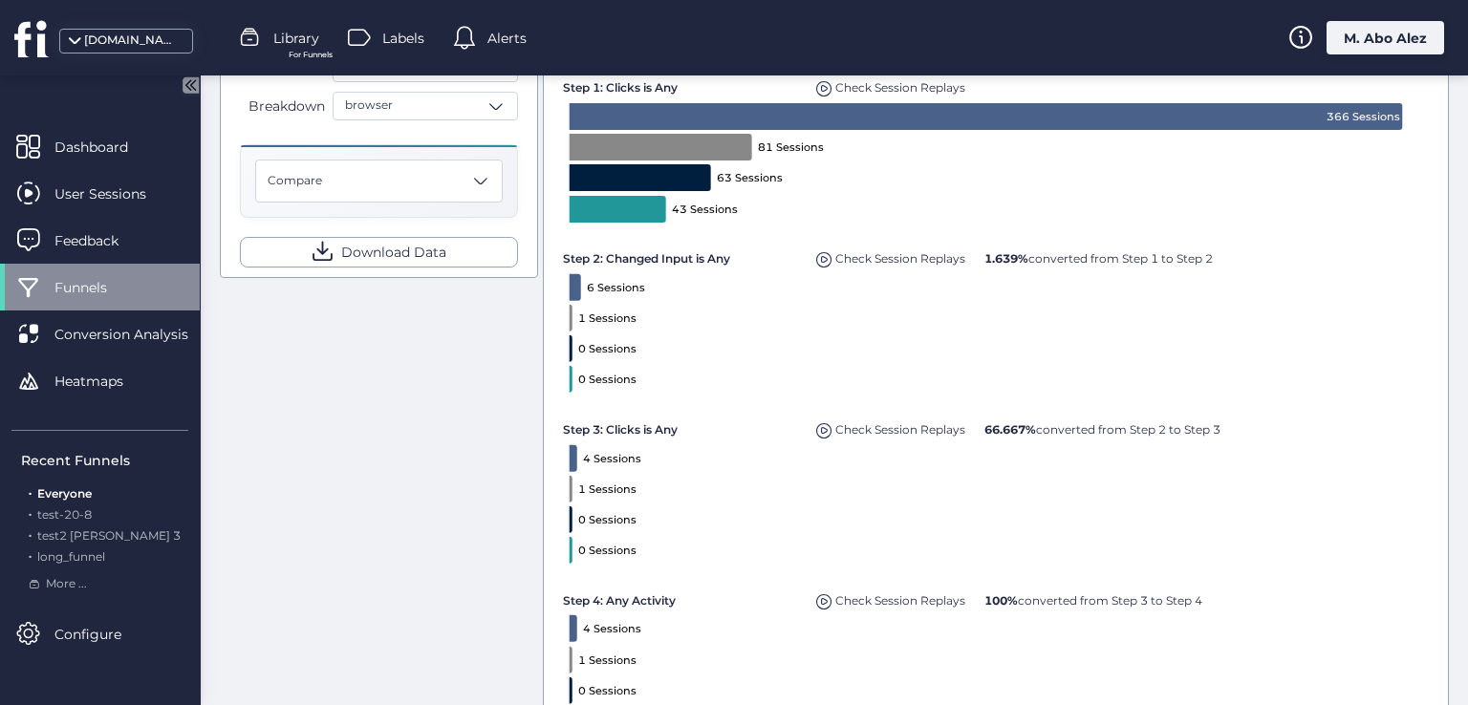
scroll to position [765, 0]
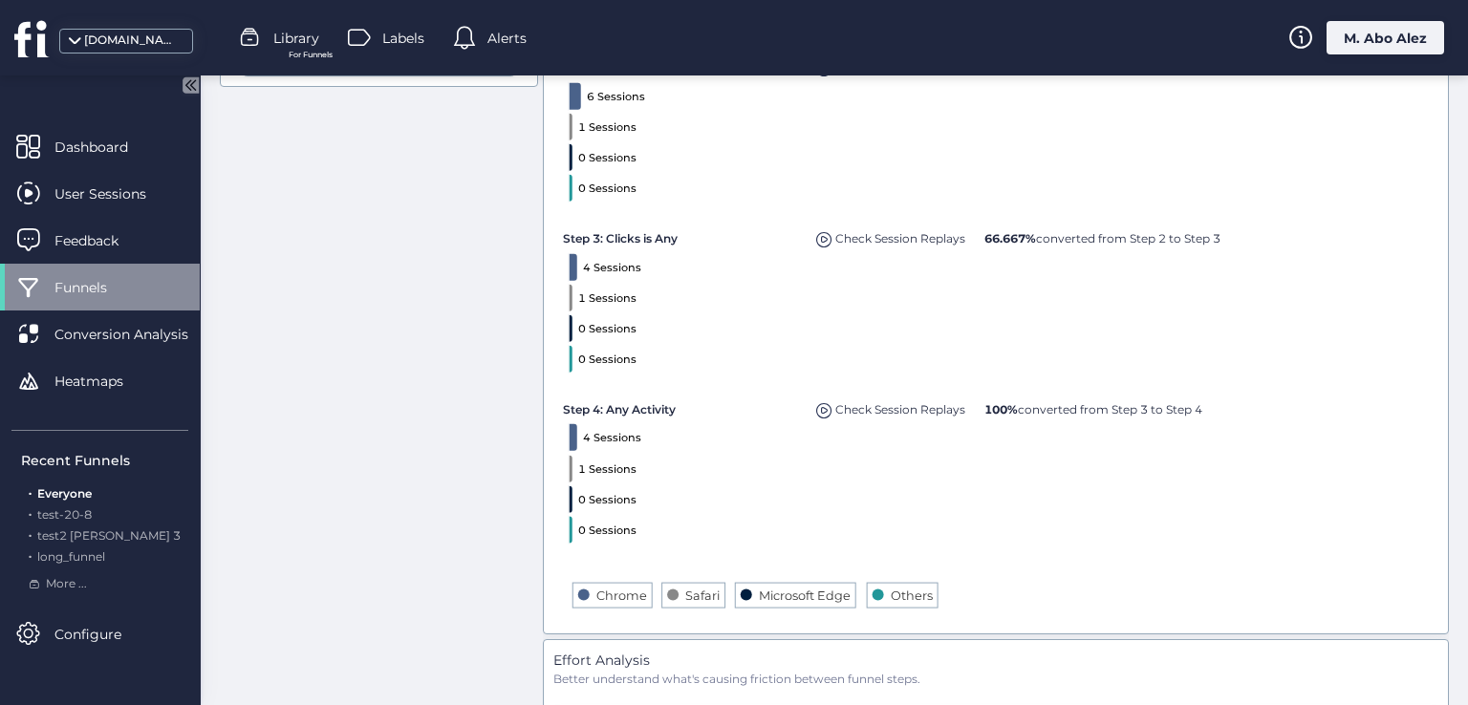
click at [819, 407] on span at bounding box center [824, 410] width 16 height 16
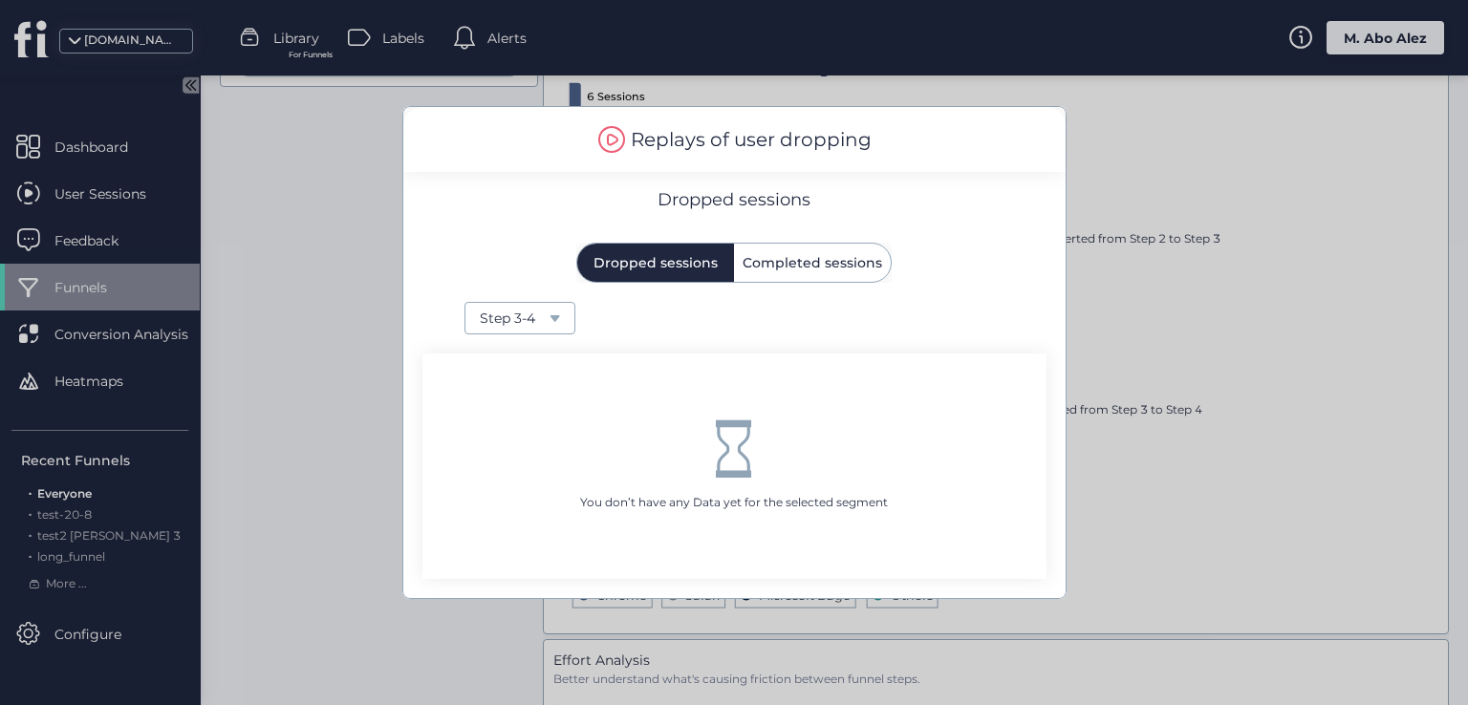
click at [792, 256] on span "Completed sessions" at bounding box center [813, 262] width 140 height 13
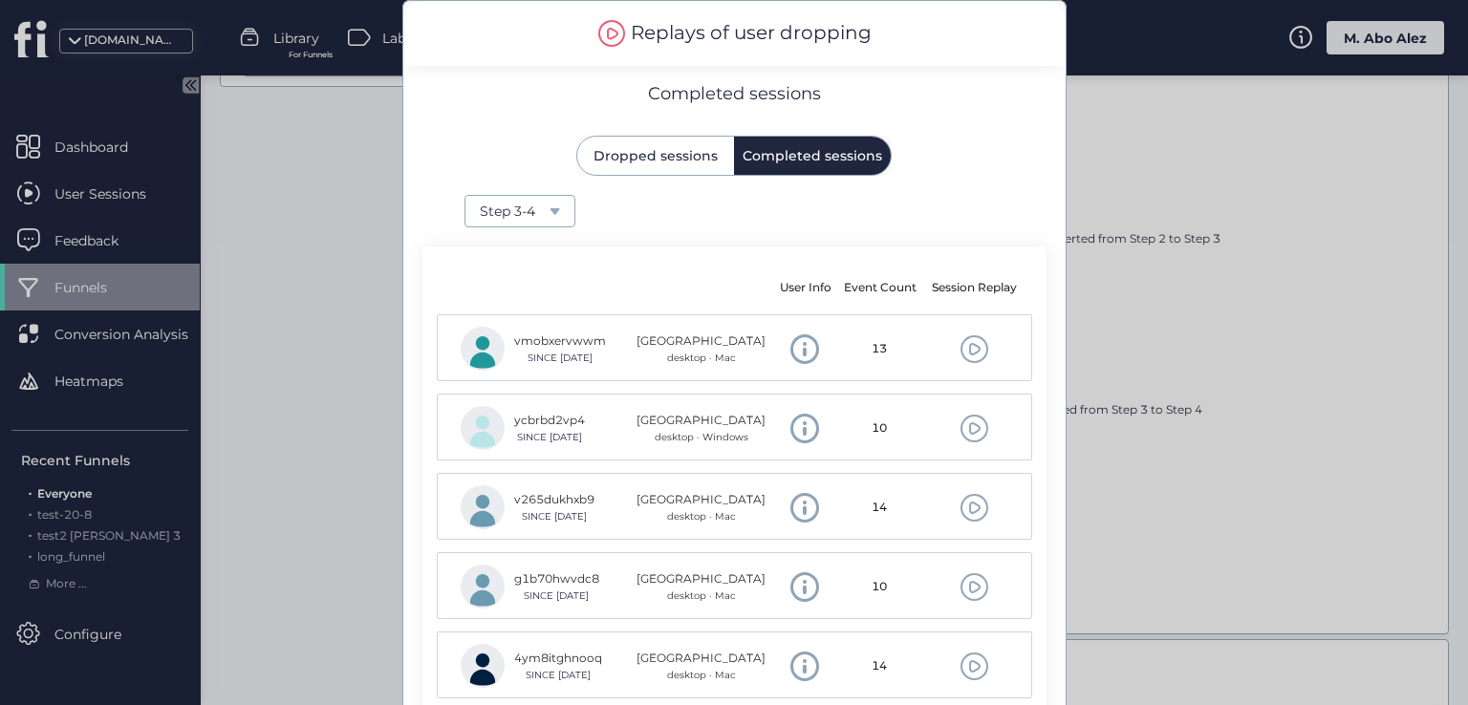
click at [1325, 364] on div at bounding box center [734, 352] width 1468 height 705
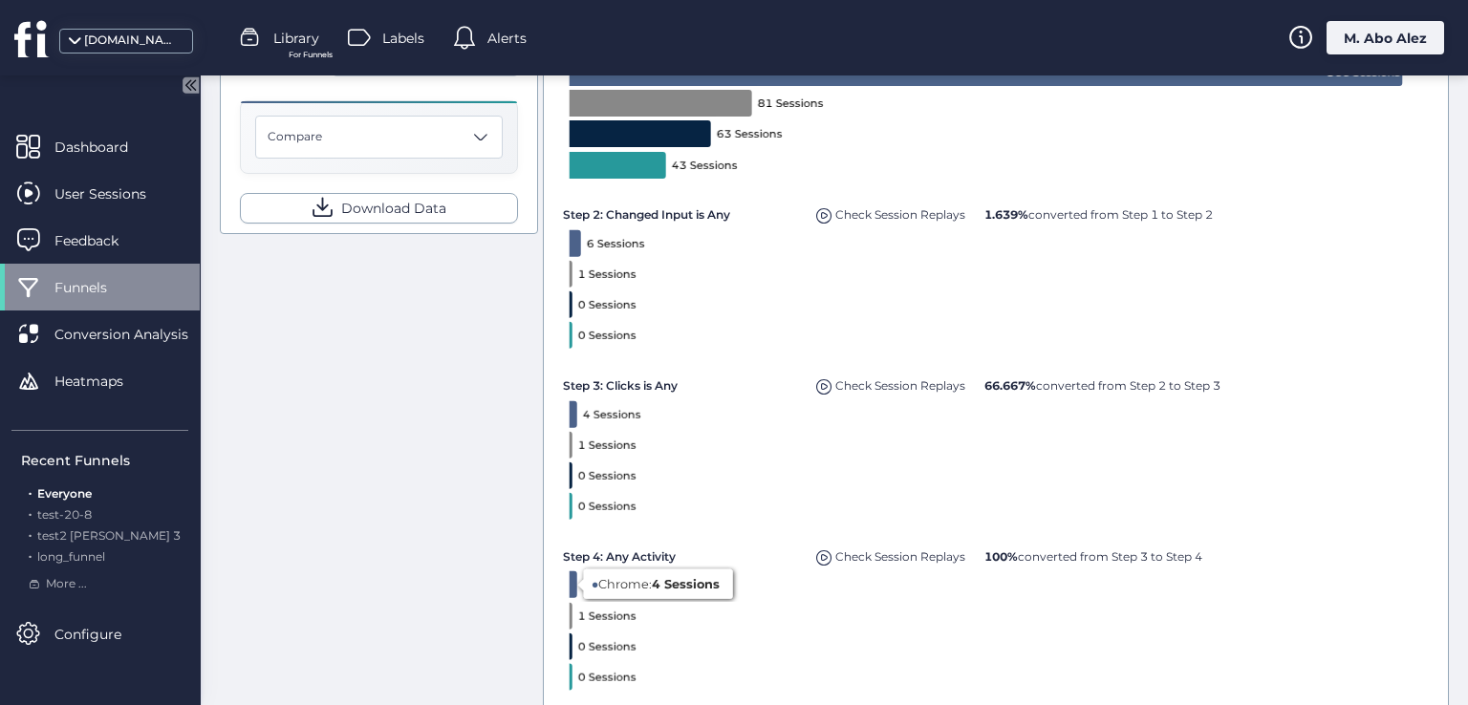
scroll to position [382, 0]
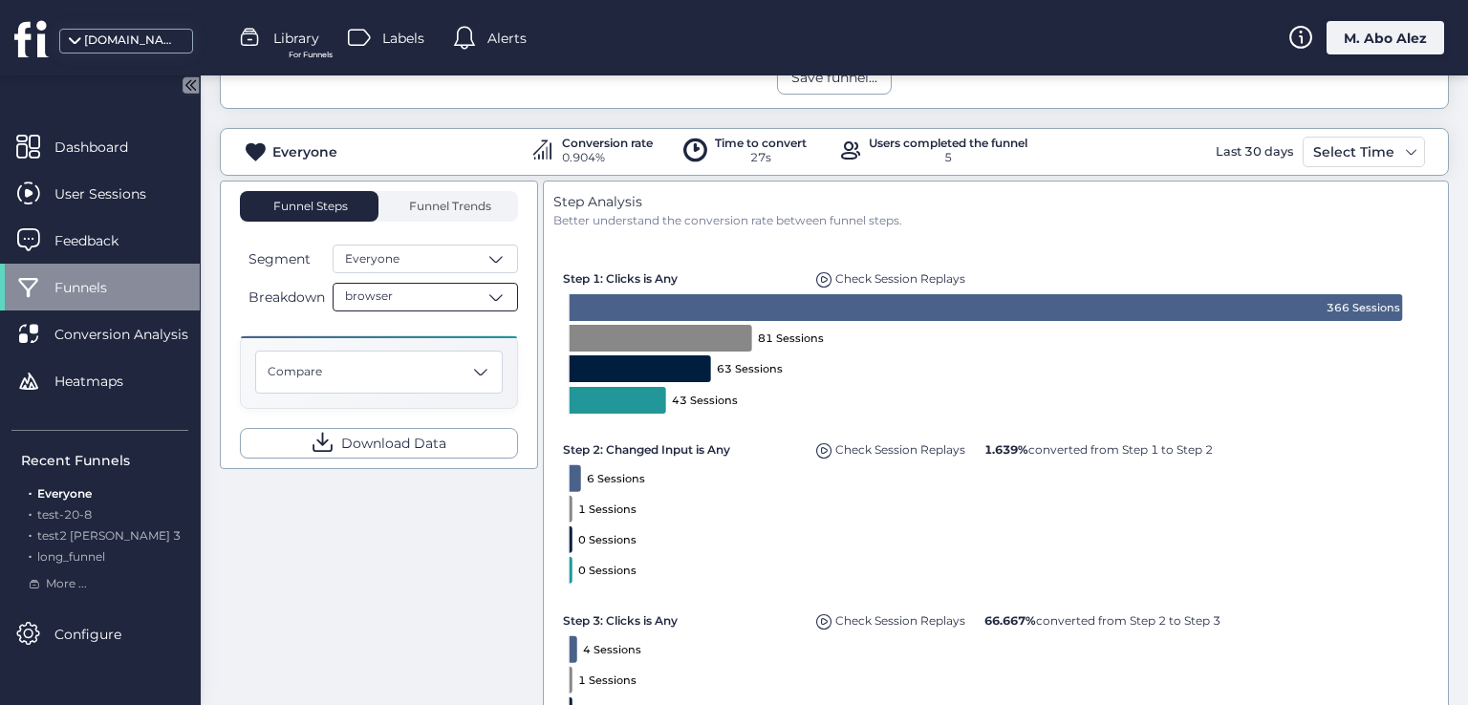
click at [434, 288] on div "browser" at bounding box center [425, 297] width 185 height 29
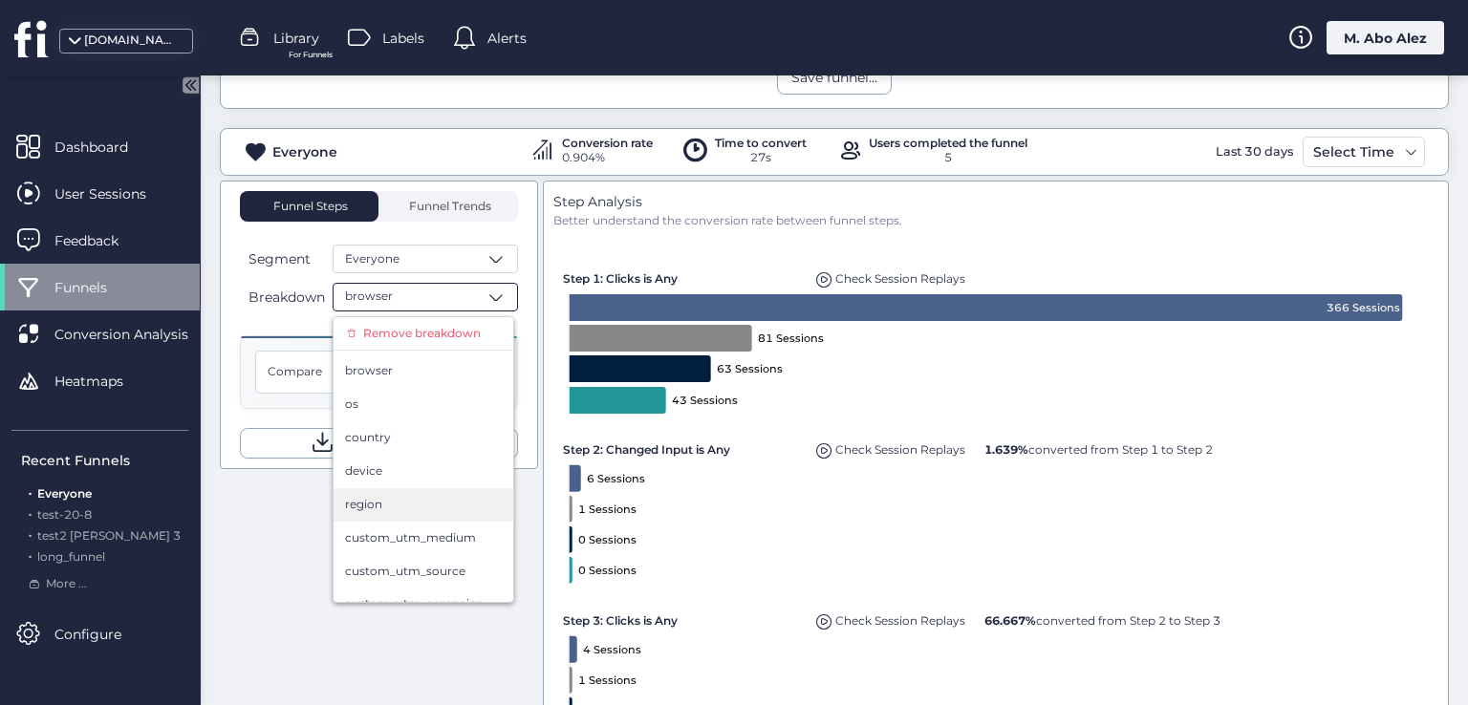
click at [417, 504] on div "region" at bounding box center [423, 505] width 157 height 18
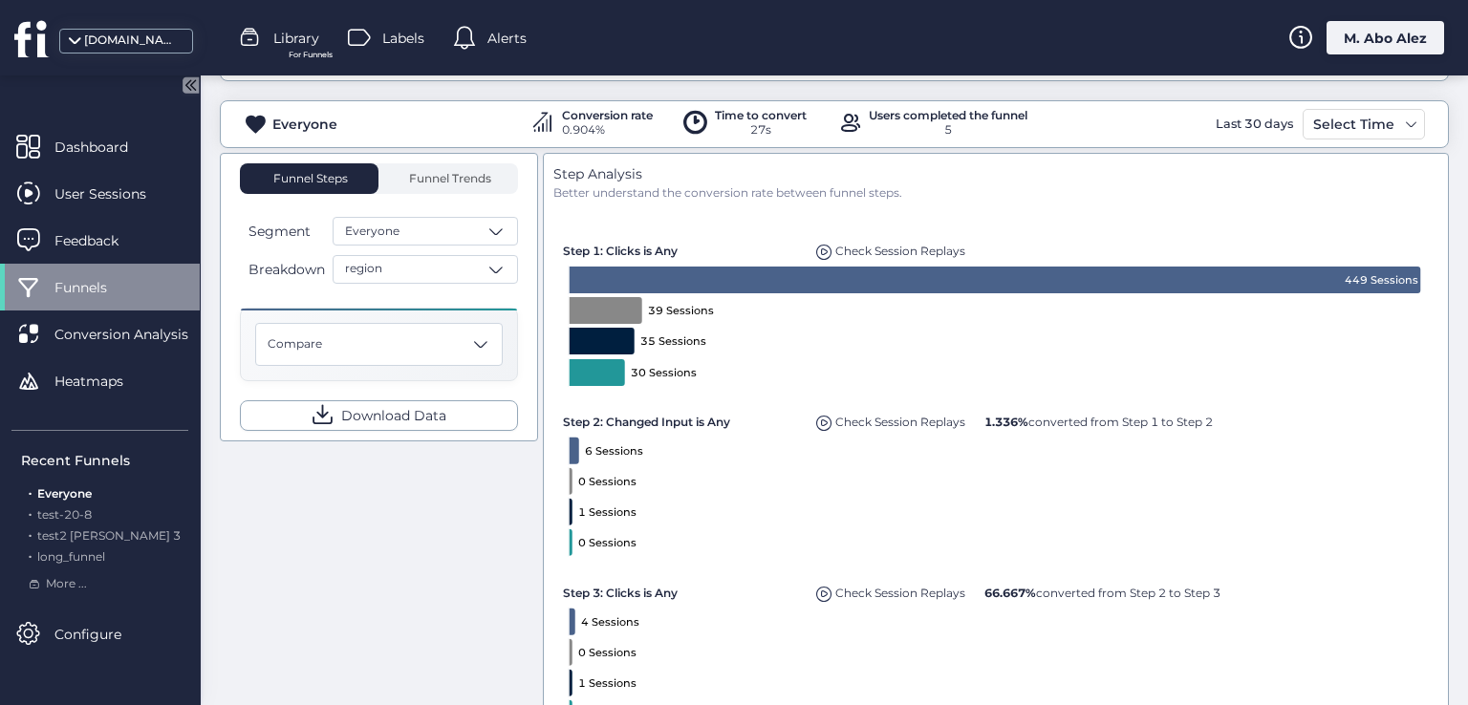
scroll to position [382, 0]
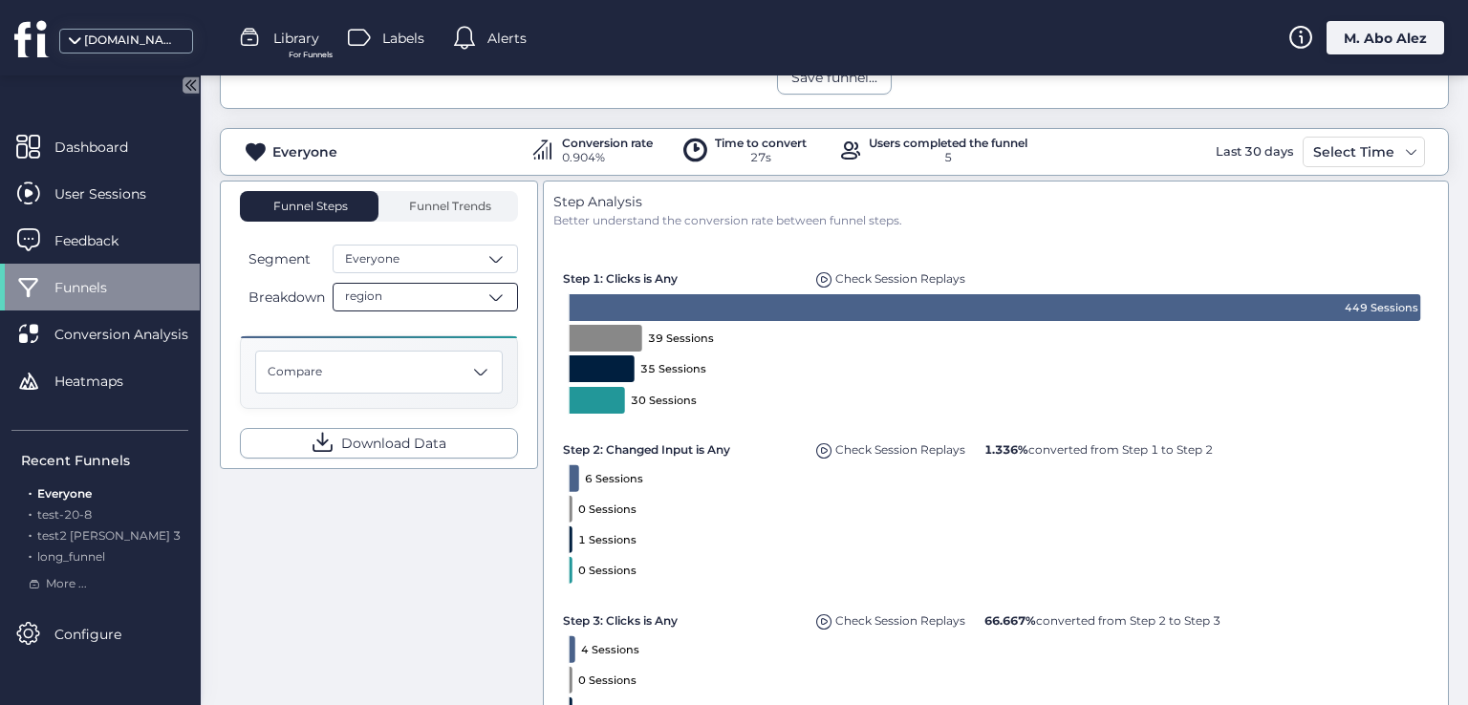
click at [425, 293] on div "region" at bounding box center [425, 297] width 185 height 29
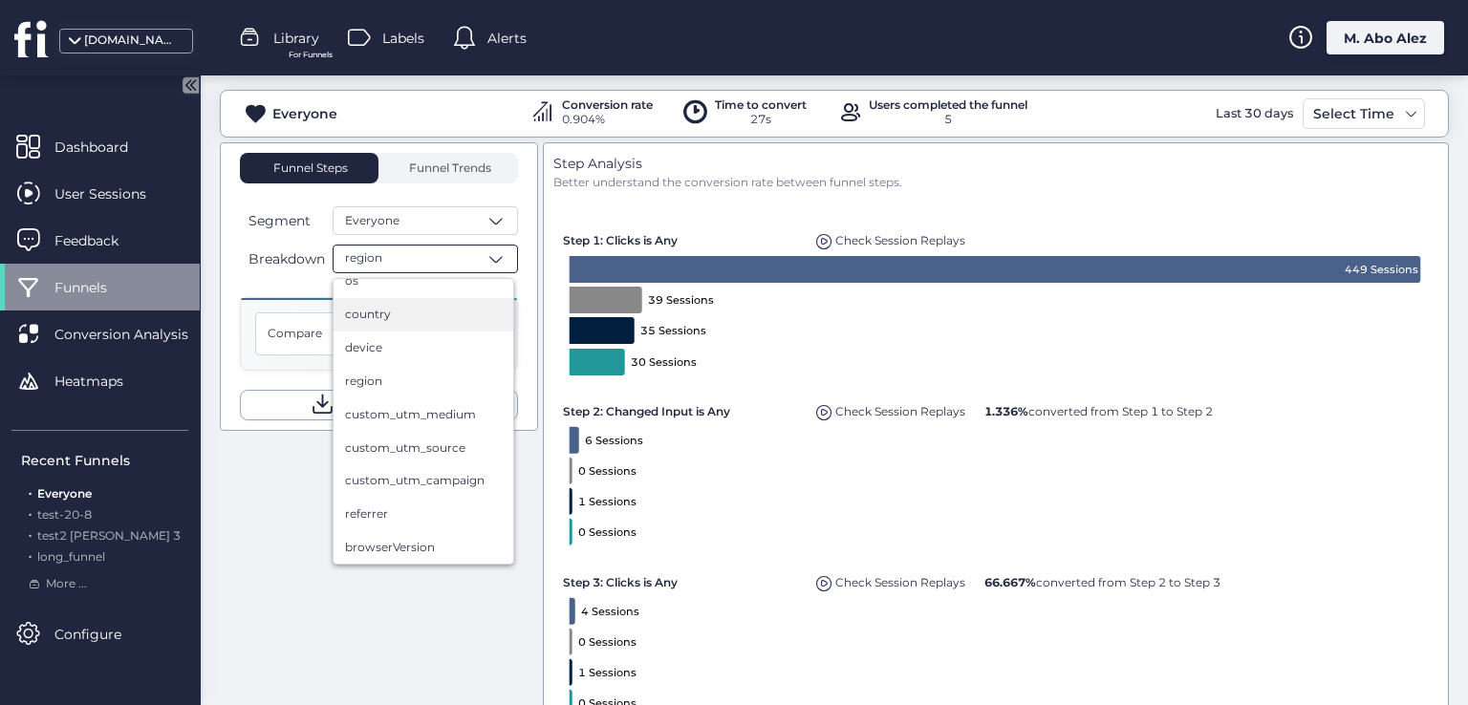
scroll to position [478, 0]
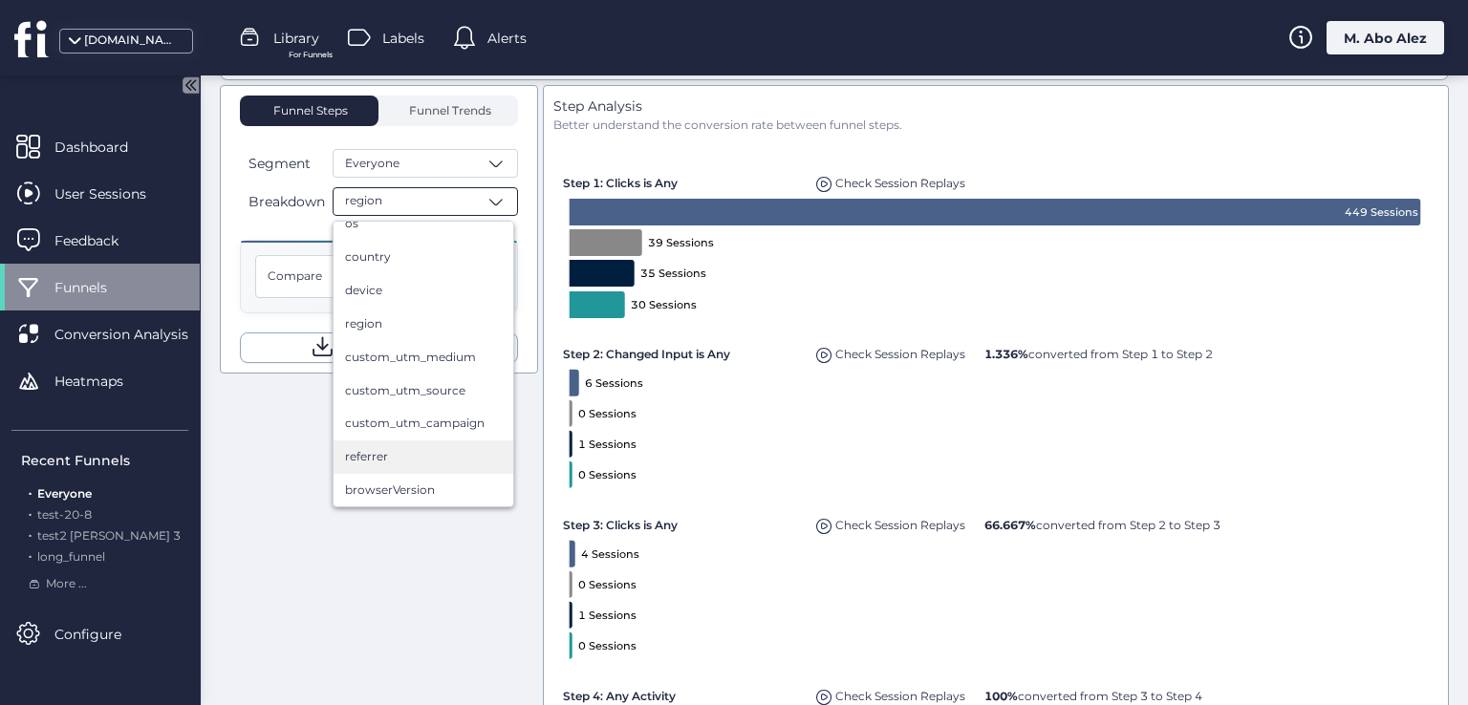
click at [417, 450] on div "referrer" at bounding box center [423, 457] width 157 height 18
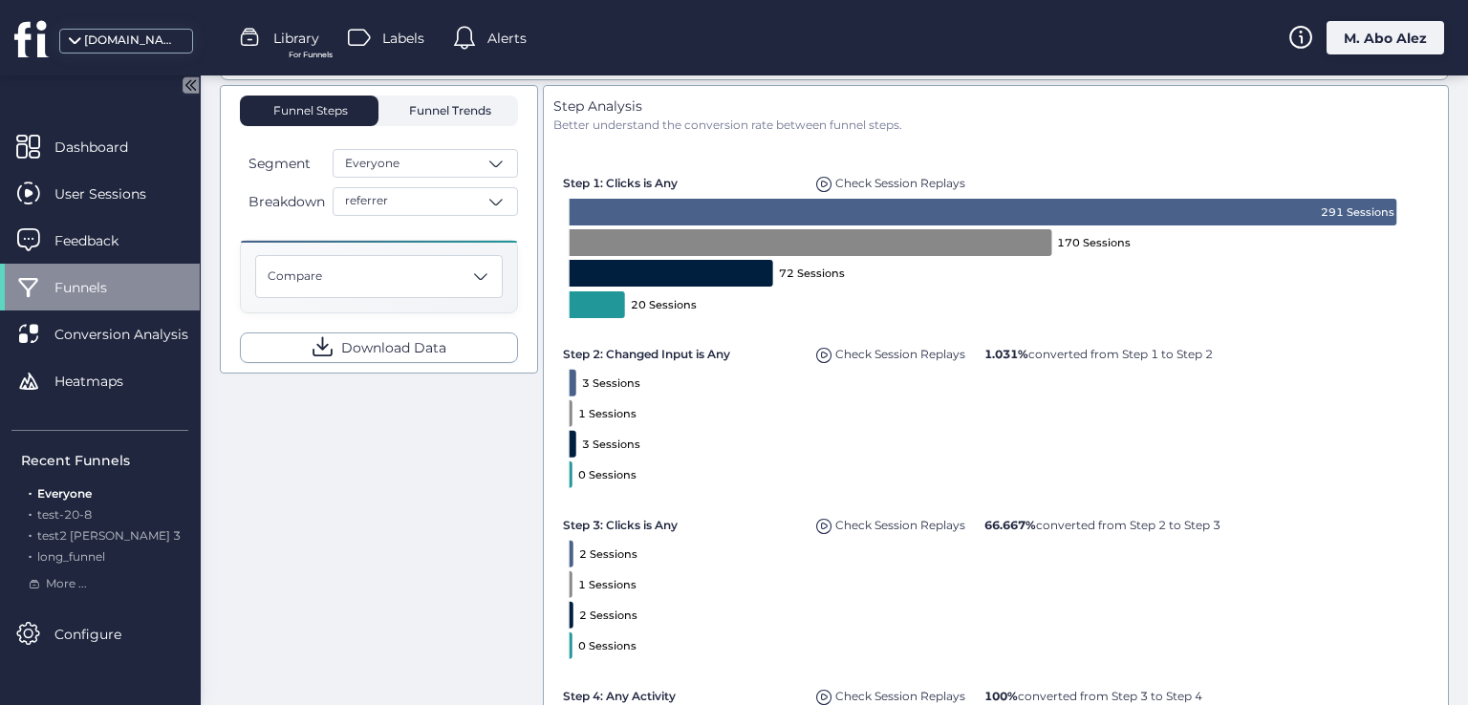
click at [424, 108] on span "Funnel Trends" at bounding box center [447, 110] width 87 height 11
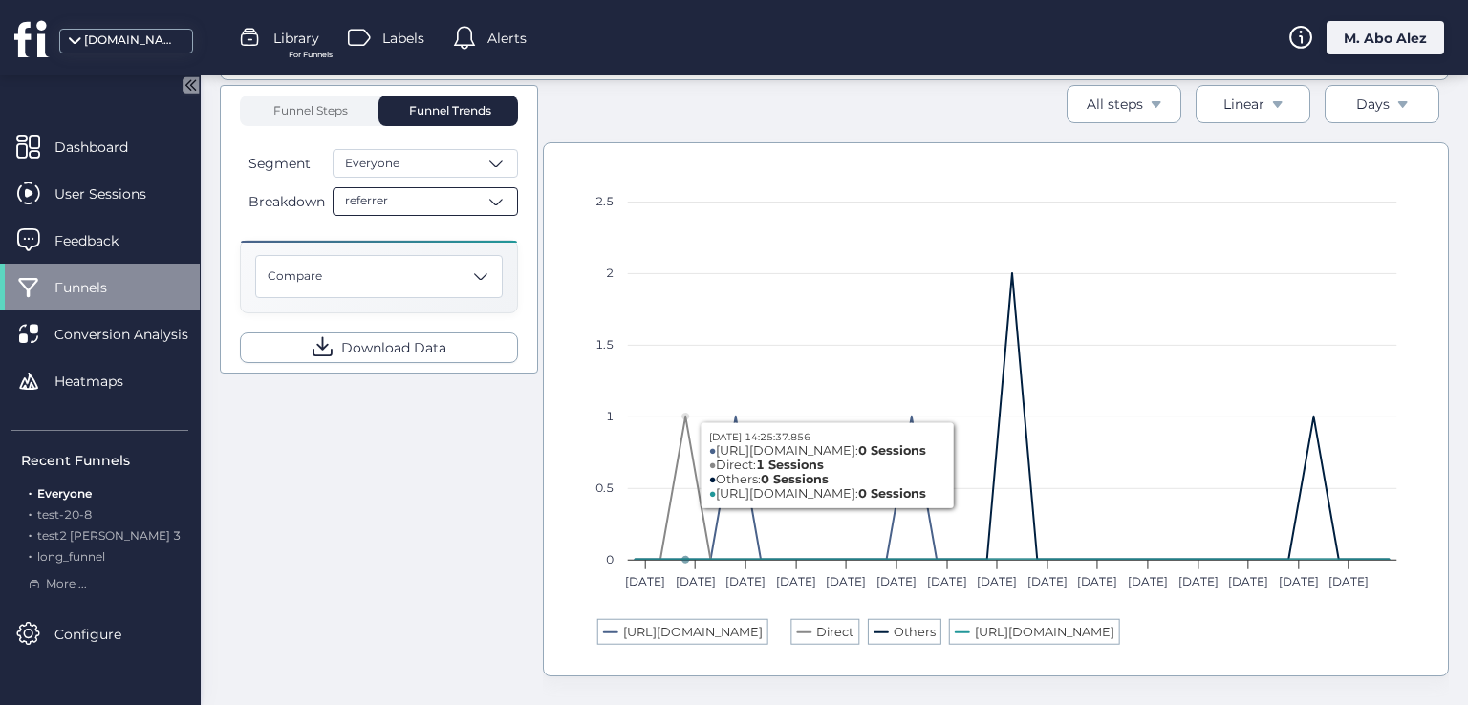
click at [440, 211] on div "referrer" at bounding box center [425, 201] width 185 height 29
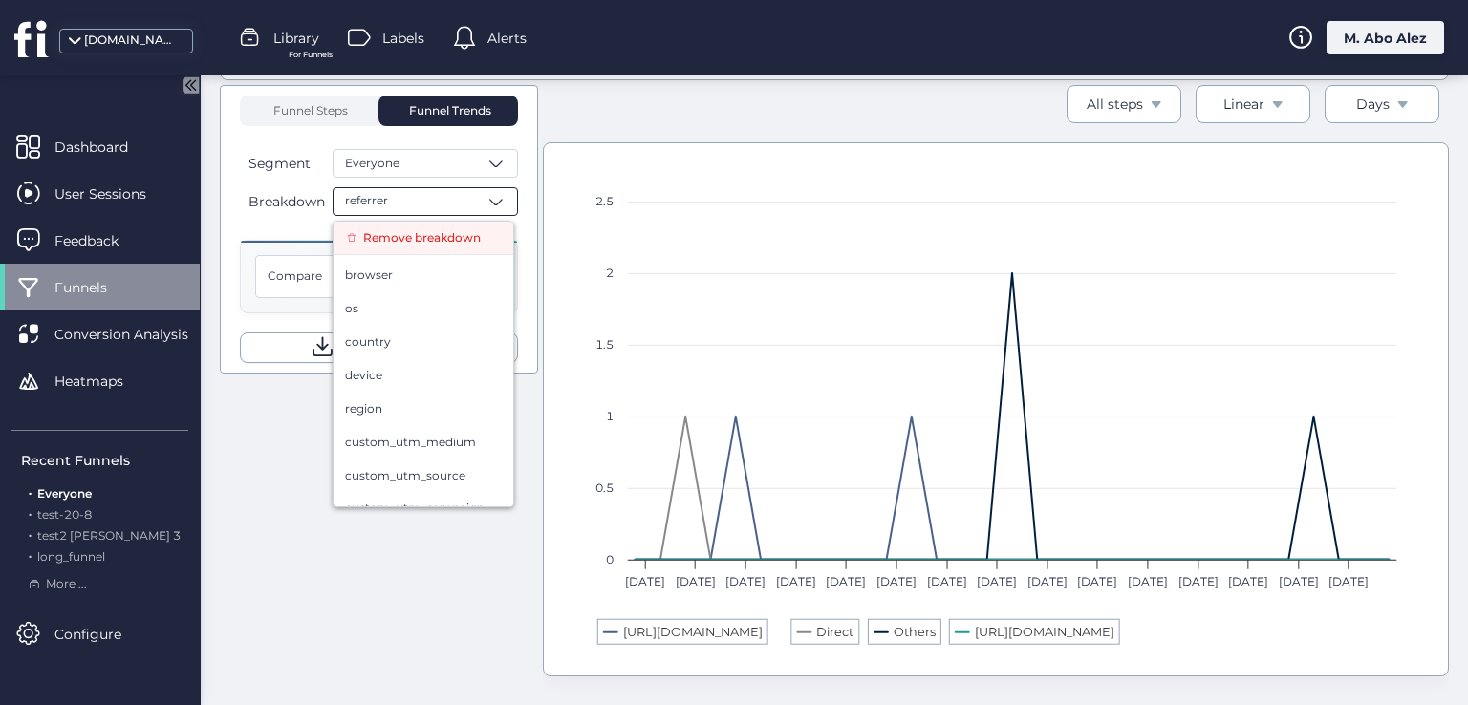
click at [409, 242] on span "Remove breakdown" at bounding box center [422, 238] width 118 height 18
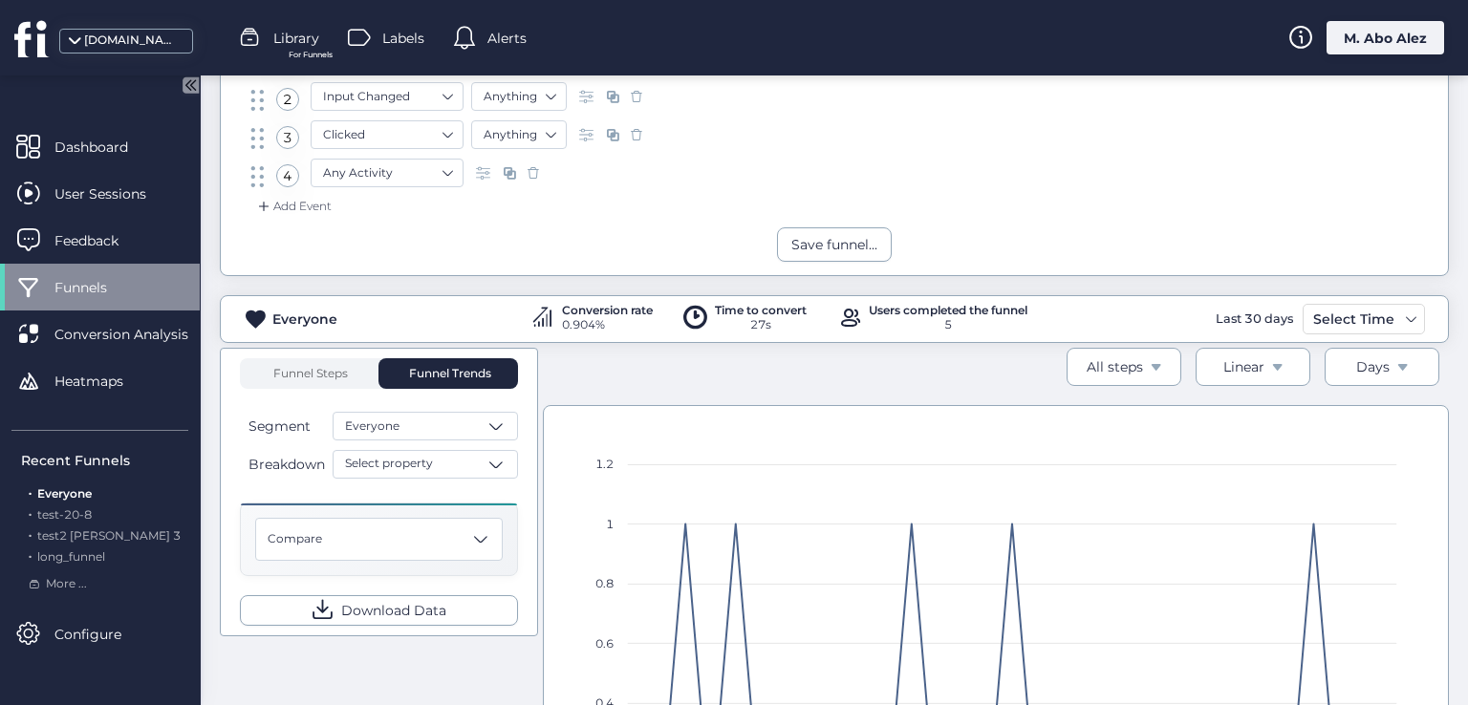
scroll to position [96, 0]
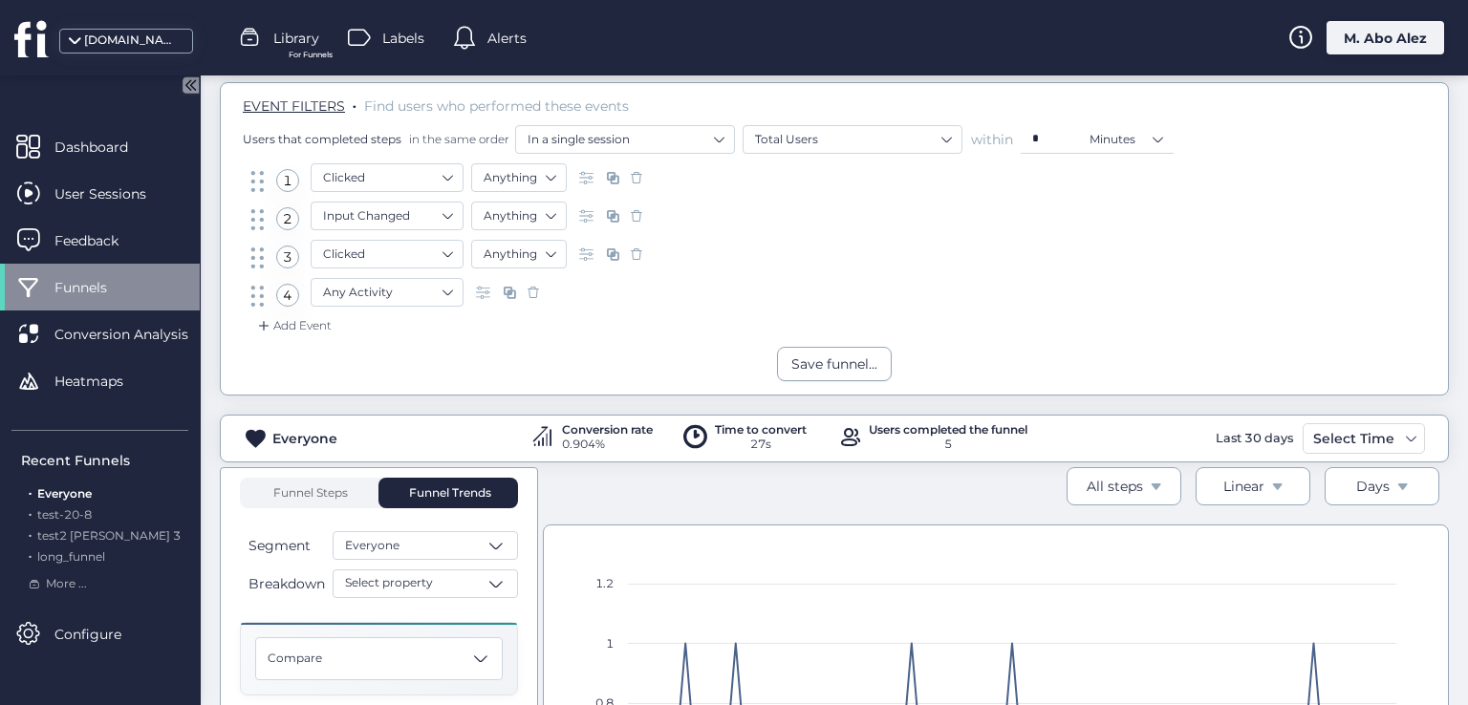
click at [531, 291] on span at bounding box center [533, 292] width 19 height 19
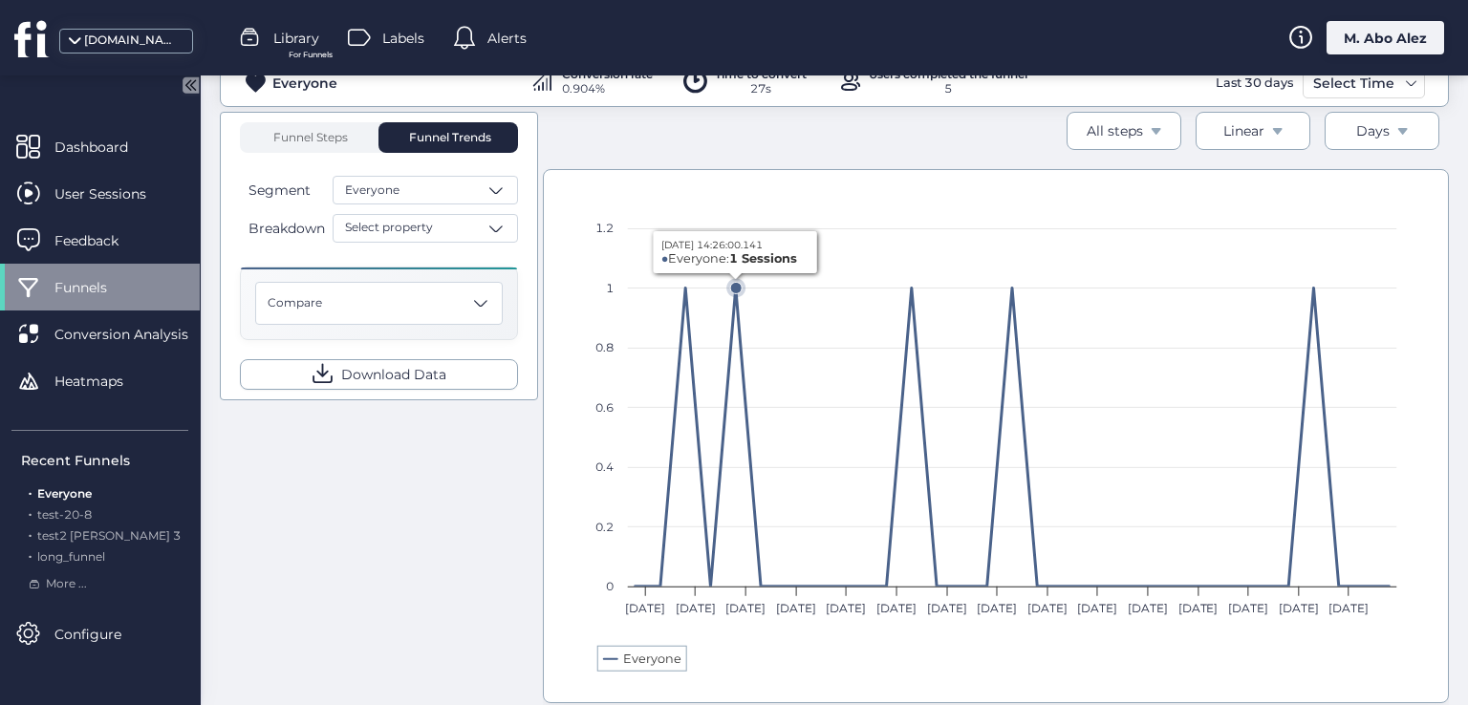
scroll to position [456, 0]
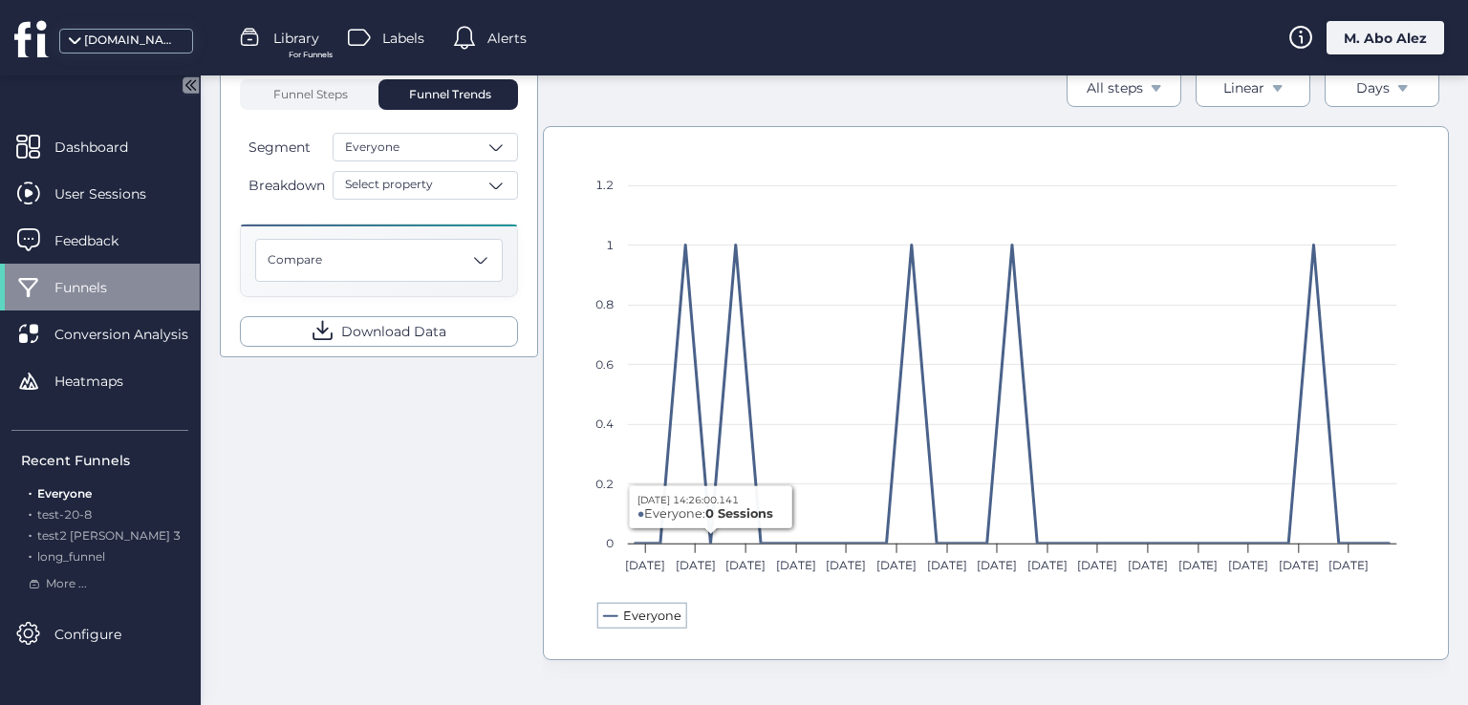
click at [624, 611] on text "Everyone" at bounding box center [651, 616] width 58 height 14
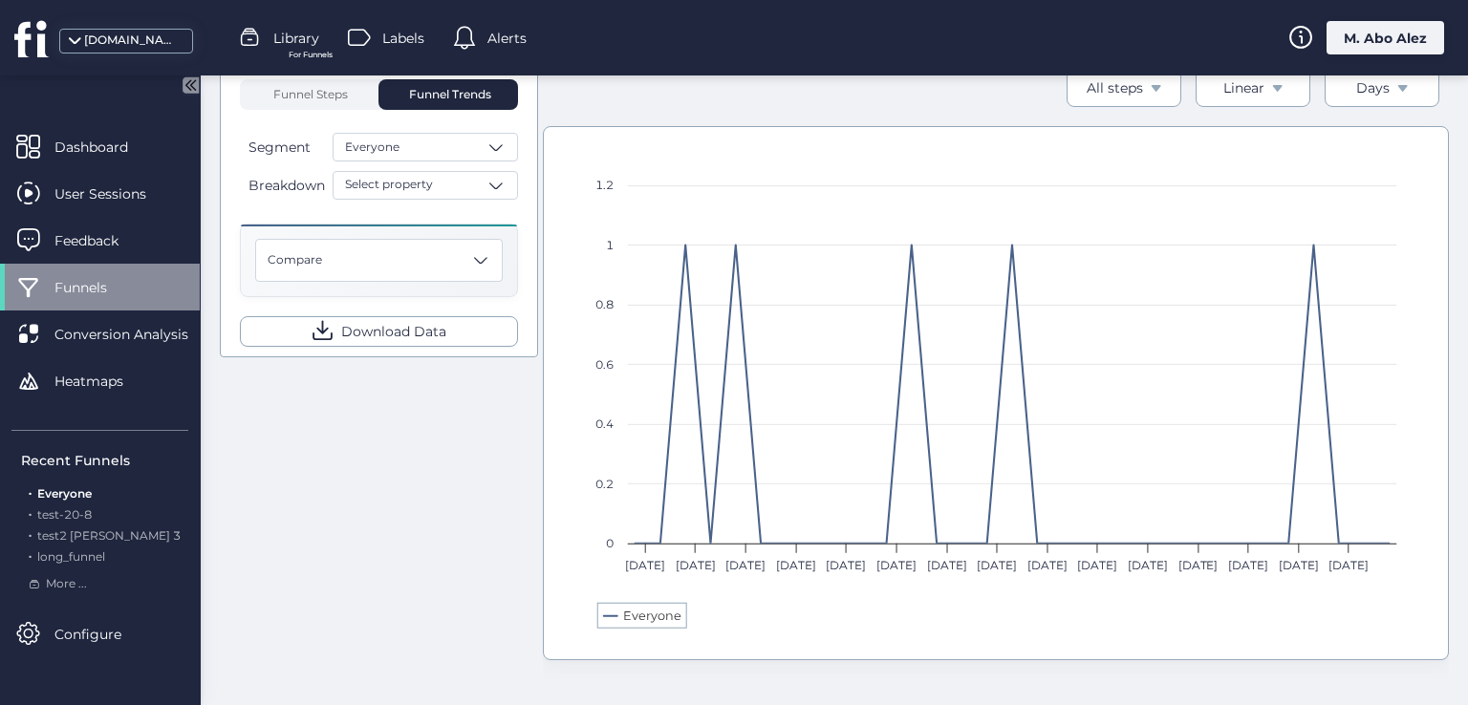
scroll to position [360, 0]
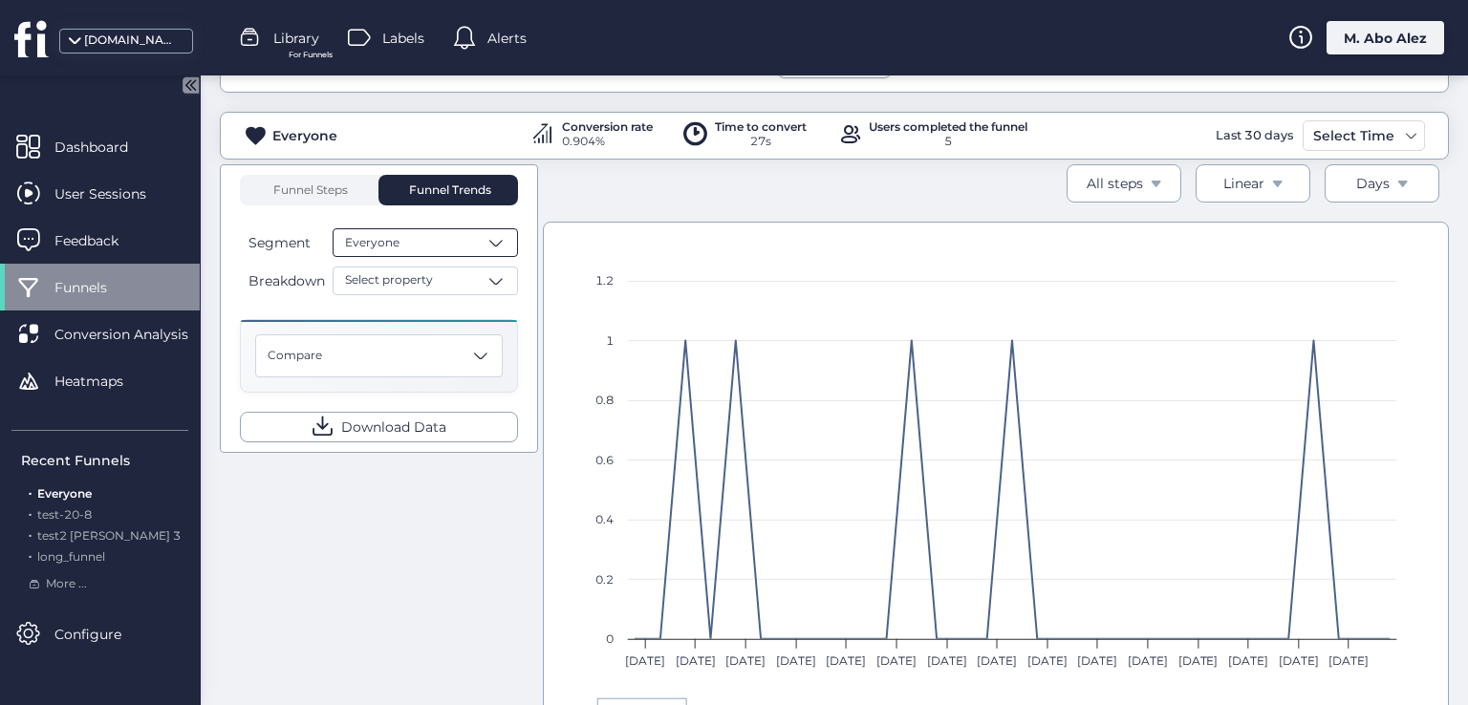
click at [436, 243] on div "Everyone" at bounding box center [425, 242] width 185 height 29
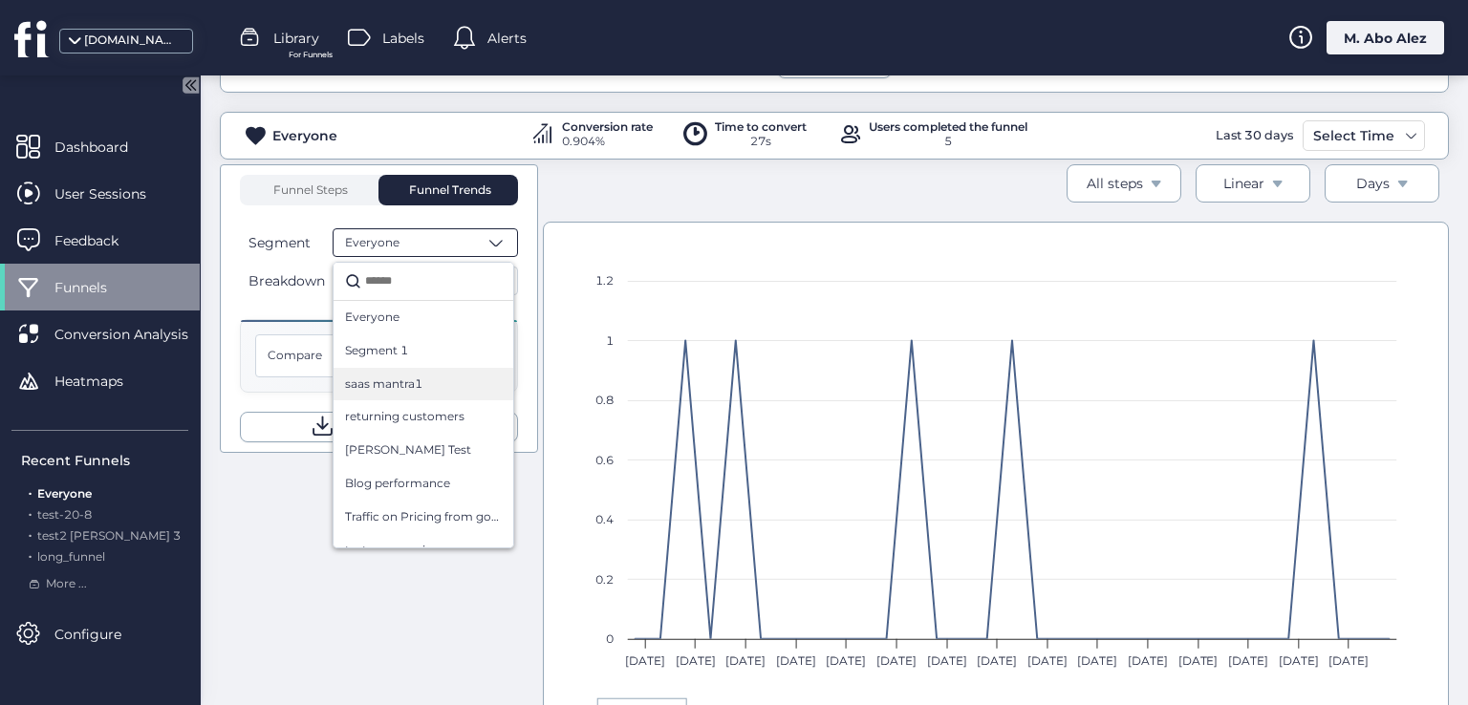
click at [426, 389] on div "saas mantra1" at bounding box center [423, 385] width 157 height 18
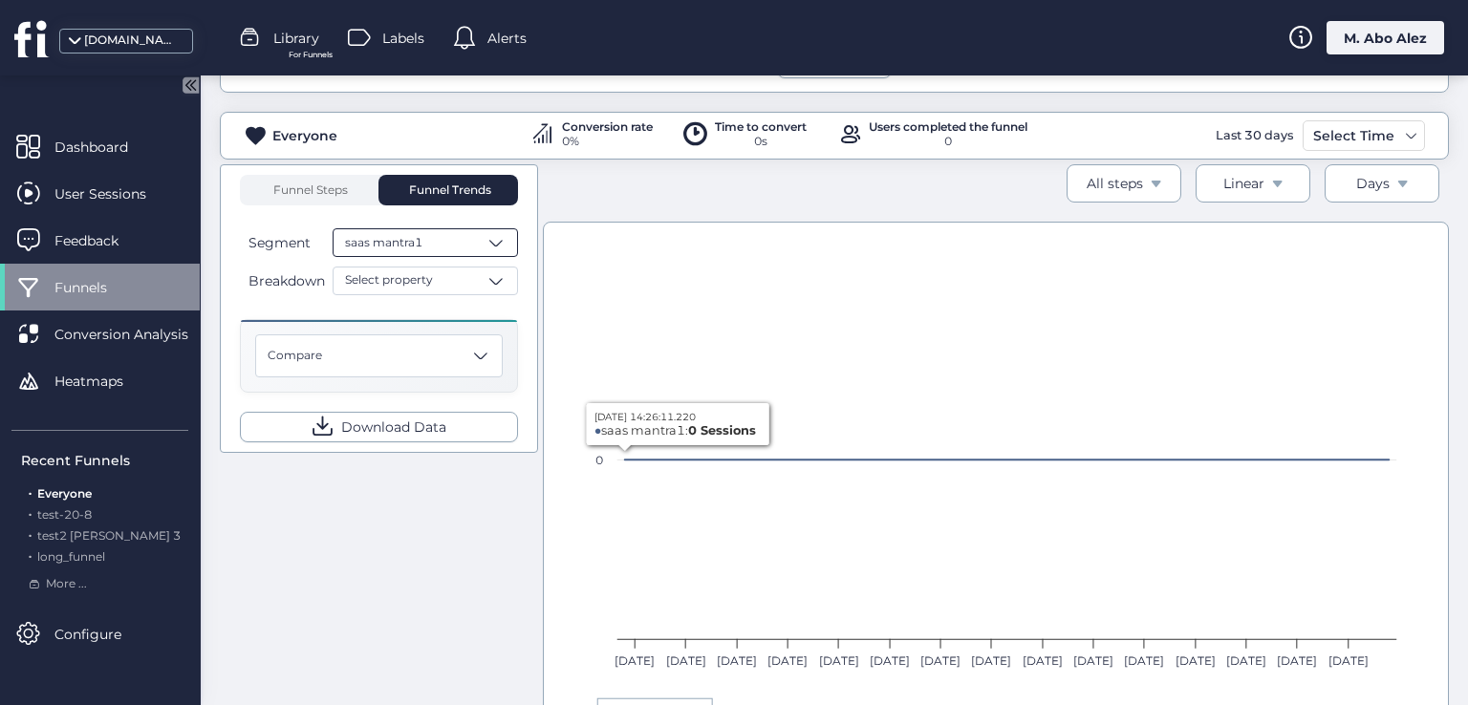
click at [446, 234] on div "saas mantra1" at bounding box center [425, 242] width 185 height 29
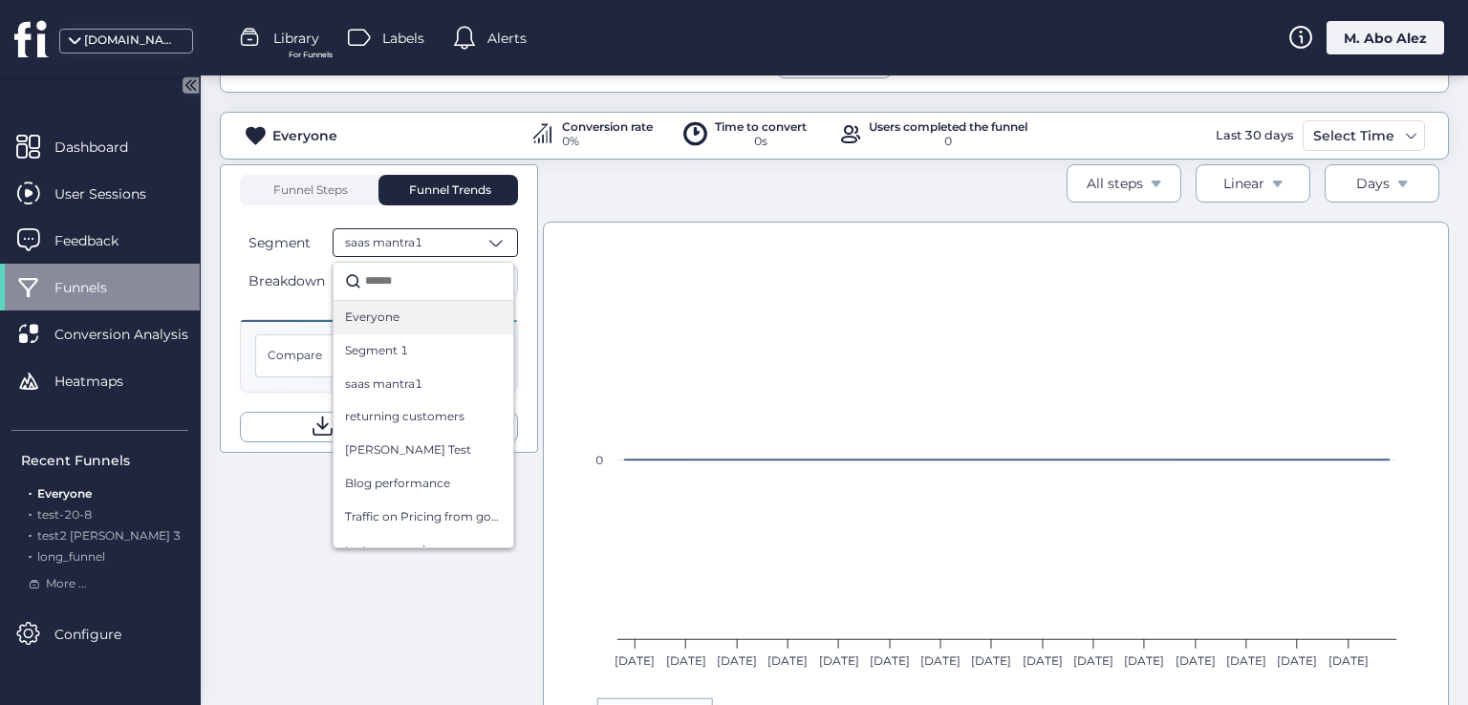
click at [436, 320] on div "Everyone" at bounding box center [423, 318] width 157 height 18
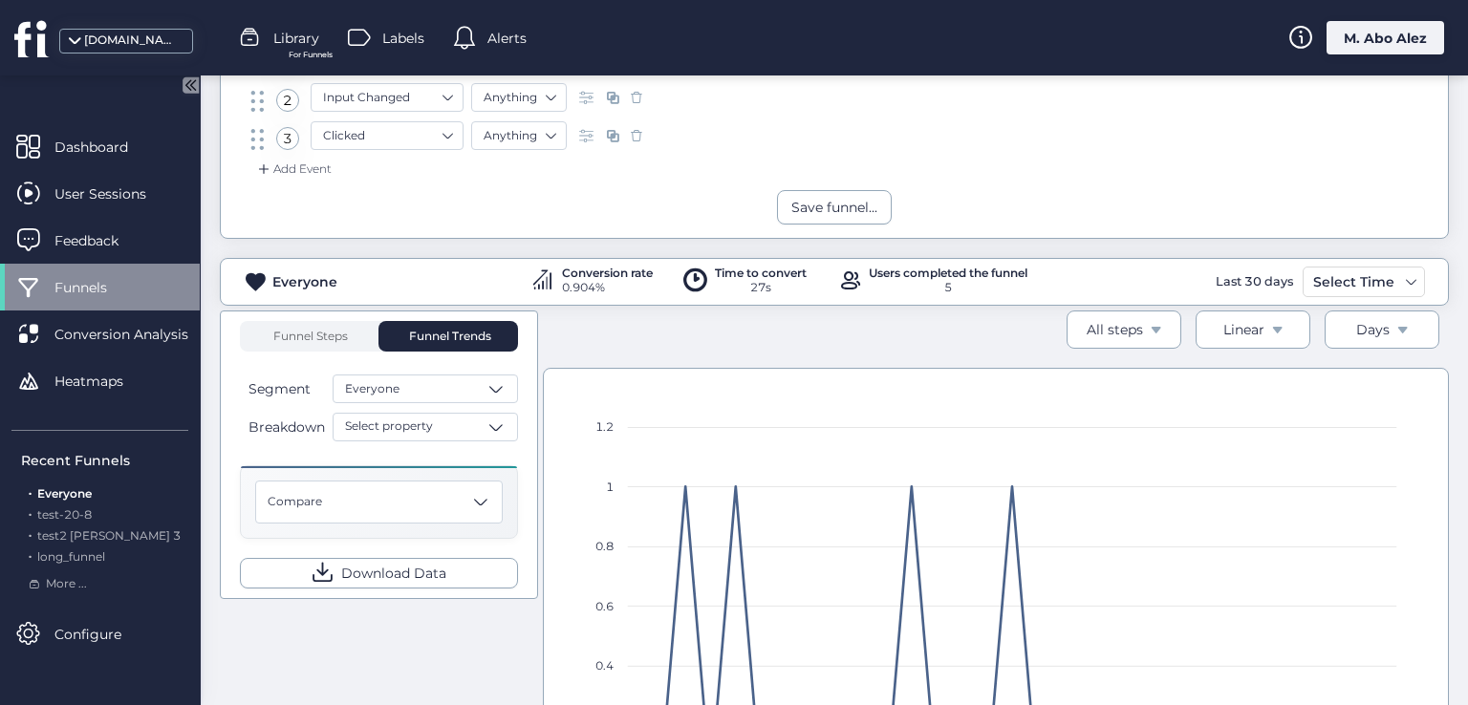
scroll to position [74, 0]
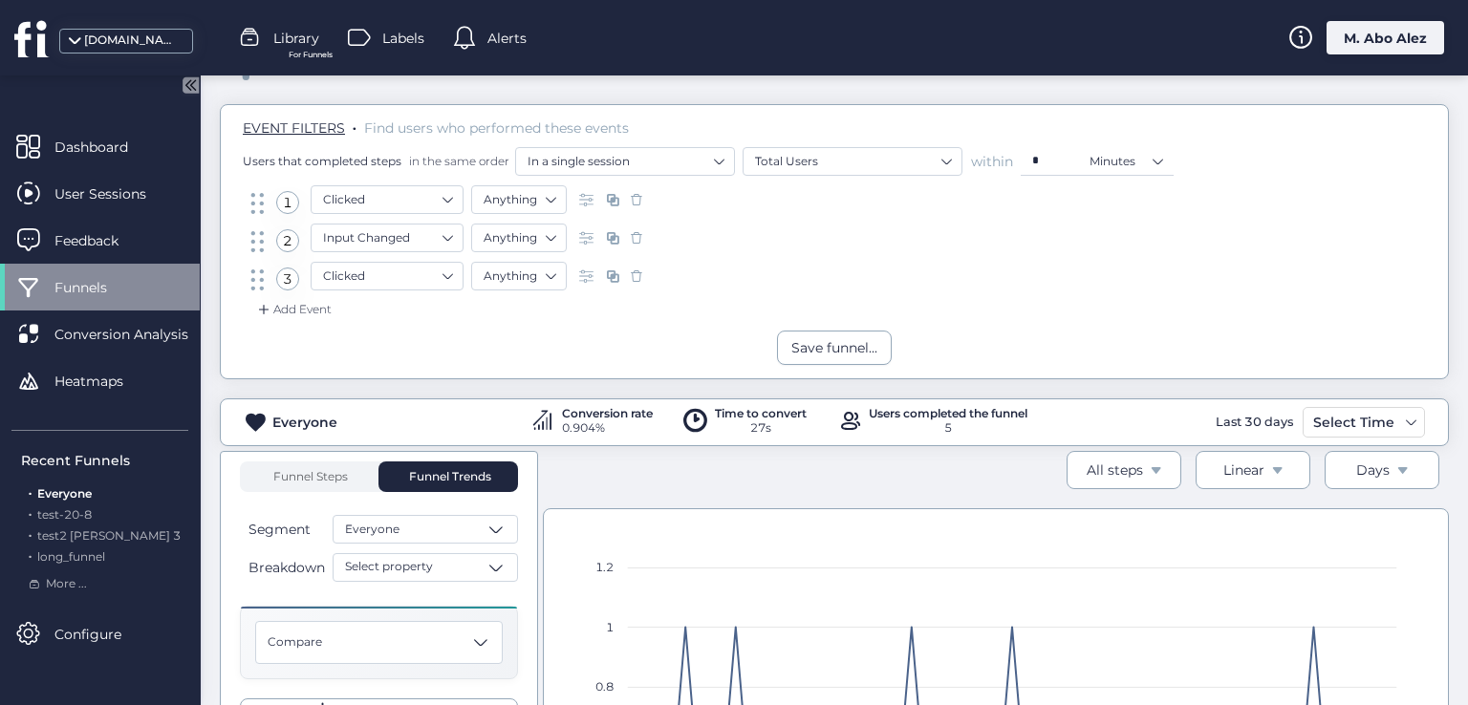
click at [627, 271] on div at bounding box center [612, 276] width 76 height 29
click at [625, 236] on div at bounding box center [612, 238] width 76 height 29
click at [631, 237] on span at bounding box center [636, 237] width 19 height 19
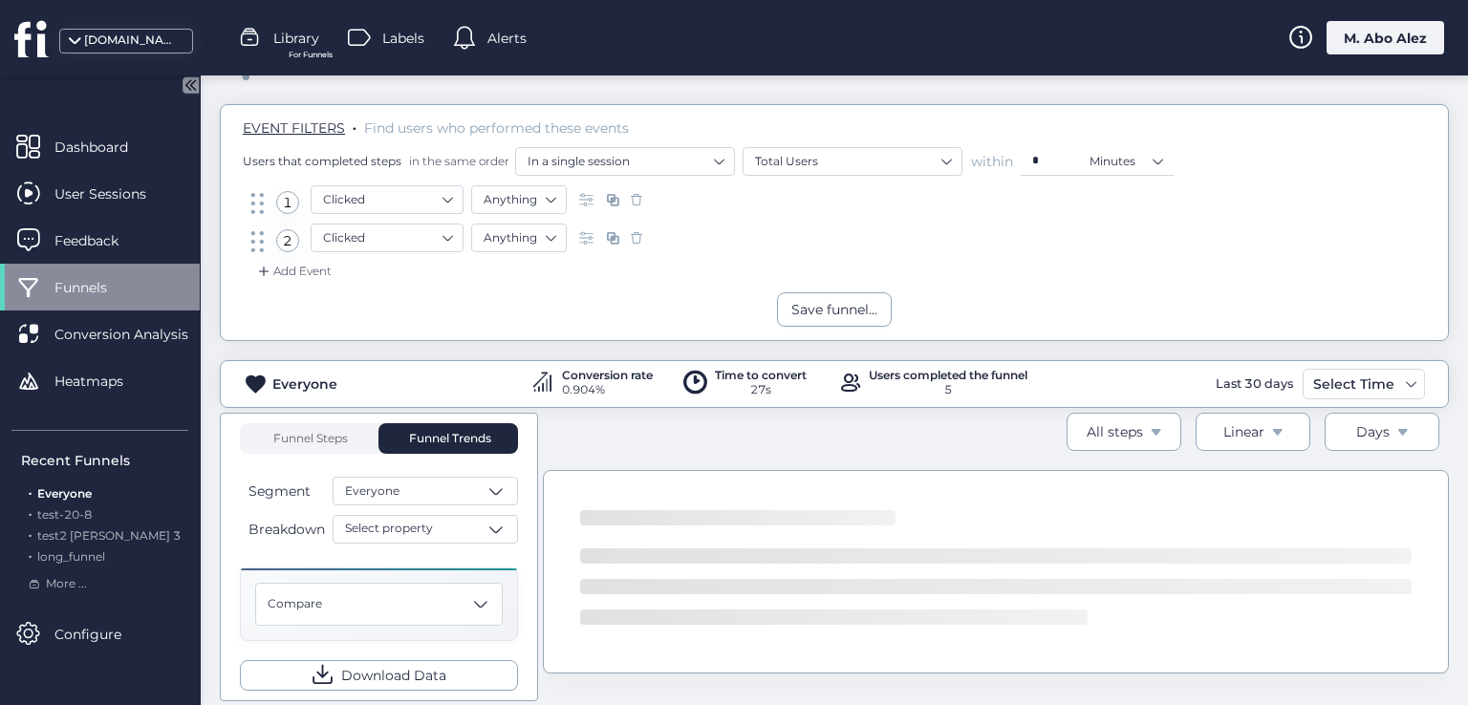
click at [630, 200] on span at bounding box center [636, 199] width 19 height 19
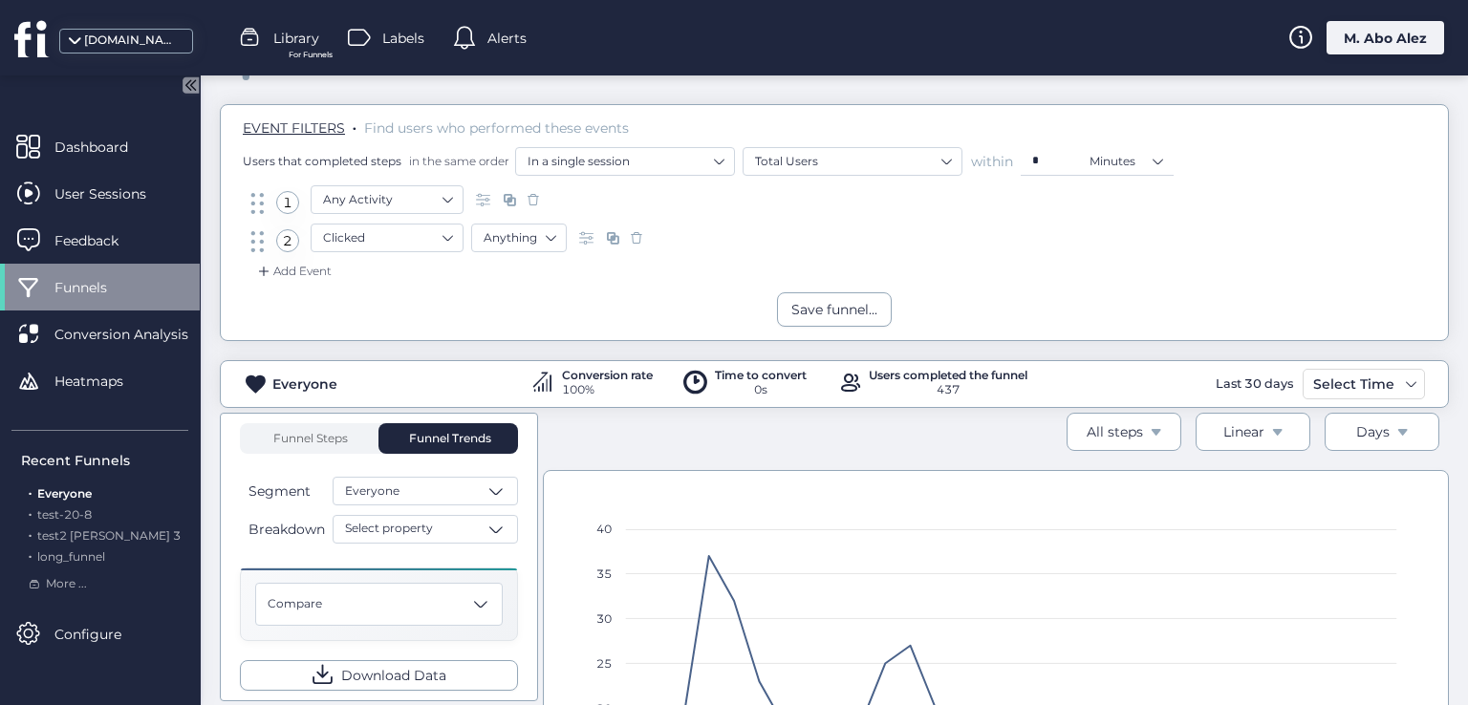
click at [636, 242] on span at bounding box center [636, 237] width 19 height 19
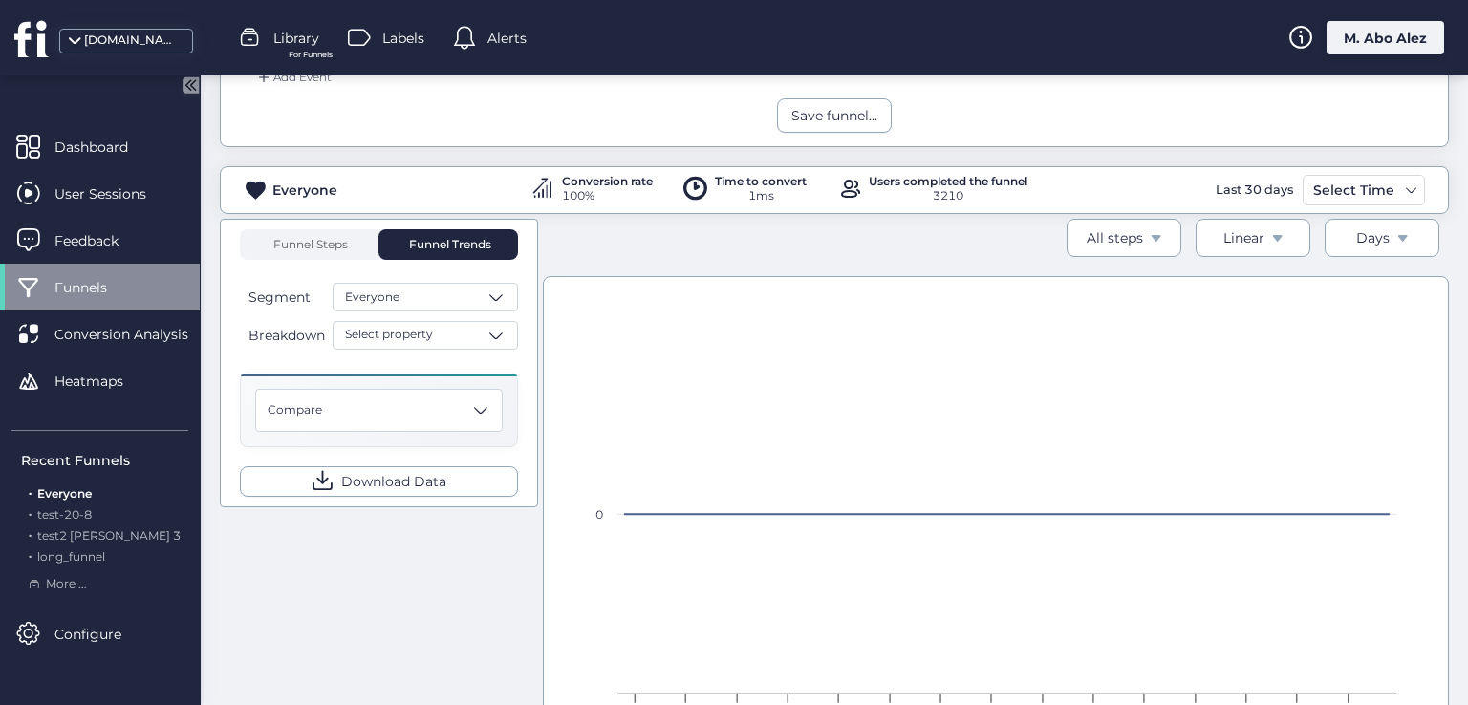
scroll to position [169, 0]
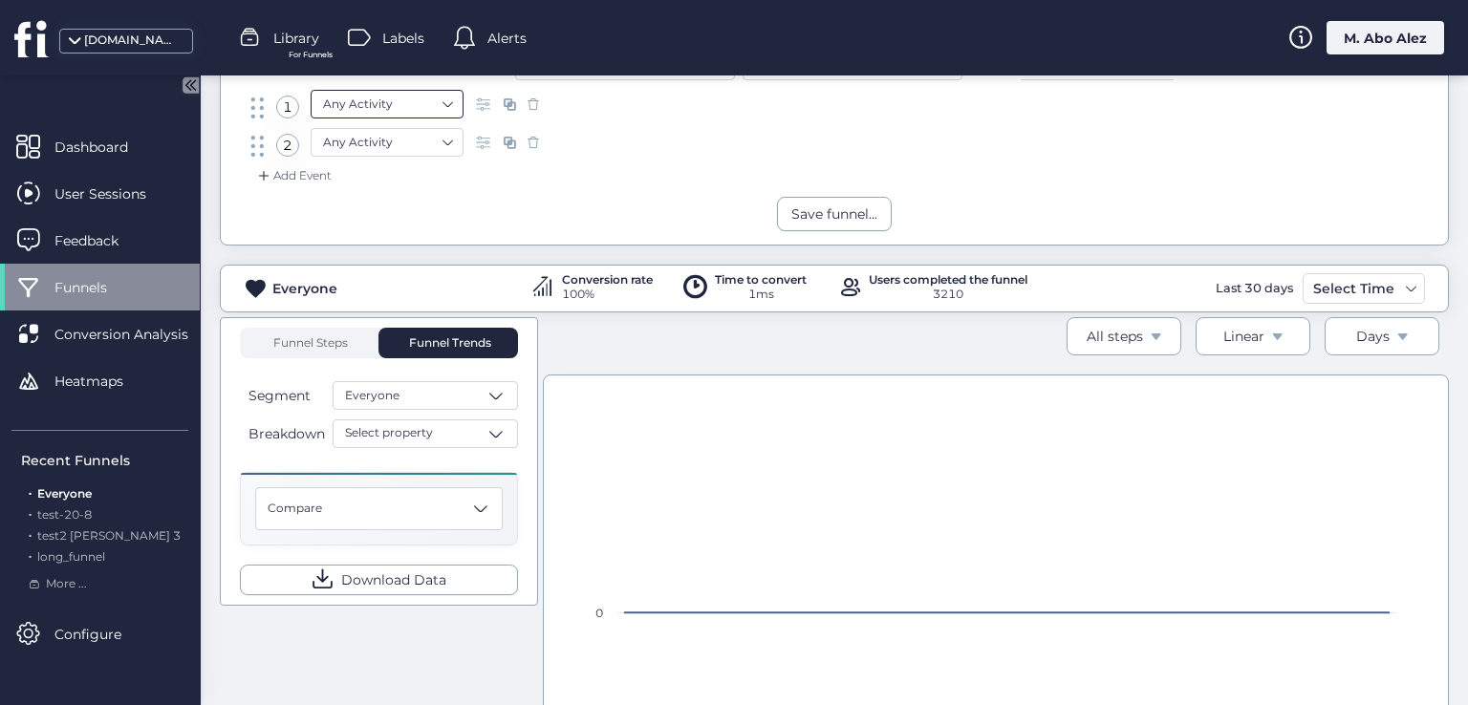
click at [436, 95] on nz-select-item "Any Activity" at bounding box center [387, 104] width 128 height 29
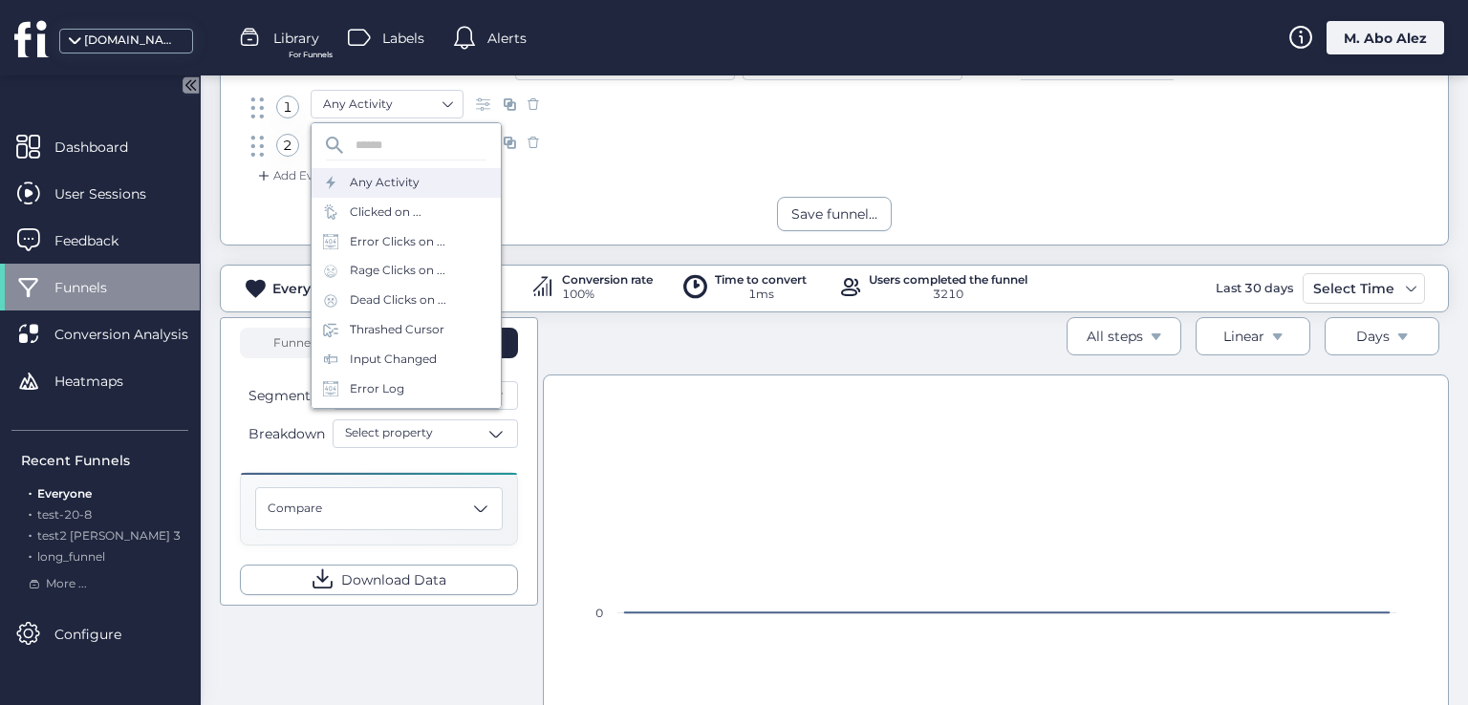
click at [273, 194] on div "Add Event" at bounding box center [834, 181] width 1198 height 31
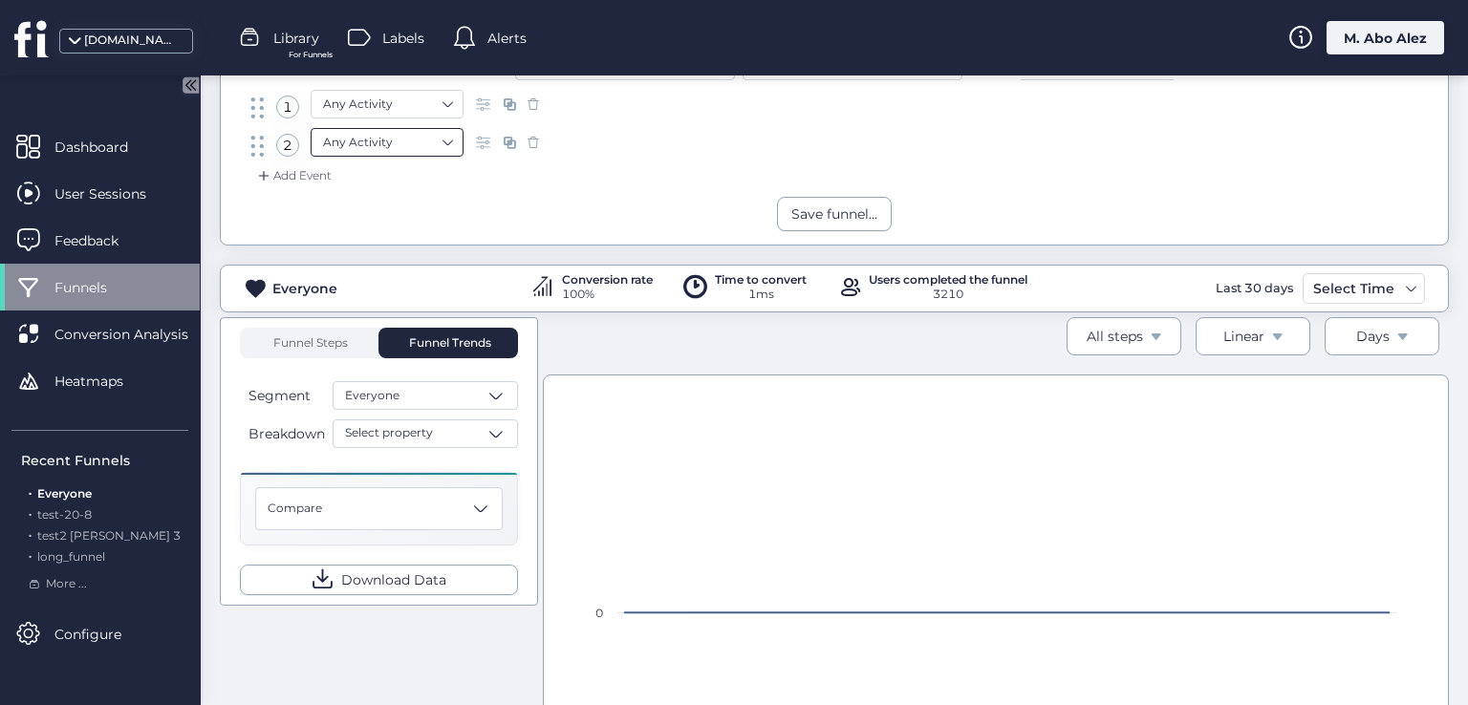
click at [364, 133] on nz-select-item "Any Activity" at bounding box center [387, 142] width 128 height 29
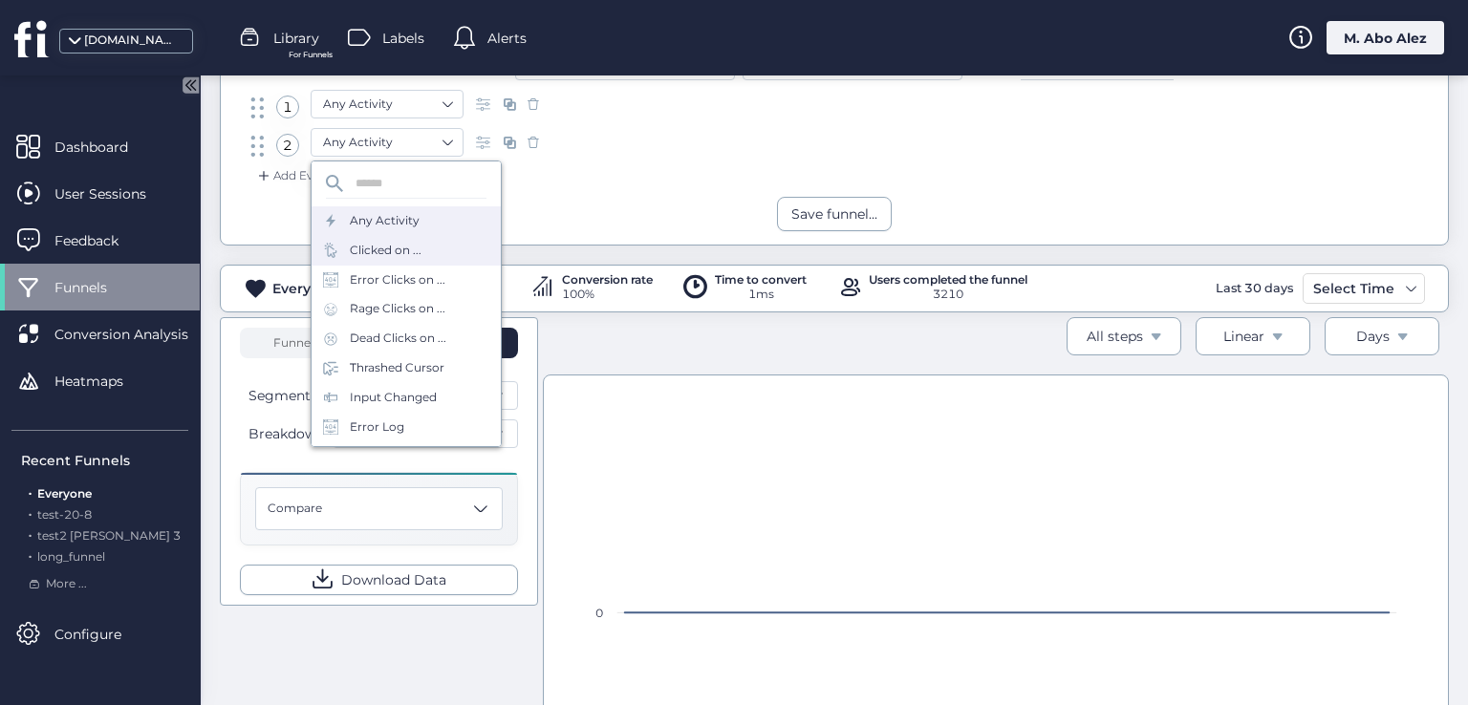
click at [398, 245] on div "Clicked on ..." at bounding box center [386, 251] width 72 height 18
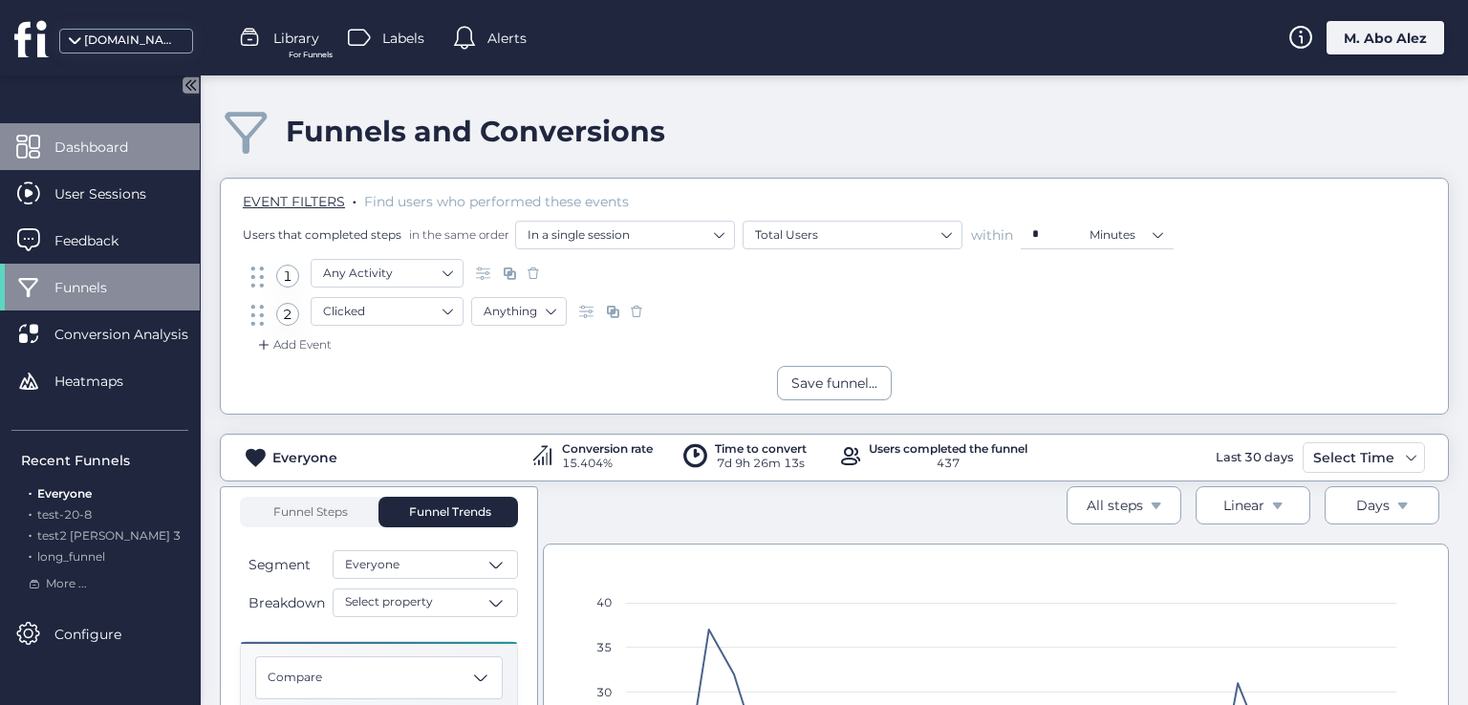
click at [103, 169] on div "Dashboard" at bounding box center [100, 146] width 200 height 47
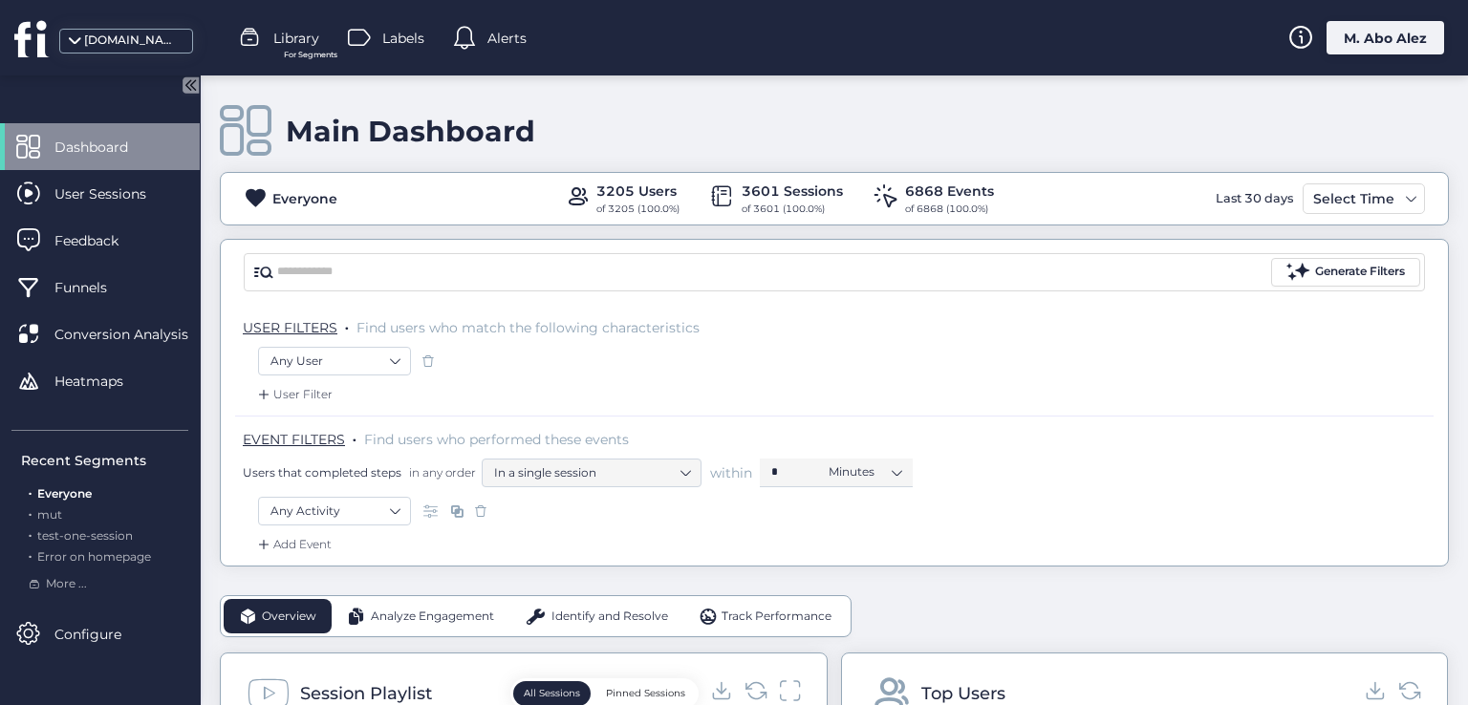
click at [371, 497] on nz-select-item "Any Activity" at bounding box center [334, 511] width 128 height 29
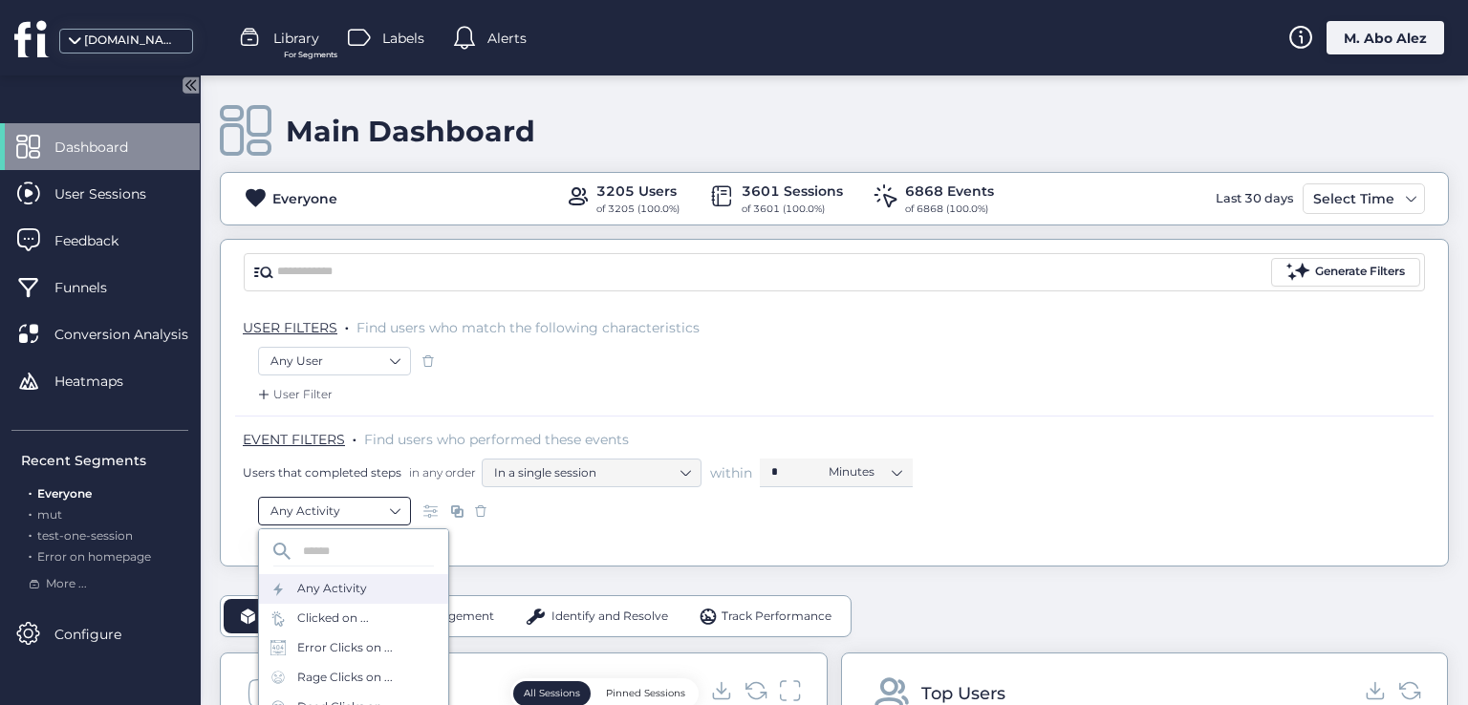
click at [388, 516] on nz-select-item "Any Activity" at bounding box center [334, 511] width 128 height 29
click at [340, 666] on div "Rage Clicks on ..." at bounding box center [353, 678] width 189 height 30
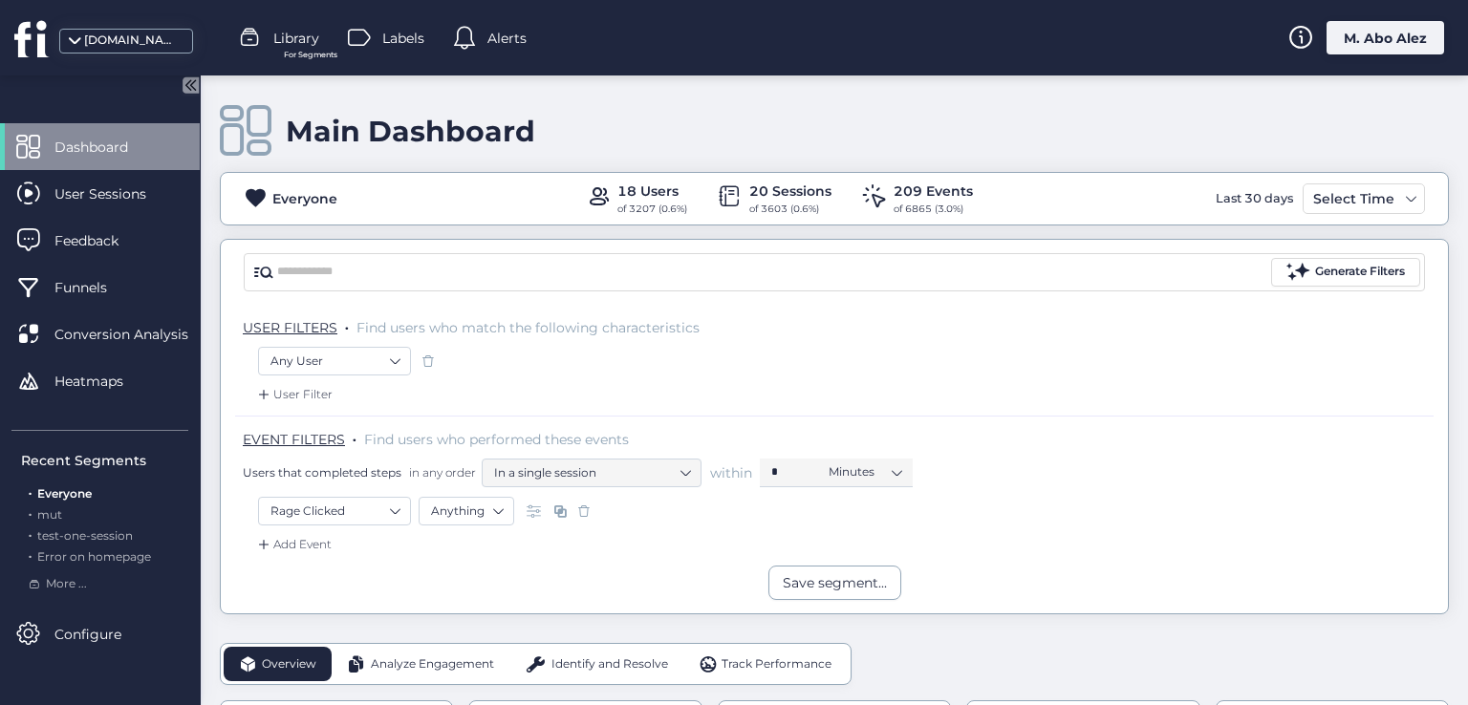
click at [578, 509] on span at bounding box center [583, 511] width 19 height 19
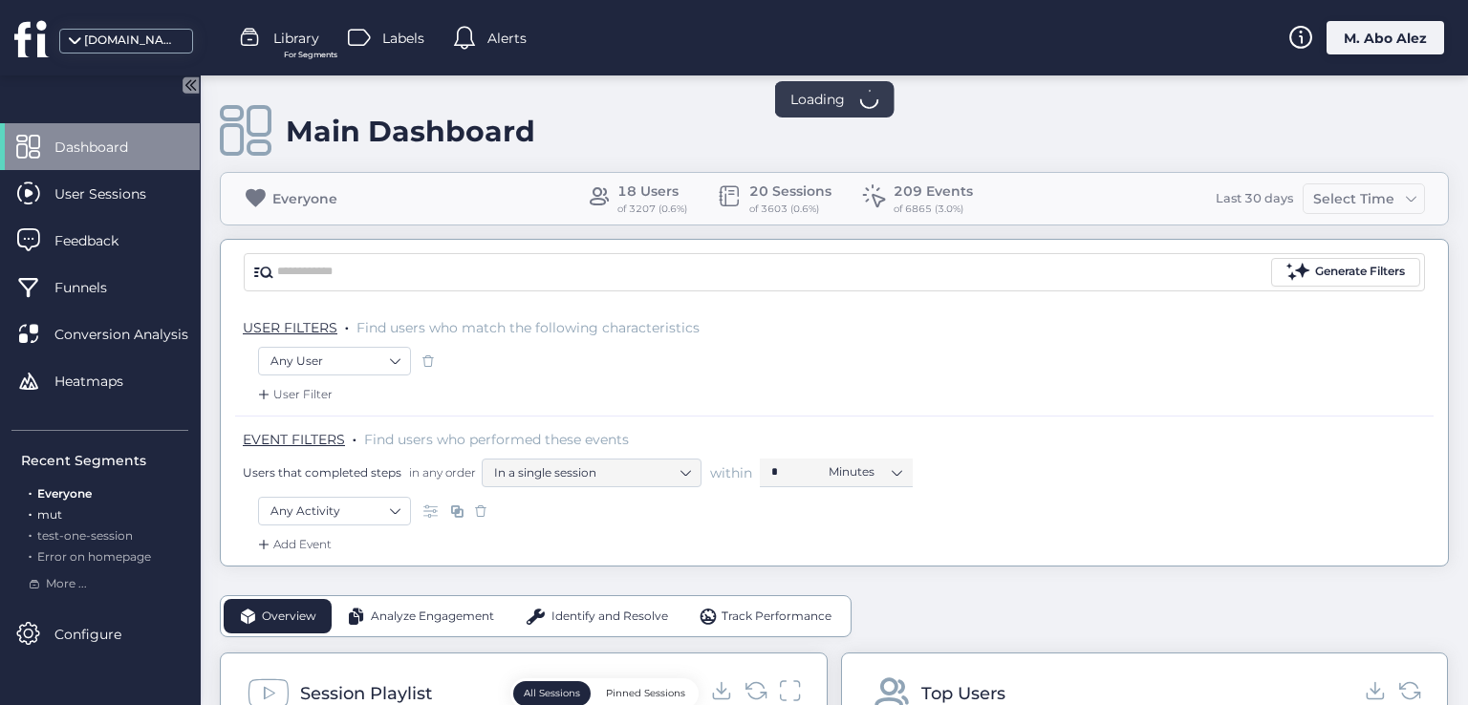
click at [53, 521] on span "mut" at bounding box center [49, 514] width 25 height 14
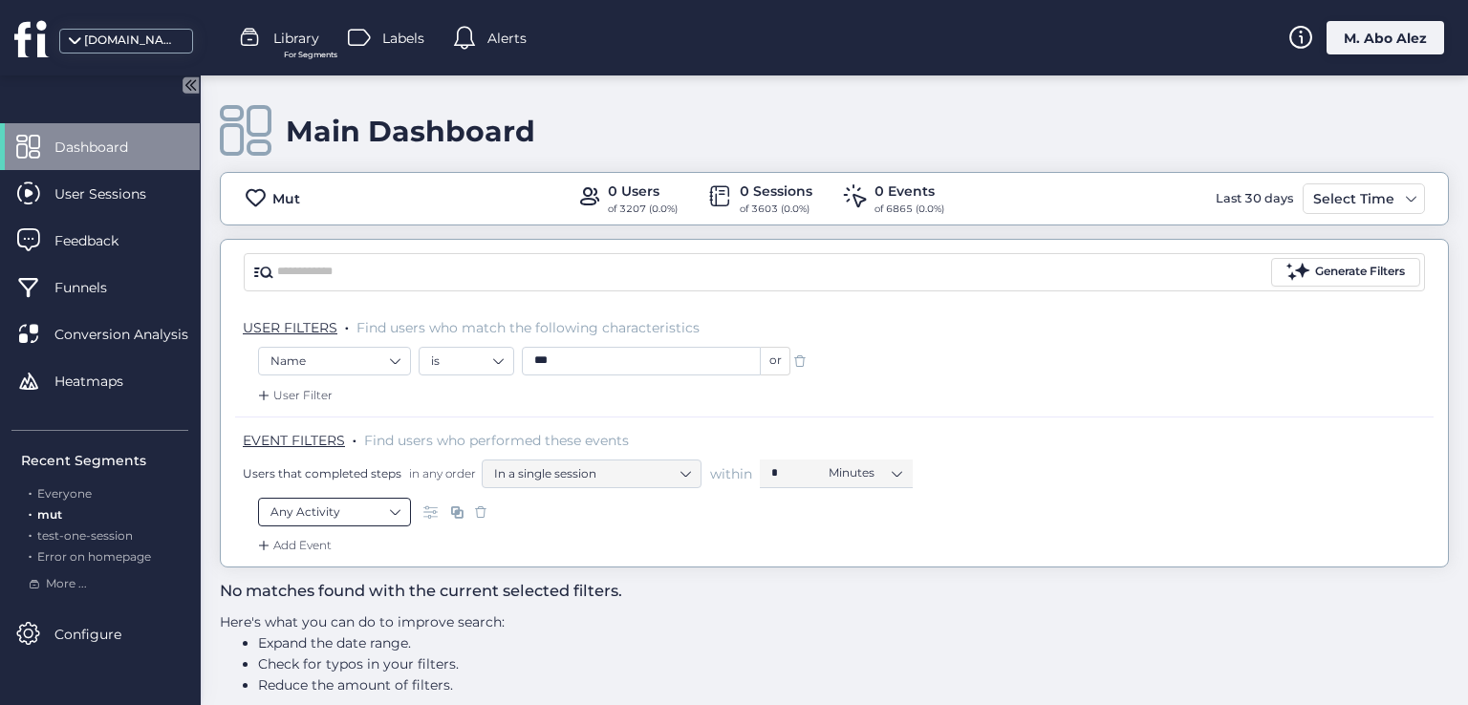
click at [333, 524] on nz-select-item "Any Activity" at bounding box center [334, 512] width 128 height 29
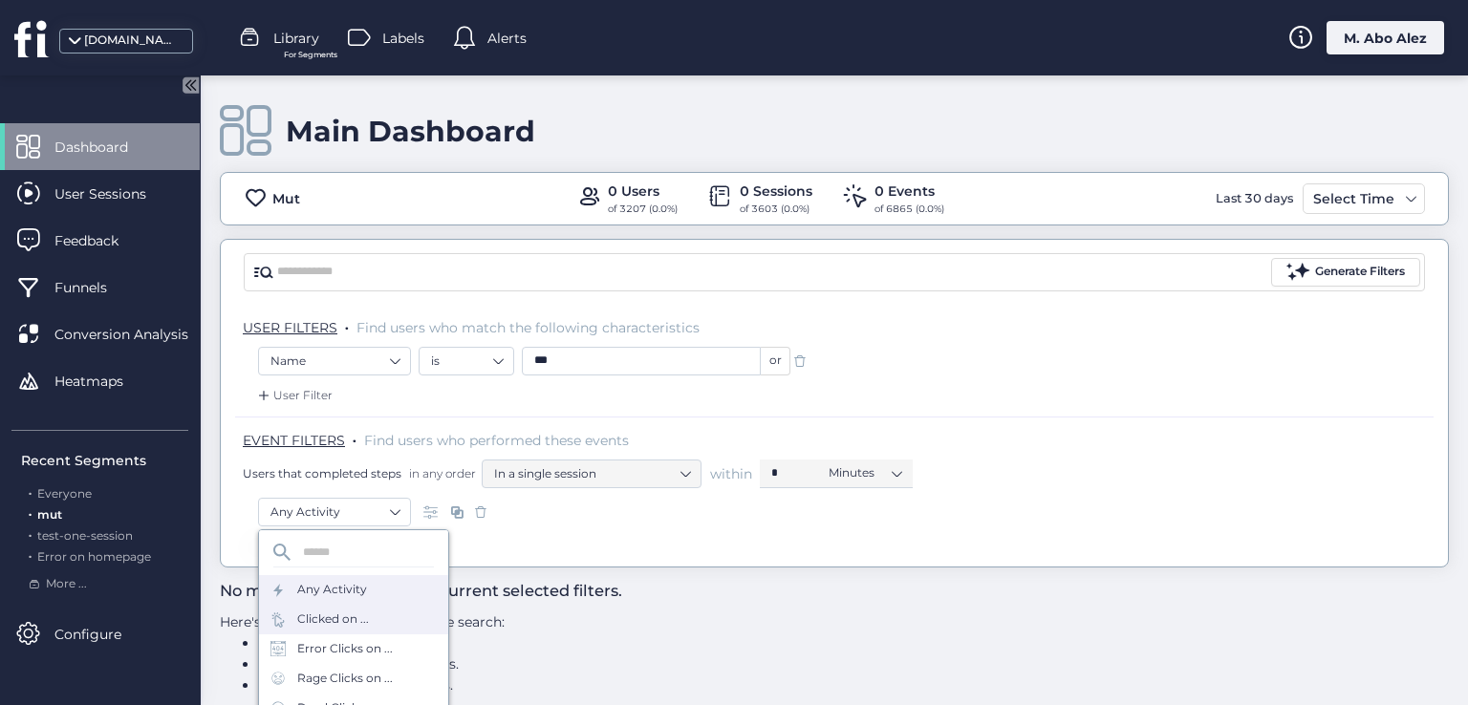
click at [349, 613] on div "Clicked on ..." at bounding box center [333, 620] width 72 height 18
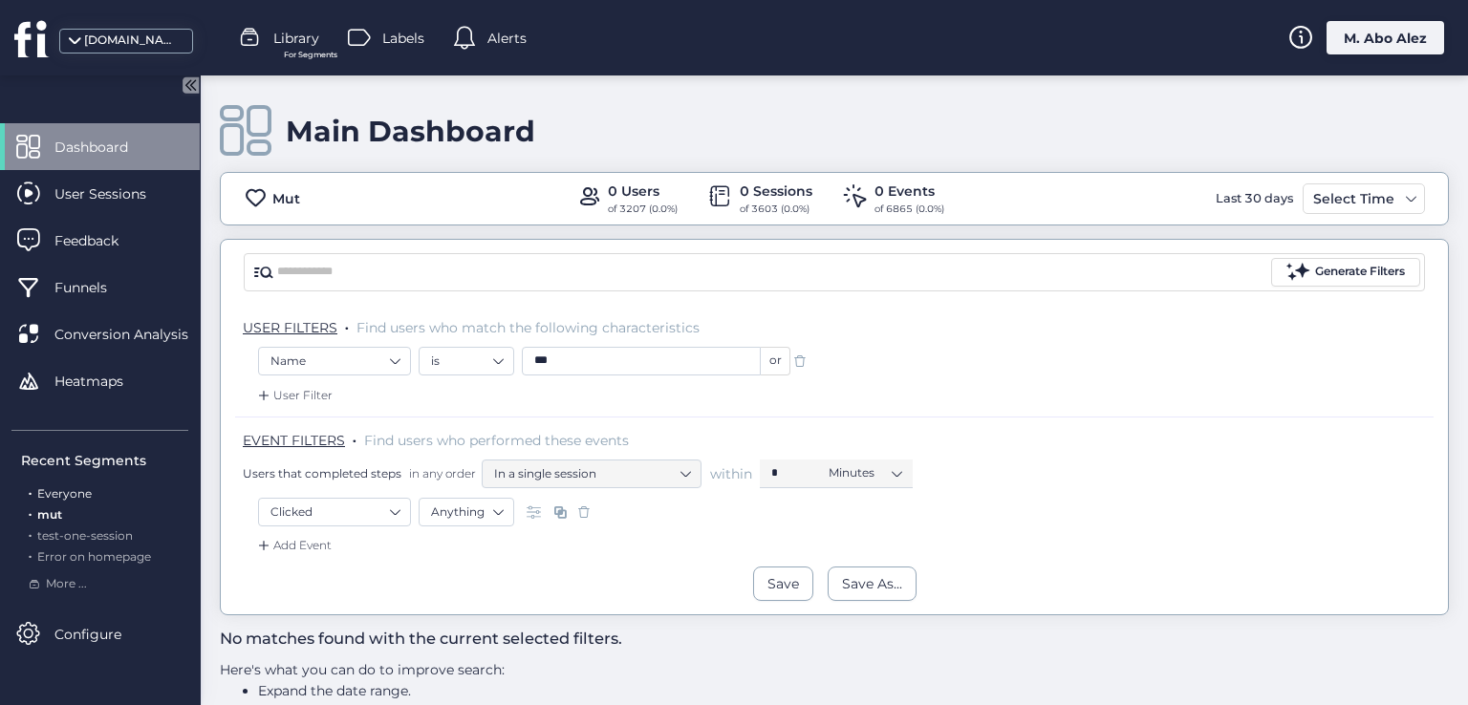
click at [78, 493] on span "Everyone" at bounding box center [64, 493] width 54 height 14
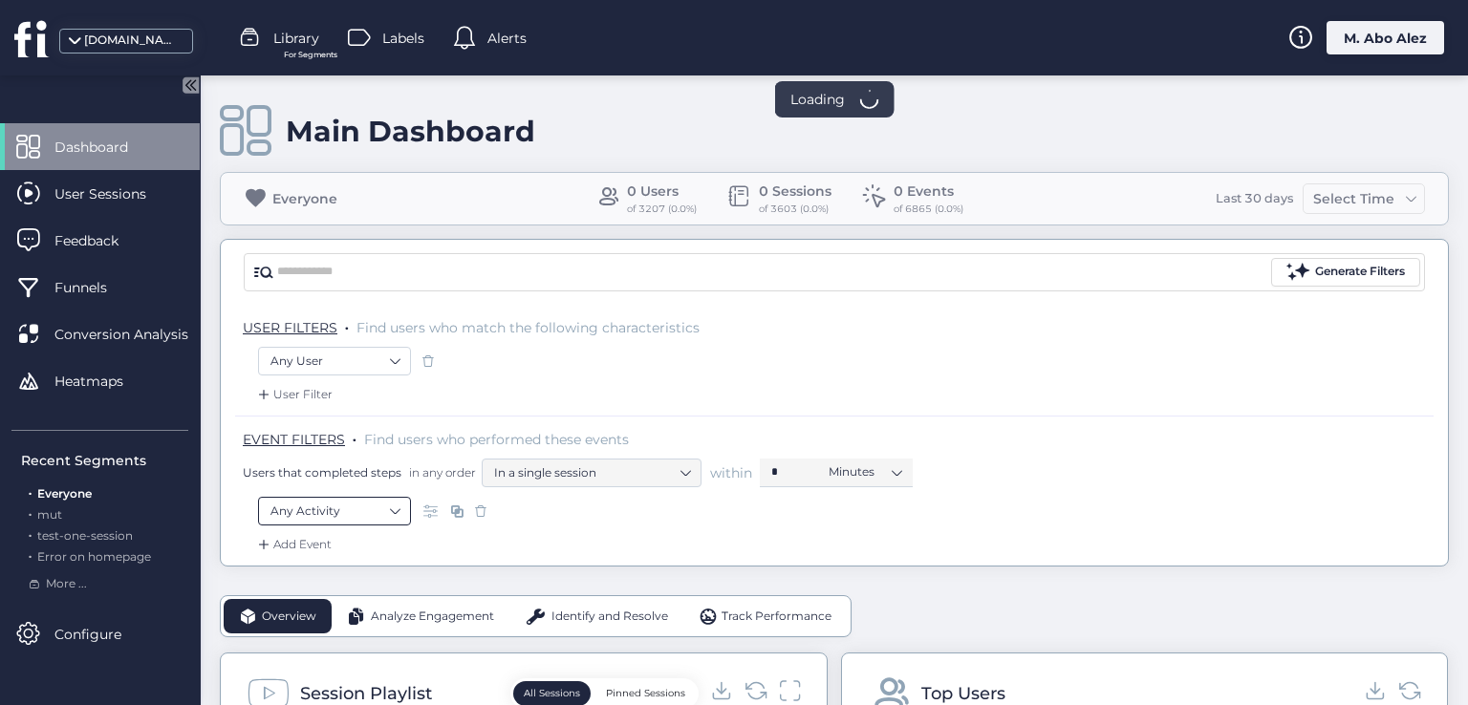
click at [389, 500] on nz-select-item "Any Activity" at bounding box center [334, 511] width 128 height 29
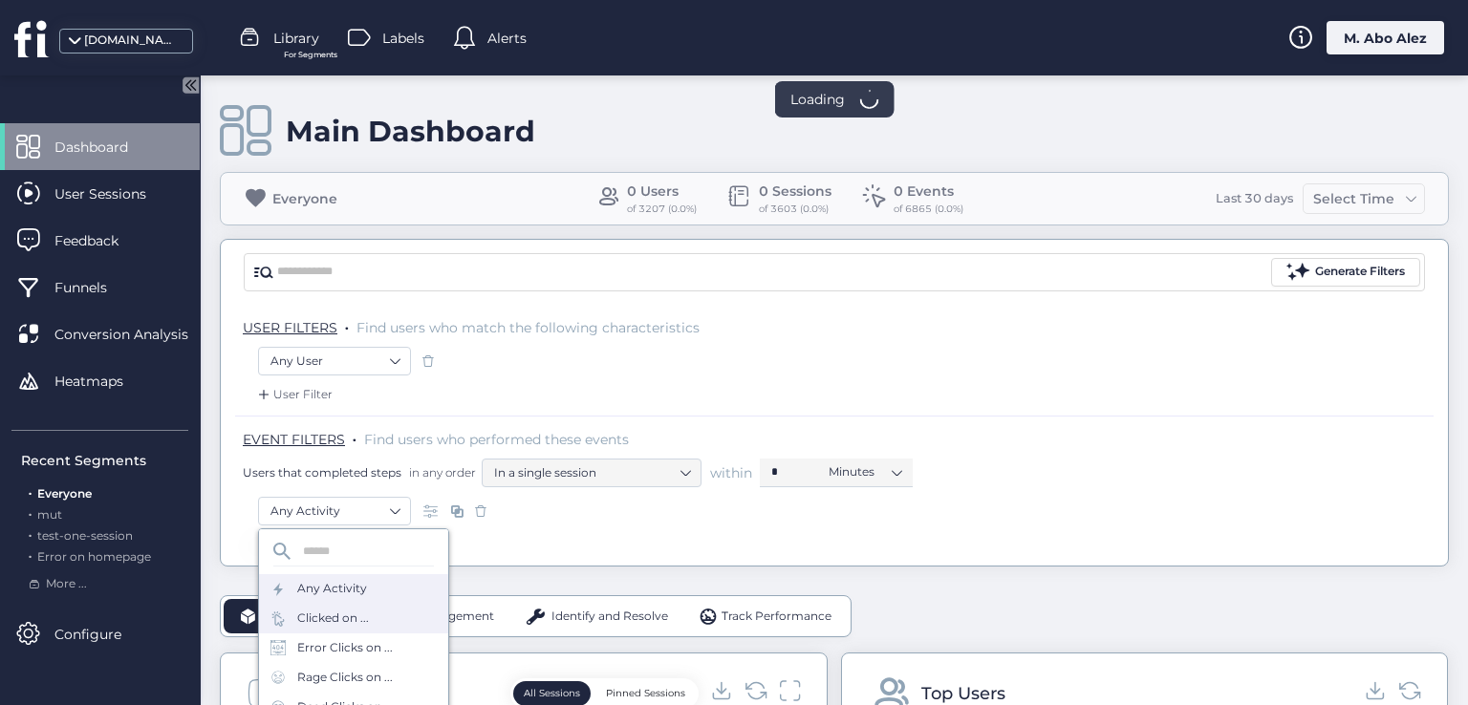
click at [345, 623] on div "Clicked on ..." at bounding box center [333, 619] width 72 height 18
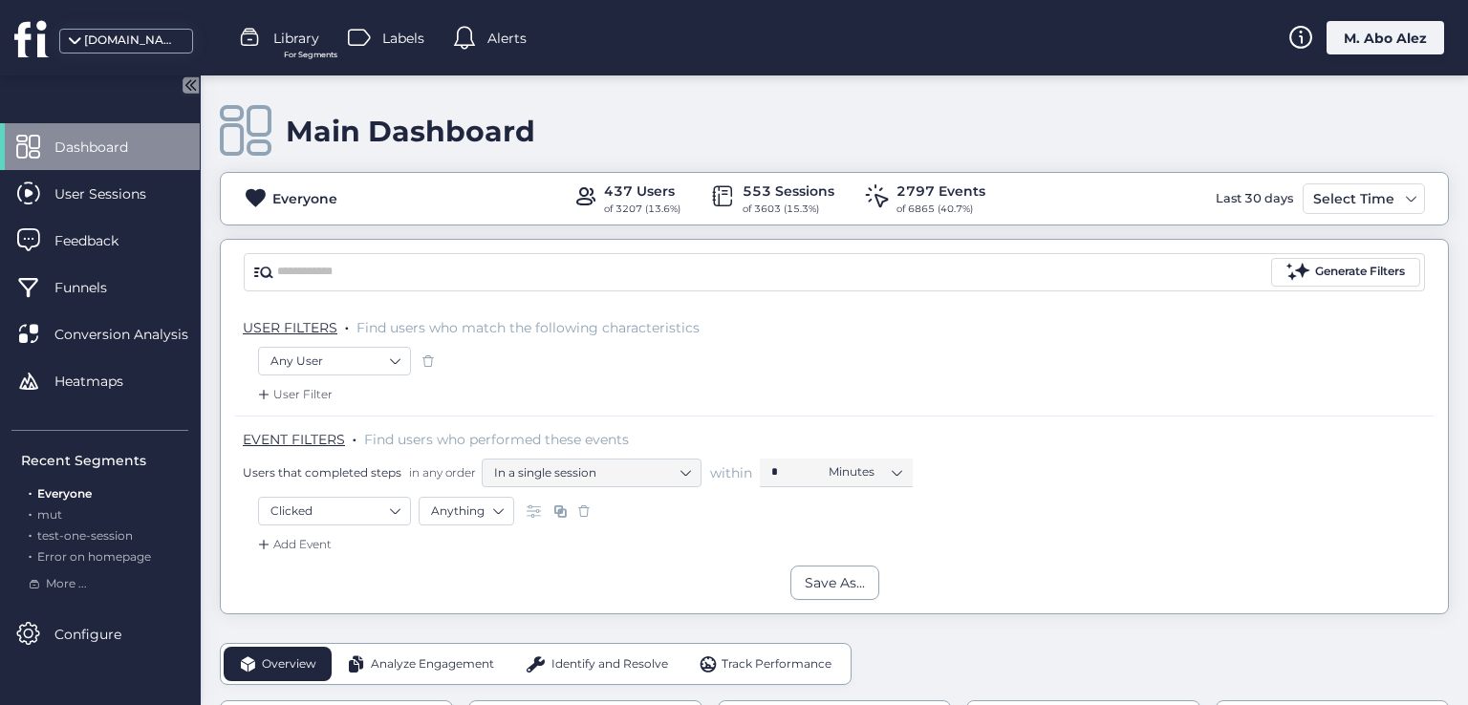
click at [93, 156] on span "Dashboard" at bounding box center [105, 147] width 102 height 21
drag, startPoint x: 352, startPoint y: 196, endPoint x: 248, endPoint y: 180, distance: 104.5
click at [248, 181] on div "Everyone 437 Users of 3207 (13.6%) 553 Sessions of 3603 (15.3%) 2797 Events of …" at bounding box center [834, 199] width 1227 height 36
click at [1388, 28] on div "M. Abo Alez" at bounding box center [1385, 37] width 118 height 33
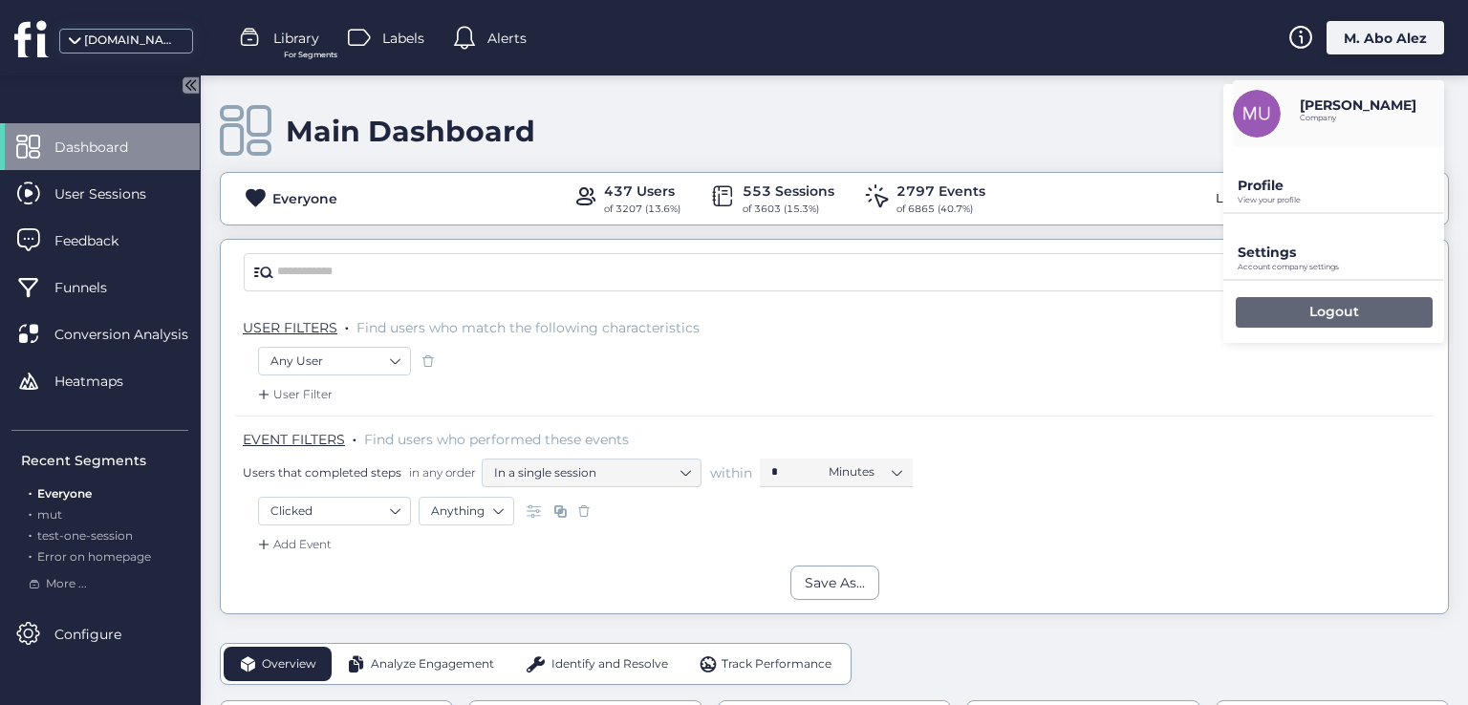
click at [1320, 313] on p "Logout" at bounding box center [1334, 311] width 50 height 17
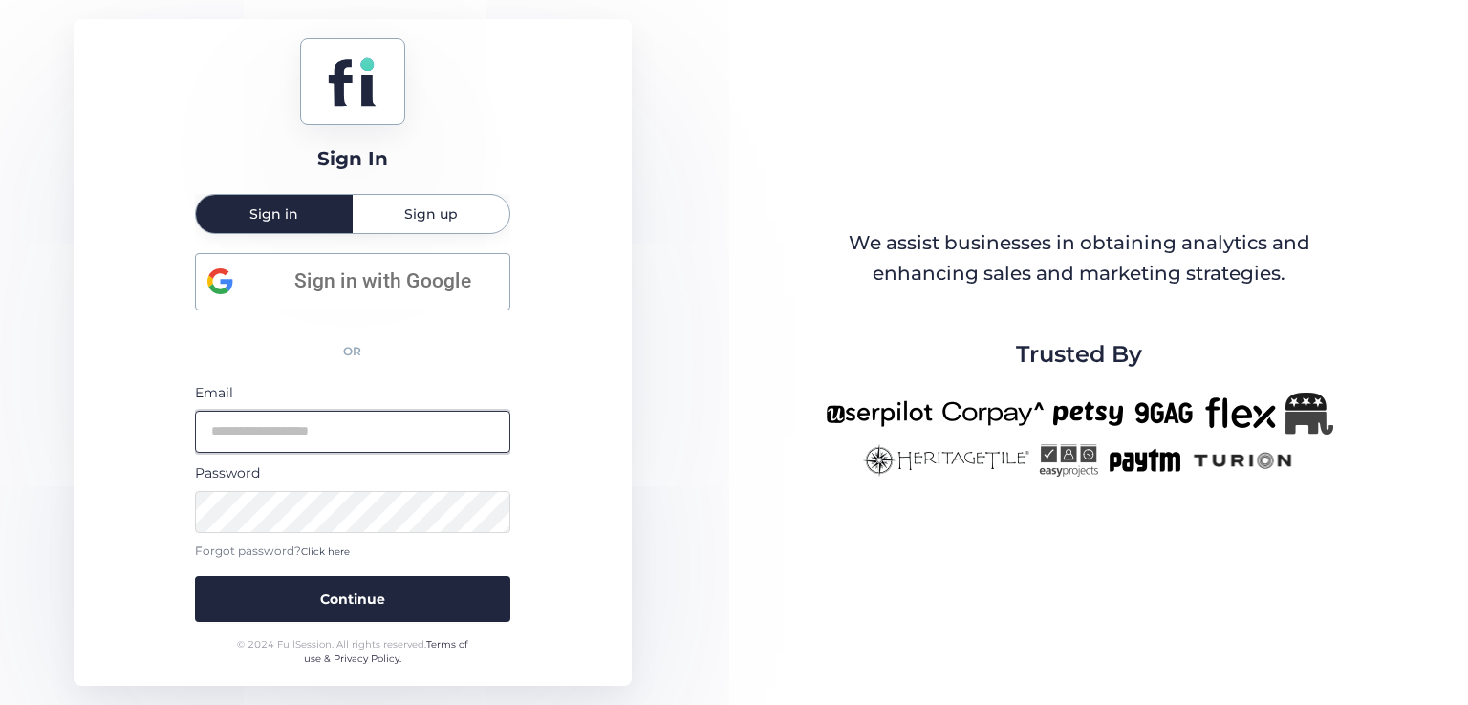
click at [390, 433] on input "email" at bounding box center [352, 432] width 315 height 42
click at [354, 433] on input "email" at bounding box center [352, 432] width 315 height 42
type input "**********"
click at [195, 576] on button "Continue" at bounding box center [352, 599] width 315 height 46
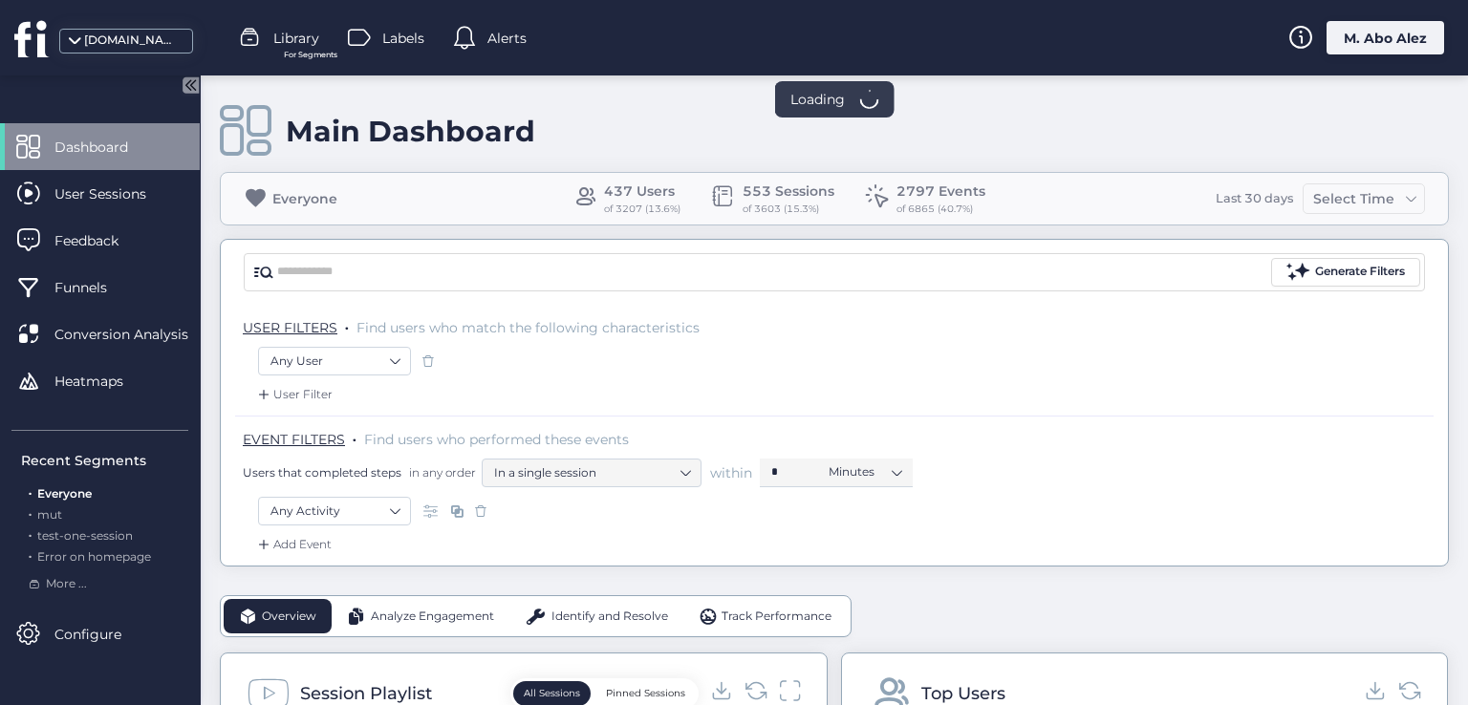
drag, startPoint x: 335, startPoint y: 196, endPoint x: 255, endPoint y: 197, distance: 80.3
click at [255, 197] on fs-statistics-bar "Everyone 437 Users of 3207 (13.6%) 553 Sessions of 3603 (15.3%) 2797 Events of …" at bounding box center [834, 199] width 1229 height 54
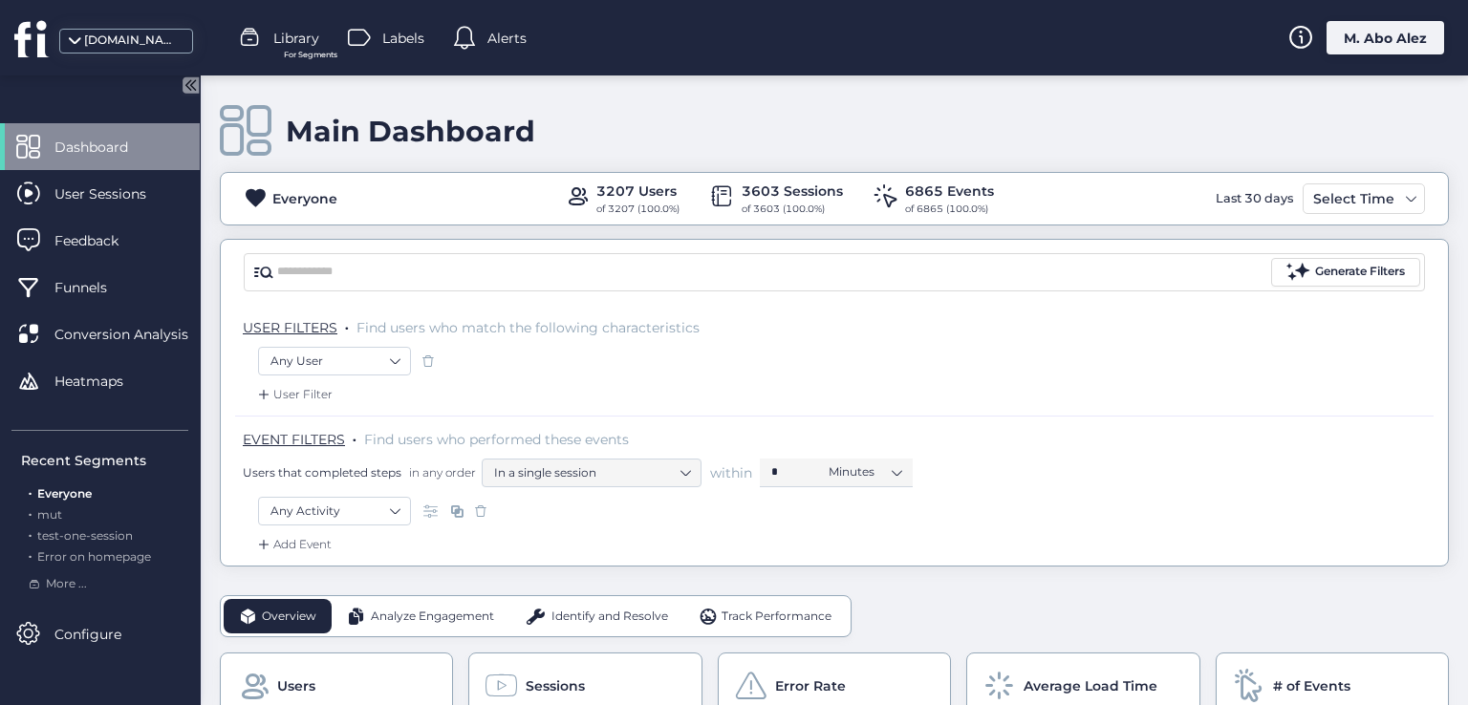
click at [220, 240] on segment-header "Generate Filters USER FILTERS . Find users who match the following characterist…" at bounding box center [834, 403] width 1229 height 328
drag, startPoint x: 75, startPoint y: 495, endPoint x: 31, endPoint y: 495, distance: 44.9
click at [31, 495] on div ". Everyone" at bounding box center [104, 494] width 167 height 18
click at [275, 46] on span "Library" at bounding box center [296, 38] width 46 height 21
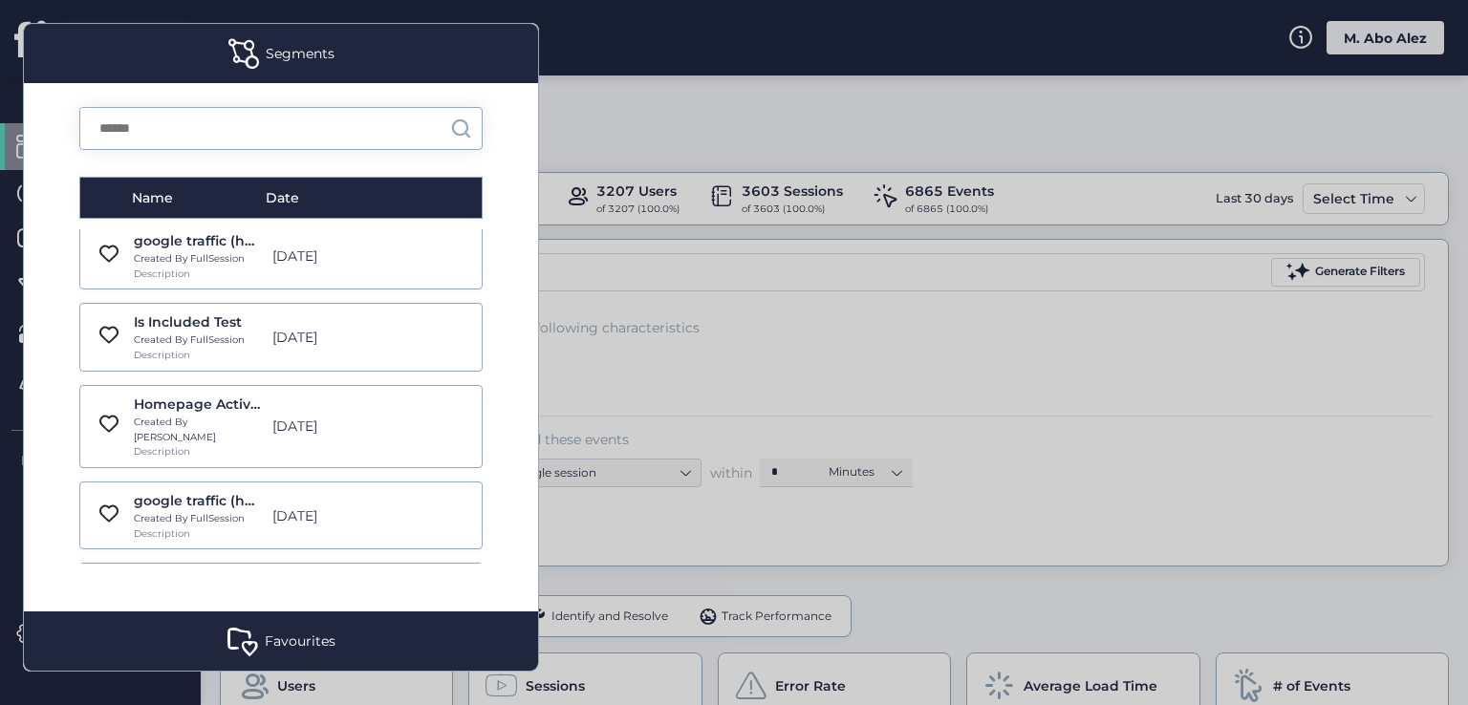
scroll to position [1051, 0]
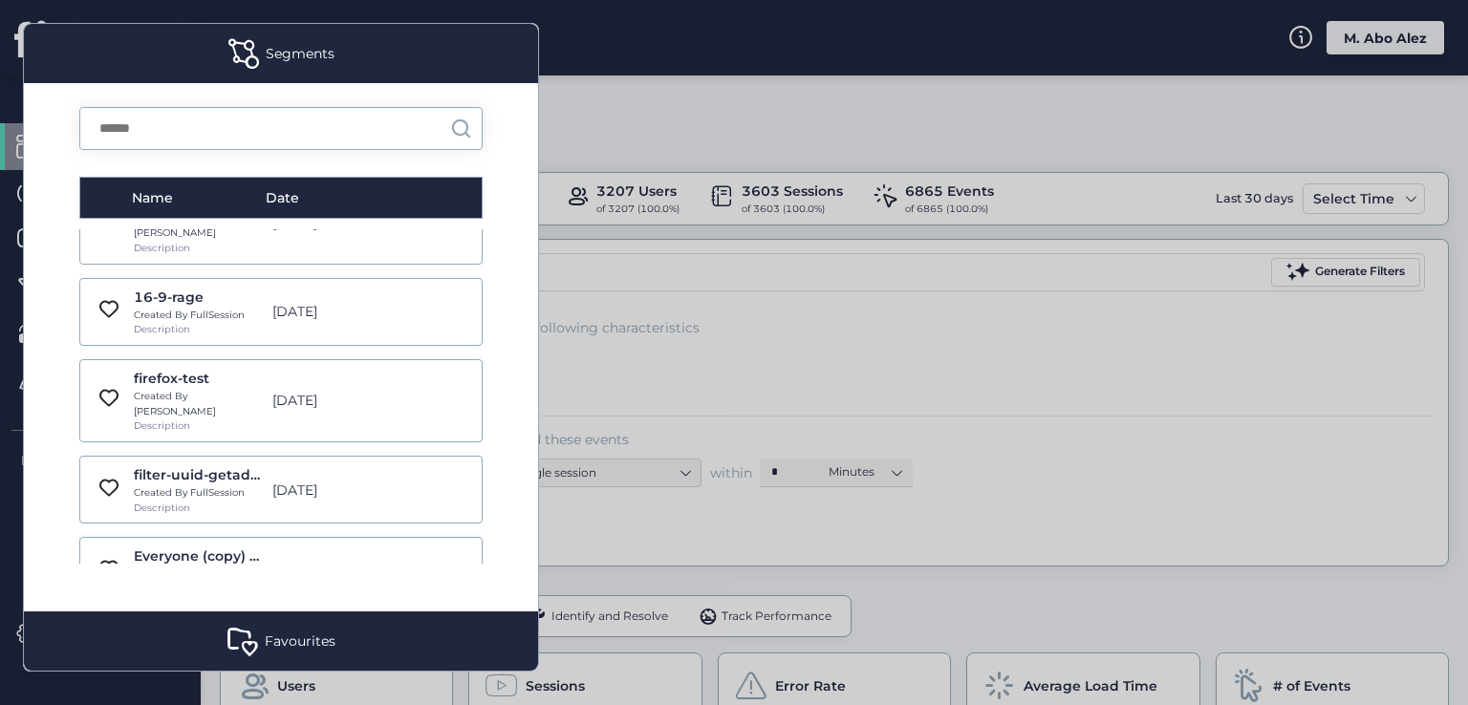
click at [604, 307] on div at bounding box center [734, 352] width 1468 height 705
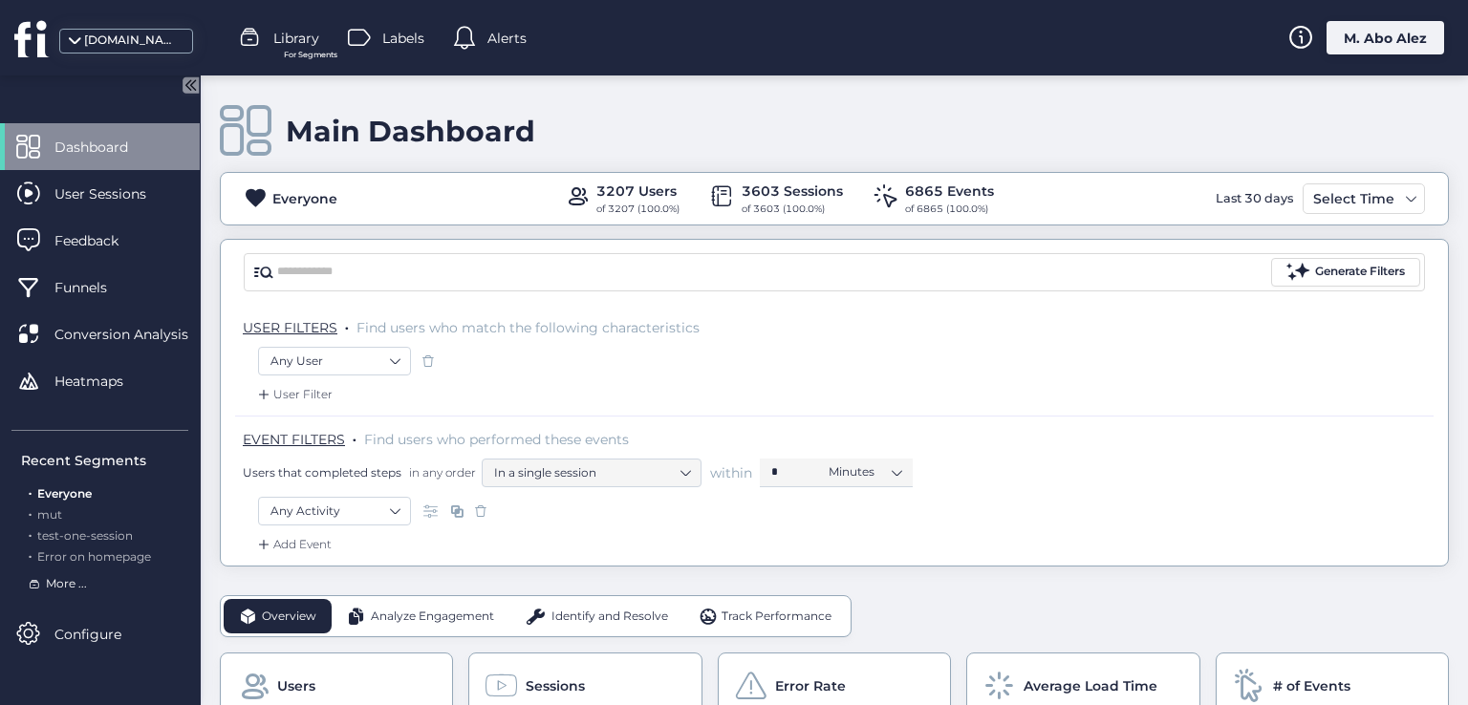
click at [70, 588] on span "More ..." at bounding box center [66, 584] width 41 height 18
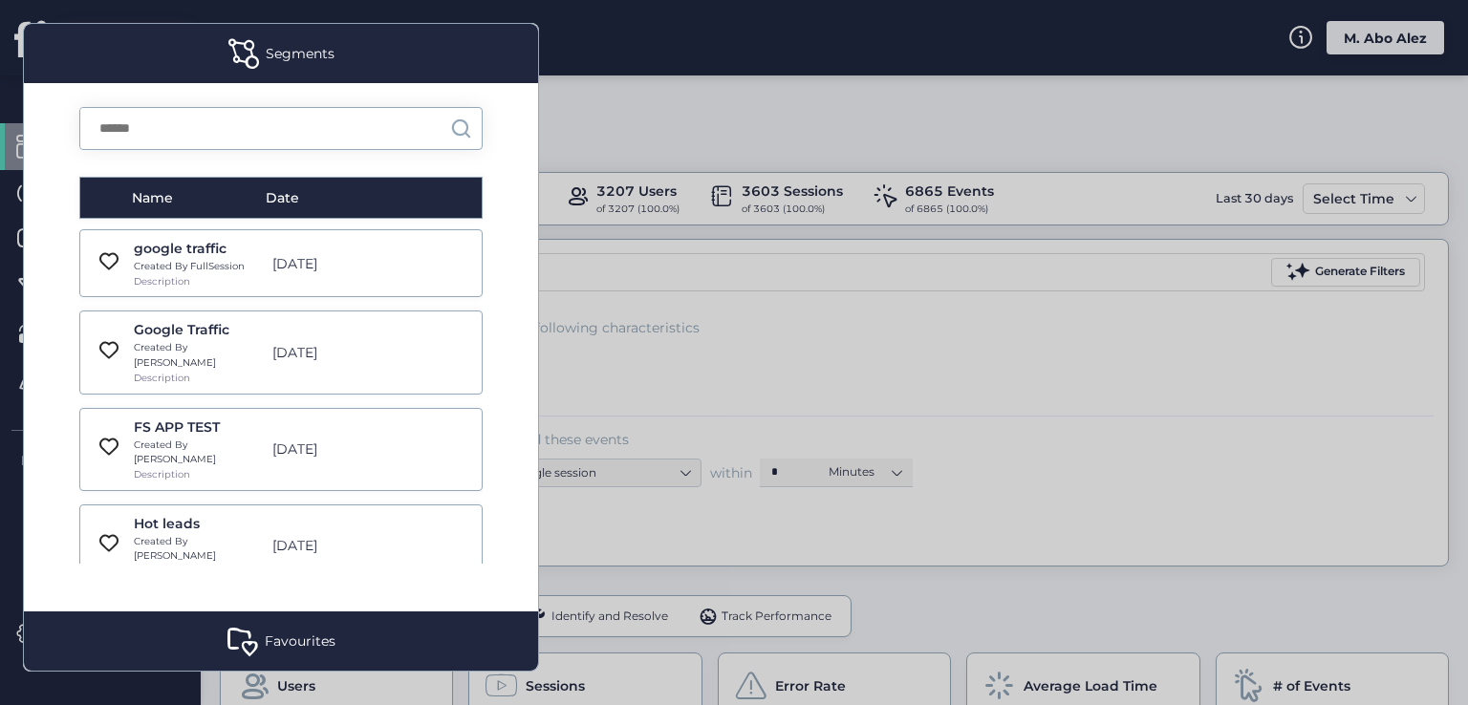
click at [615, 278] on div at bounding box center [734, 352] width 1468 height 705
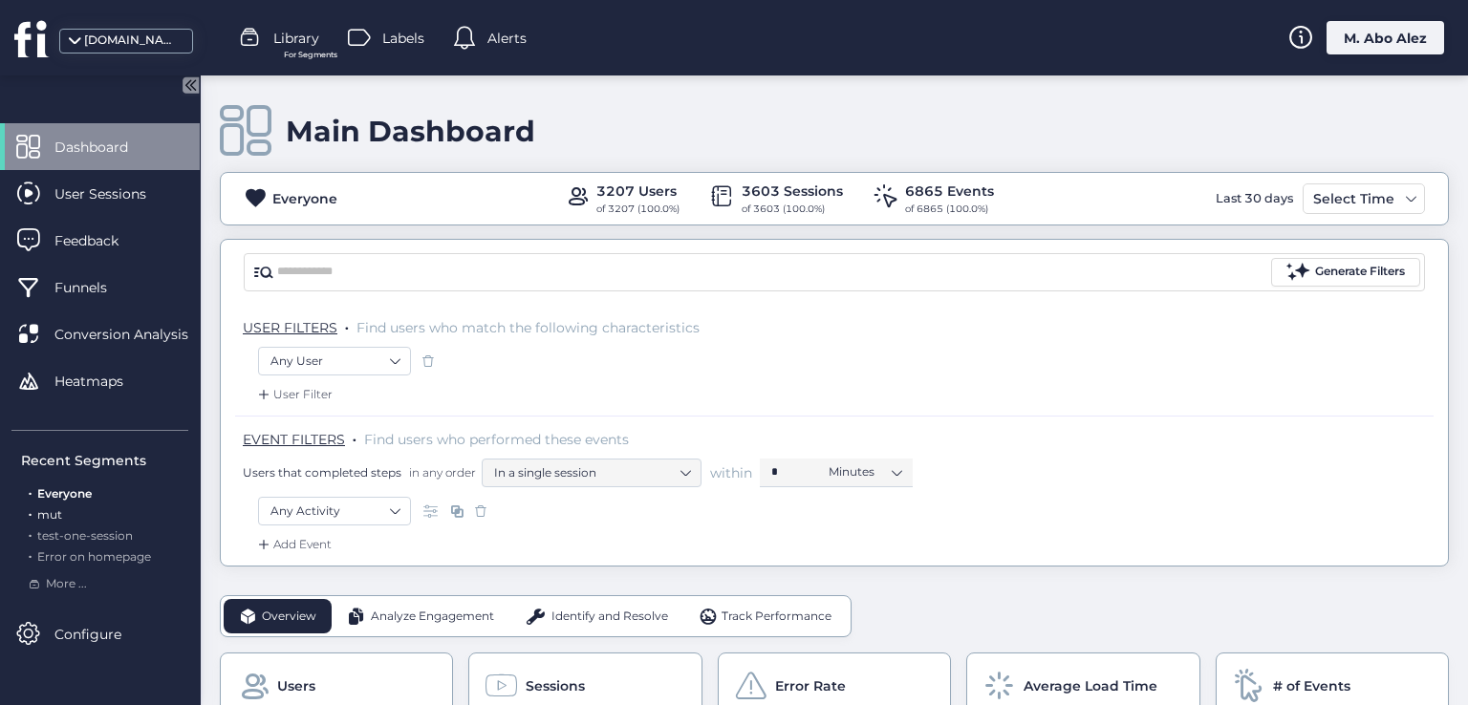
click at [54, 514] on span "mut" at bounding box center [49, 514] width 25 height 14
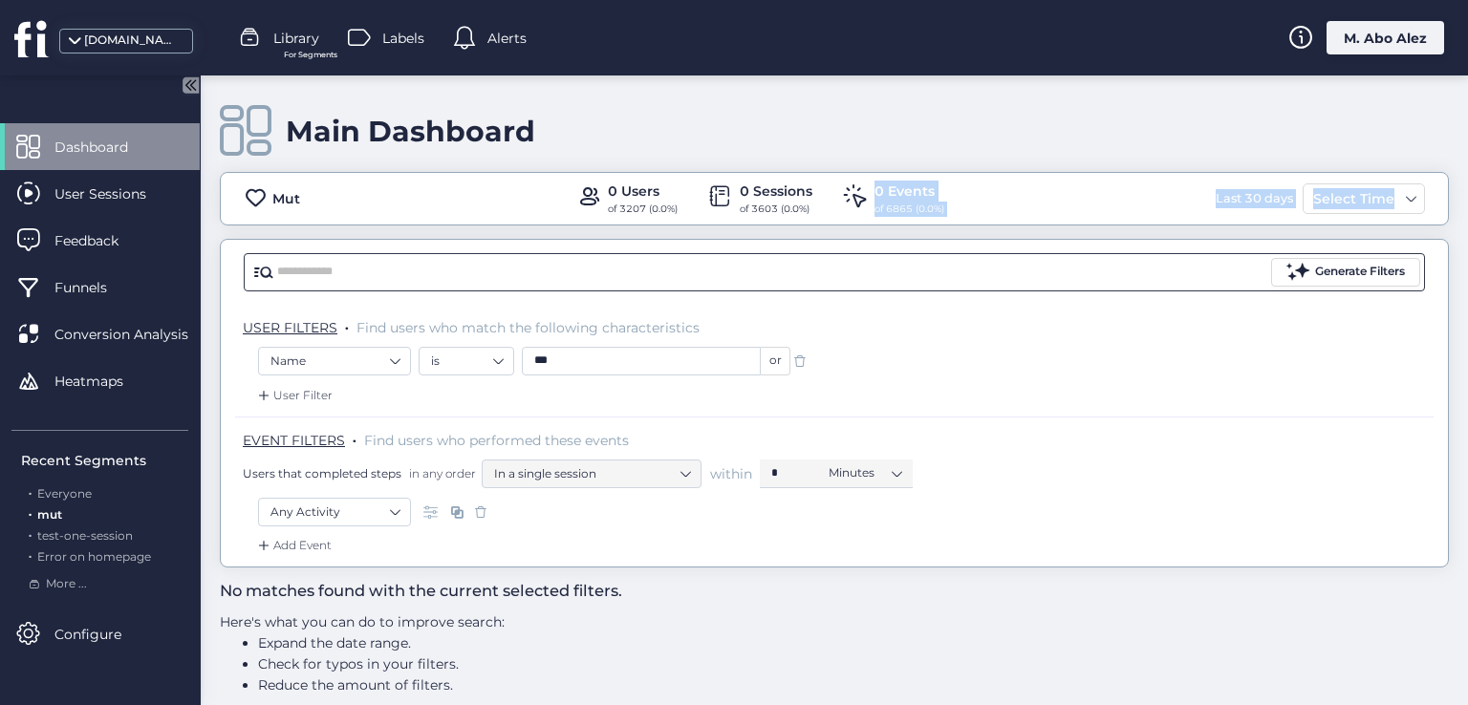
drag, startPoint x: 758, startPoint y: 215, endPoint x: 684, endPoint y: 264, distance: 88.3
click at [684, 264] on div "Main Dashboard Mut 0 Users of 3207 (0.0%) 0 Sessions of 3603 (0.0%) 0 Events of…" at bounding box center [834, 321] width 1229 height 492
click at [268, 31] on div "Library For Segments" at bounding box center [279, 38] width 80 height 29
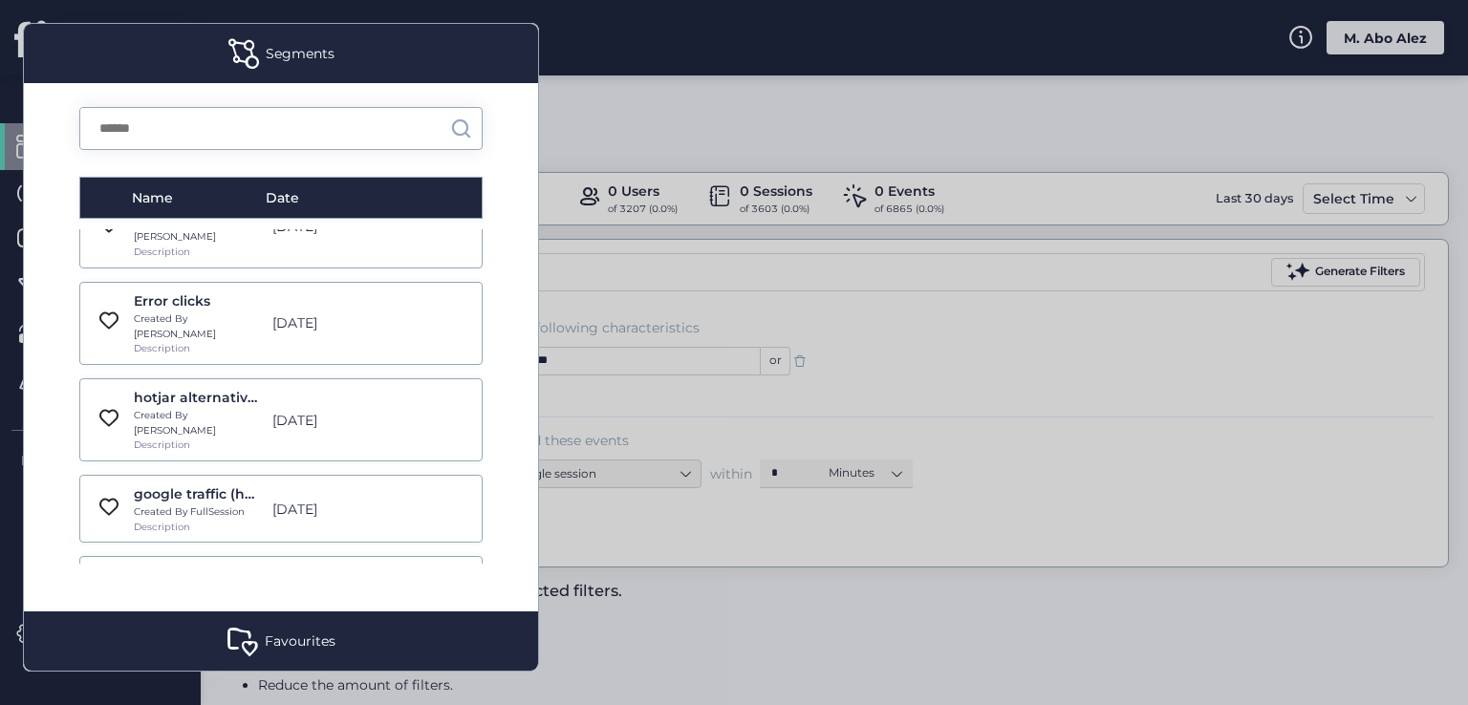
scroll to position [382, 0]
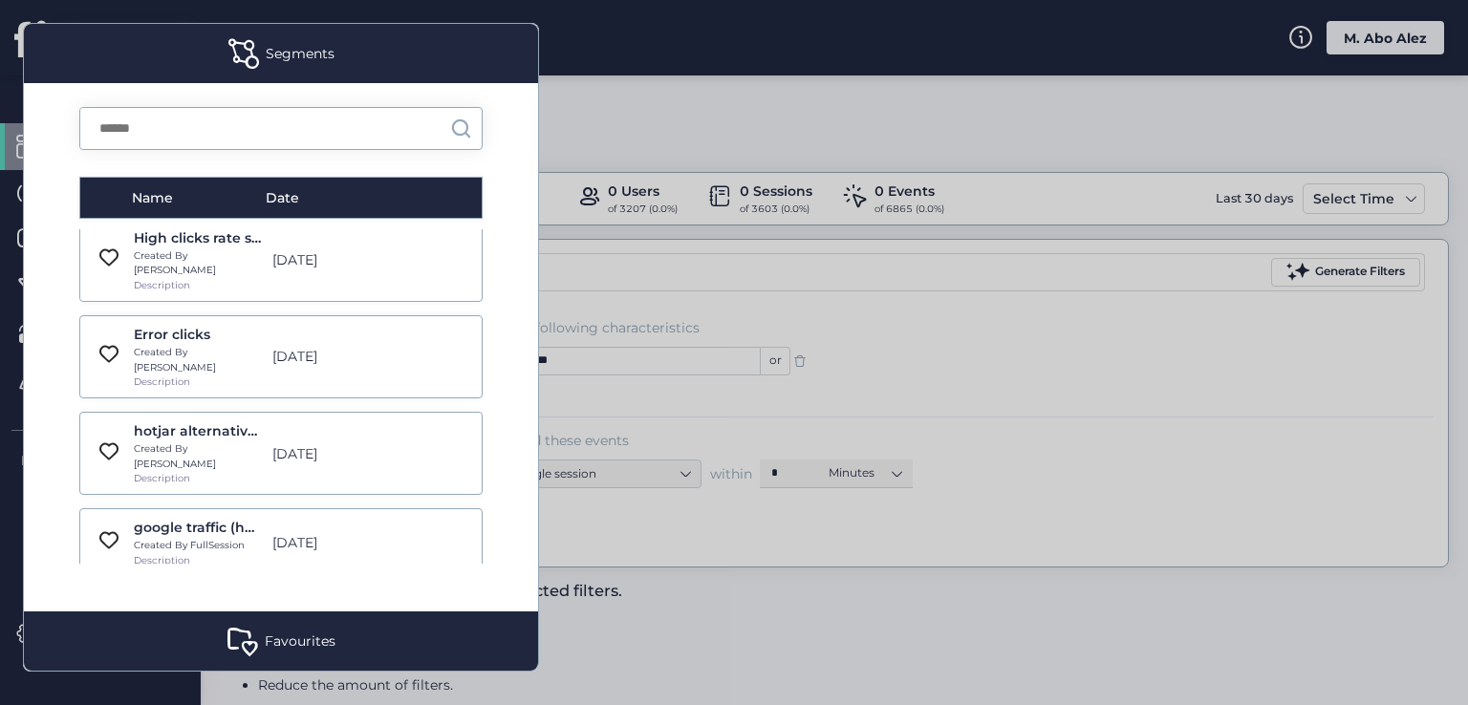
click at [789, 318] on div at bounding box center [734, 352] width 1468 height 705
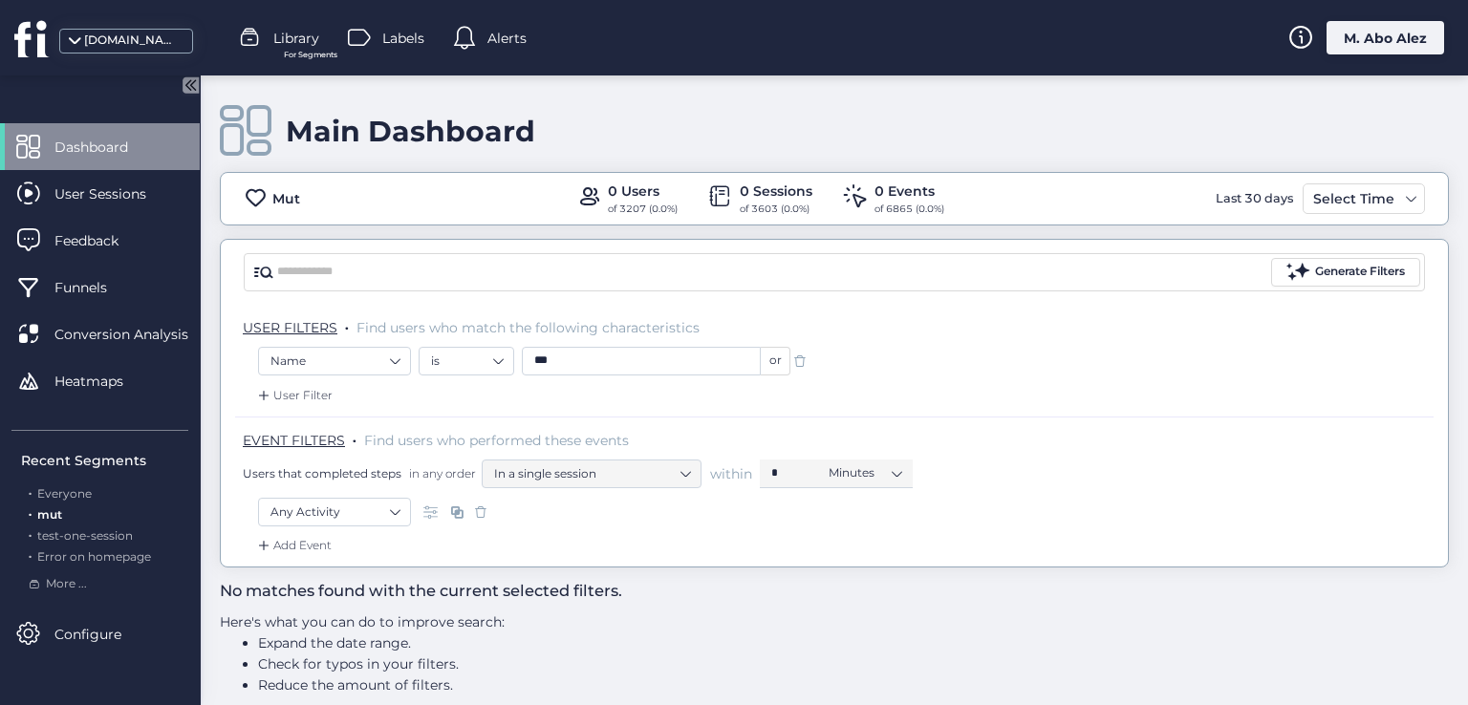
click at [800, 356] on span at bounding box center [799, 361] width 19 height 19
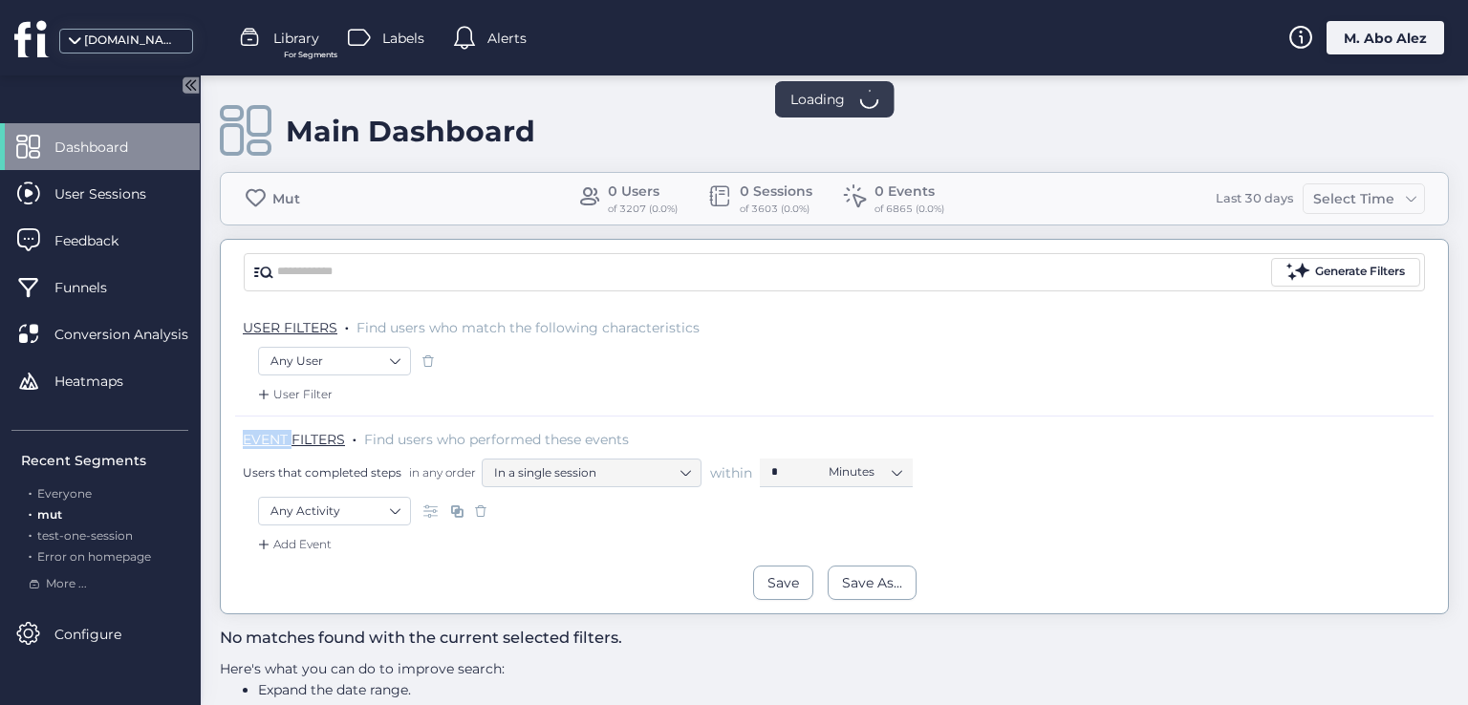
click at [800, 356] on div "Any User" at bounding box center [834, 363] width 1153 height 32
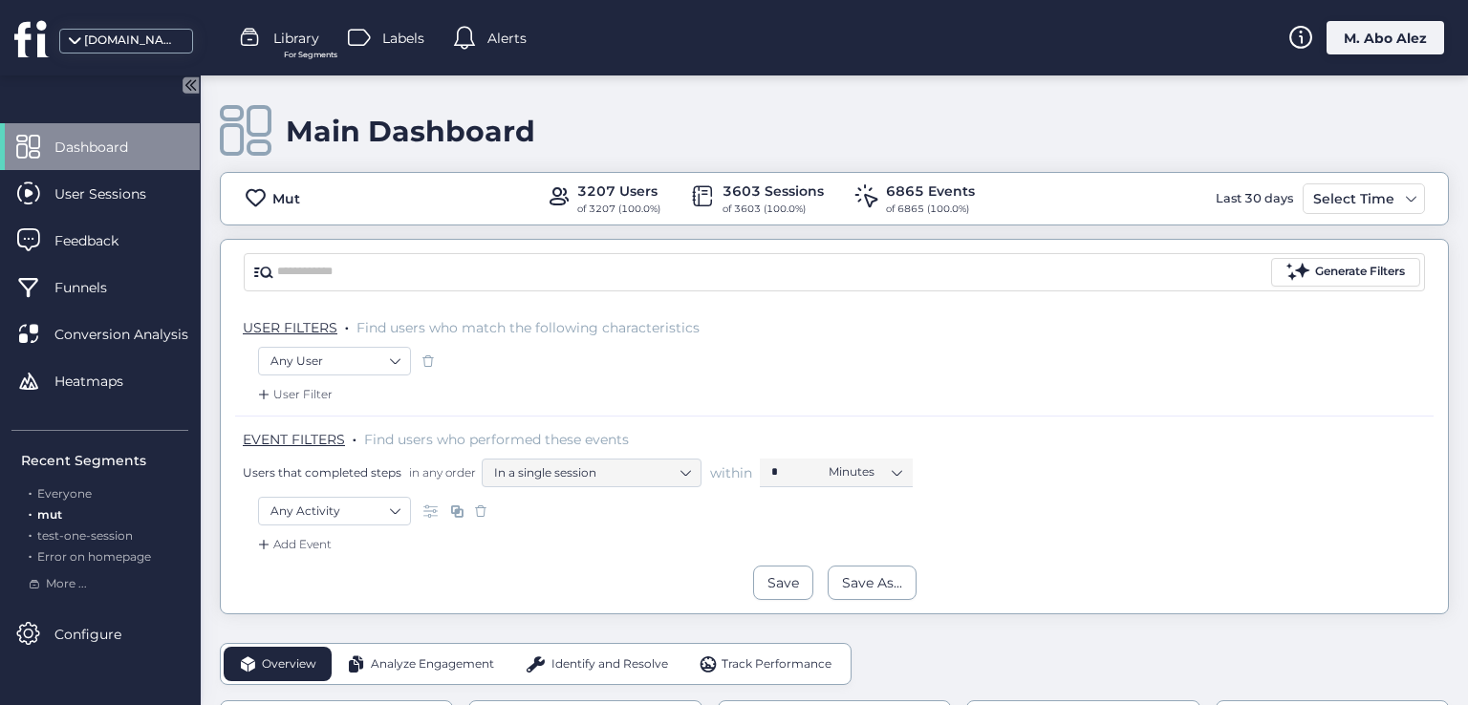
click at [535, 349] on div "Any User" at bounding box center [834, 363] width 1153 height 32
click at [302, 37] on span "Library" at bounding box center [296, 38] width 46 height 21
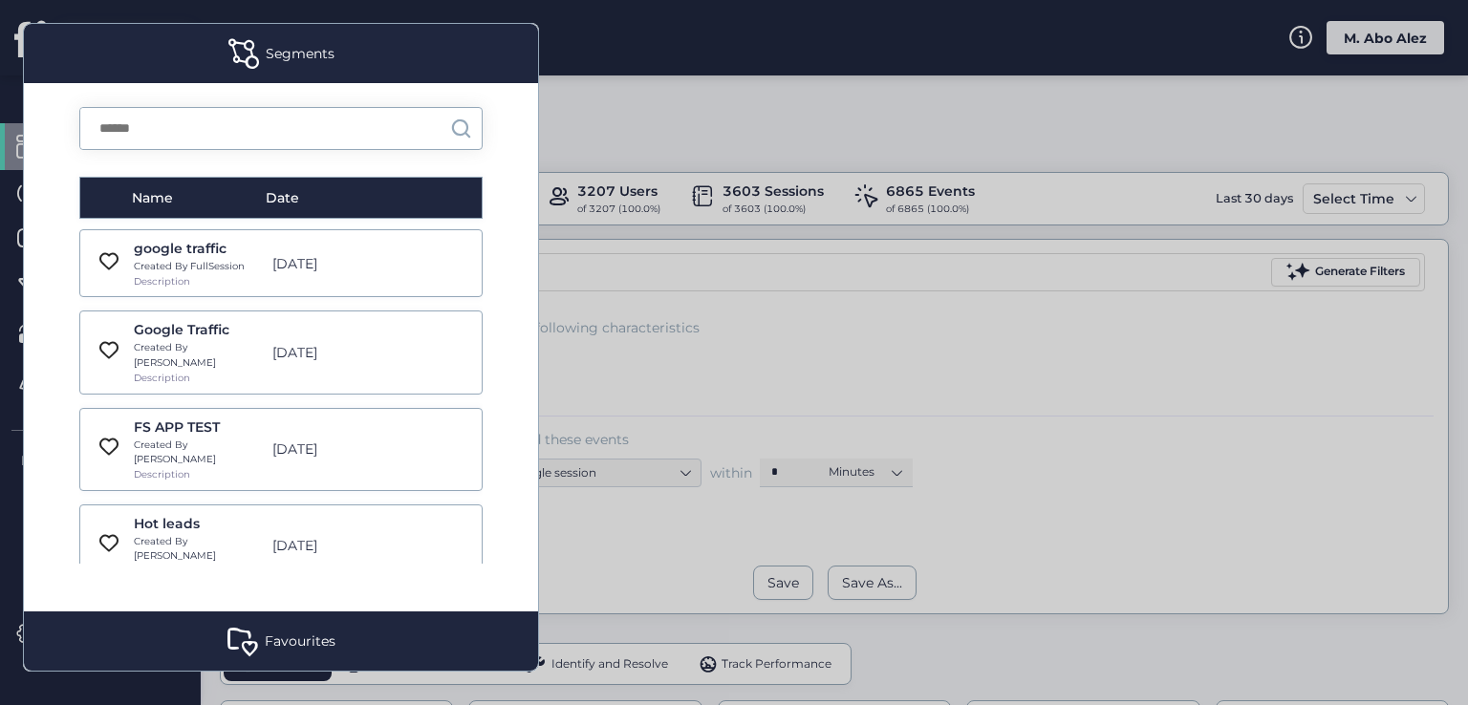
scroll to position [287, 0]
click at [237, 326] on div "High clicks rate sessions Created By Roy Description Aug 15, 2022" at bounding box center [280, 355] width 403 height 83
click at [159, 323] on div "High clicks rate sessions" at bounding box center [198, 333] width 128 height 21
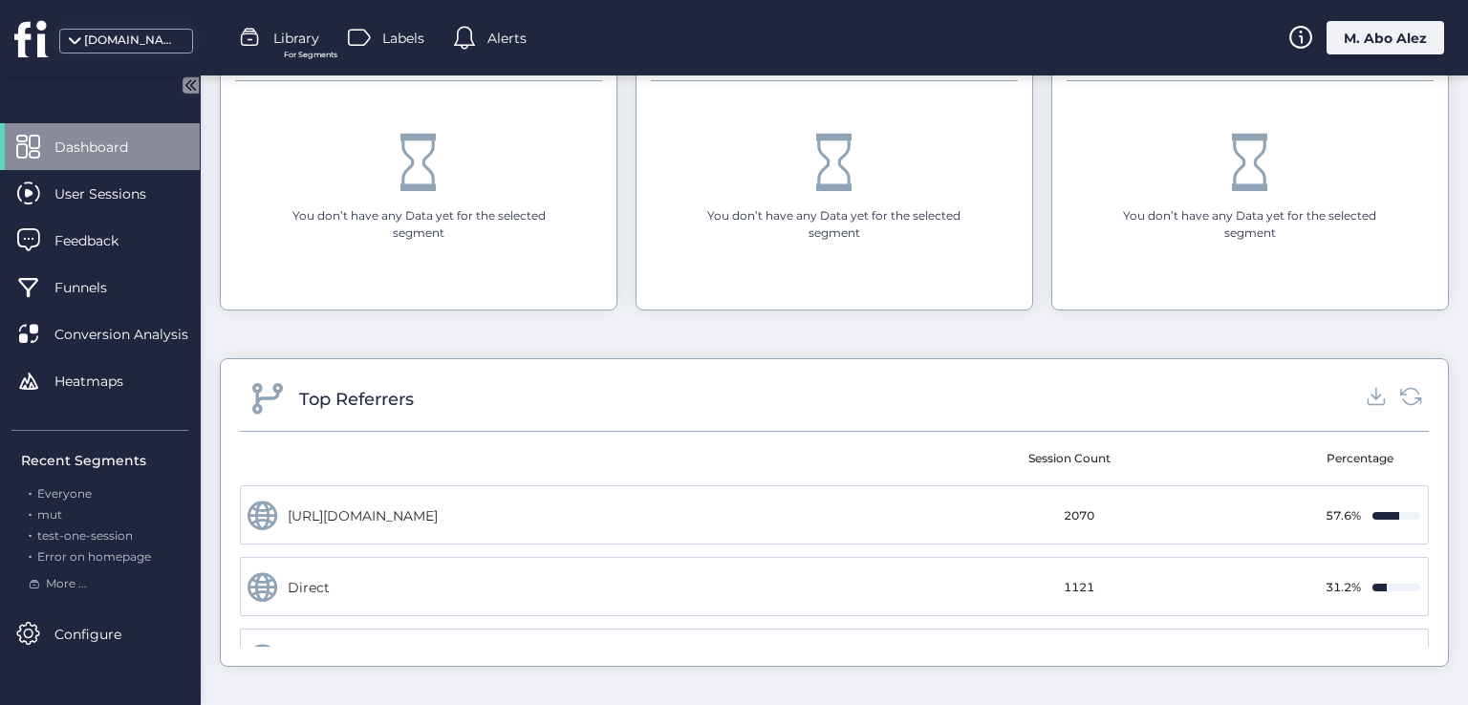
scroll to position [2432, 0]
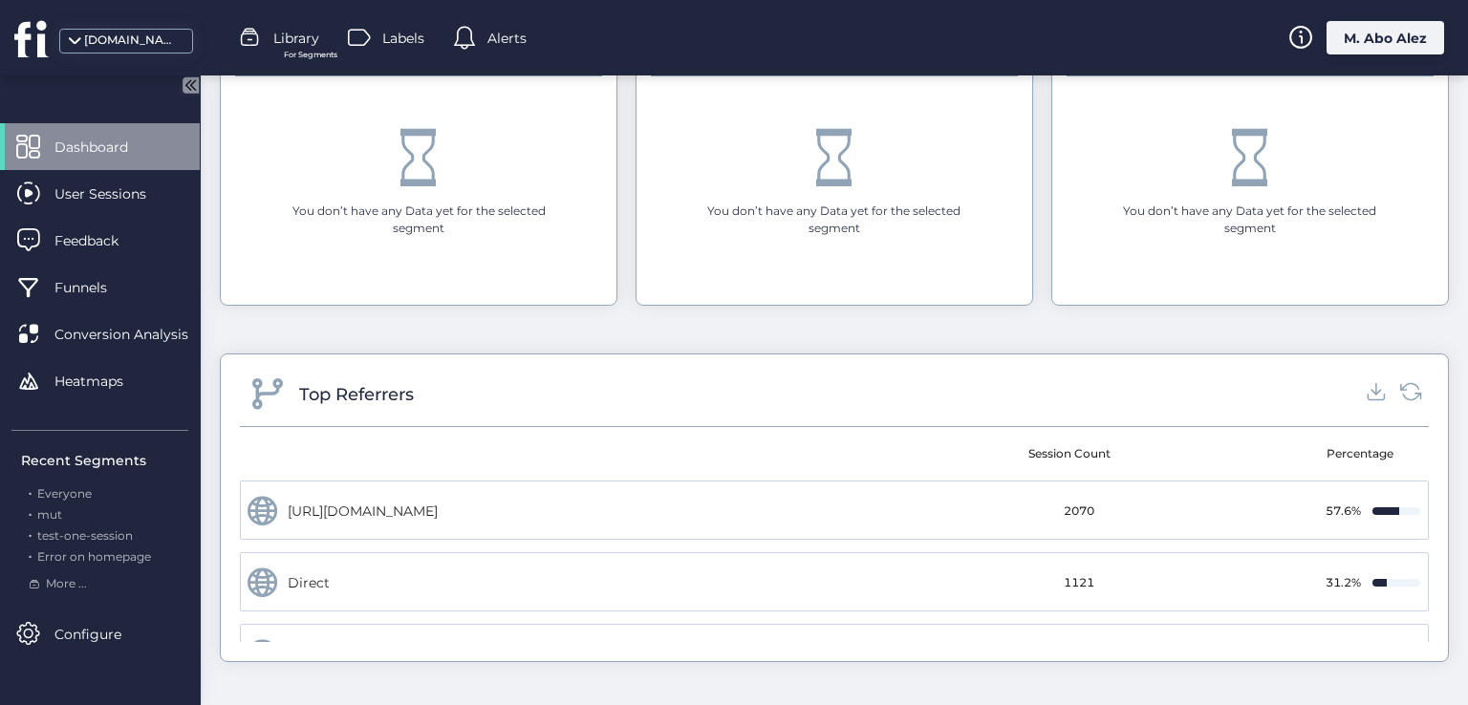
click at [188, 89] on icon at bounding box center [191, 84] width 16 height 16
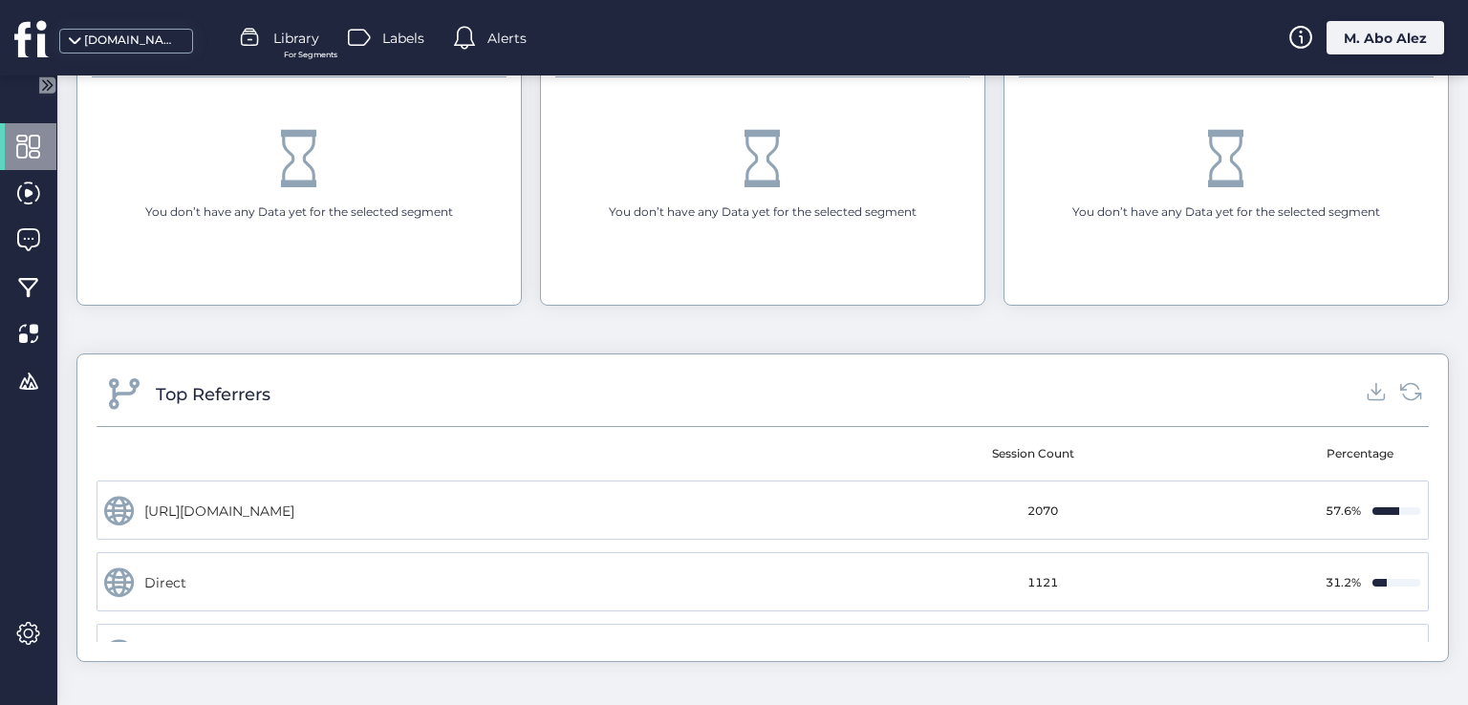
click at [44, 77] on icon at bounding box center [47, 84] width 16 height 16
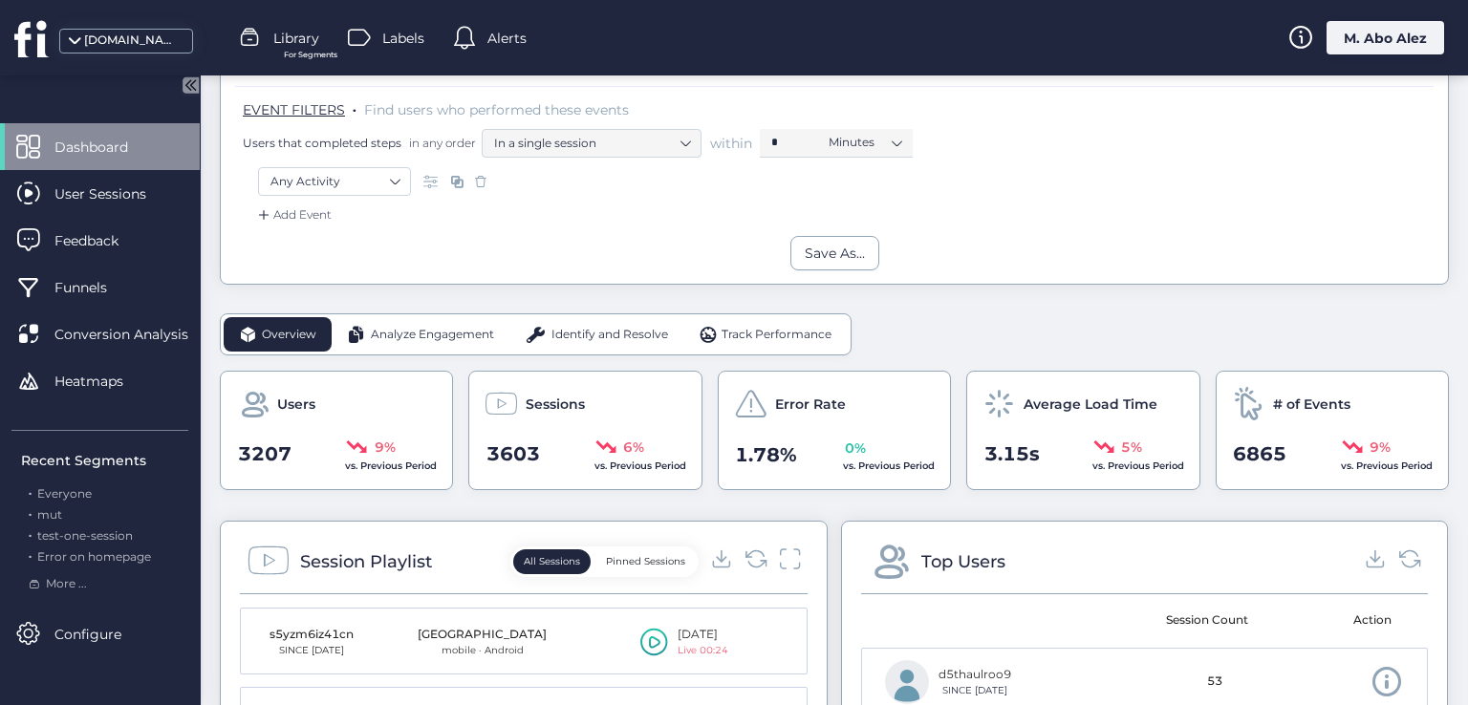
scroll to position [0, 0]
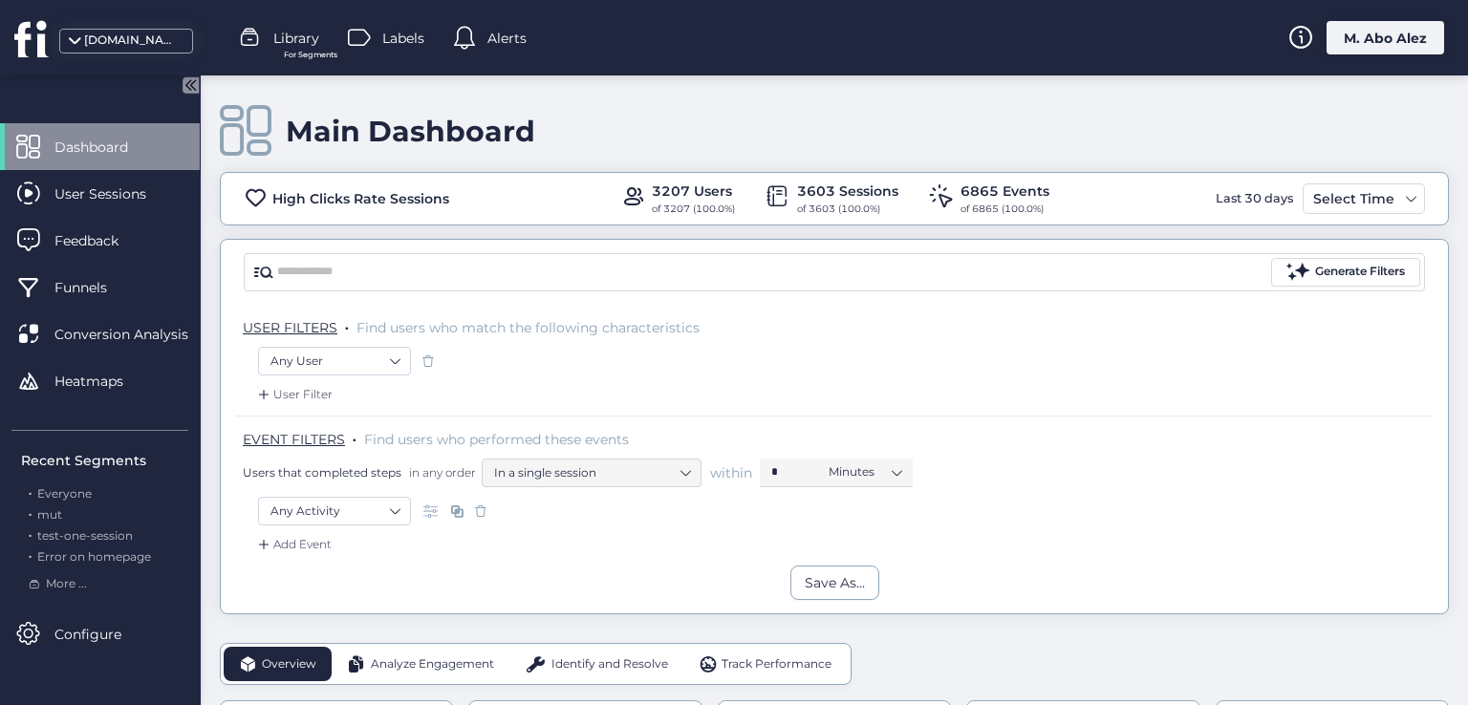
drag, startPoint x: 452, startPoint y: 203, endPoint x: 275, endPoint y: 215, distance: 177.2
click at [277, 215] on div "High Clicks Rate Sessions 3207 Users of 3207 (100.0%) 3603 Sessions of 3603 (10…" at bounding box center [834, 199] width 1227 height 36
click at [212, 286] on div "Main Dashboard High Clicks Rate Sessions 3207 Users of 3207 (100.0%) 3603 Sessi…" at bounding box center [834, 390] width 1267 height 630
drag, startPoint x: 481, startPoint y: 189, endPoint x: 261, endPoint y: 192, distance: 219.8
click at [261, 192] on div "High Clicks Rate Sessions 3207 Users of 3207 (100.0%) 3603 Sessions of 3603 (10…" at bounding box center [834, 199] width 1227 height 36
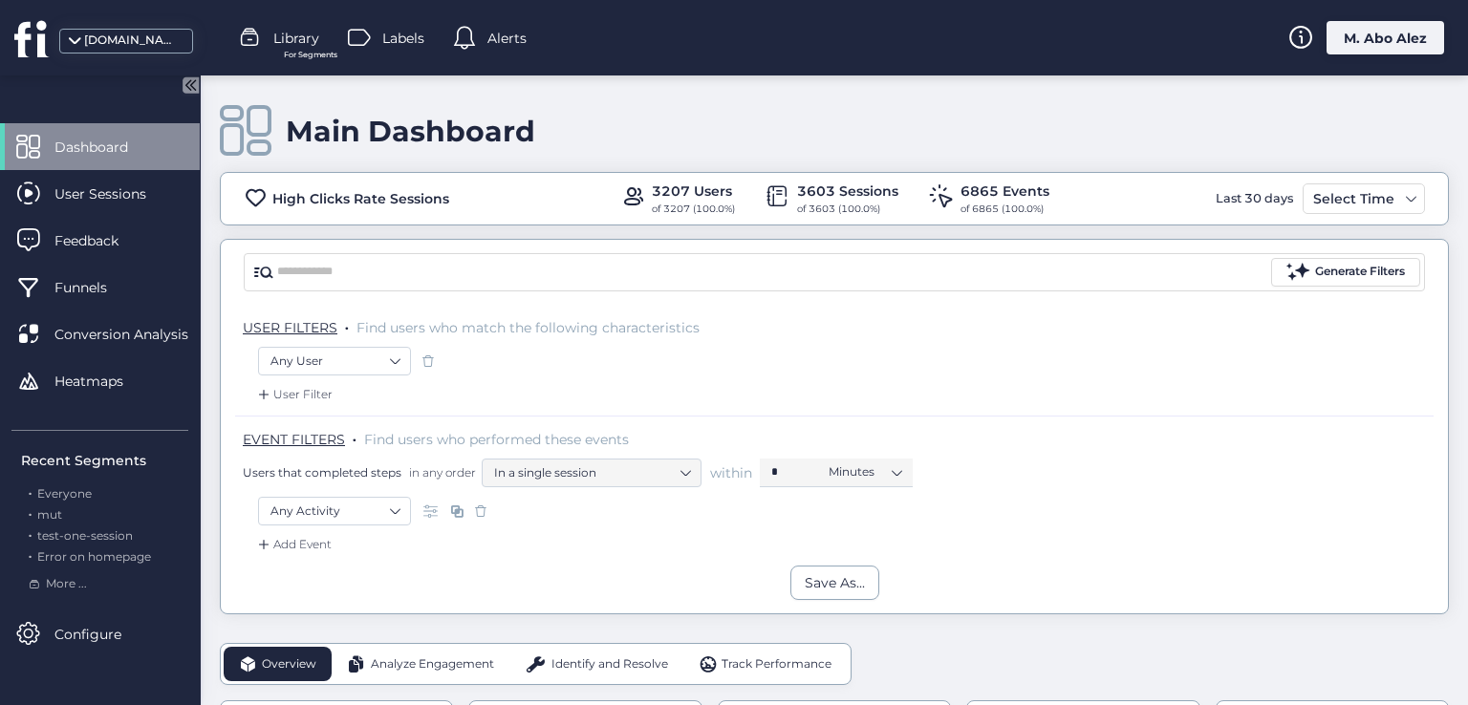
click at [298, 202] on div "High Clicks Rate Sessions" at bounding box center [360, 198] width 177 height 21
click at [289, 209] on div "High Clicks Rate Sessions" at bounding box center [351, 198] width 215 height 24
drag, startPoint x: 445, startPoint y: 204, endPoint x: 293, endPoint y: 173, distance: 155.0
click at [321, 194] on div "High Clicks Rate Sessions" at bounding box center [360, 198] width 177 height 21
click at [263, 42] on div at bounding box center [253, 38] width 29 height 29
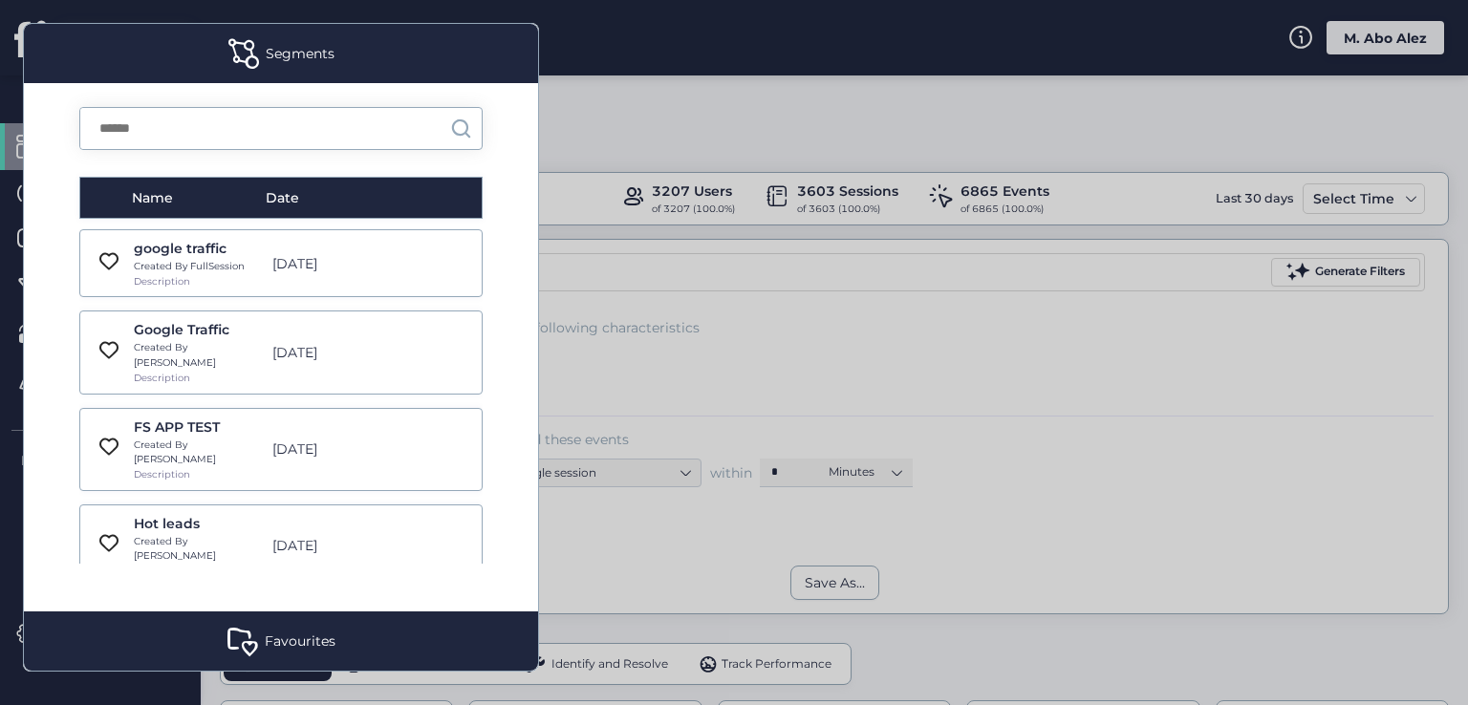
click at [298, 636] on div "Favourites" at bounding box center [300, 641] width 71 height 21
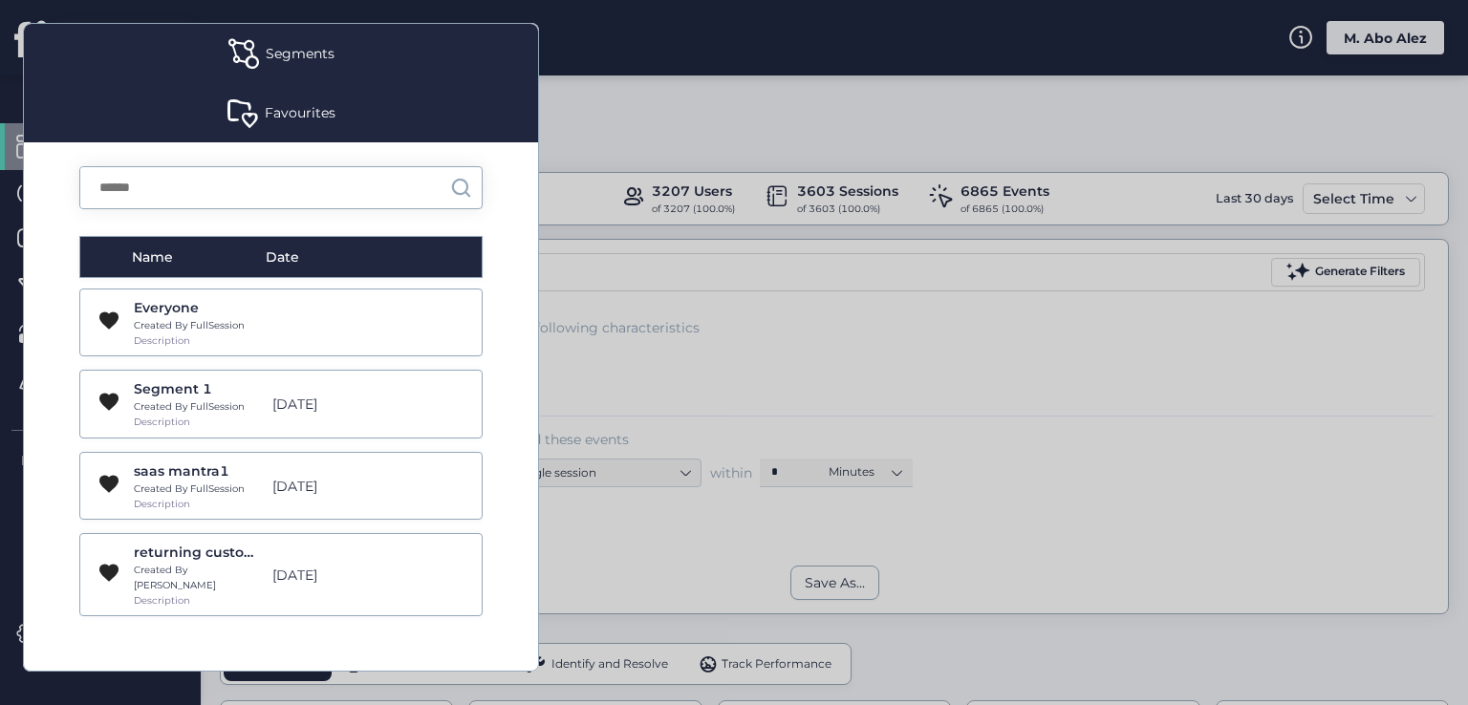
click at [620, 276] on div at bounding box center [734, 352] width 1468 height 705
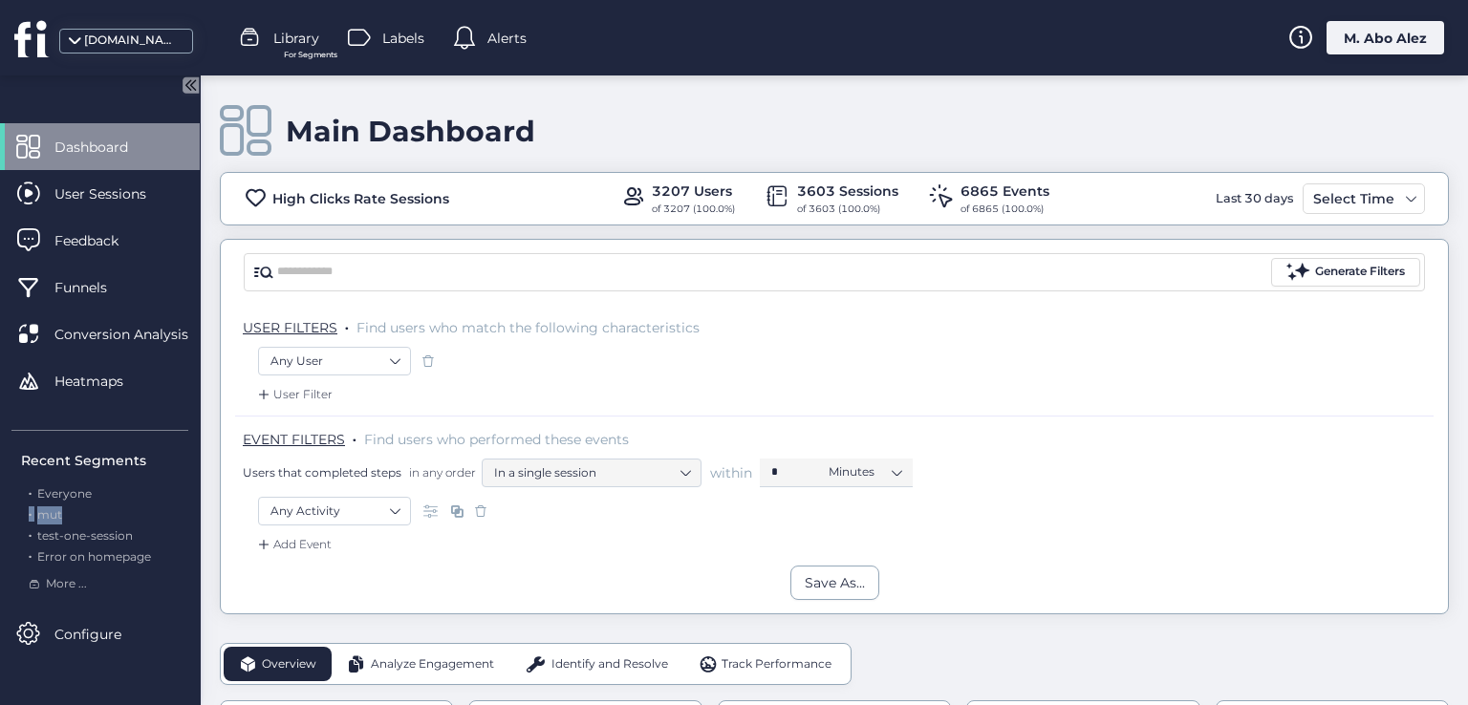
drag, startPoint x: 94, startPoint y: 518, endPoint x: 17, endPoint y: 516, distance: 76.5
click at [17, 516] on div "Recent Segments . Everyone . mut . test-one-session . Error on homepage More ..." at bounding box center [99, 511] width 177 height 163
drag, startPoint x: 469, startPoint y: 200, endPoint x: 250, endPoint y: 192, distance: 219.0
click at [250, 192] on div "High Clicks Rate Sessions 3207 Users of 3207 (100.0%) 3603 Sessions of 3603 (10…" at bounding box center [834, 199] width 1227 height 36
click at [437, 200] on div "High Clicks Rate Sessions" at bounding box center [360, 198] width 177 height 21
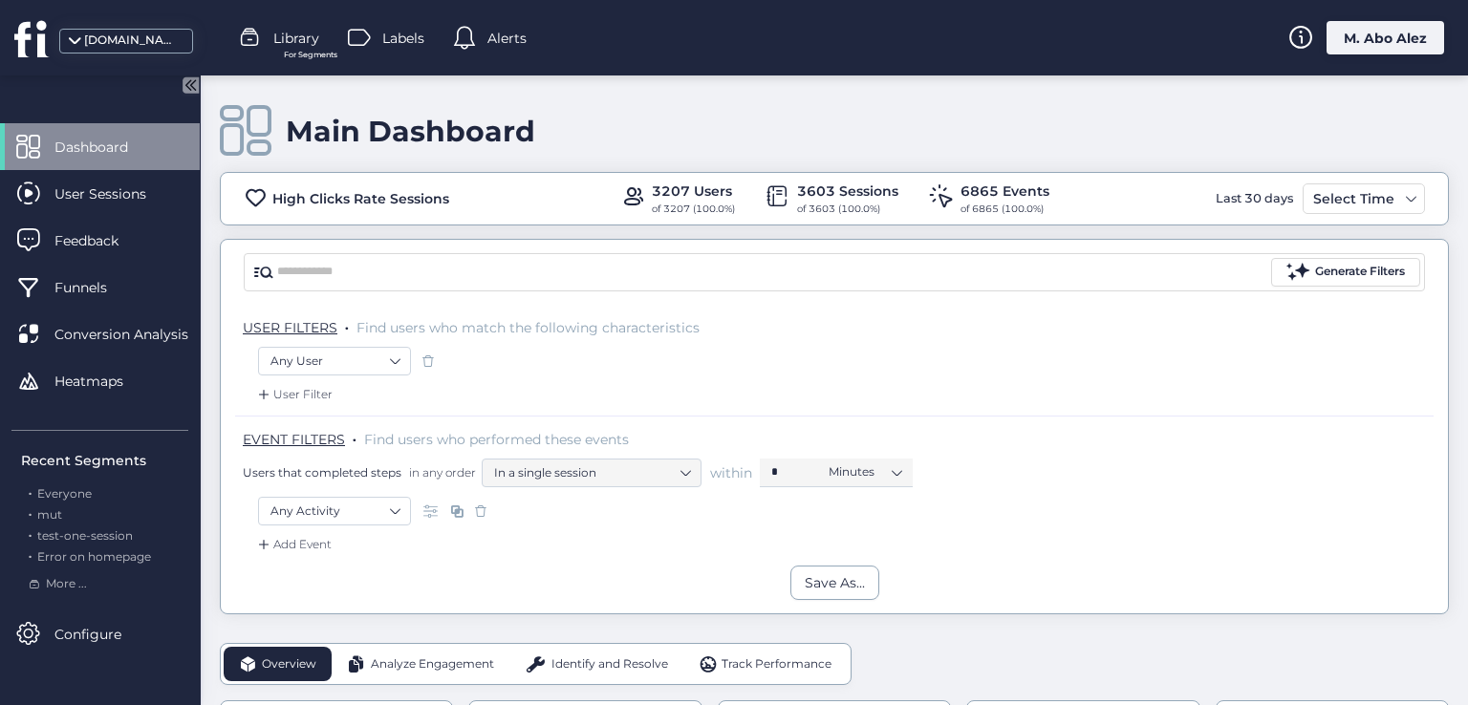
click at [477, 198] on div "High Clicks Rate Sessions 3207 Users of 3207 (100.0%) 3603 Sessions of 3603 (10…" at bounding box center [834, 199] width 1227 height 36
drag, startPoint x: 470, startPoint y: 196, endPoint x: 269, endPoint y: 200, distance: 201.7
click at [269, 200] on div "High Clicks Rate Sessions 3207 Users of 3207 (100.0%) 3603 Sessions of 3603 (10…" at bounding box center [834, 199] width 1227 height 36
click at [421, 215] on div "High Clicks Rate Sessions 3207 Users of 3207 (100.0%) 3603 Sessions of 3603 (10…" at bounding box center [834, 199] width 1227 height 36
drag, startPoint x: 273, startPoint y: 197, endPoint x: 374, endPoint y: 211, distance: 101.4
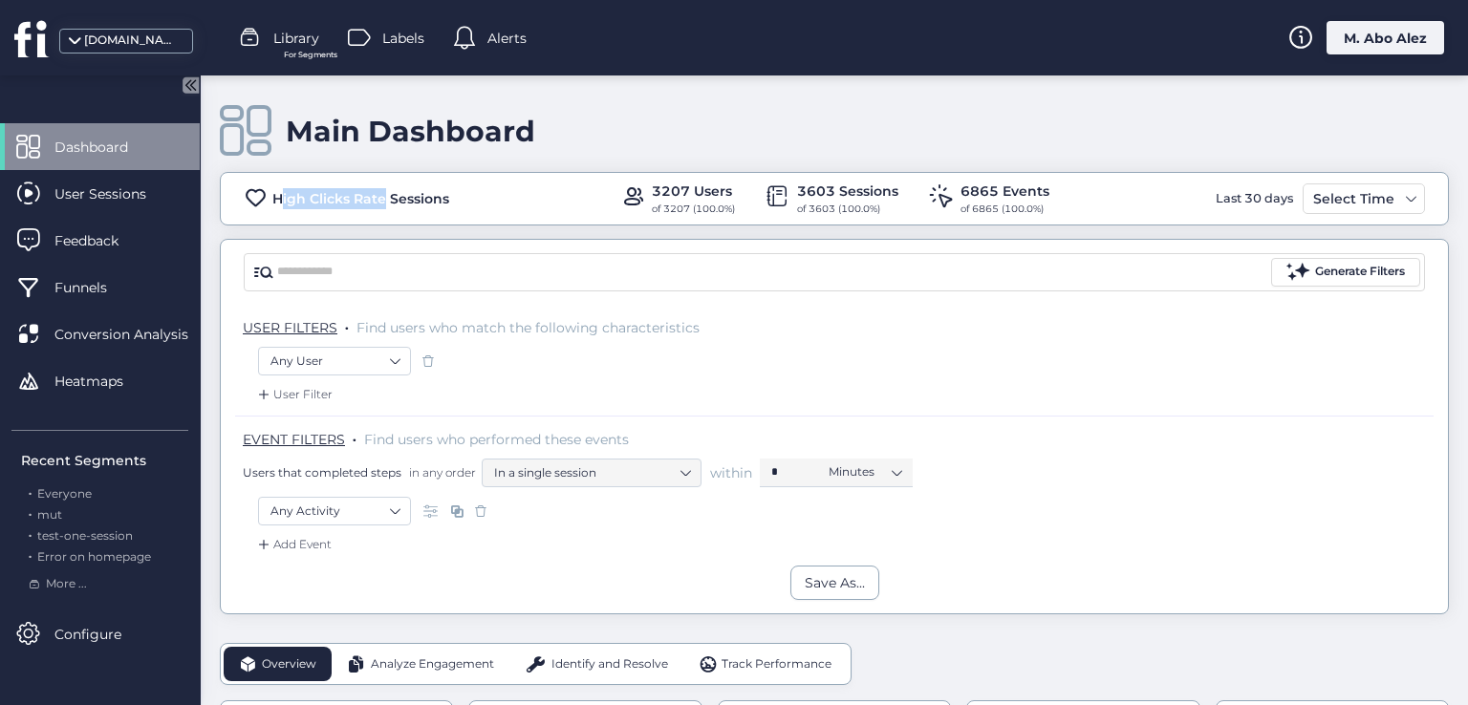
click at [374, 211] on div "High Clicks Rate Sessions 3207 Users of 3207 (100.0%) 3603 Sessions of 3603 (10…" at bounding box center [834, 199] width 1227 height 36
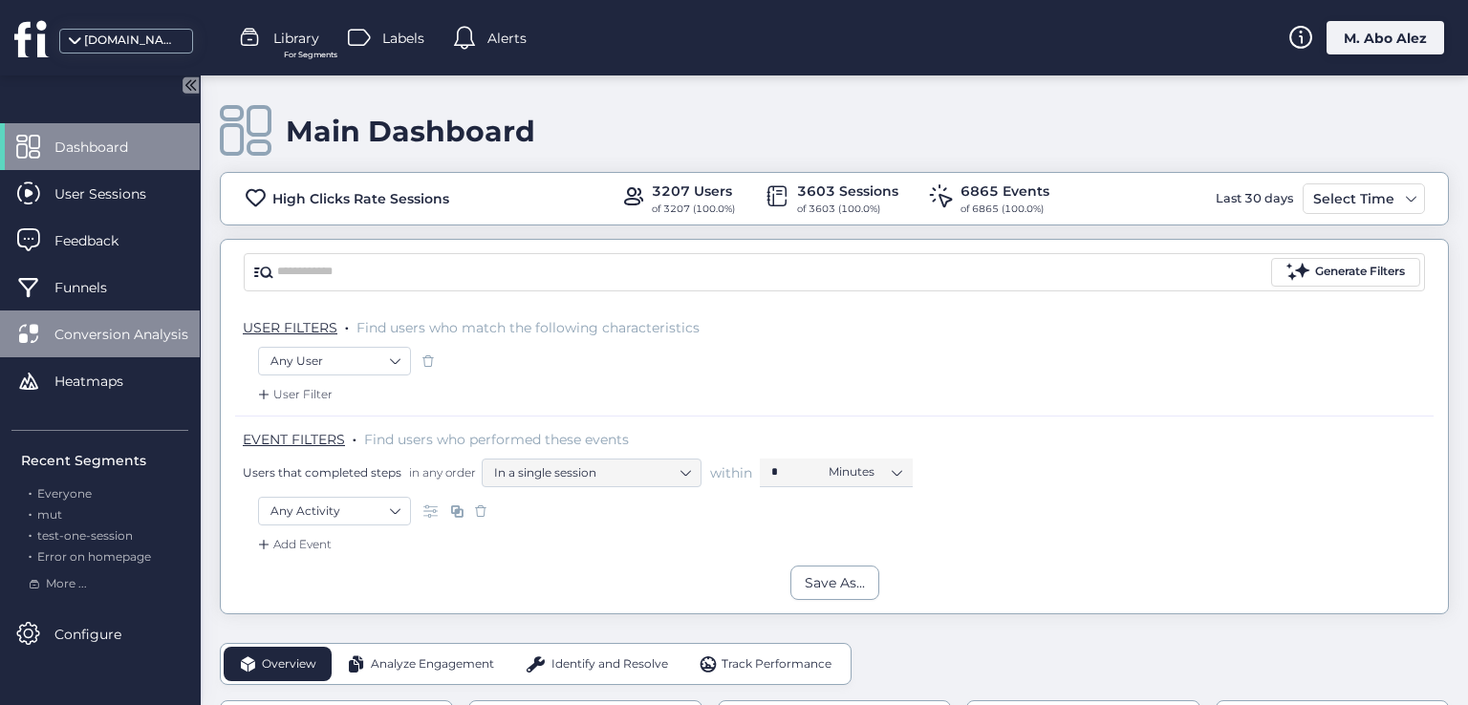
click at [104, 321] on div "Conversion Analysis" at bounding box center [100, 334] width 200 height 47
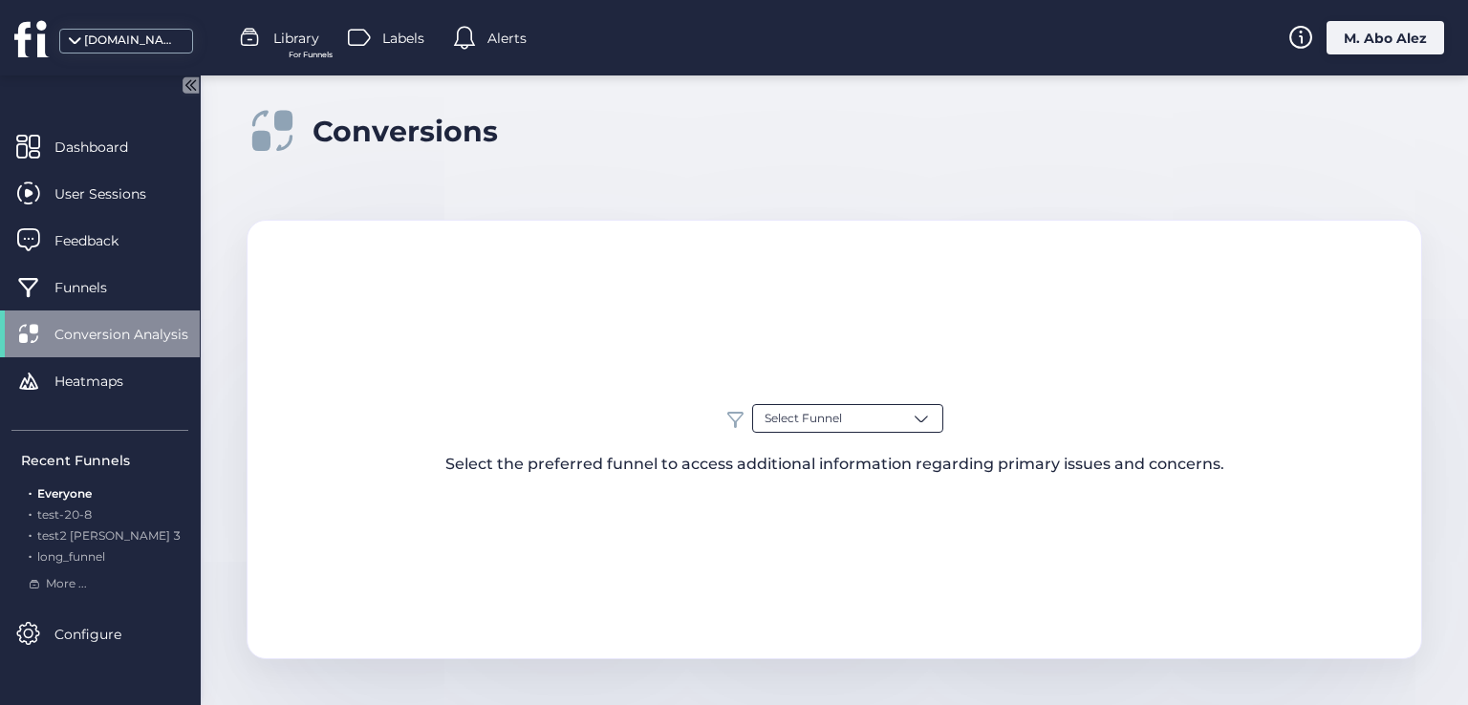
click at [861, 408] on div "Select Funnel" at bounding box center [847, 418] width 191 height 29
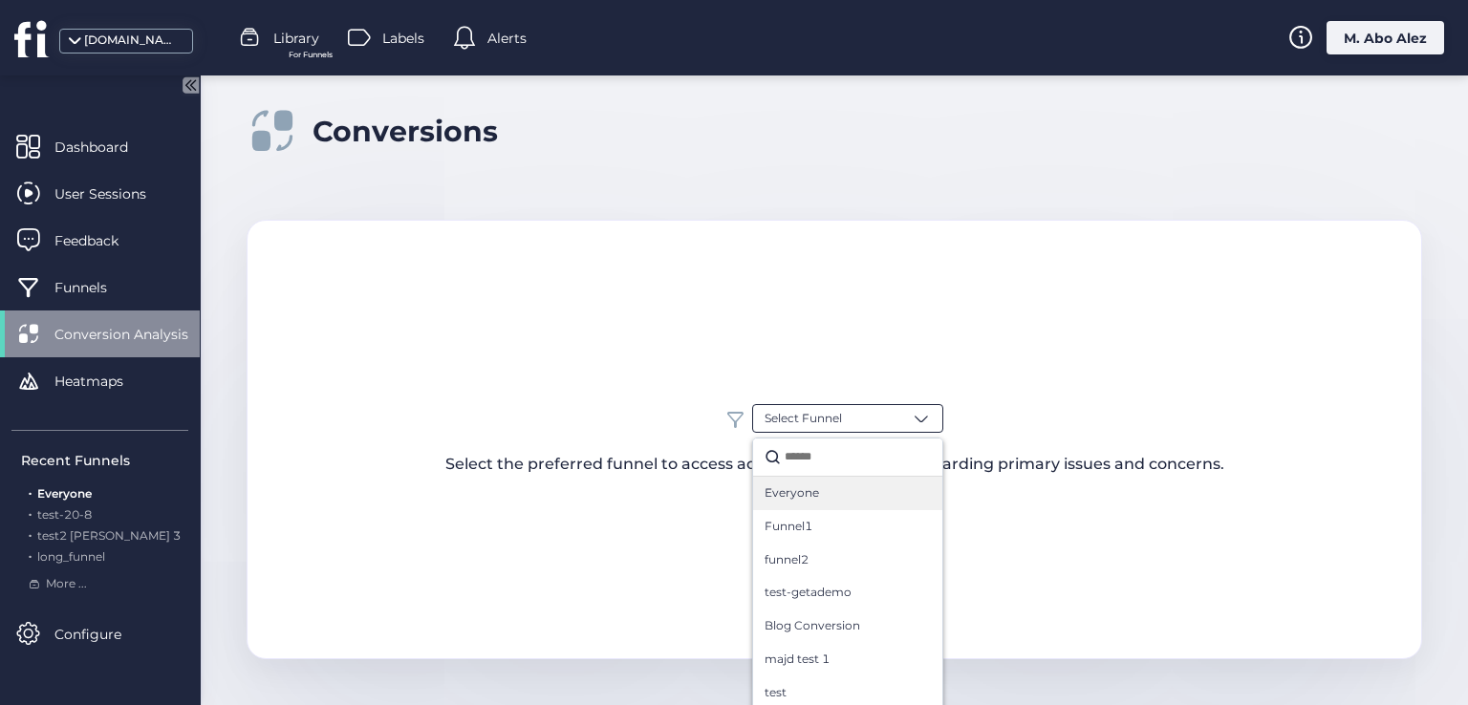
click at [786, 498] on span "Everyone" at bounding box center [792, 494] width 54 height 18
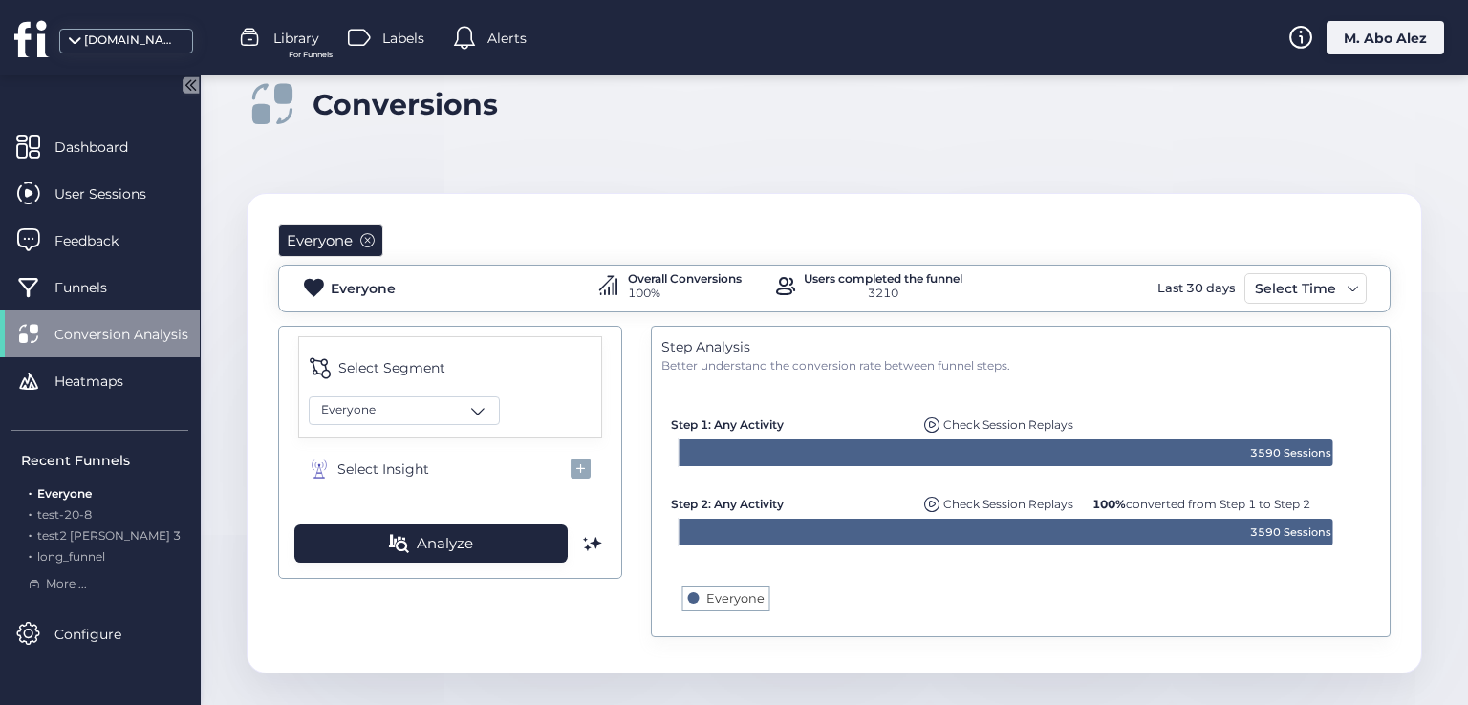
scroll to position [39, 0]
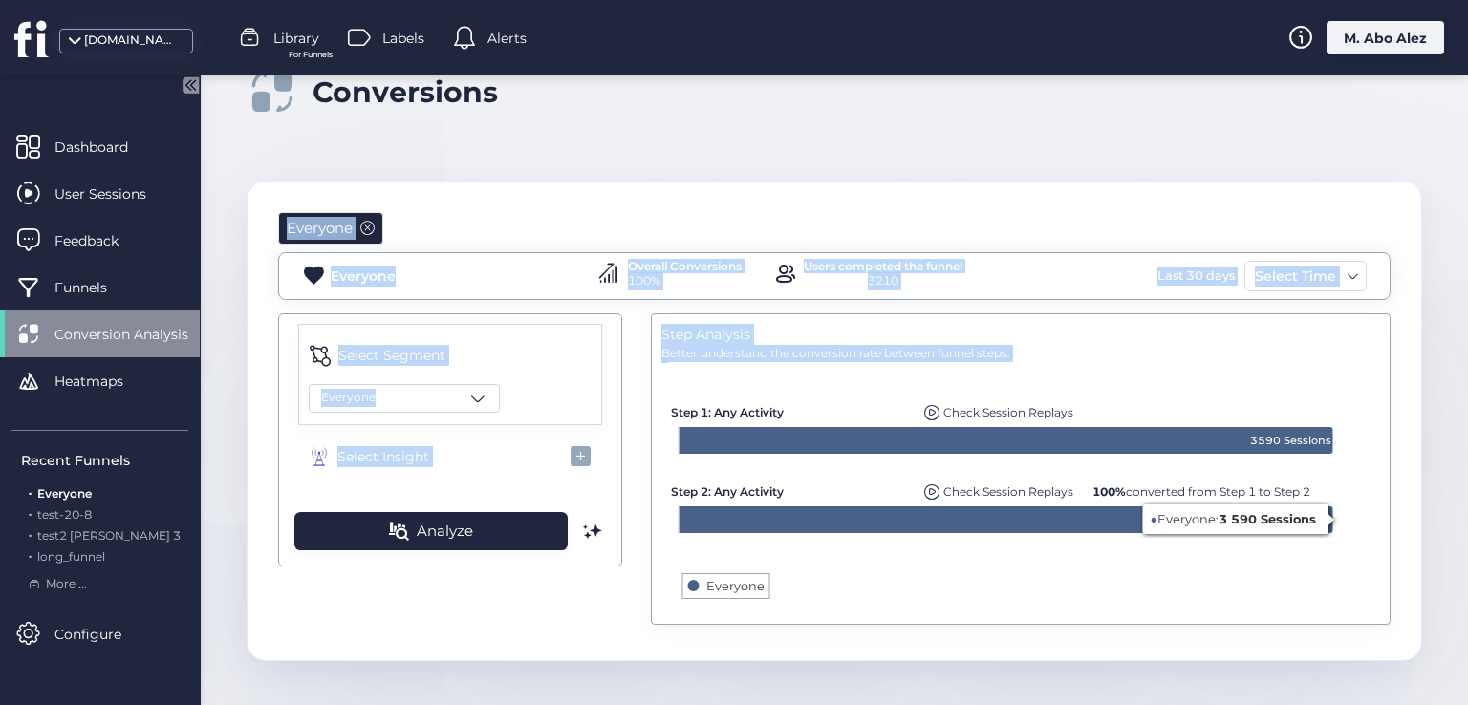
drag, startPoint x: 256, startPoint y: 181, endPoint x: 1059, endPoint y: 689, distance: 950.2
click at [1059, 689] on div "Conversions Everyone Everyone Overall Conversions 100% Users completed the funn…" at bounding box center [834, 371] width 1267 height 671
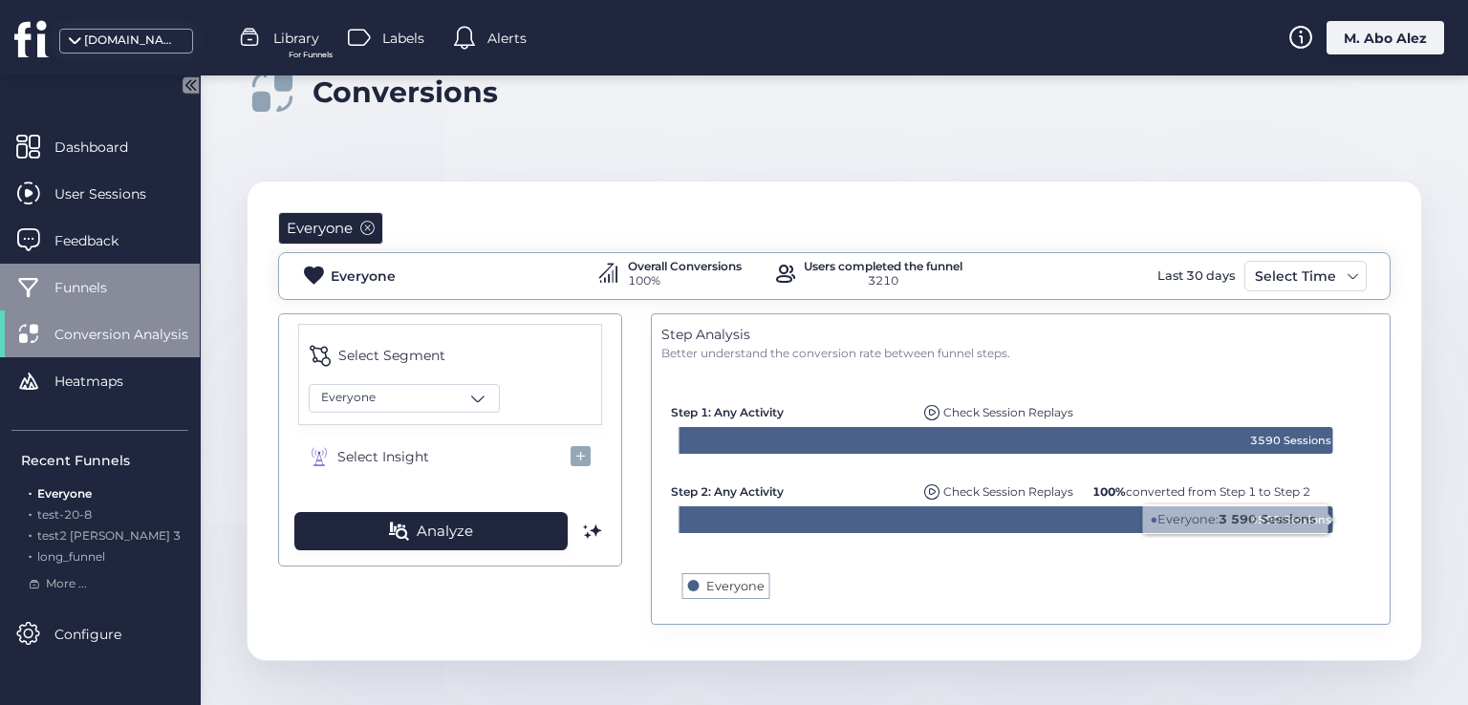
click at [75, 286] on span "Funnels" at bounding box center [94, 287] width 81 height 21
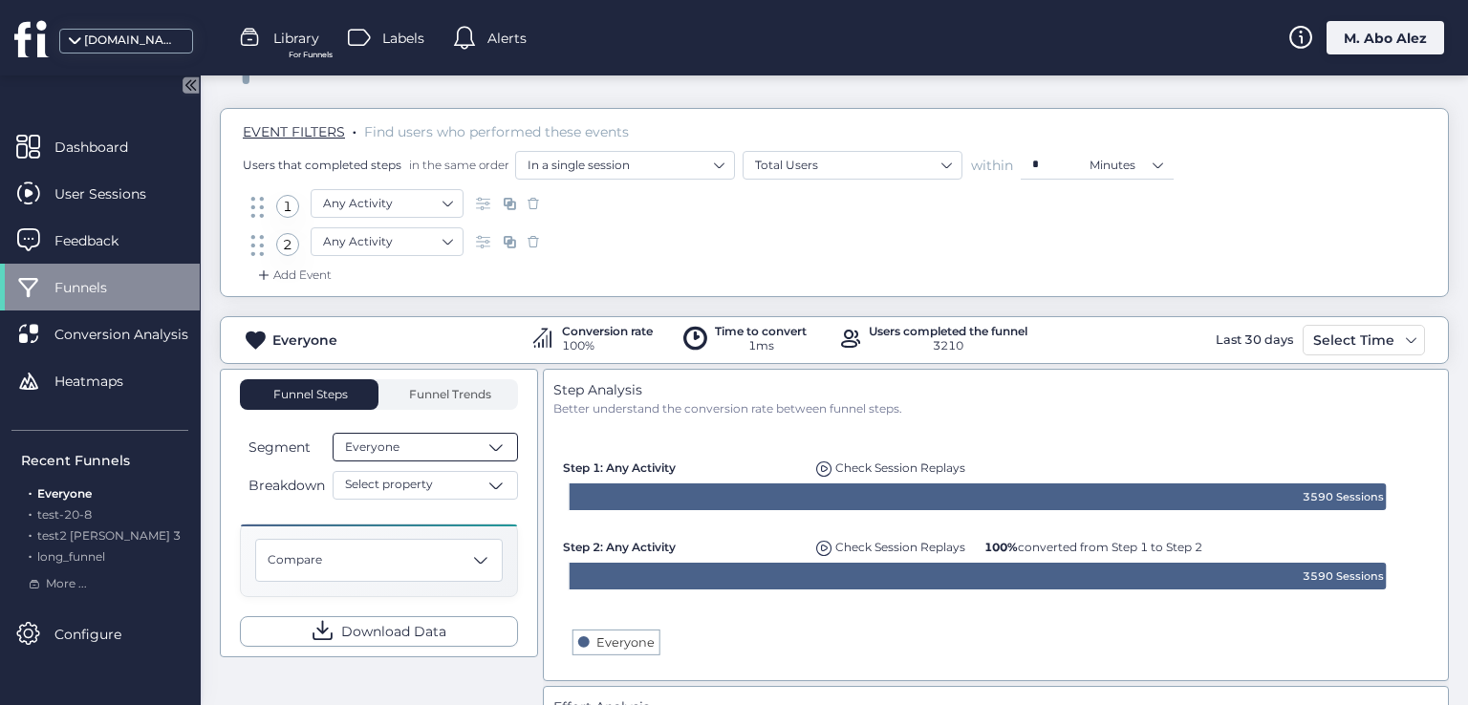
scroll to position [39, 0]
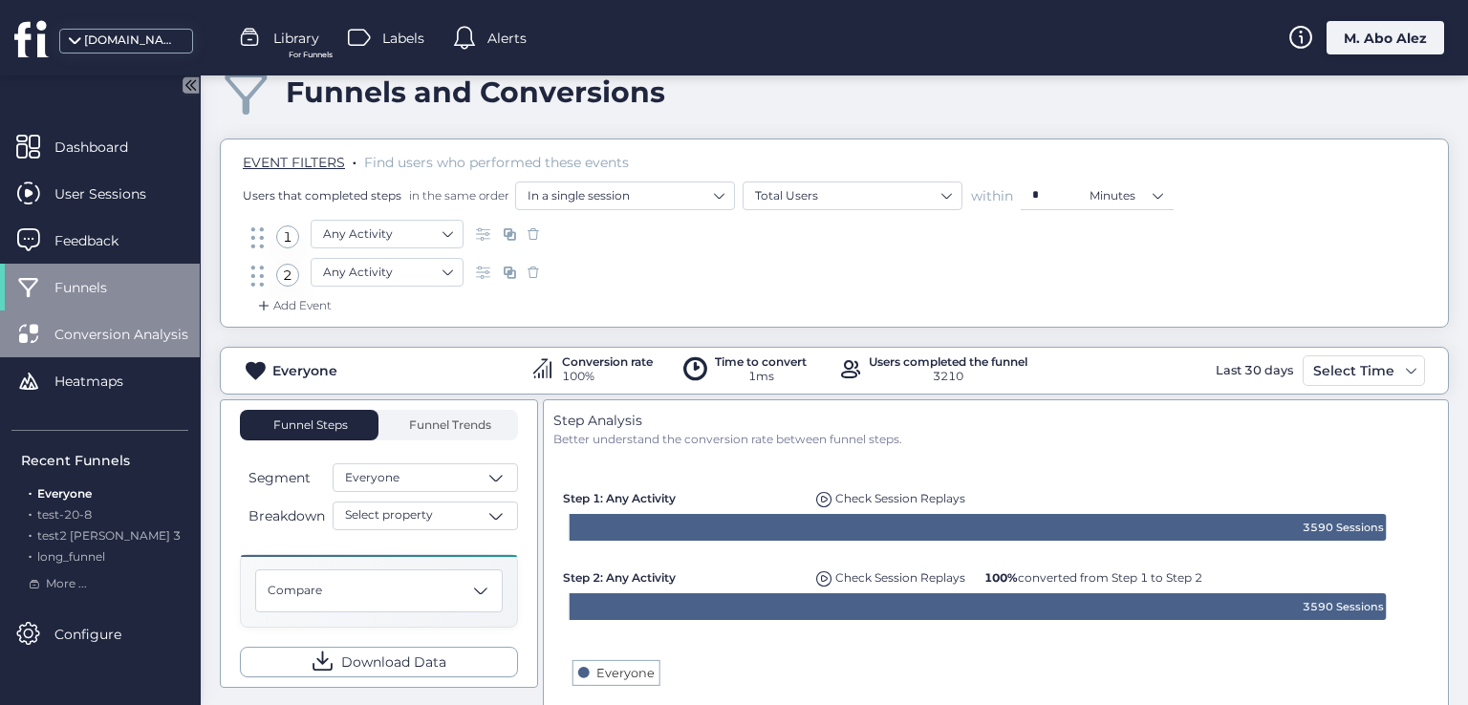
click at [119, 330] on span "Conversion Analysis" at bounding box center [135, 334] width 162 height 21
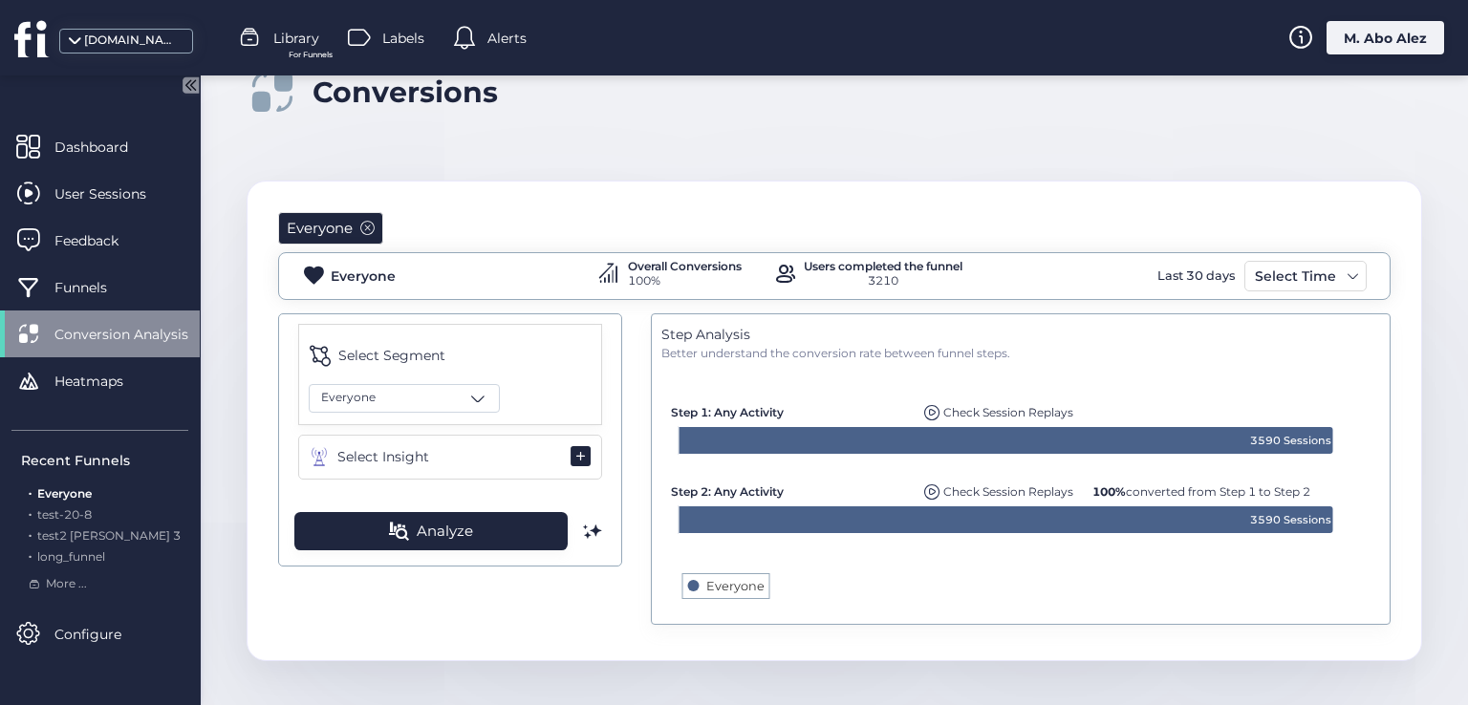
click at [418, 449] on span "Select Insight" at bounding box center [383, 456] width 92 height 21
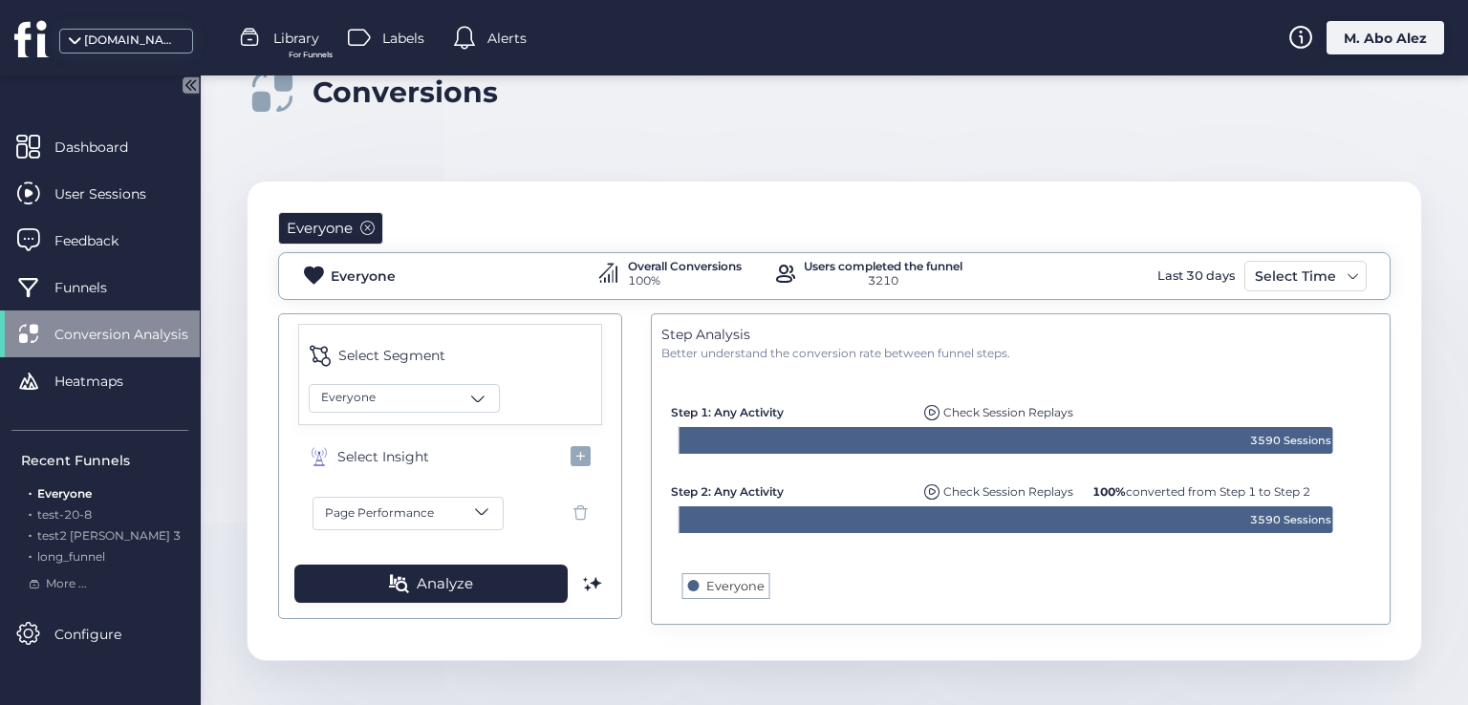
click at [451, 507] on button "Page Performance" at bounding box center [408, 513] width 191 height 33
click at [401, 406] on span "Network Error" at bounding box center [416, 415] width 186 height 18
click at [447, 507] on button "Network Error" at bounding box center [408, 513] width 191 height 33
click at [393, 322] on span "Dead Clicks" at bounding box center [416, 323] width 186 height 18
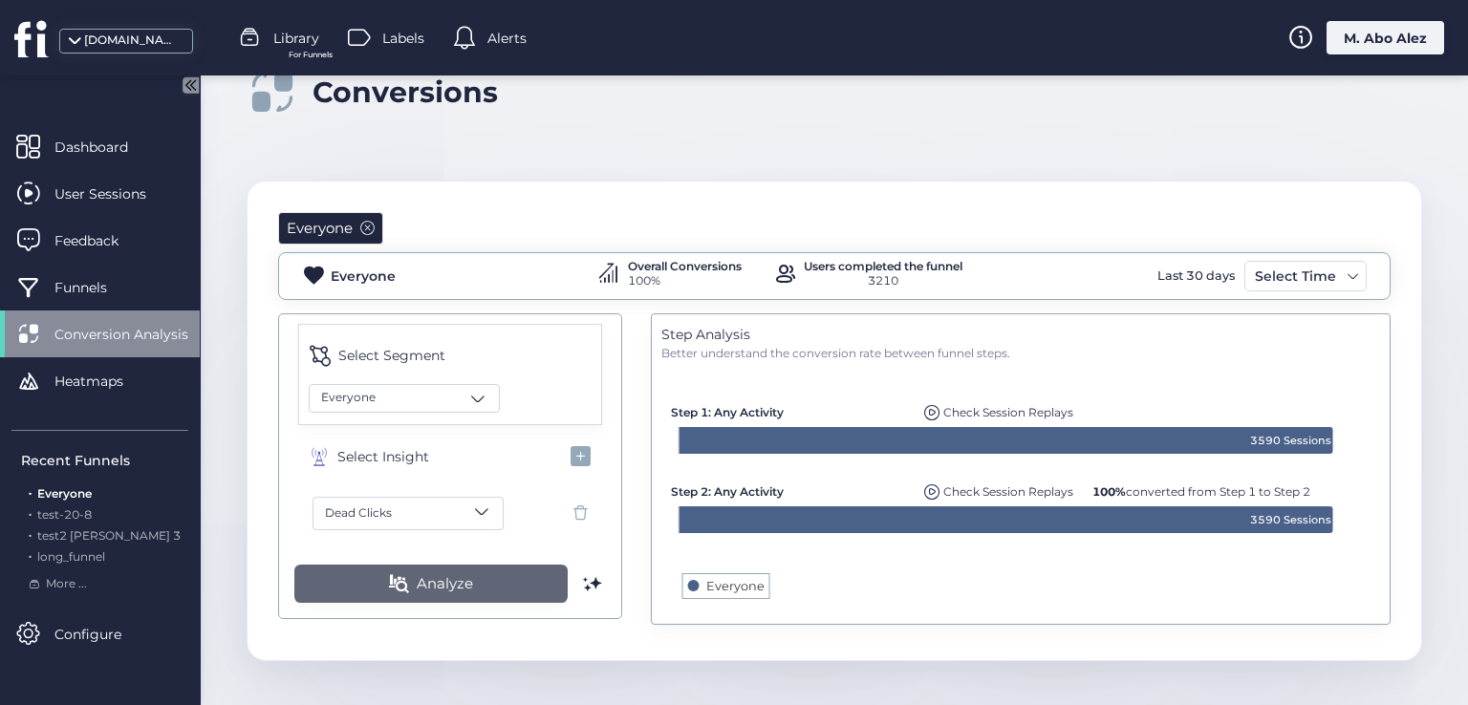
click at [465, 565] on button "Analyze" at bounding box center [430, 584] width 273 height 38
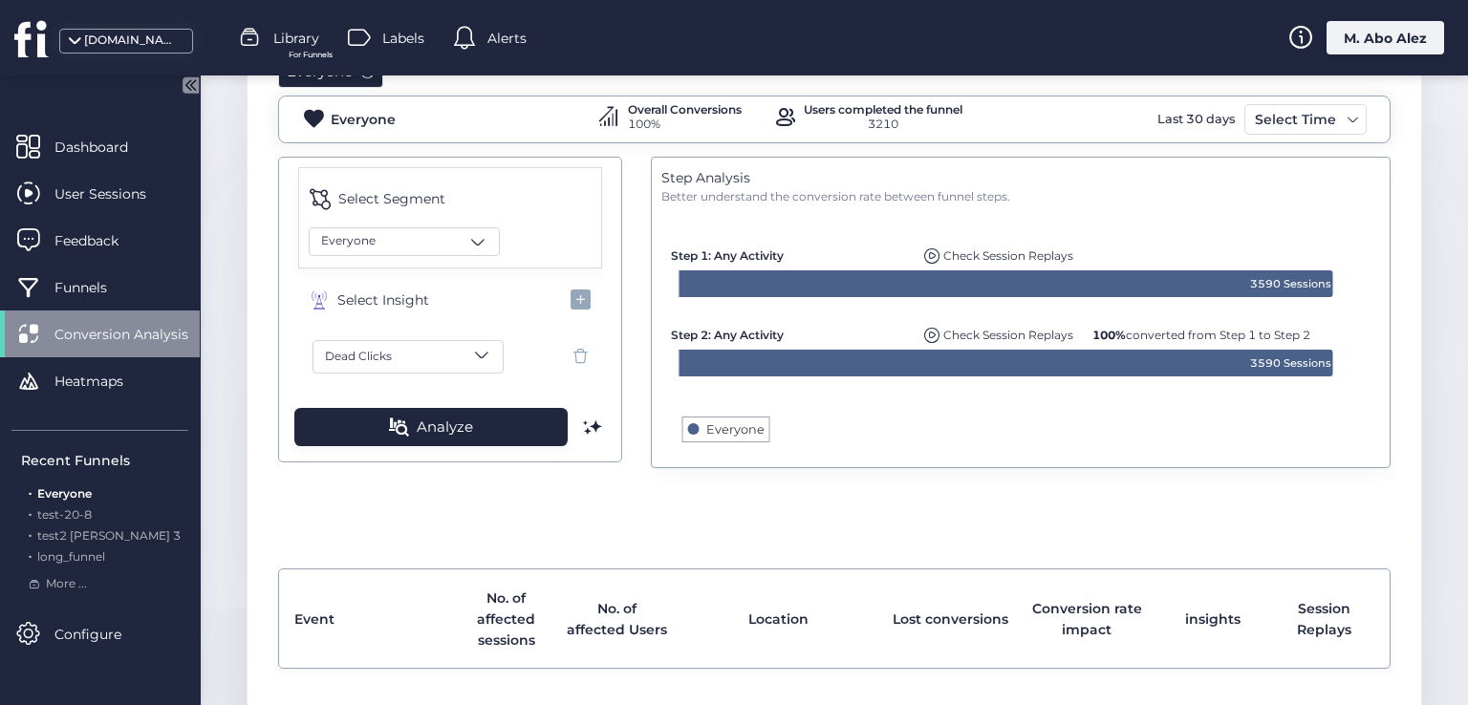
scroll to position [134, 0]
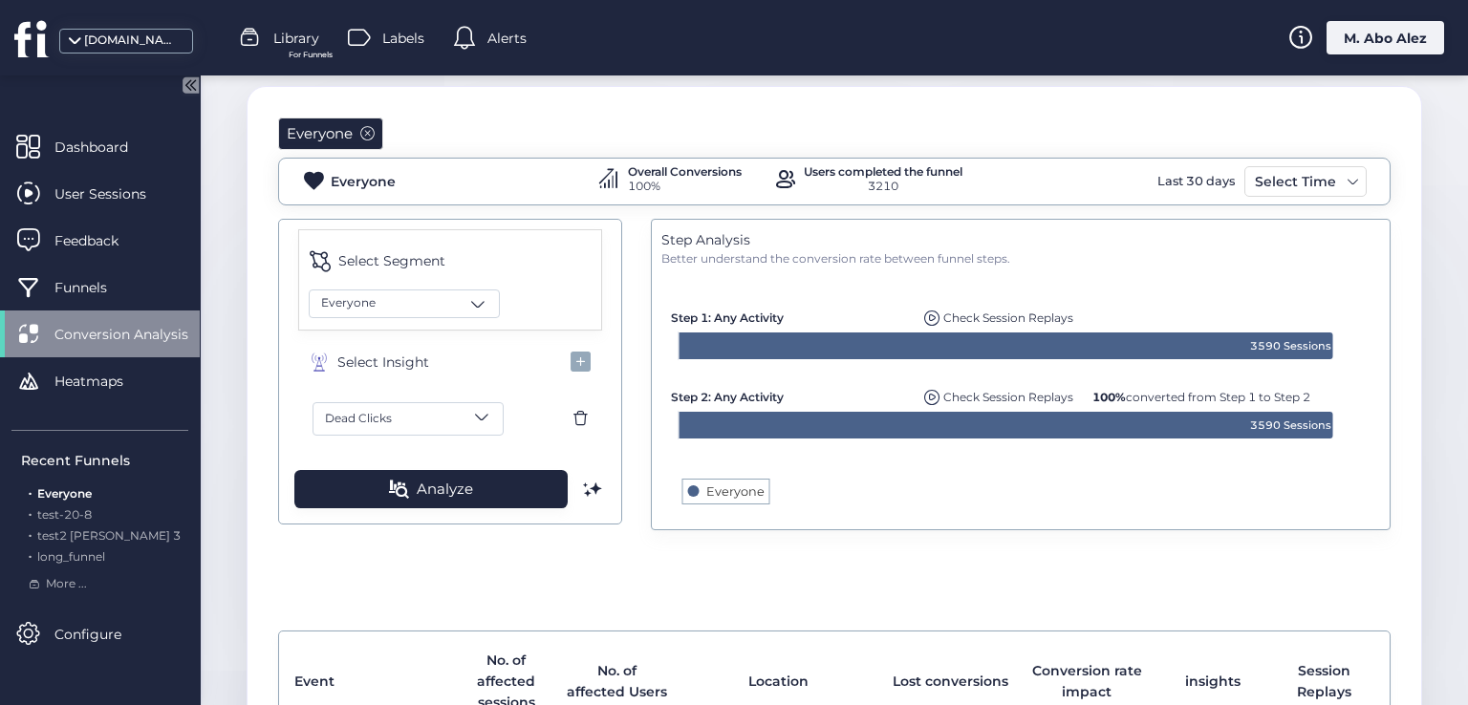
click at [573, 418] on span at bounding box center [581, 419] width 24 height 24
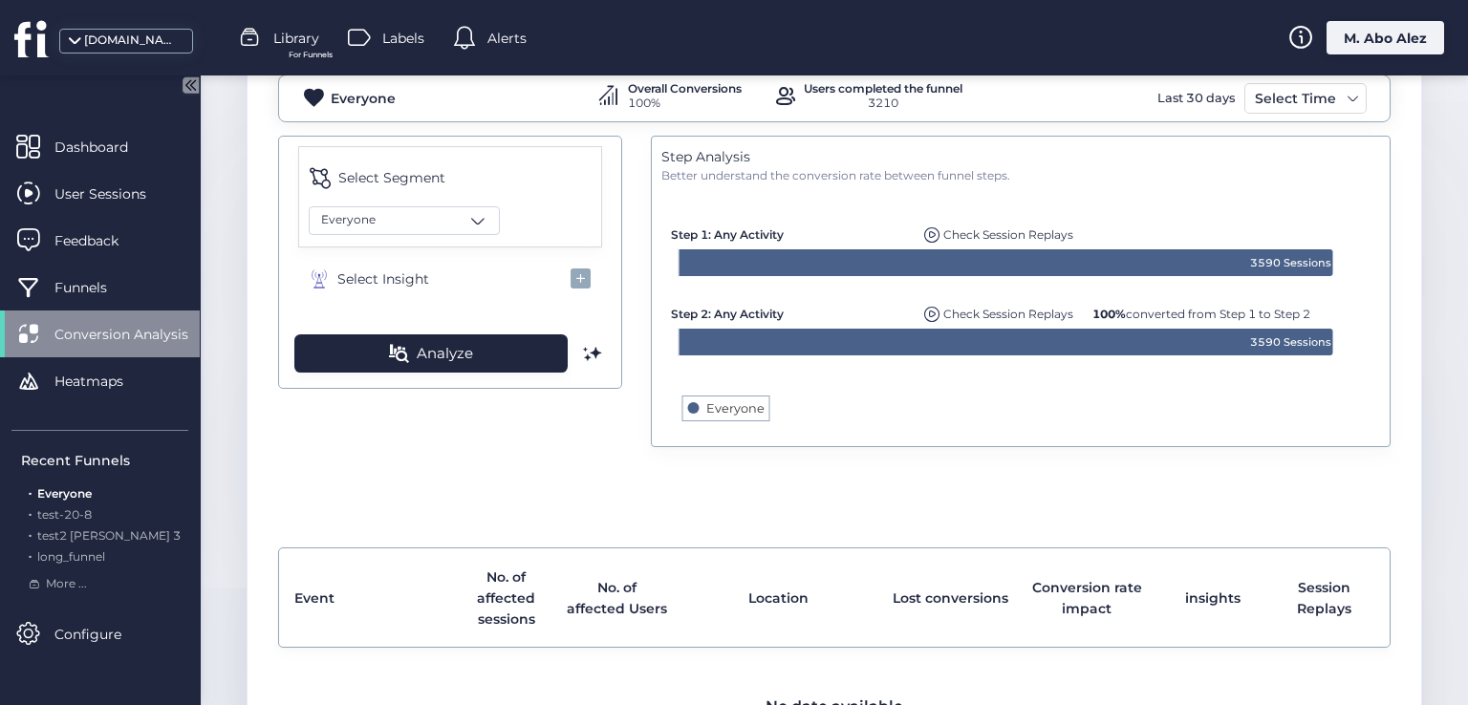
scroll to position [325, 0]
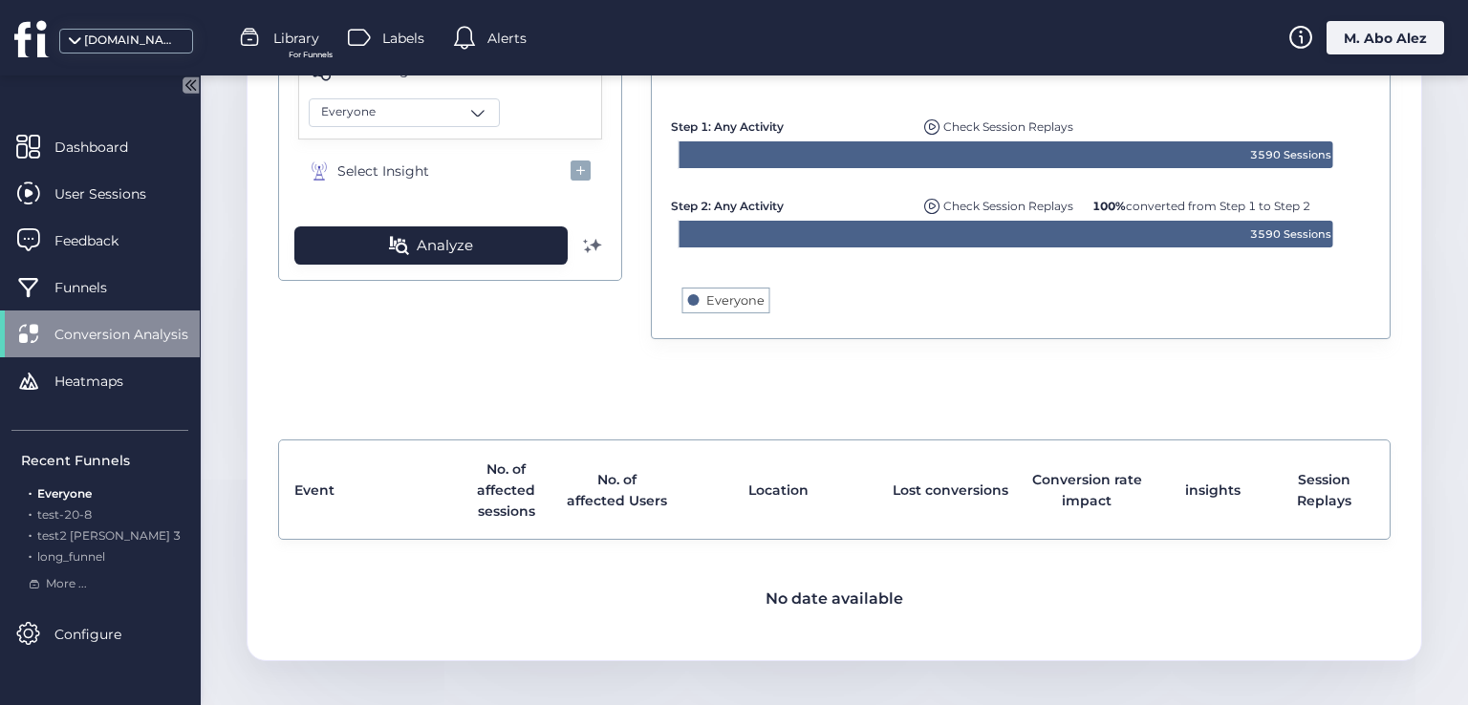
click at [595, 242] on span at bounding box center [592, 245] width 19 height 19
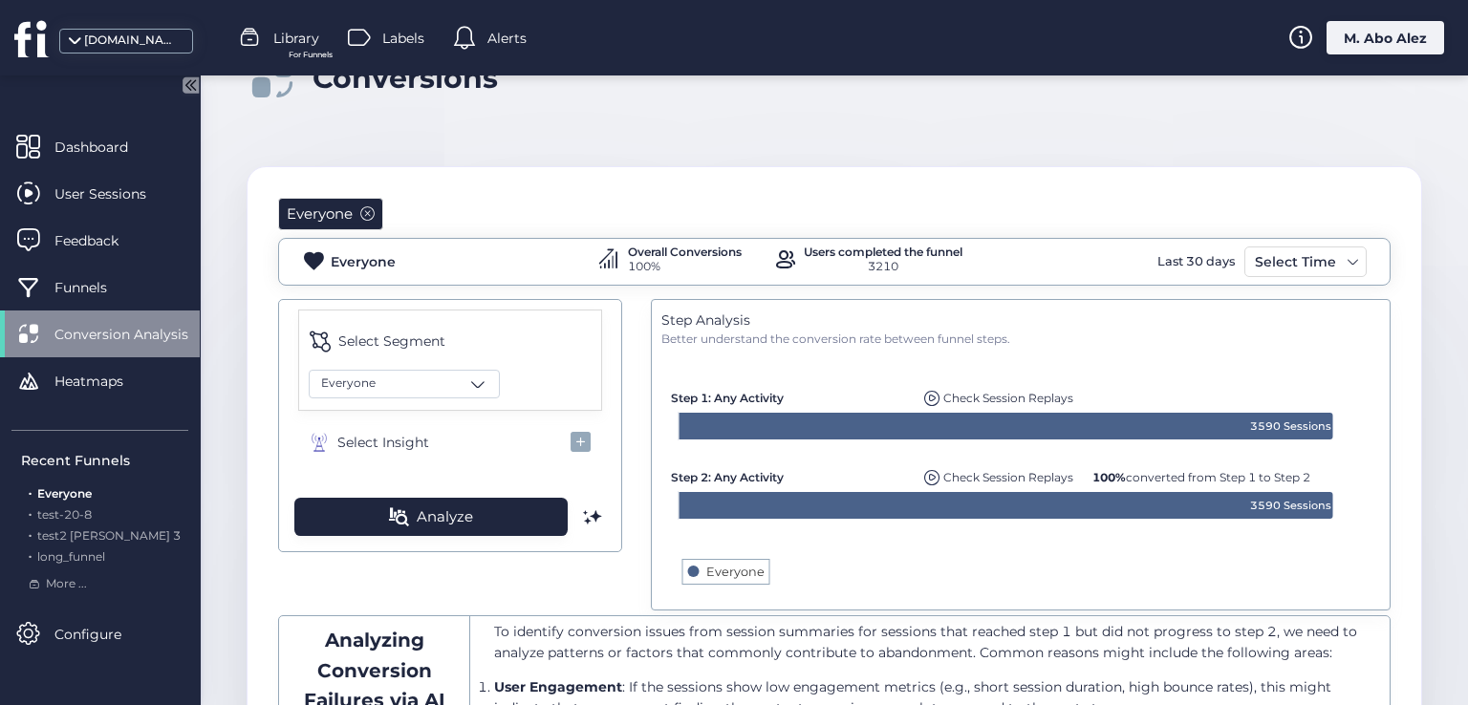
scroll to position [96, 0]
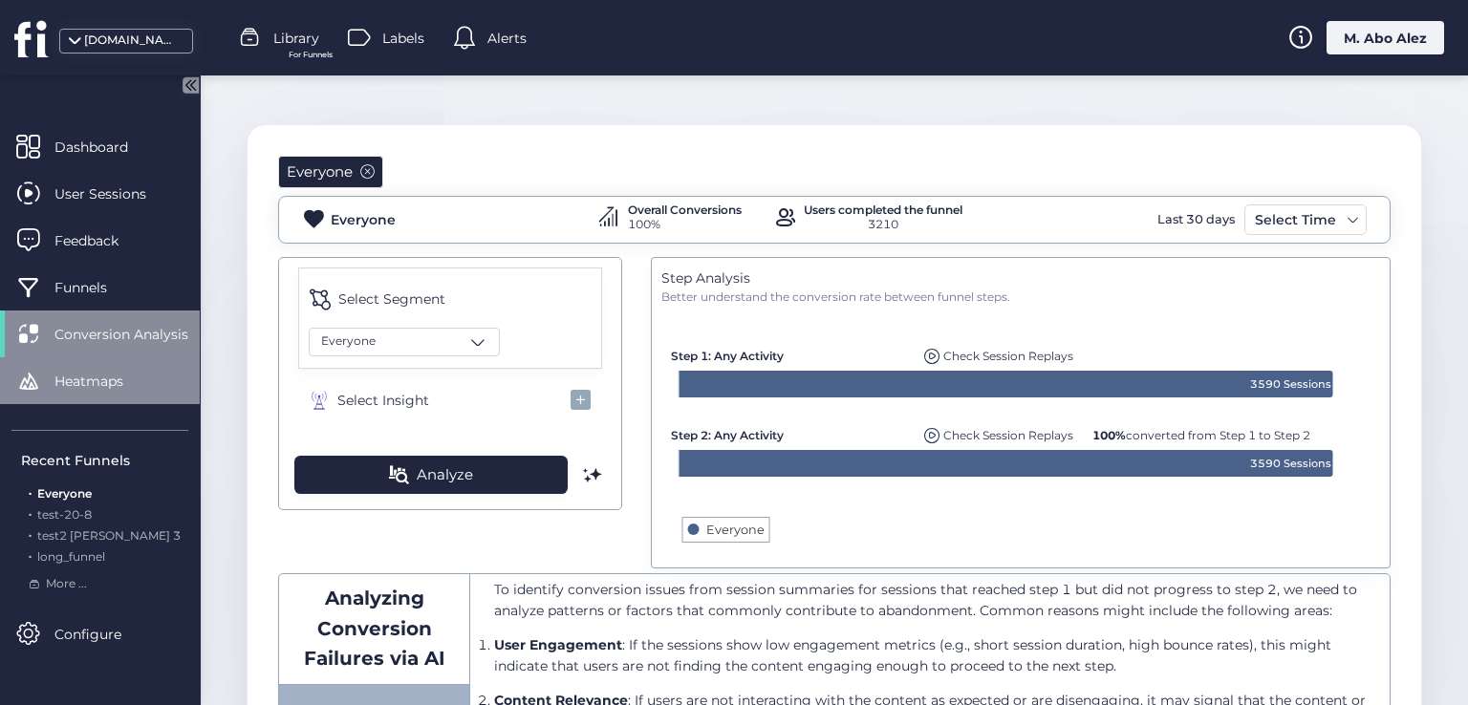
click at [119, 376] on span "Heatmaps" at bounding box center [102, 381] width 97 height 21
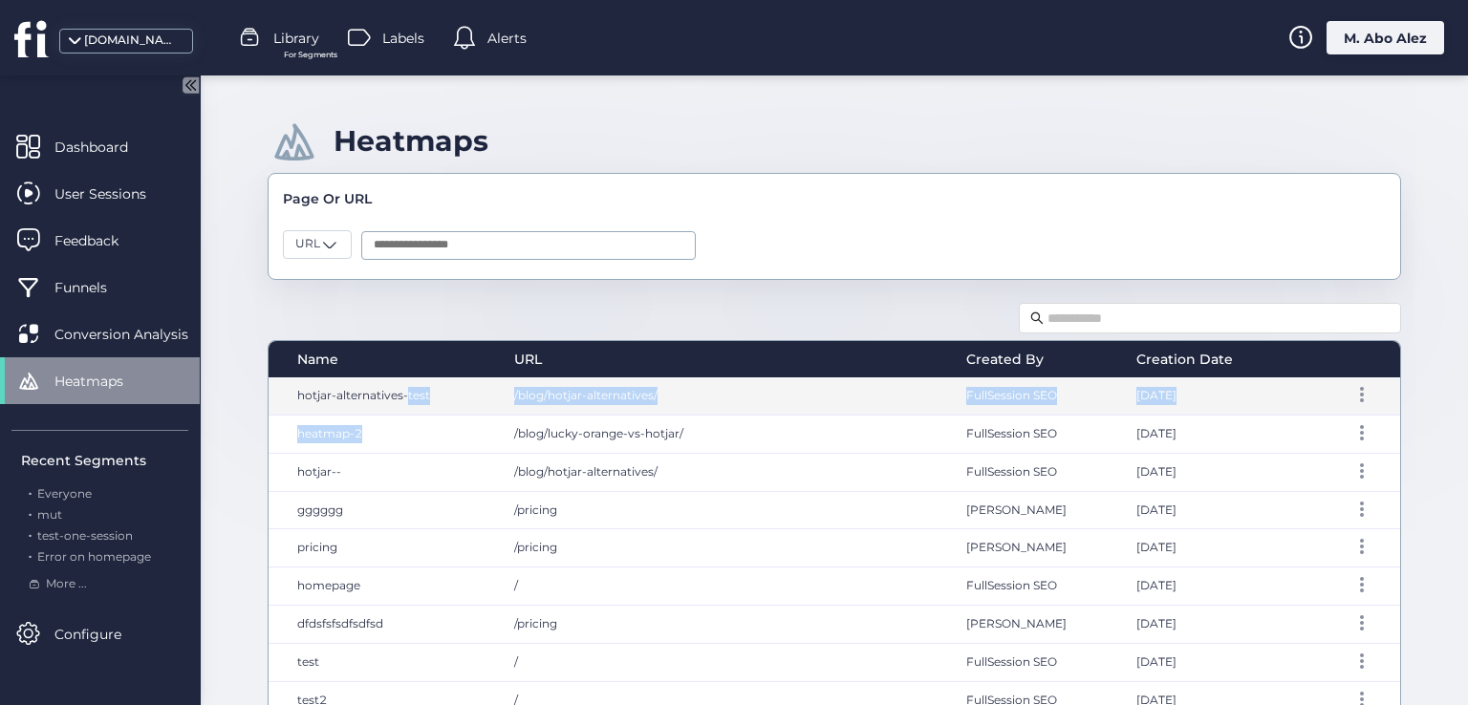
drag, startPoint x: 407, startPoint y: 395, endPoint x: 279, endPoint y: 396, distance: 128.1
click at [387, 432] on div "hotjar-alternatives-test /blog/hotjar-alternatives/ FullSession SEO Sep 15, 202…" at bounding box center [835, 606] width 1132 height 459
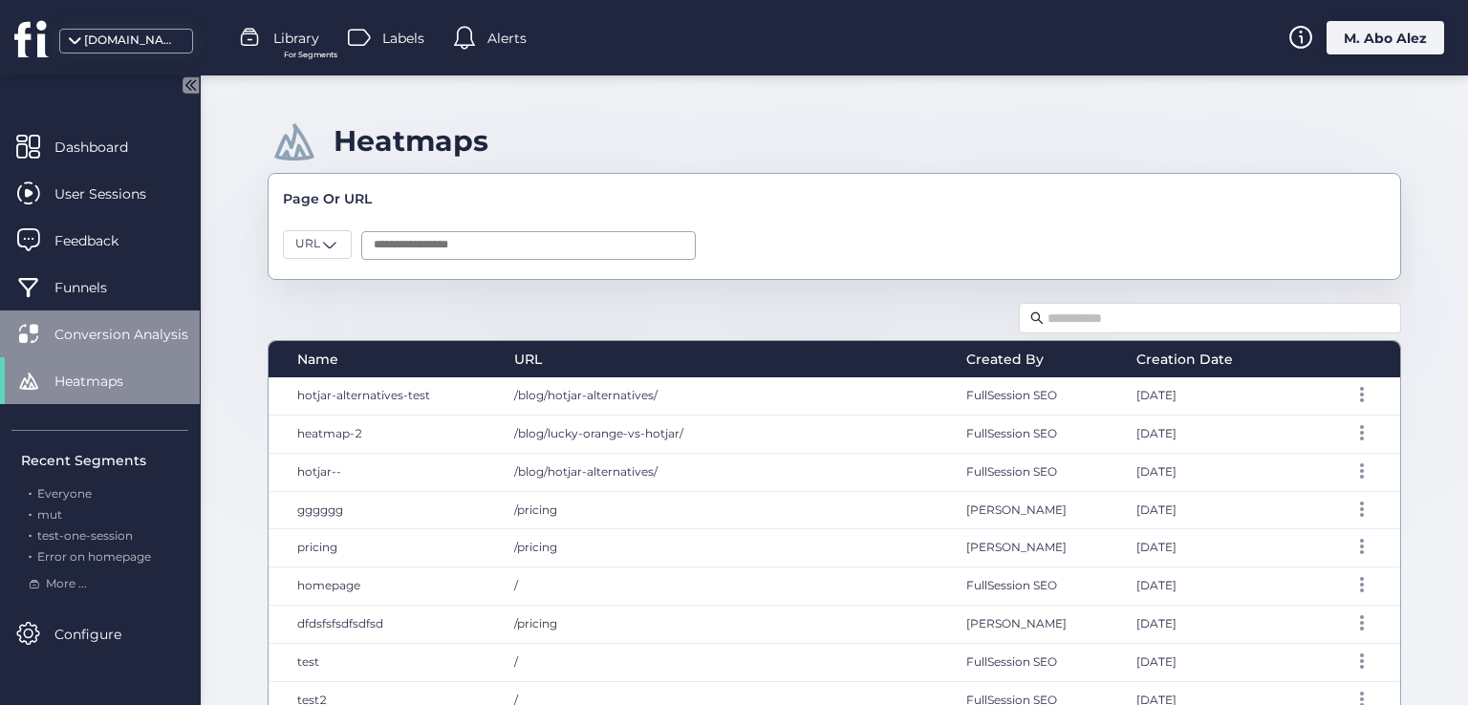
click at [145, 344] on span "Conversion Analysis" at bounding box center [135, 334] width 162 height 21
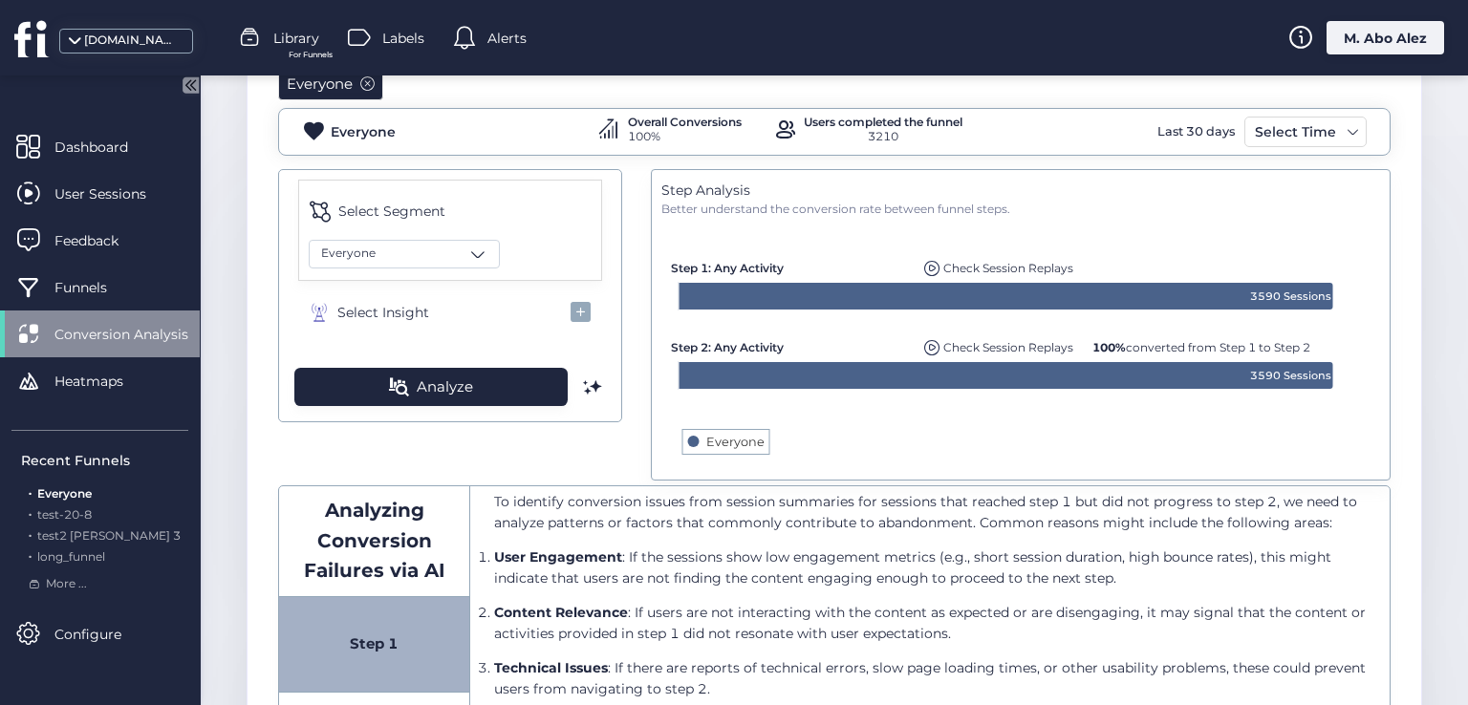
scroll to position [191, 0]
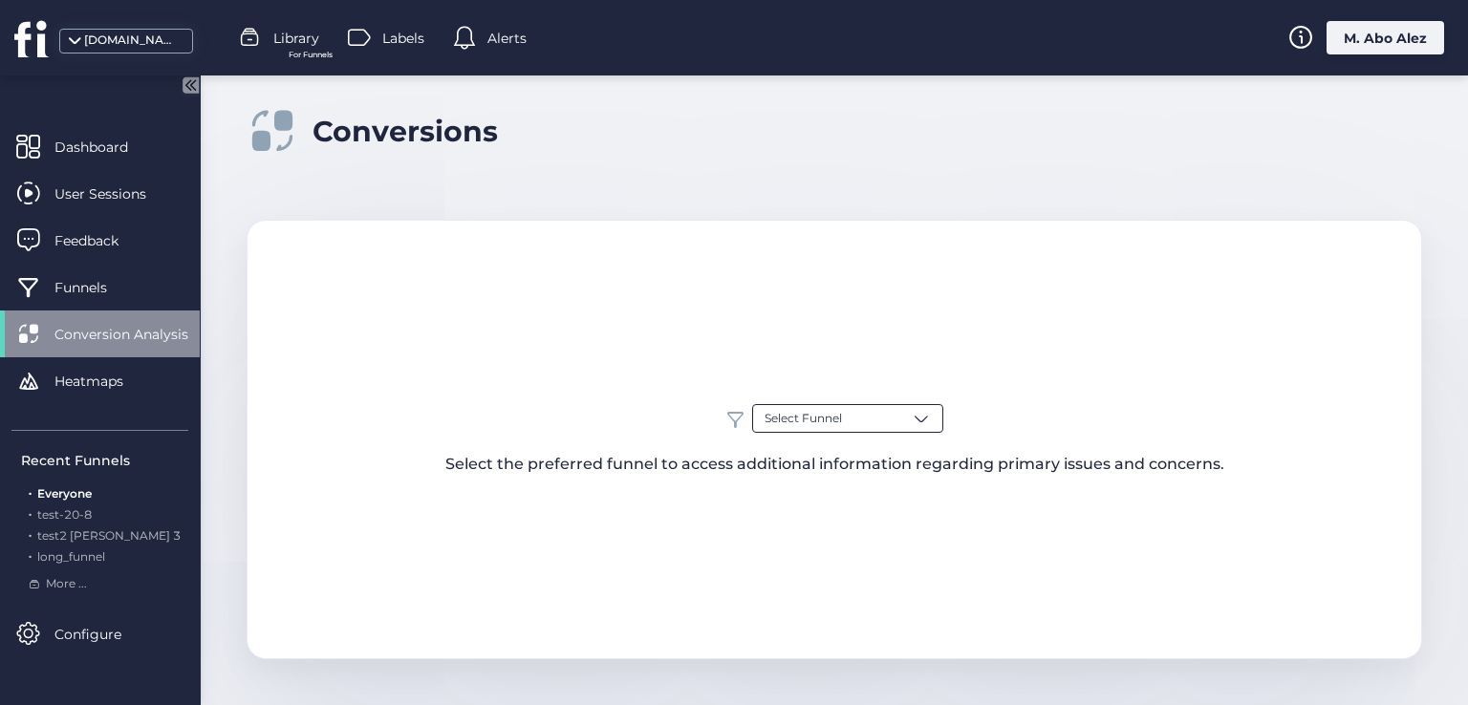
click at [818, 418] on span "Select Funnel" at bounding box center [803, 419] width 77 height 18
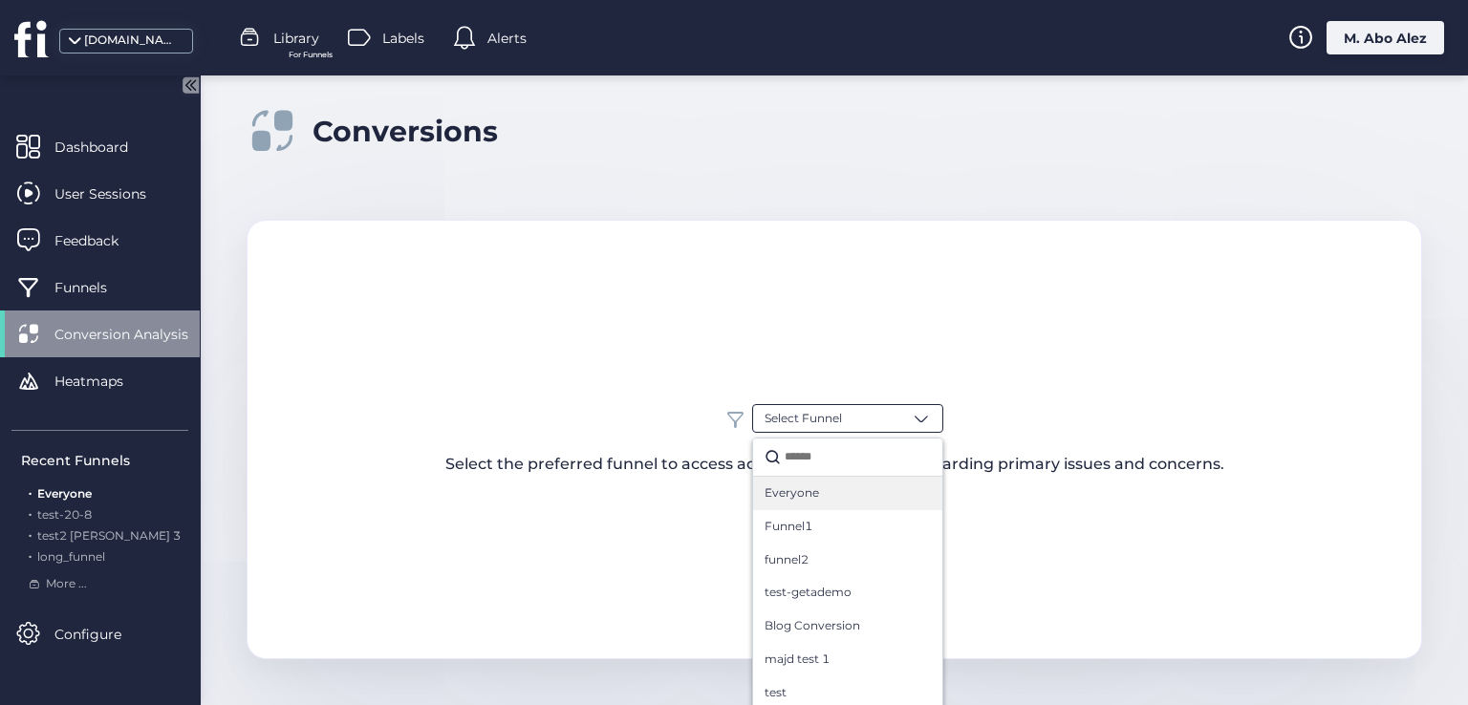
click at [845, 489] on div "Everyone" at bounding box center [848, 494] width 166 height 18
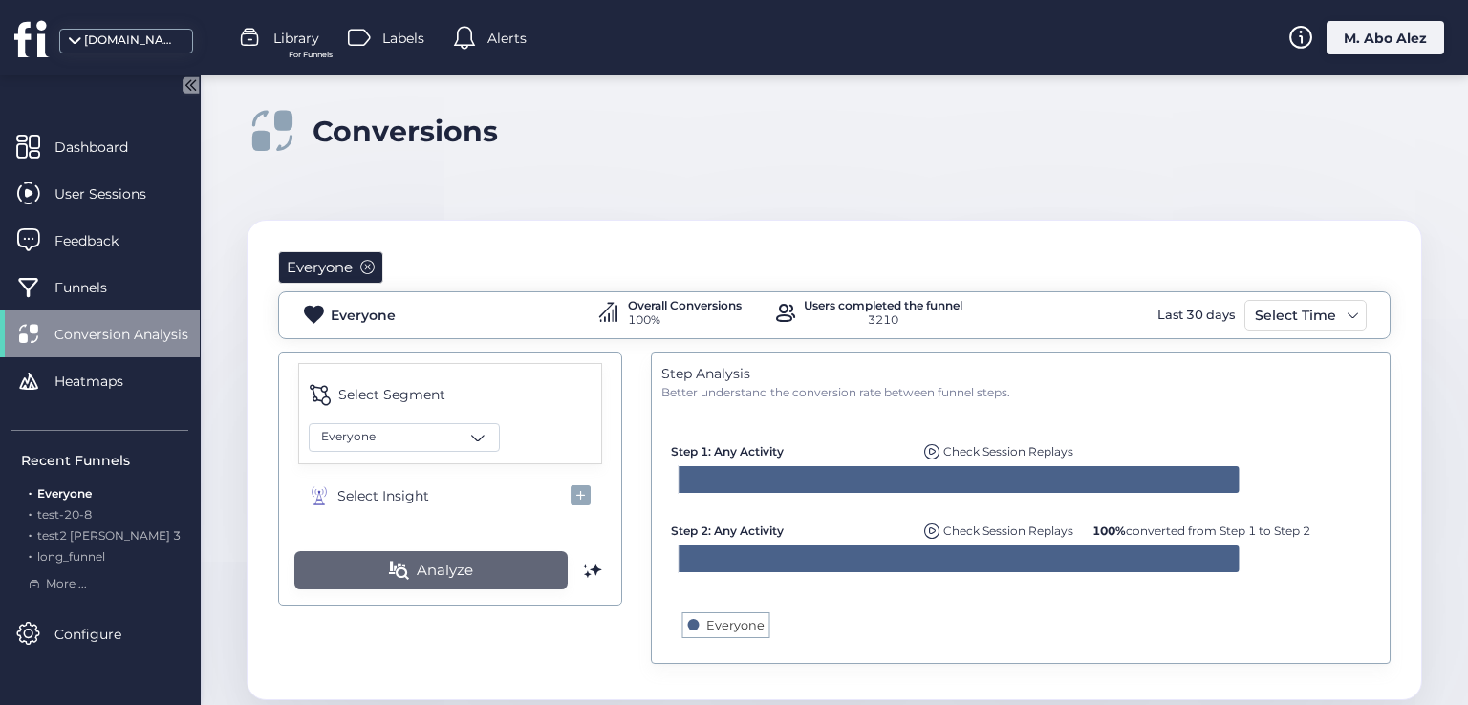
click at [499, 560] on button "Analyze" at bounding box center [430, 570] width 273 height 38
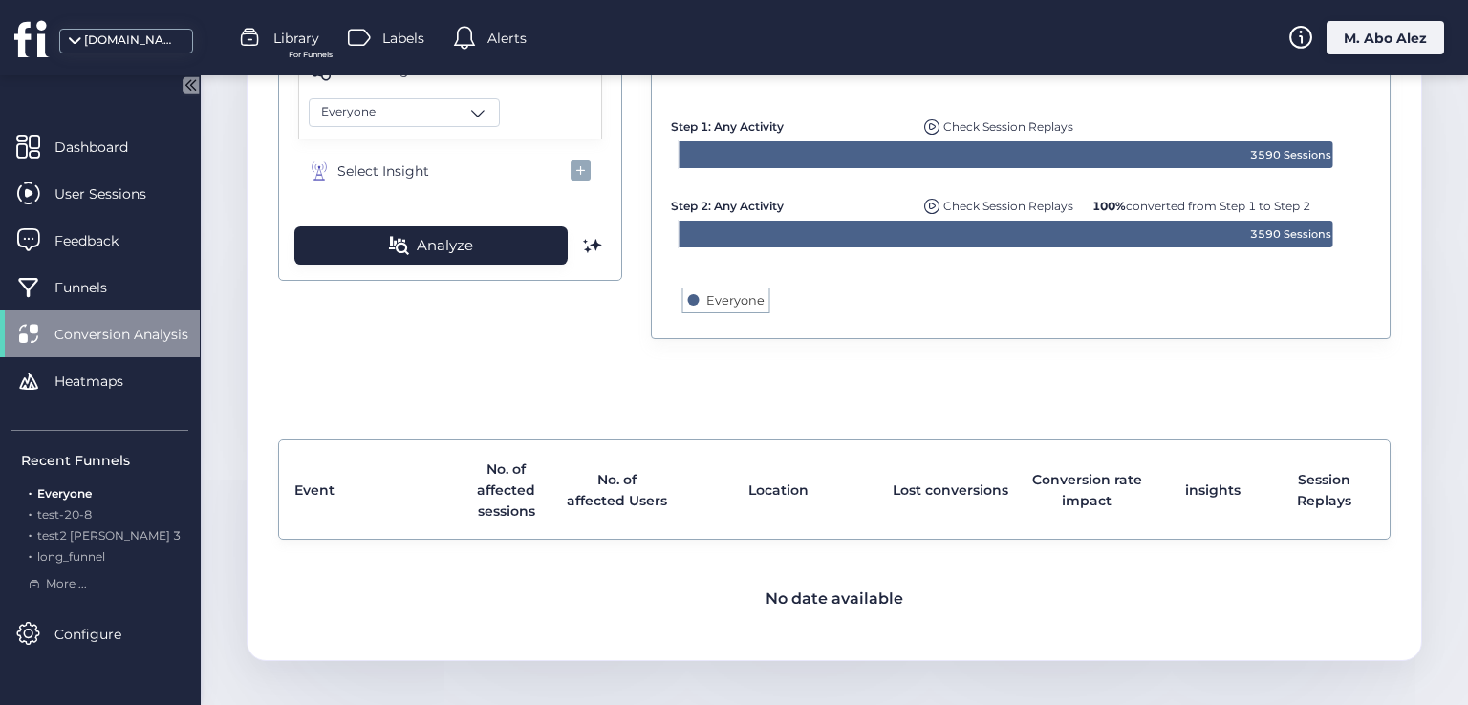
scroll to position [134, 0]
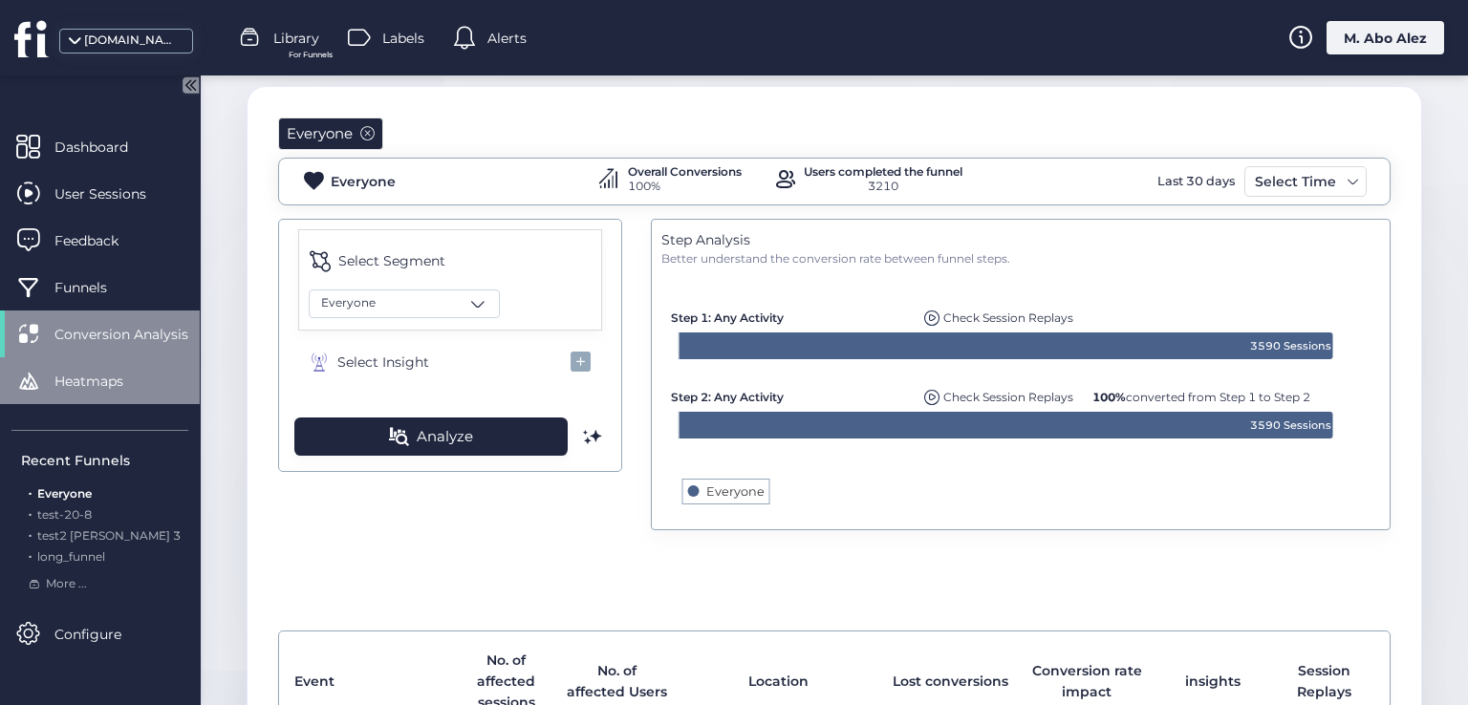
click at [127, 378] on span "Heatmaps" at bounding box center [102, 381] width 97 height 21
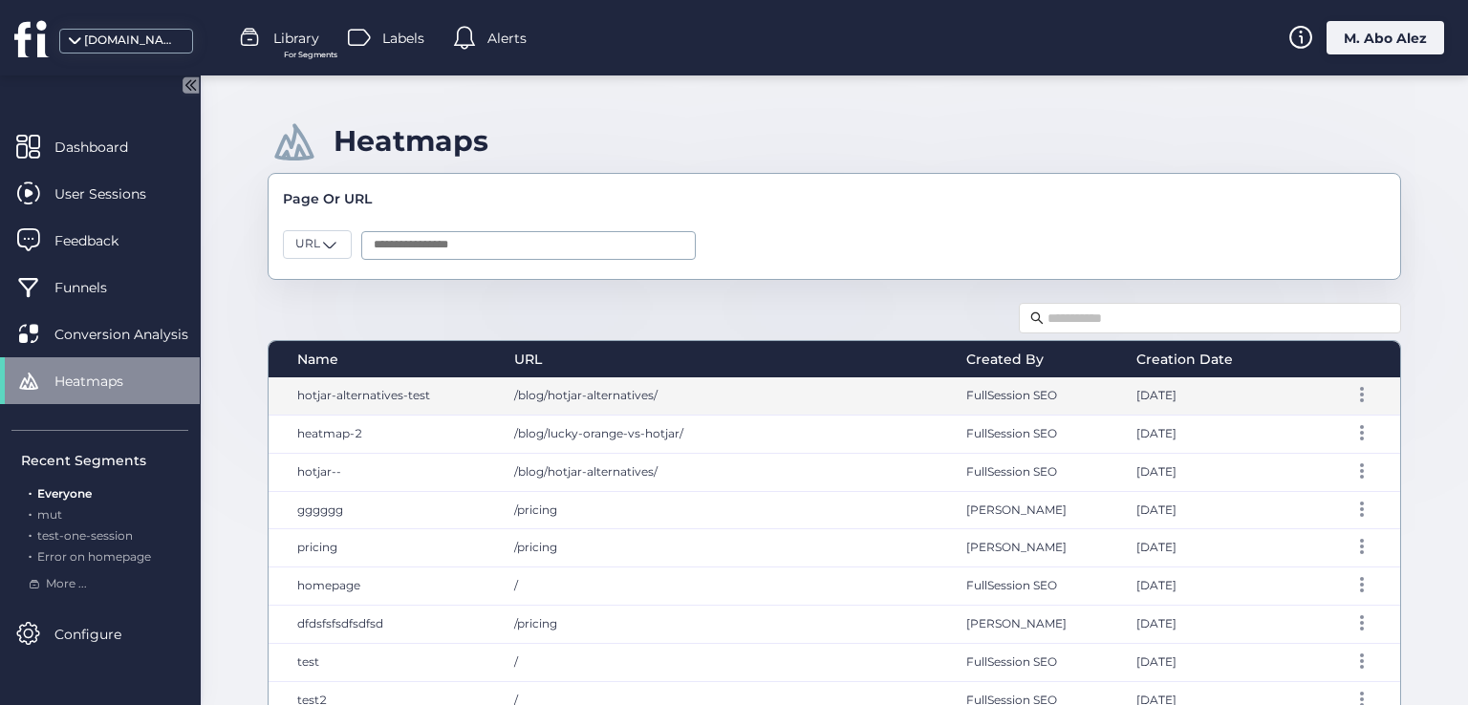
click at [330, 398] on span "hotjar-alternatives-test" at bounding box center [363, 395] width 133 height 14
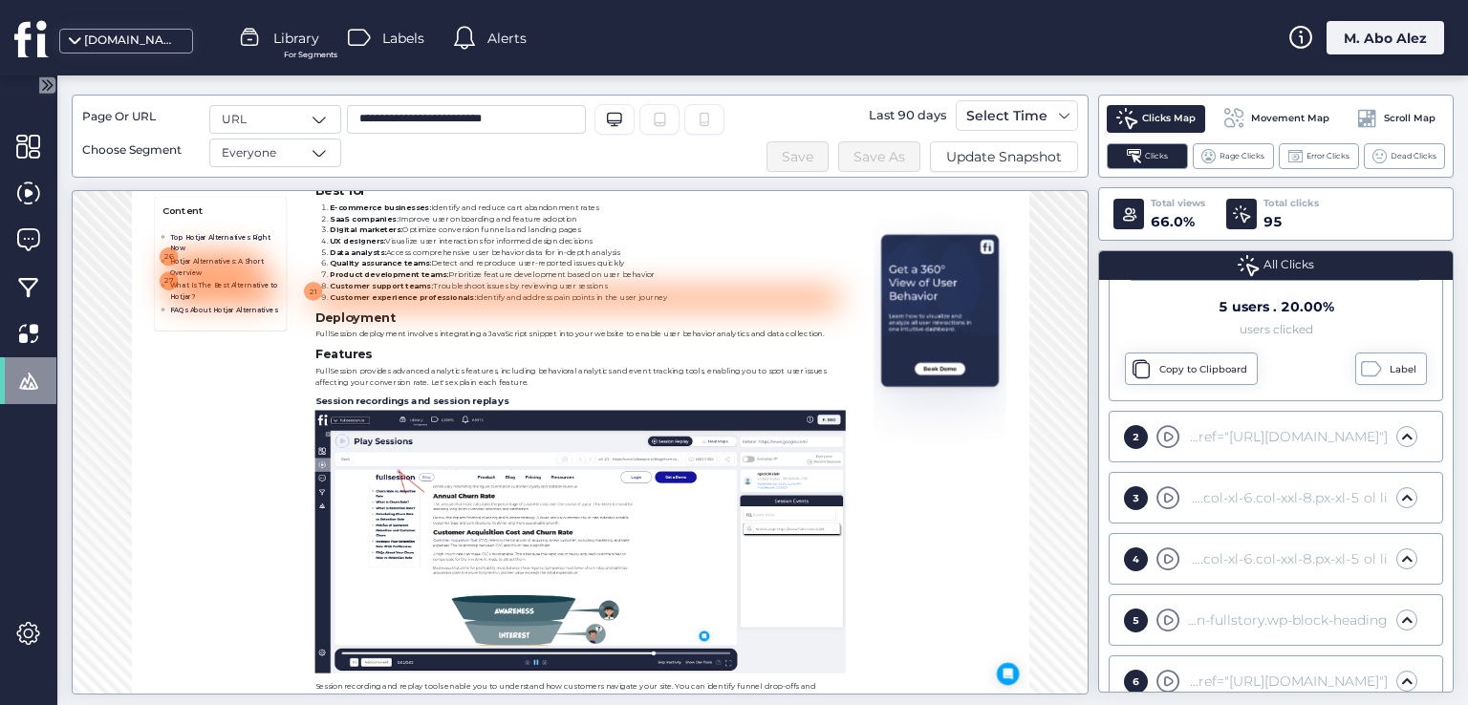
scroll to position [3632, 0]
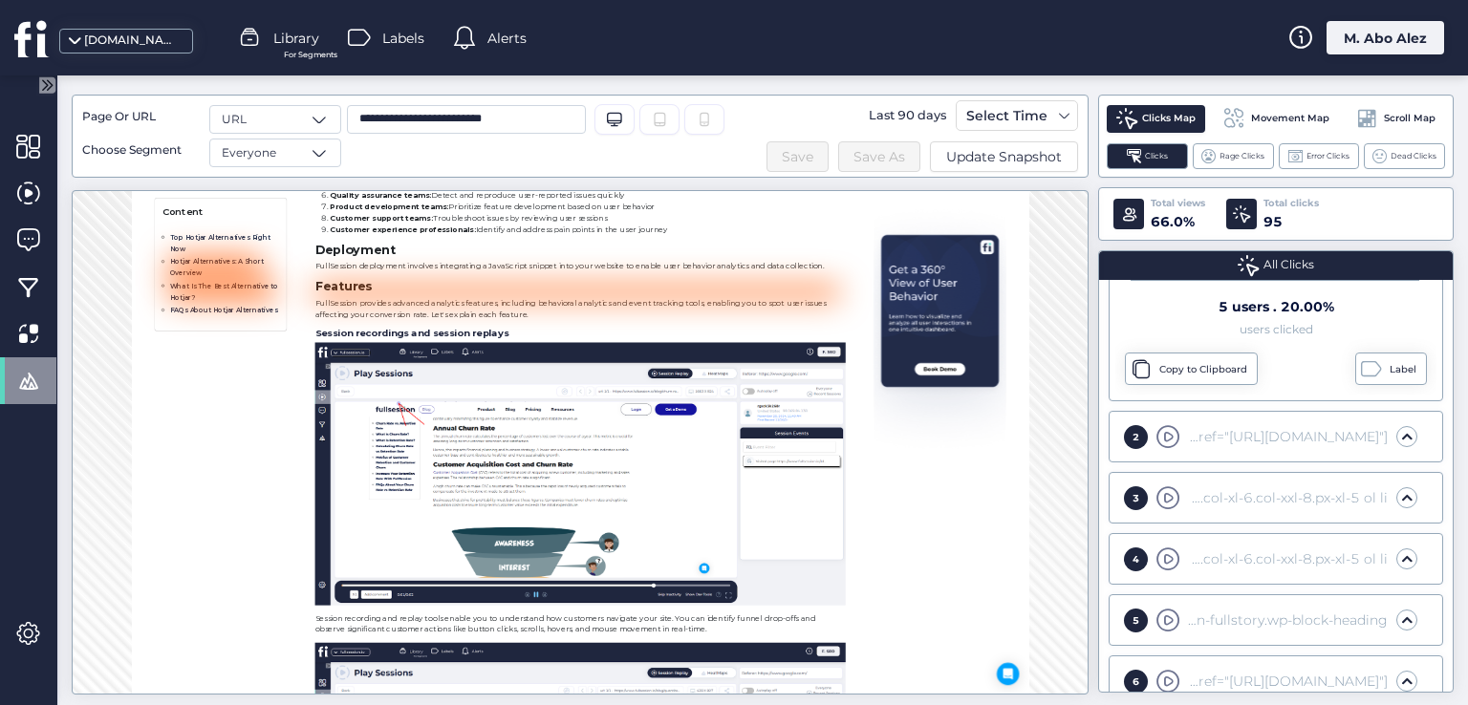
click at [1175, 428] on span at bounding box center [1168, 437] width 24 height 24
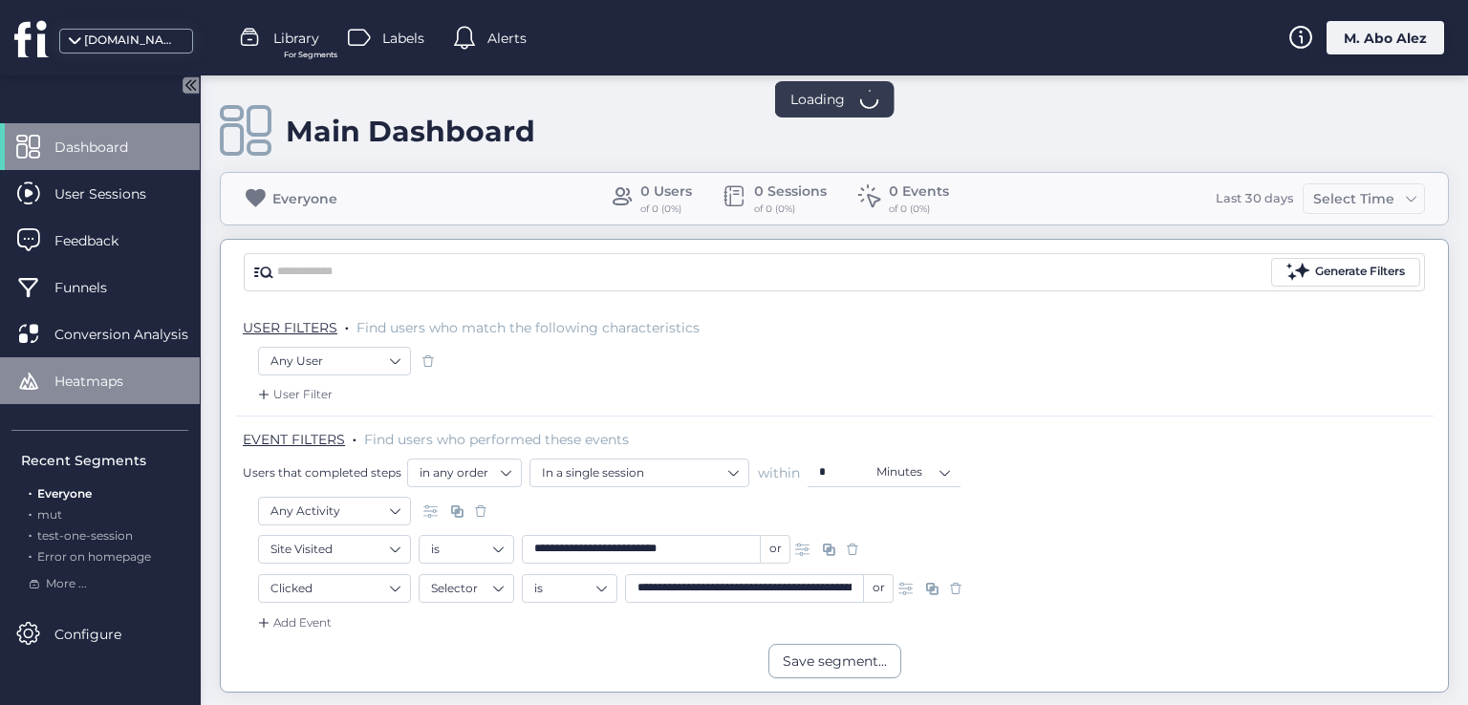
click at [155, 377] on div "Heatmaps" at bounding box center [100, 380] width 200 height 47
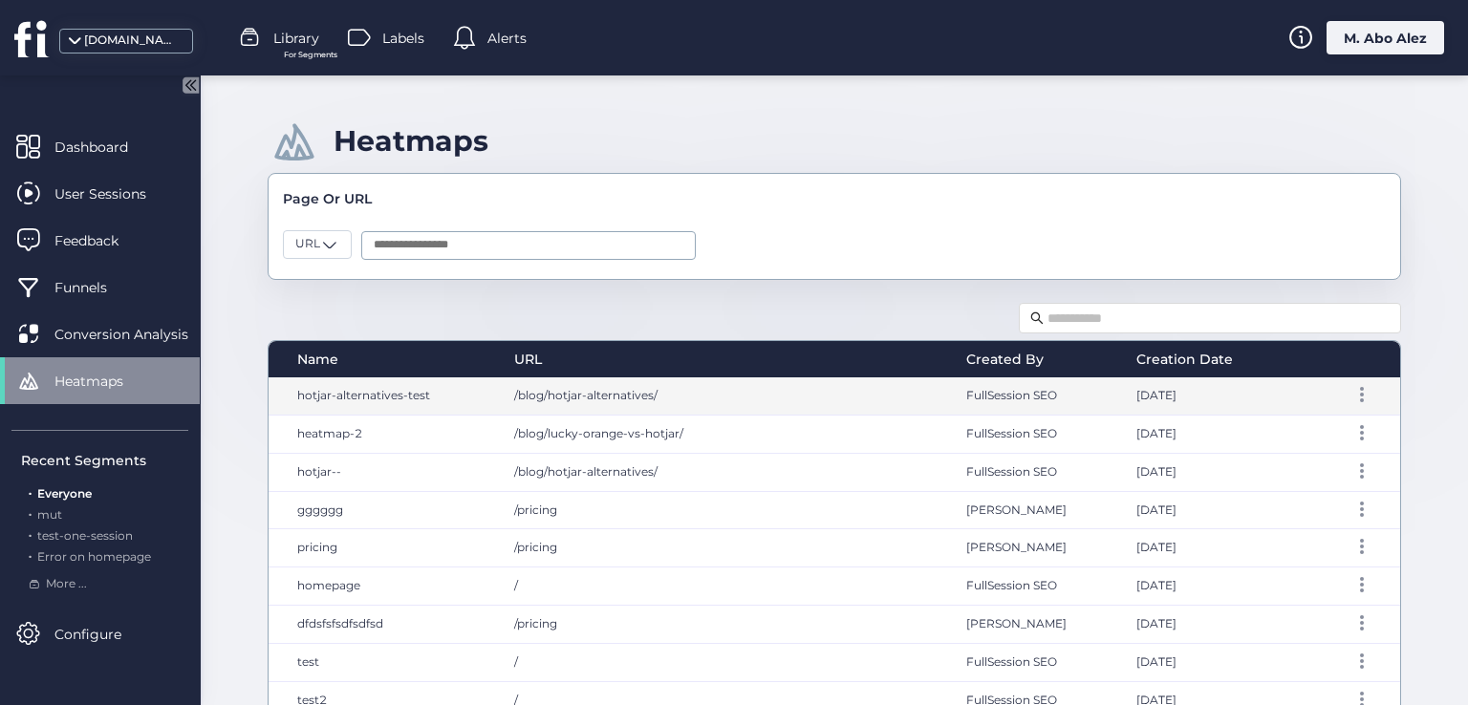
click at [402, 385] on div "hotjar-alternatives-test" at bounding box center [382, 395] width 226 height 37
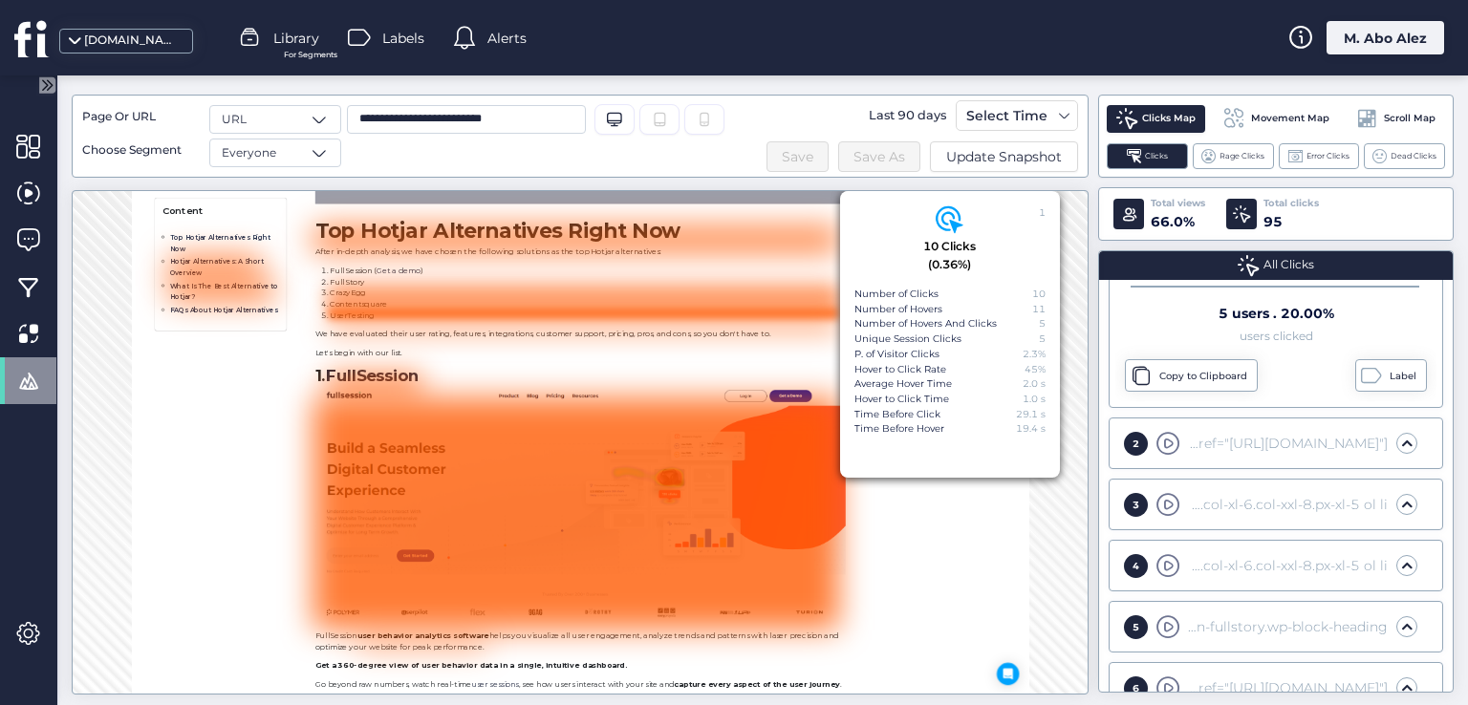
scroll to position [382, 0]
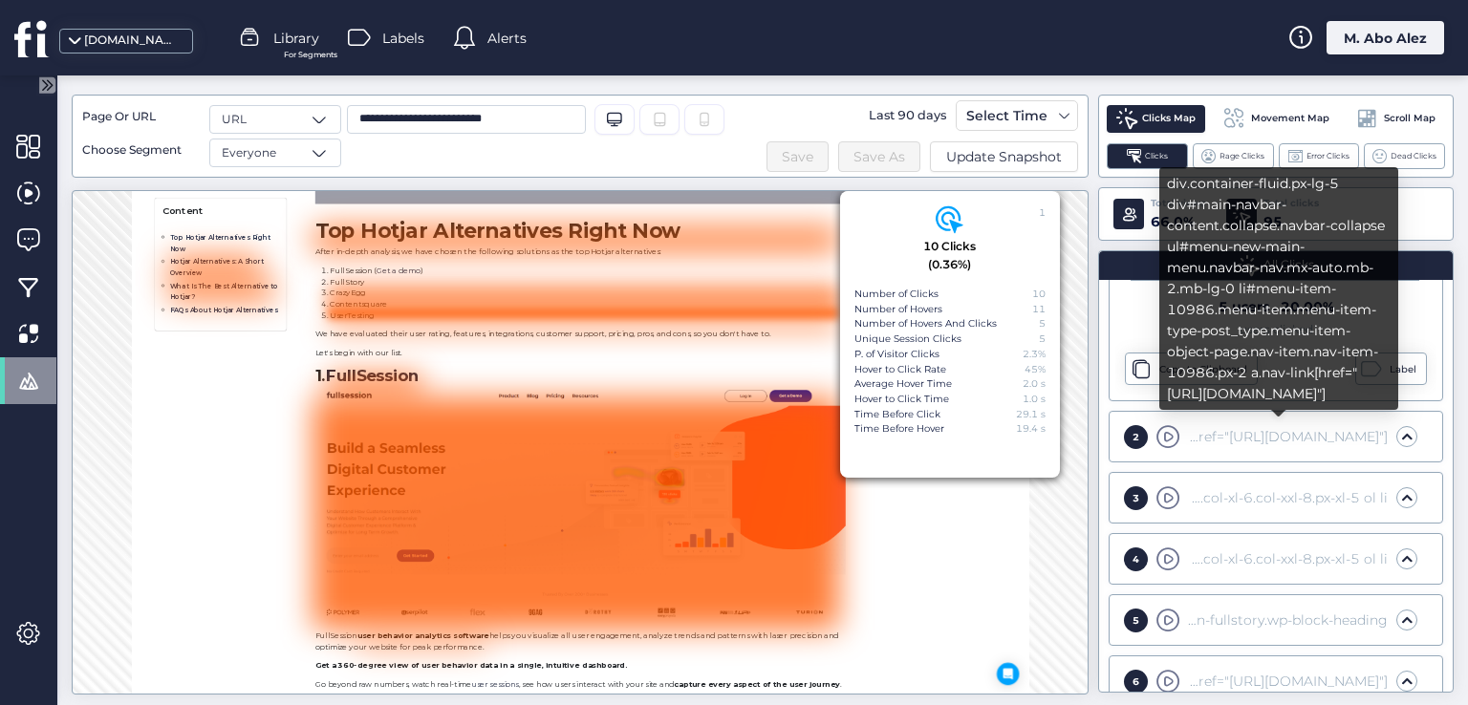
click at [1197, 433] on div "div.container-fluid.px-lg-5 div#main-navbar-content.collapse.navbar-collapse ul…" at bounding box center [1286, 436] width 204 height 21
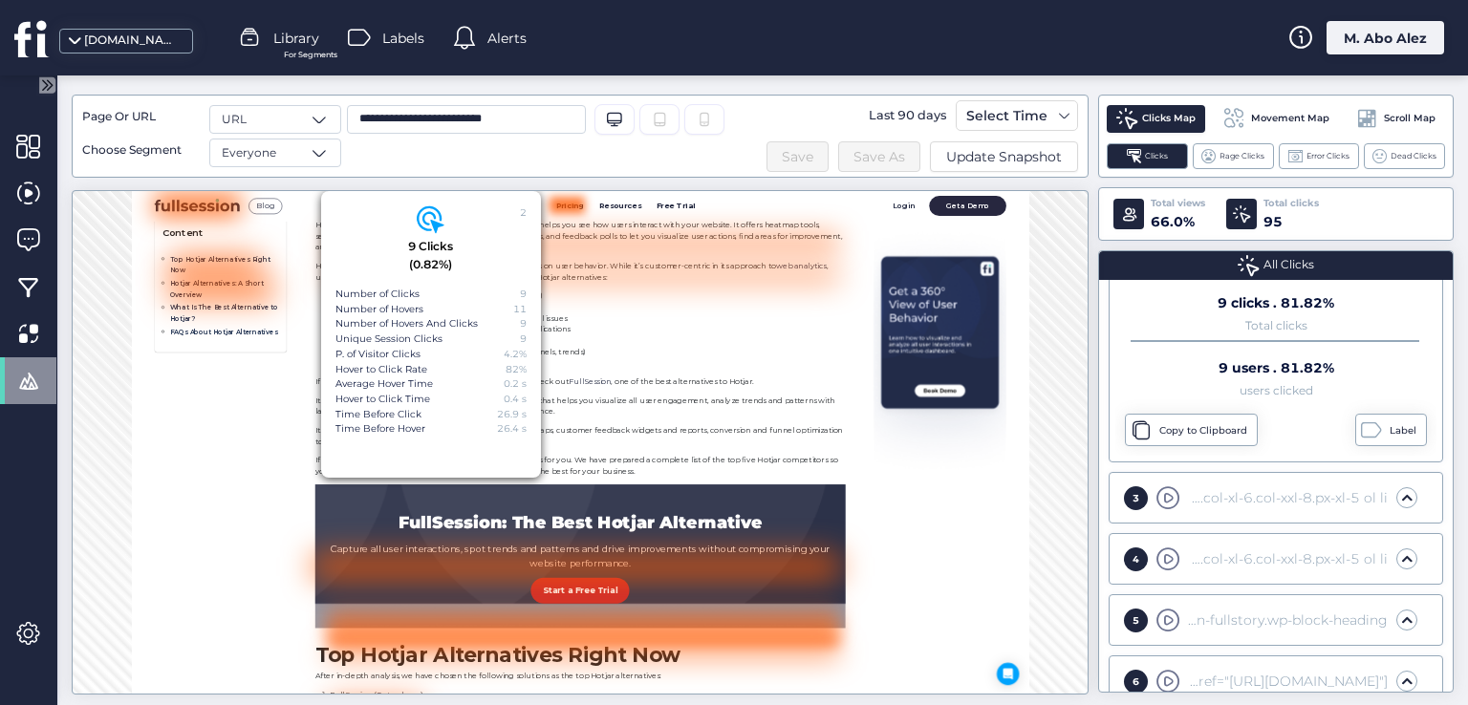
scroll to position [448, 0]
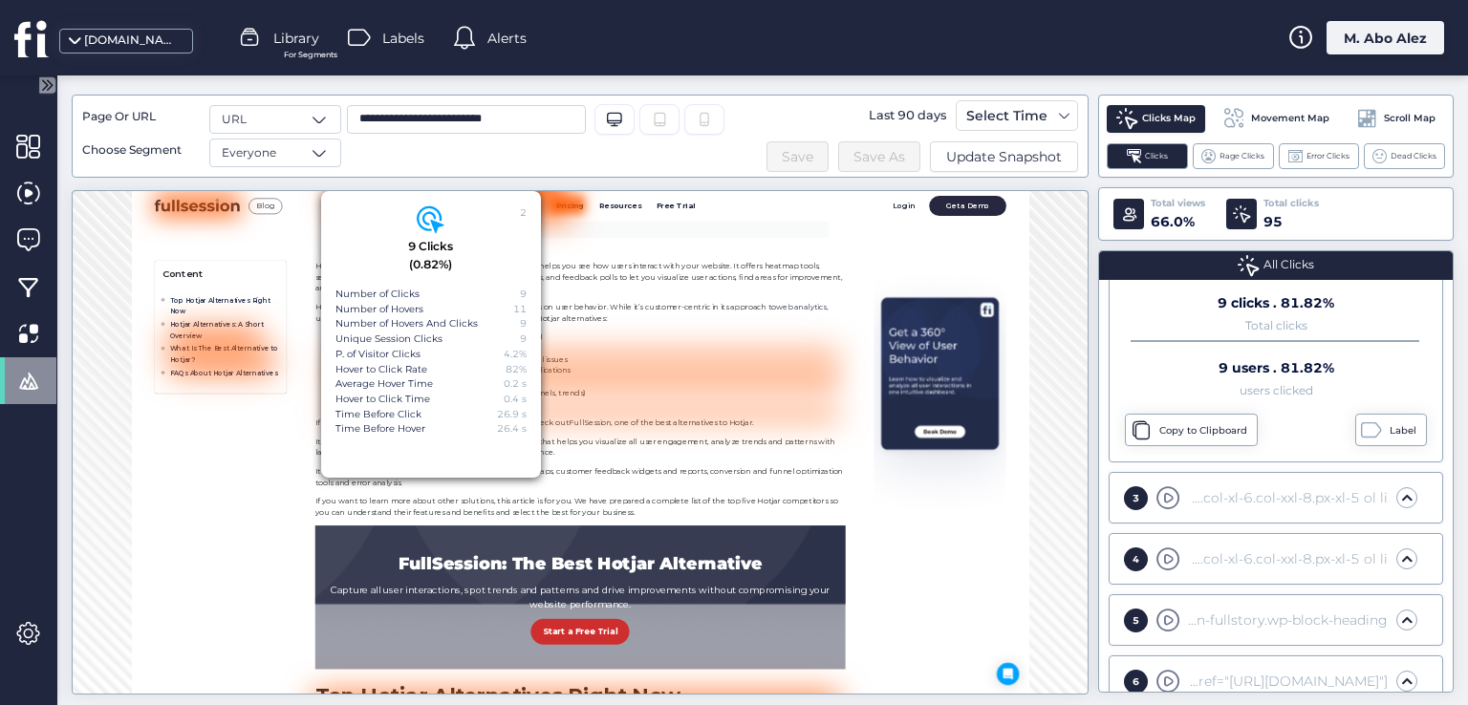
drag, startPoint x: 430, startPoint y: 295, endPoint x: 344, endPoint y: 295, distance: 86.0
click at [344, 295] on div "Number of Clicks 9" at bounding box center [430, 294] width 191 height 15
drag, startPoint x: 428, startPoint y: 312, endPoint x: 340, endPoint y: 312, distance: 87.9
click at [340, 312] on div "Number of Hovers 11" at bounding box center [430, 309] width 191 height 15
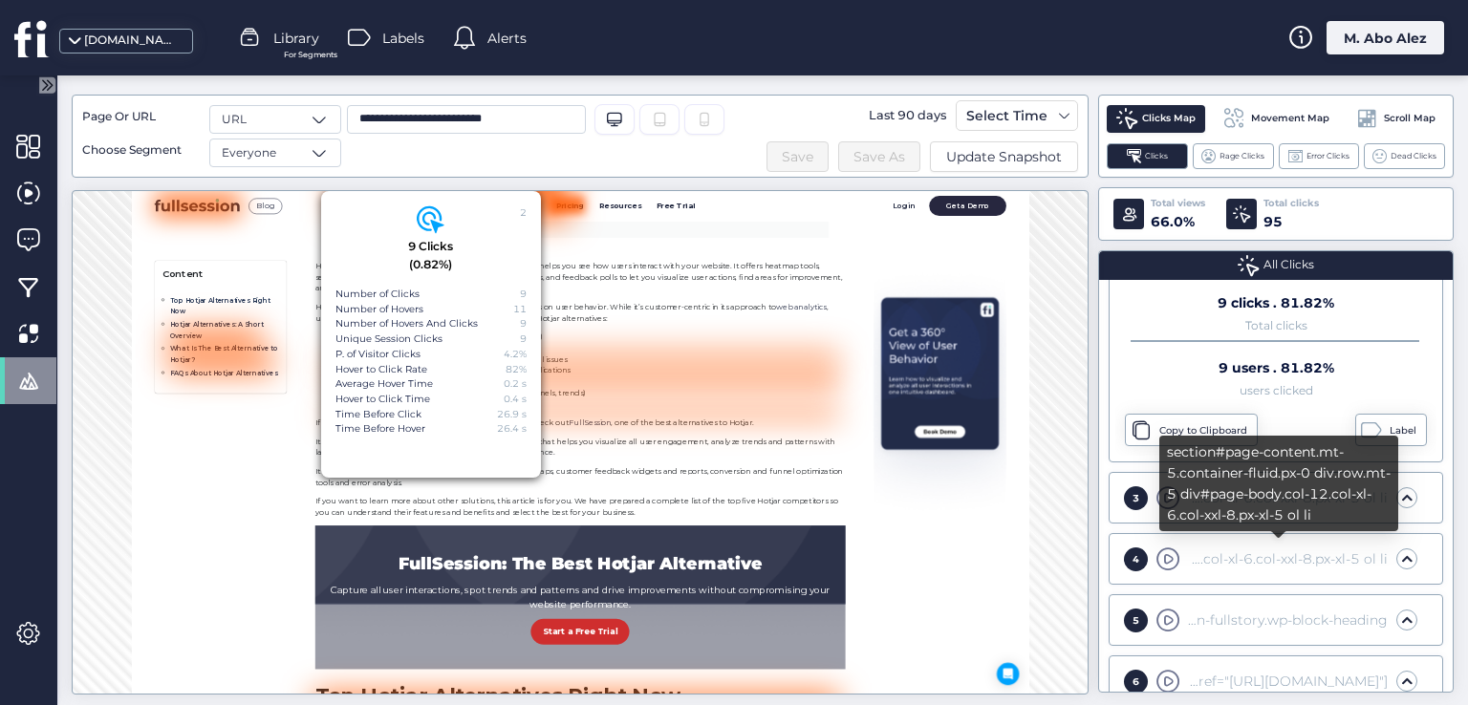
click at [1212, 556] on div "section#page-content.mt-5.container-fluid.px-0 div.row.mt-5 div#page-body.col-1…" at bounding box center [1286, 559] width 204 height 21
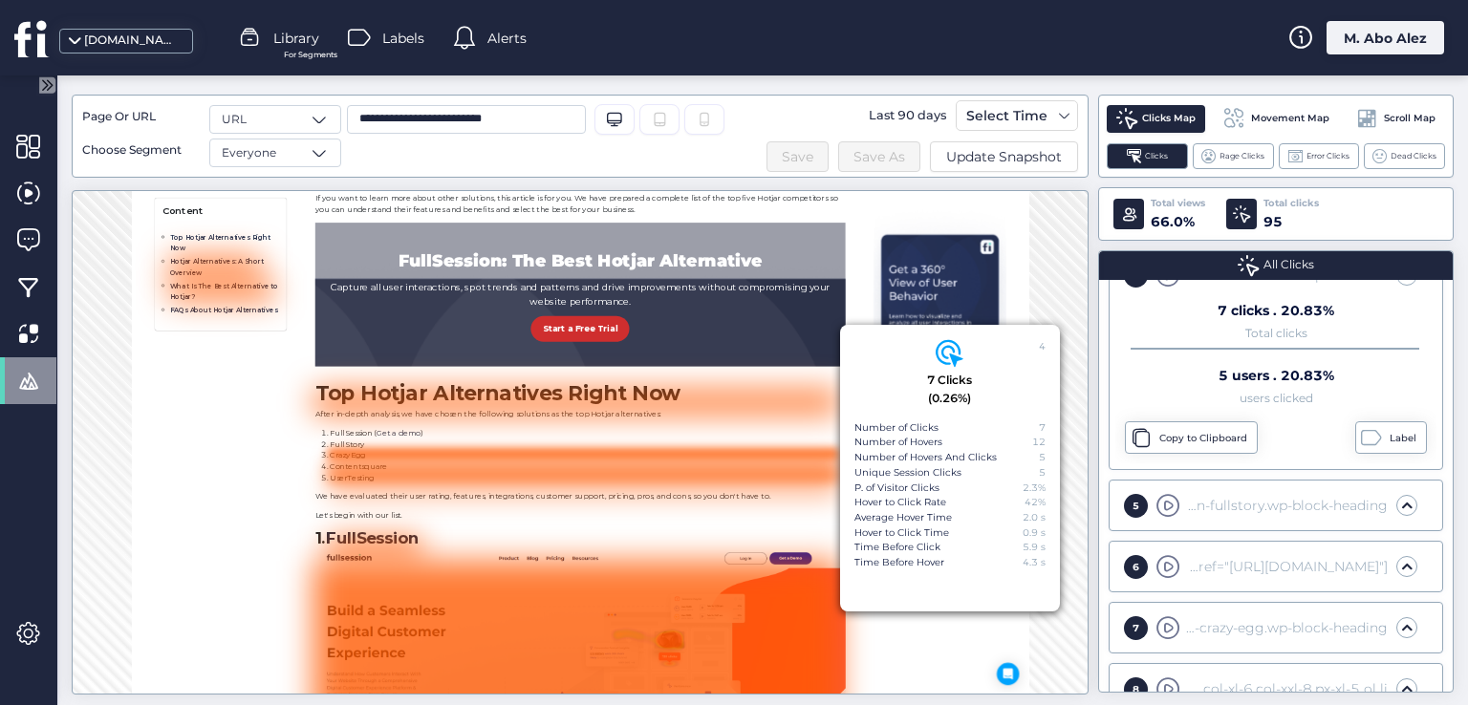
scroll to position [669, 0]
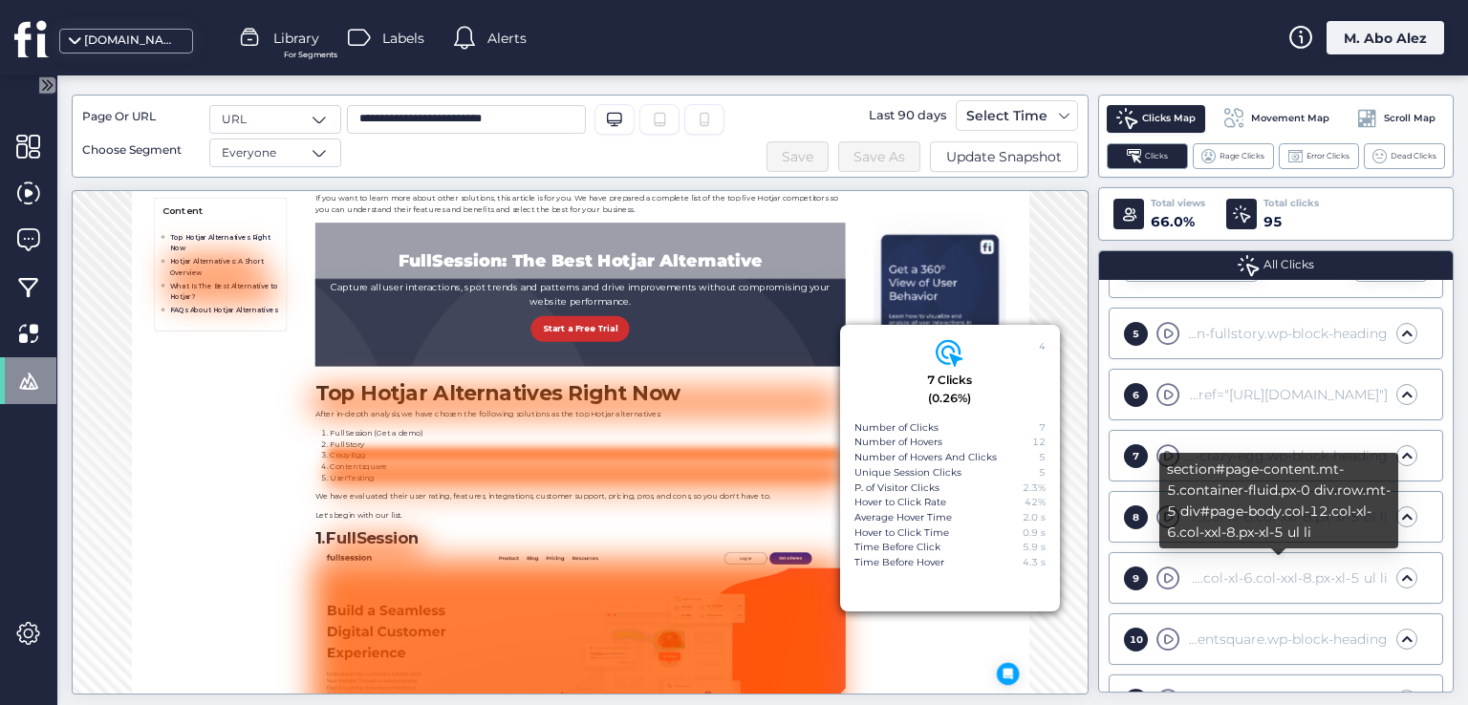
click at [1205, 570] on div "section#page-content.mt-5.container-fluid.px-0 div.row.mt-5 div#page-body.col-1…" at bounding box center [1286, 578] width 204 height 21
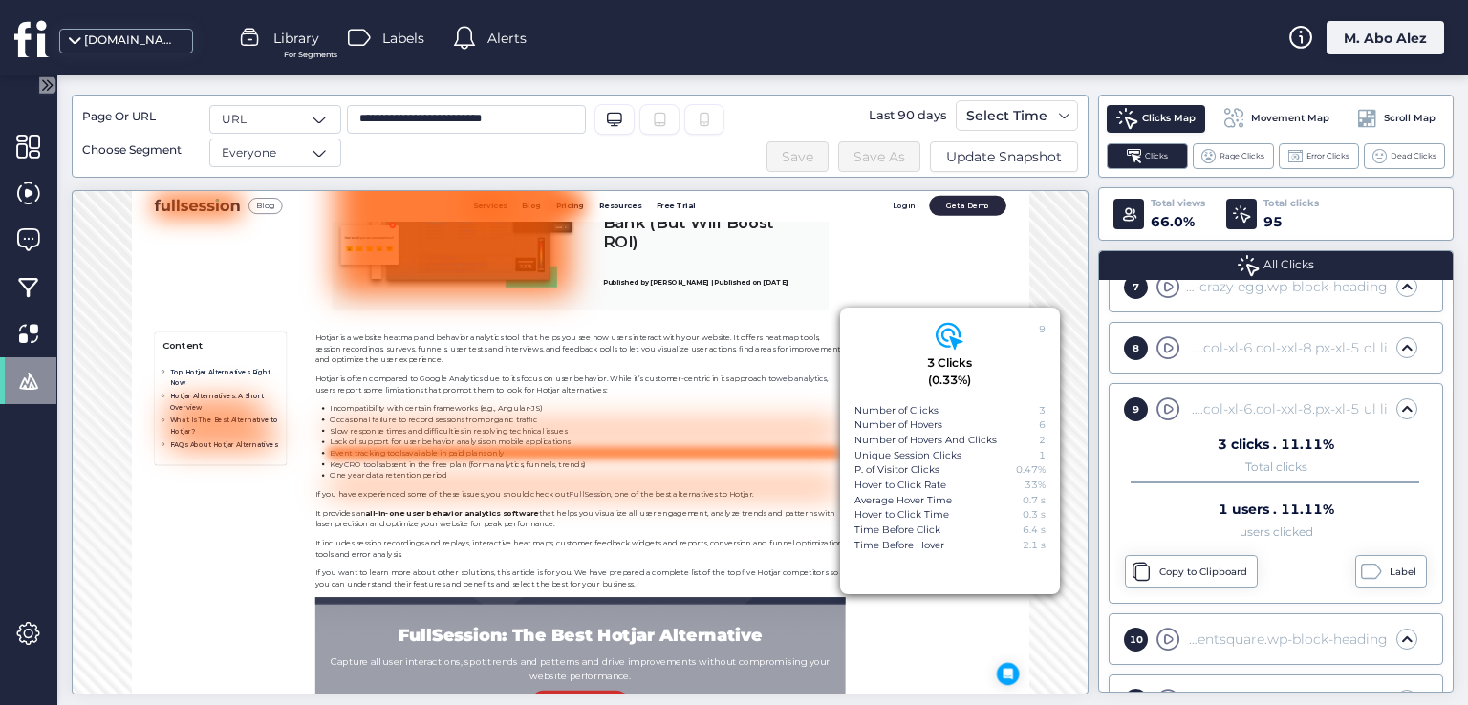
scroll to position [298, 0]
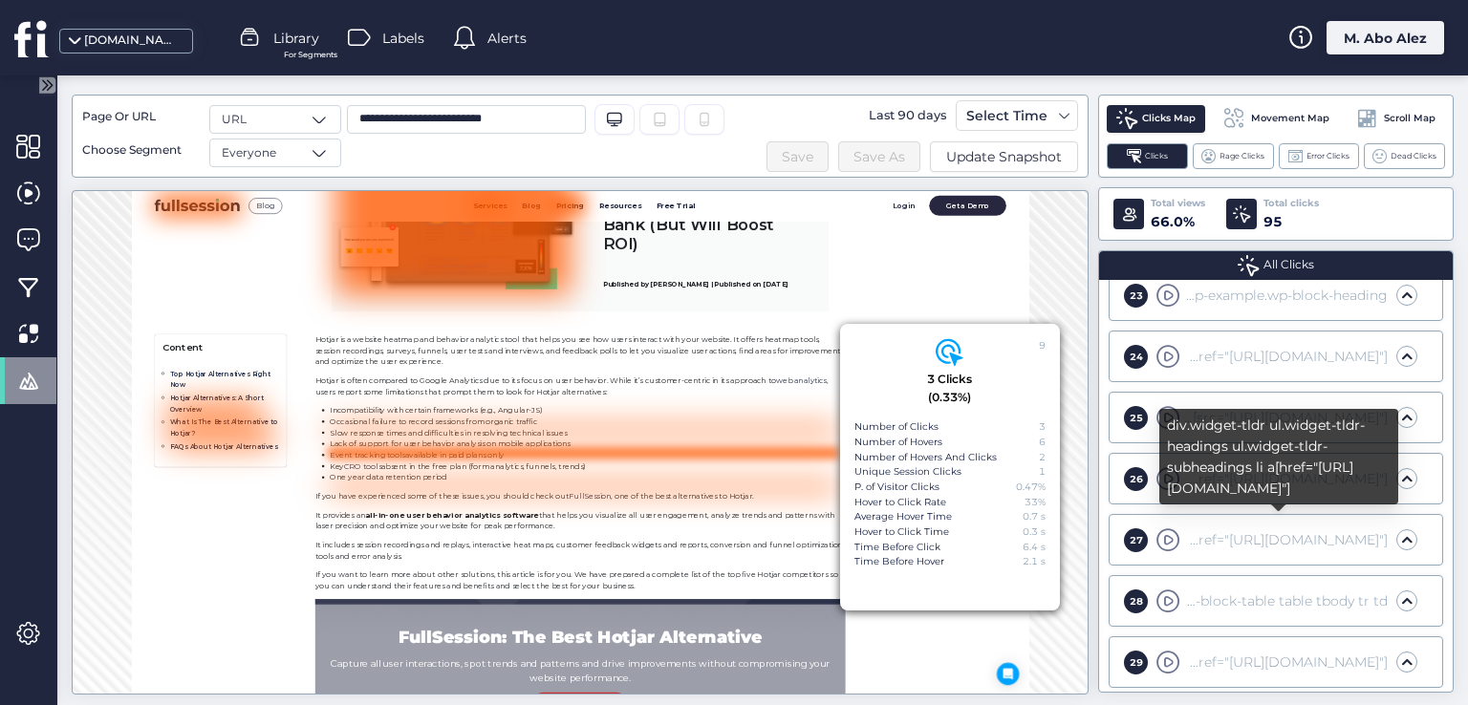
click at [1245, 529] on div "div.widget-tldr ul.widget-tldr-headings ul.widget-tldr-subheadings li a[href="[…" at bounding box center [1286, 539] width 204 height 21
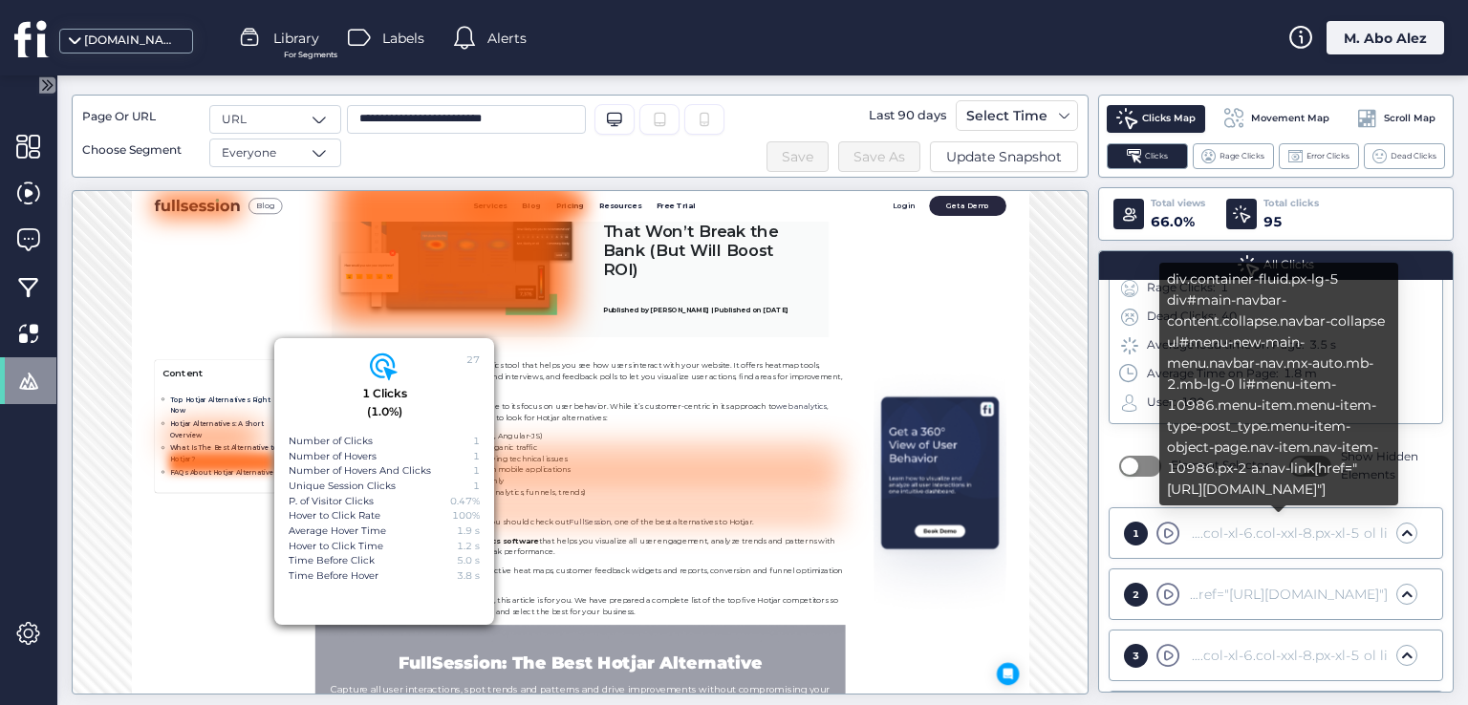
scroll to position [23, 0]
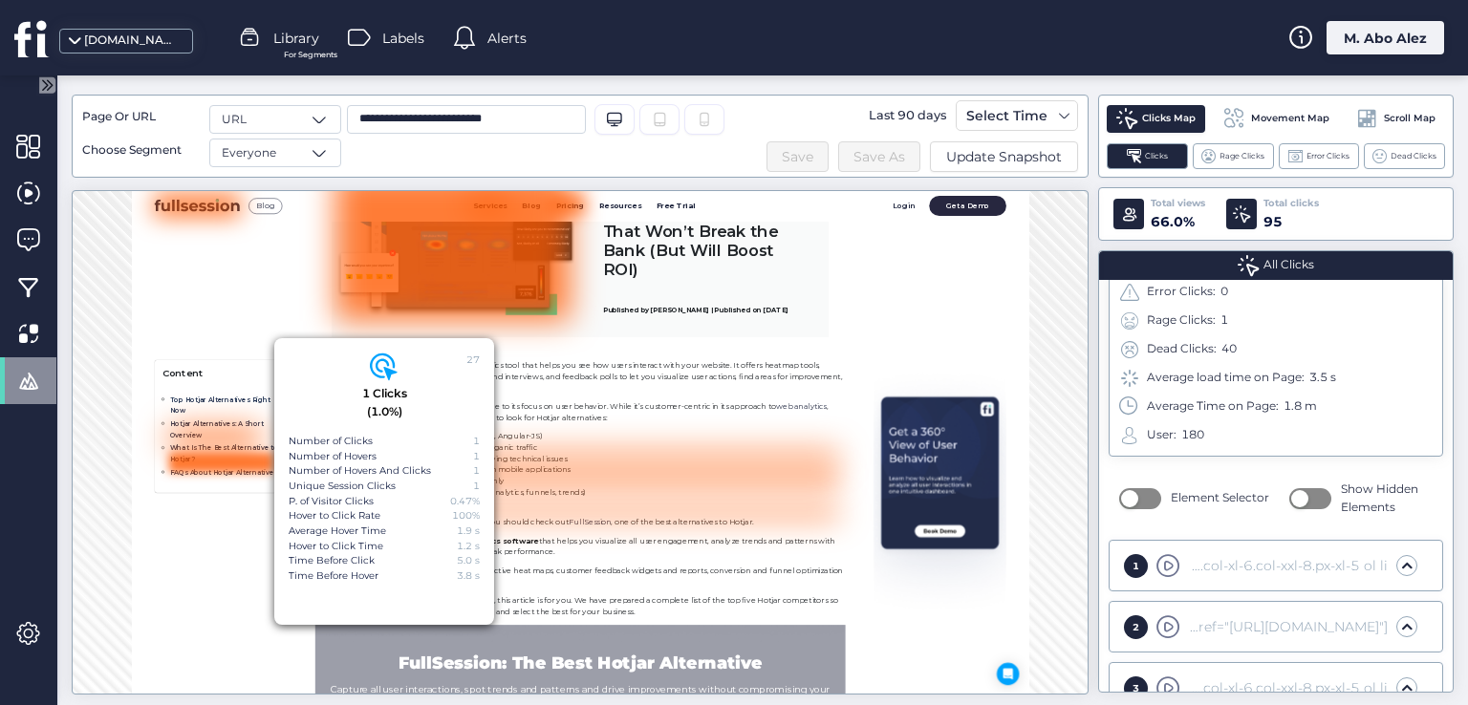
click at [1246, 547] on div "1 section#page-content.mt-5.container-fluid.px-0 div.row.mt-5 div#page-body.col…" at bounding box center [1275, 566] width 321 height 38
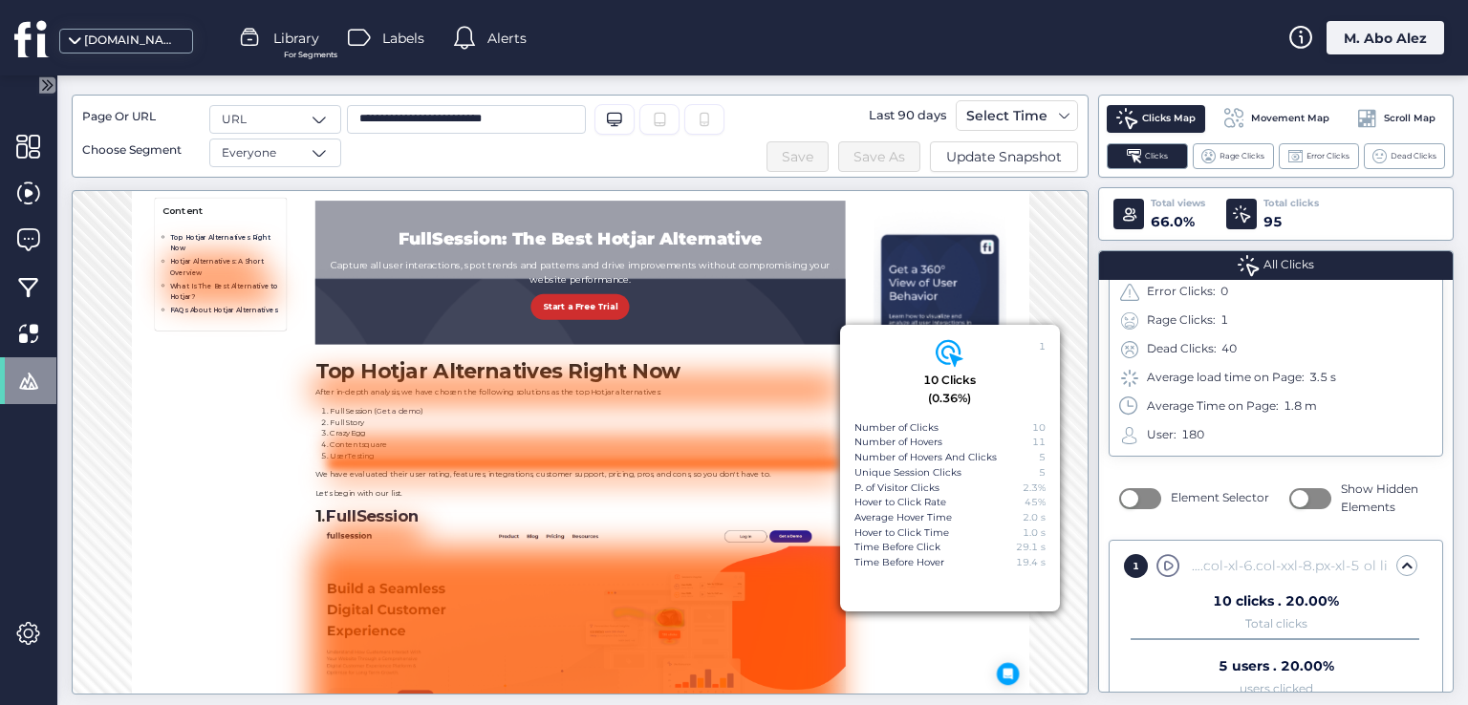
scroll to position [1113, 0]
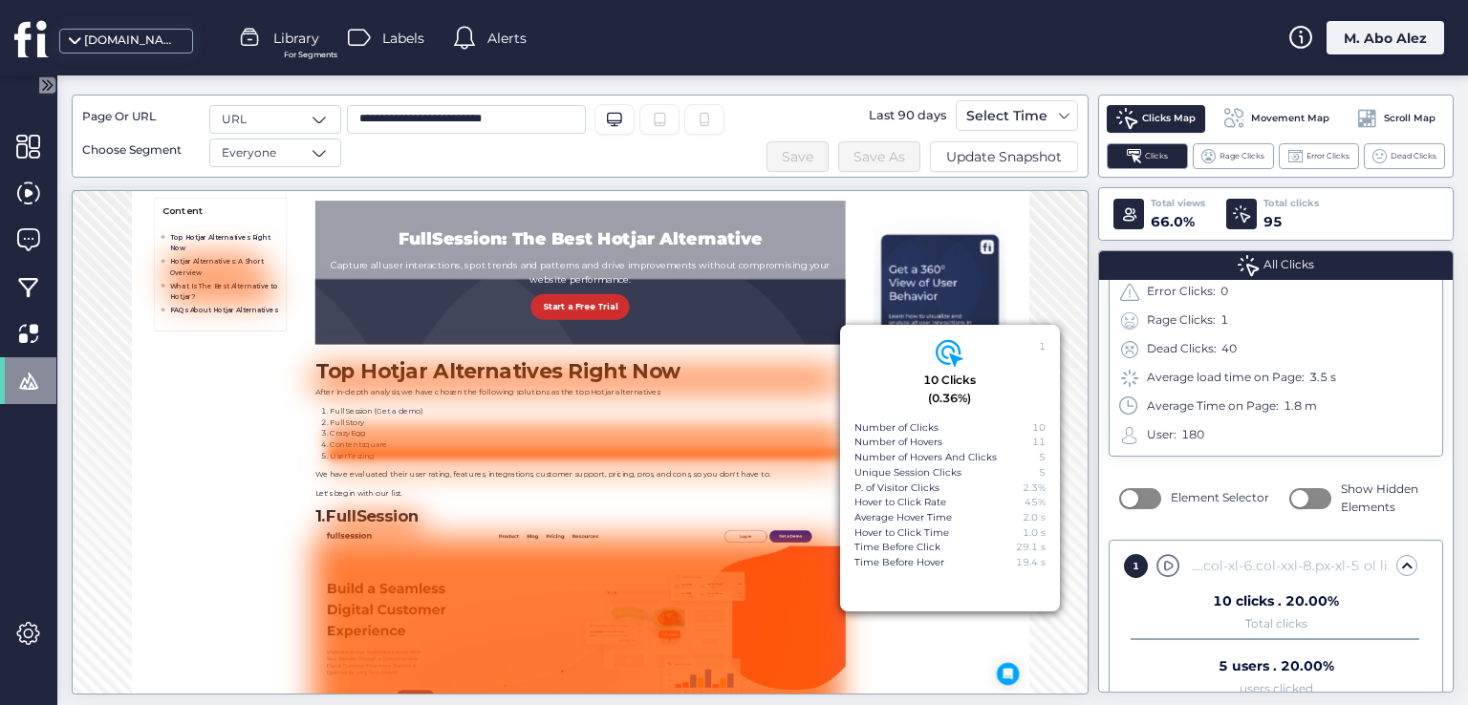
drag, startPoint x: 941, startPoint y: 431, endPoint x: 879, endPoint y: 442, distance: 63.0
click at [901, 431] on div "Number of Clicks 10" at bounding box center [949, 428] width 191 height 15
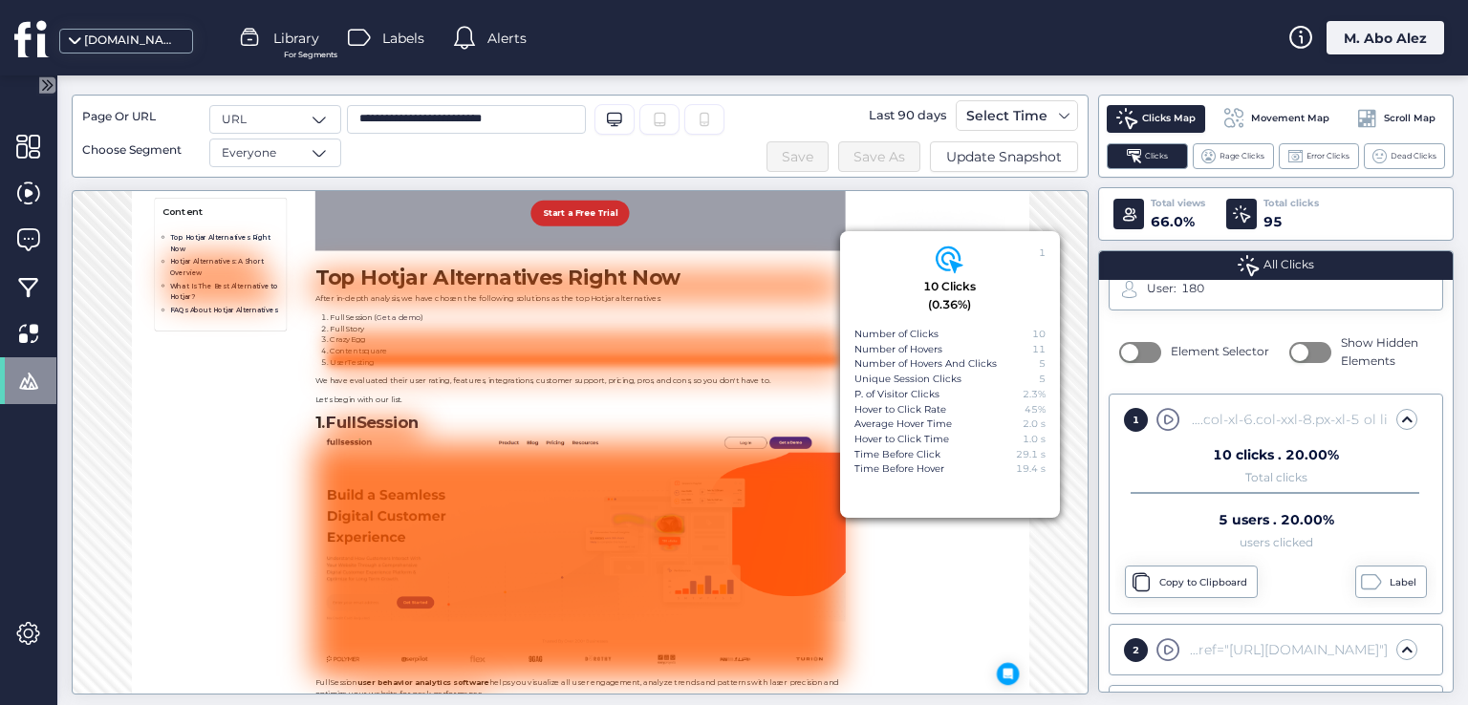
scroll to position [382, 0]
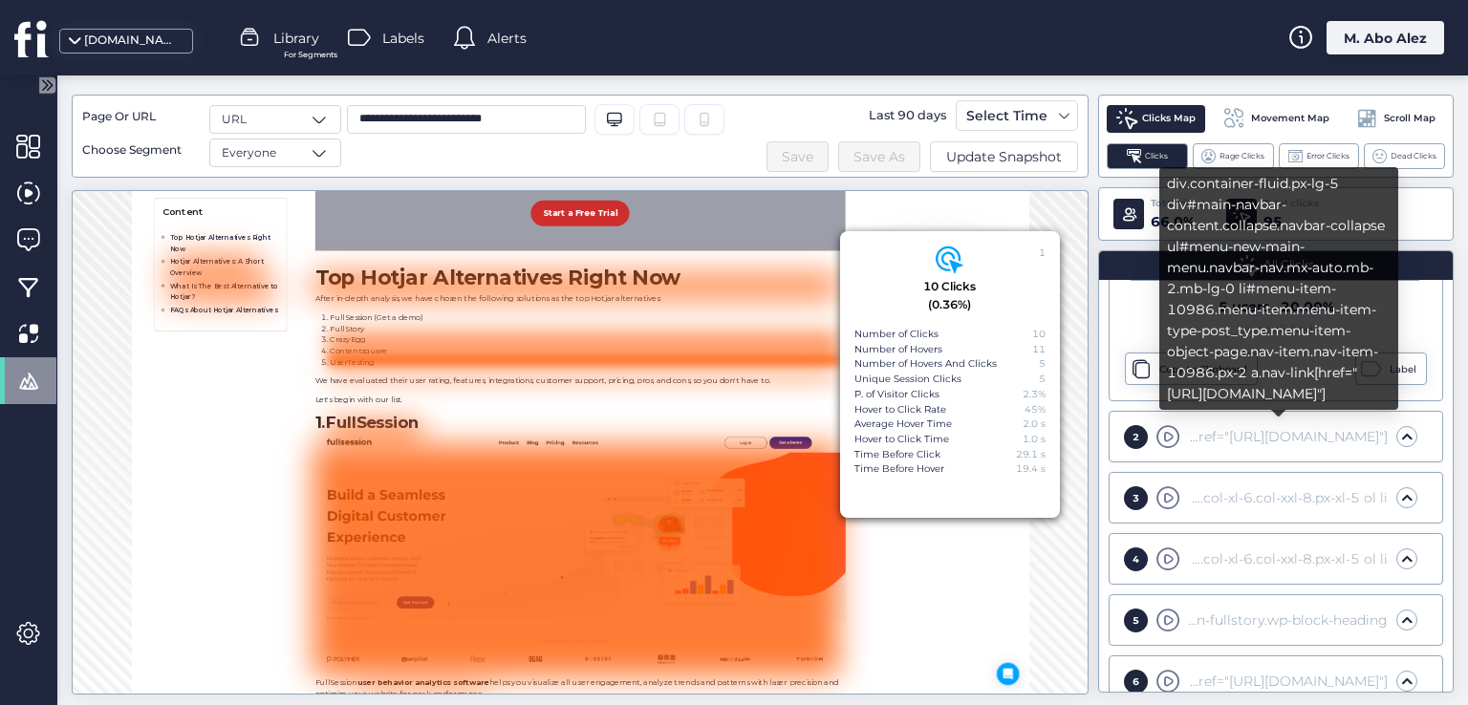
click at [1200, 435] on div "div.container-fluid.px-lg-5 div#main-navbar-content.collapse.navbar-collapse ul…" at bounding box center [1286, 436] width 204 height 21
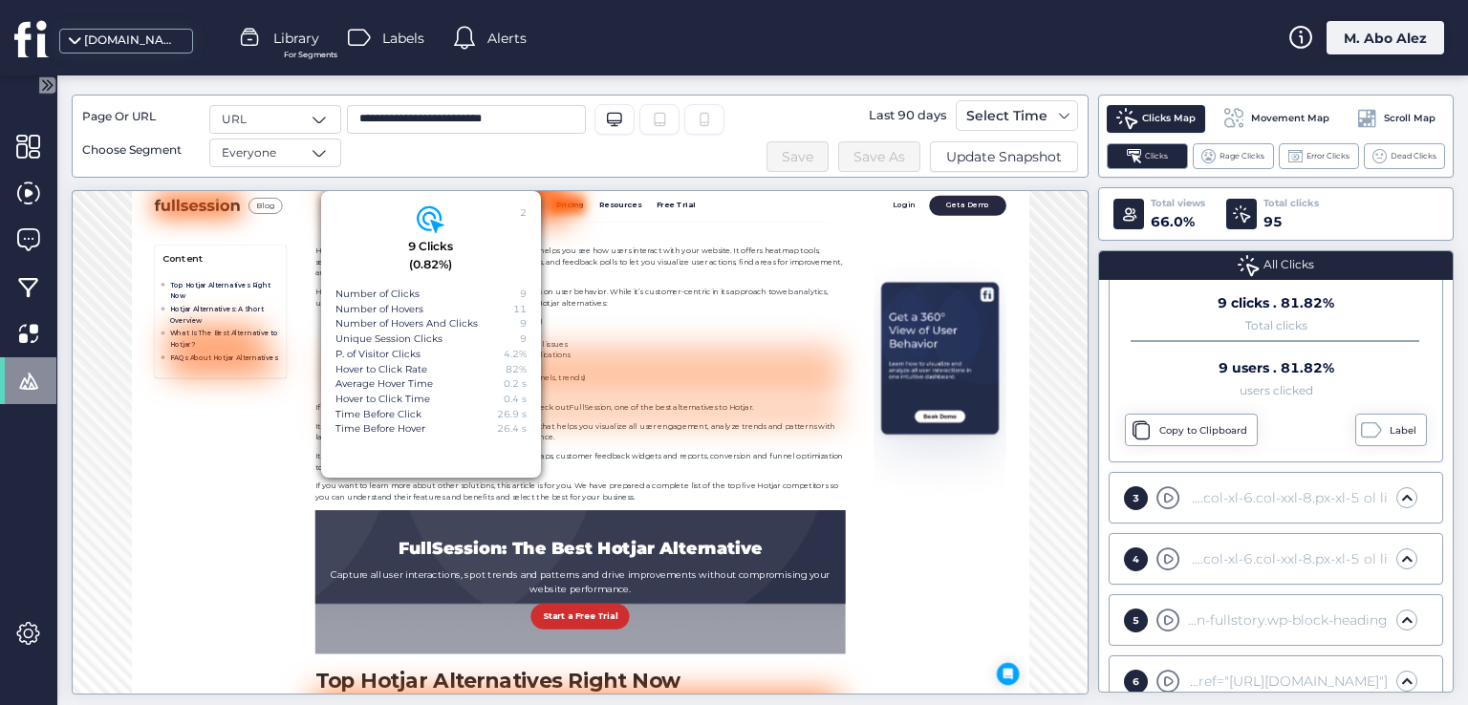
scroll to position [448, 0]
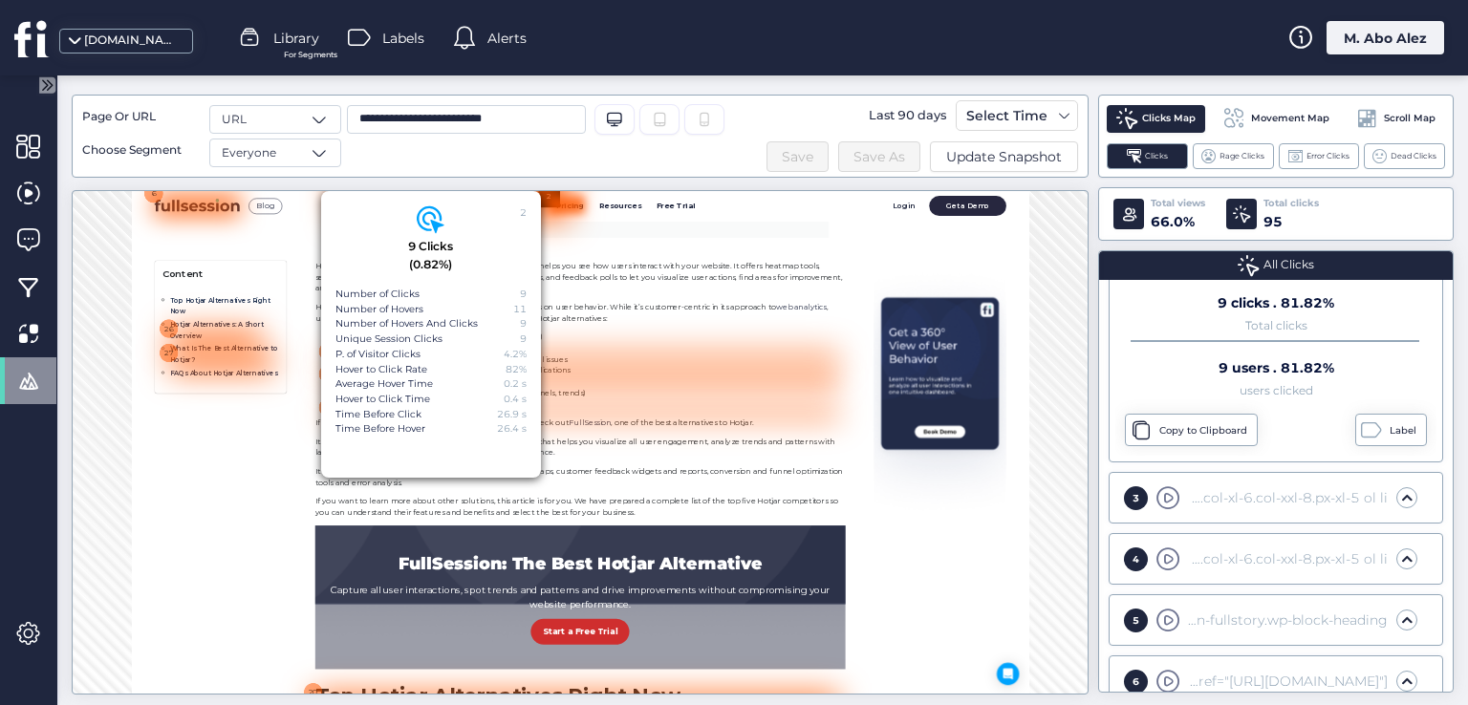
click at [1188, 450] on p "Hotjar is often compared to Google Analytics due to its focus on user behavior.…" at bounding box center [1049, 441] width 1086 height 46
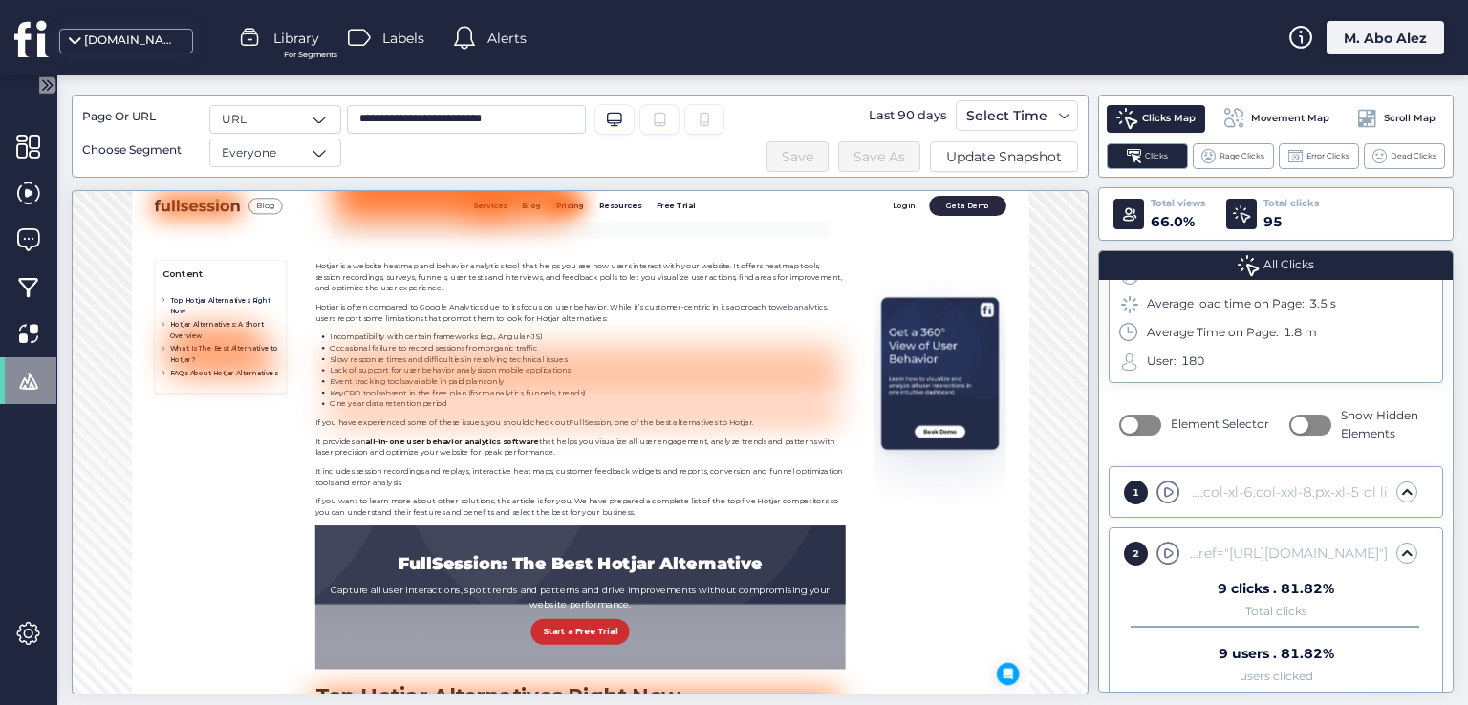
scroll to position [96, 0]
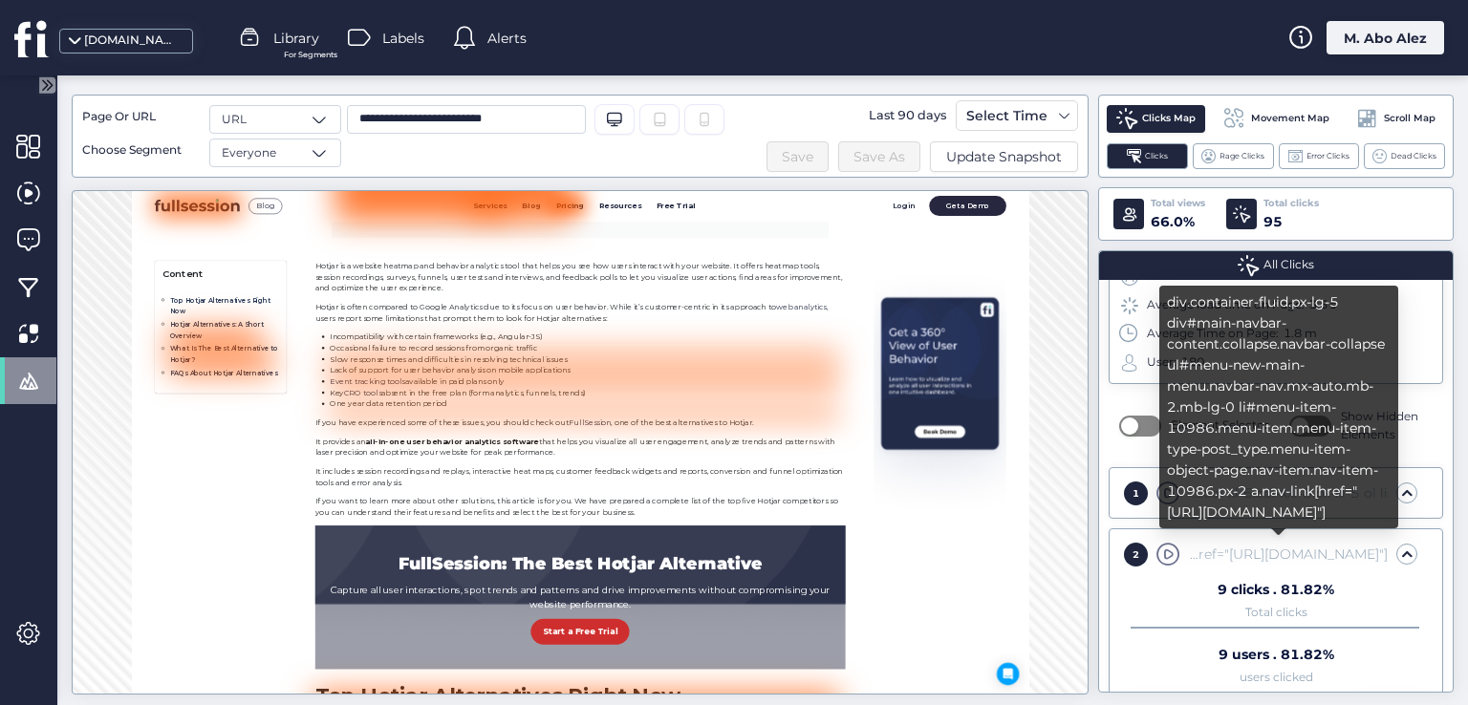
click at [1144, 488] on div "1" at bounding box center [1136, 494] width 24 height 24
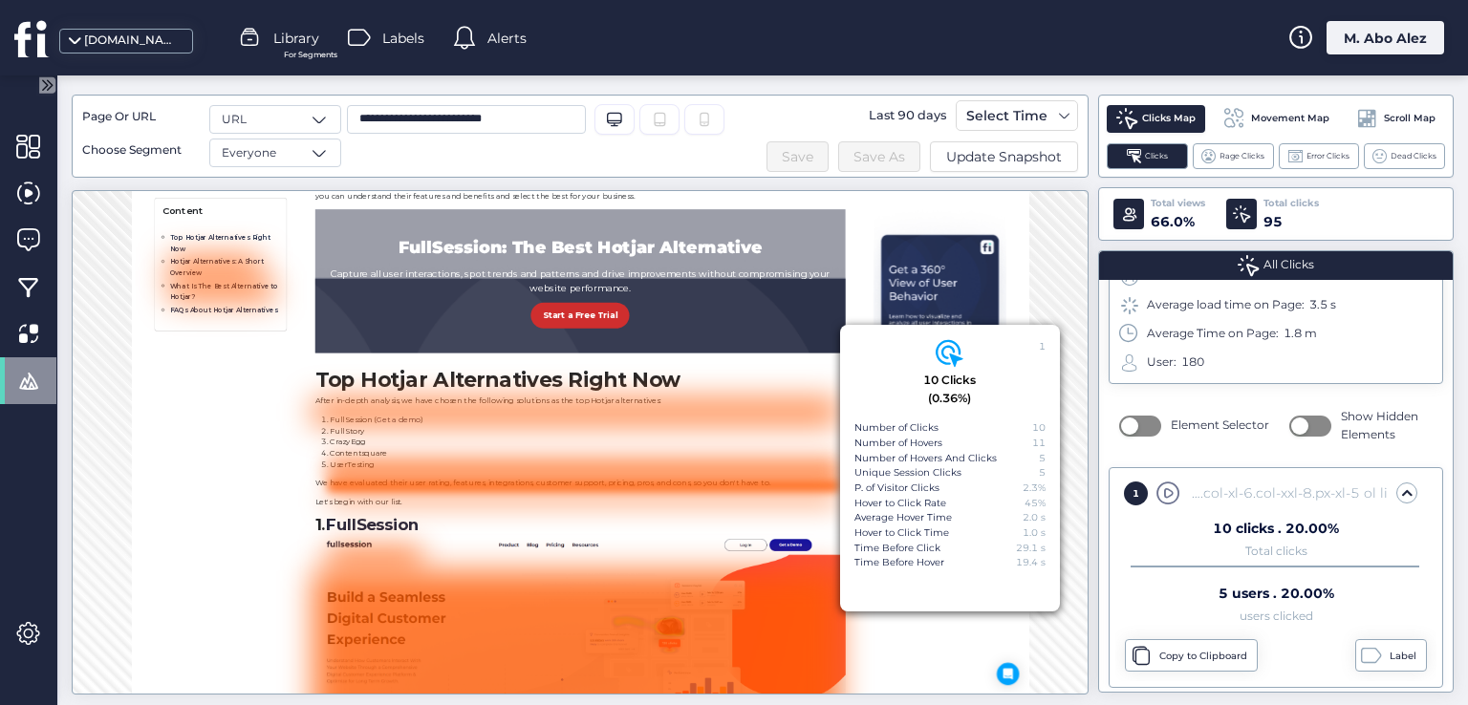
scroll to position [1113, 0]
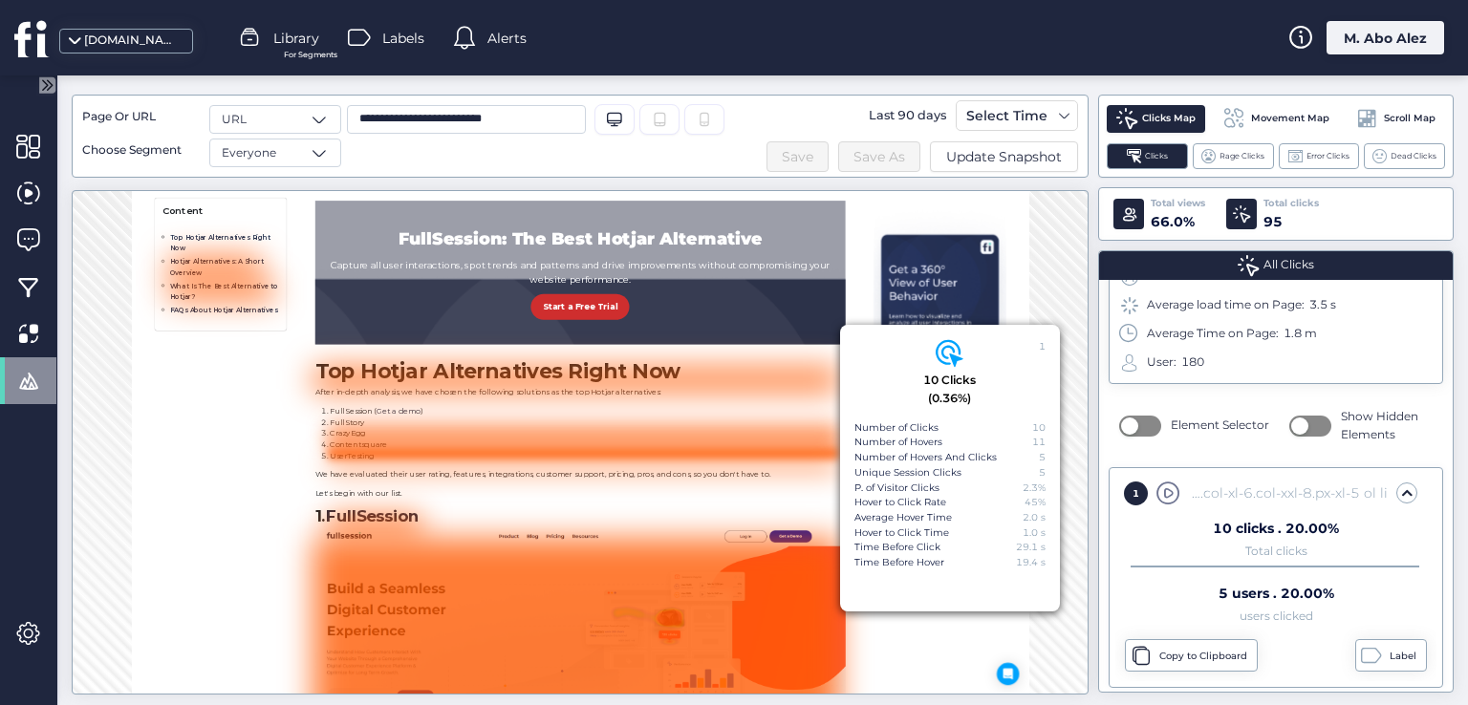
click at [1144, 488] on div "1" at bounding box center [1136, 494] width 24 height 24
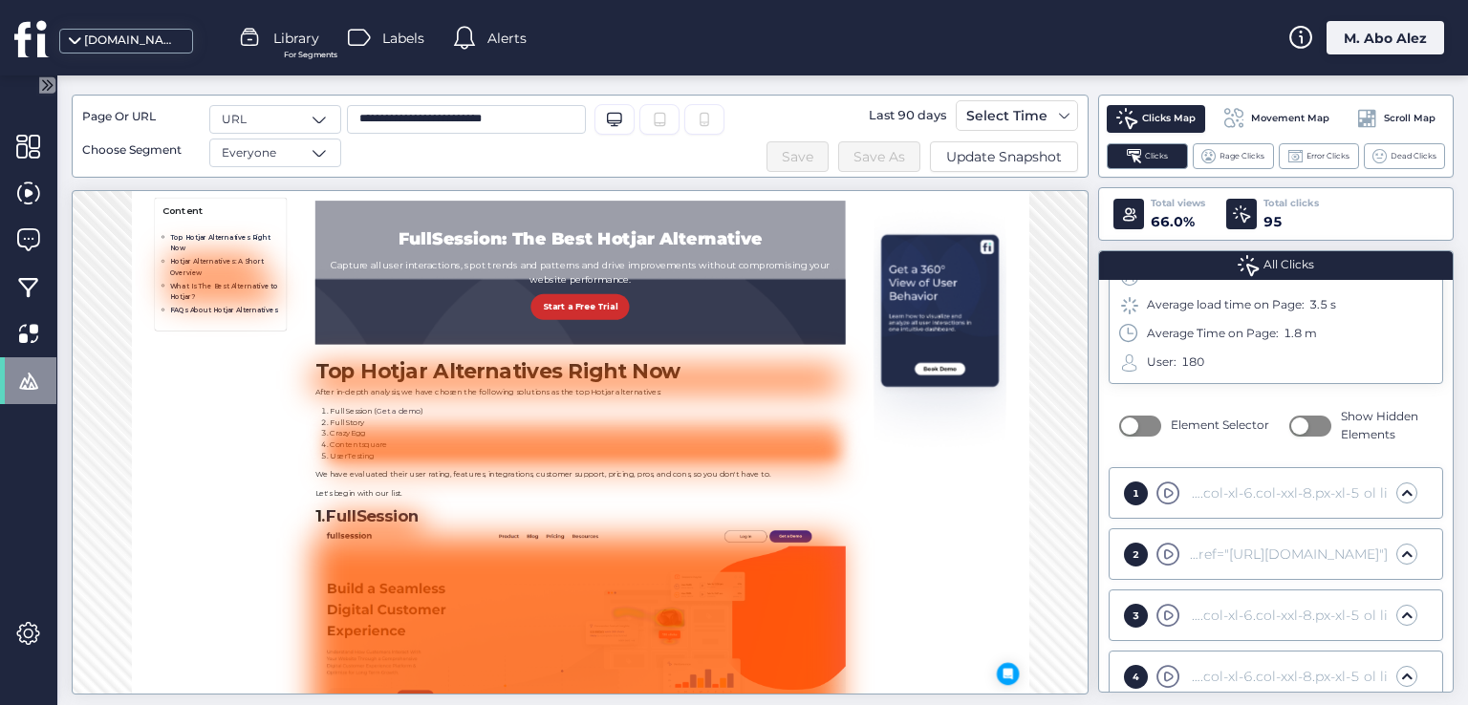
click at [1144, 488] on div "1" at bounding box center [1136, 494] width 24 height 24
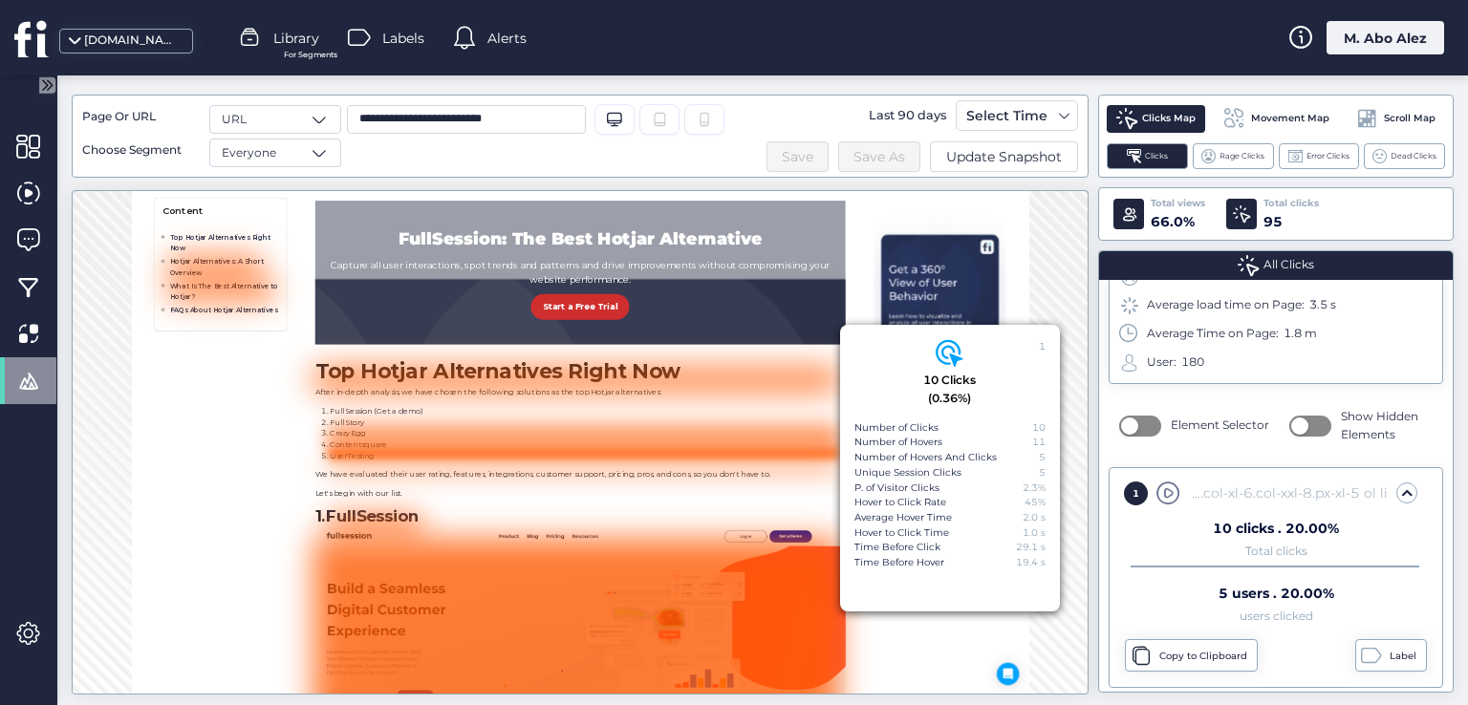
click at [1235, 493] on div "section#page-content.mt-5.container-fluid.px-0 div.row.mt-5 div#page-body.col-1…" at bounding box center [1286, 493] width 204 height 21
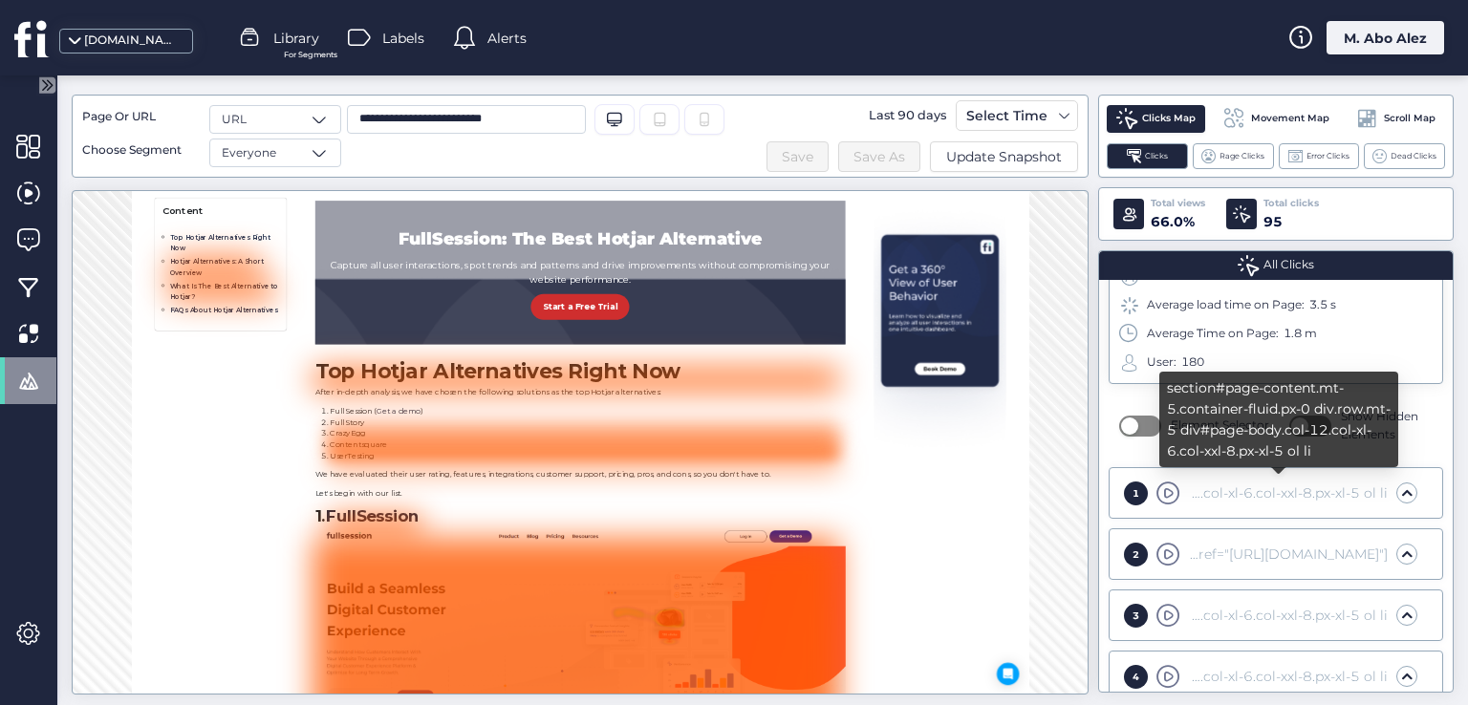
click at [1235, 493] on div "section#page-content.mt-5.container-fluid.px-0 div.row.mt-5 div#page-body.col-1…" at bounding box center [1286, 493] width 204 height 21
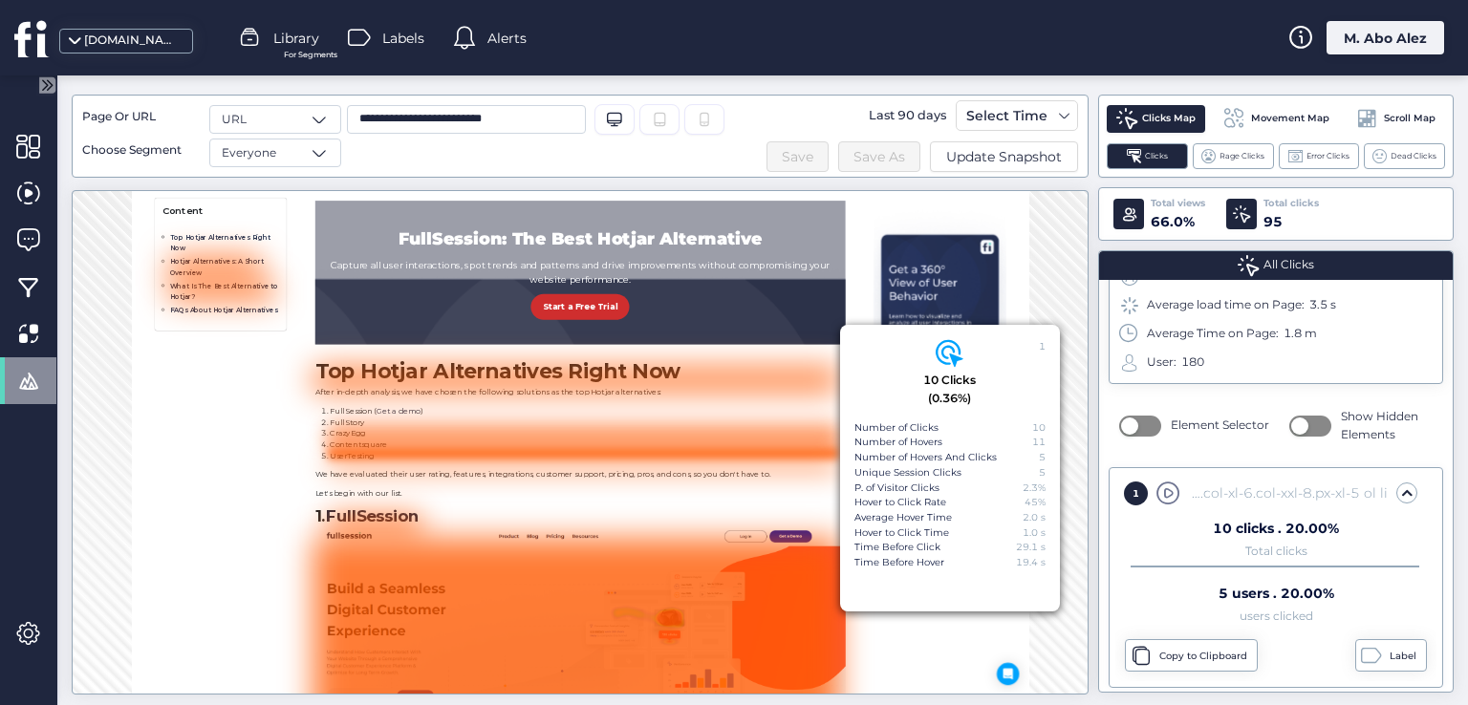
click at [967, 442] on div "Number of Hovers 11" at bounding box center [949, 442] width 191 height 15
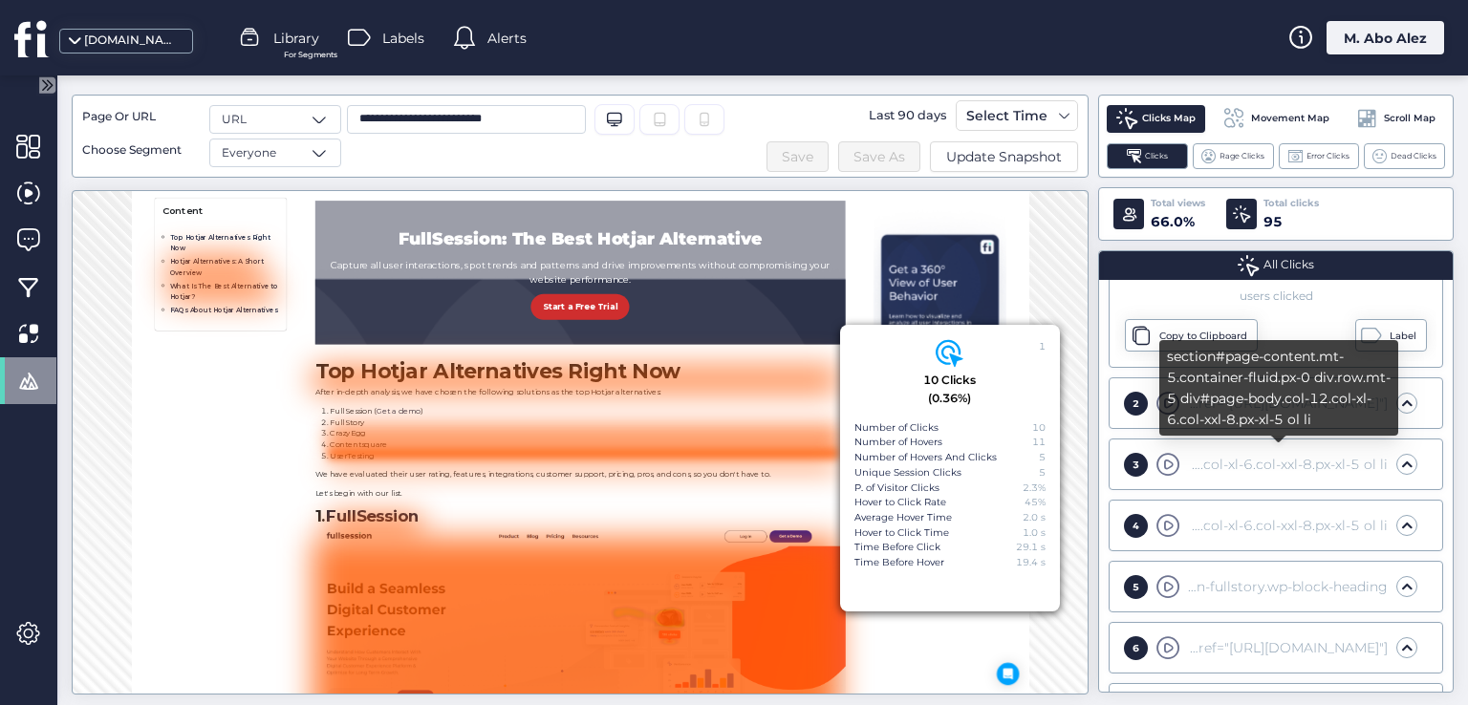
scroll to position [382, 0]
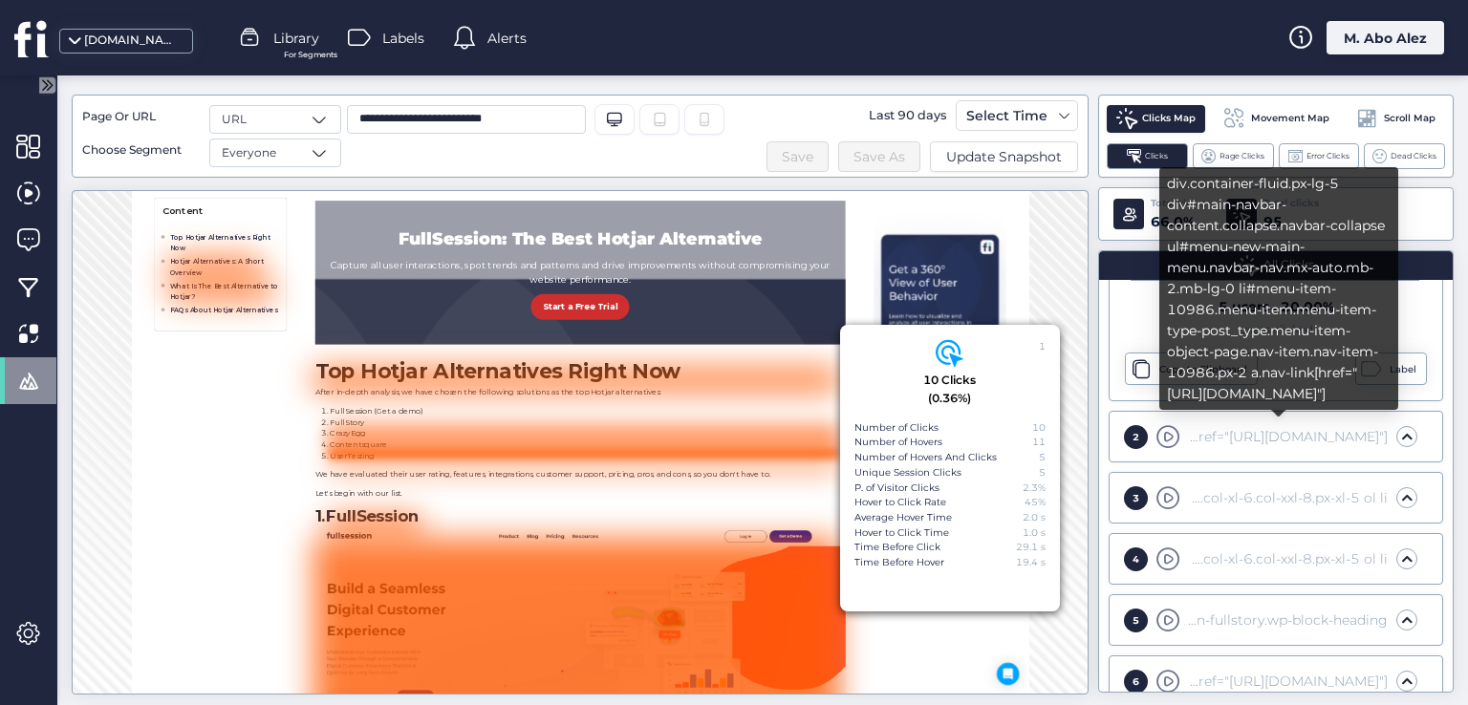
click at [1235, 428] on div "div.container-fluid.px-lg-5 div#main-navbar-content.collapse.navbar-collapse ul…" at bounding box center [1286, 436] width 204 height 21
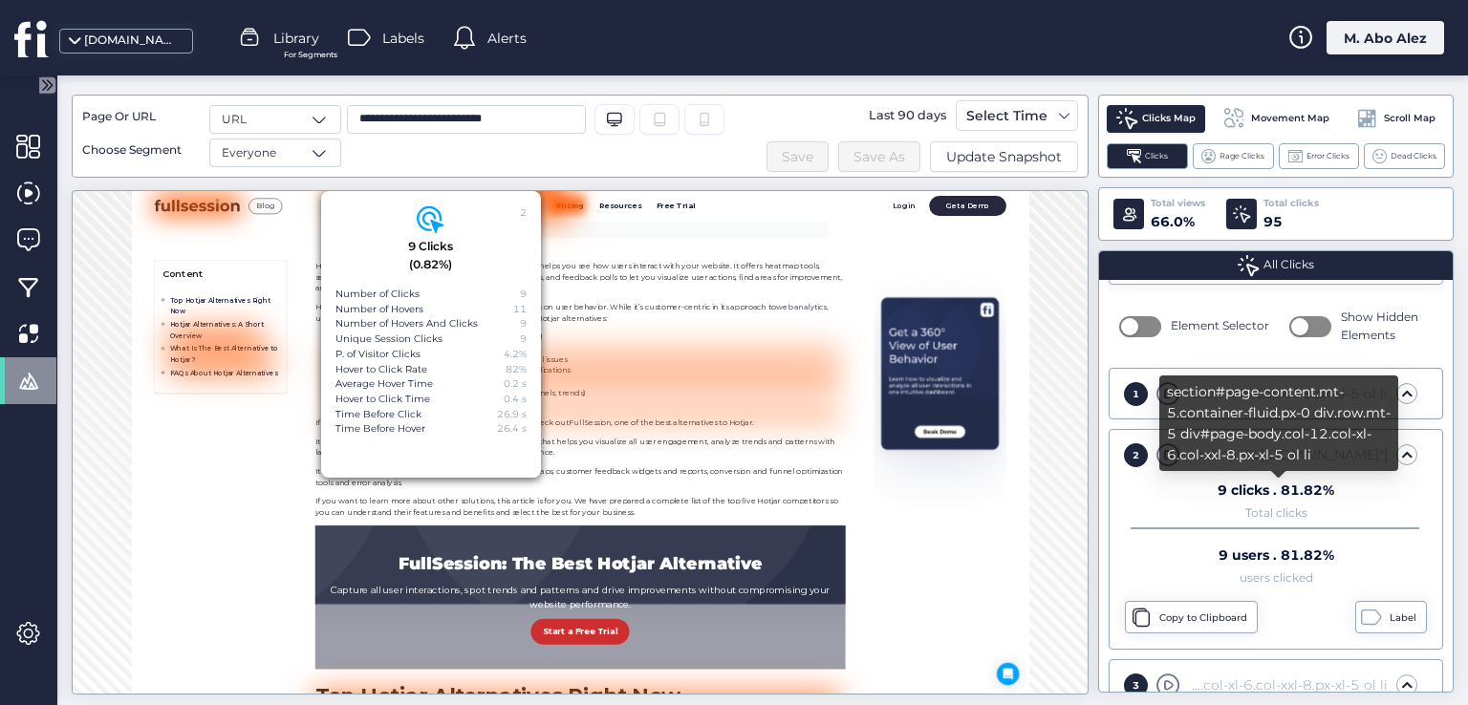
scroll to position [191, 0]
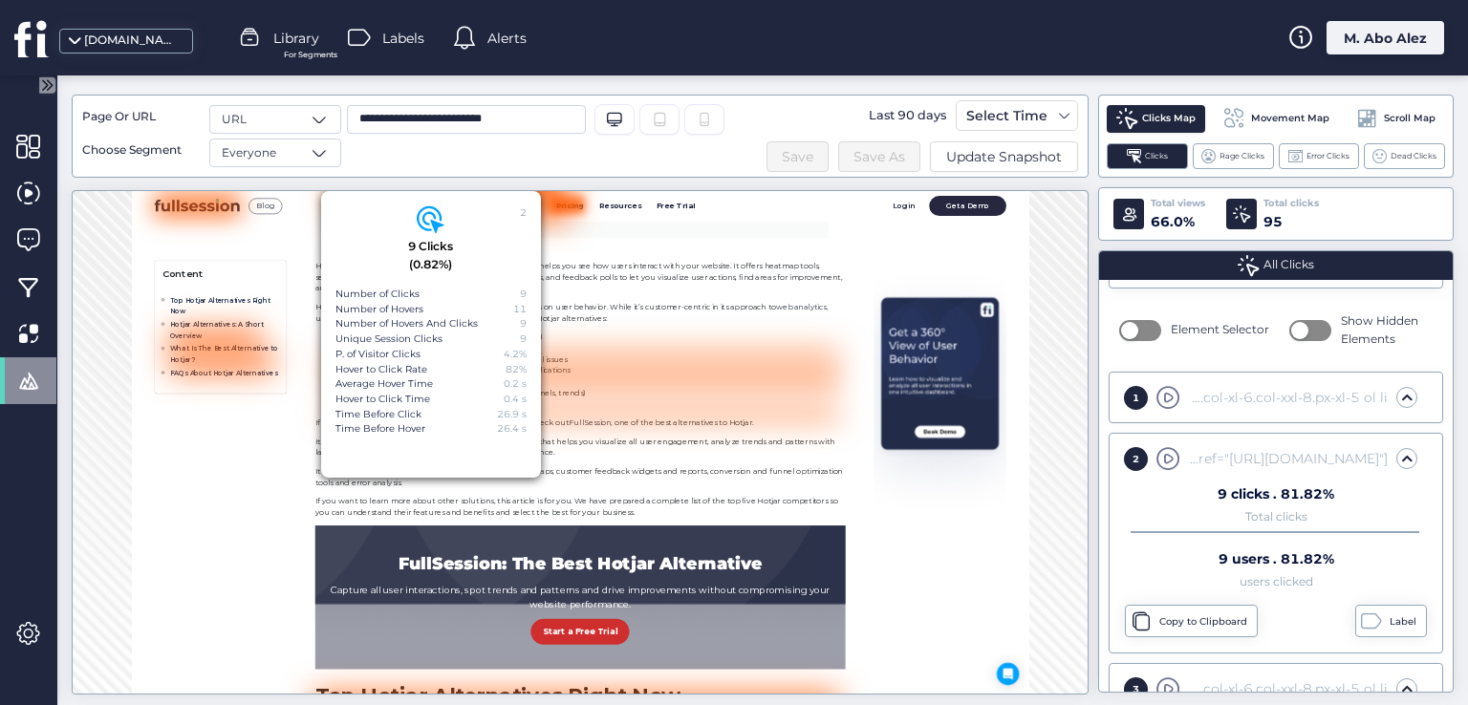
click at [1151, 417] on div "1 section#page-content.mt-5.container-fluid.px-0 div.row.mt-5 div#page-body.col…" at bounding box center [1276, 398] width 334 height 52
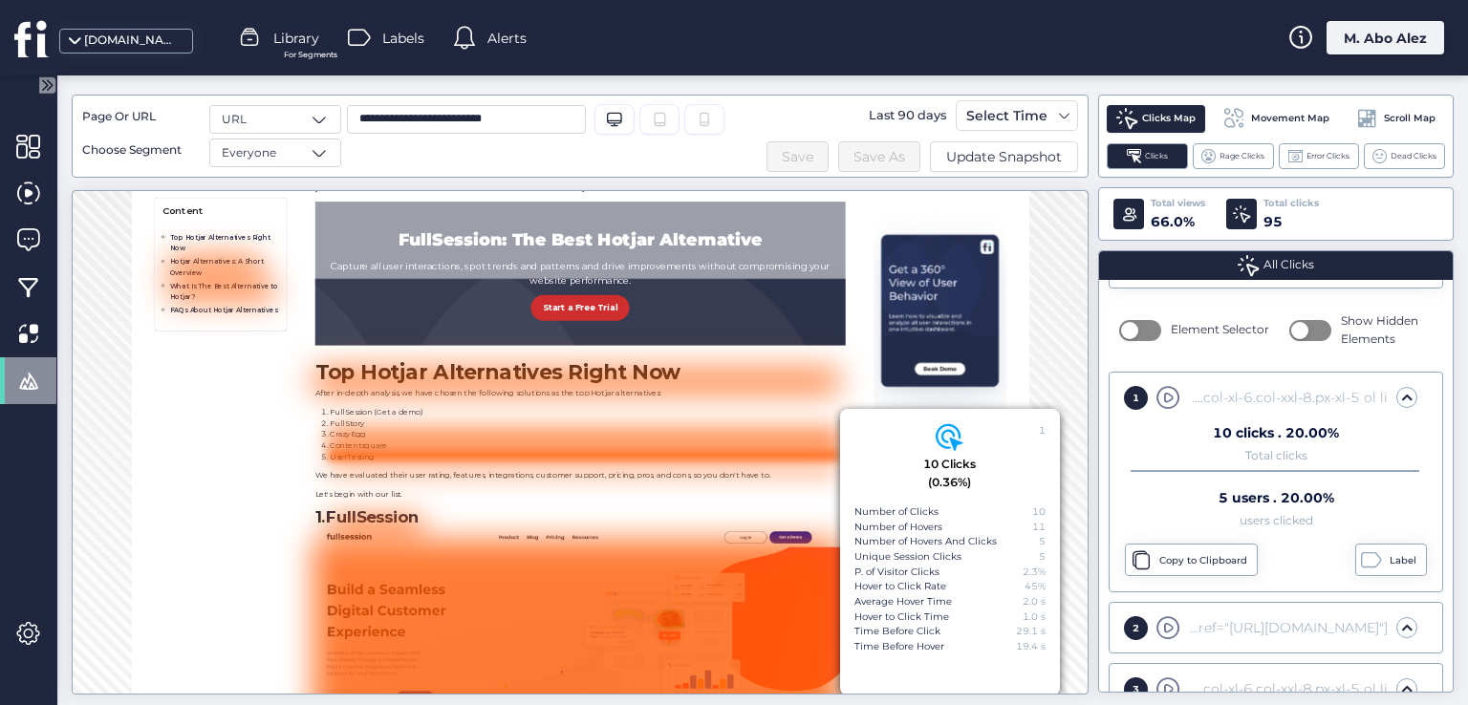
scroll to position [1113, 0]
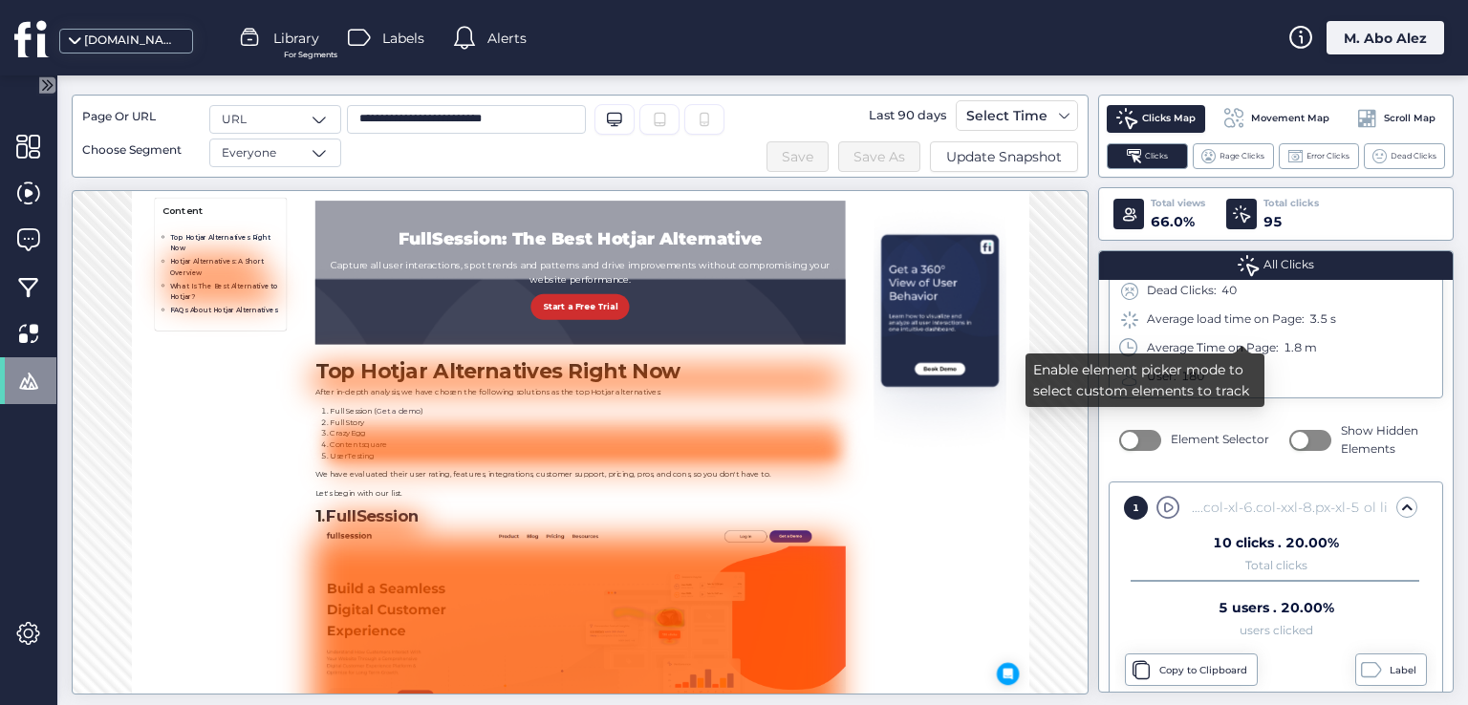
scroll to position [0, 0]
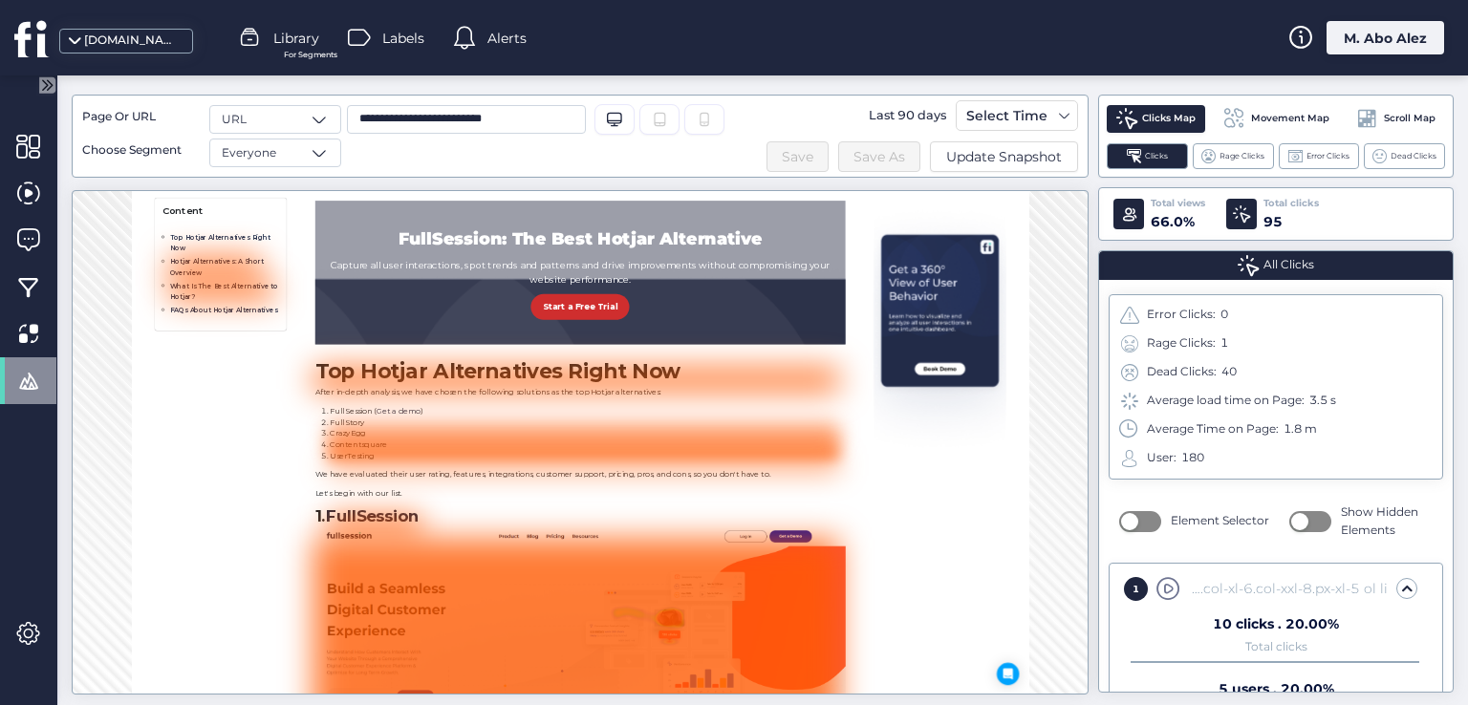
click at [654, 104] on div "Tablet" at bounding box center [659, 119] width 40 height 31
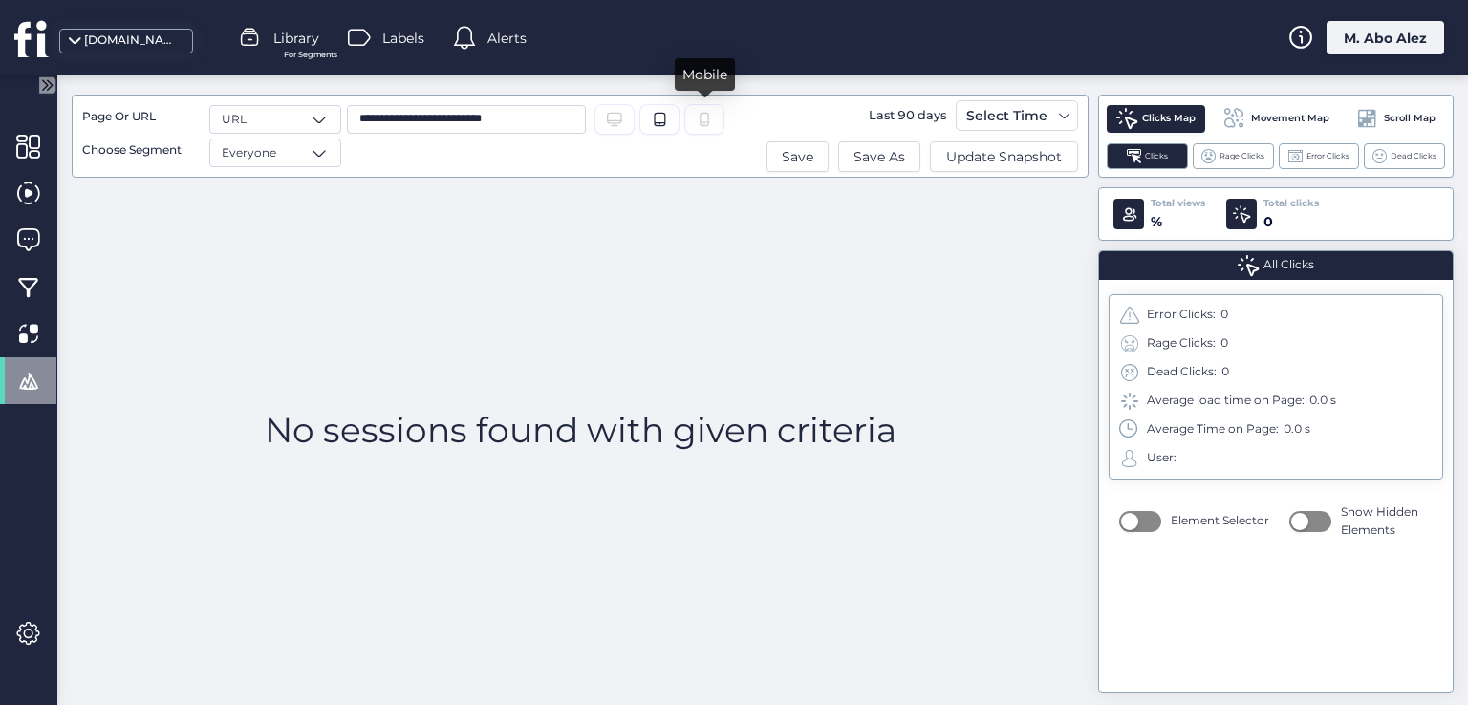
click at [706, 119] on icon at bounding box center [704, 119] width 15 height 15
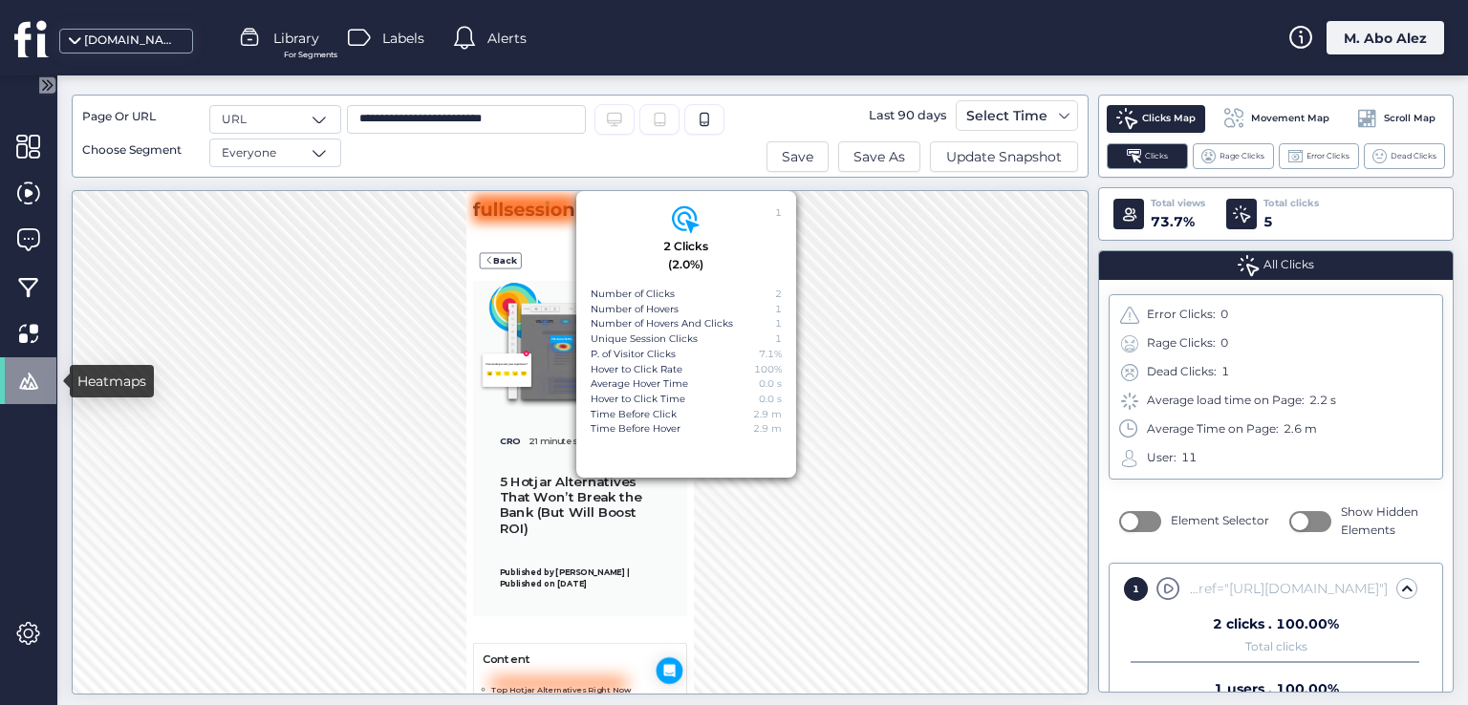
click at [37, 382] on span at bounding box center [28, 381] width 24 height 24
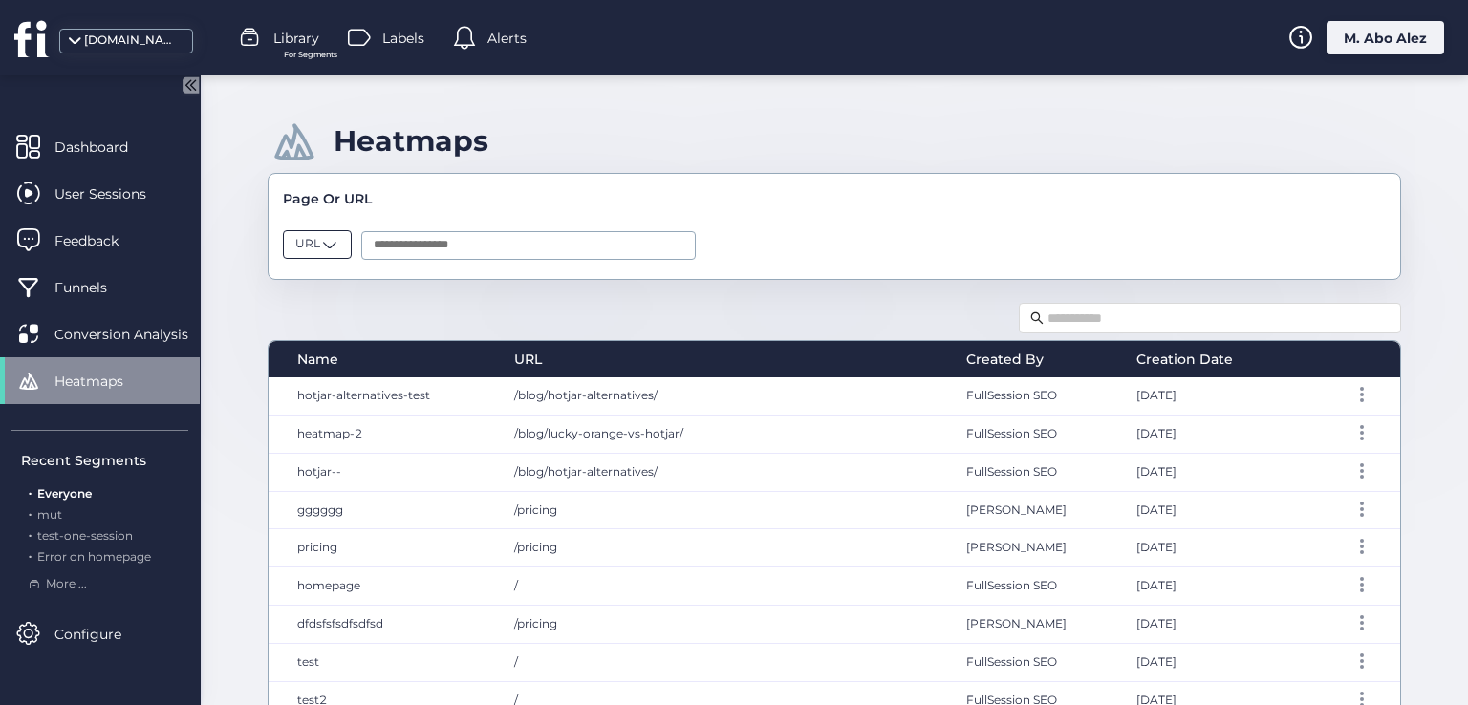
click at [317, 239] on span "URL" at bounding box center [307, 244] width 25 height 18
click at [312, 268] on div "Page" at bounding box center [317, 281] width 66 height 33
click at [421, 236] on input "text" at bounding box center [533, 245] width 334 height 29
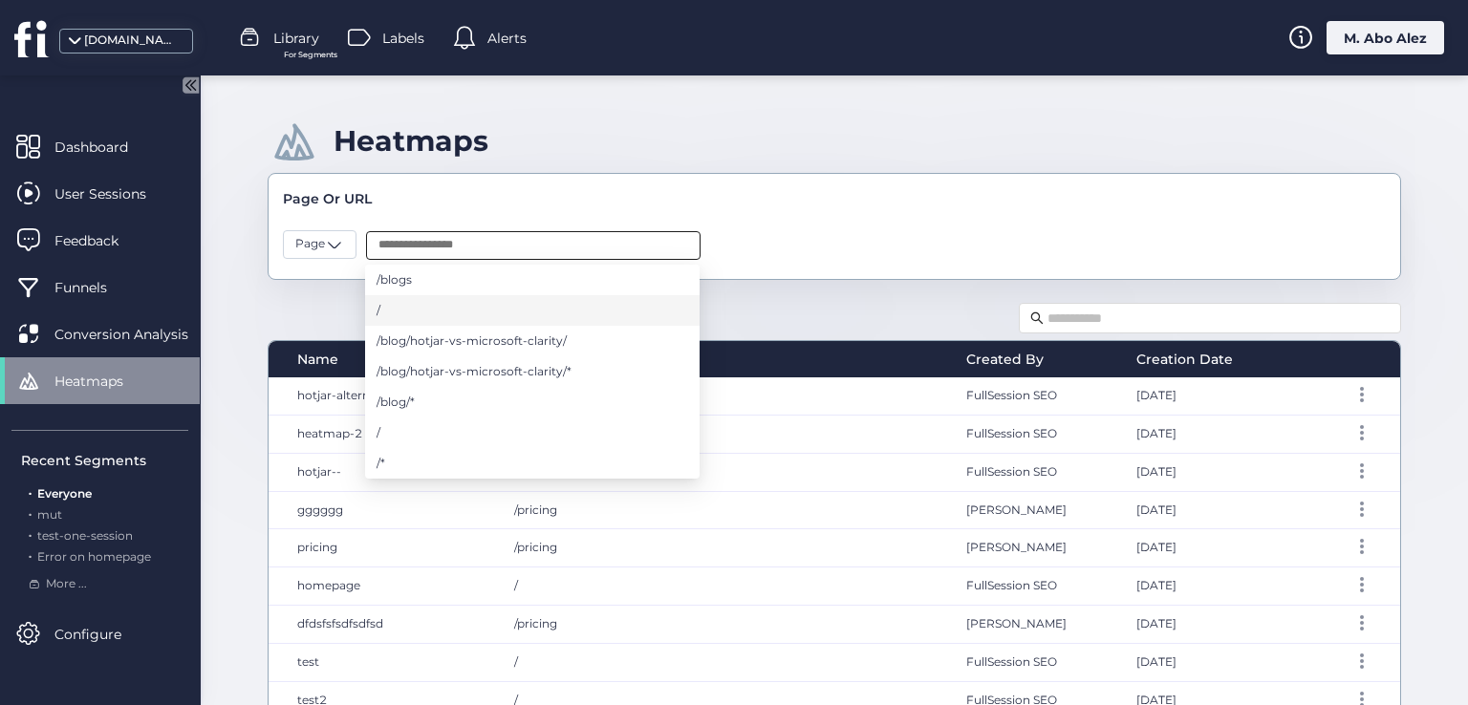
click at [439, 319] on li "/" at bounding box center [532, 310] width 334 height 31
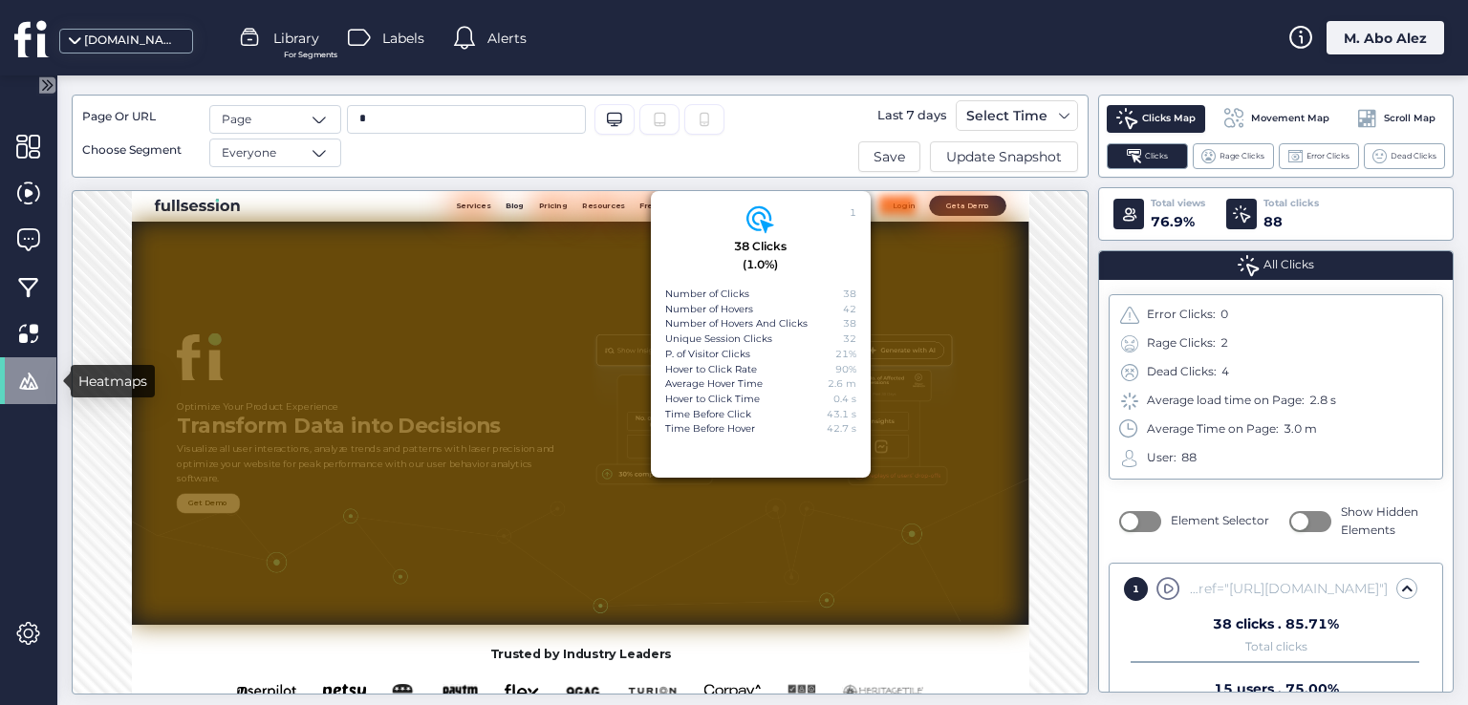
click at [40, 361] on div at bounding box center [28, 380] width 56 height 47
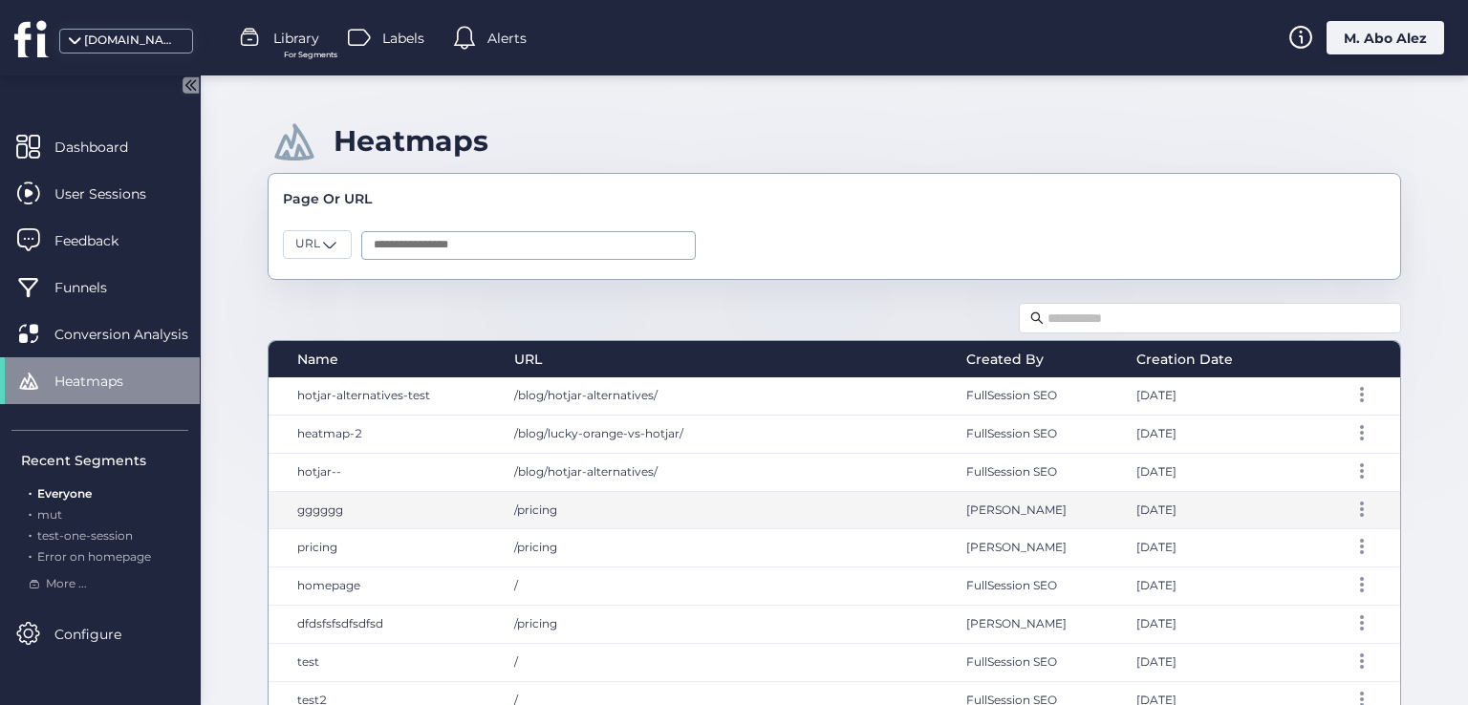
click at [308, 510] on span "gggggg" at bounding box center [320, 510] width 46 height 14
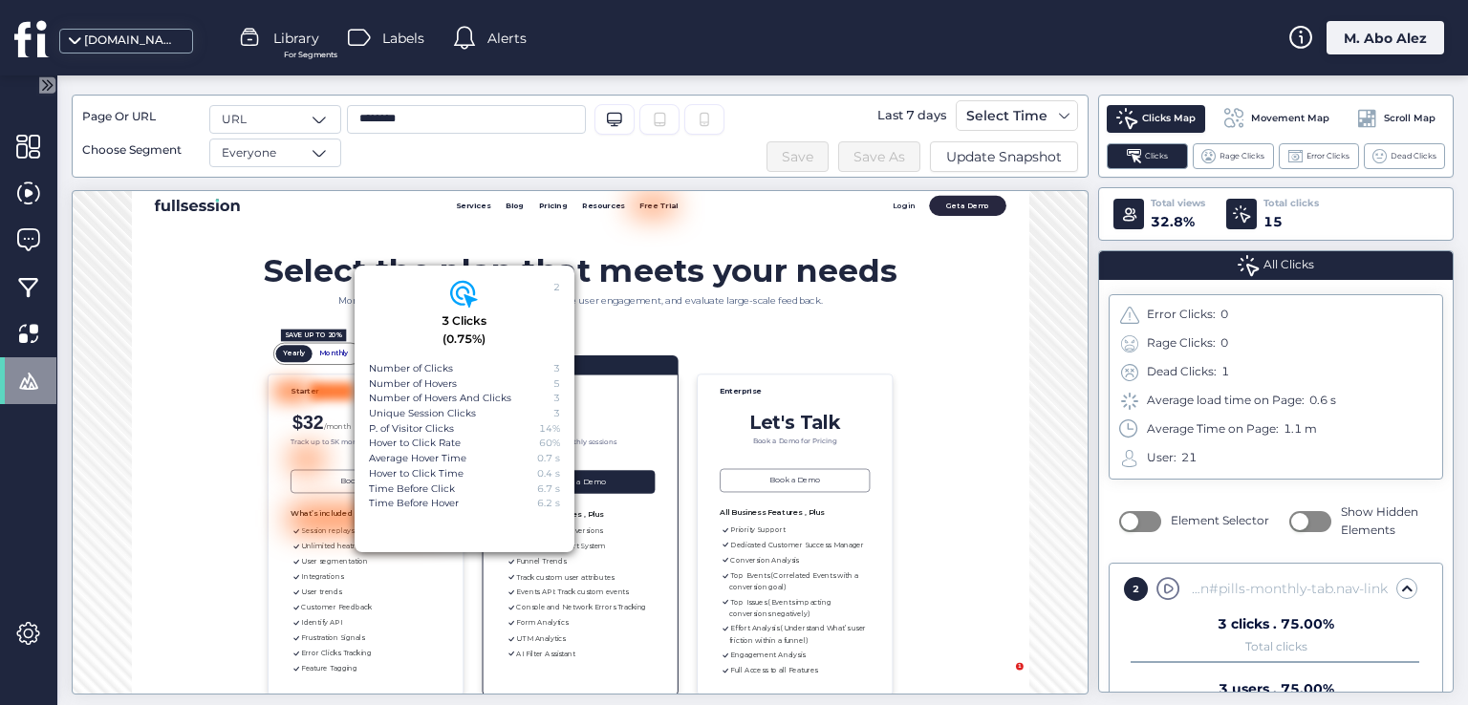
scroll to position [101, 0]
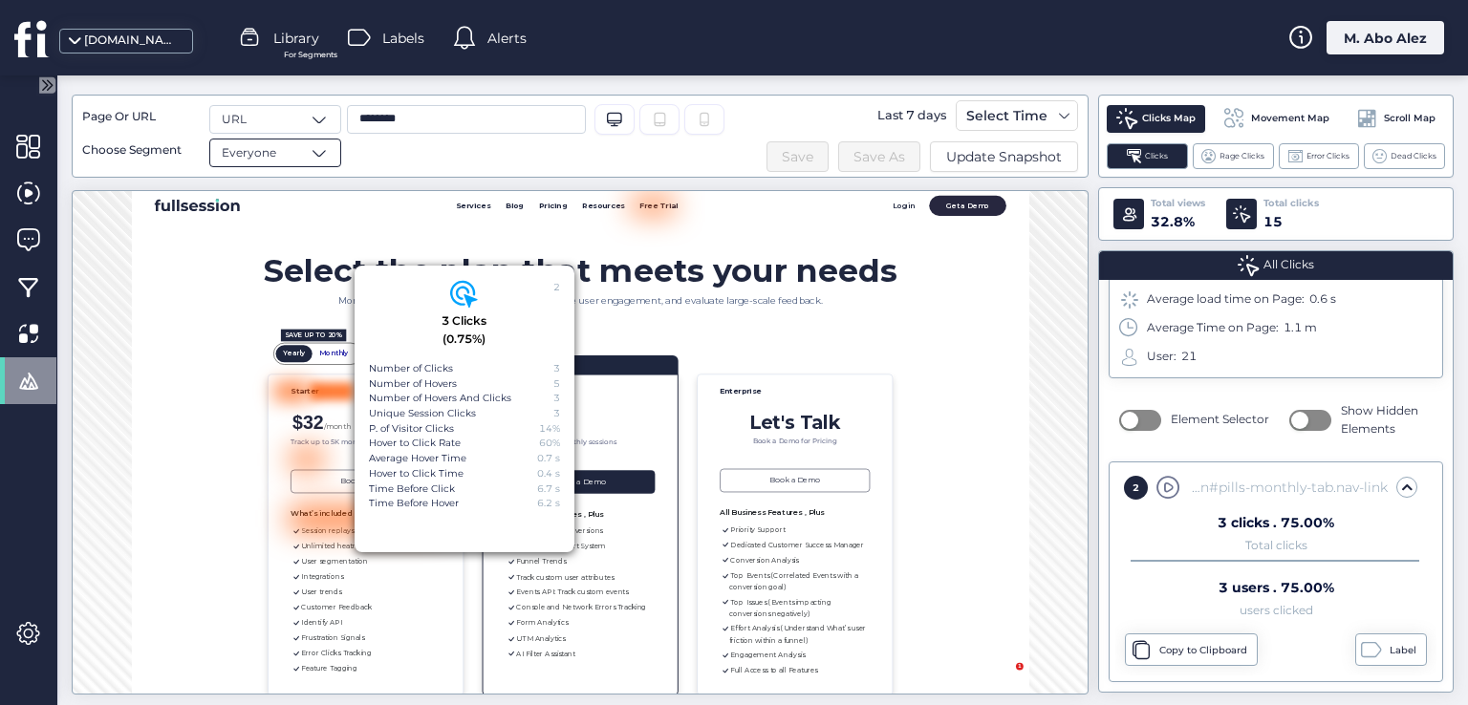
click at [265, 157] on span "Everyone" at bounding box center [249, 153] width 54 height 18
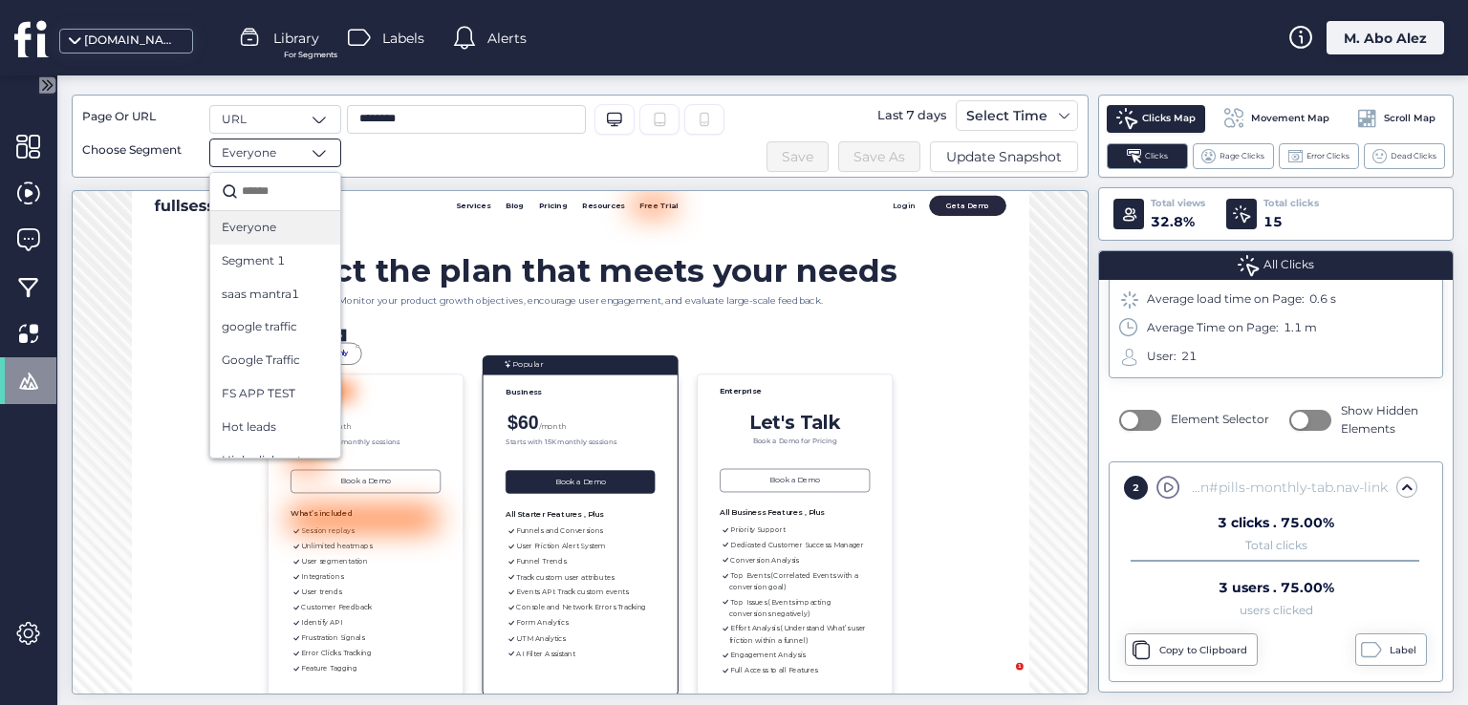
click at [265, 154] on span "Everyone" at bounding box center [249, 153] width 54 height 18
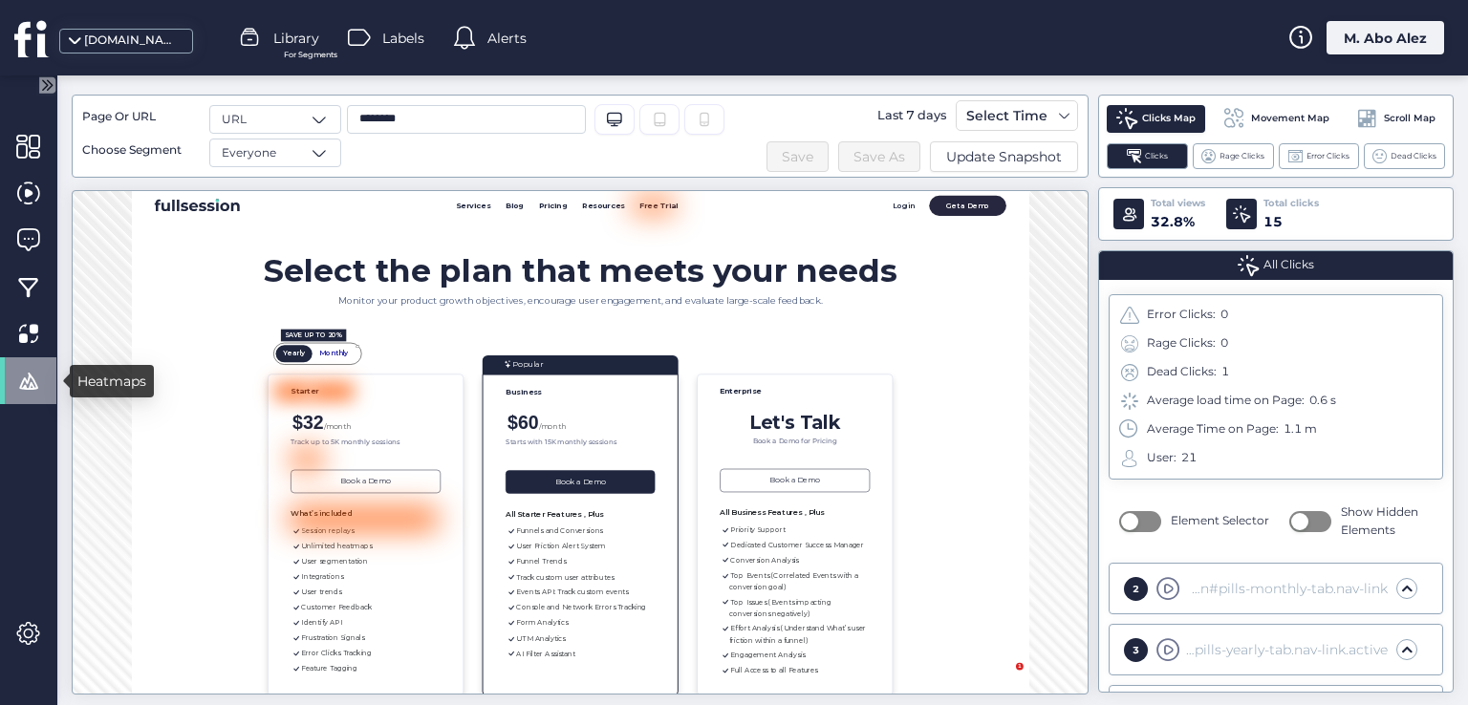
scroll to position [69, 0]
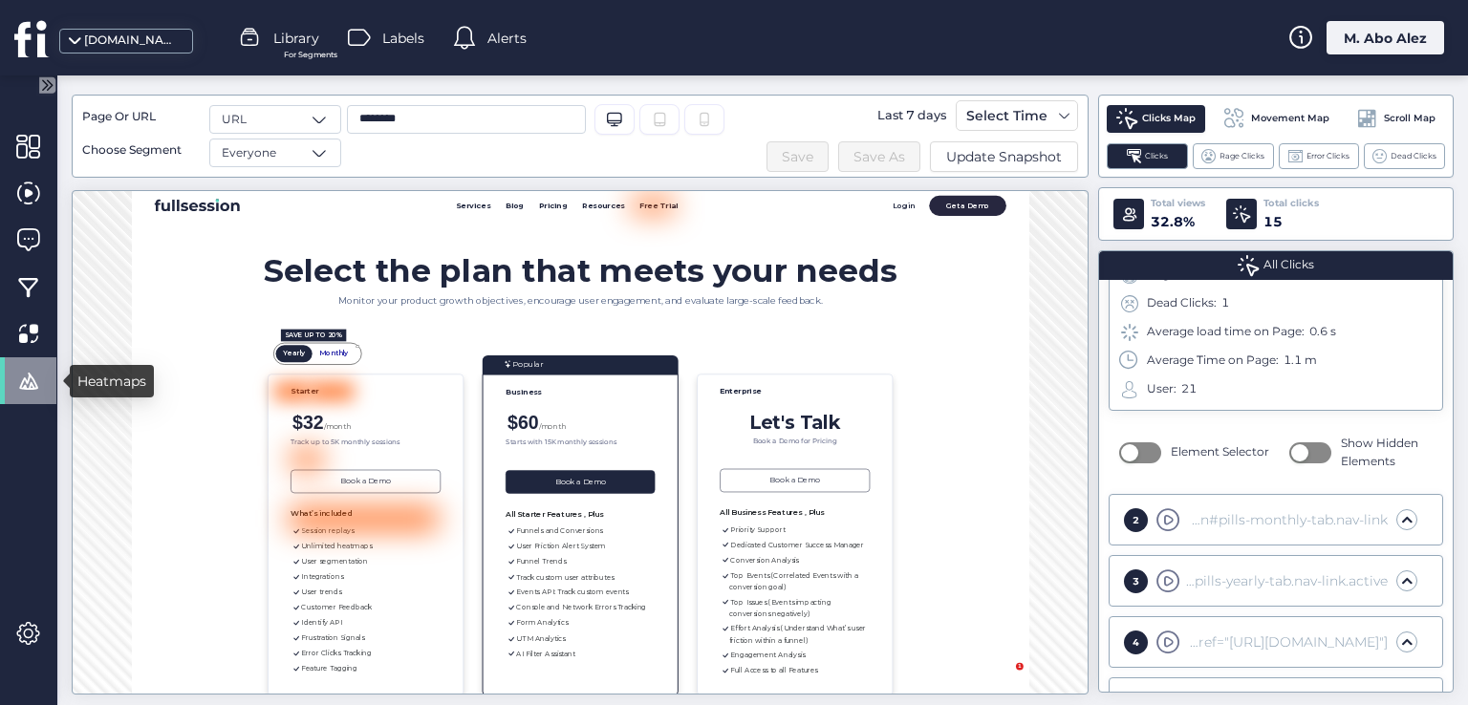
click at [34, 379] on span at bounding box center [28, 381] width 24 height 24
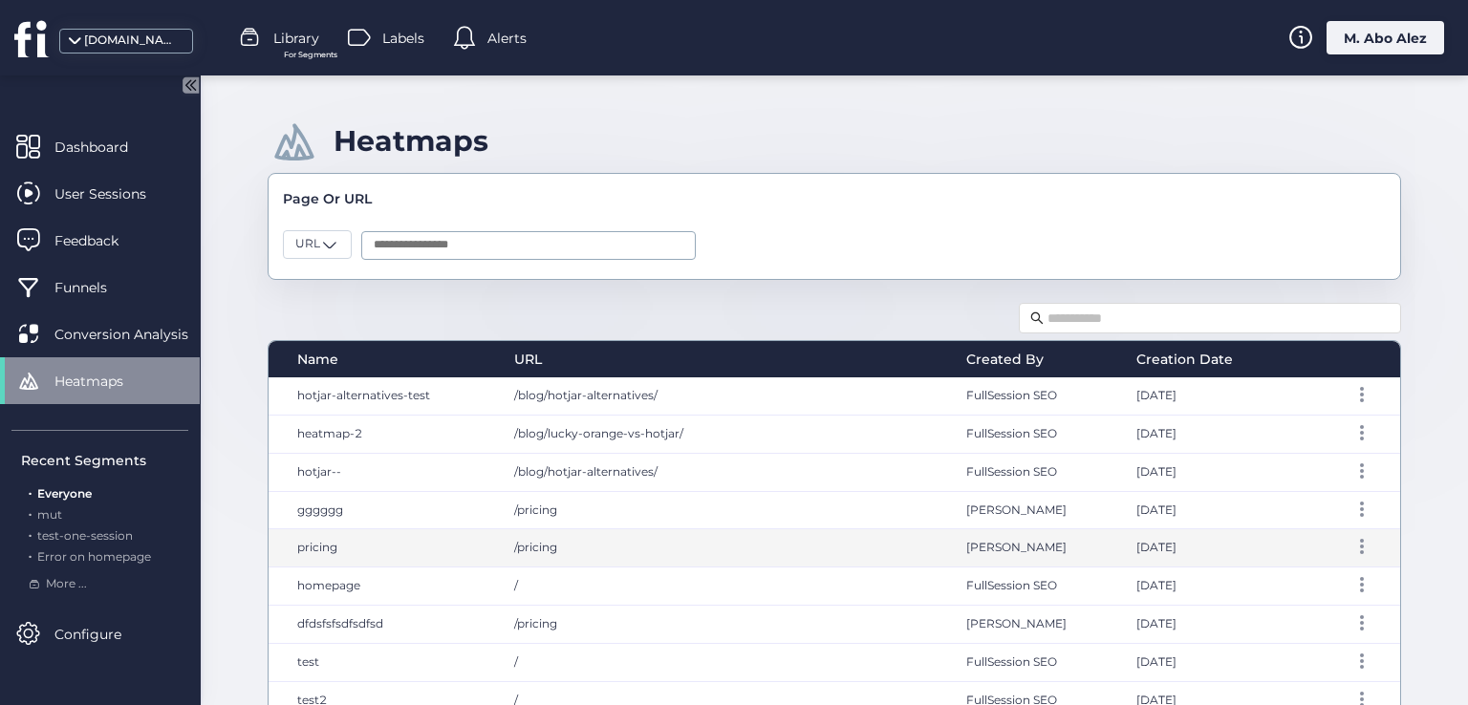
click at [330, 542] on span "pricing" at bounding box center [317, 547] width 40 height 14
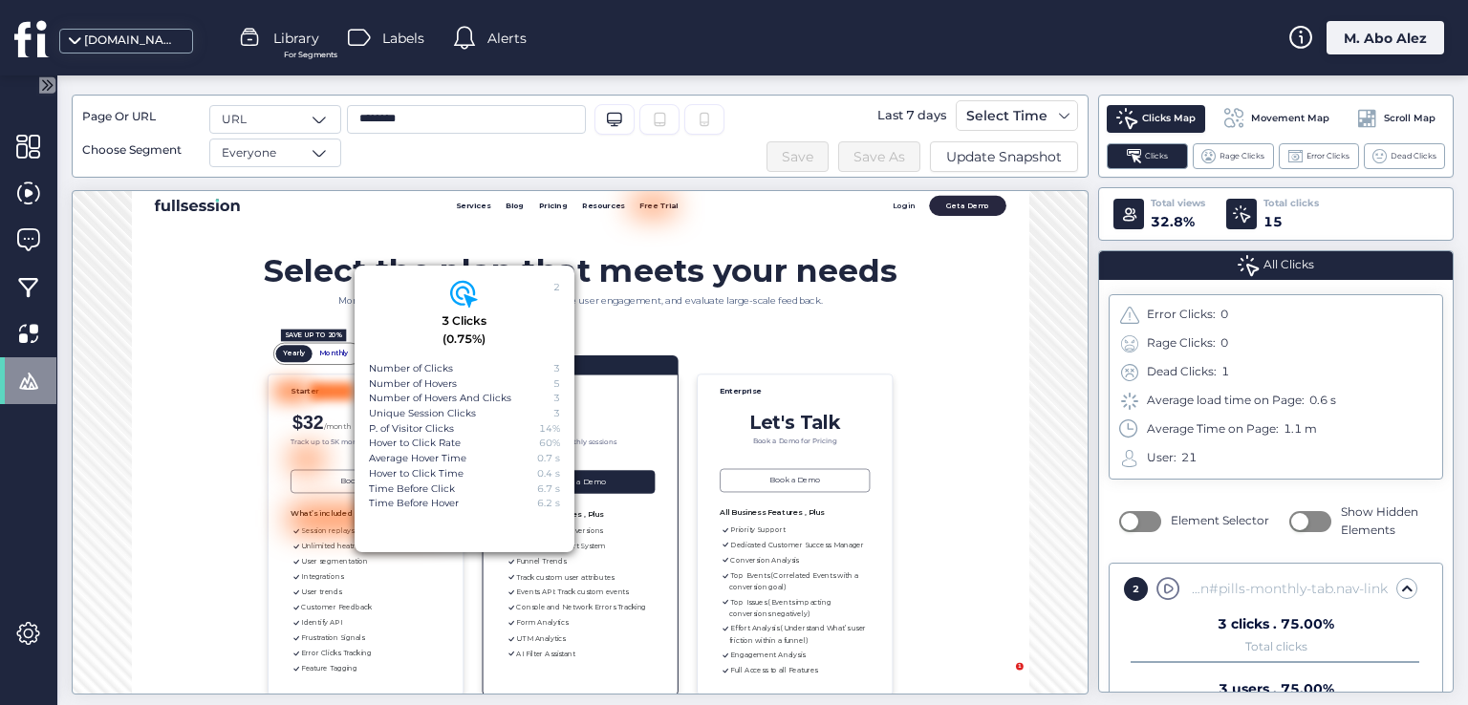
scroll to position [101, 0]
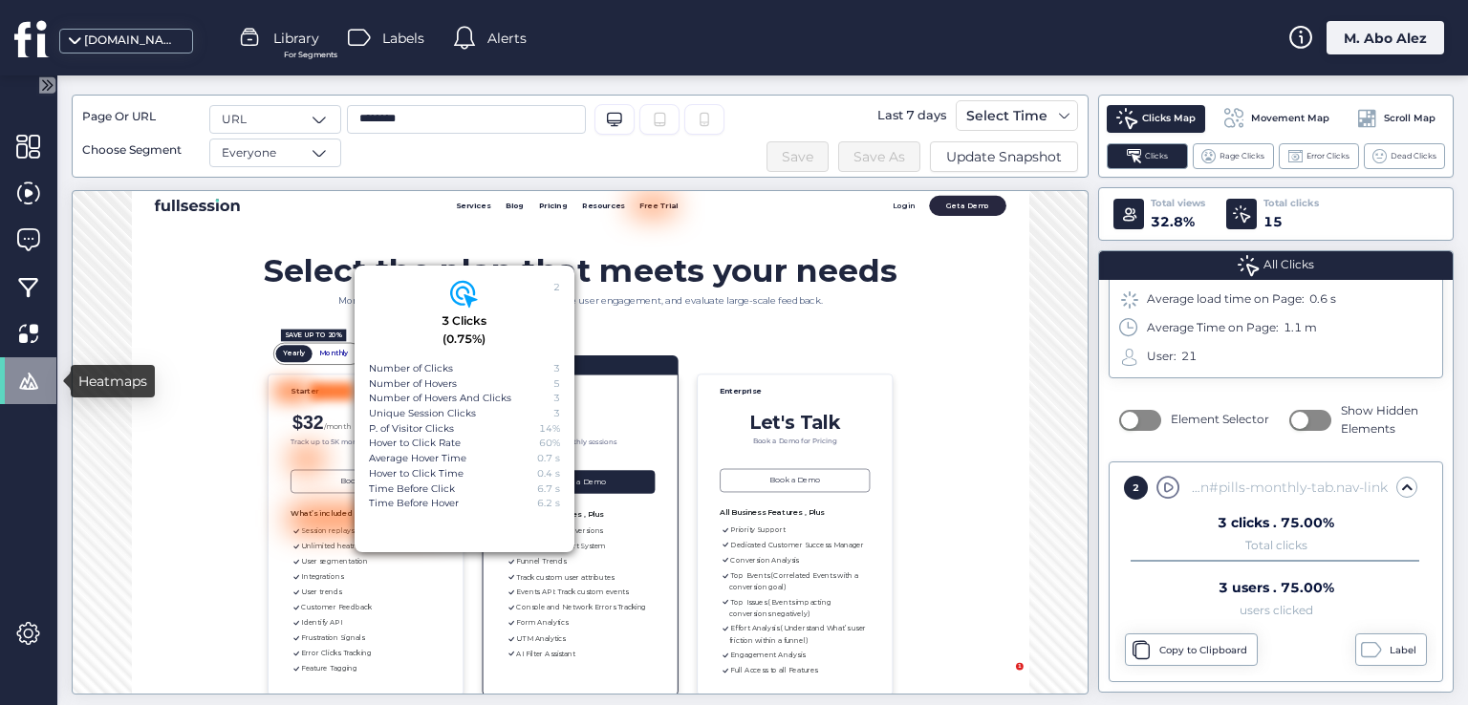
click at [21, 380] on span at bounding box center [28, 381] width 24 height 24
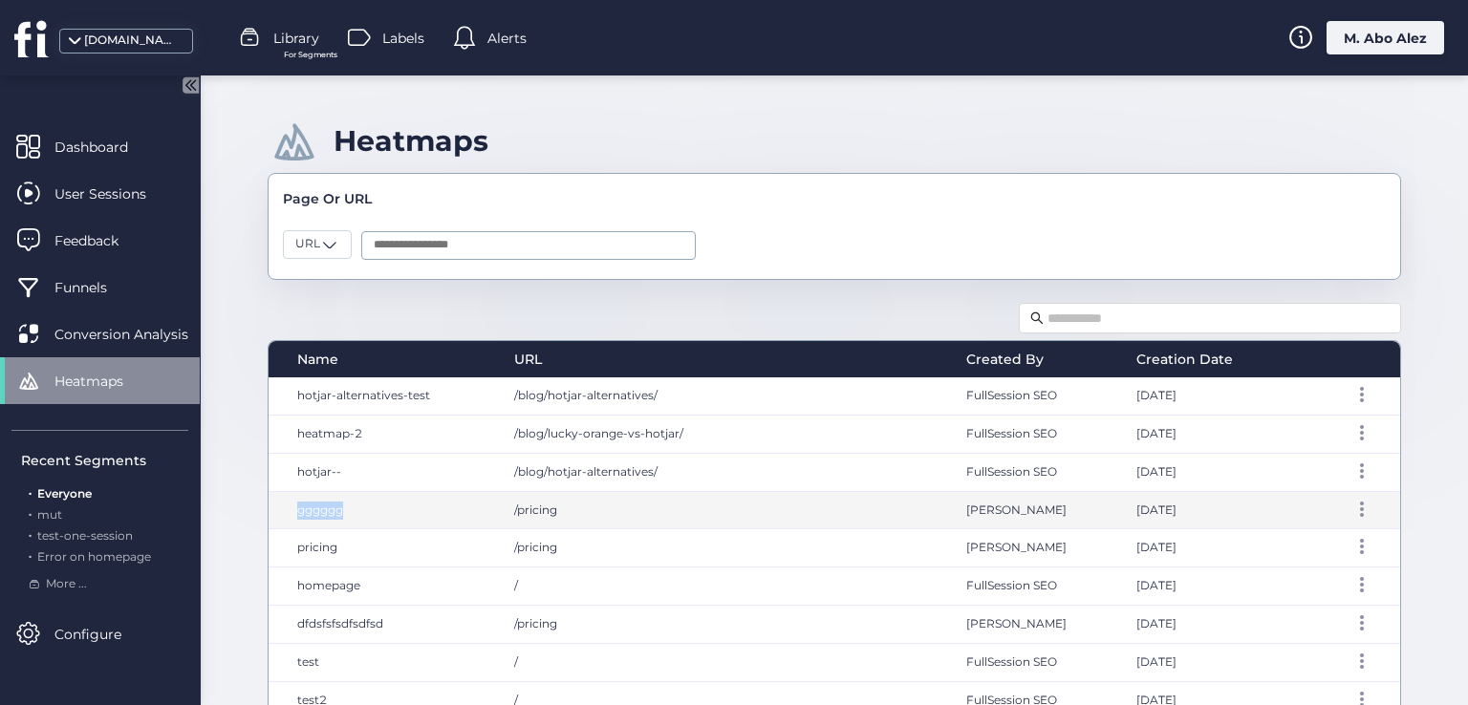
drag, startPoint x: 349, startPoint y: 506, endPoint x: 278, endPoint y: 492, distance: 72.0
click at [278, 492] on div "gggggg" at bounding box center [382, 510] width 226 height 37
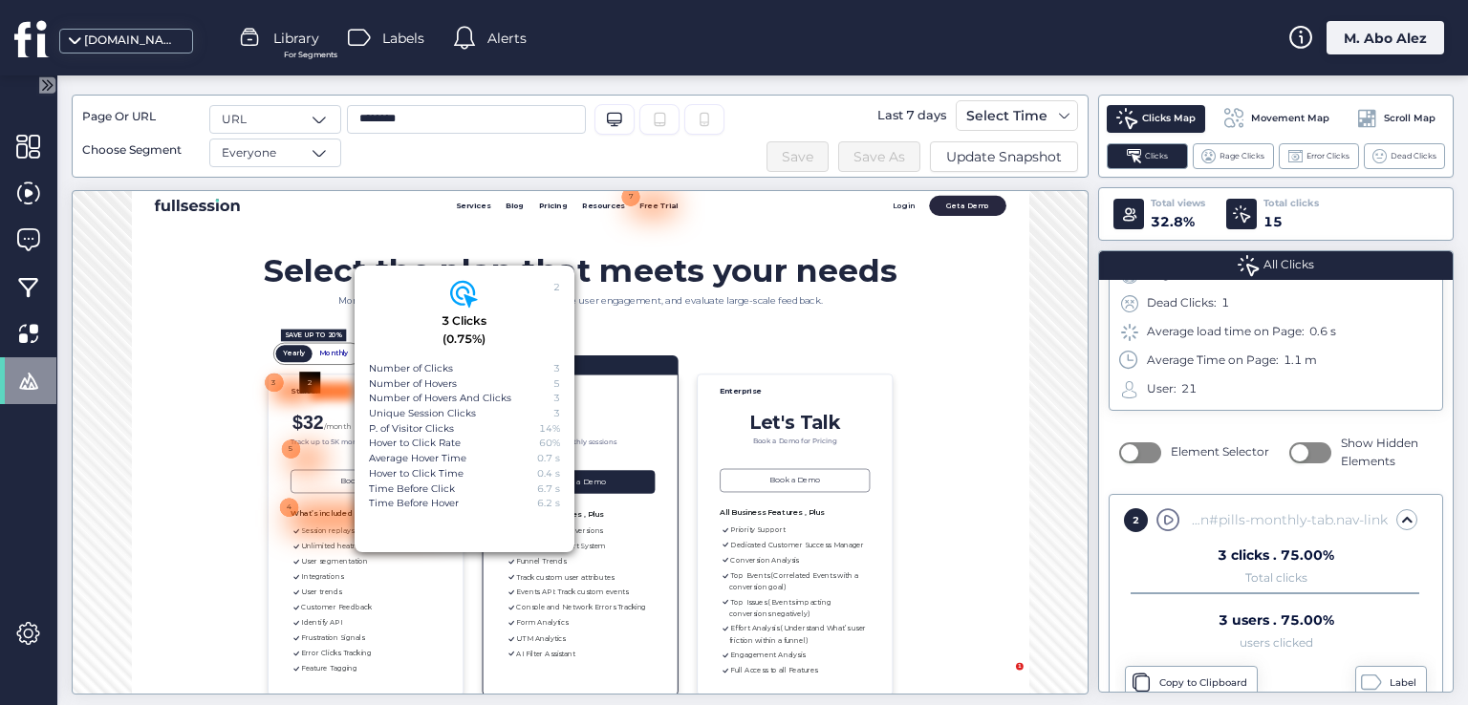
scroll to position [101, 0]
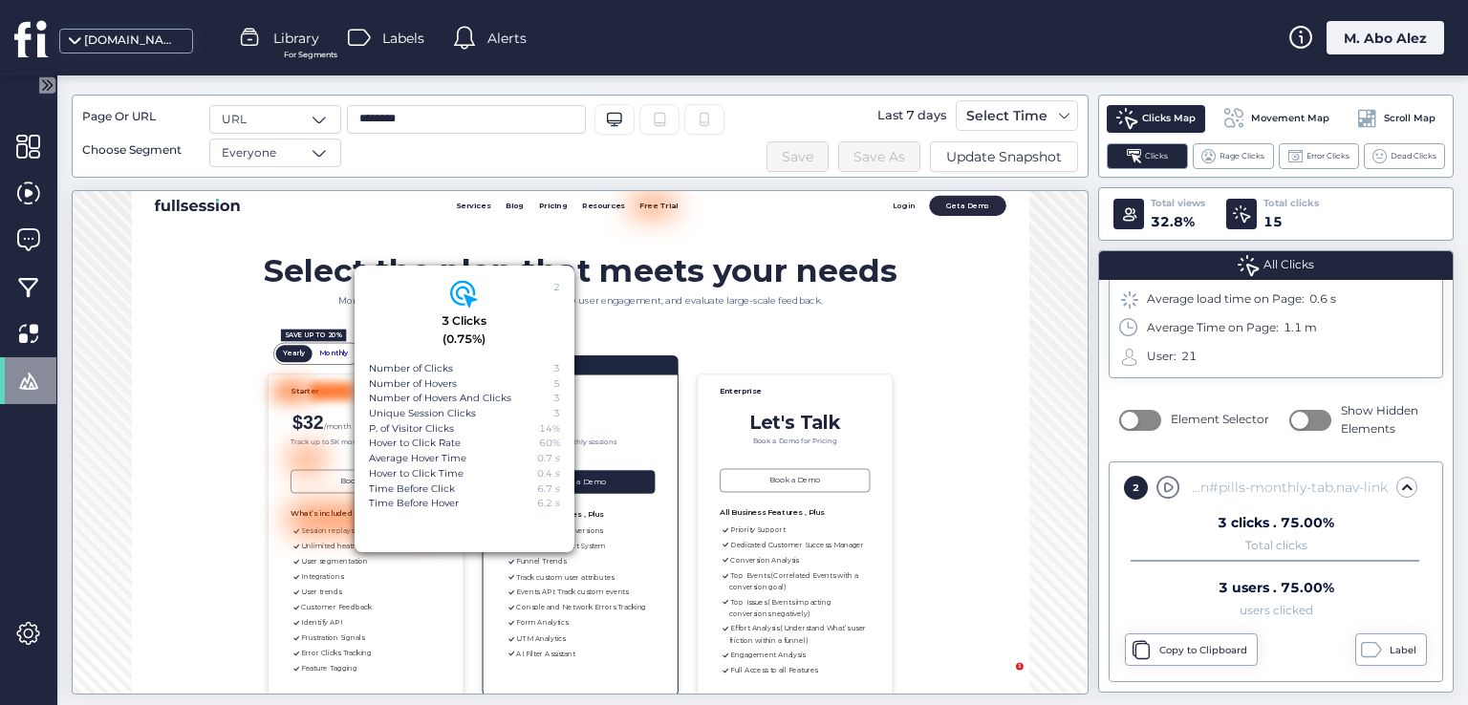
click at [41, 364] on div at bounding box center [28, 380] width 56 height 47
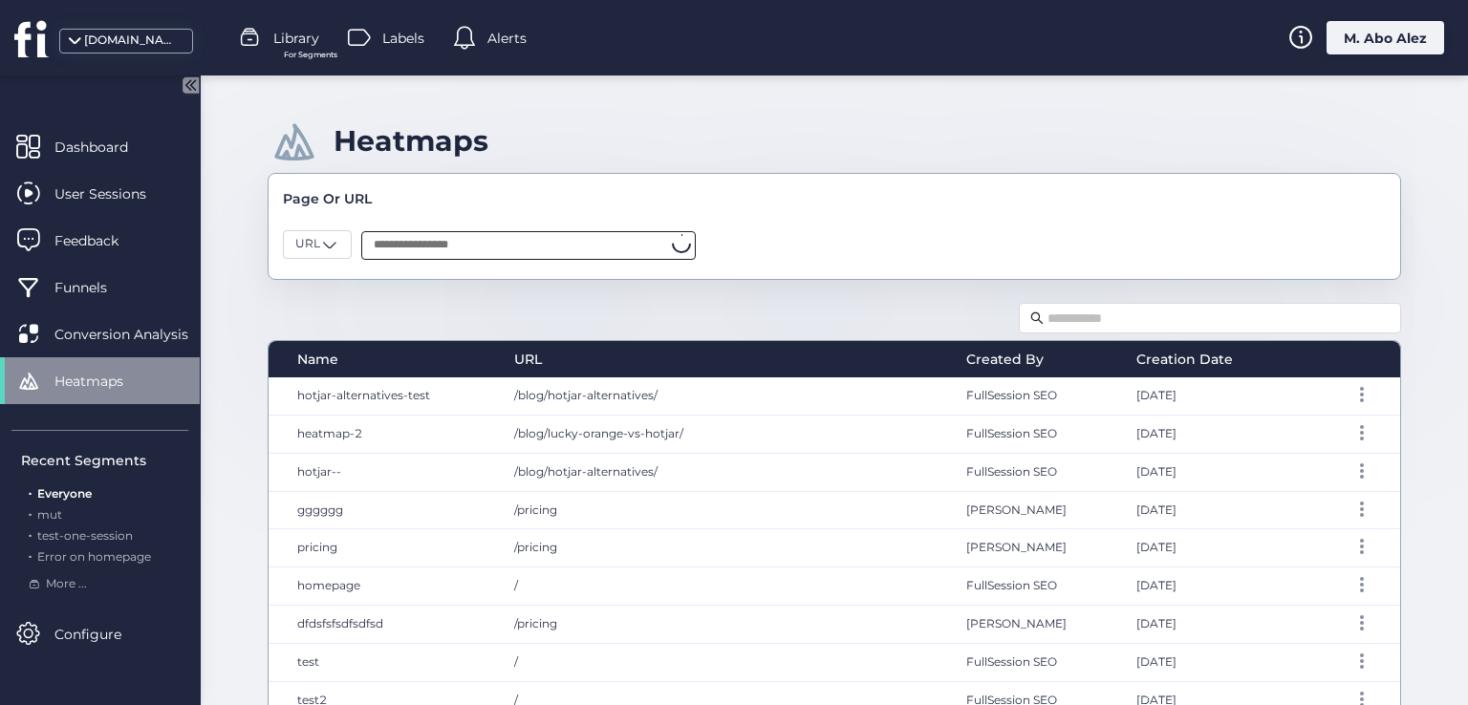
click at [428, 240] on input "text" at bounding box center [528, 245] width 334 height 29
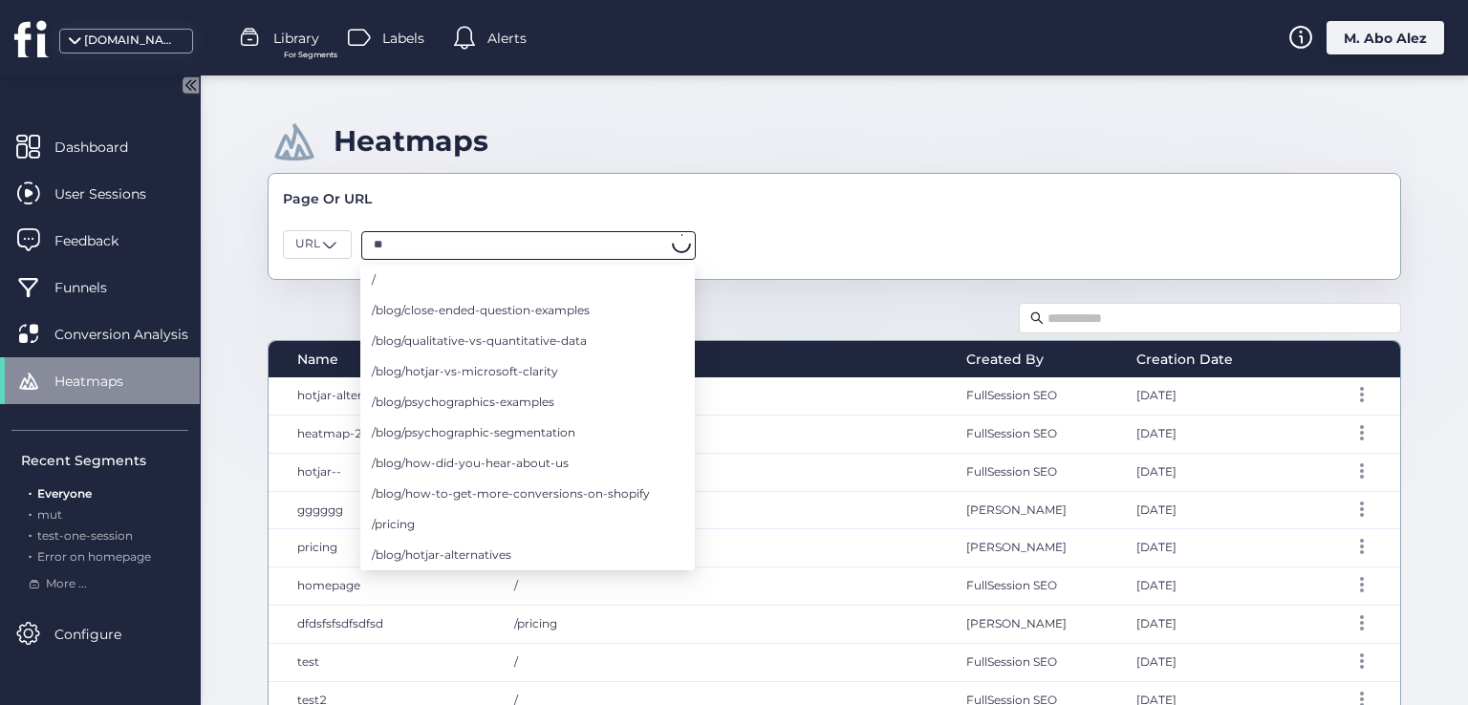
type input "*"
click at [409, 277] on li "/" at bounding box center [527, 280] width 334 height 31
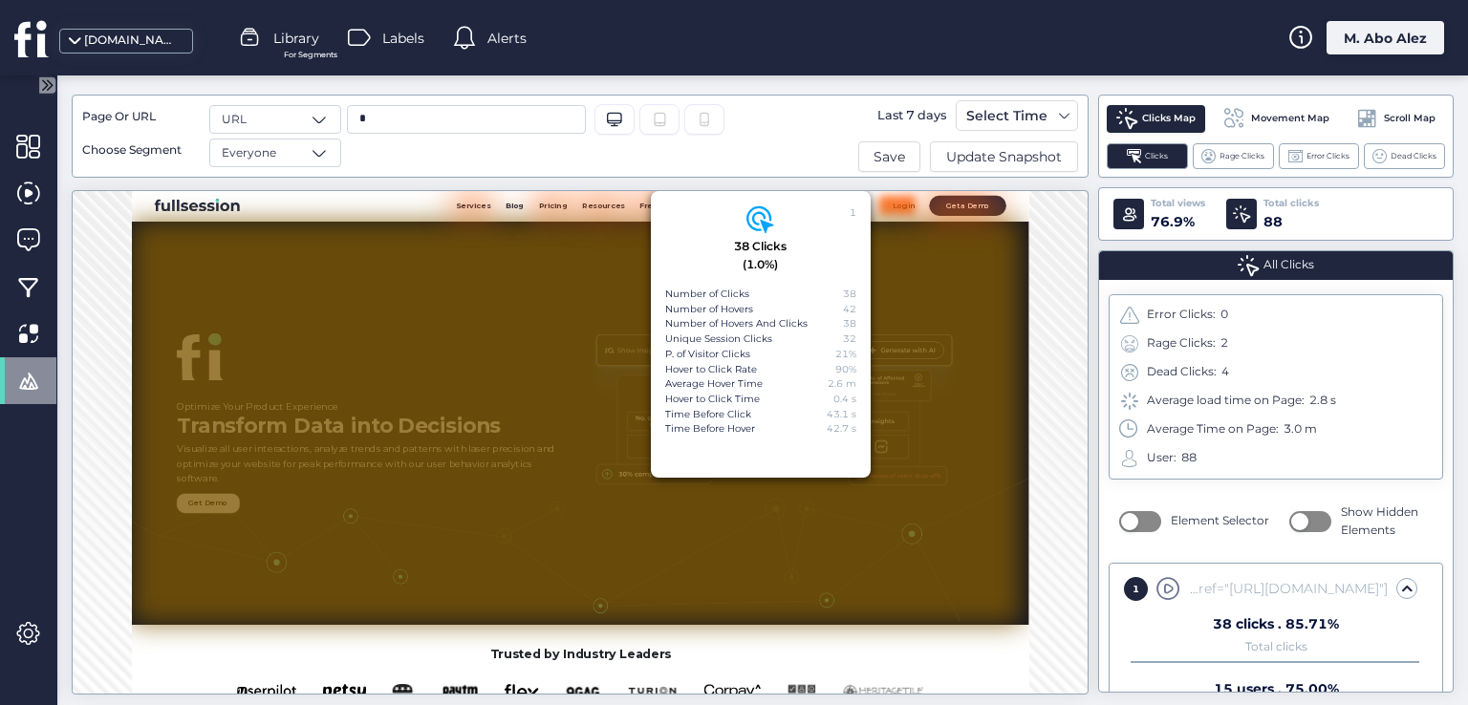
click at [441, 188] on div "1 38 Clicks (1.0%) Number of Clicks 38 Number of Hovers 42 Number of Hovers And…" at bounding box center [580, 430] width 1017 height 505
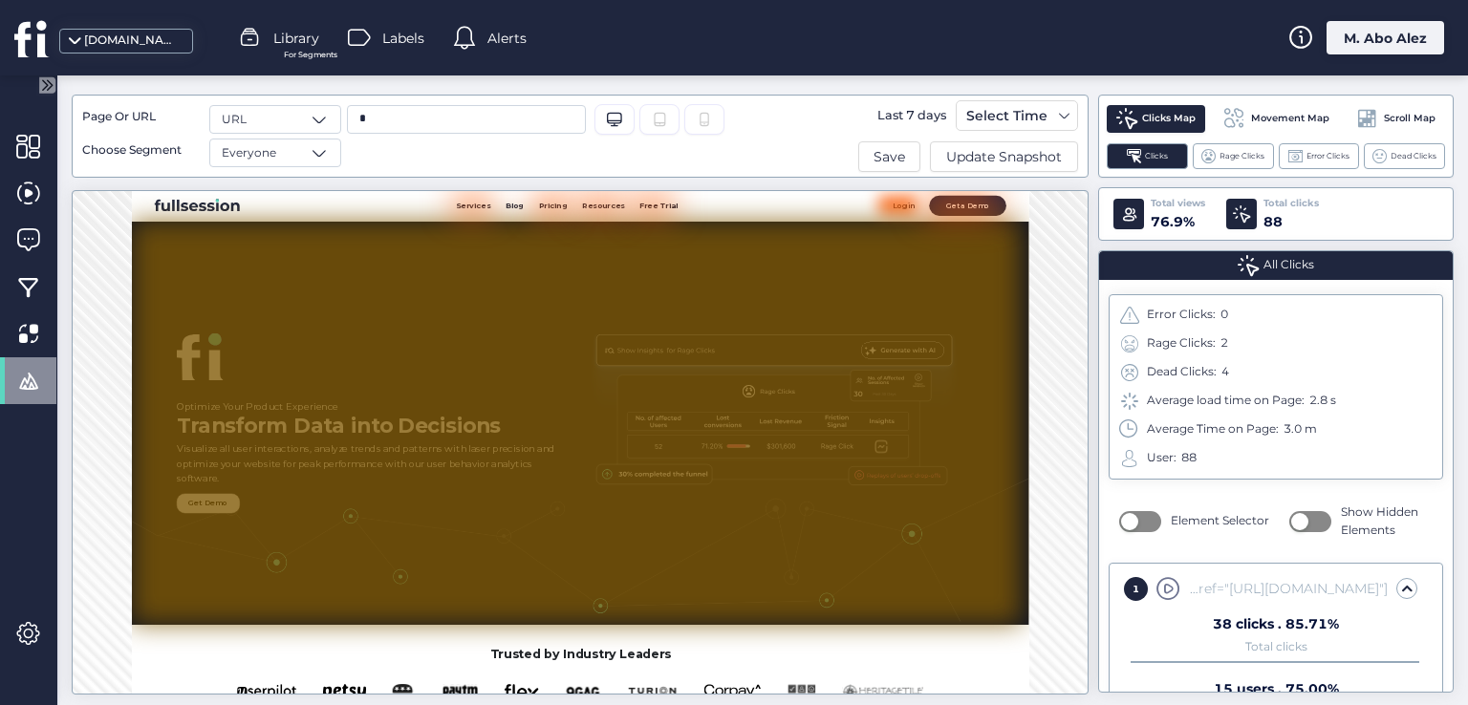
click at [37, 404] on div at bounding box center [28, 270] width 56 height 295
click at [37, 379] on span at bounding box center [28, 381] width 24 height 24
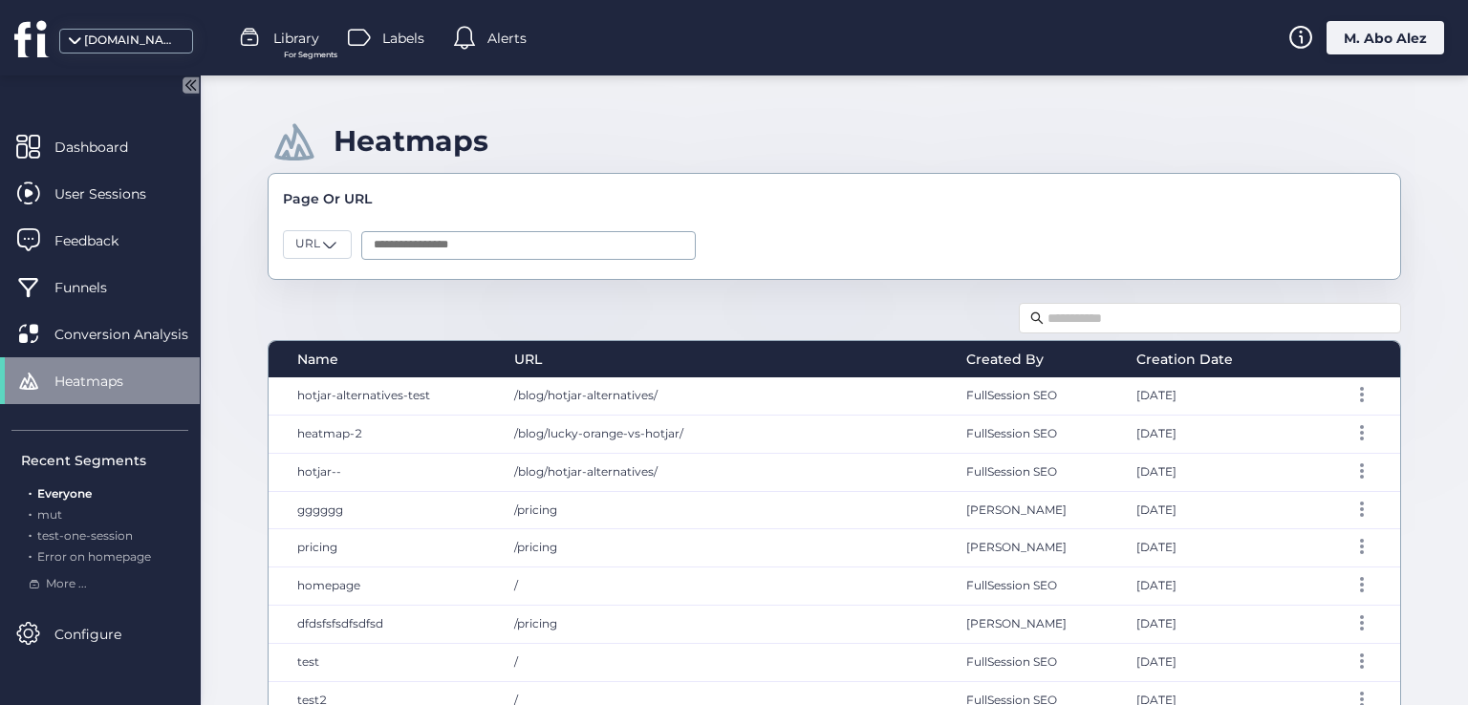
click at [359, 305] on div "Name URL Created By Creation Date hotjar-alternatives-test /blog/hotjar-alterna…" at bounding box center [834, 568] width 1133 height 538
click at [315, 232] on div "URL" at bounding box center [317, 244] width 69 height 29
click at [325, 282] on div "Page" at bounding box center [316, 281] width 43 height 18
click at [436, 256] on input "text" at bounding box center [533, 245] width 334 height 29
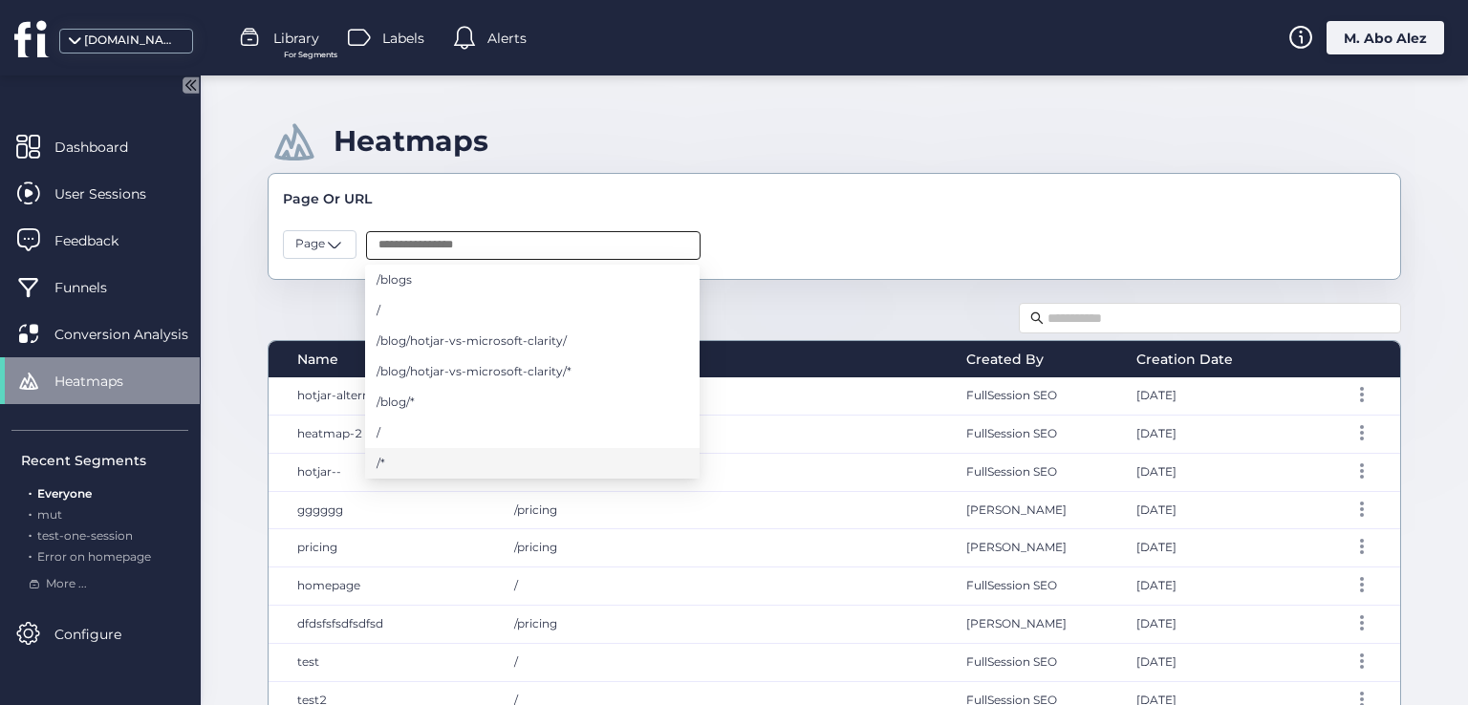
click at [421, 468] on li "/*" at bounding box center [532, 463] width 334 height 31
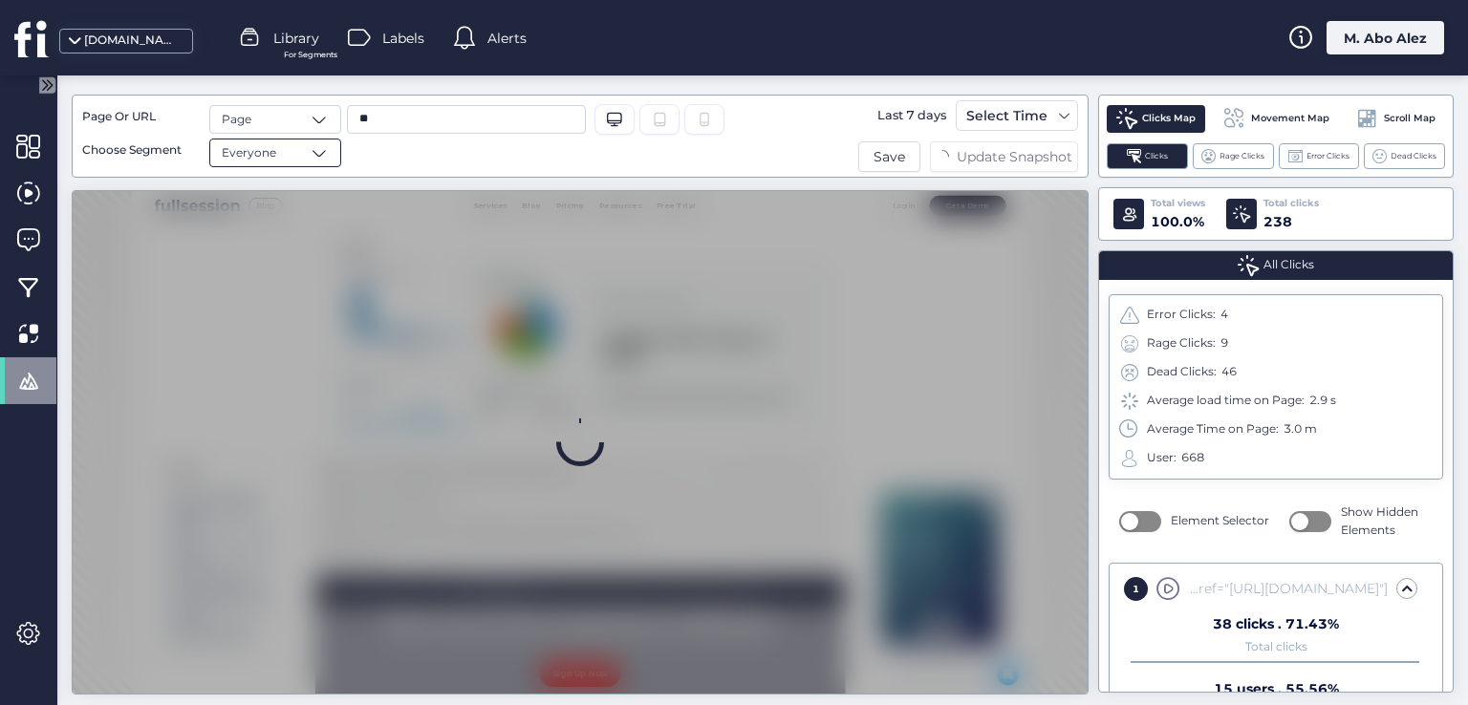
click at [297, 158] on div "Everyone" at bounding box center [275, 153] width 132 height 29
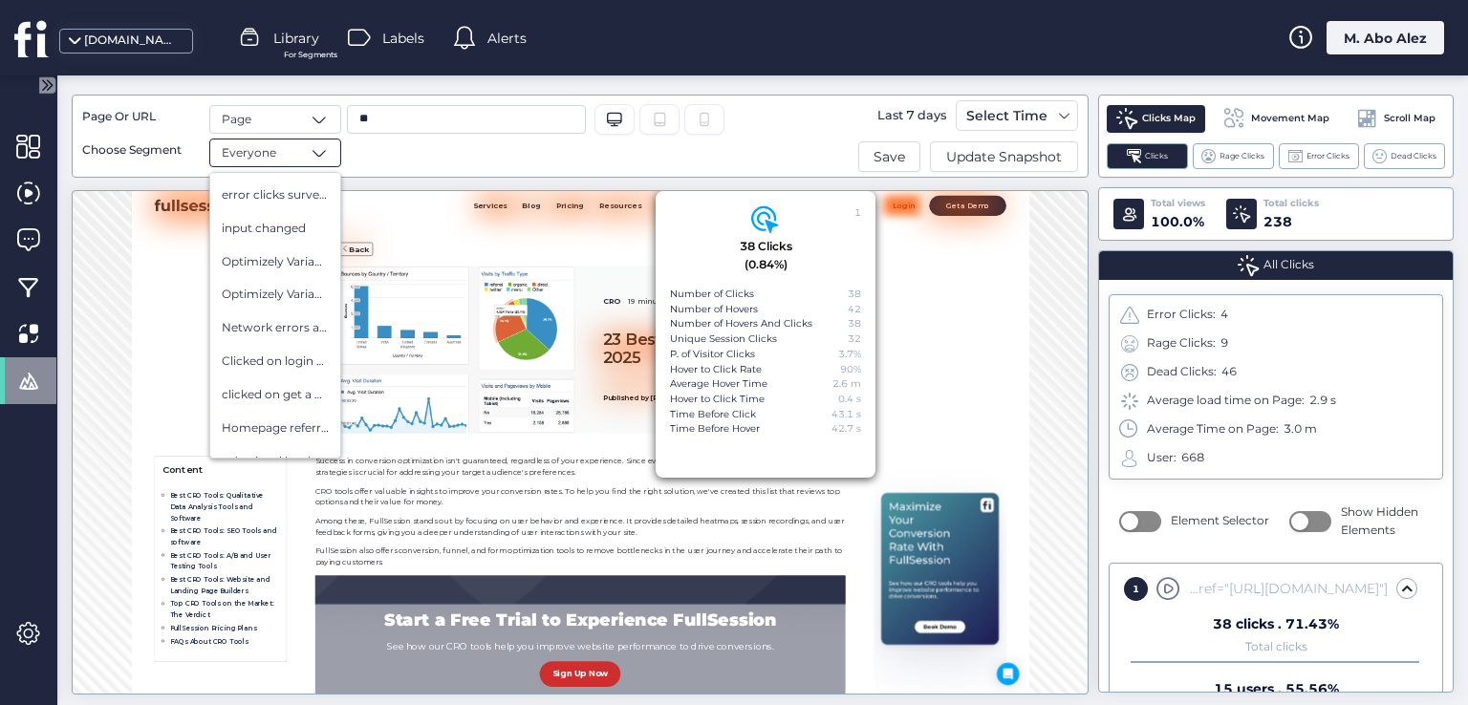
scroll to position [5647, 0]
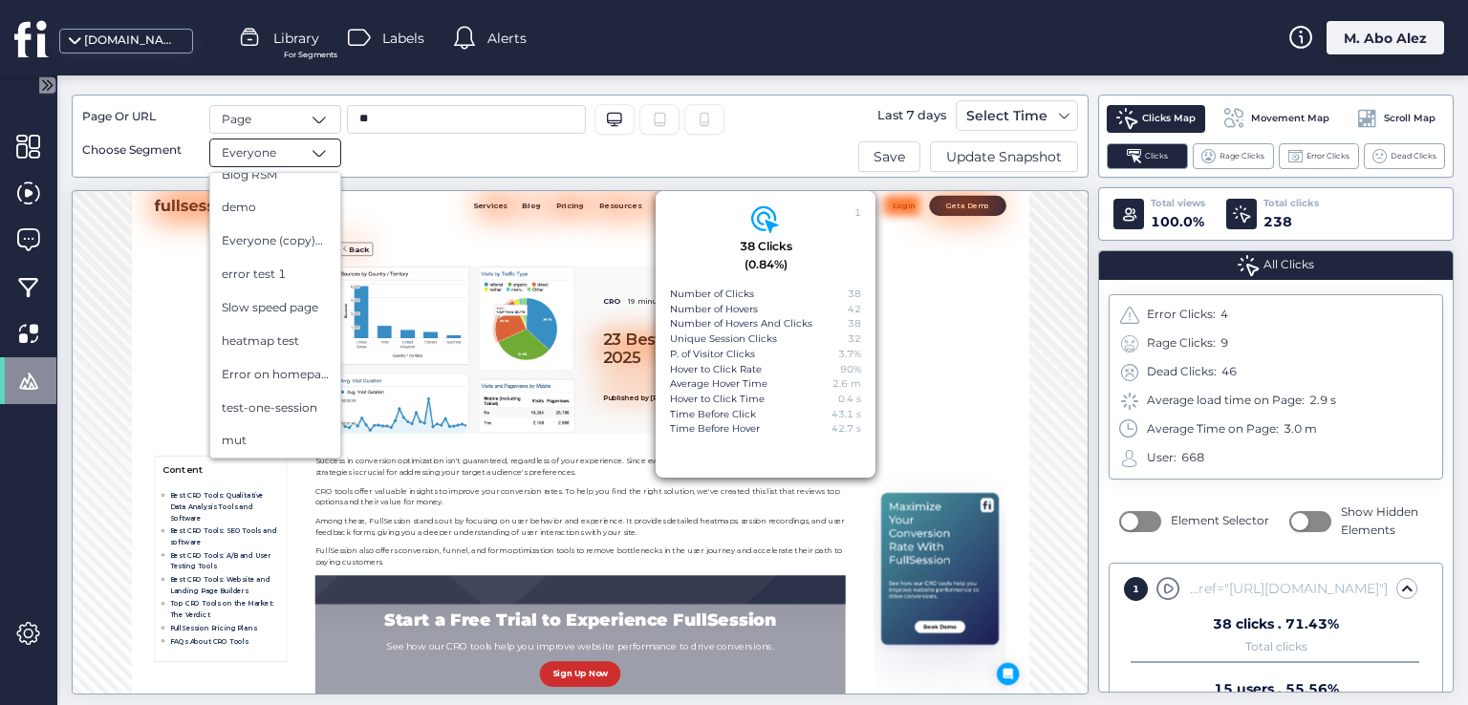
drag, startPoint x: 332, startPoint y: 294, endPoint x: 360, endPoint y: 560, distance: 267.2
click at [251, 430] on div "mut" at bounding box center [275, 440] width 130 height 33
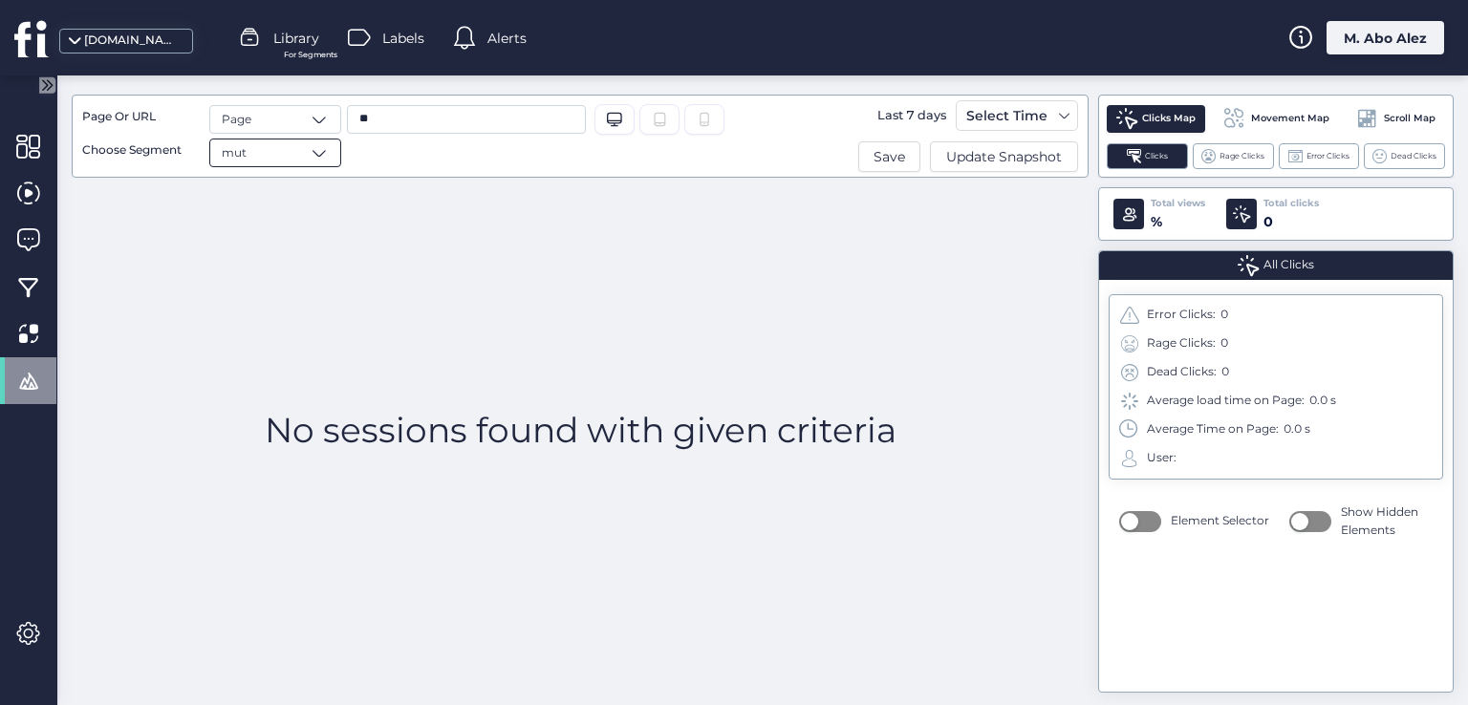
click at [270, 150] on div "mut" at bounding box center [275, 153] width 132 height 29
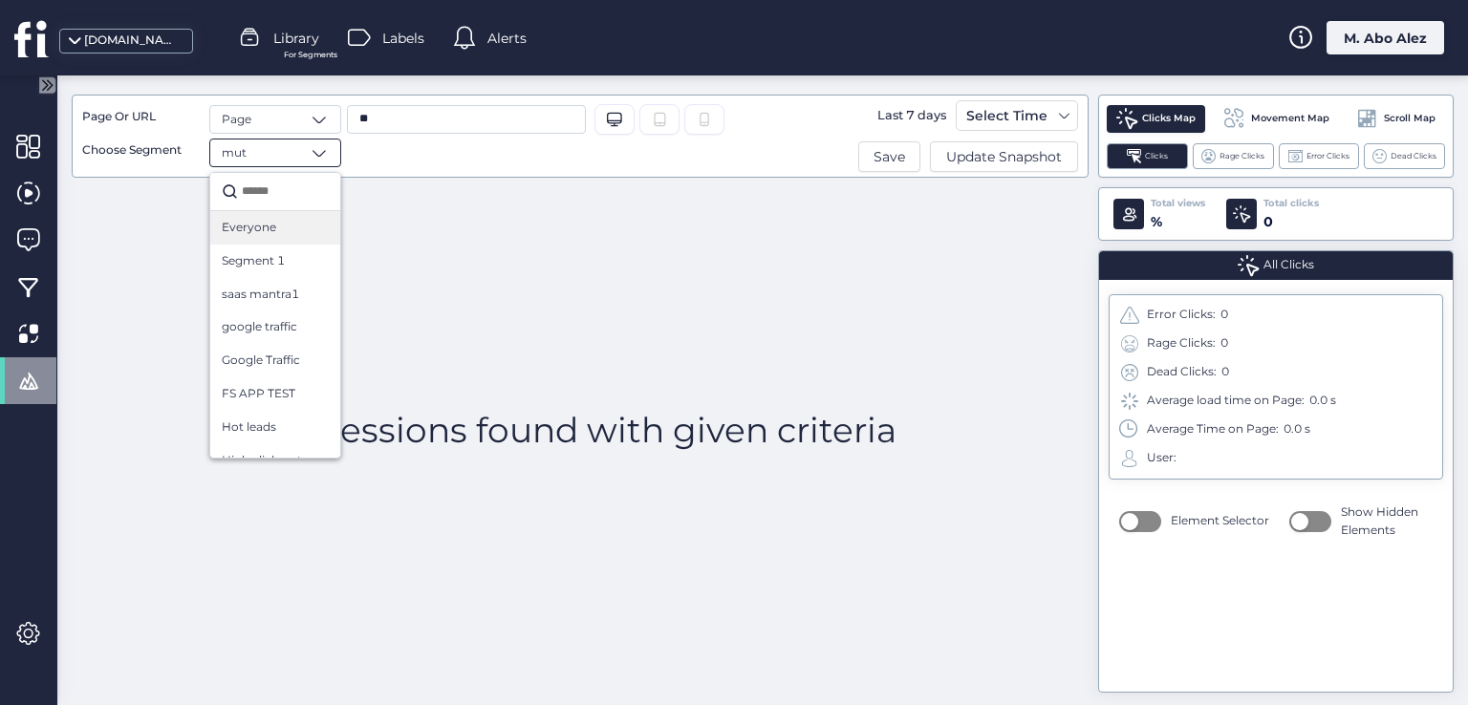
click at [267, 230] on span "Everyone" at bounding box center [249, 228] width 54 height 18
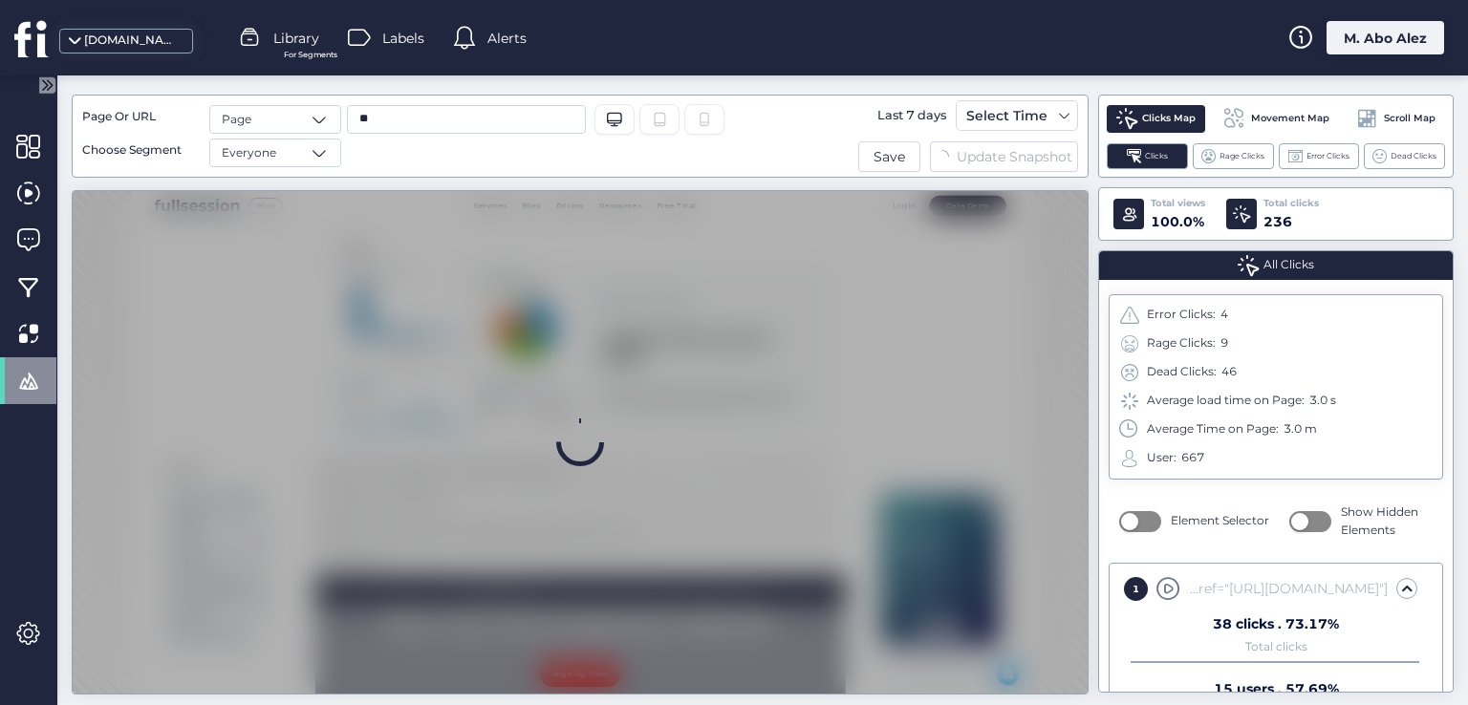
scroll to position [0, 0]
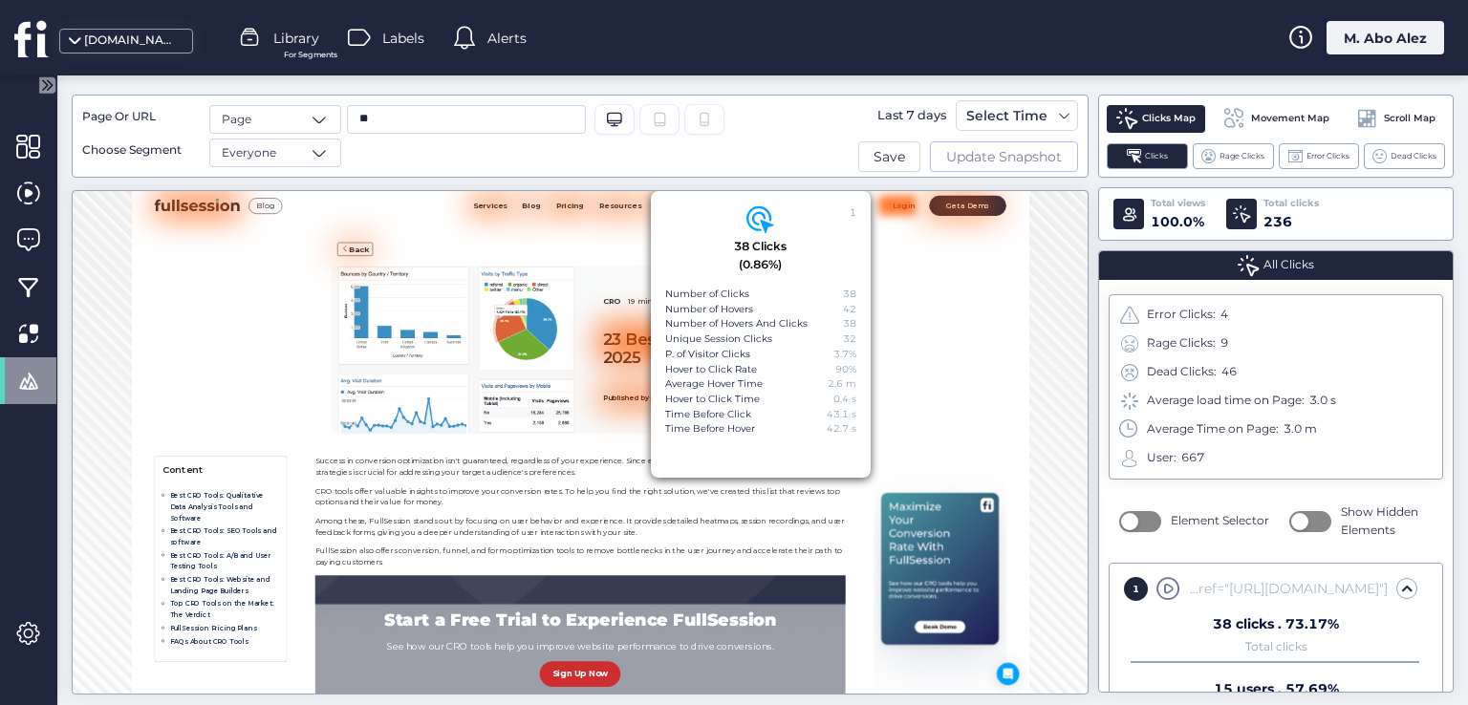
click at [1003, 162] on span "Update Snapshot" at bounding box center [1004, 156] width 116 height 21
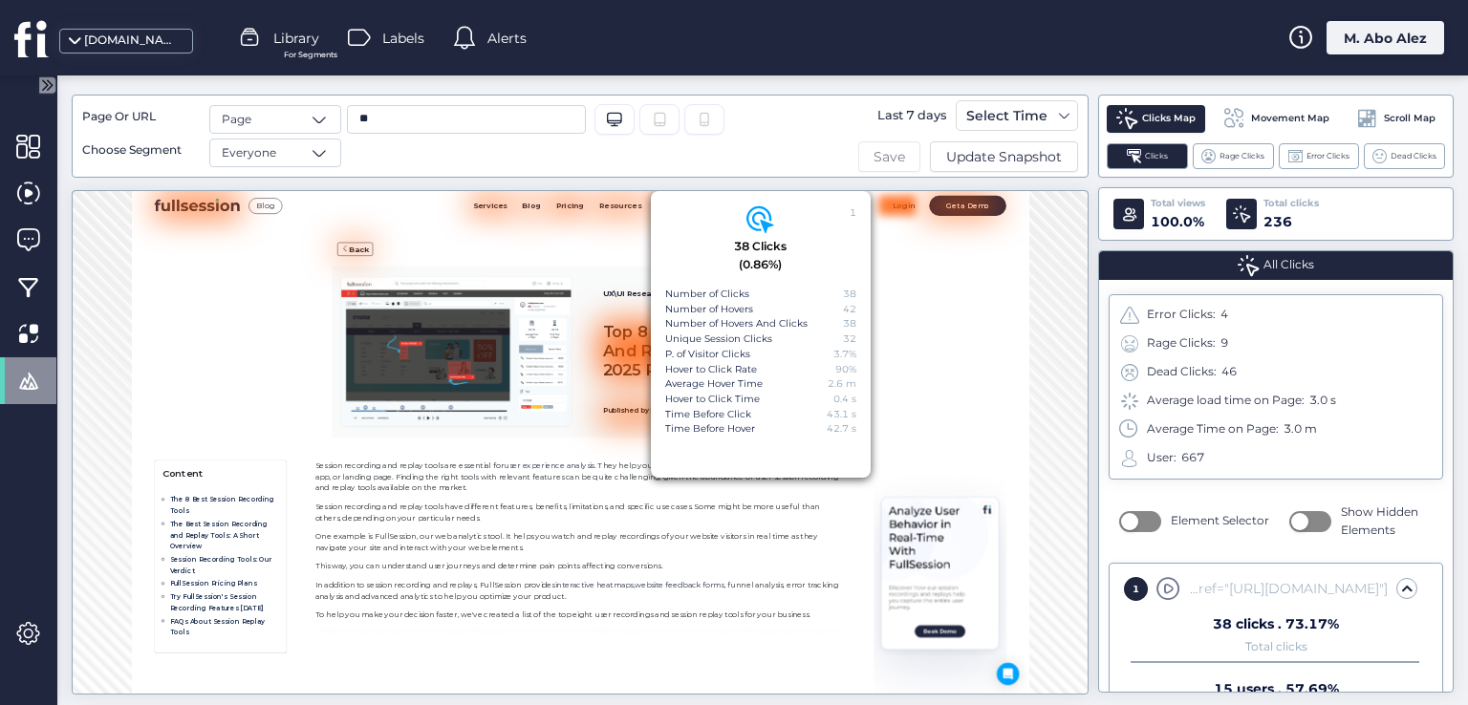
click at [898, 161] on span "Save" at bounding box center [889, 156] width 32 height 21
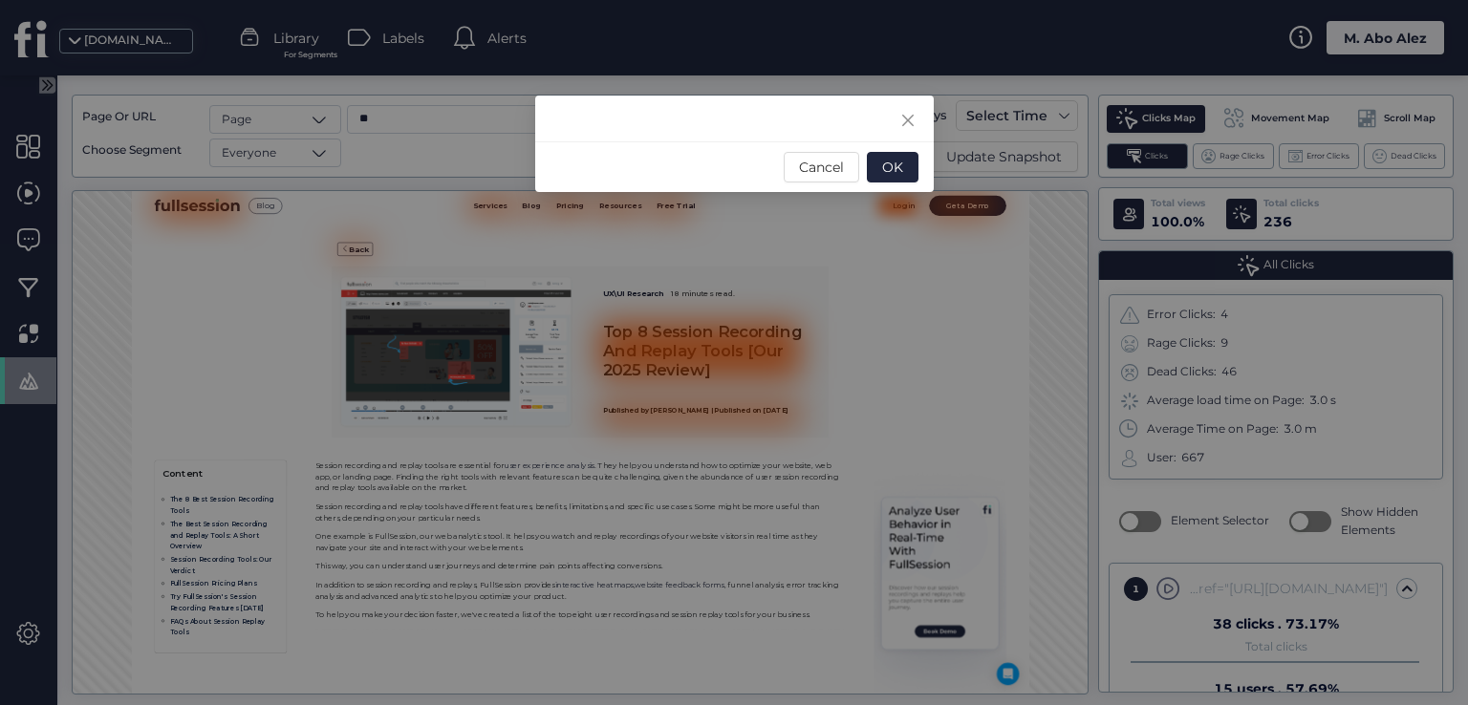
click at [612, 127] on div at bounding box center [734, 119] width 399 height 46
click at [789, 123] on div at bounding box center [734, 119] width 399 height 46
click at [830, 173] on span "Cancel" at bounding box center [821, 167] width 45 height 21
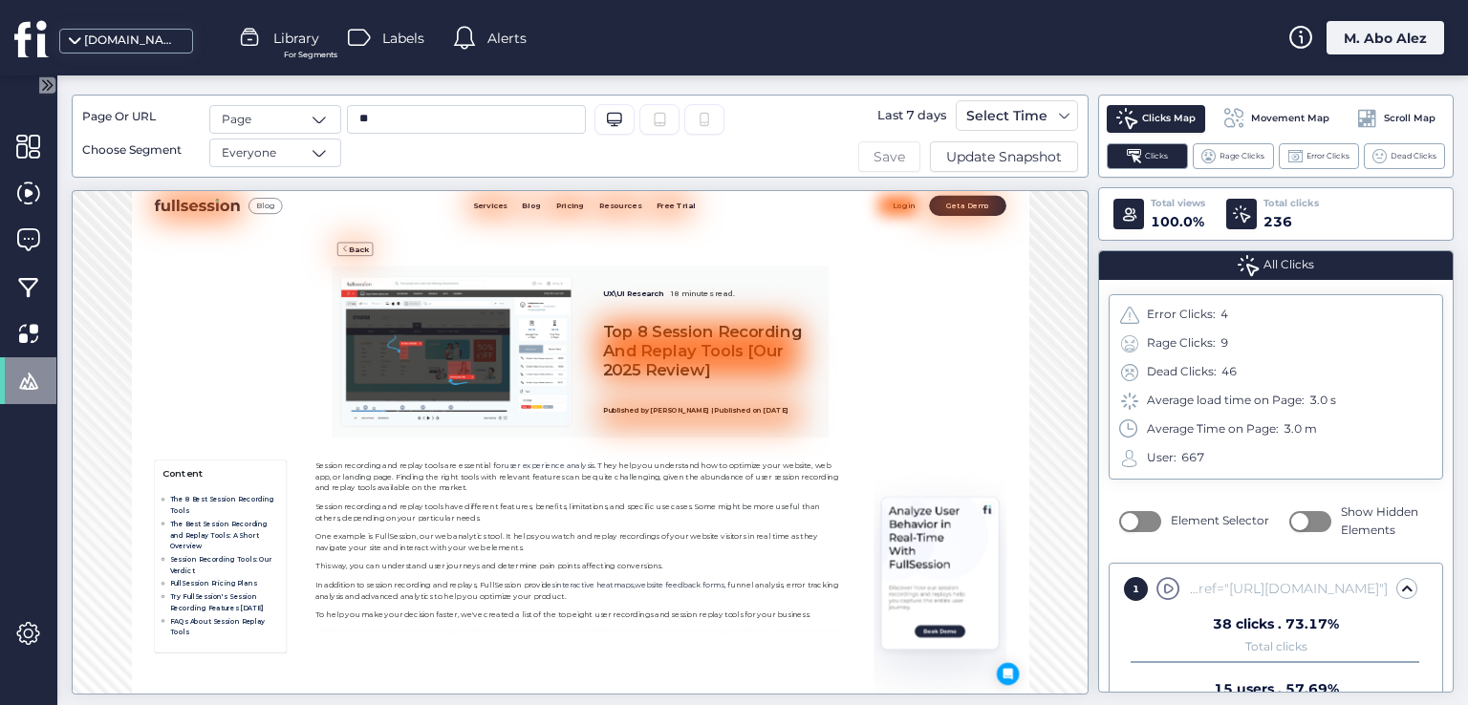
click at [891, 167] on button "Save" at bounding box center [889, 156] width 62 height 31
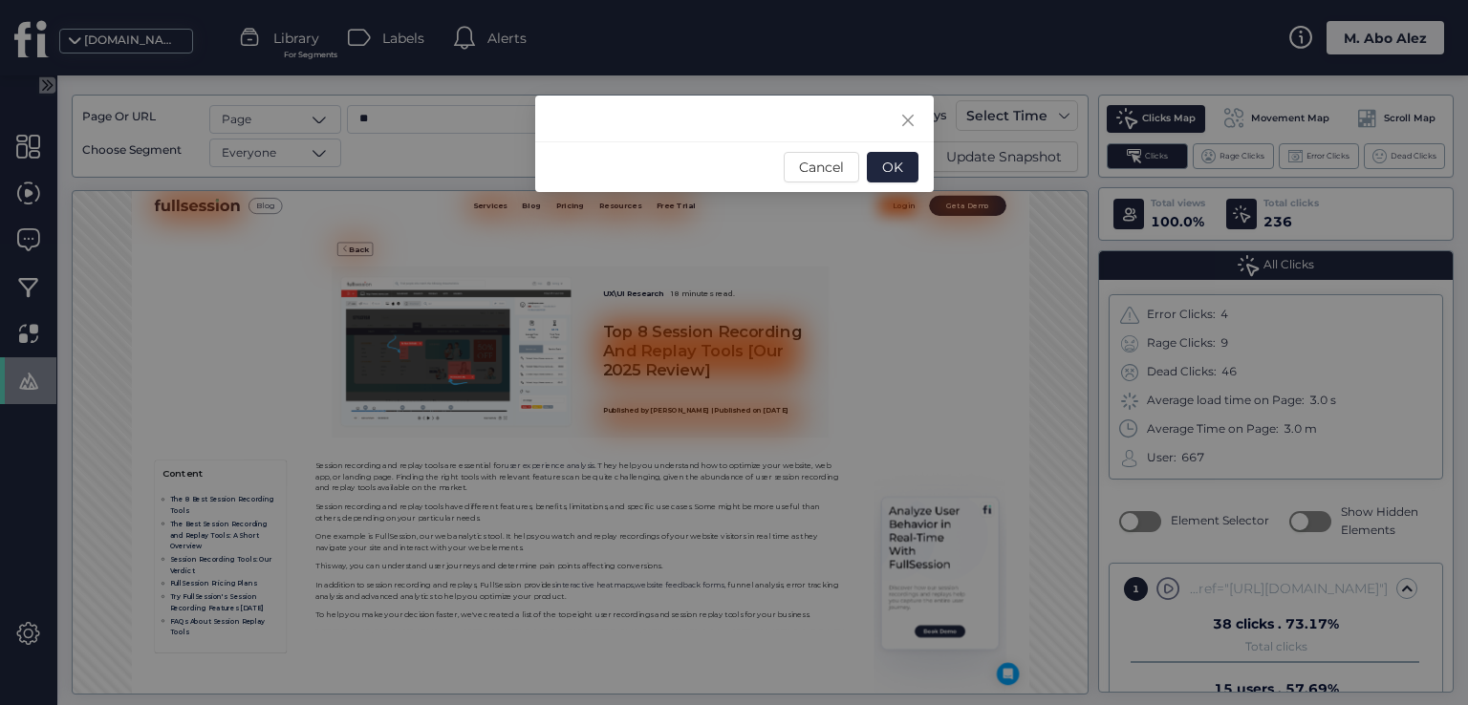
click at [732, 135] on div at bounding box center [734, 119] width 399 height 46
click at [908, 122] on icon "Close" at bounding box center [907, 120] width 15 height 15
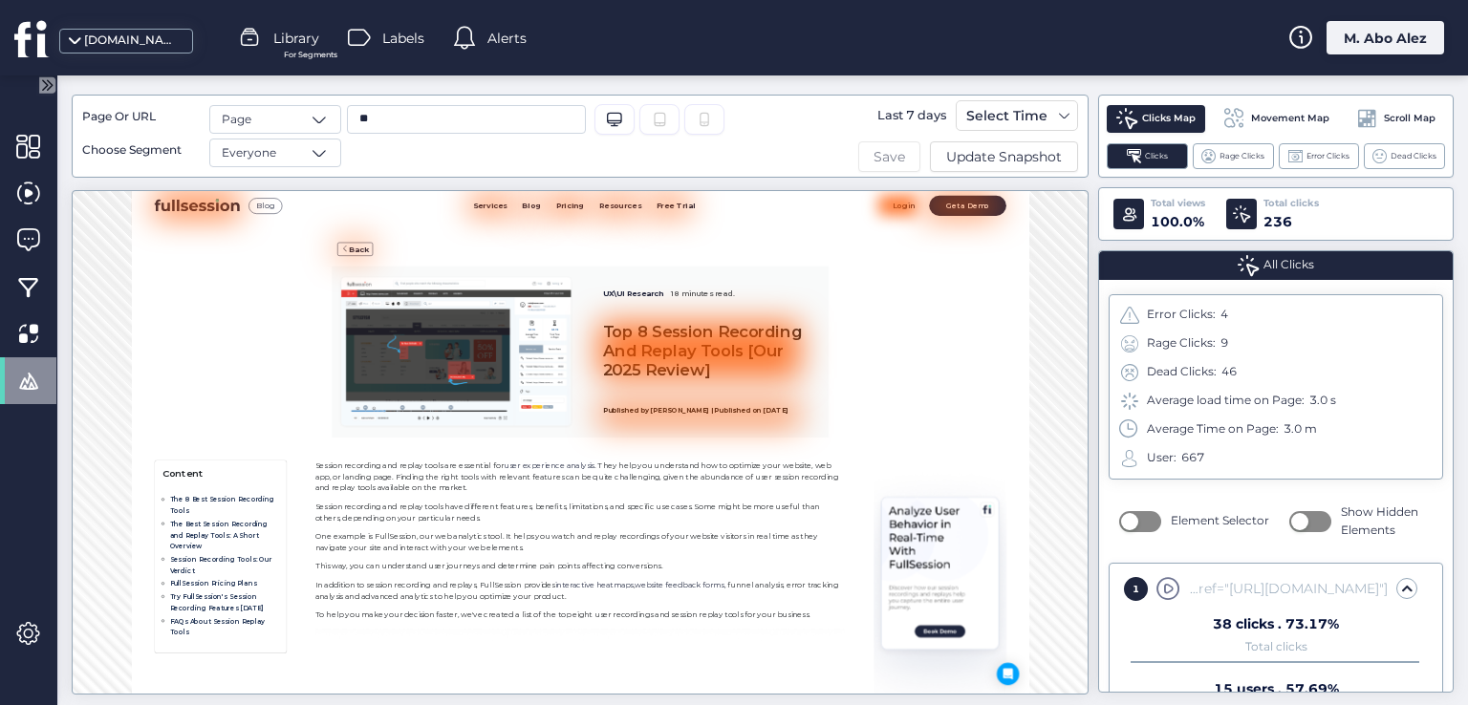
click at [893, 154] on span "Save" at bounding box center [889, 156] width 32 height 21
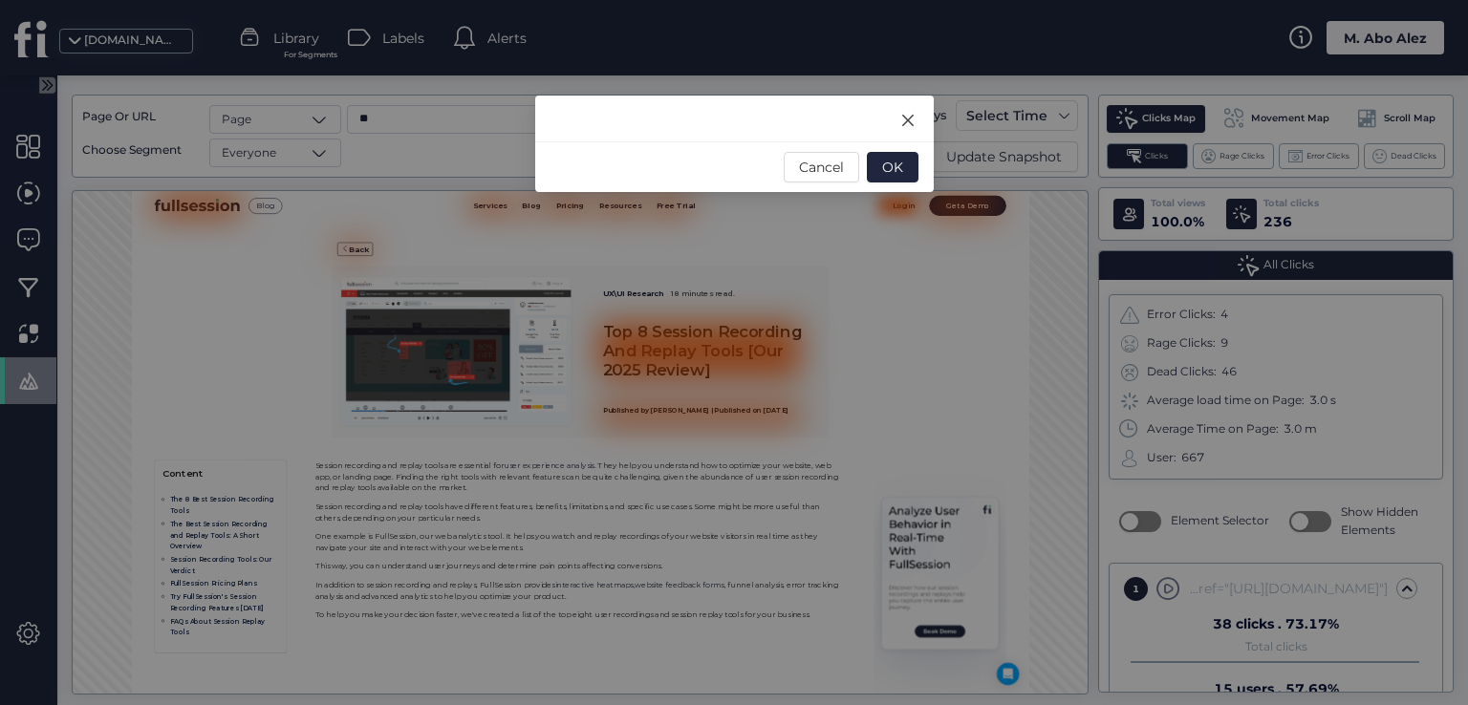
click at [902, 119] on icon "Close" at bounding box center [907, 120] width 15 height 15
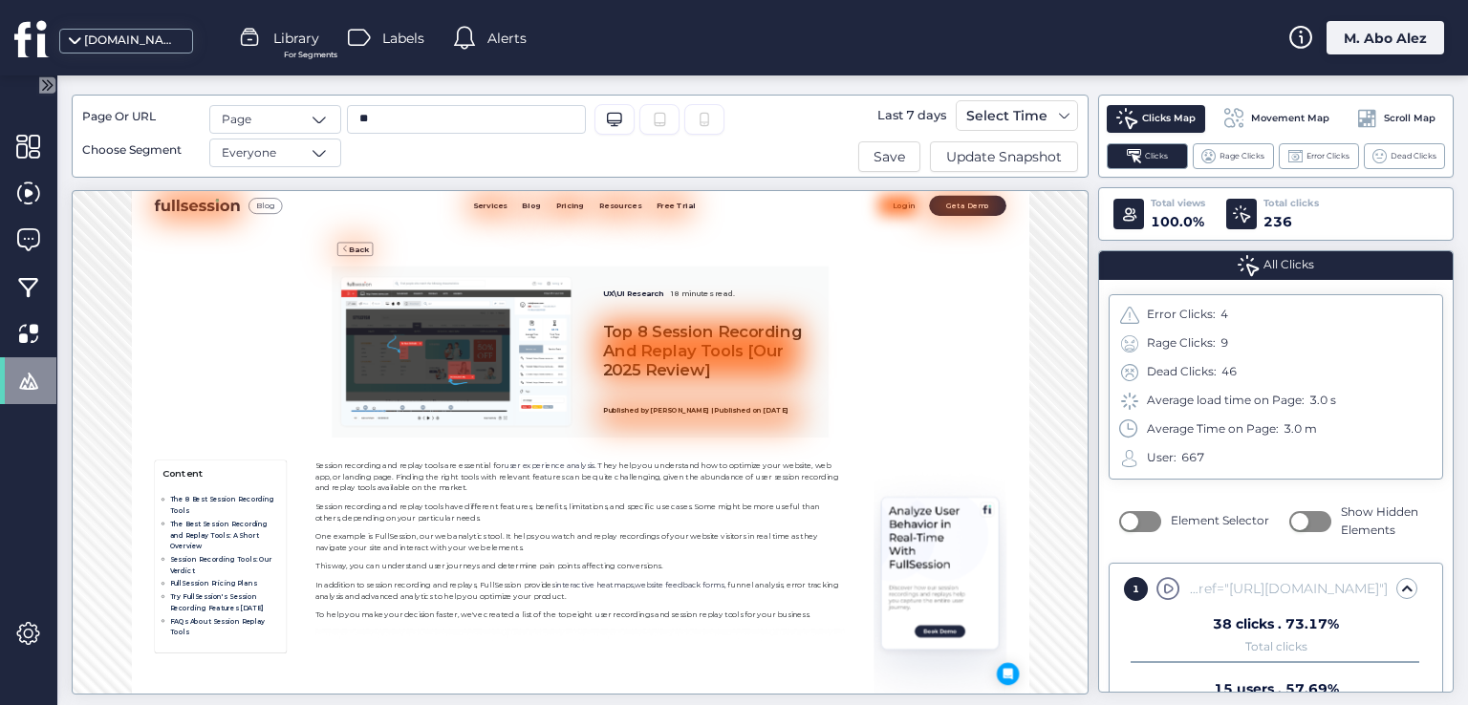
click at [1281, 115] on span "Movement Map" at bounding box center [1290, 118] width 78 height 15
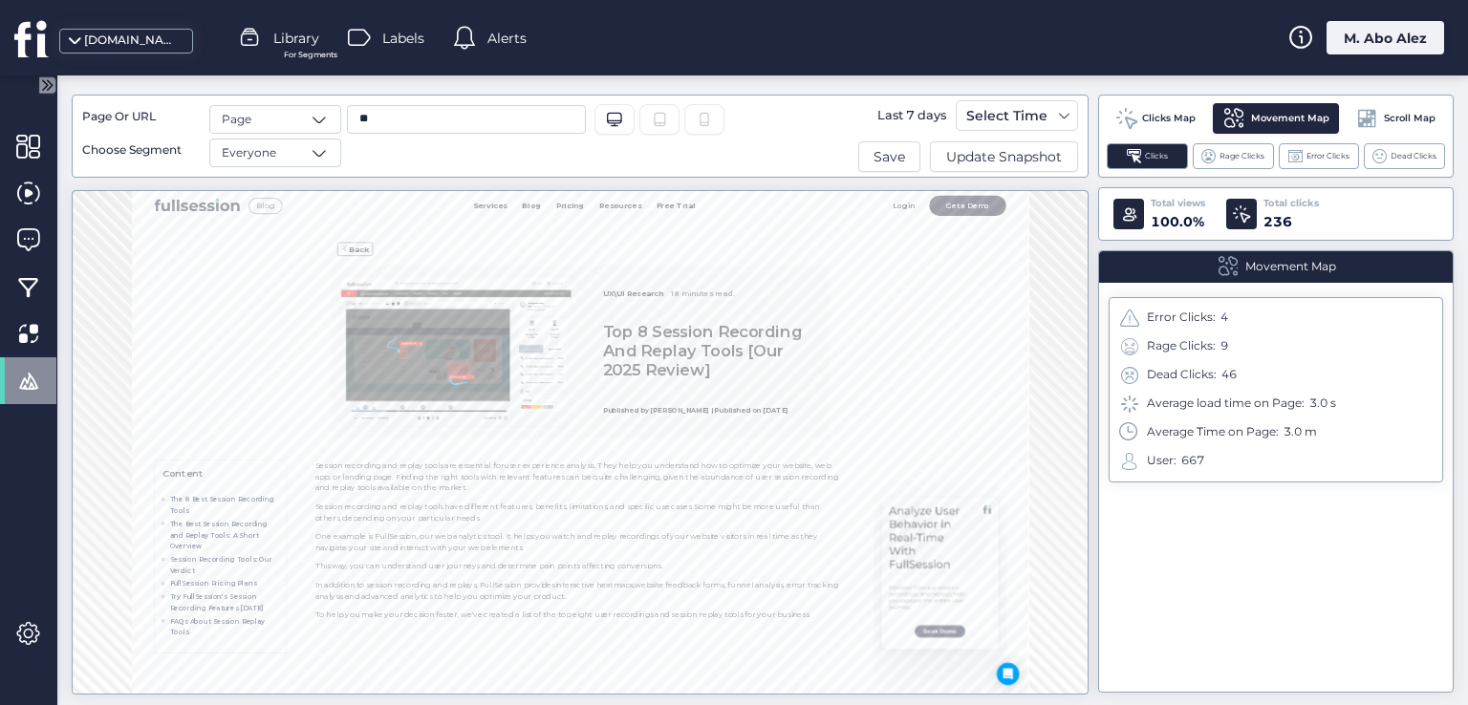
click at [1389, 124] on span "Scroll Map" at bounding box center [1410, 118] width 52 height 15
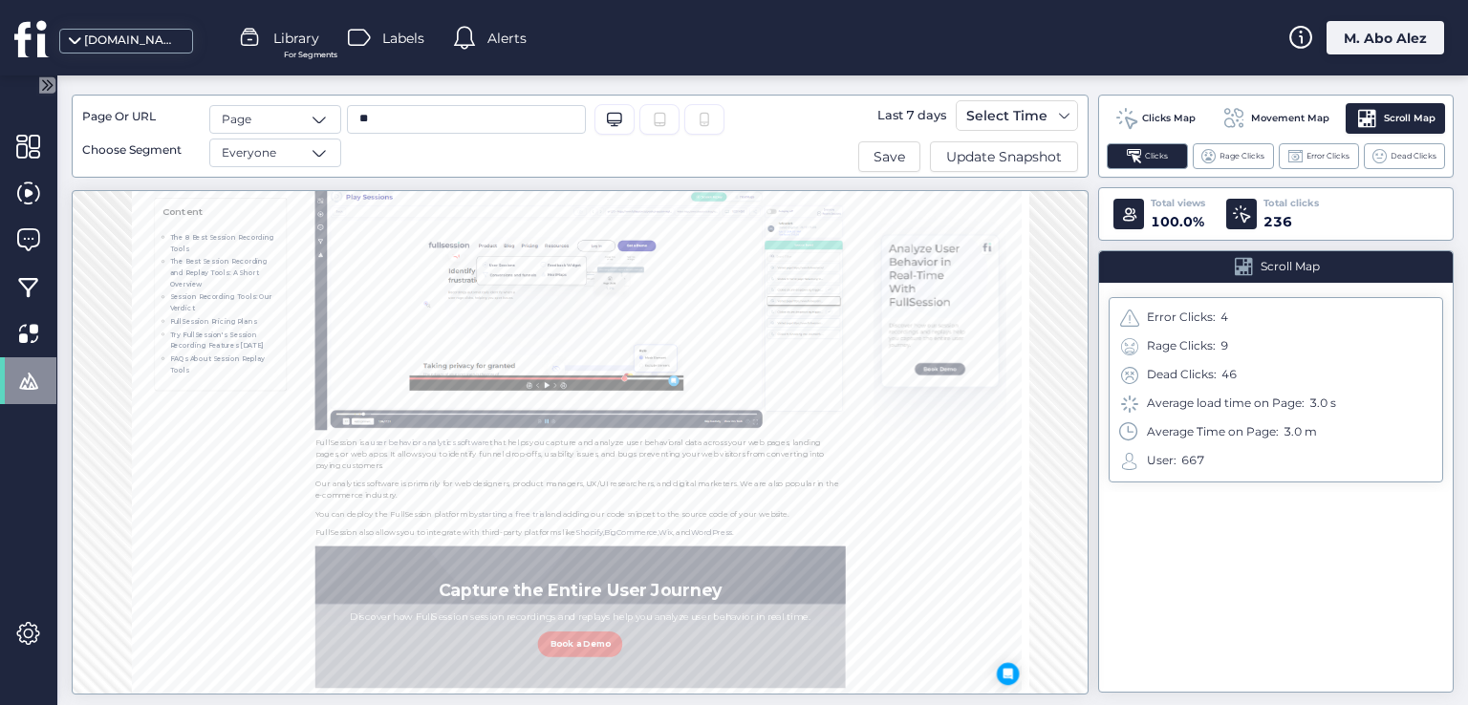
scroll to position [1720, 0]
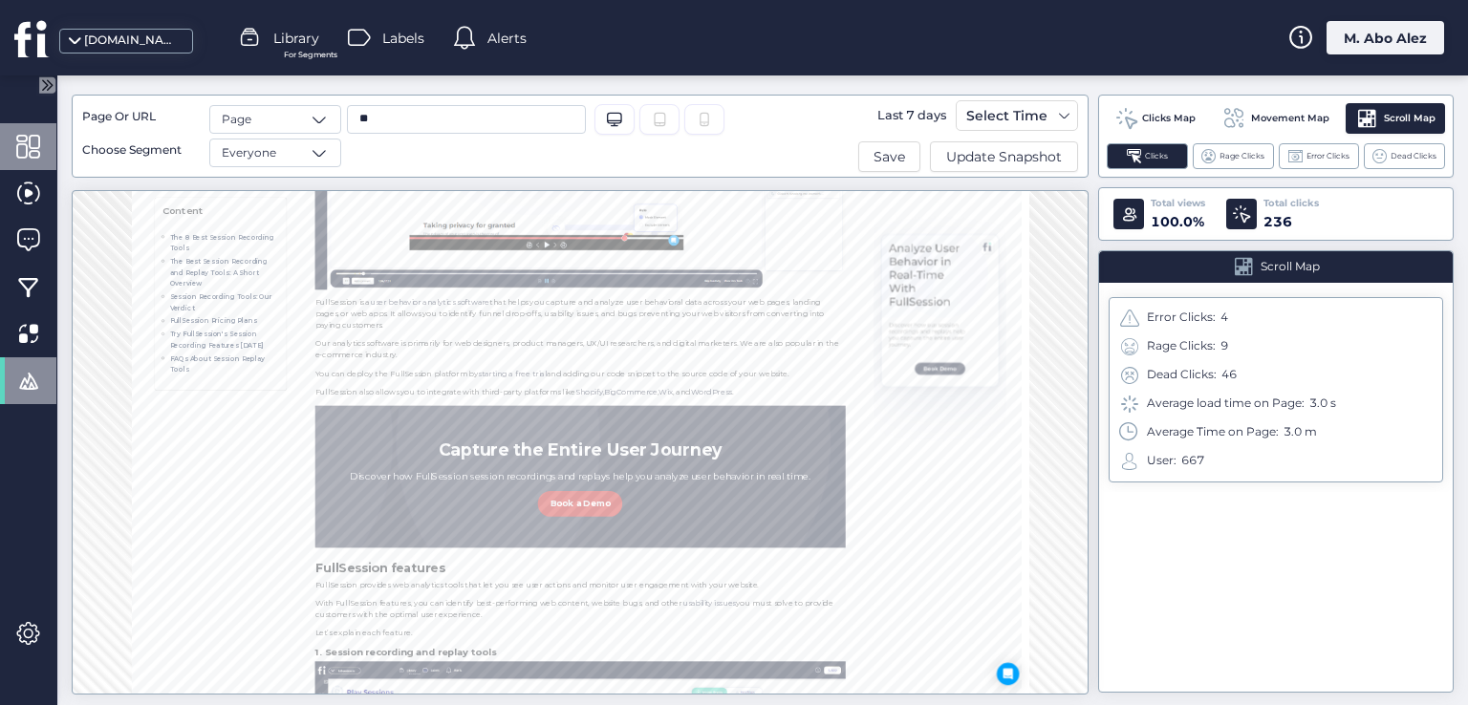
click at [27, 139] on span at bounding box center [28, 147] width 24 height 24
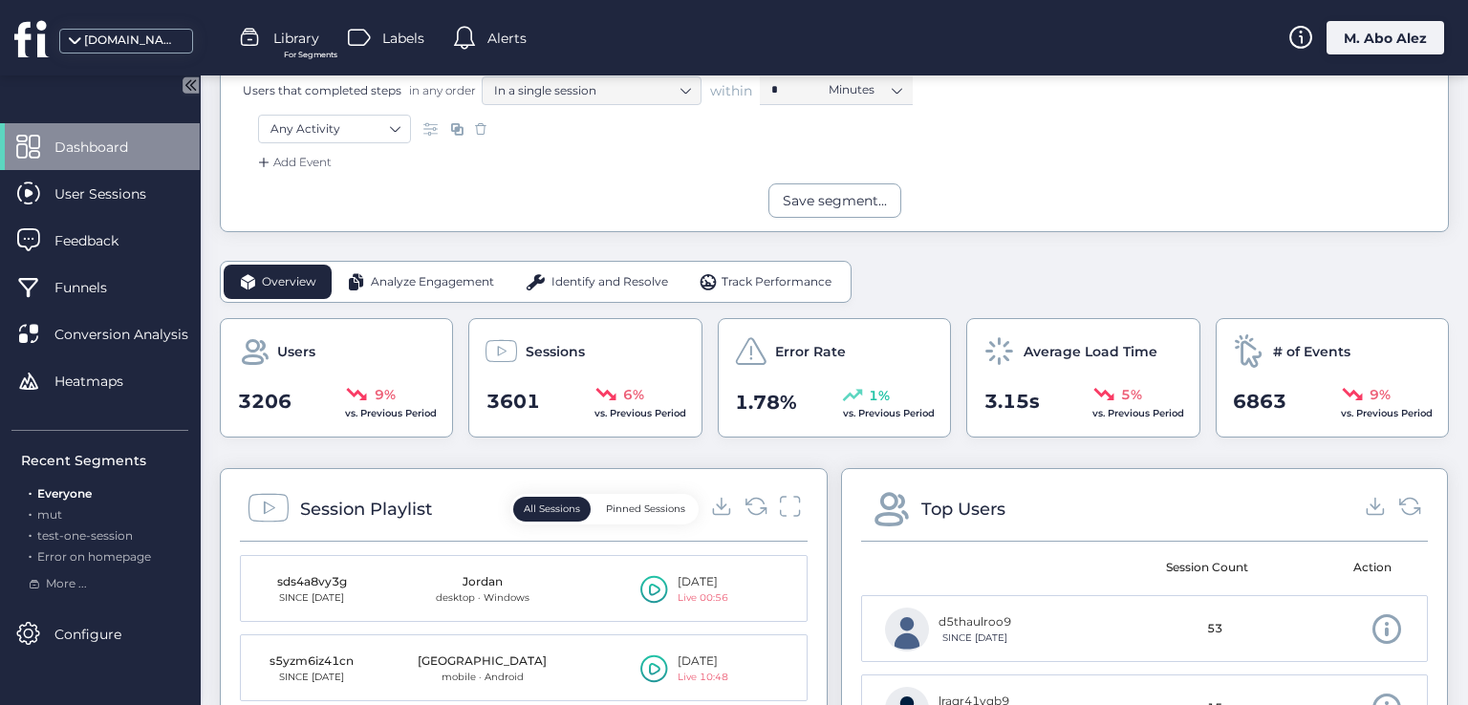
scroll to position [478, 0]
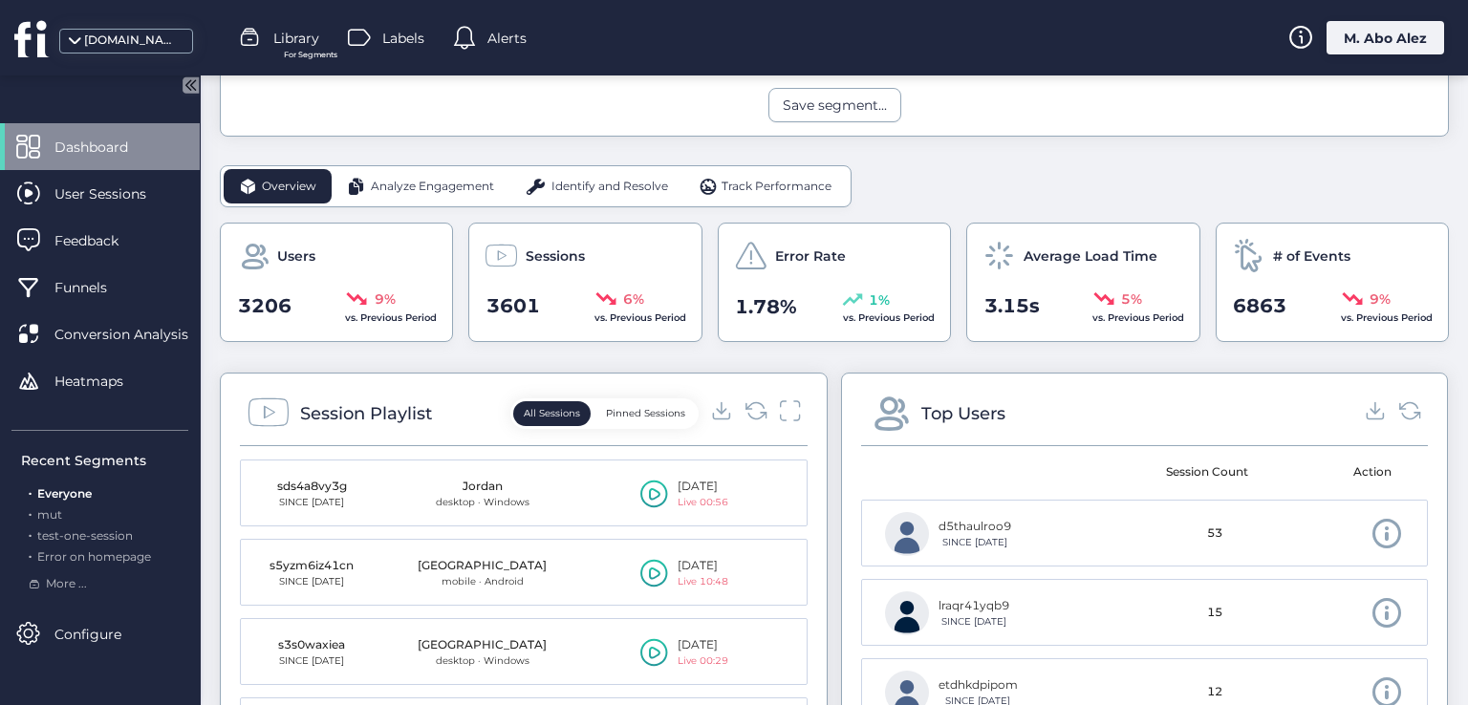
click at [743, 195] on div "Track Performance" at bounding box center [765, 186] width 164 height 34
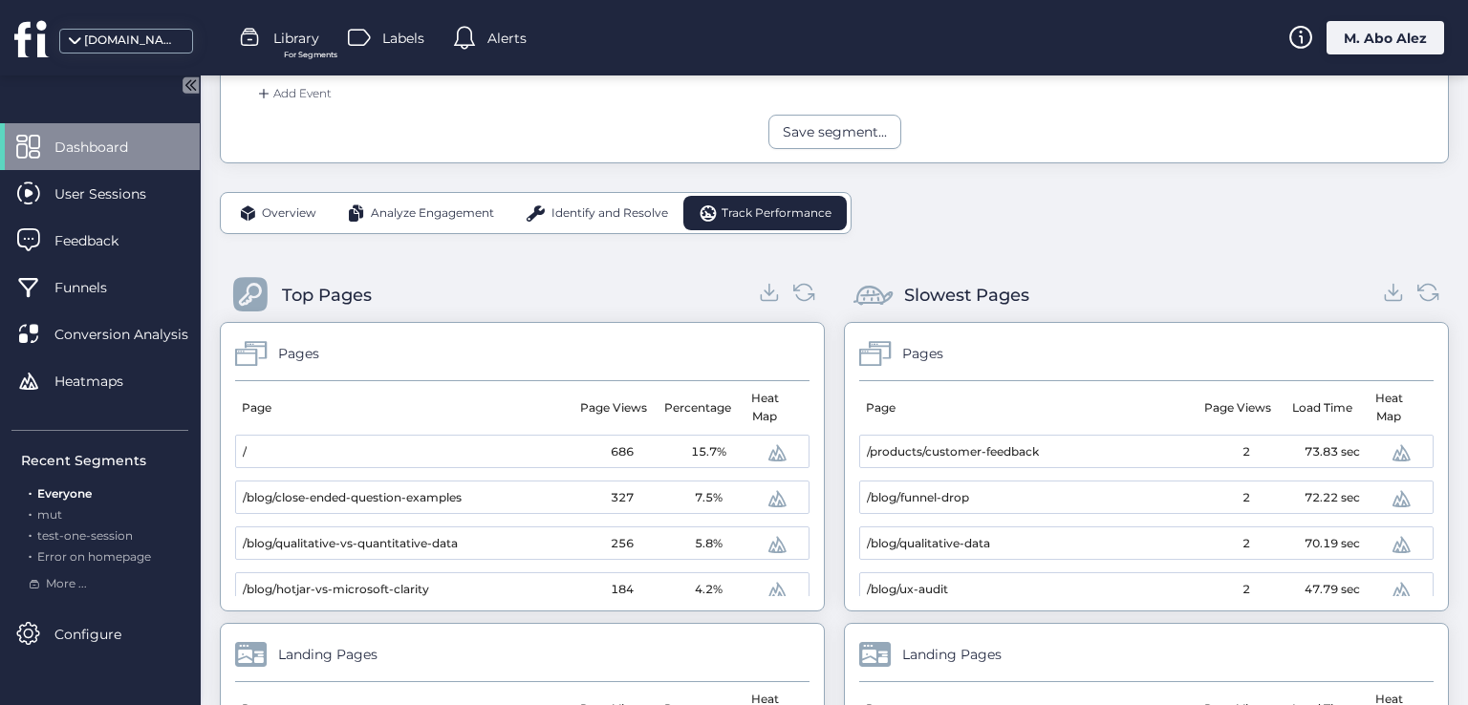
scroll to position [260, 0]
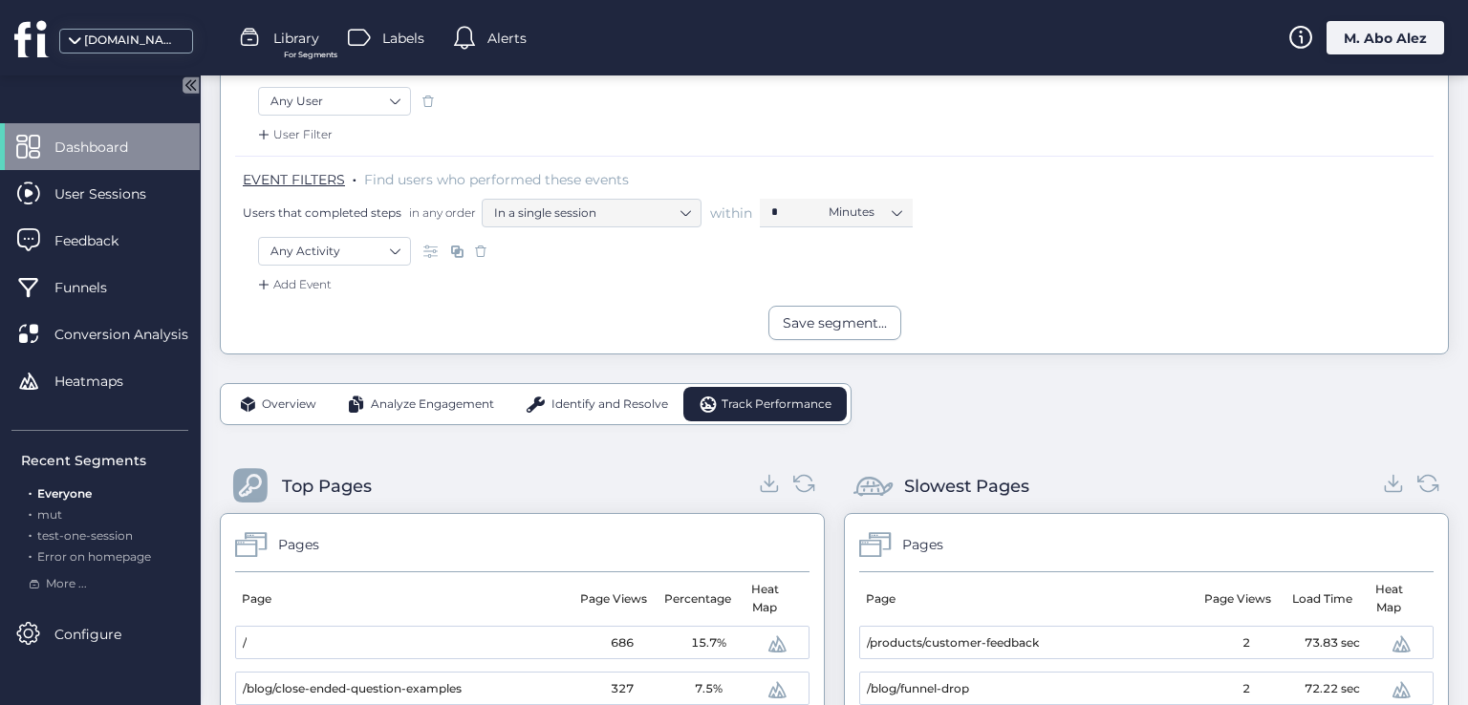
click at [621, 401] on span "Identify and Resolve" at bounding box center [609, 405] width 117 height 18
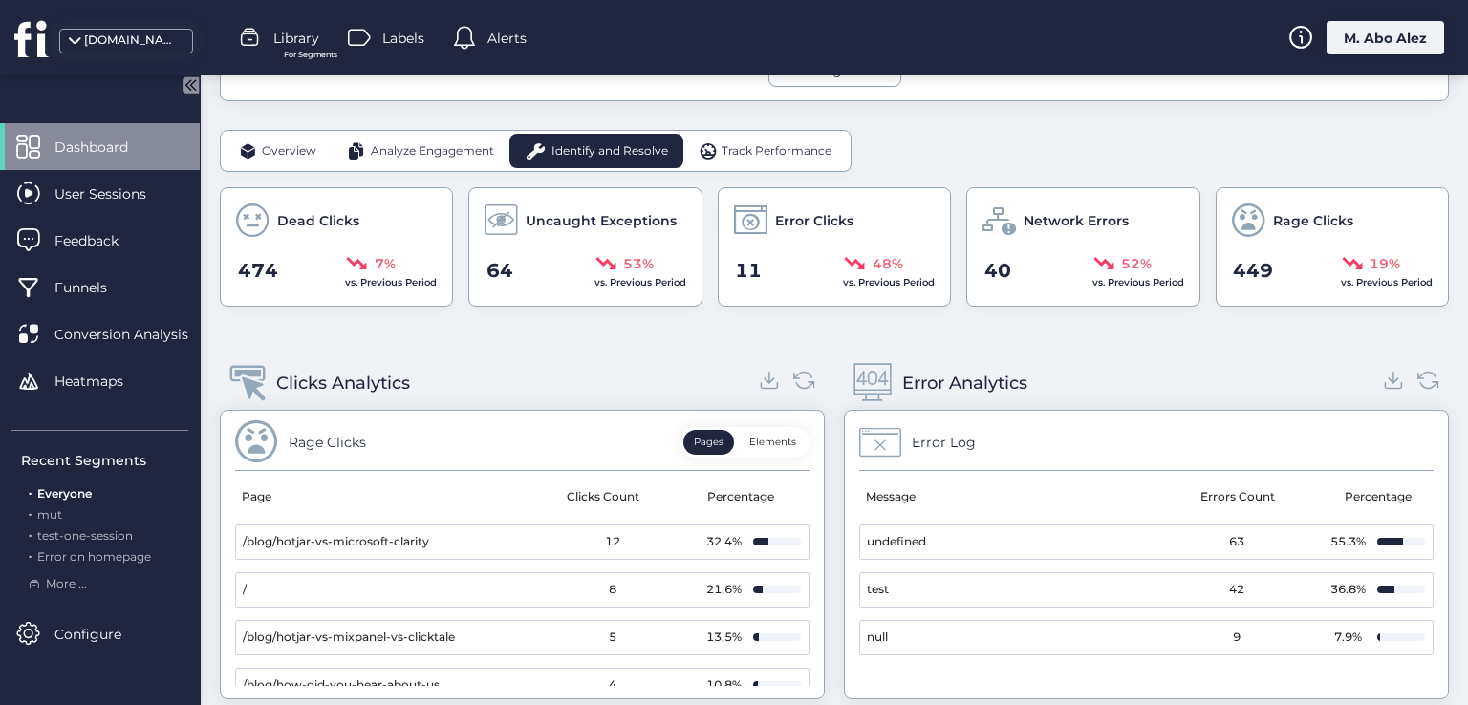
scroll to position [409, 0]
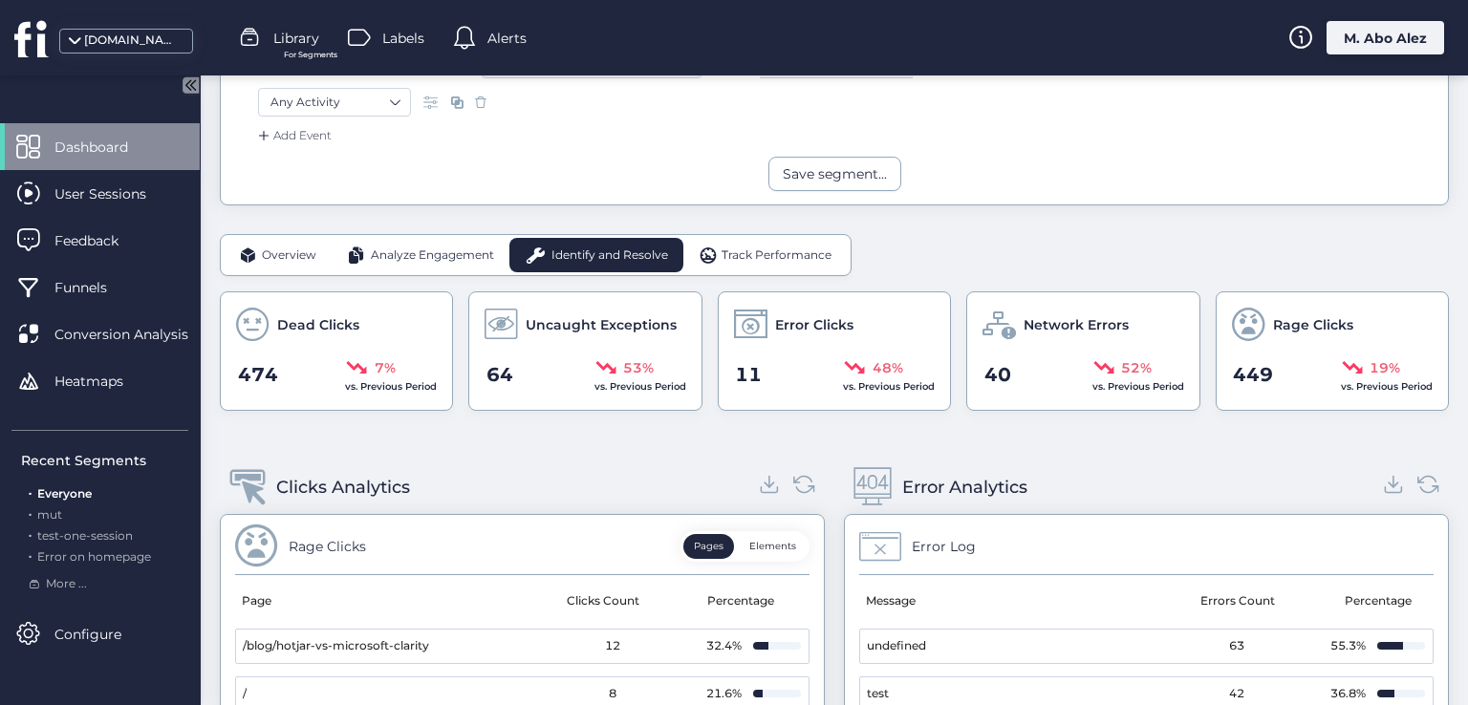
click at [424, 261] on span "Analyze Engagement" at bounding box center [432, 256] width 123 height 18
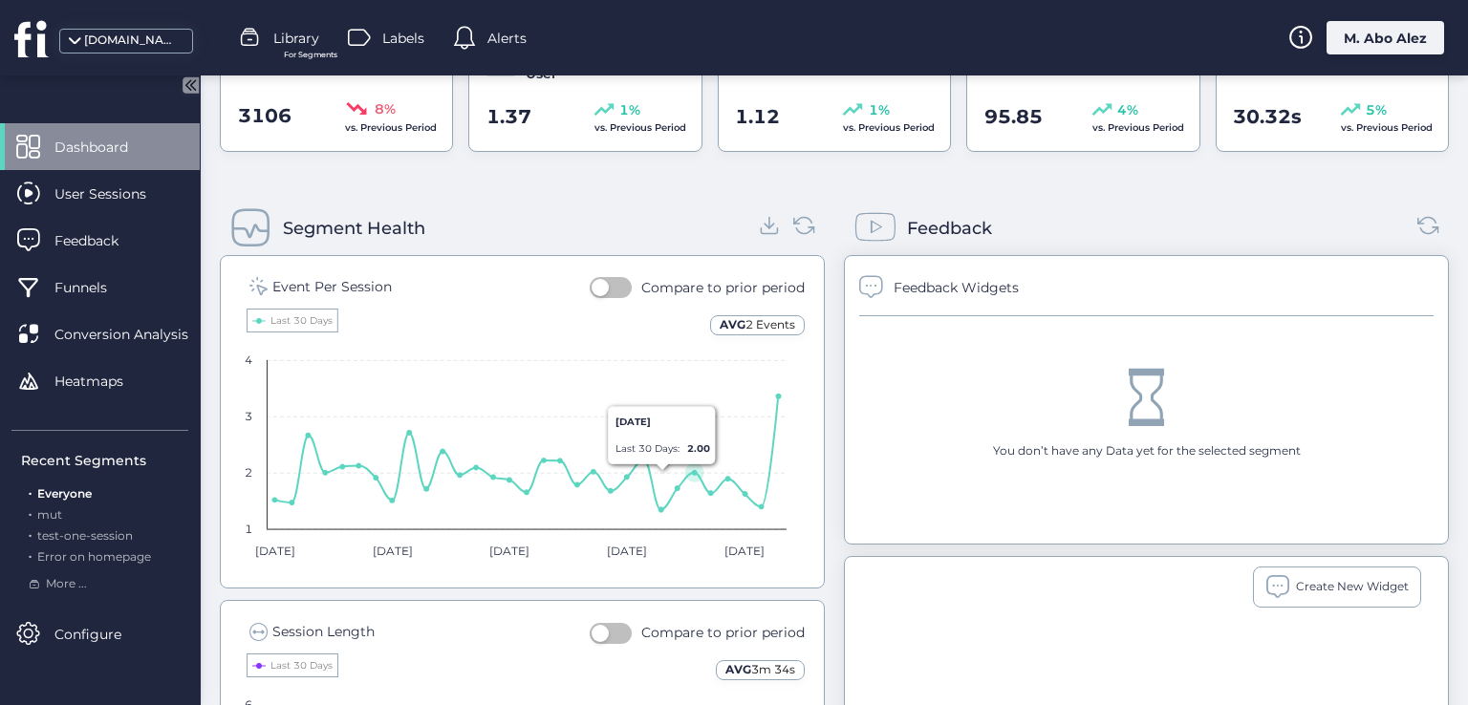
scroll to position [696, 0]
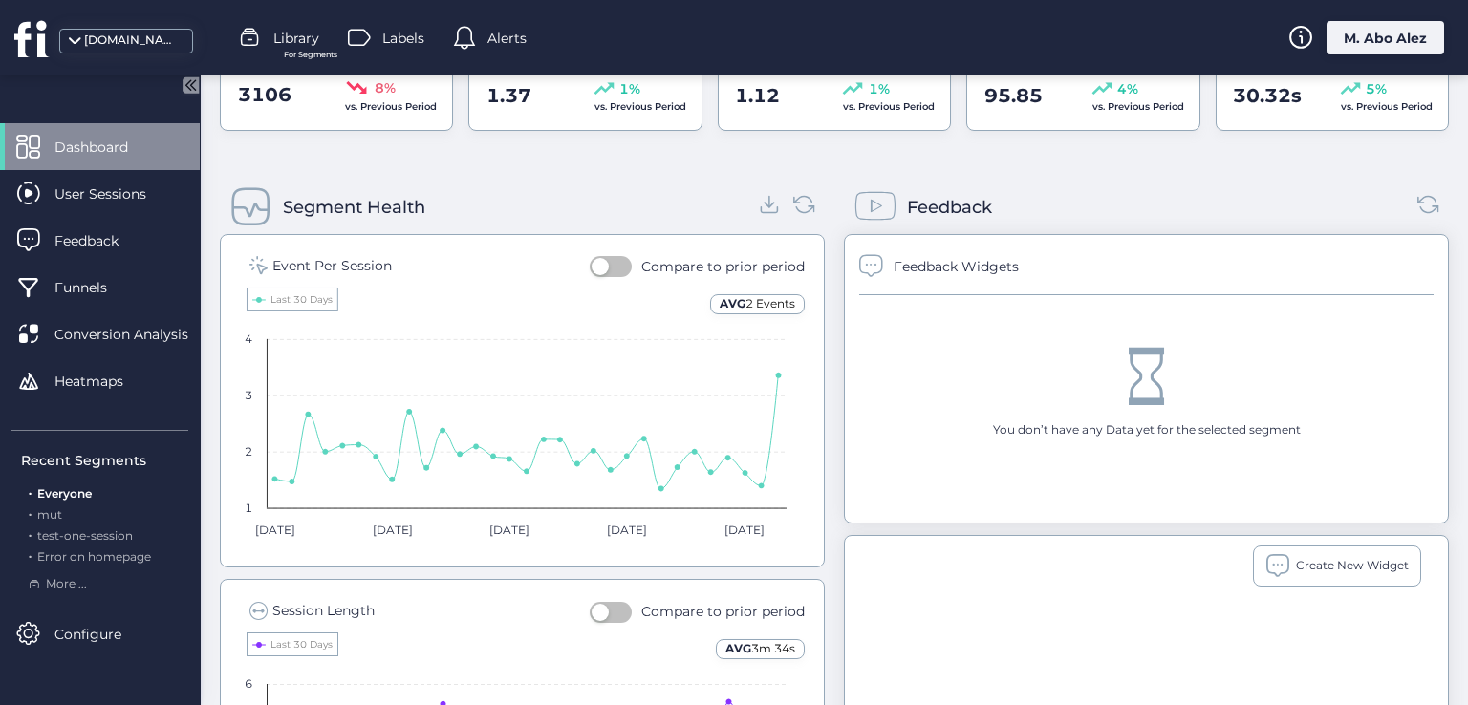
drag, startPoint x: 1044, startPoint y: 266, endPoint x: 899, endPoint y: 266, distance: 144.3
click at [899, 266] on div "Feedback Widgets" at bounding box center [1146, 272] width 574 height 46
drag, startPoint x: 1007, startPoint y: 418, endPoint x: 1223, endPoint y: 418, distance: 216.0
click at [1220, 418] on div "You don’t have any Data yet for the selected segment" at bounding box center [1146, 393] width 574 height 197
drag, startPoint x: 1277, startPoint y: 421, endPoint x: 1133, endPoint y: 425, distance: 143.4
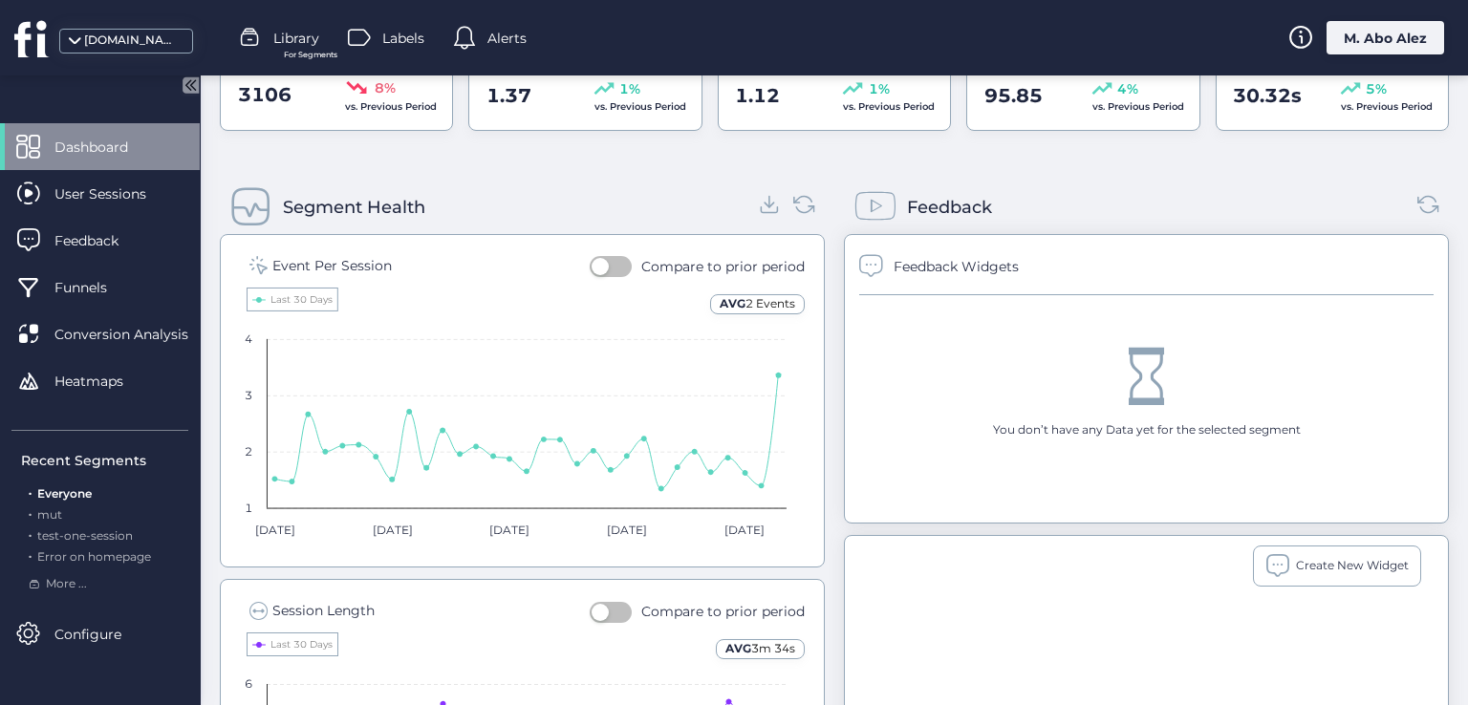
click at [1139, 425] on div "You don’t have any Data yet for the selected segment" at bounding box center [1147, 430] width 308 height 18
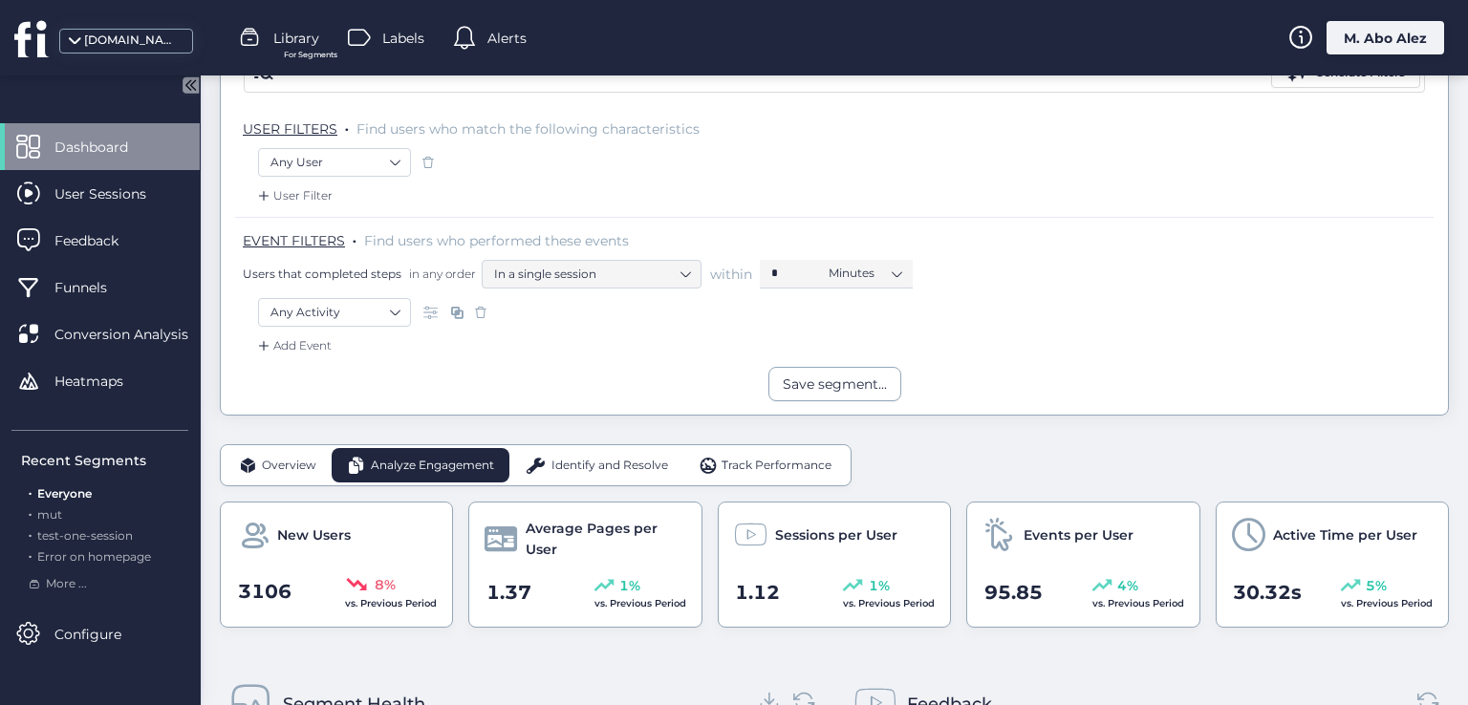
scroll to position [27, 0]
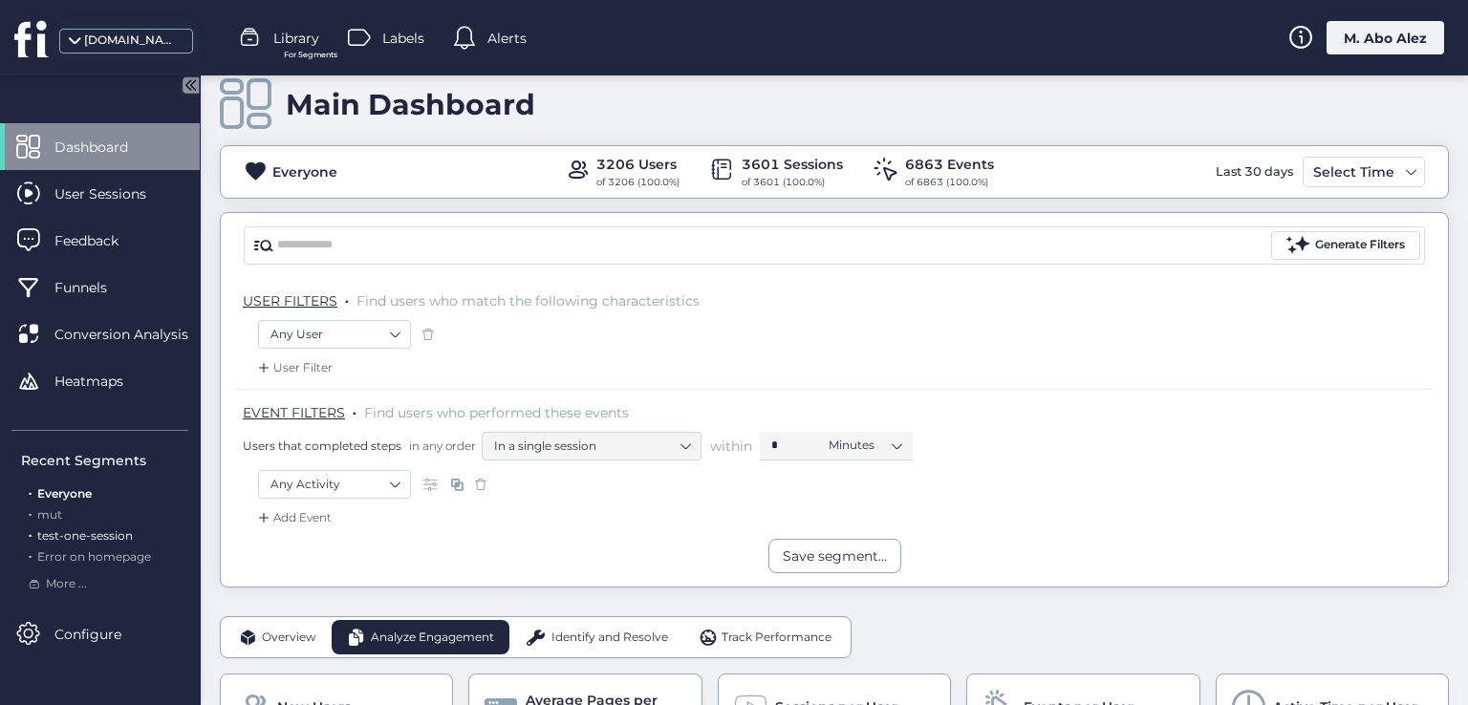
click at [56, 535] on span "test-one-session" at bounding box center [85, 535] width 96 height 14
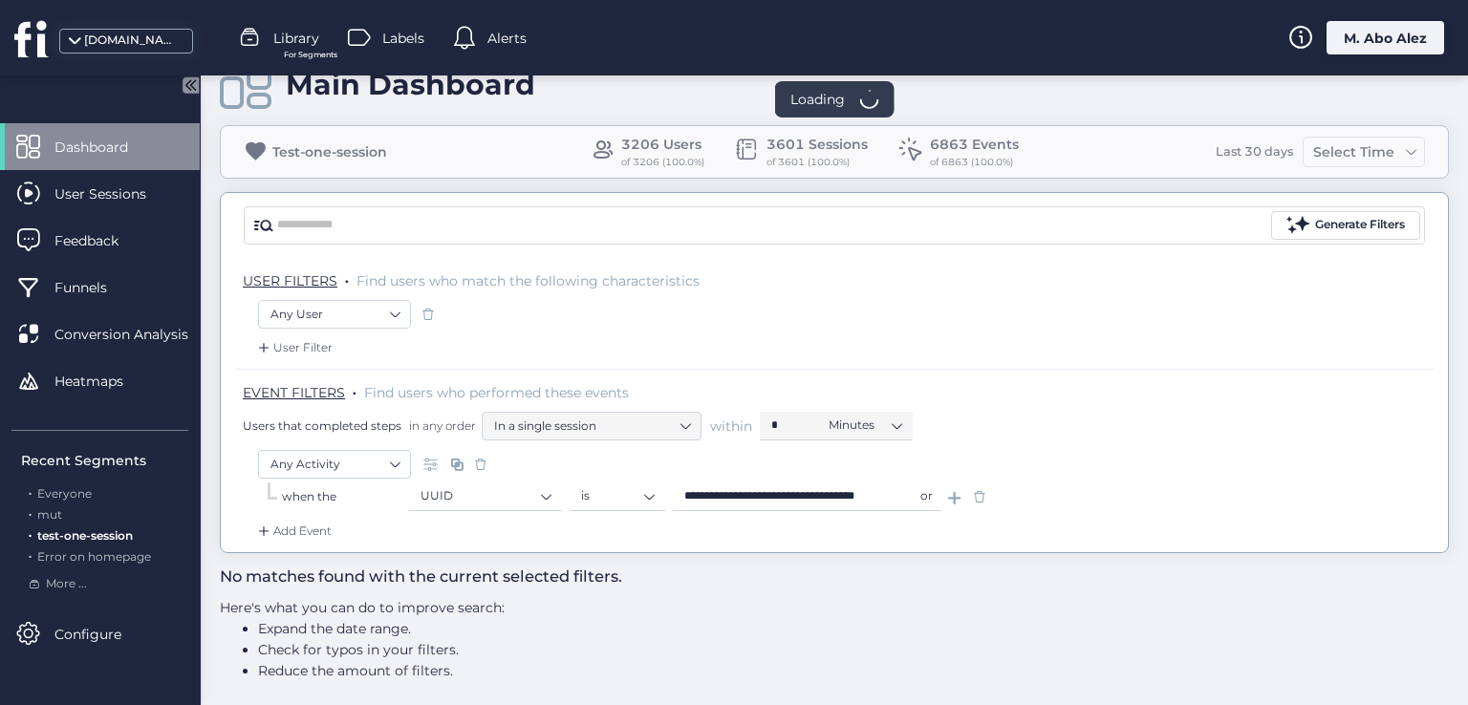
scroll to position [54, 0]
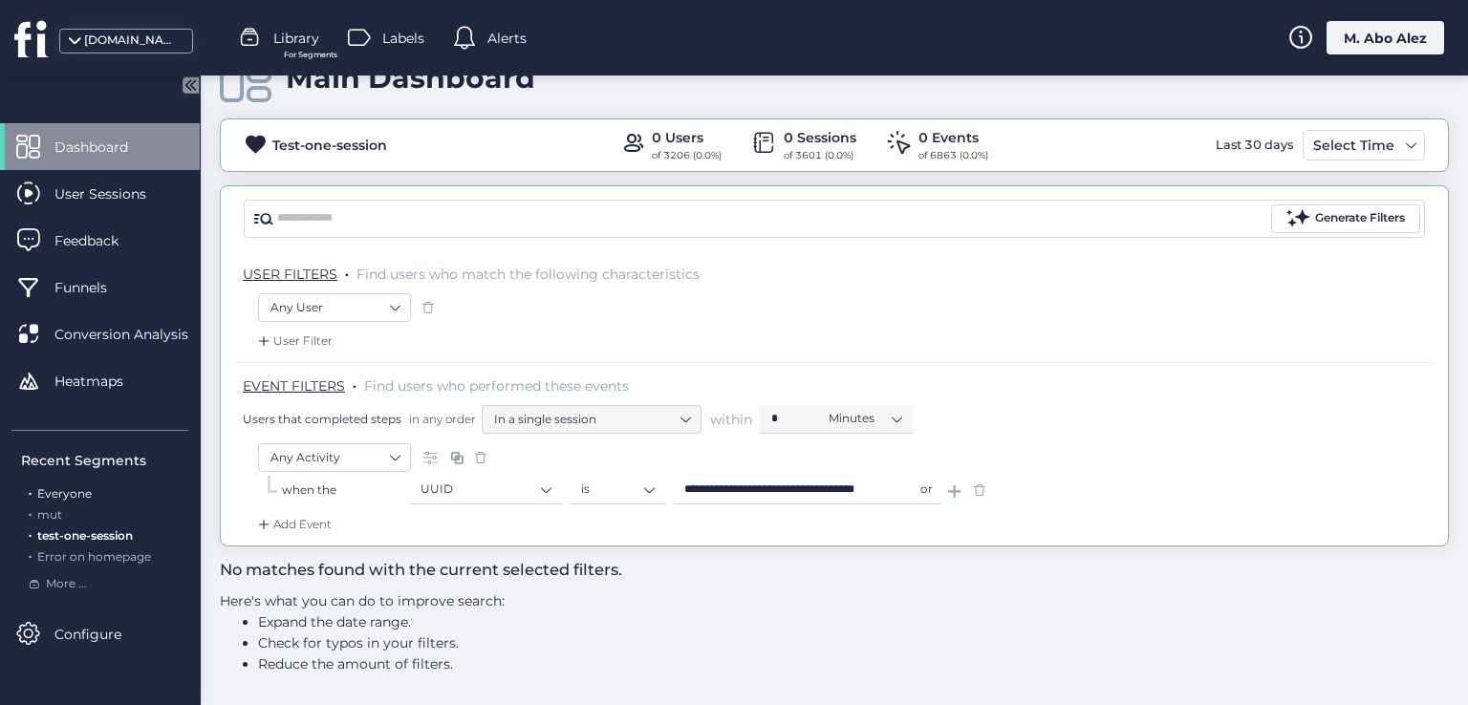
click at [80, 490] on span "Everyone" at bounding box center [64, 493] width 54 height 14
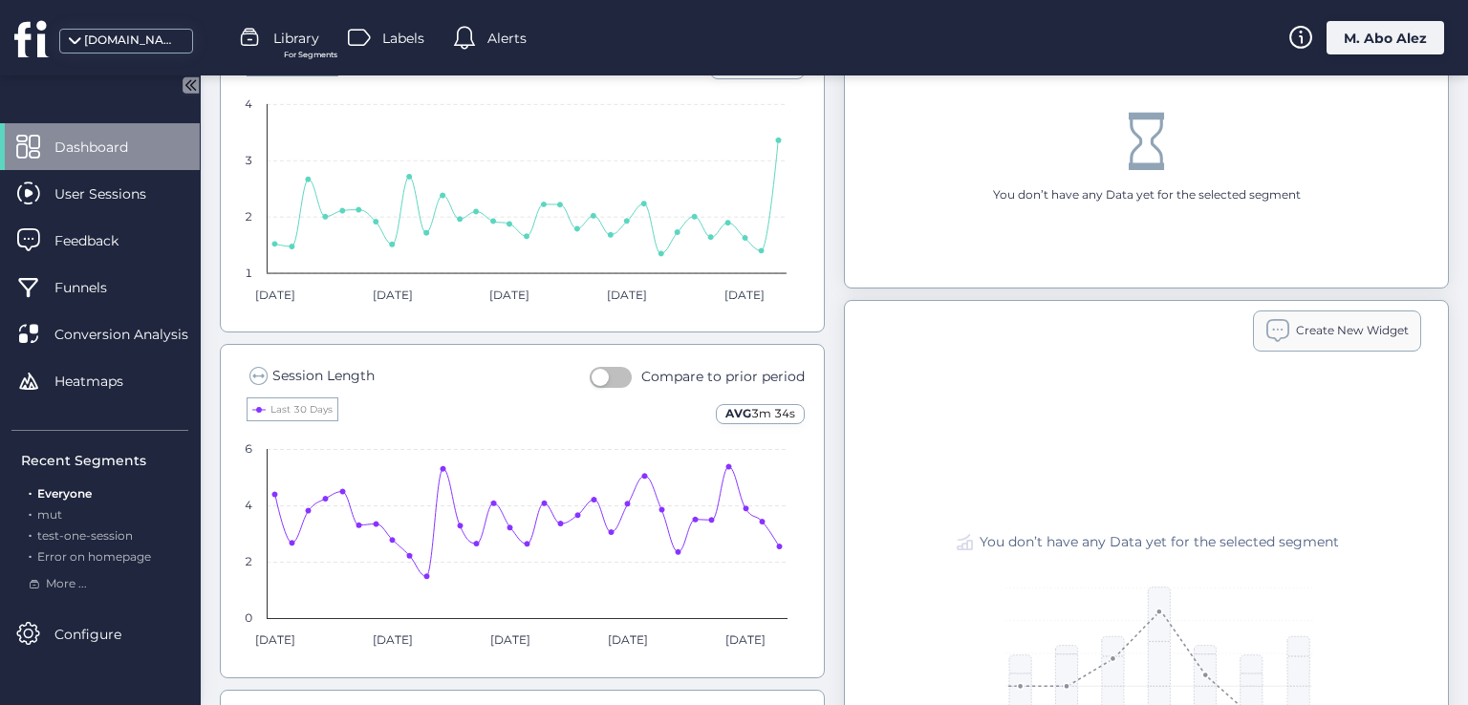
click at [1284, 340] on div "Create New Widget" at bounding box center [1337, 331] width 168 height 41
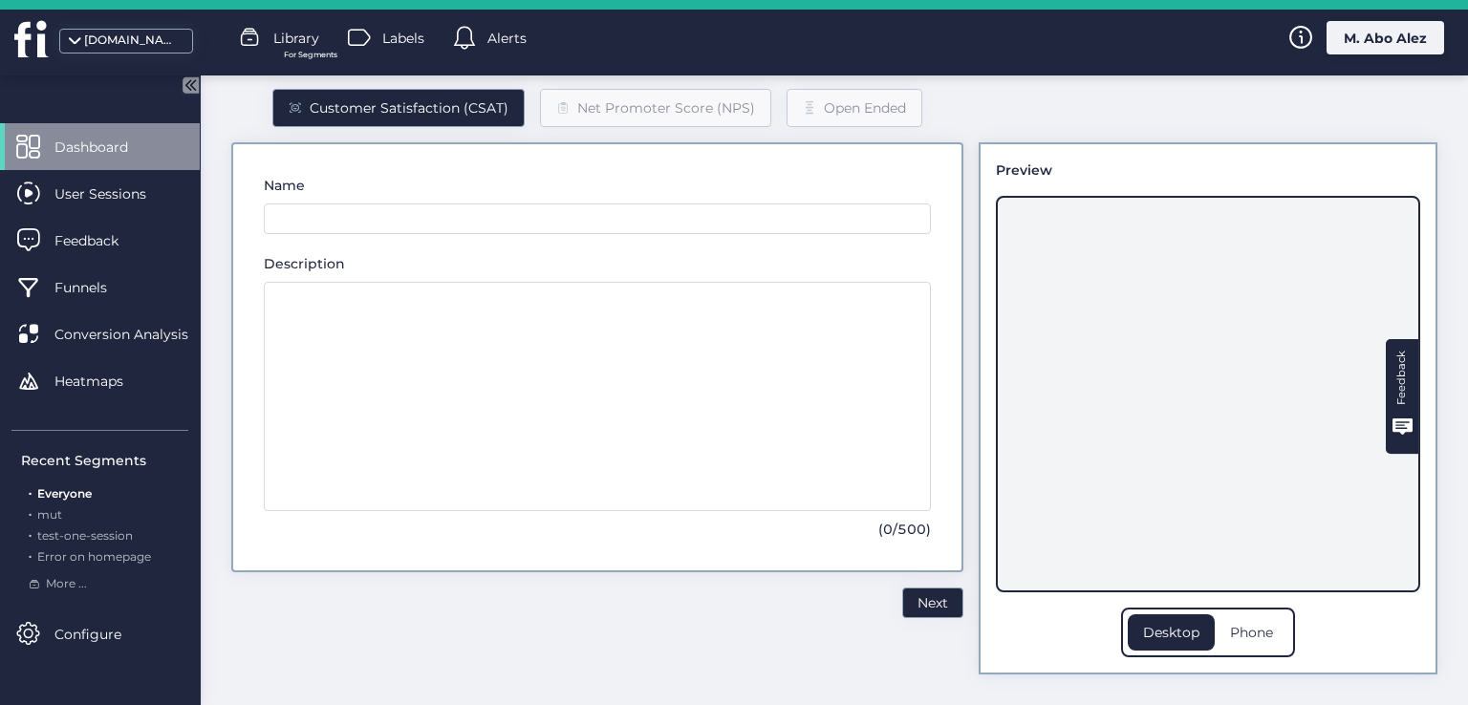
scroll to position [85, 0]
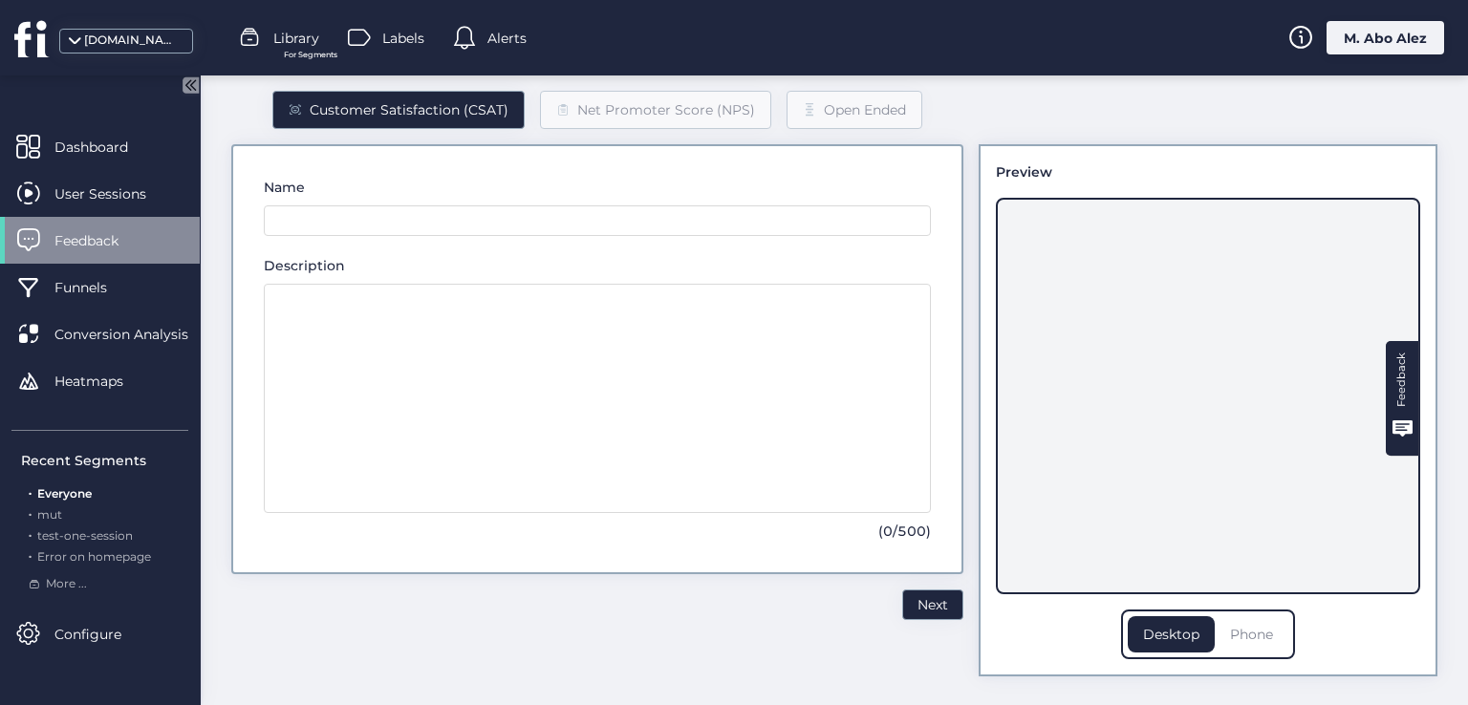
click at [1246, 635] on div "Phone" at bounding box center [1252, 634] width 74 height 36
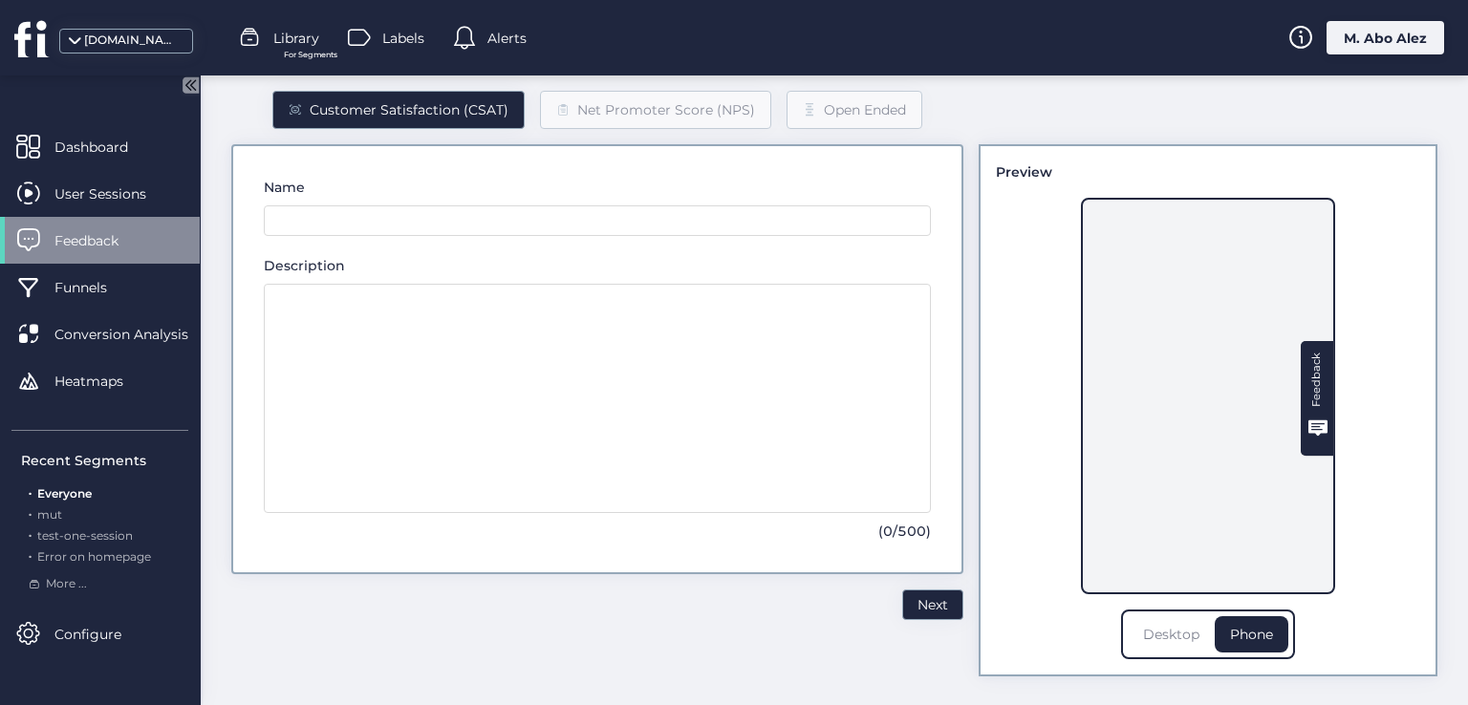
click at [1171, 635] on div "Desktop" at bounding box center [1171, 634] width 87 height 36
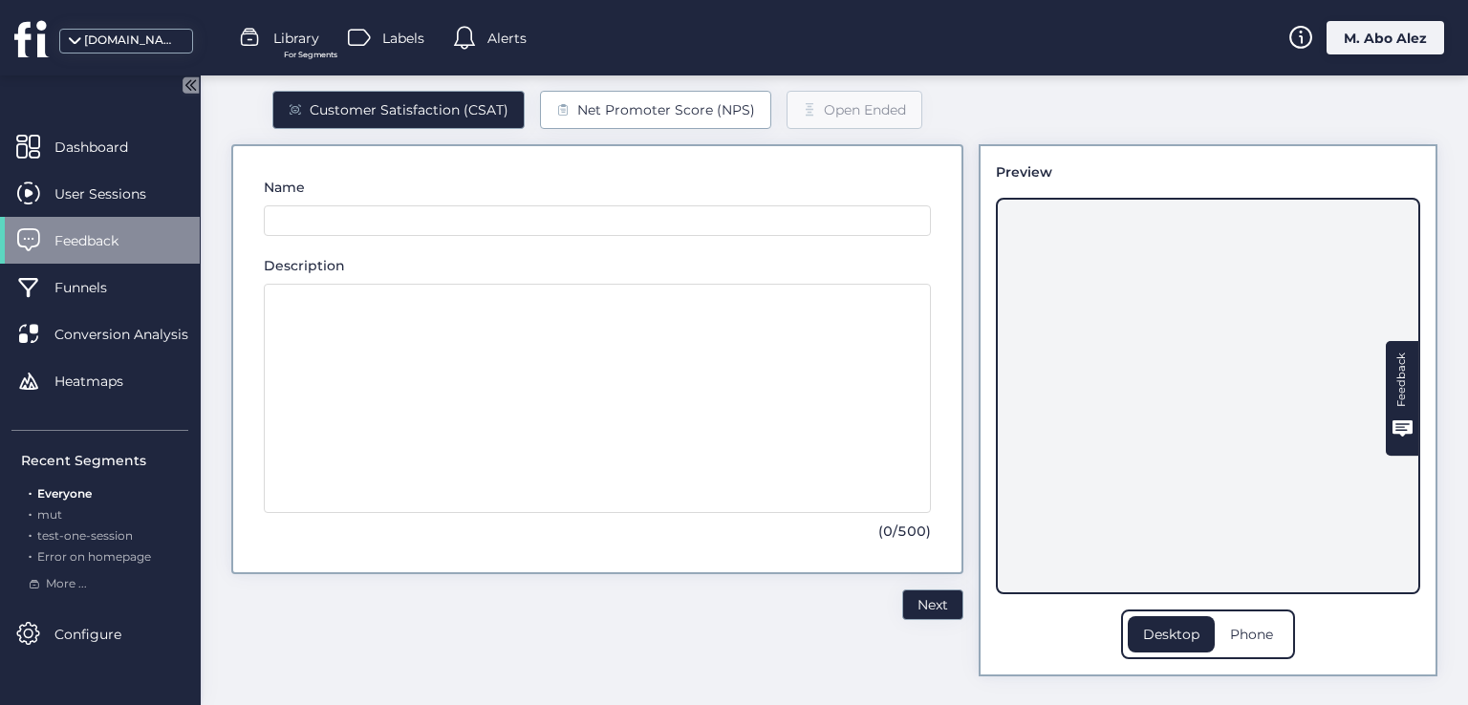
click at [622, 114] on div "Net Promoter Score (NPS)" at bounding box center [666, 109] width 178 height 21
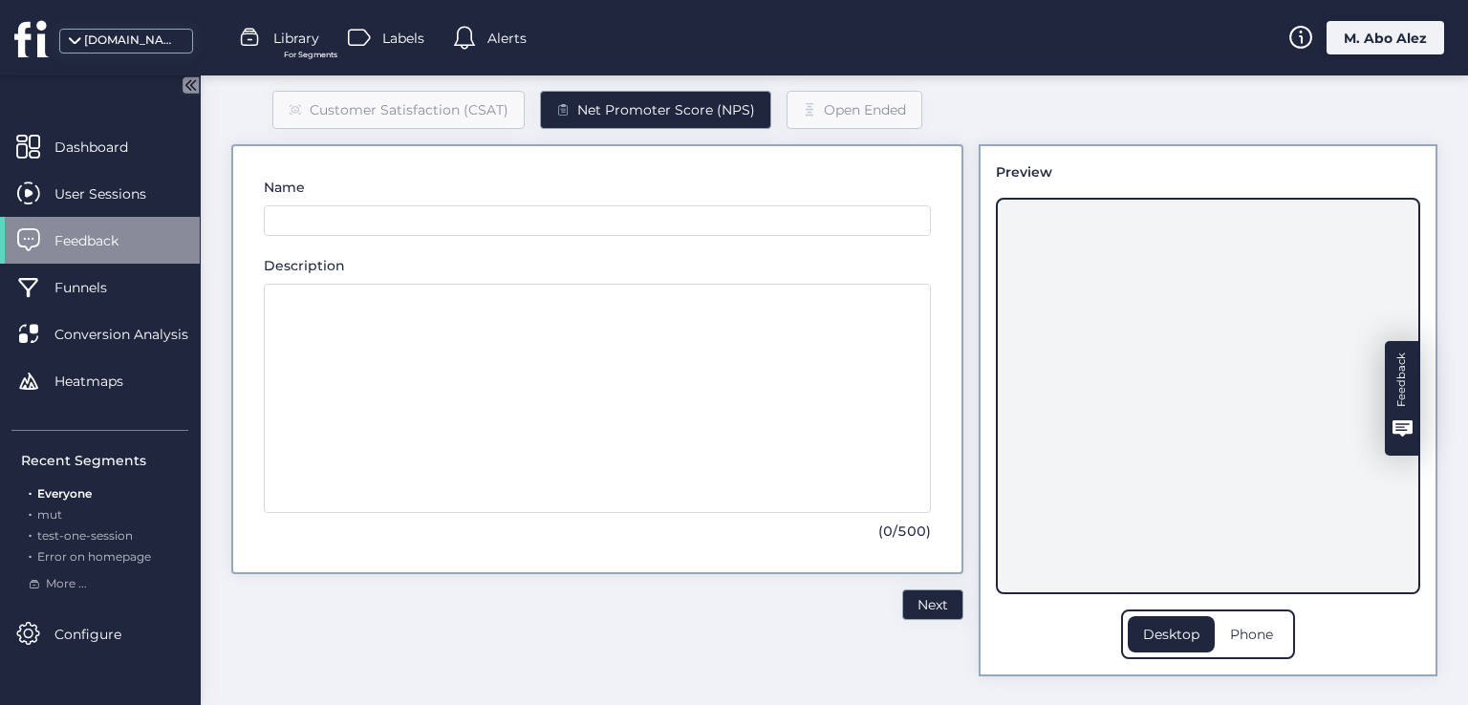
click at [1391, 385] on div "Feedback" at bounding box center [1402, 380] width 23 height 54
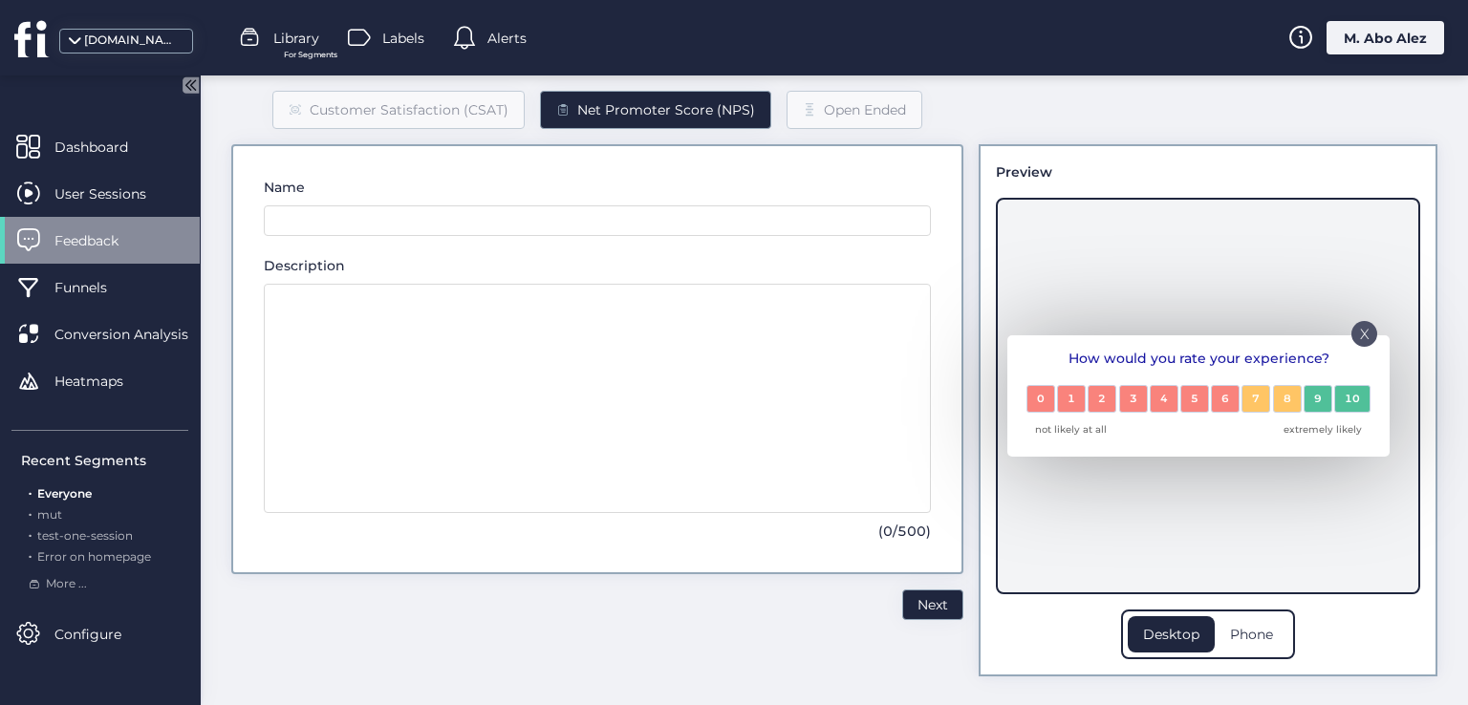
click at [1360, 329] on p "X" at bounding box center [1365, 328] width 10 height 10
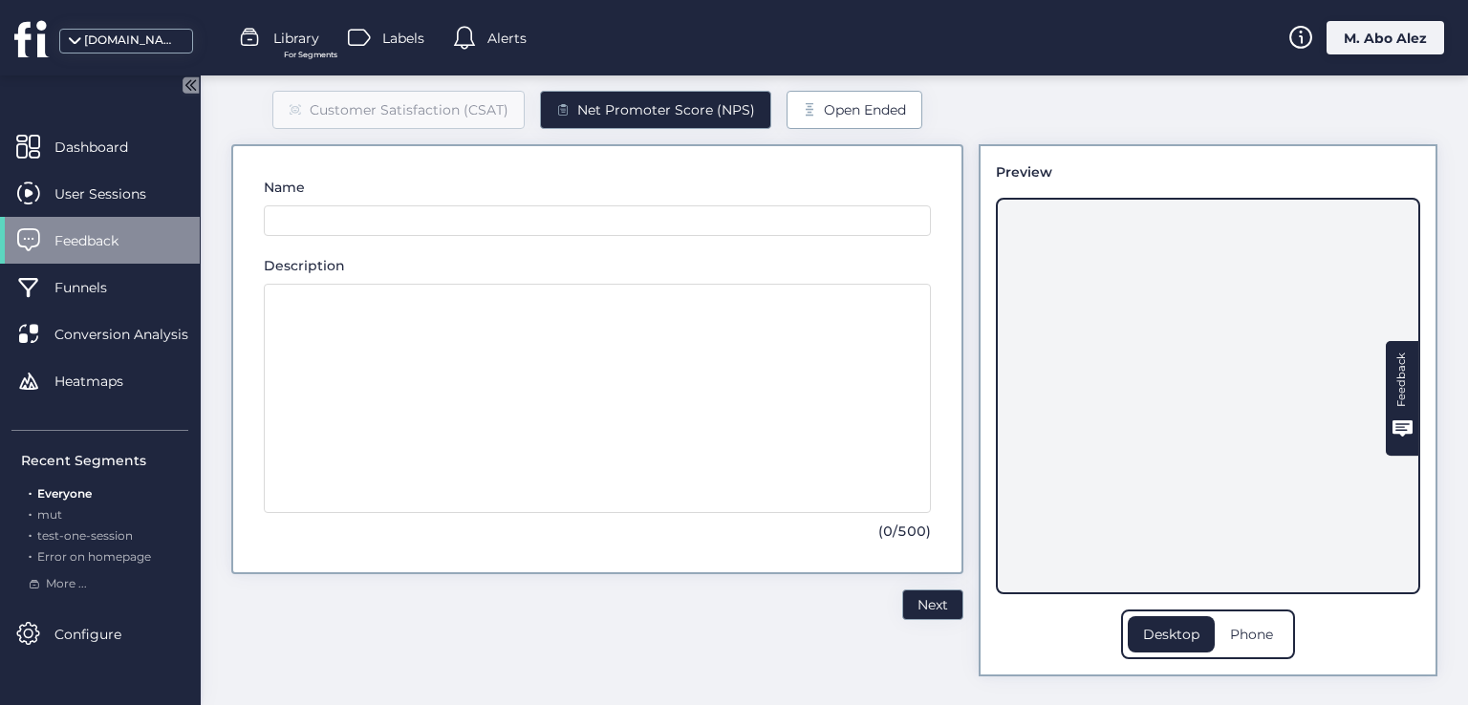
click at [849, 92] on div "Open Ended" at bounding box center [855, 110] width 136 height 38
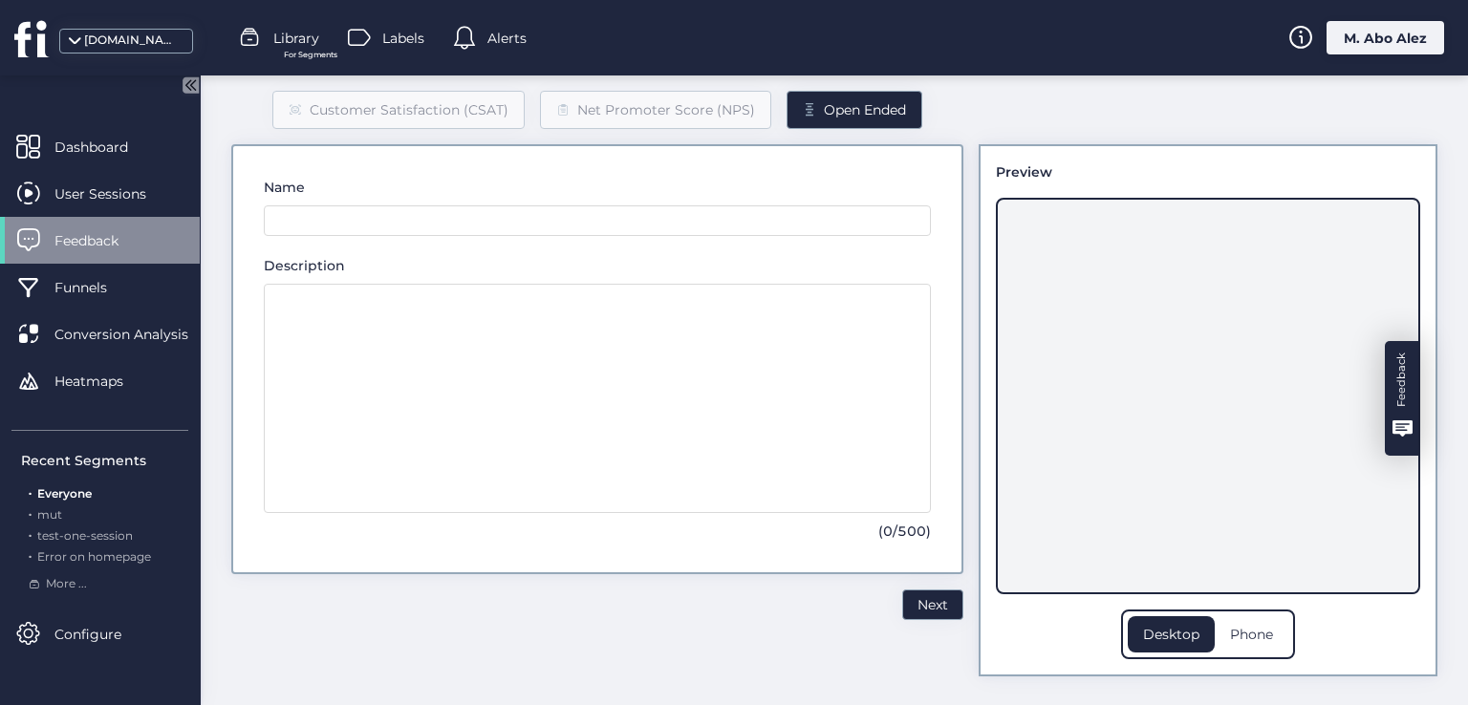
click at [1391, 402] on div "Feedback" at bounding box center [1402, 380] width 23 height 54
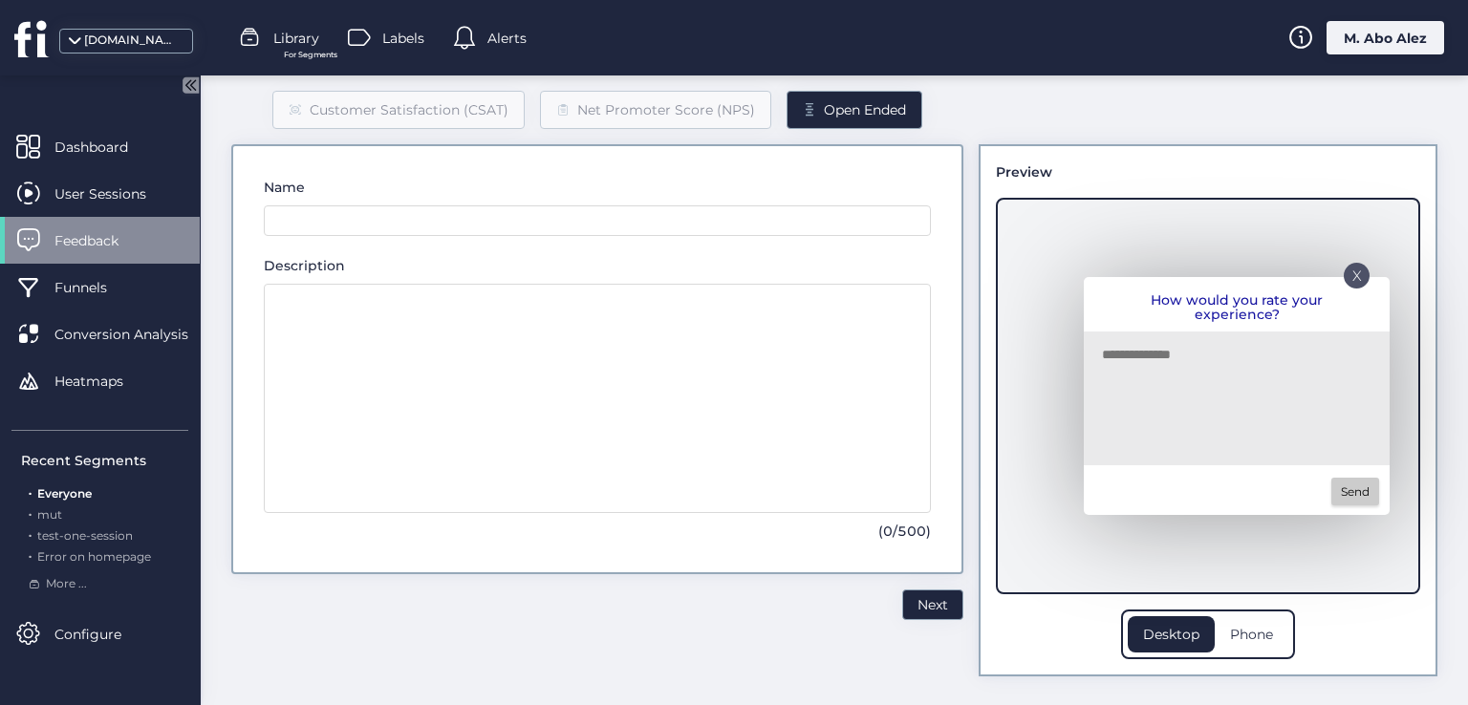
click at [1205, 369] on textarea at bounding box center [1232, 401] width 260 height 115
click at [1344, 276] on div "X" at bounding box center [1357, 276] width 26 height 26
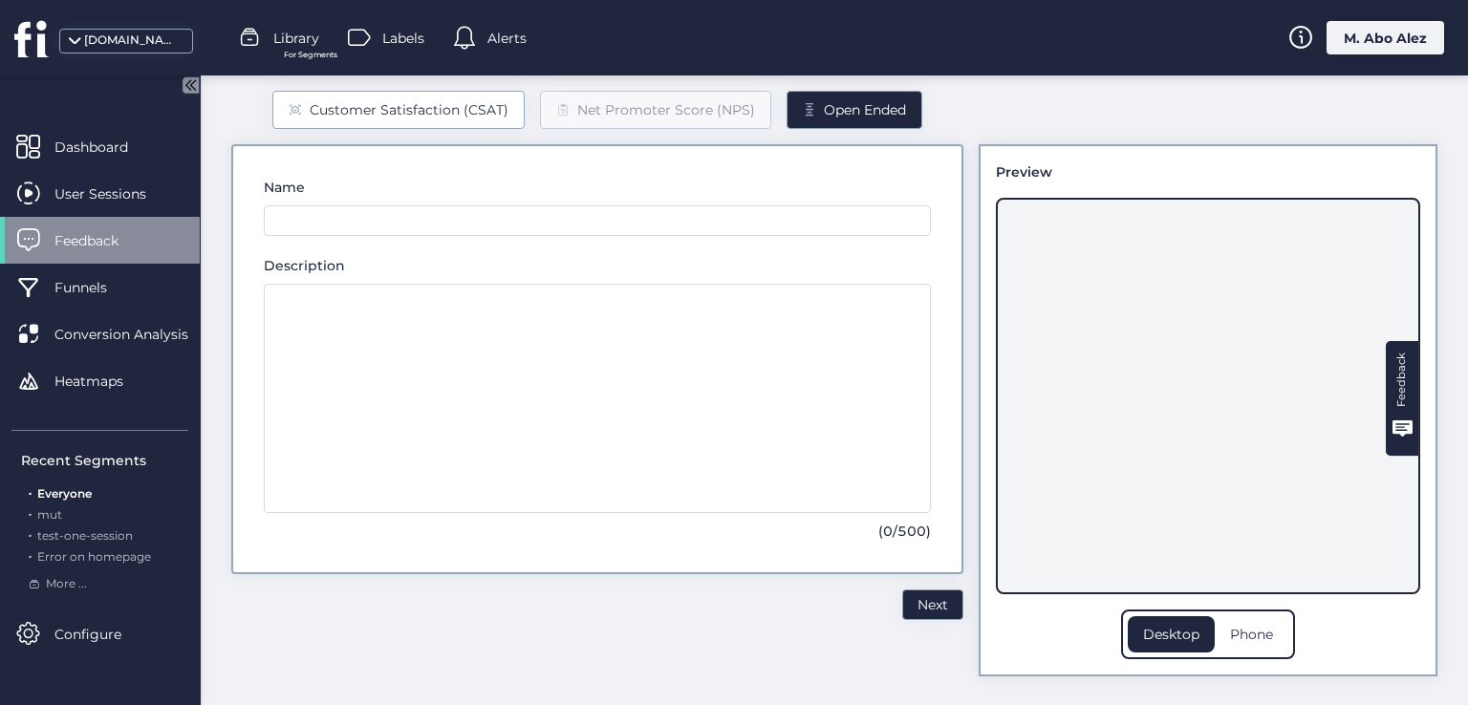
click at [314, 116] on div "Customer Satisfaction (CSAT)" at bounding box center [409, 109] width 199 height 21
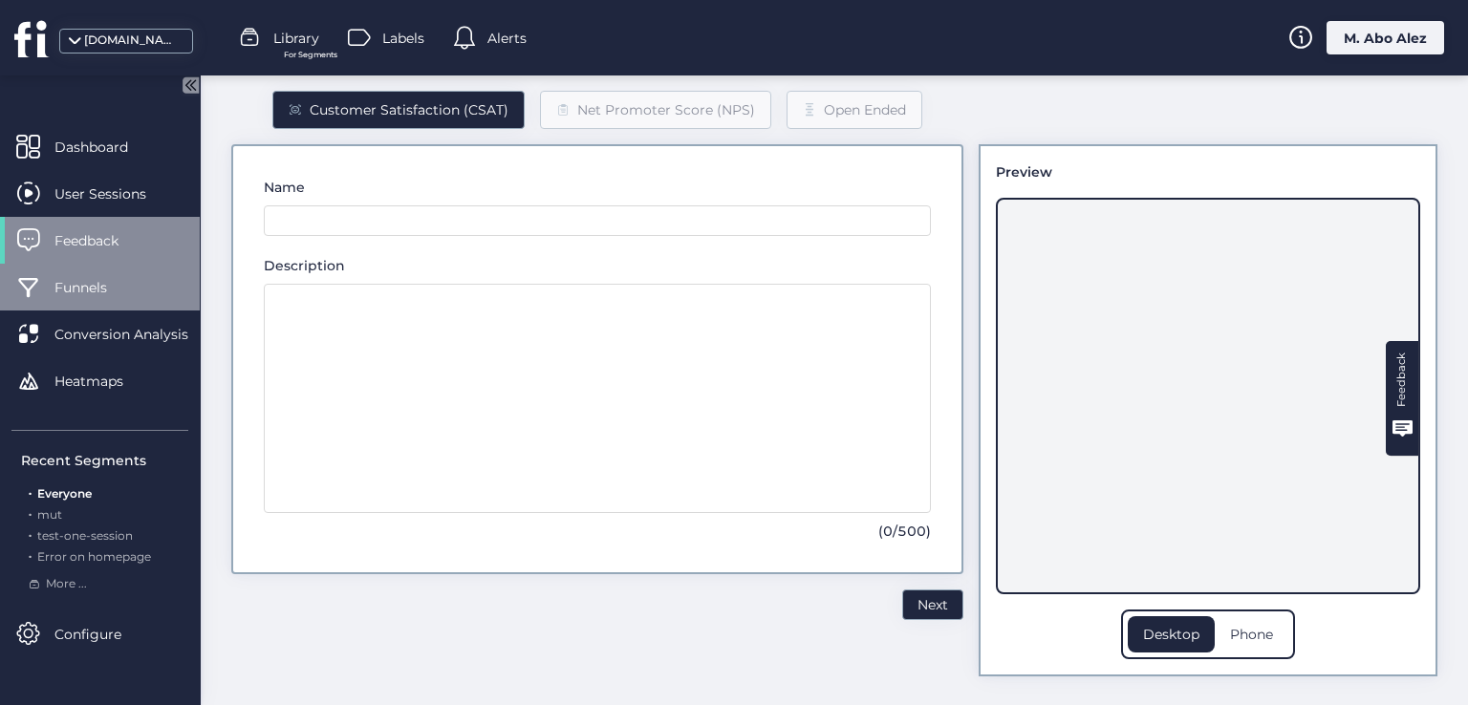
click at [35, 296] on span at bounding box center [28, 287] width 24 height 24
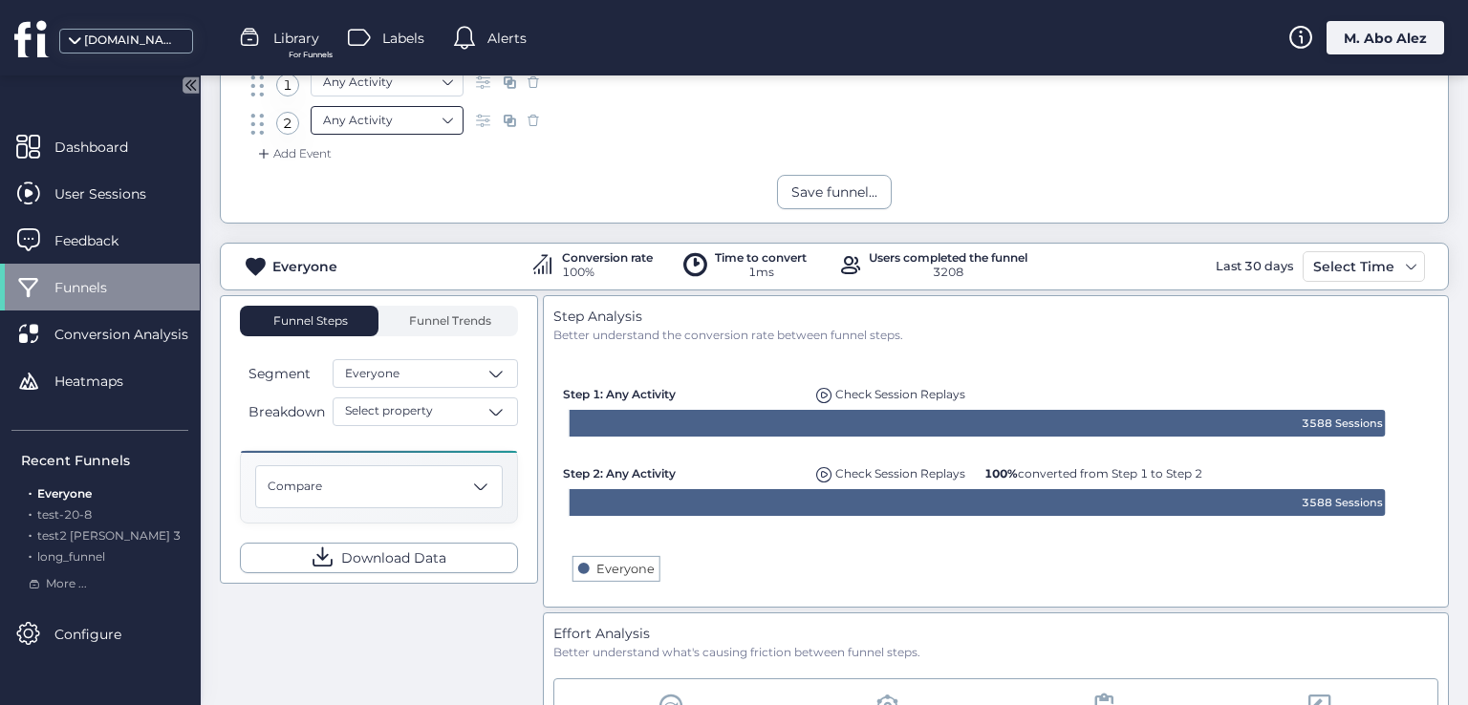
scroll to position [398, 0]
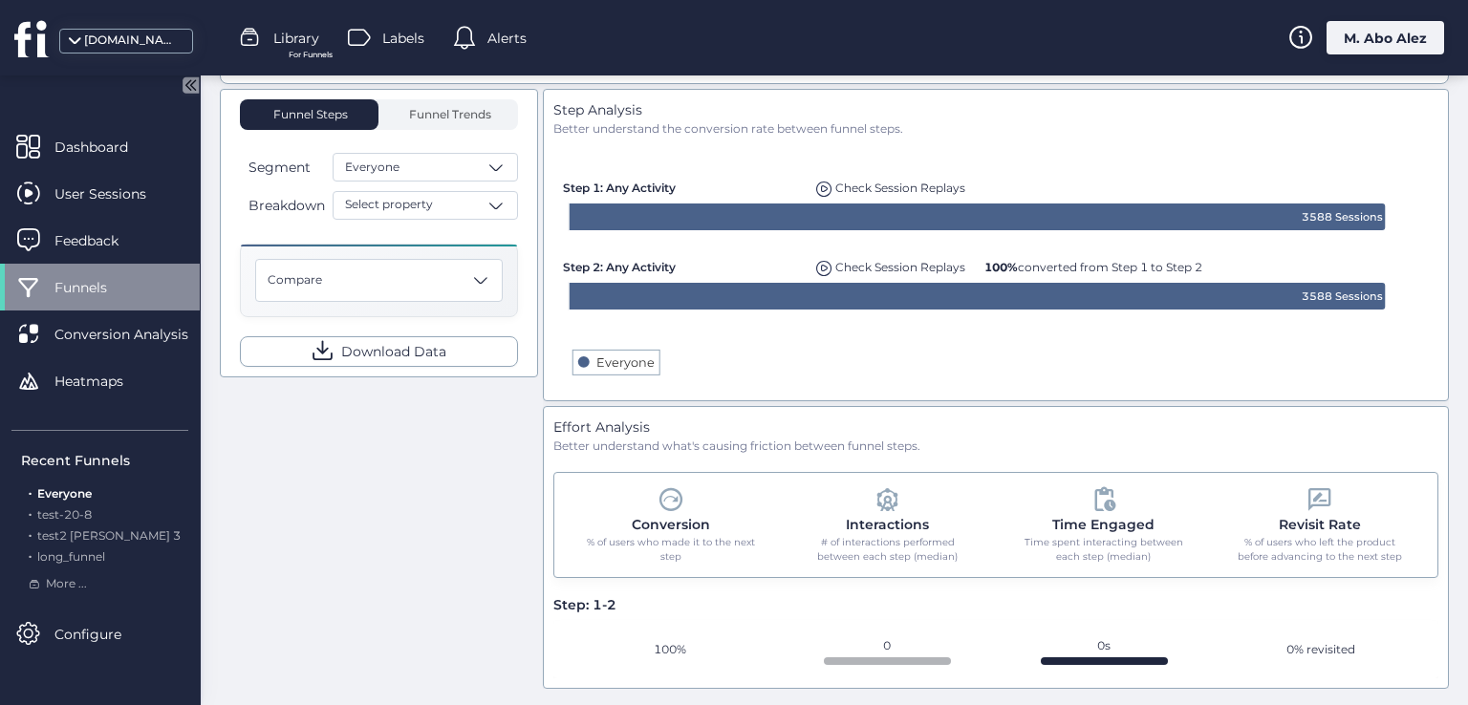
click at [668, 502] on span at bounding box center [671, 499] width 29 height 29
click at [902, 504] on div "Interactions # of interactions performed between each step (median)" at bounding box center [887, 524] width 211 height 79
click at [1055, 490] on div "Time Engaged Time spent interacting between each step (median)" at bounding box center [1103, 524] width 211 height 79
click at [1319, 472] on div "Conversion % of users who made it to the next step Interactions # of interactio…" at bounding box center [996, 525] width 886 height 106
drag, startPoint x: 933, startPoint y: 525, endPoint x: 878, endPoint y: 560, distance: 64.9
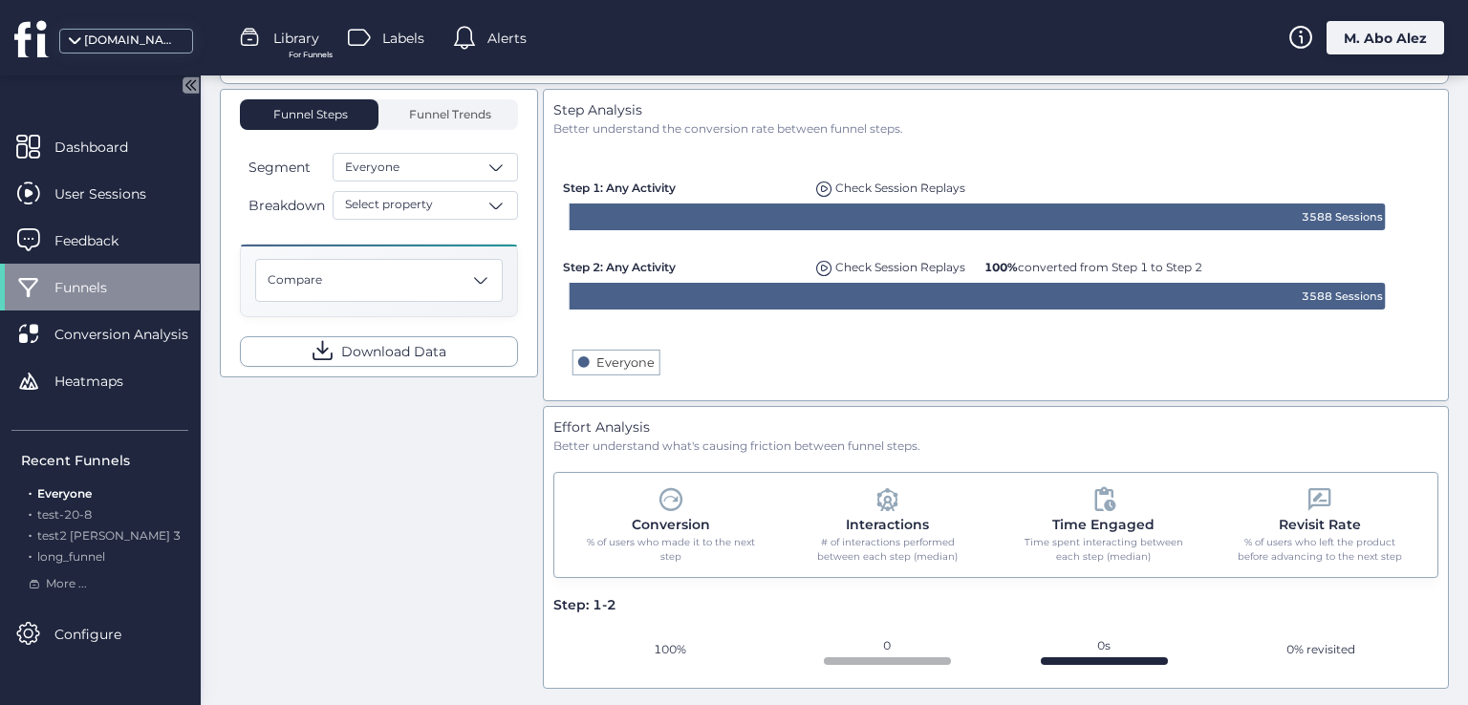
click at [933, 525] on div "Interactions # of interactions performed between each step (median)" at bounding box center [887, 524] width 211 height 79
click at [864, 574] on div "Conversion % of users who made it to the next step Interactions # of interactio…" at bounding box center [996, 525] width 886 height 106
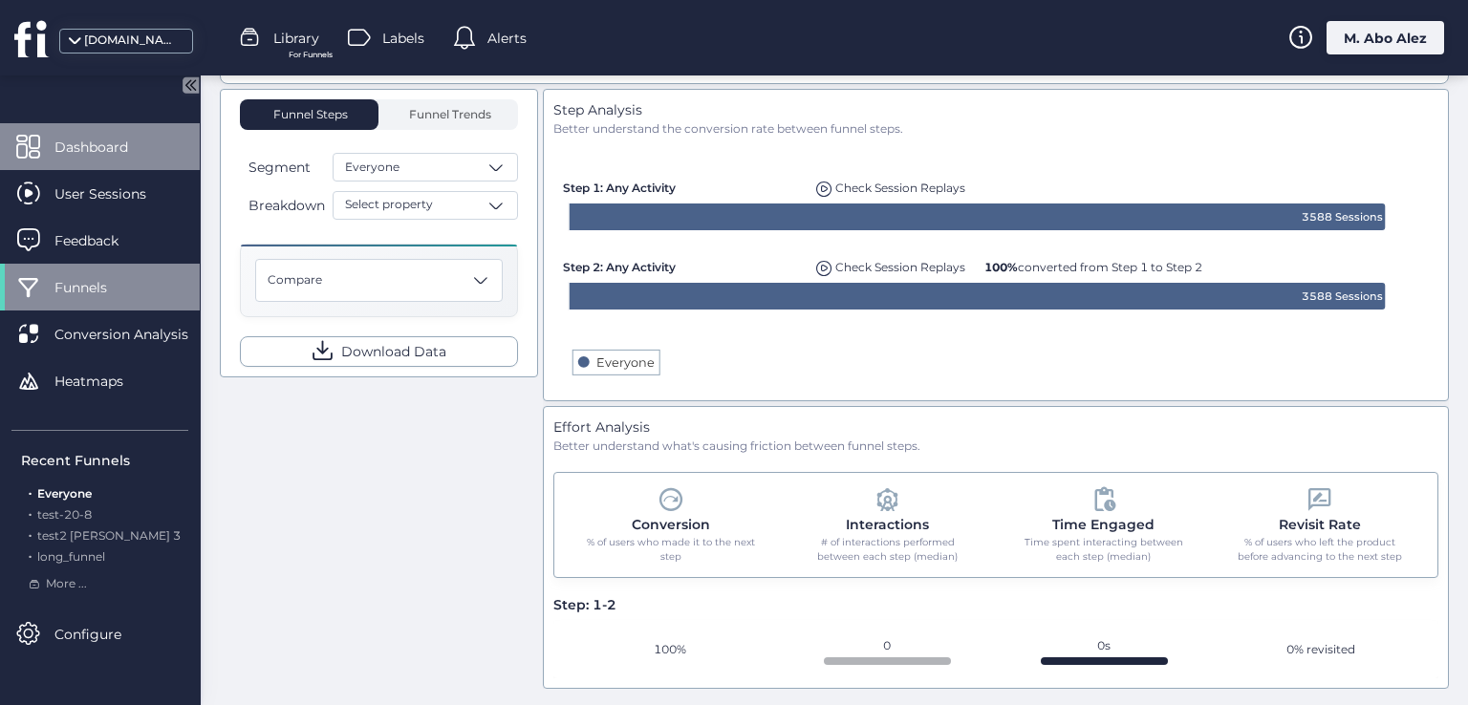
click at [136, 139] on span "Dashboard" at bounding box center [105, 147] width 102 height 21
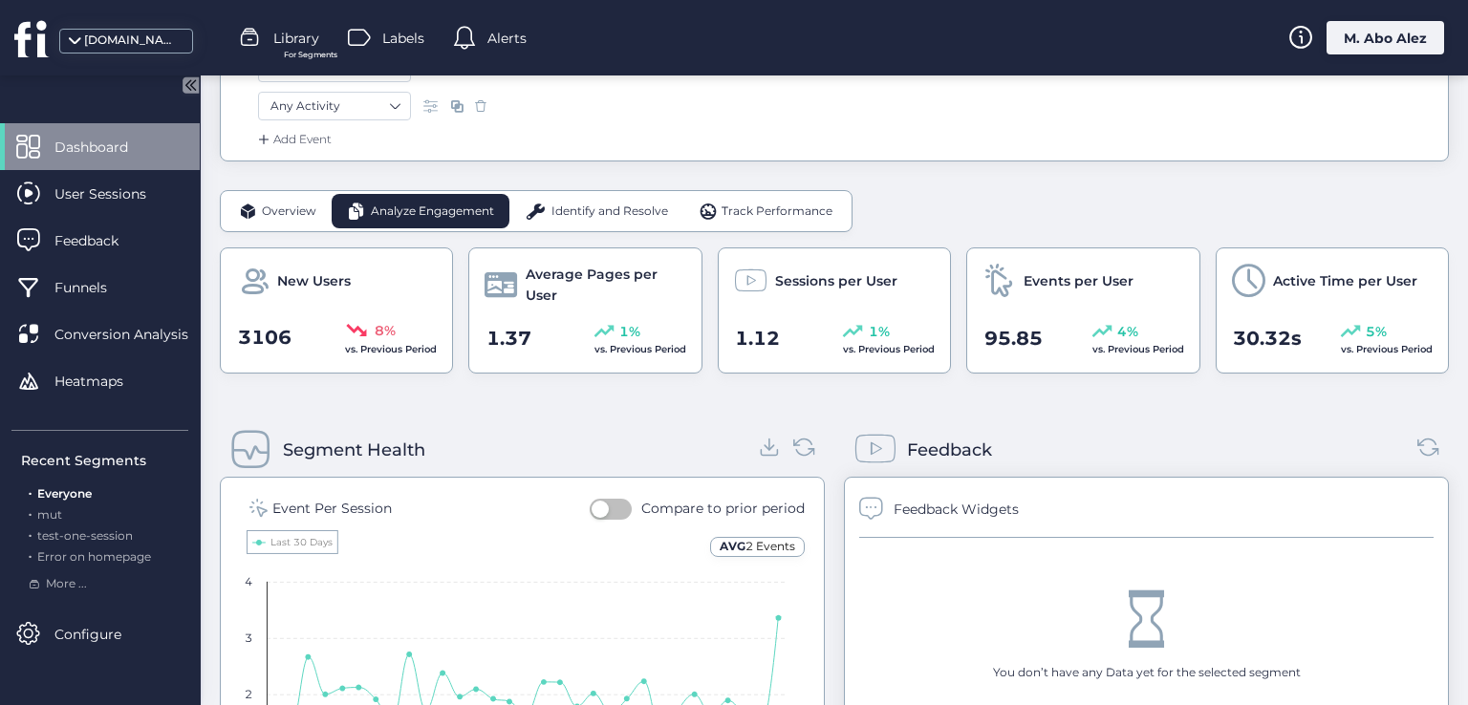
scroll to position [157, 0]
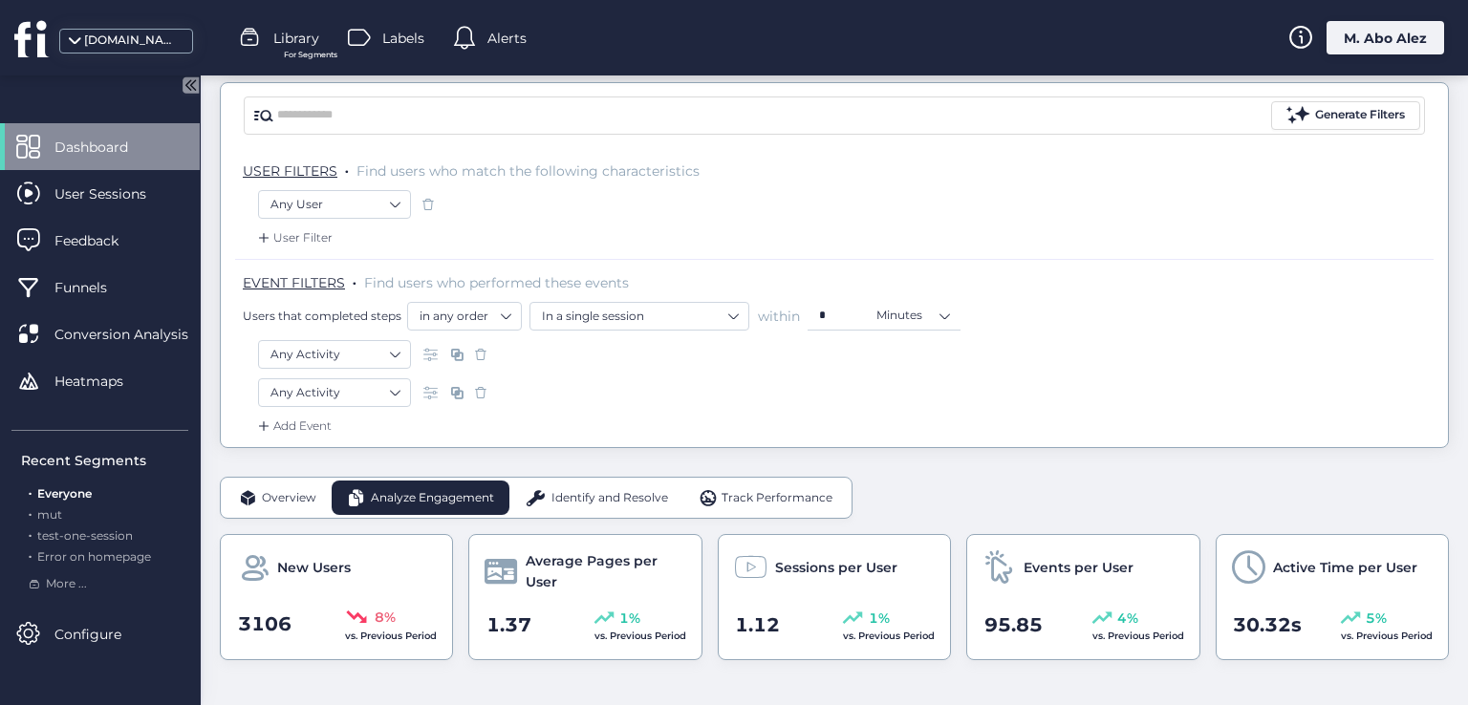
click at [269, 34] on div "Library For Segments" at bounding box center [279, 38] width 80 height 29
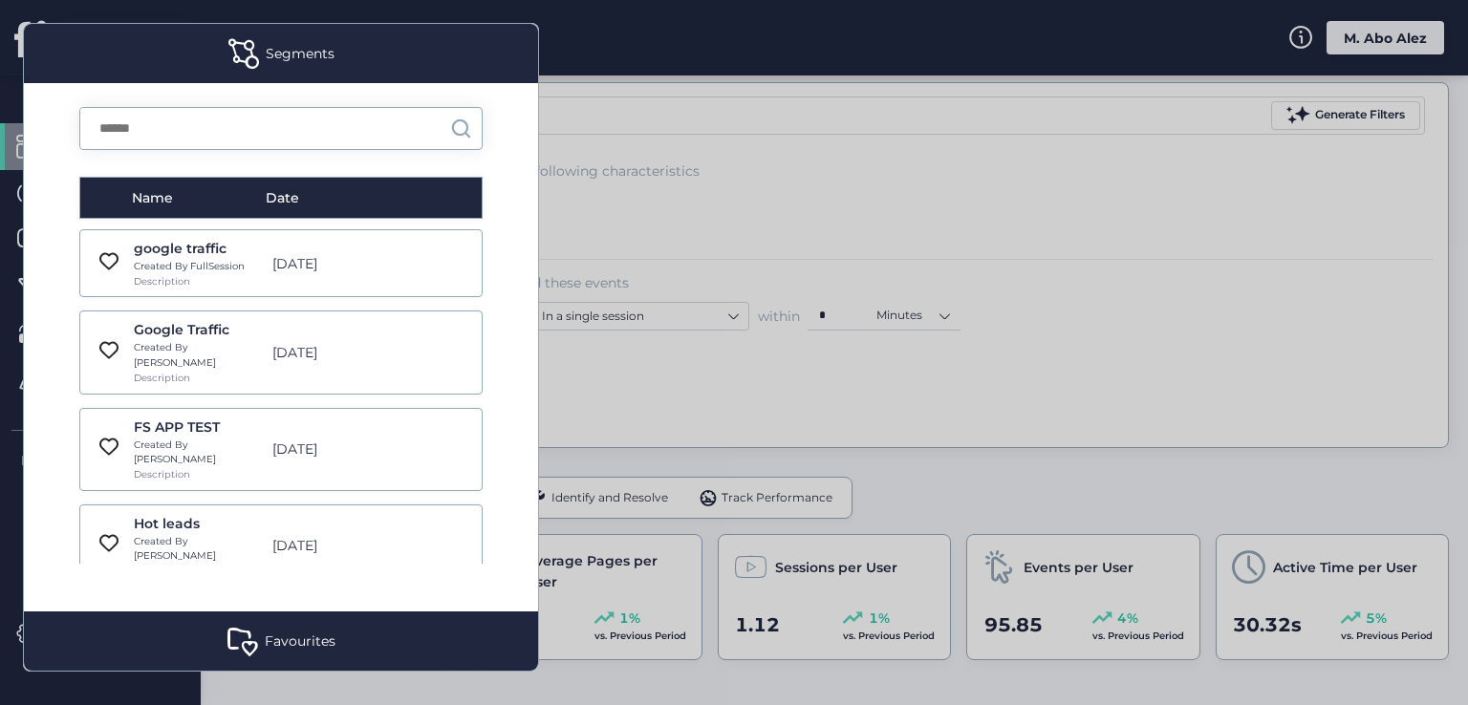
click at [642, 171] on div at bounding box center [734, 352] width 1468 height 705
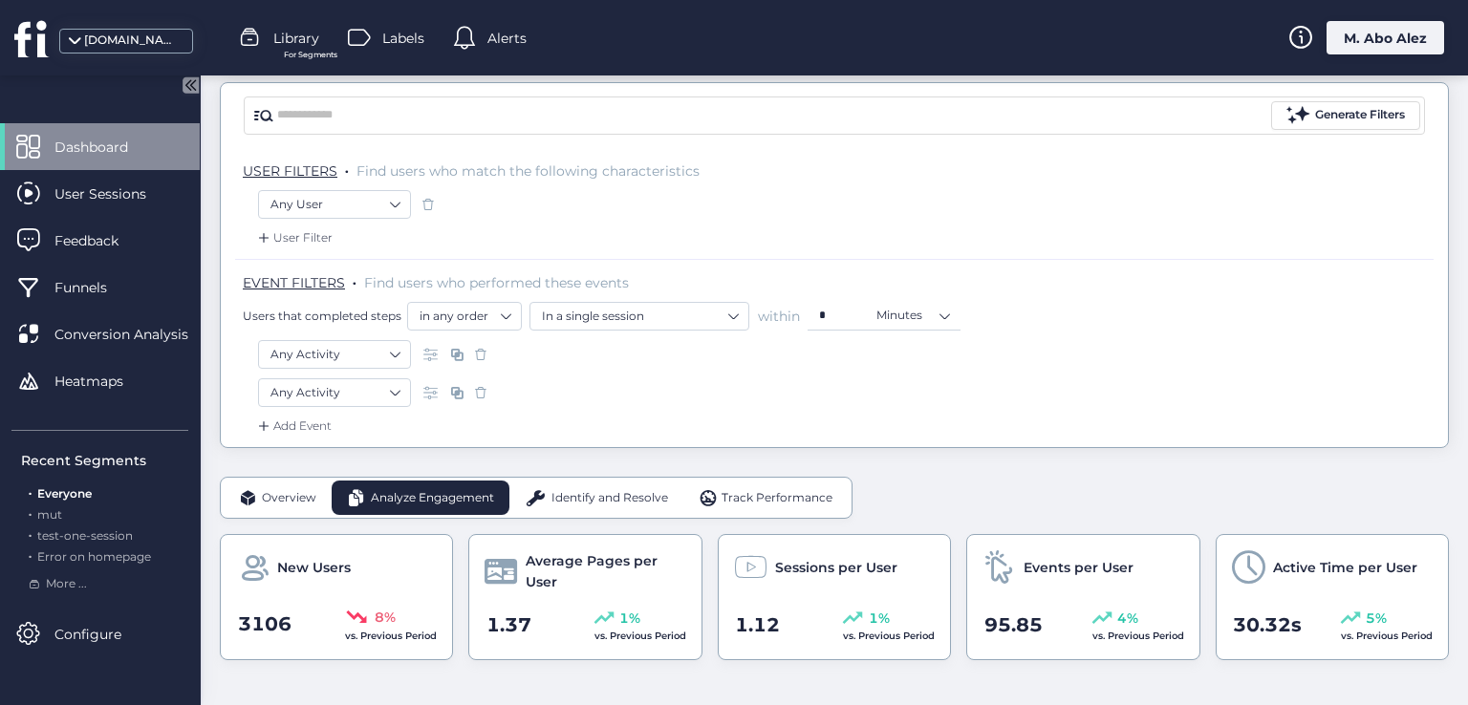
click at [1426, 50] on div "M. Abo Alez" at bounding box center [1385, 37] width 118 height 33
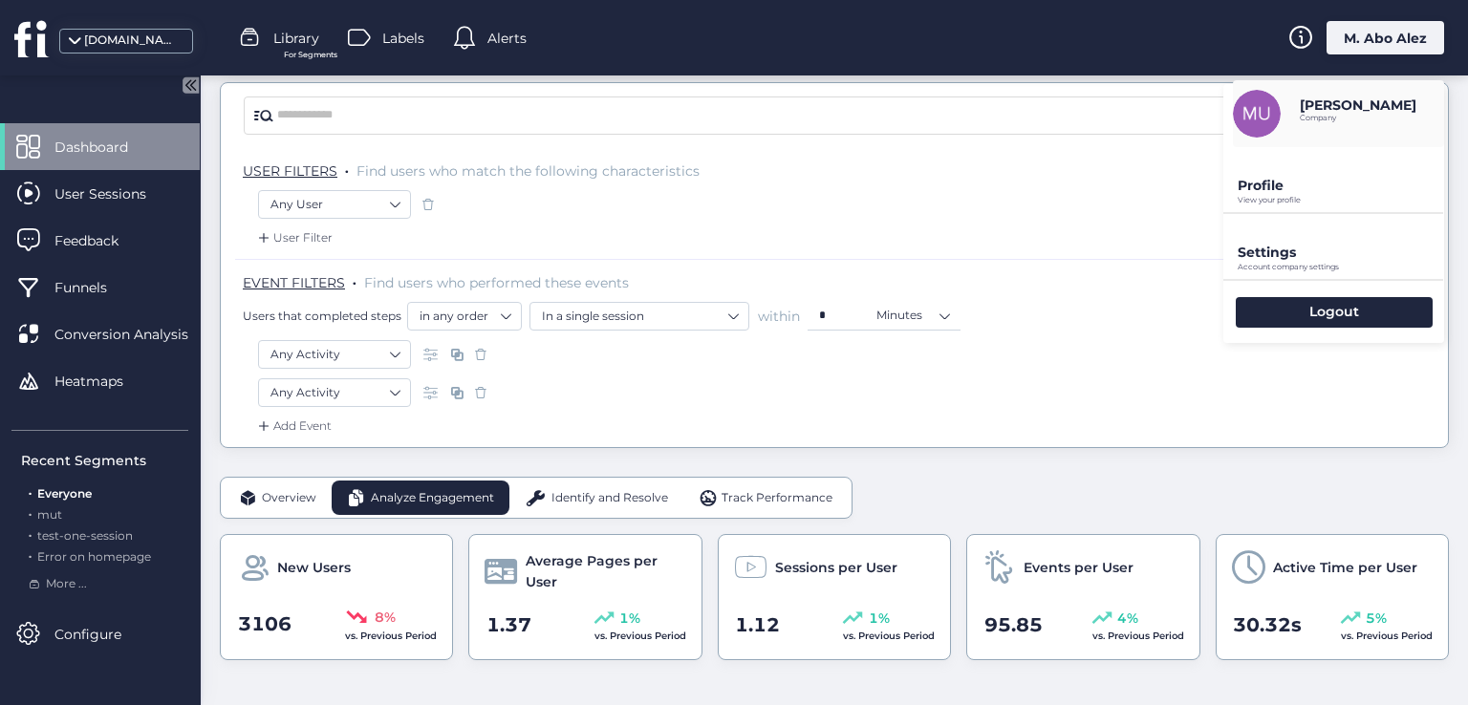
click at [1281, 189] on p "Profile" at bounding box center [1341, 185] width 206 height 17
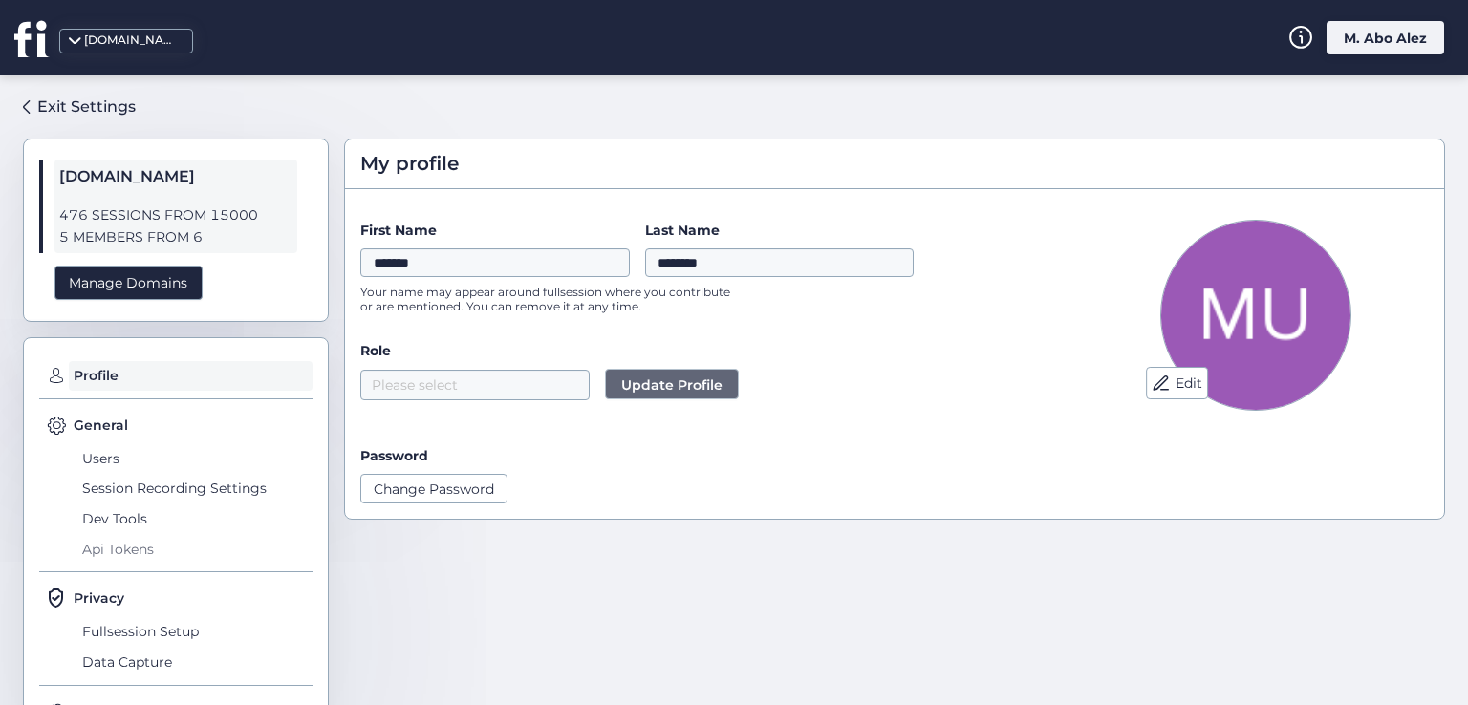
click at [137, 542] on span "Api Tokens" at bounding box center [194, 549] width 235 height 31
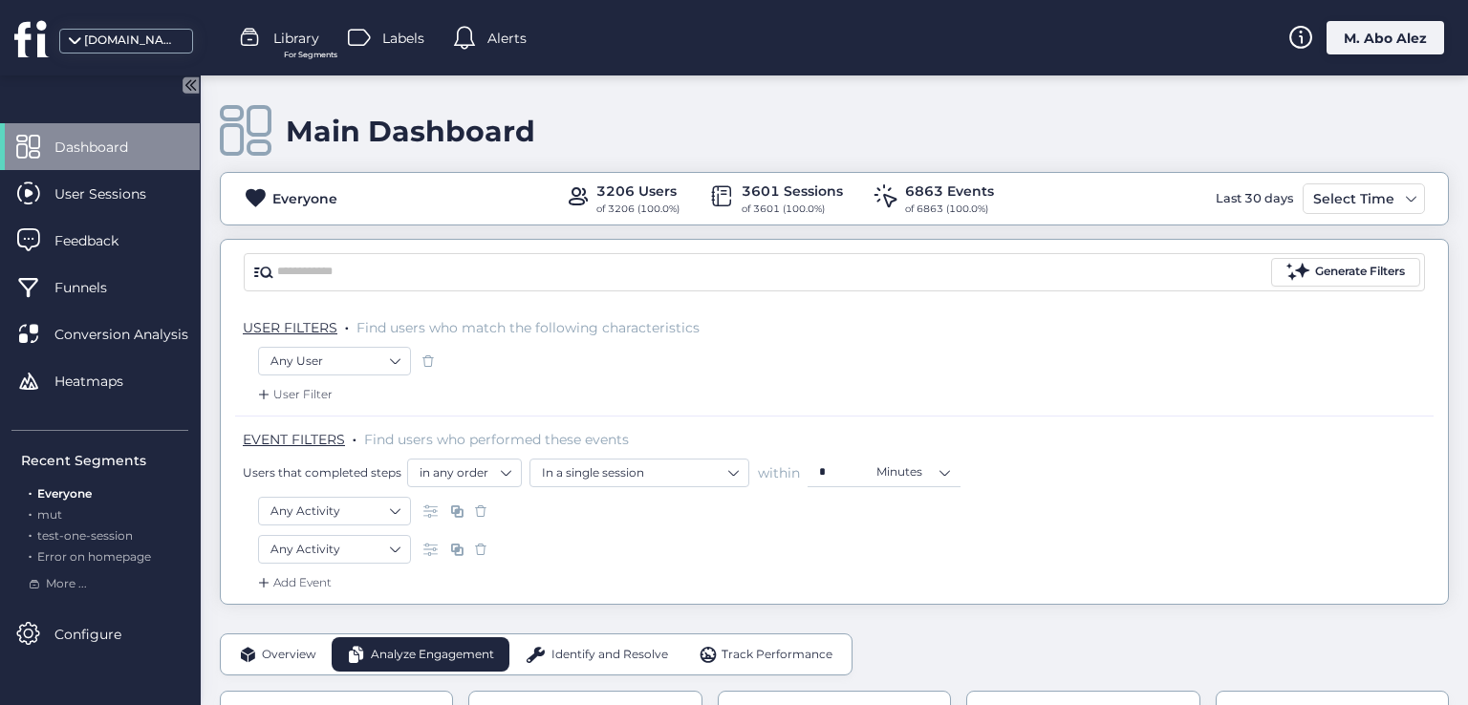
click at [1363, 37] on div "M. Abo Alez" at bounding box center [1385, 37] width 118 height 33
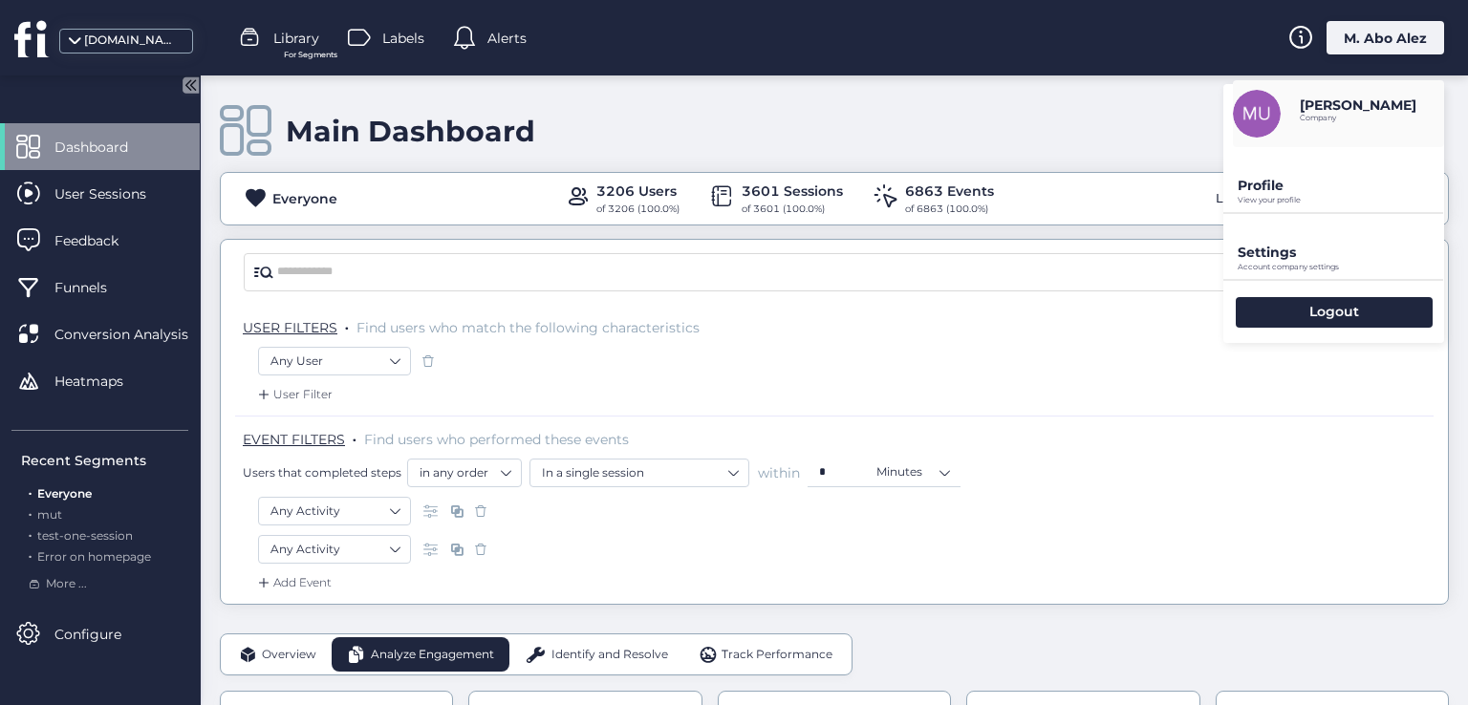
click at [1303, 181] on p "Profile" at bounding box center [1341, 185] width 206 height 17
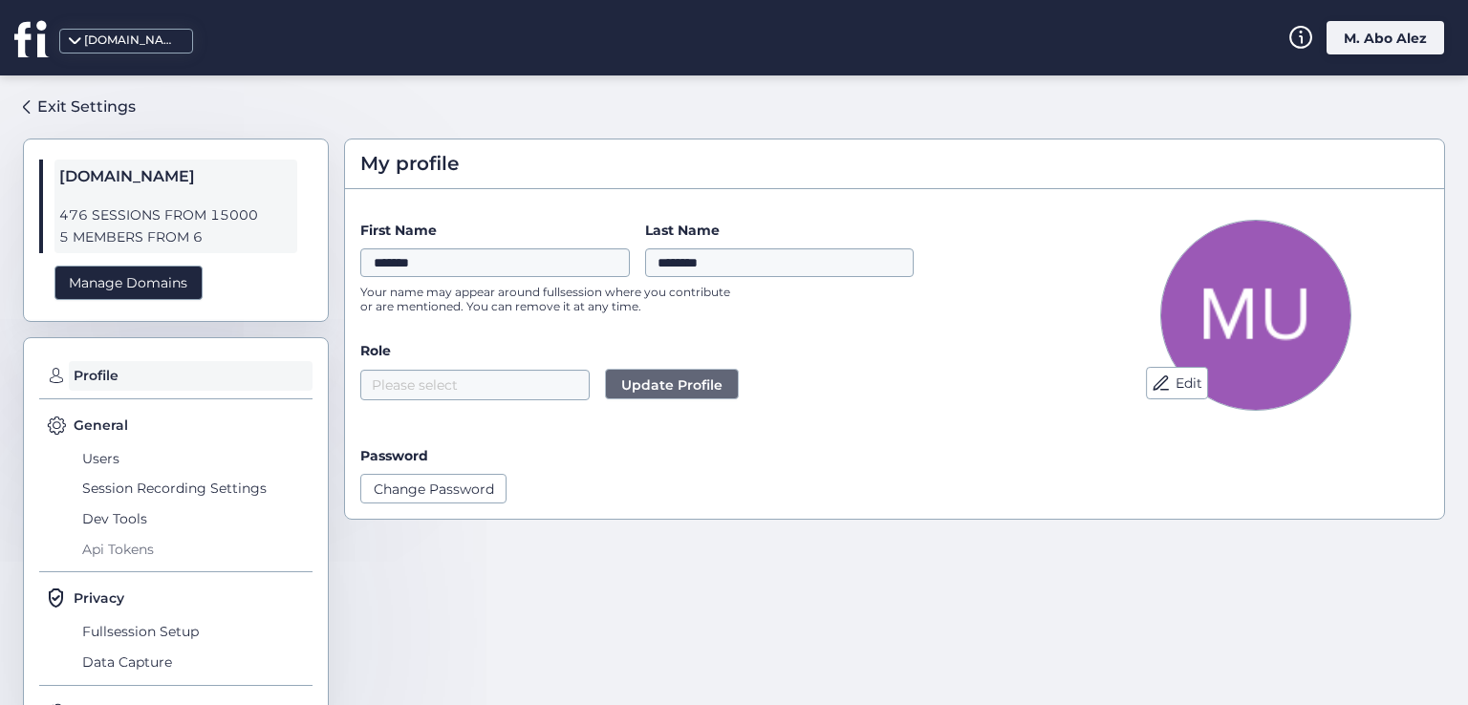
click at [131, 548] on span "Api Tokens" at bounding box center [194, 549] width 235 height 31
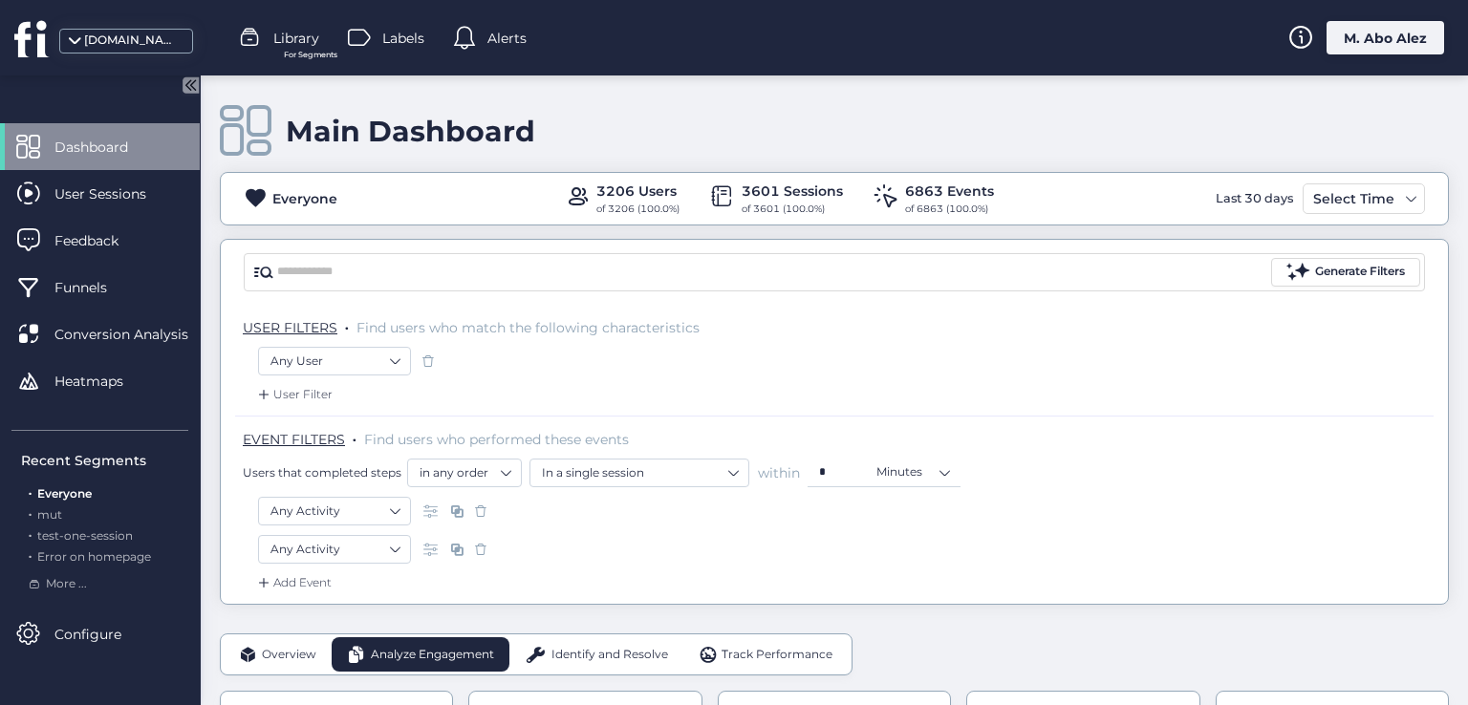
click at [1368, 54] on div "[DOMAIN_NAME] Library For Segments Labels Alerts M. Abo Alez" at bounding box center [734, 37] width 1468 height 75
click at [1347, 28] on div "M. Abo Alez" at bounding box center [1385, 37] width 118 height 33
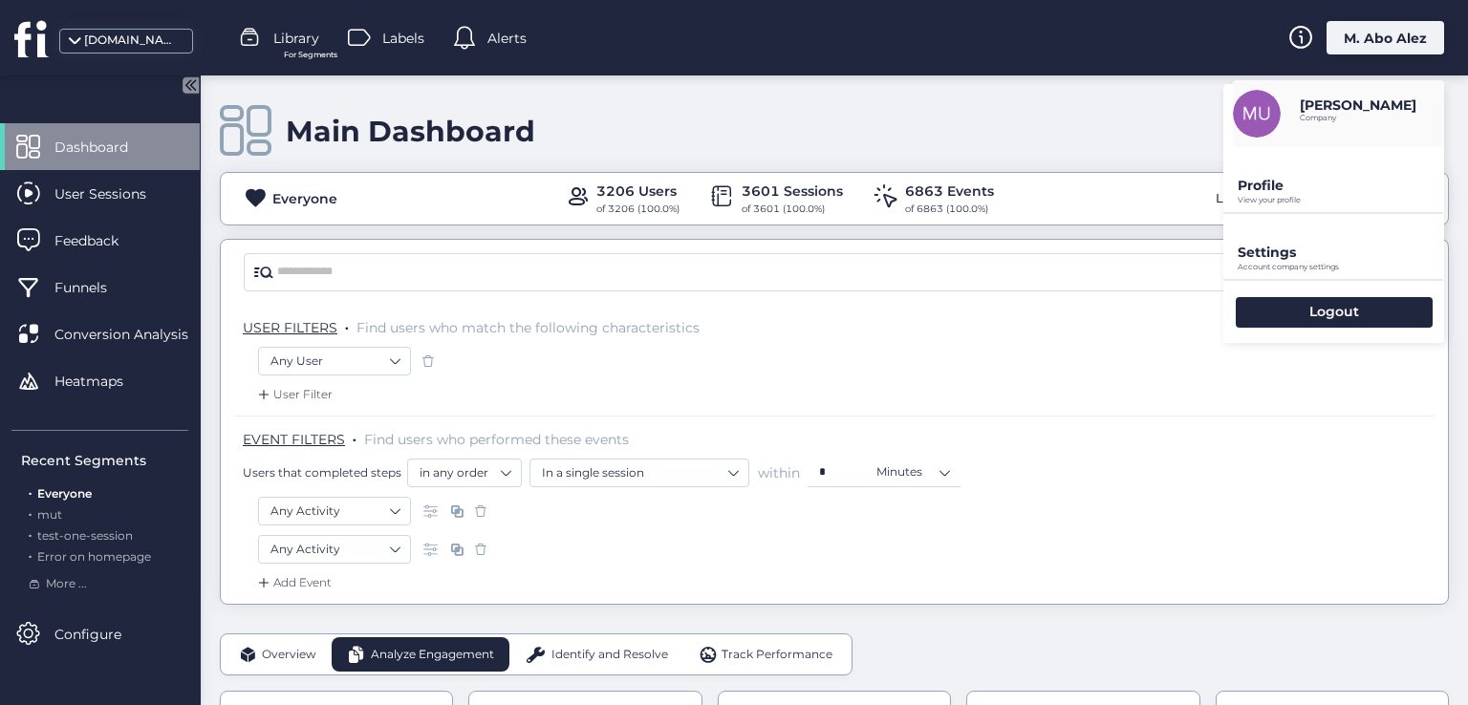
click at [1297, 186] on p "Profile" at bounding box center [1341, 185] width 206 height 17
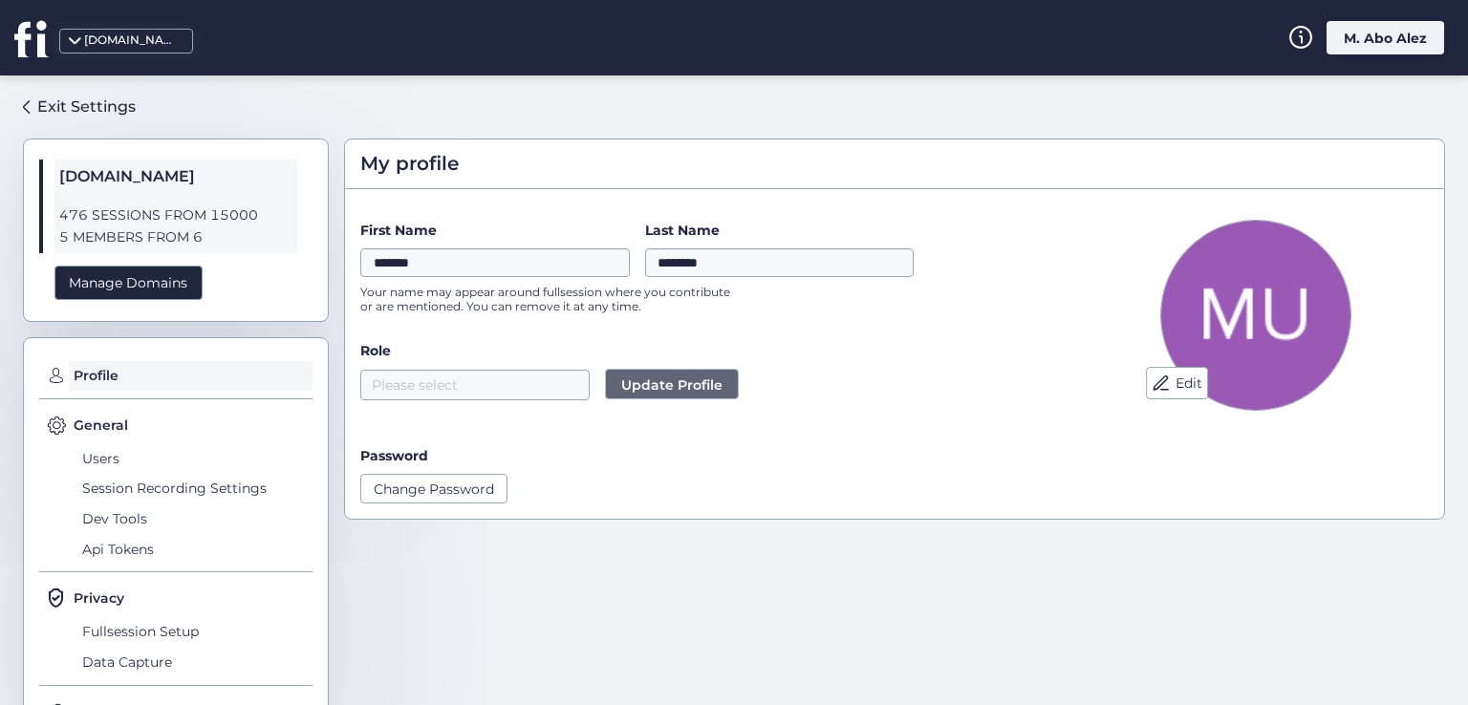
click at [1380, 57] on div "[DOMAIN_NAME] M. Abo Alez" at bounding box center [734, 37] width 1468 height 75
click at [1361, 43] on div "M. Abo Alez" at bounding box center [1385, 37] width 118 height 33
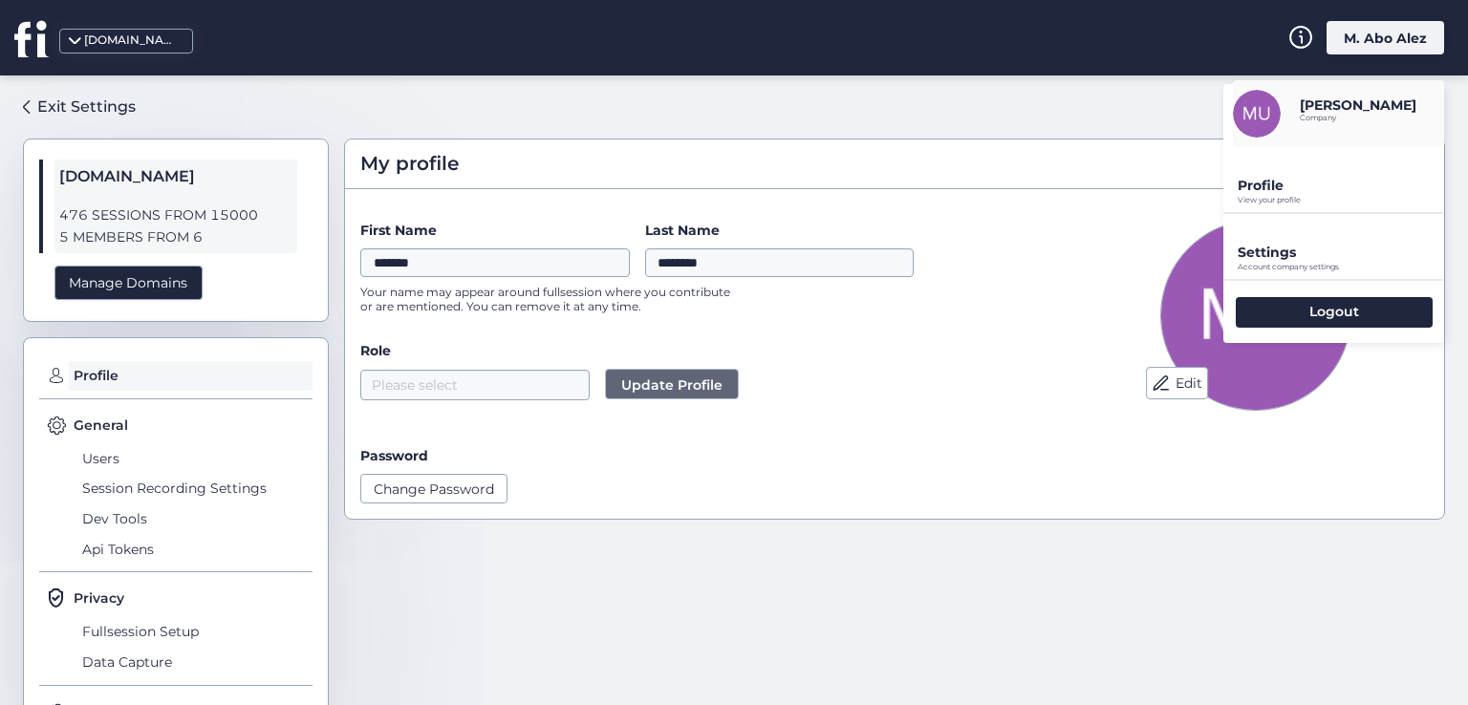
click at [1319, 180] on p "Profile" at bounding box center [1341, 185] width 206 height 17
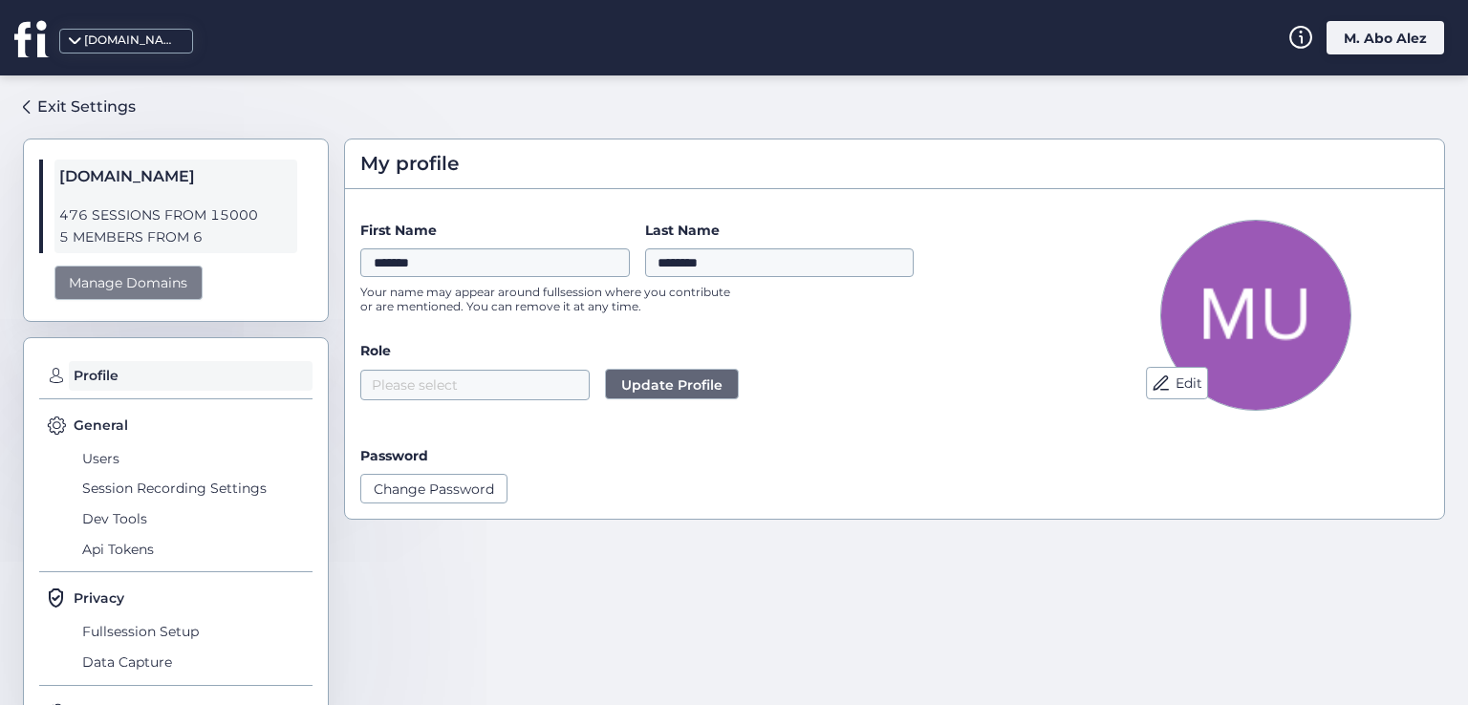
click at [162, 290] on div "Manage Domains" at bounding box center [128, 283] width 148 height 35
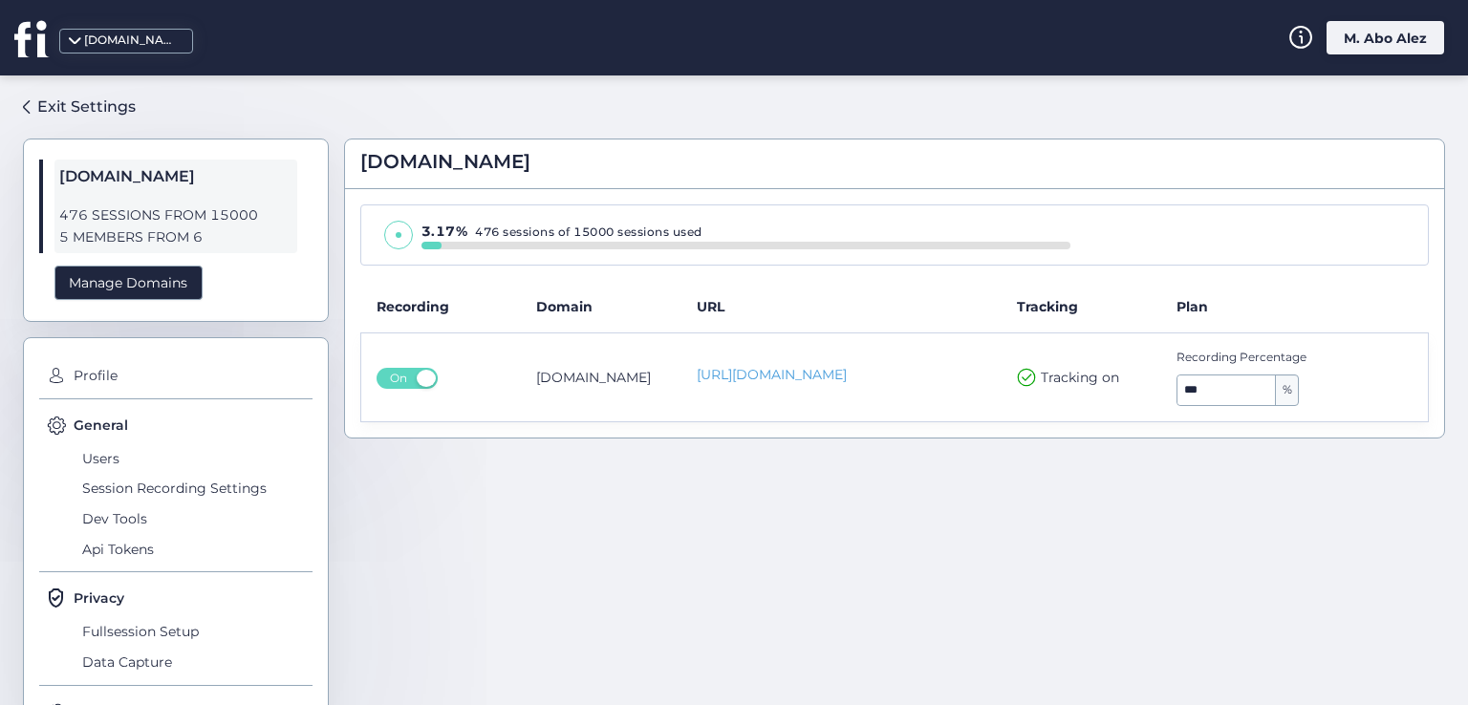
click at [127, 221] on span "476 SESSIONS FROM 15000" at bounding box center [175, 216] width 233 height 22
click at [116, 181] on span "[DOMAIN_NAME]" at bounding box center [175, 176] width 233 height 25
drag, startPoint x: 51, startPoint y: 210, endPoint x: 195, endPoint y: 211, distance: 144.3
click at [195, 211] on div "[DOMAIN_NAME] 476 SESSIONS FROM 15000 5 MEMBERS FROM 6 Manage Domains" at bounding box center [176, 230] width 306 height 183
drag, startPoint x: 534, startPoint y: 323, endPoint x: 617, endPoint y: 341, distance: 85.1
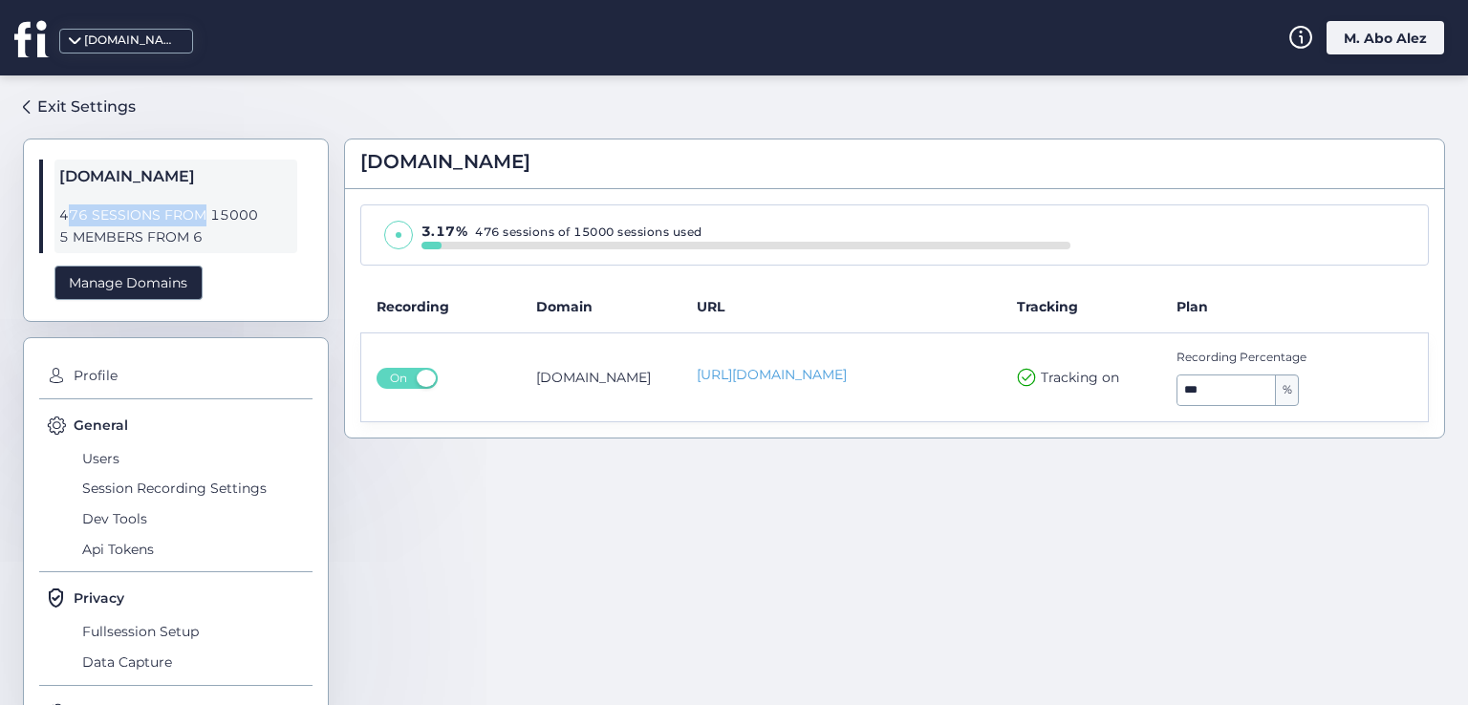
click at [617, 341] on table "Recording Domain URL Tracking Plan On [DOMAIN_NAME] [URL][DOMAIN_NAME] Tracking…" at bounding box center [894, 351] width 1068 height 141
click at [700, 314] on th "URL" at bounding box center [841, 307] width 320 height 53
click at [507, 478] on div "[DOMAIN_NAME] 3.17% 476 sessions of 15000 sessions used Recording Domain URL Tr…" at bounding box center [894, 383] width 1101 height 584
drag, startPoint x: 628, startPoint y: 377, endPoint x: 518, endPoint y: 377, distance: 109.9
click at [521, 377] on td "[DOMAIN_NAME]" at bounding box center [601, 378] width 161 height 89
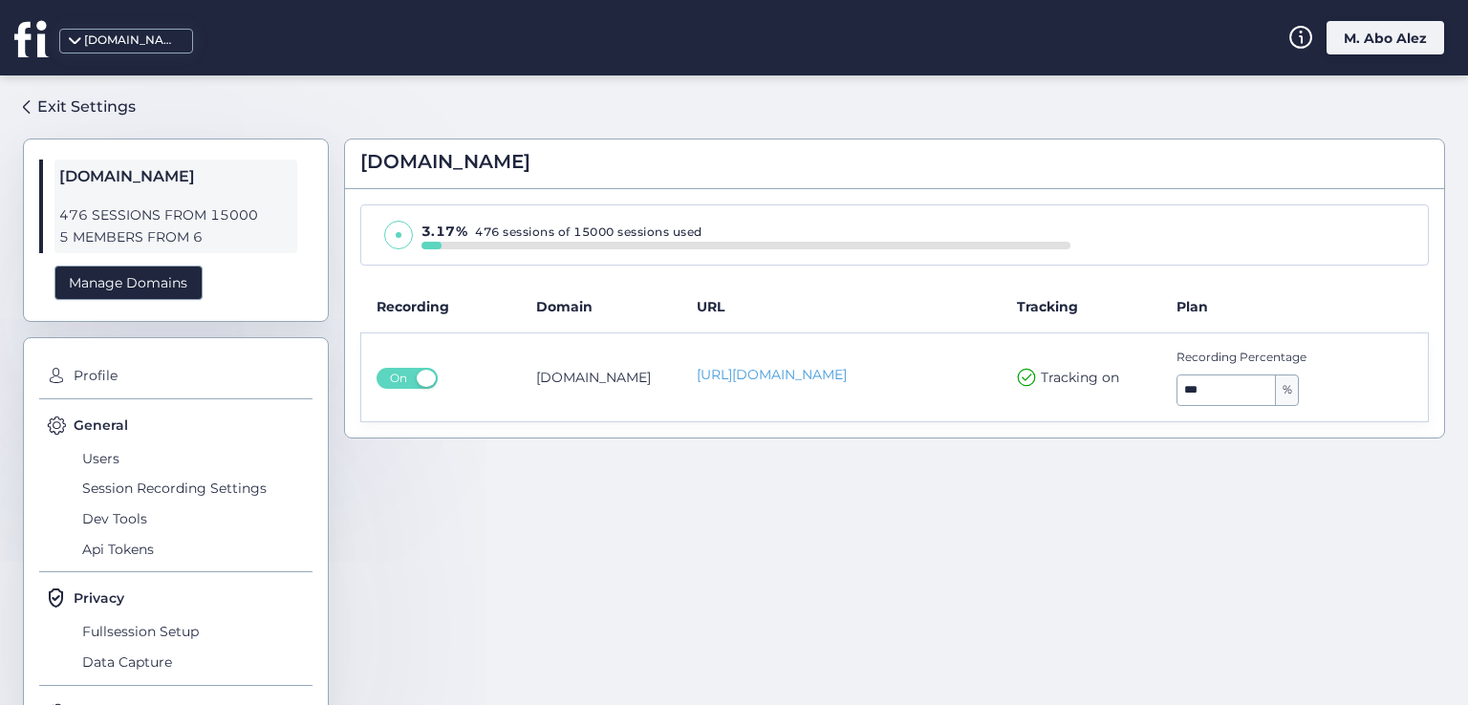
click at [469, 418] on td "On" at bounding box center [441, 378] width 161 height 89
click at [80, 377] on span "Profile" at bounding box center [191, 376] width 244 height 31
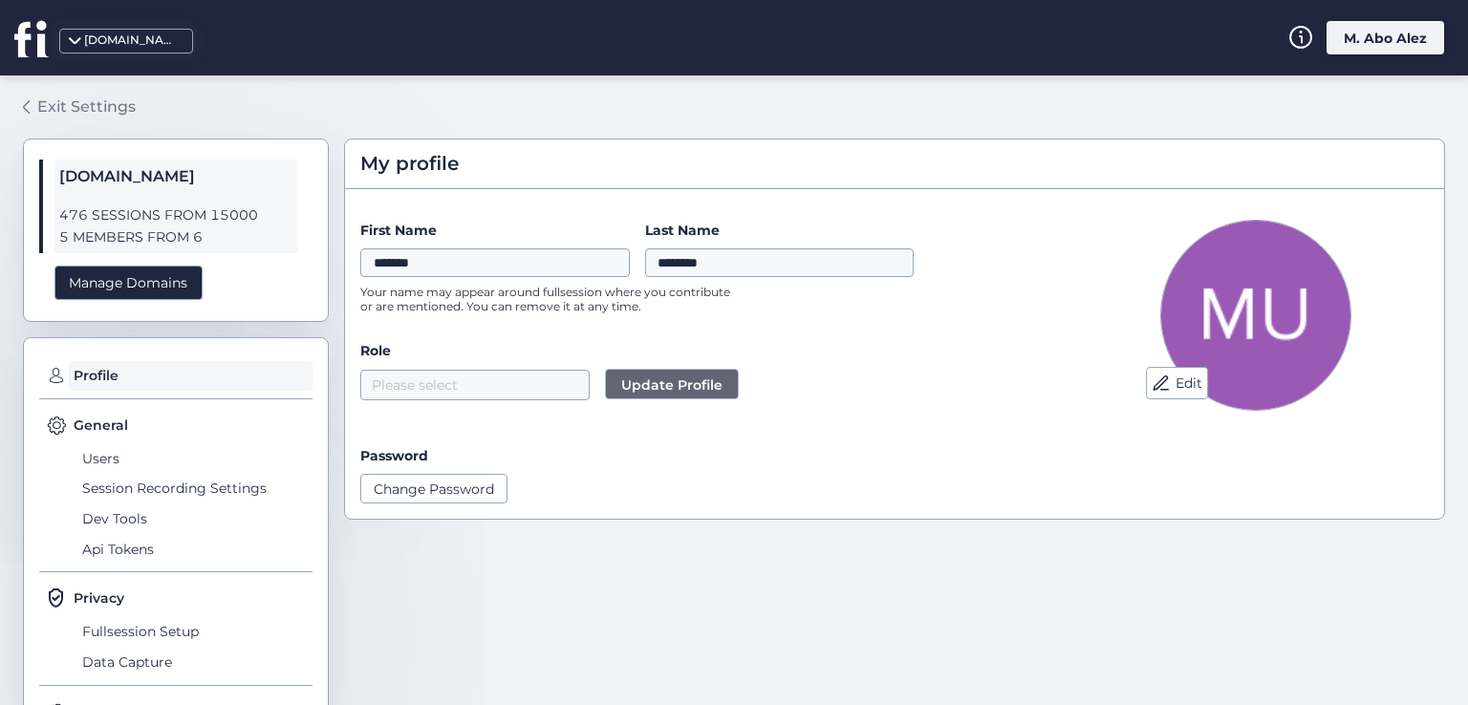
click at [82, 100] on div "Exit Settings" at bounding box center [86, 107] width 98 height 24
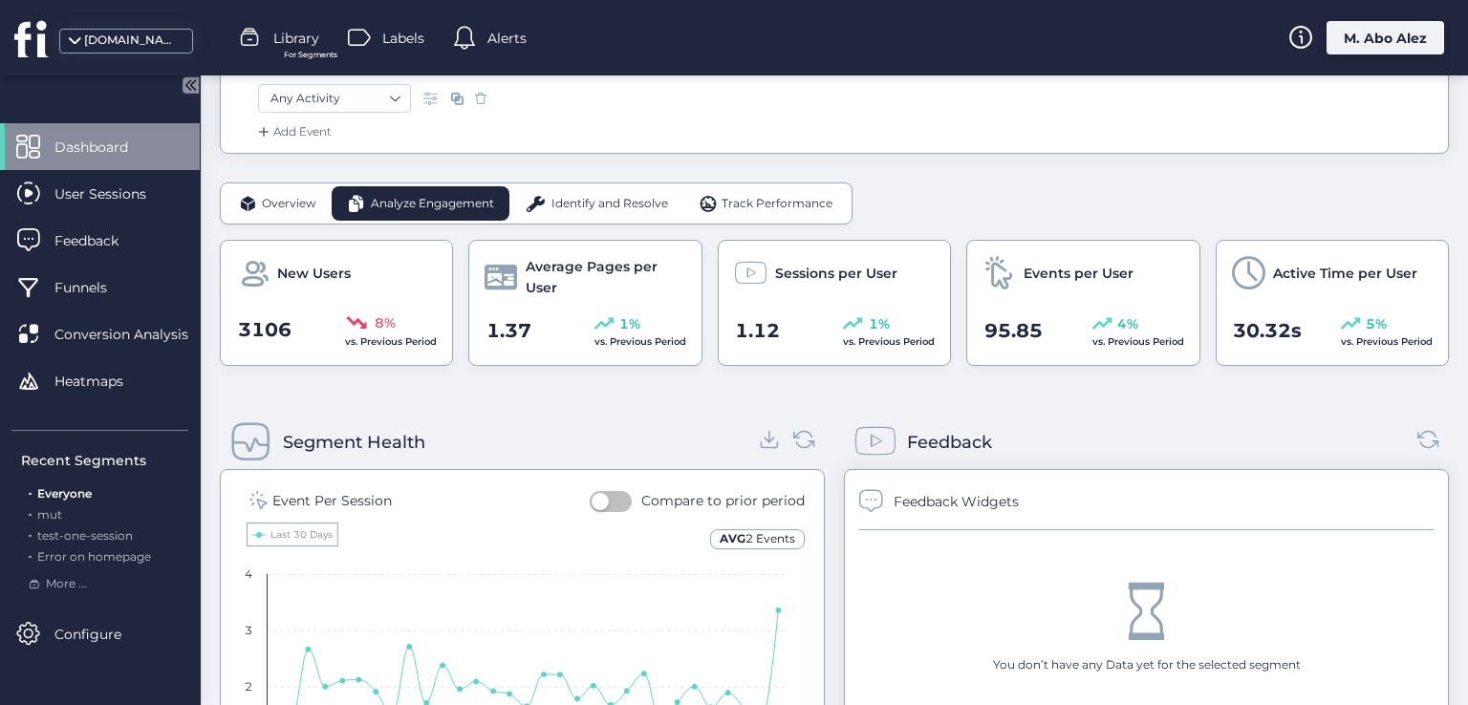
scroll to position [287, 0]
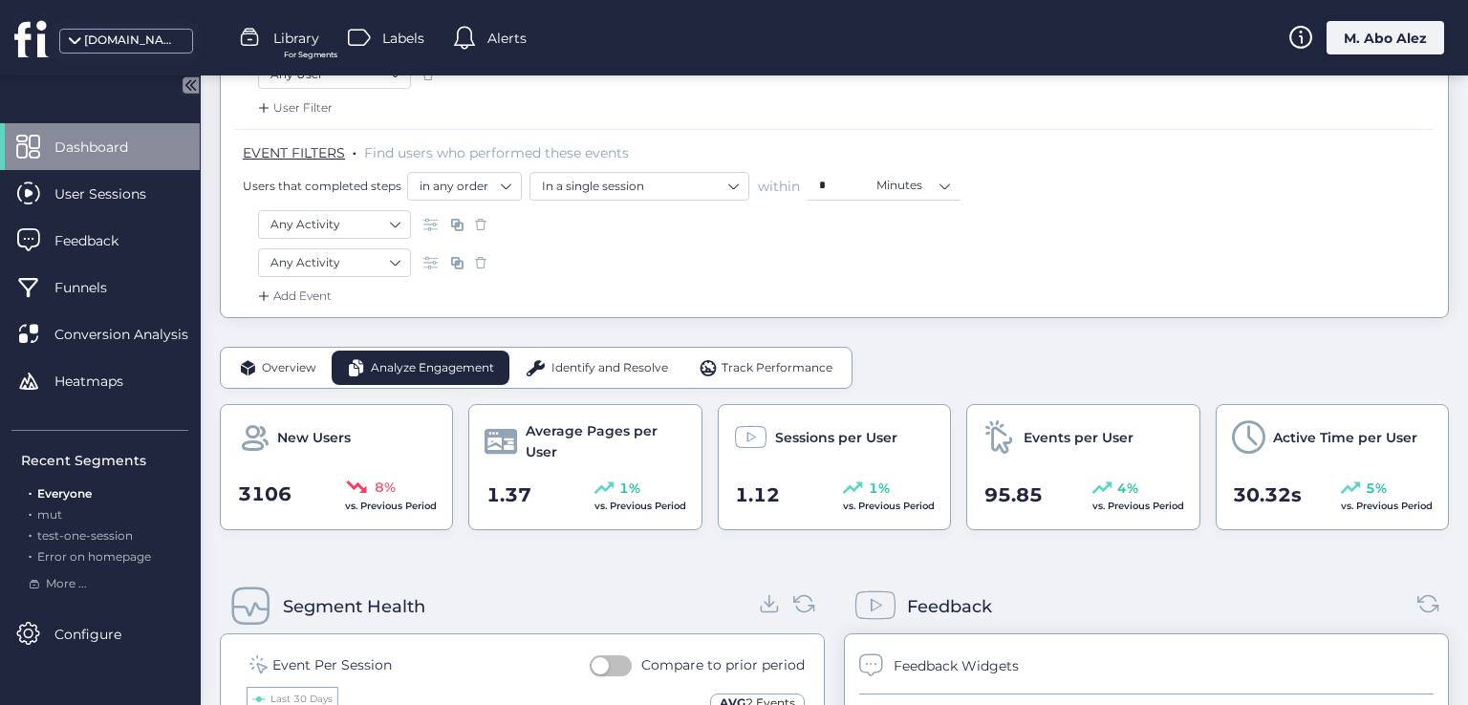
click at [274, 371] on span "Overview" at bounding box center [289, 368] width 54 height 18
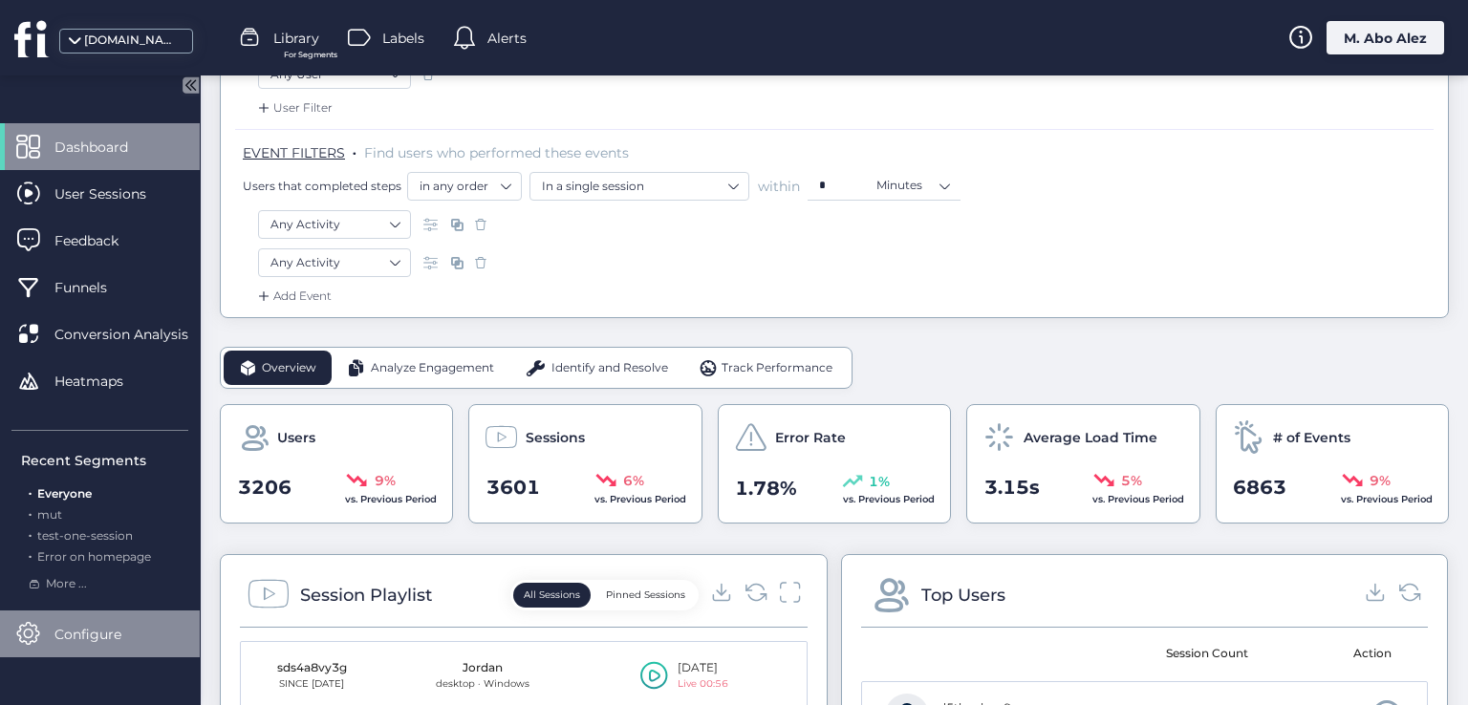
click at [40, 639] on div "Configure" at bounding box center [100, 634] width 200 height 47
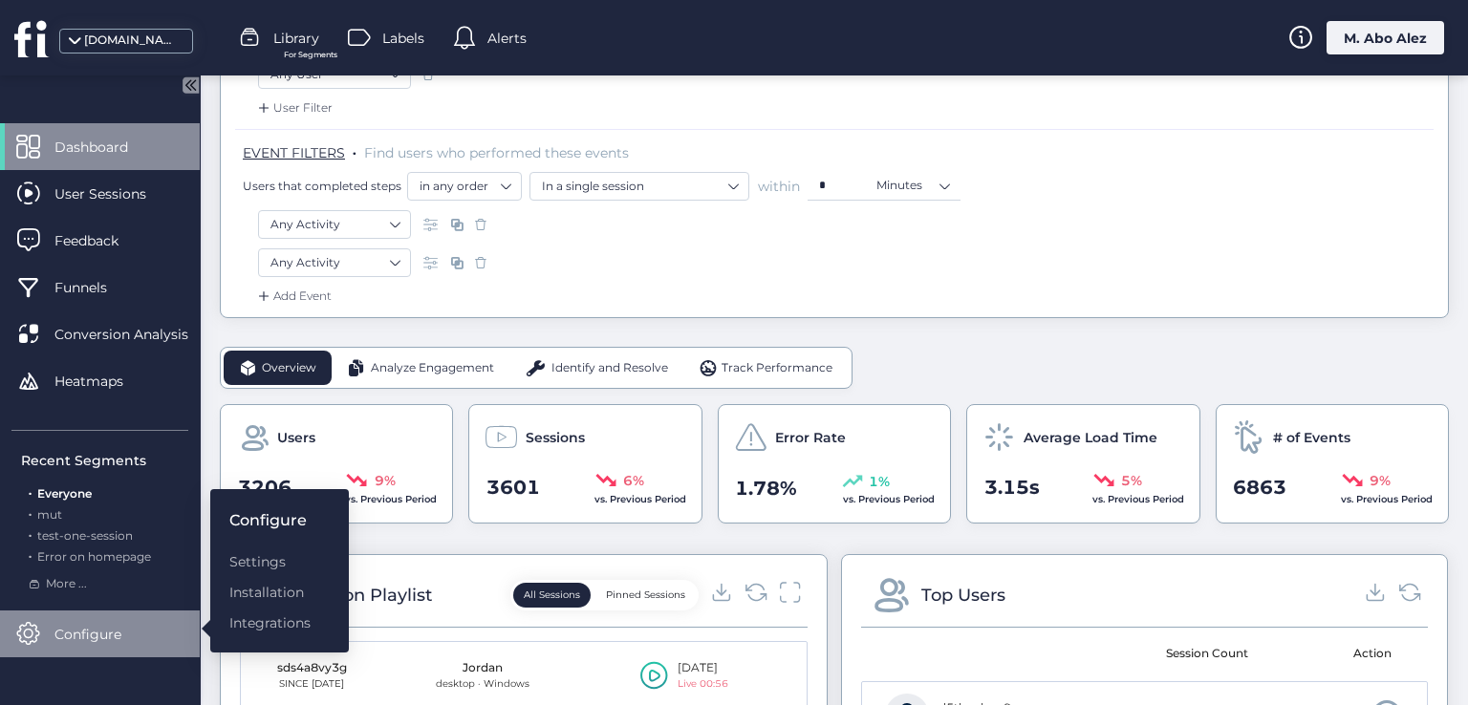
click at [159, 675] on mat-drawer "Dashboard User Sessions Feedback Funnels Conversion Analysis Heatmaps Recent Se…" at bounding box center [100, 390] width 201 height 630
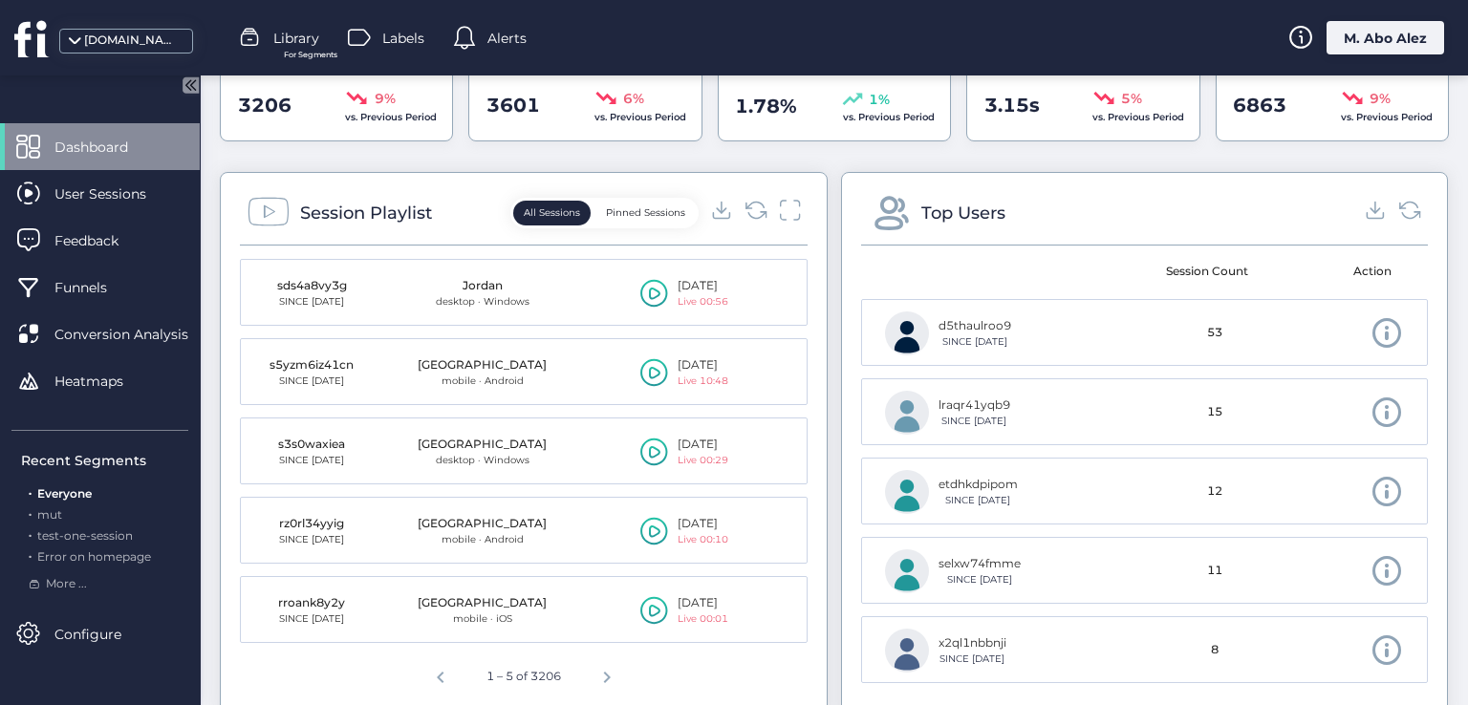
scroll to position [382, 0]
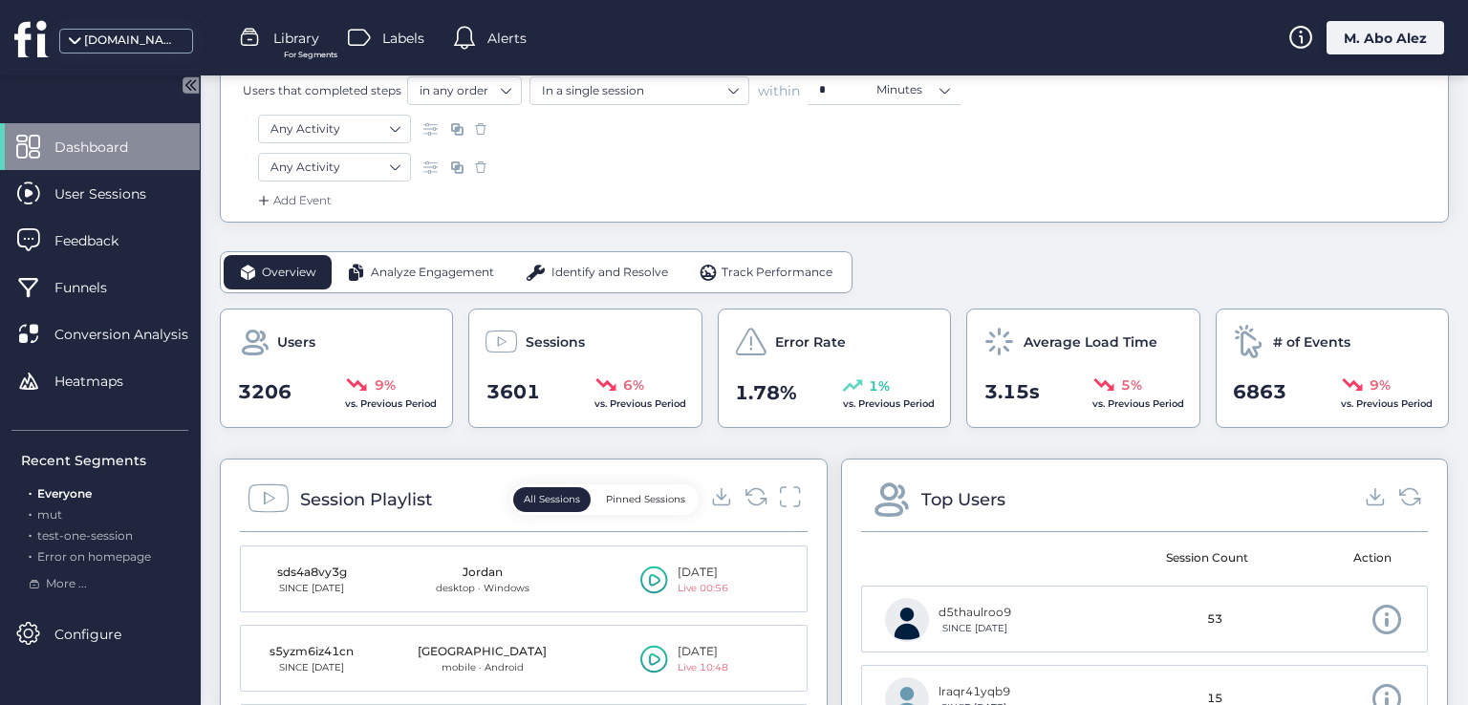
click at [646, 498] on button "Pinned Sessions" at bounding box center [645, 499] width 100 height 25
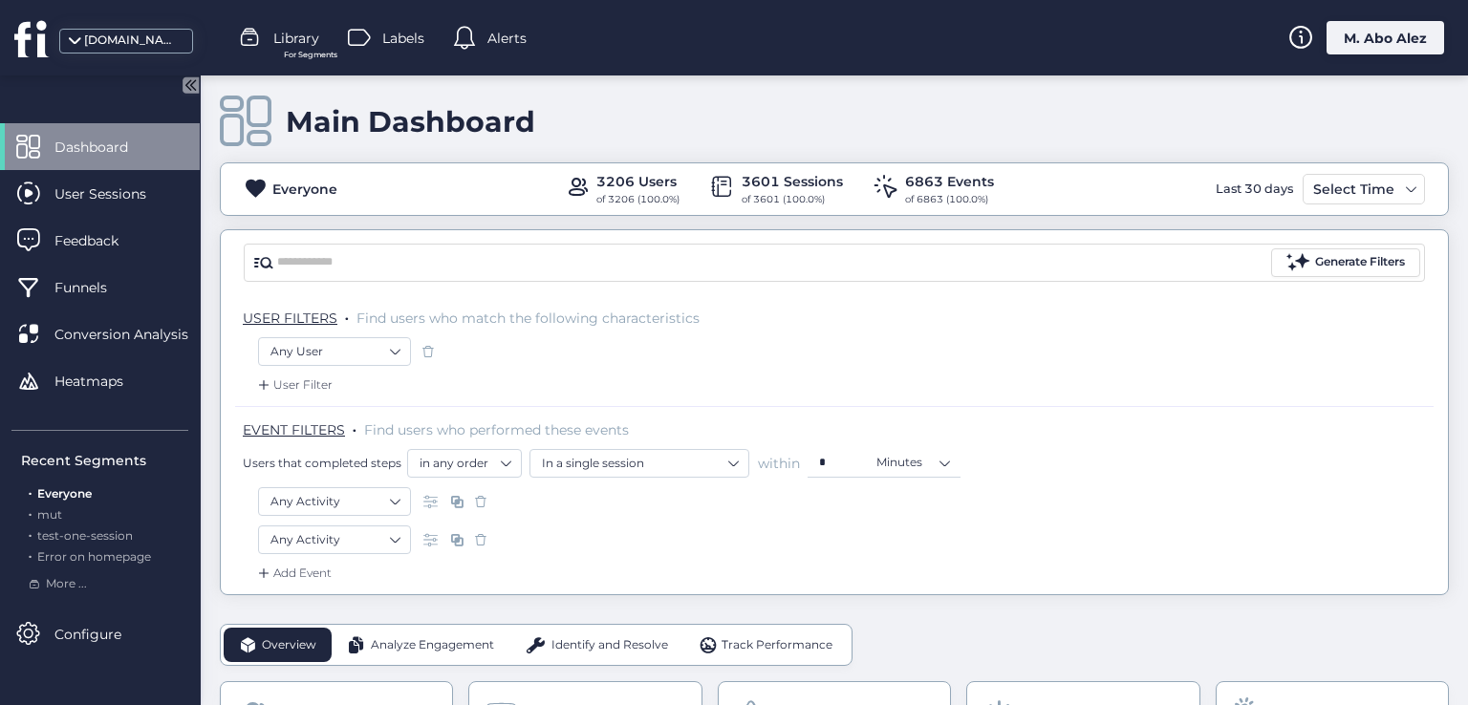
scroll to position [0, 0]
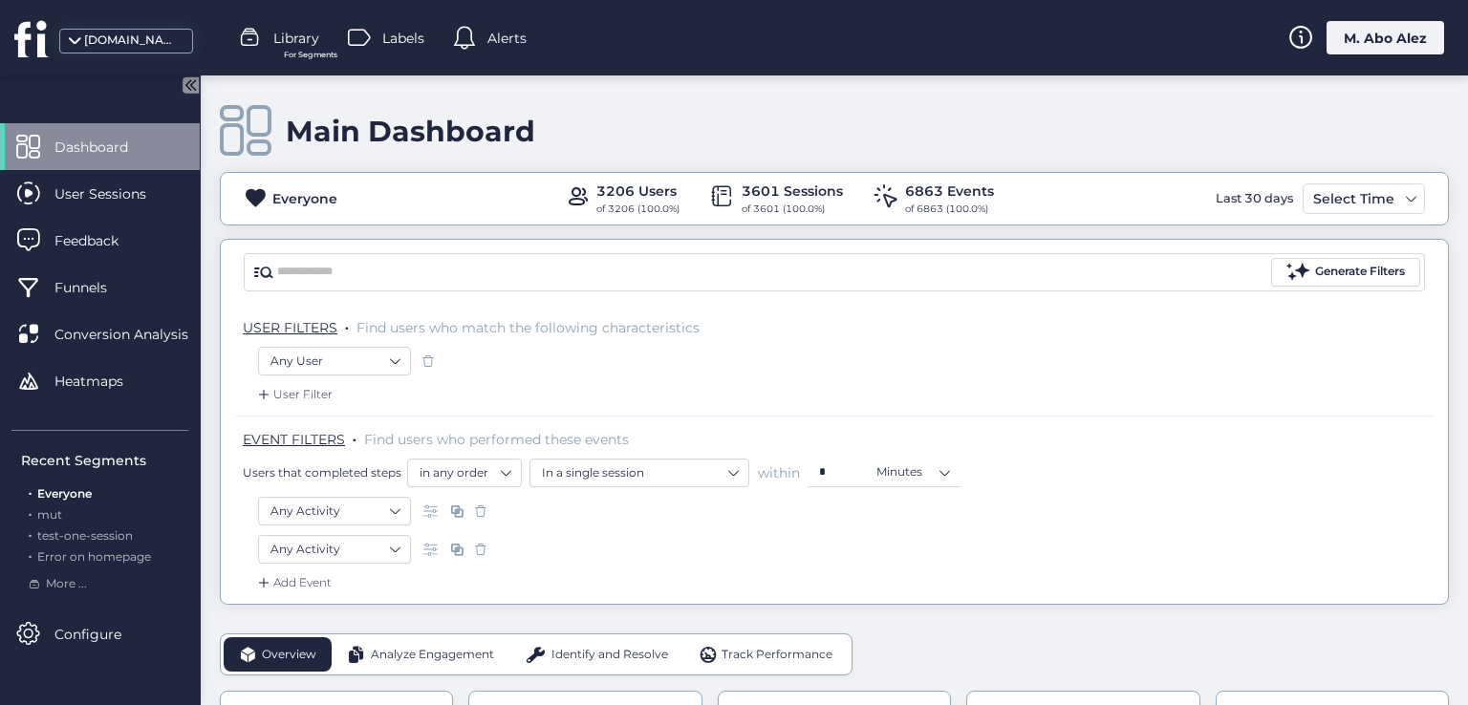
drag, startPoint x: 688, startPoint y: 521, endPoint x: 690, endPoint y: 499, distance: 22.1
click at [688, 521] on div "Any Activity" at bounding box center [834, 513] width 1153 height 32
click at [428, 360] on span at bounding box center [428, 361] width 19 height 19
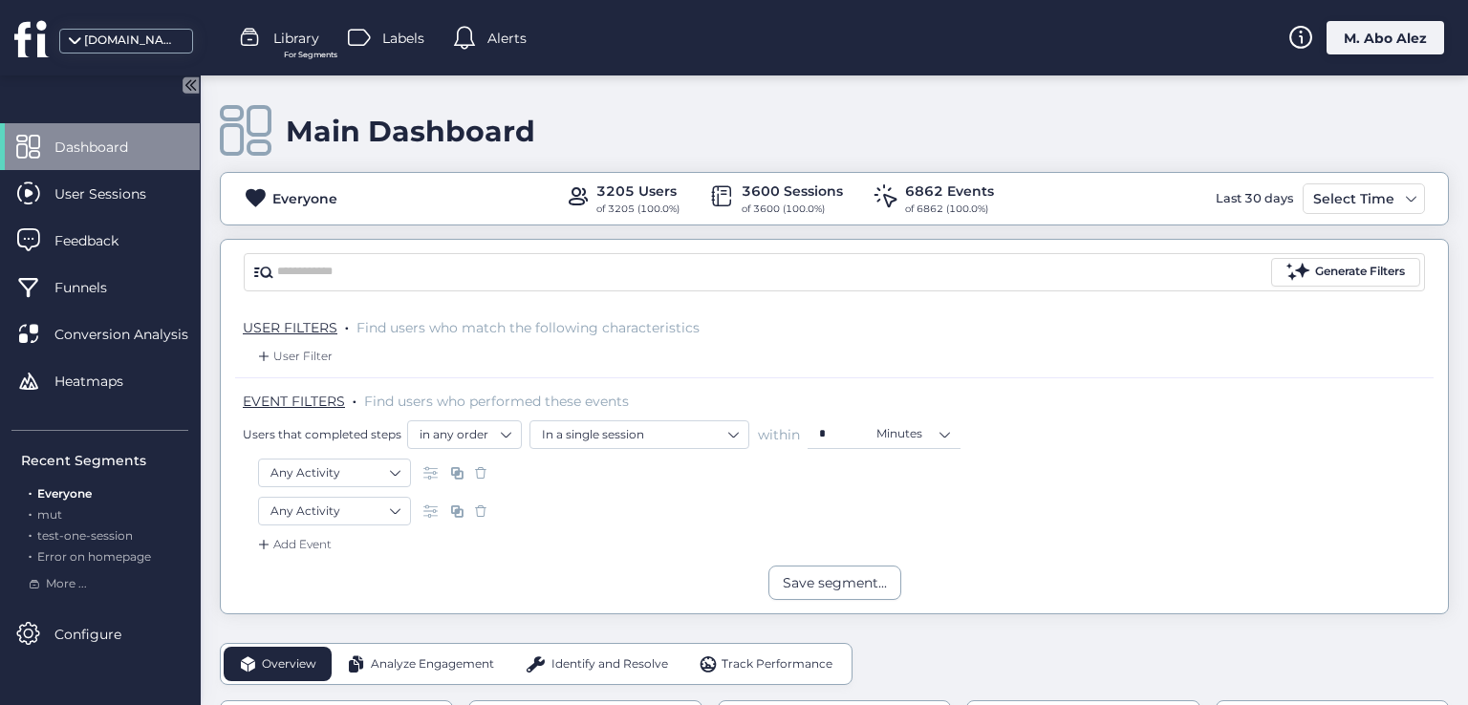
click at [902, 513] on div "Any Activity" at bounding box center [834, 513] width 1153 height 32
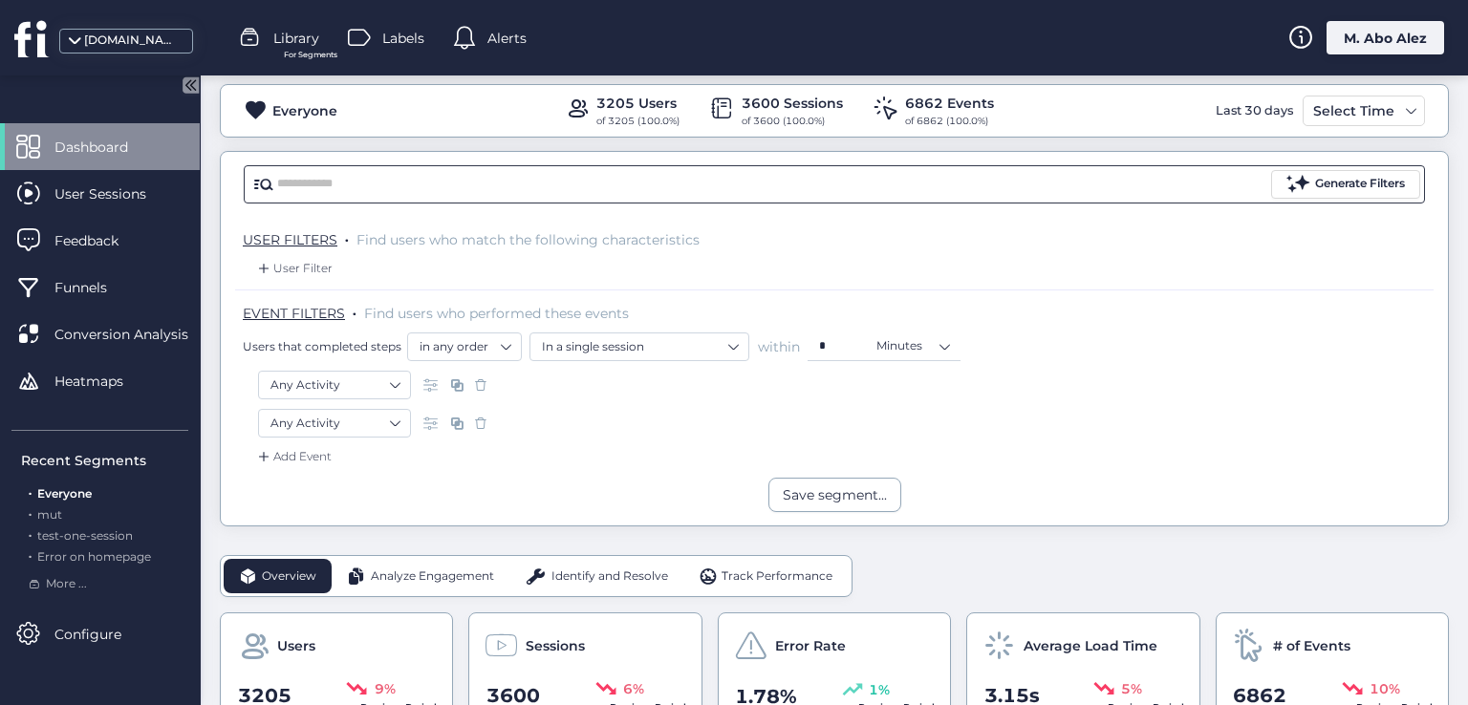
scroll to position [191, 0]
